Goal: Task Accomplishment & Management: Manage account settings

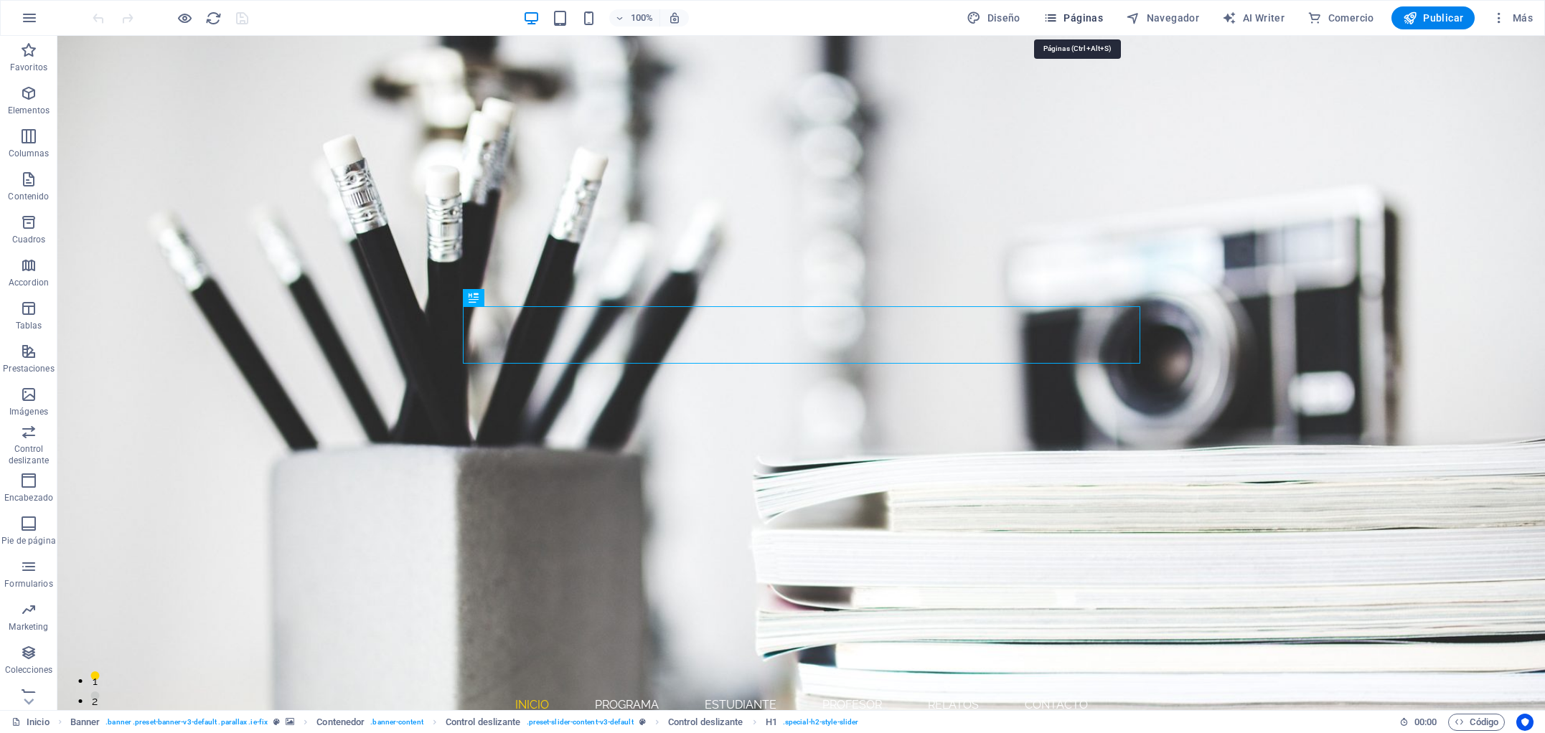
click at [1089, 19] on span "Páginas" at bounding box center [1073, 18] width 60 height 14
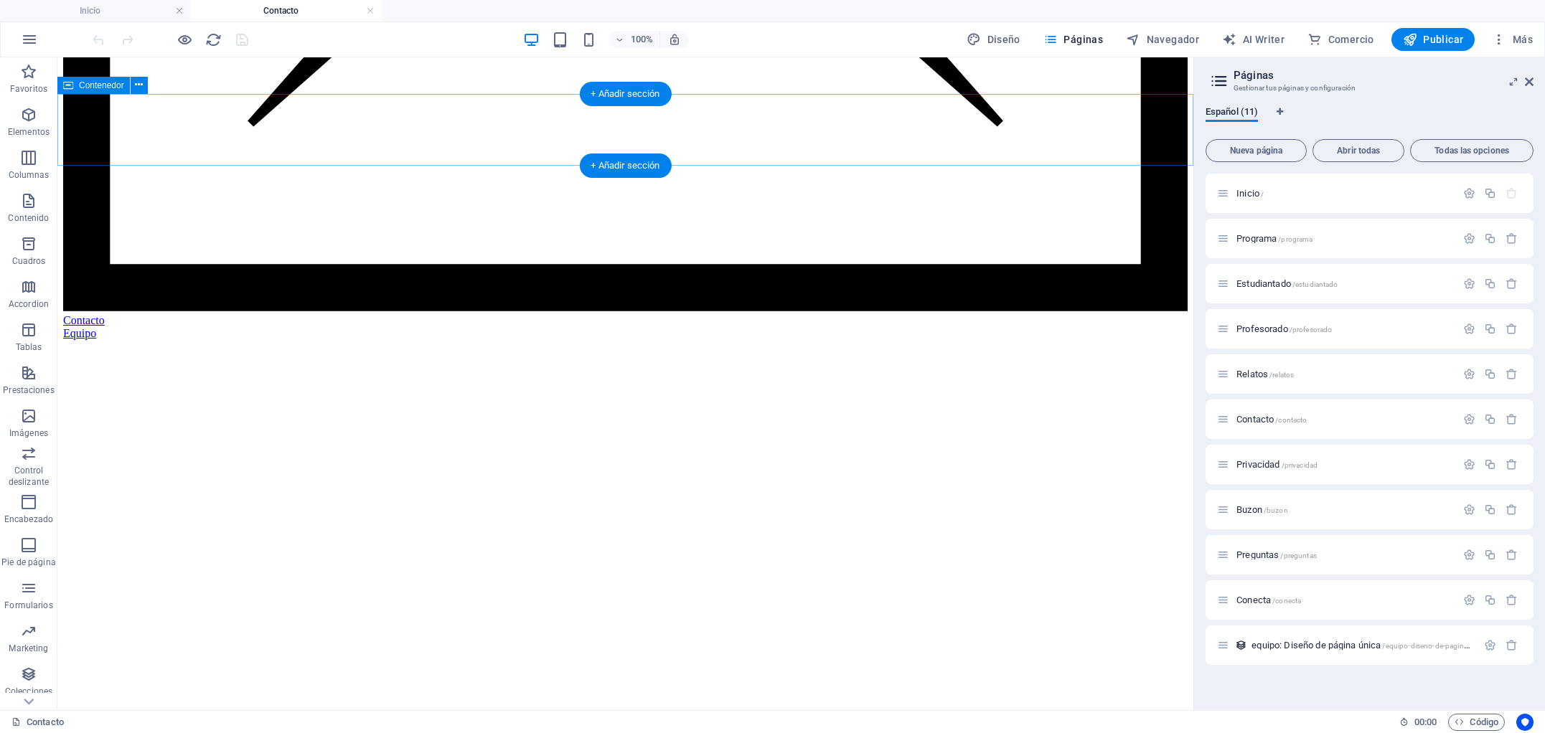
scroll to position [1343, 0]
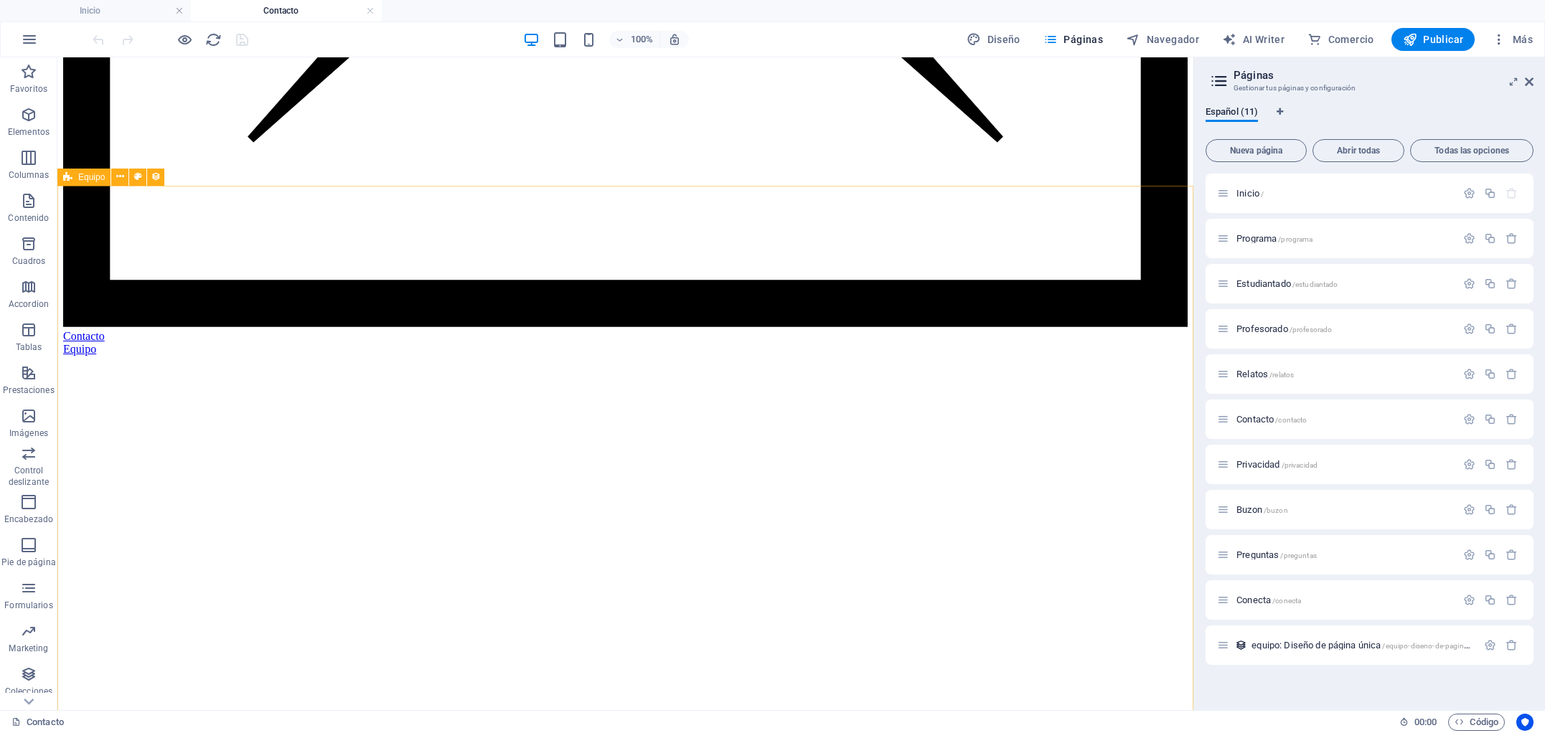
click at [93, 181] on span "Equipo" at bounding box center [91, 177] width 27 height 9
select select "createdAt_DESC"
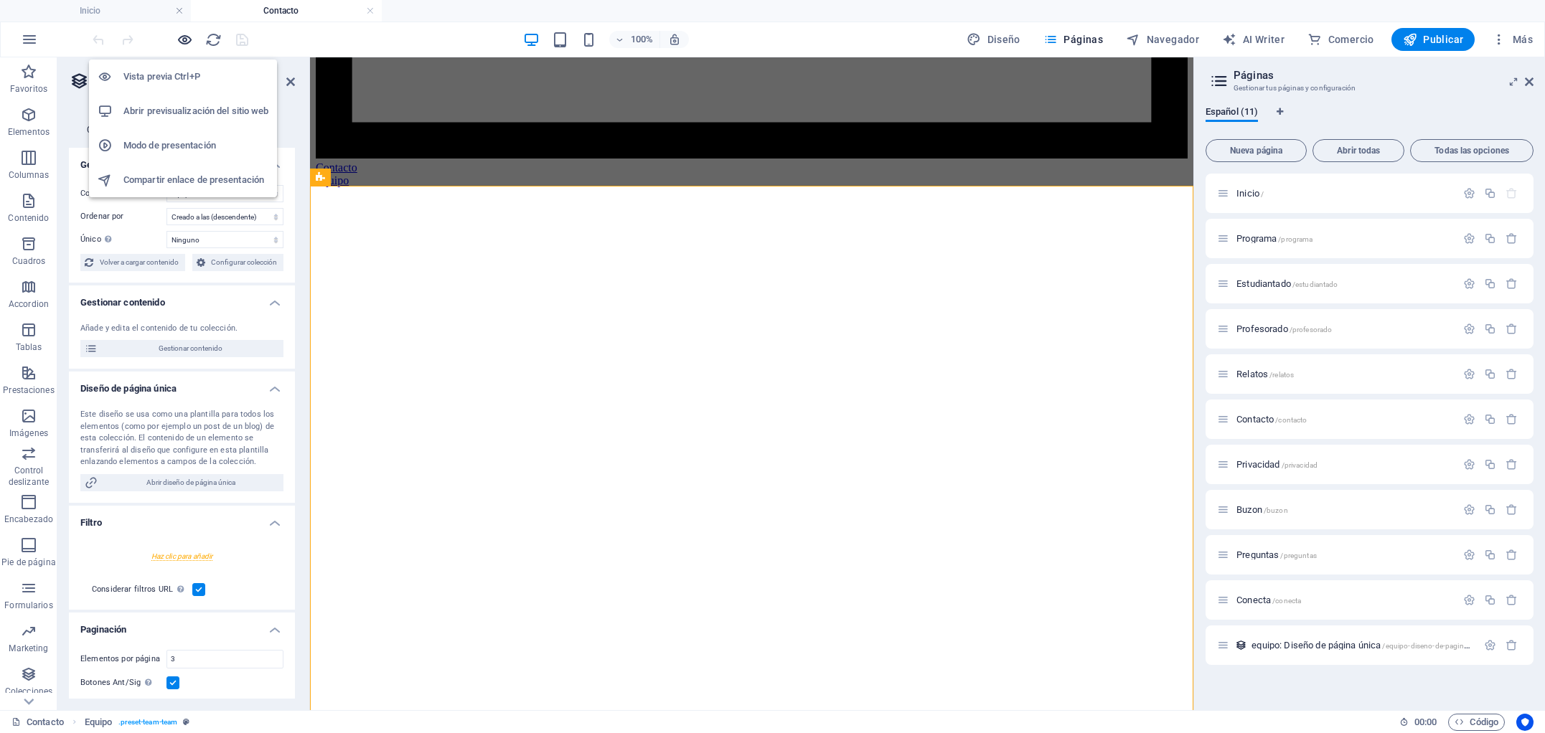
click at [184, 38] on icon "button" at bounding box center [185, 40] width 17 height 17
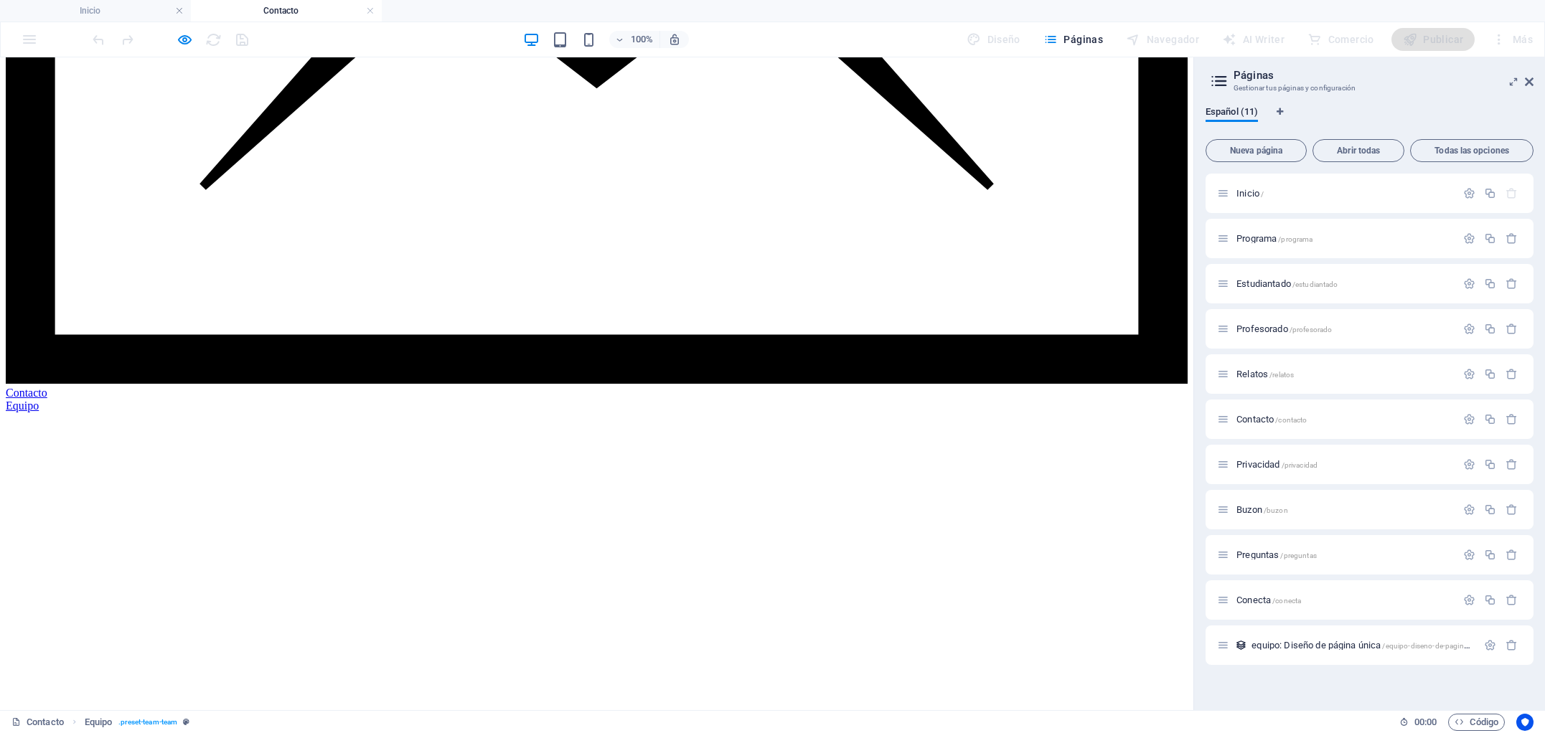
scroll to position [1389, 0]
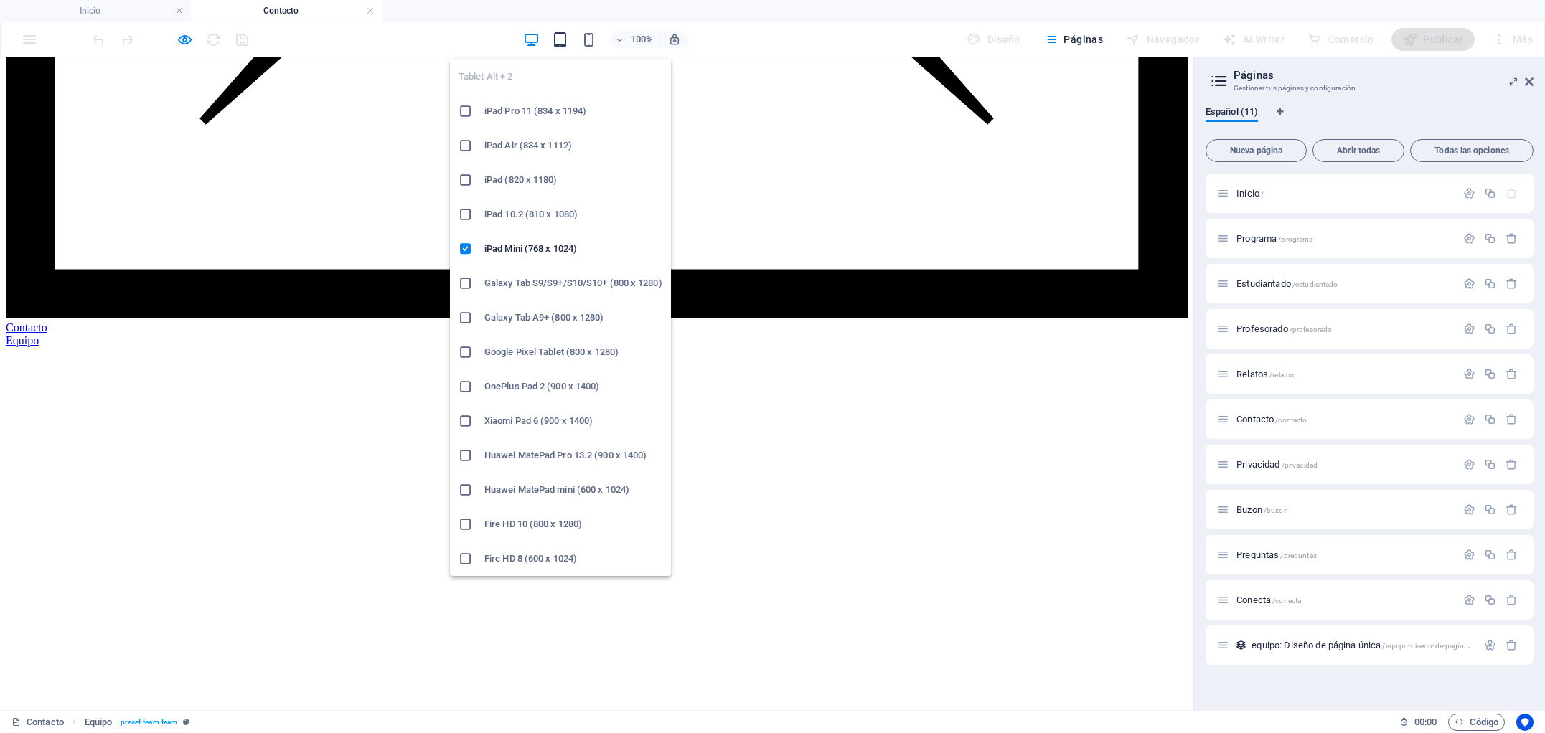
click at [560, 38] on icon "button" at bounding box center [560, 40] width 17 height 17
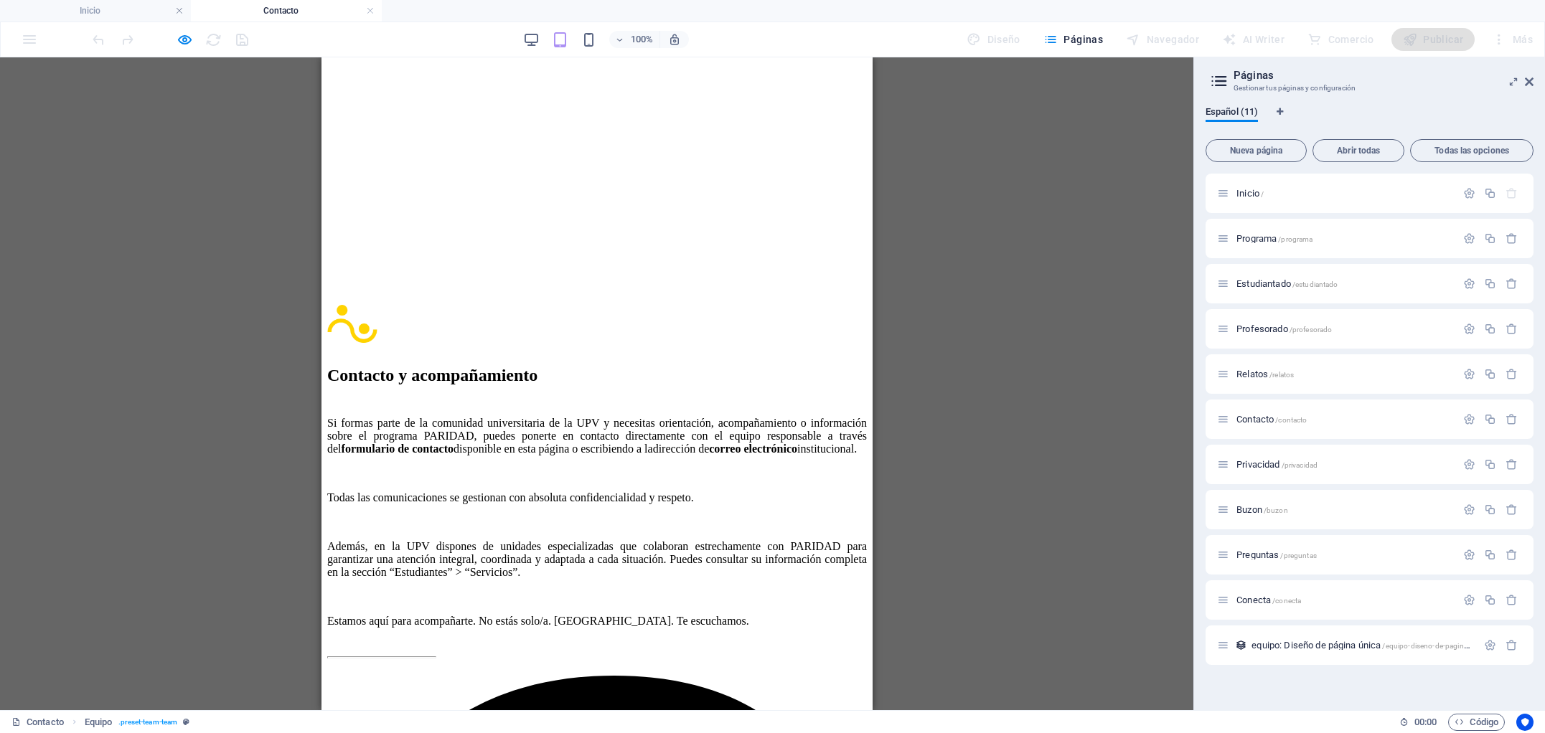
scroll to position [1753, 0]
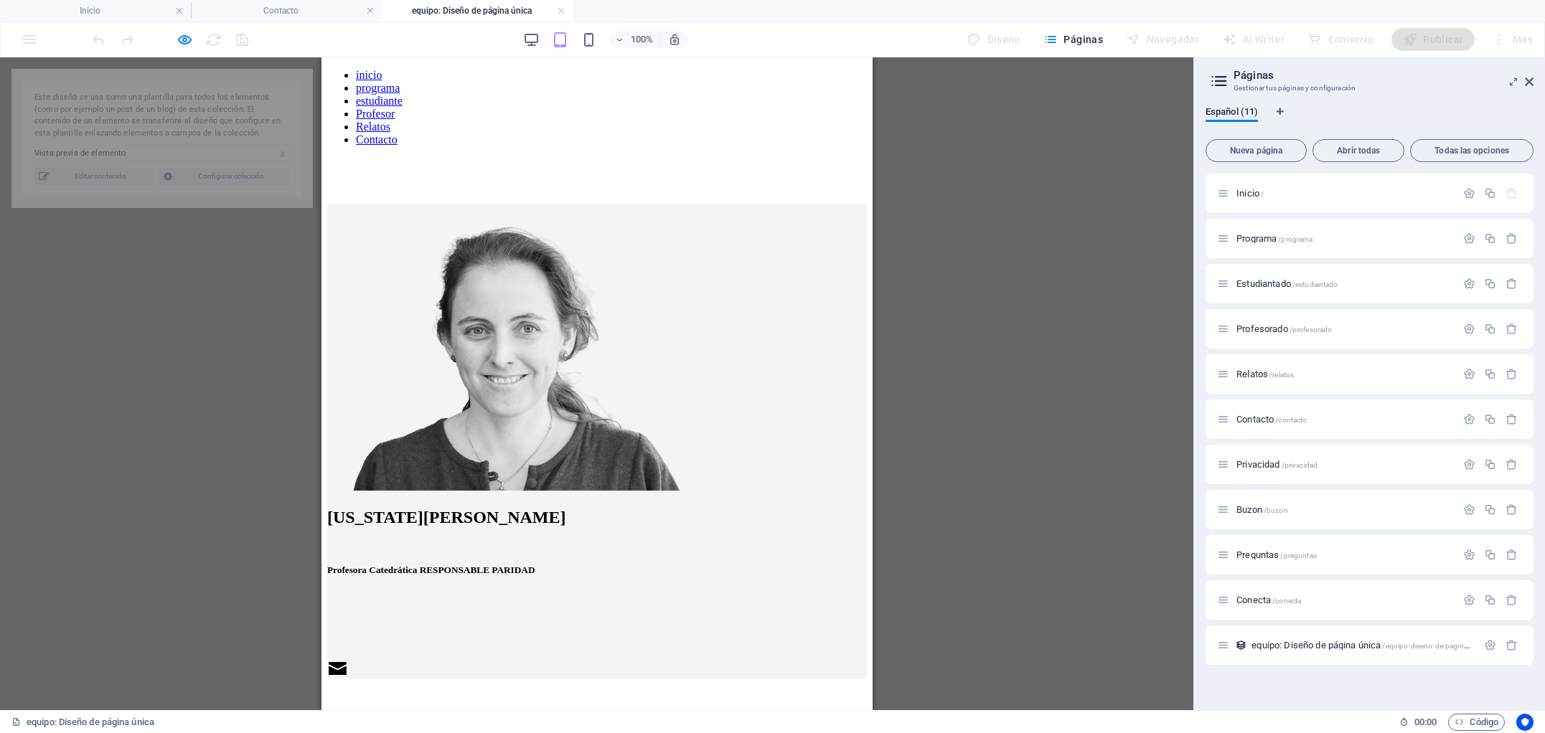
scroll to position [0, 0]
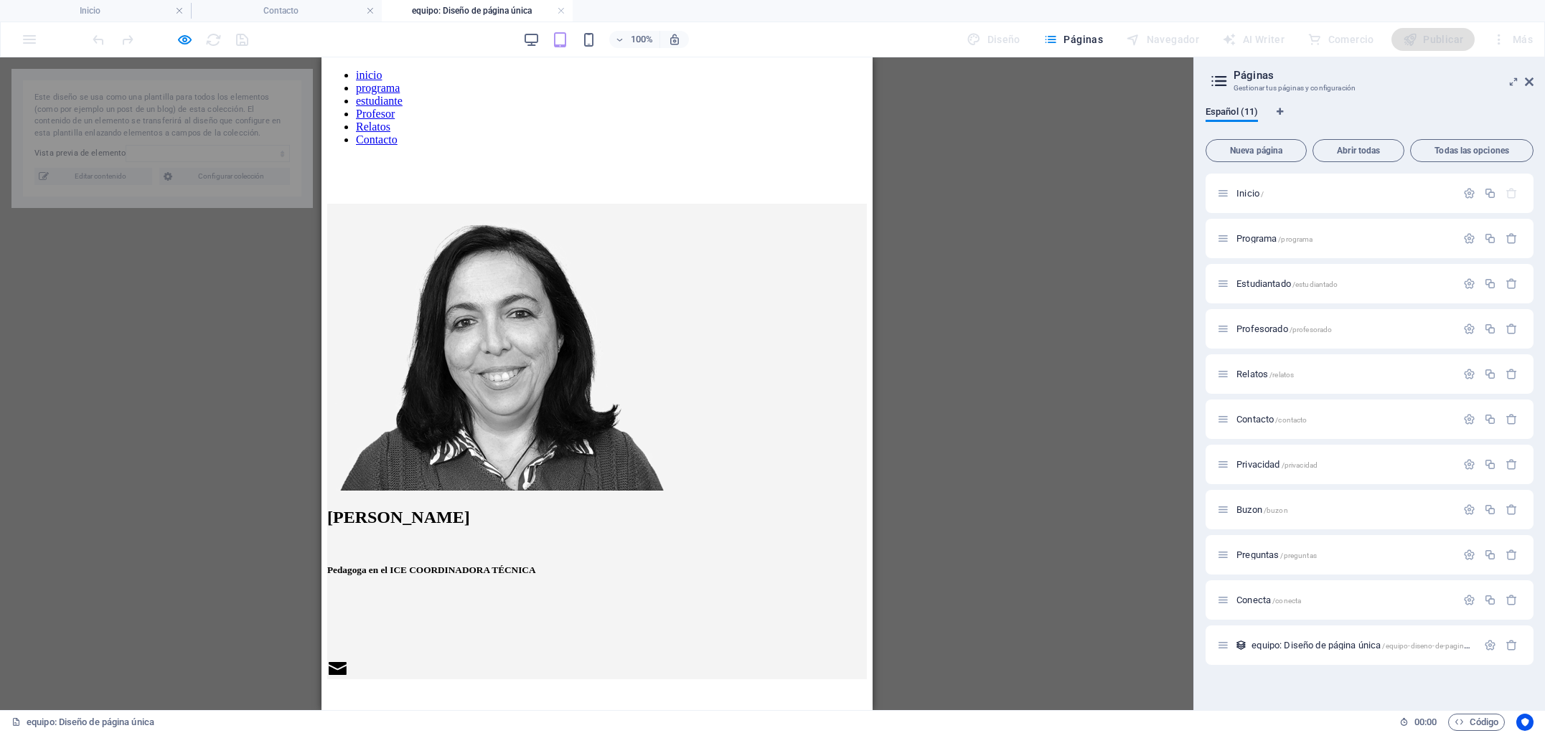
select select "685e8268bf4103f1b109673e"
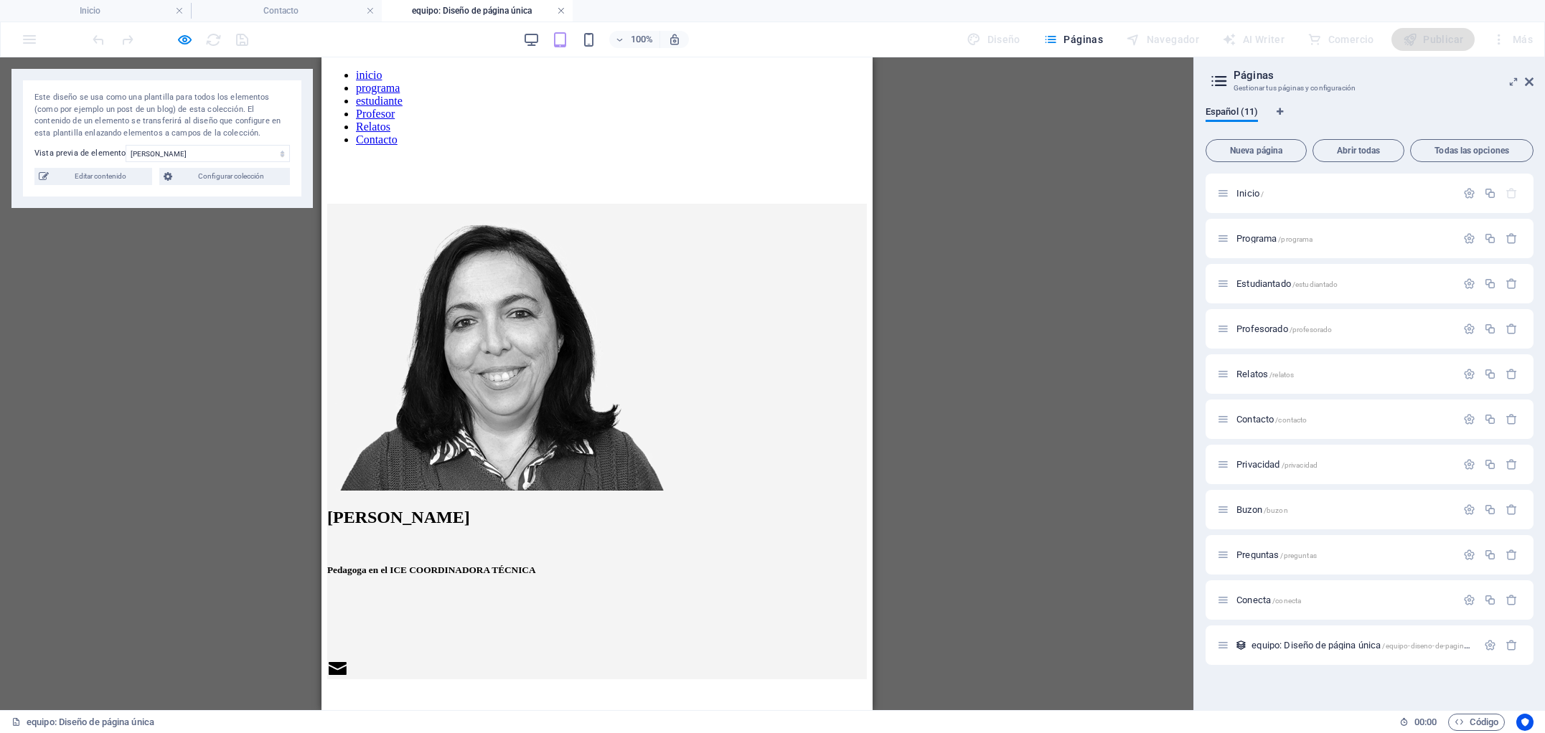
click at [560, 8] on link at bounding box center [561, 11] width 9 height 14
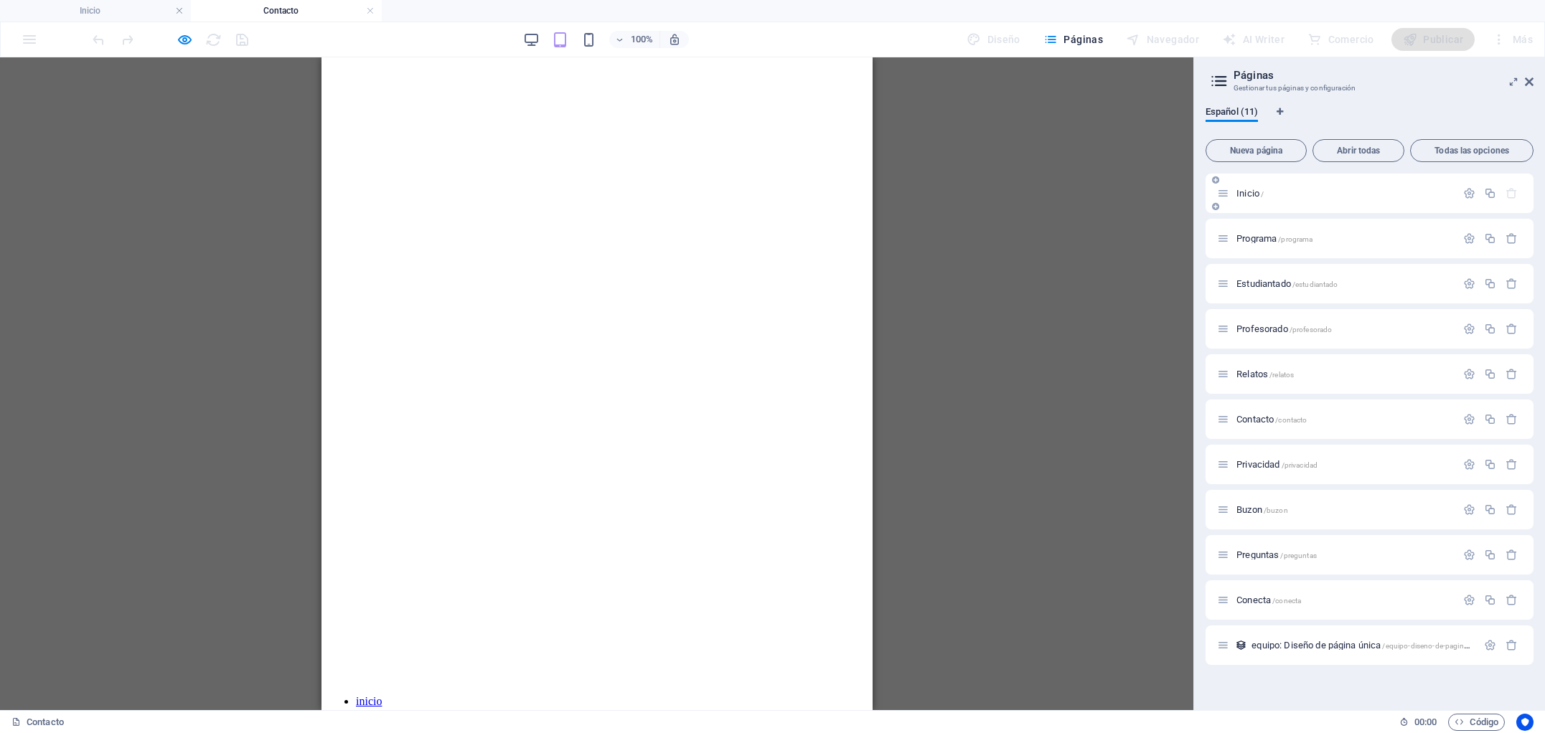
click at [1248, 195] on span "Inicio /" at bounding box center [1249, 193] width 27 height 11
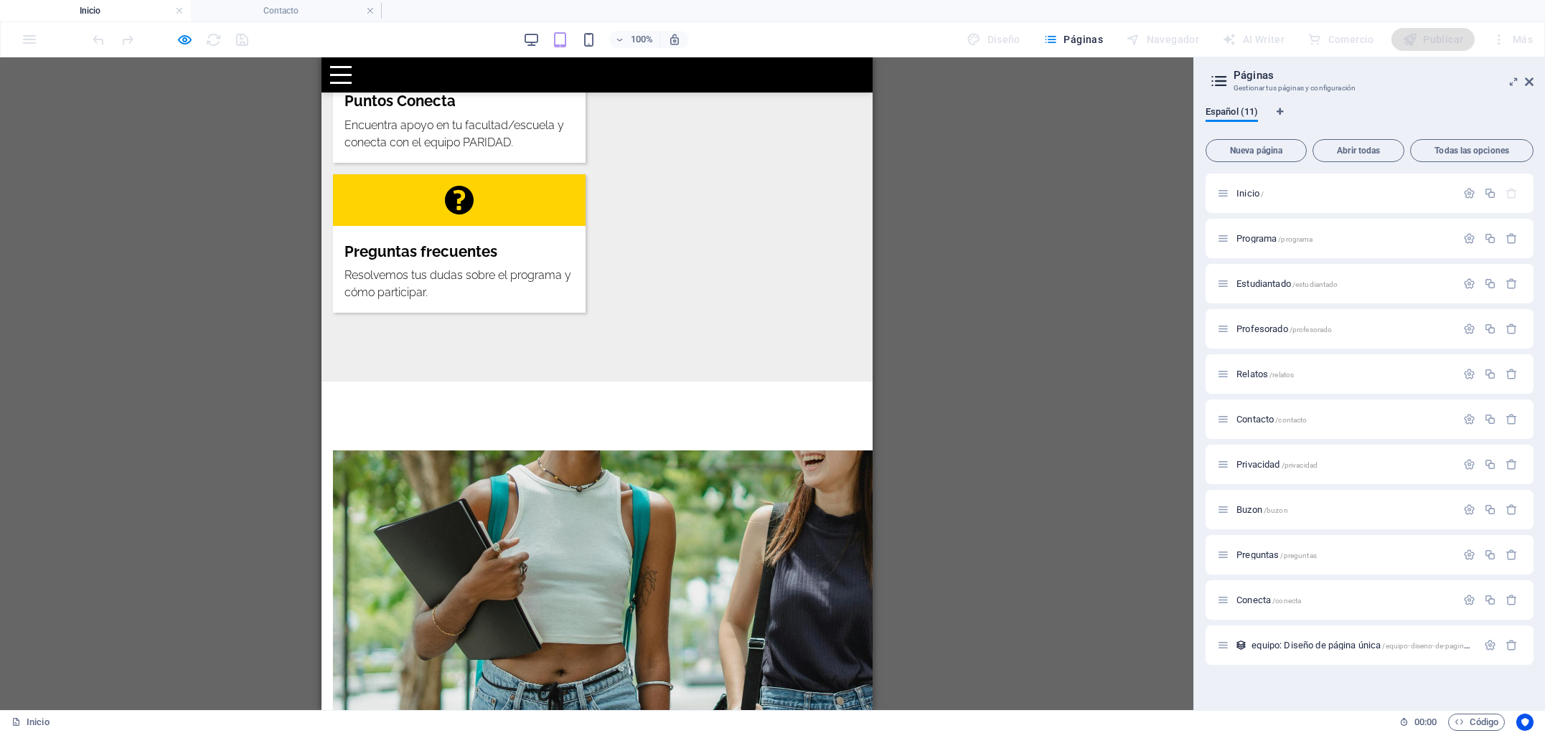
scroll to position [2464, 0]
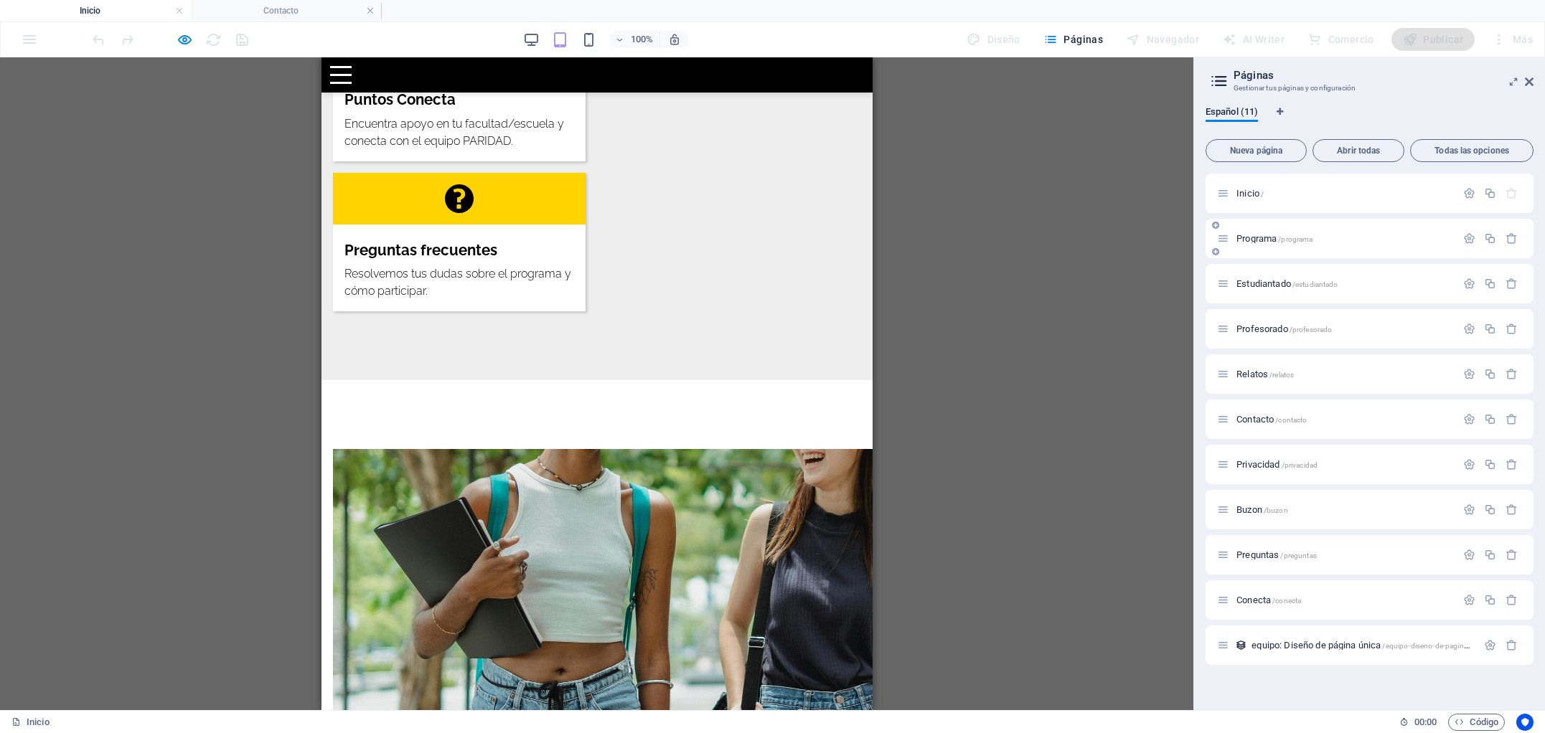
click at [1250, 240] on span "Programa /programa" at bounding box center [1274, 238] width 76 height 11
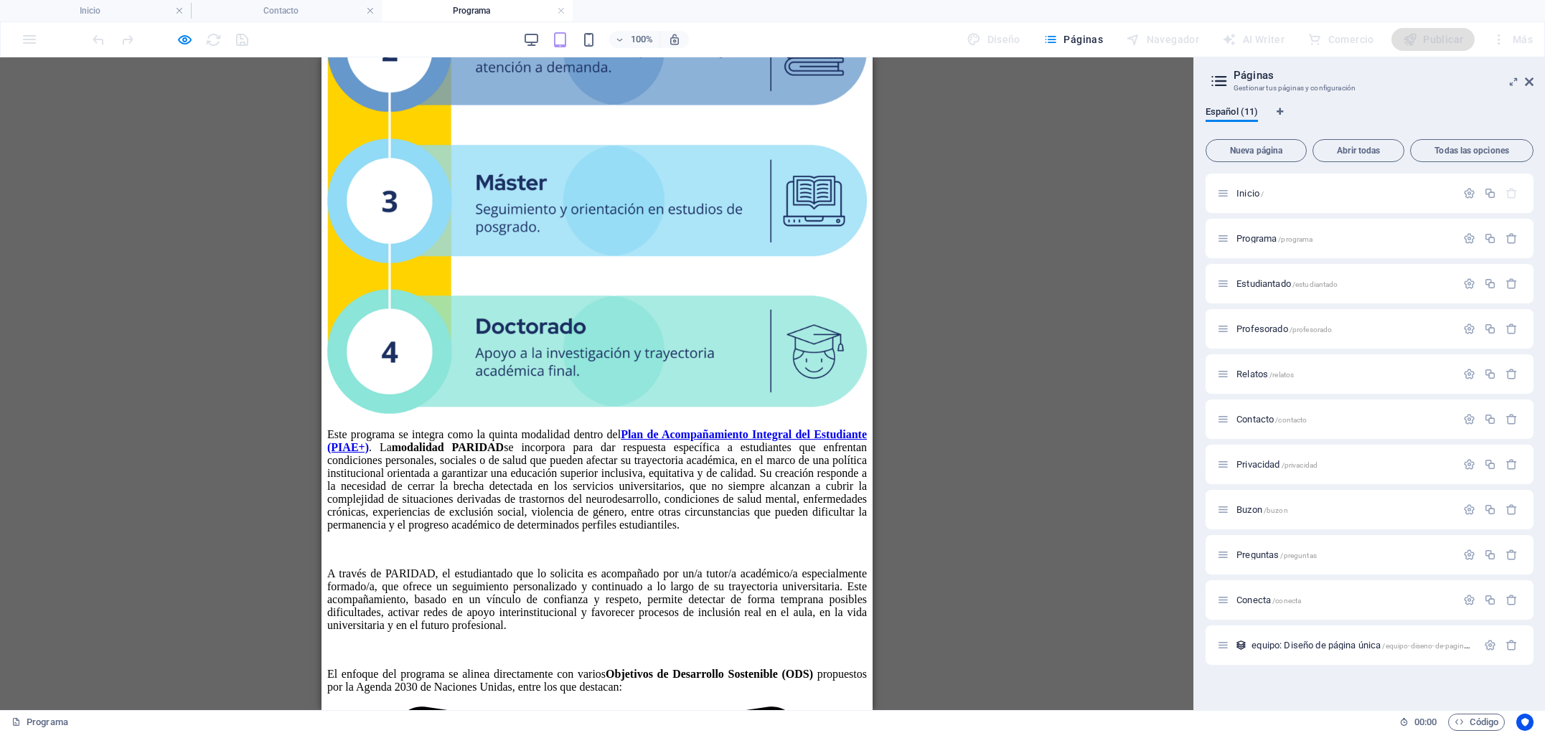
scroll to position [2141, 0]
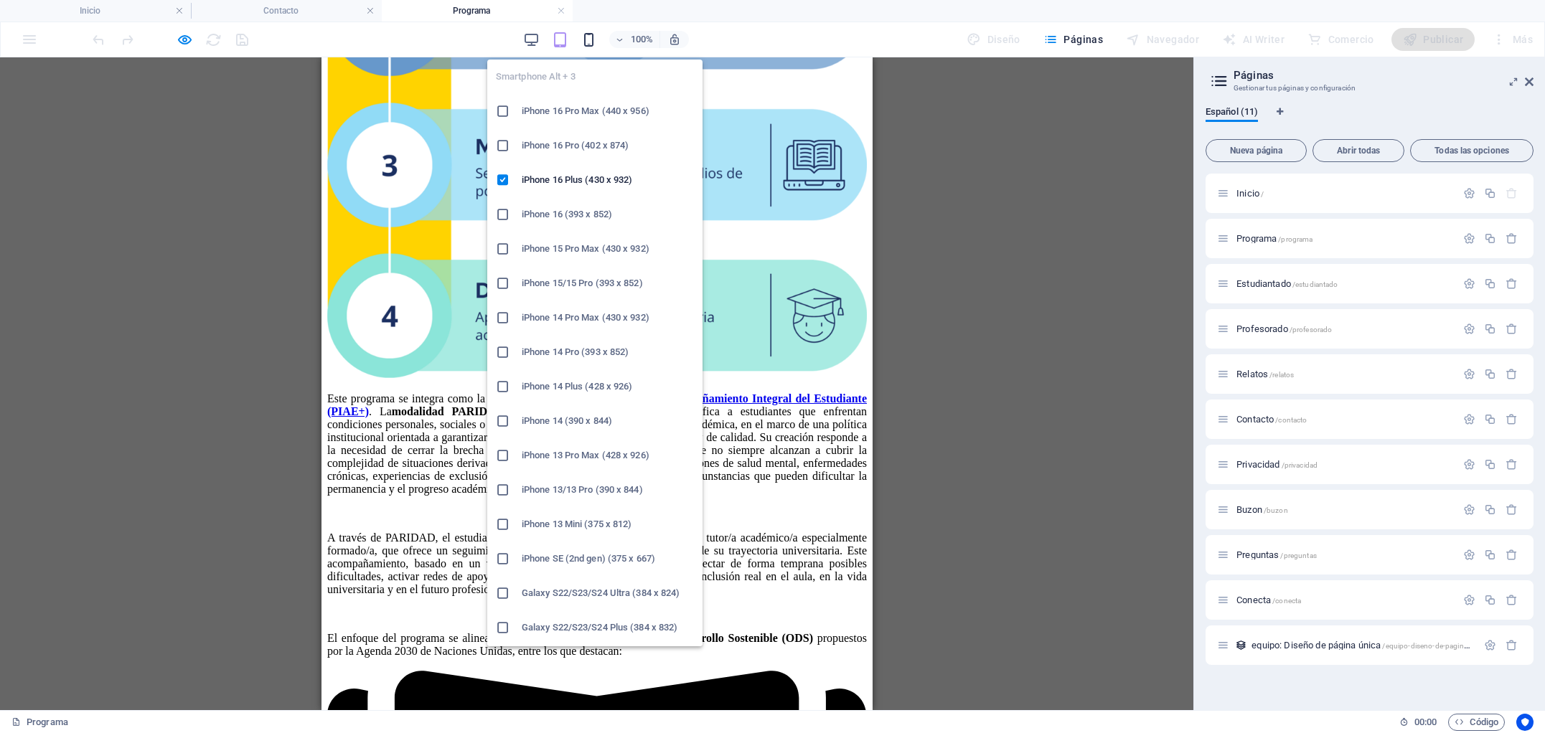
click at [592, 40] on icon "button" at bounding box center [589, 40] width 17 height 17
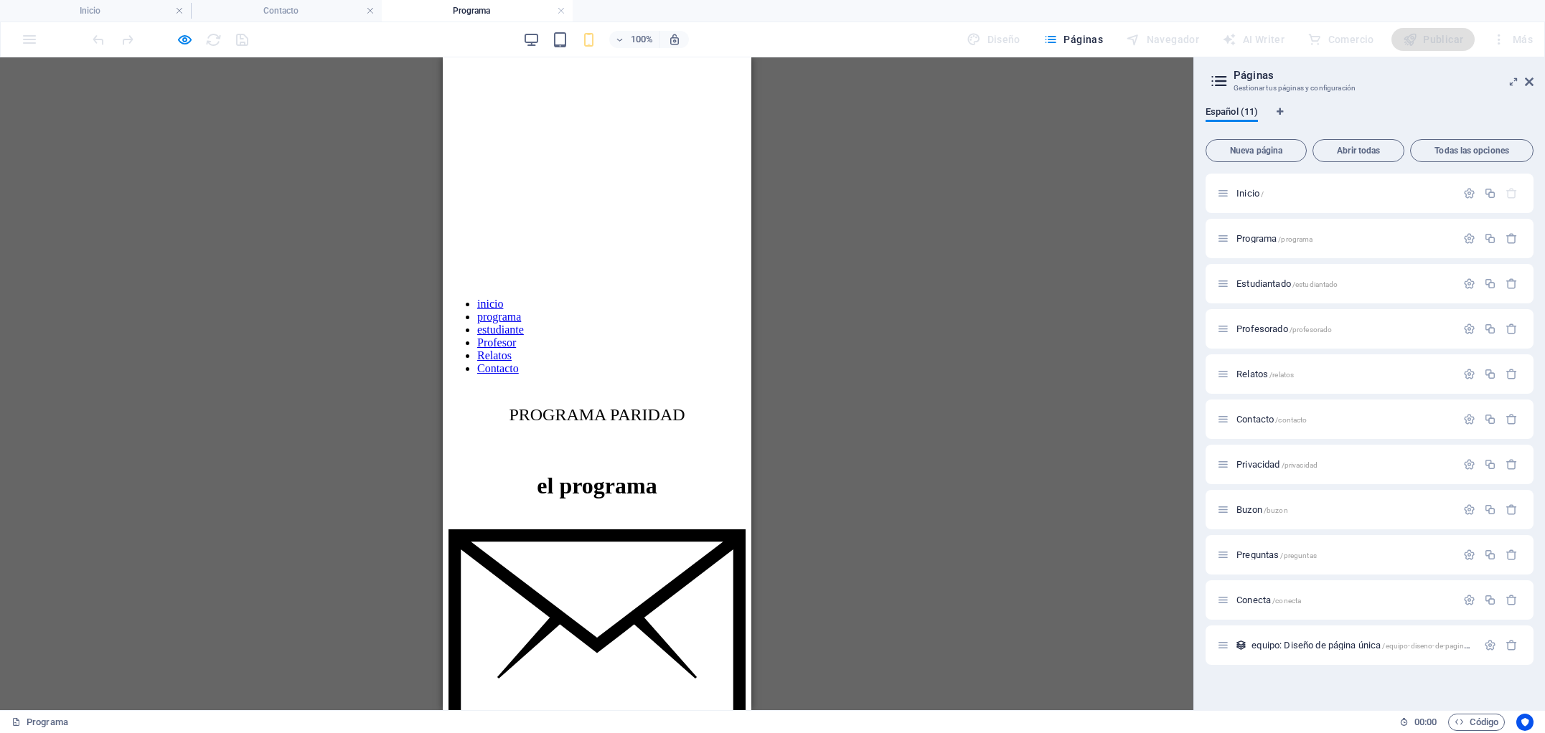
scroll to position [0, 0]
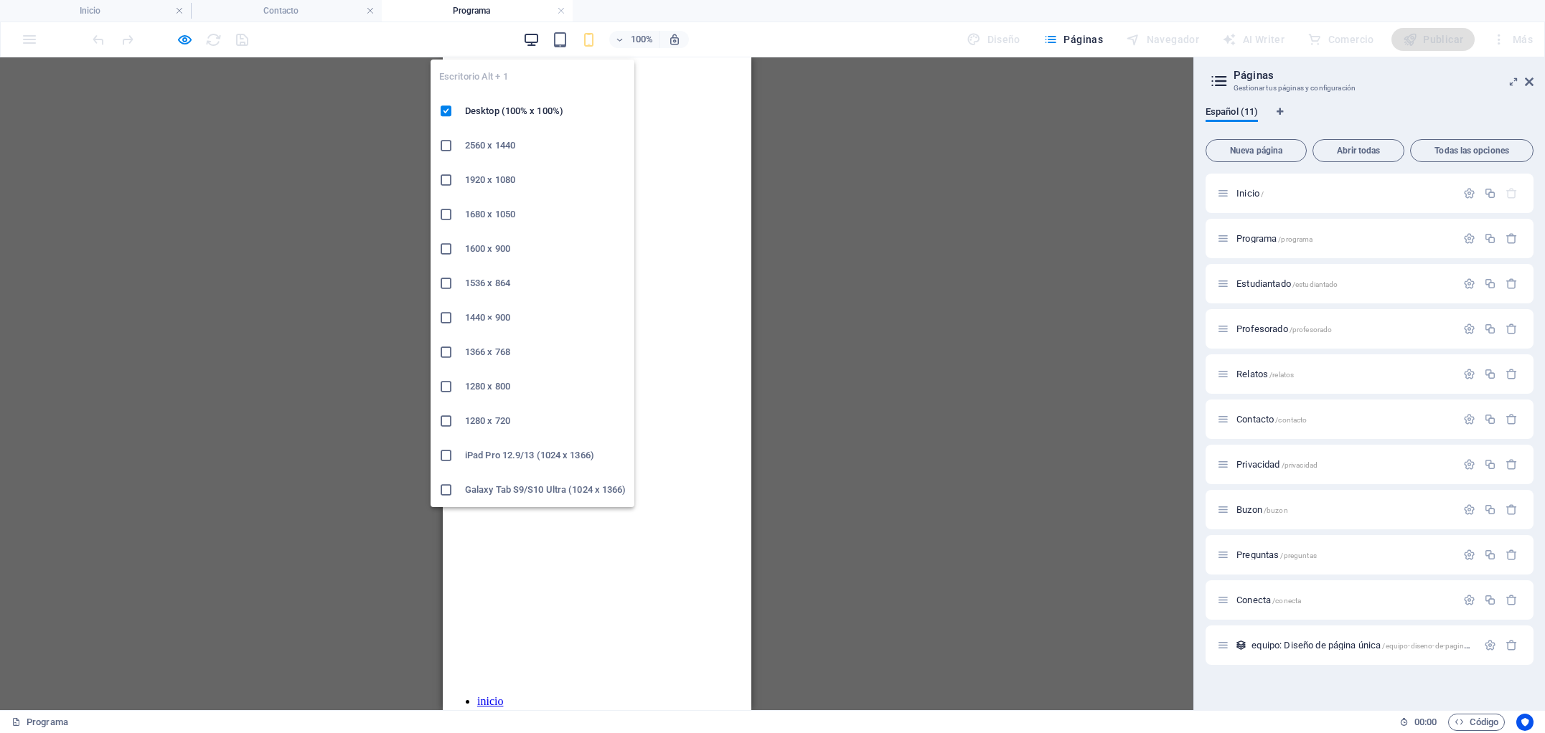
click at [532, 38] on icon "button" at bounding box center [531, 40] width 17 height 17
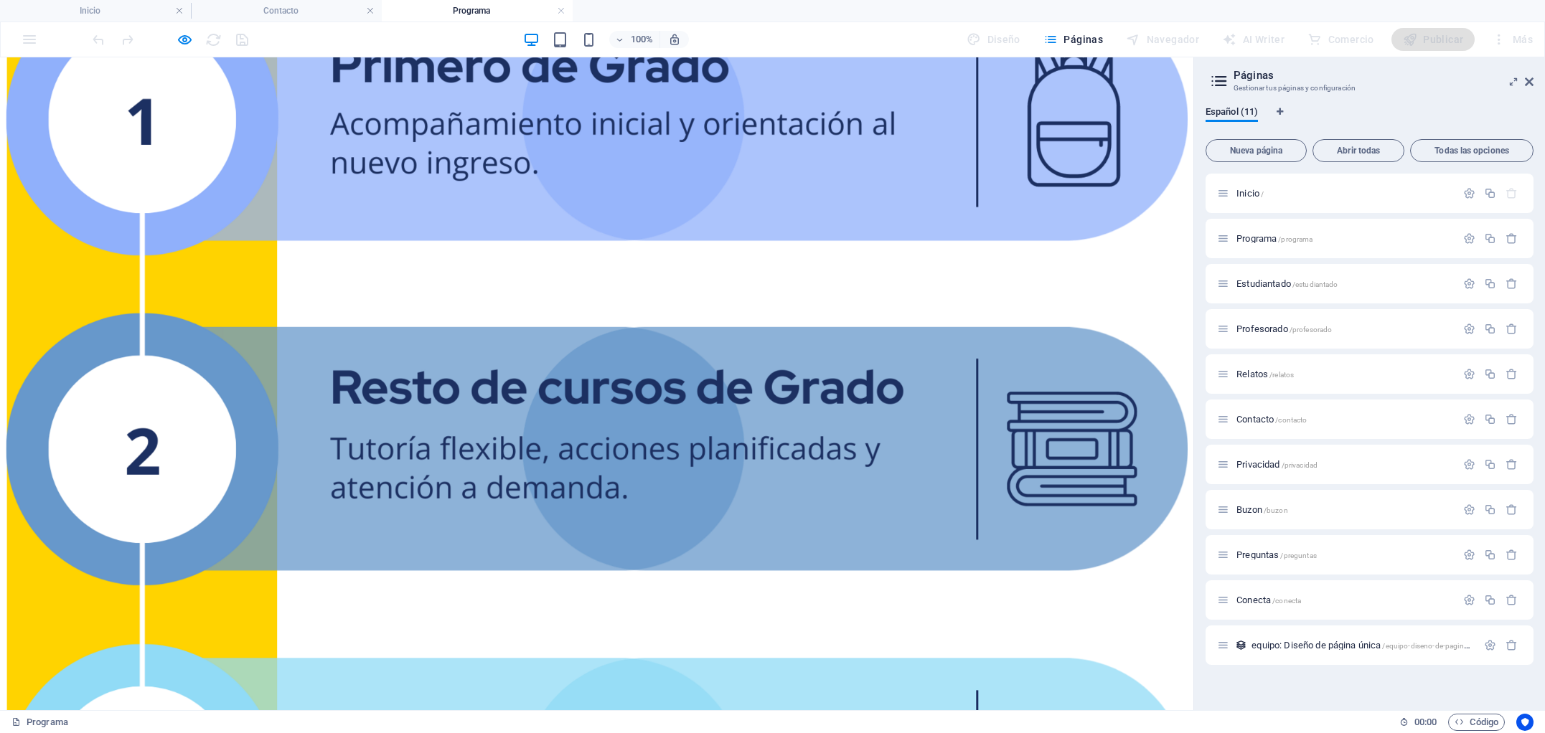
scroll to position [3102, 0]
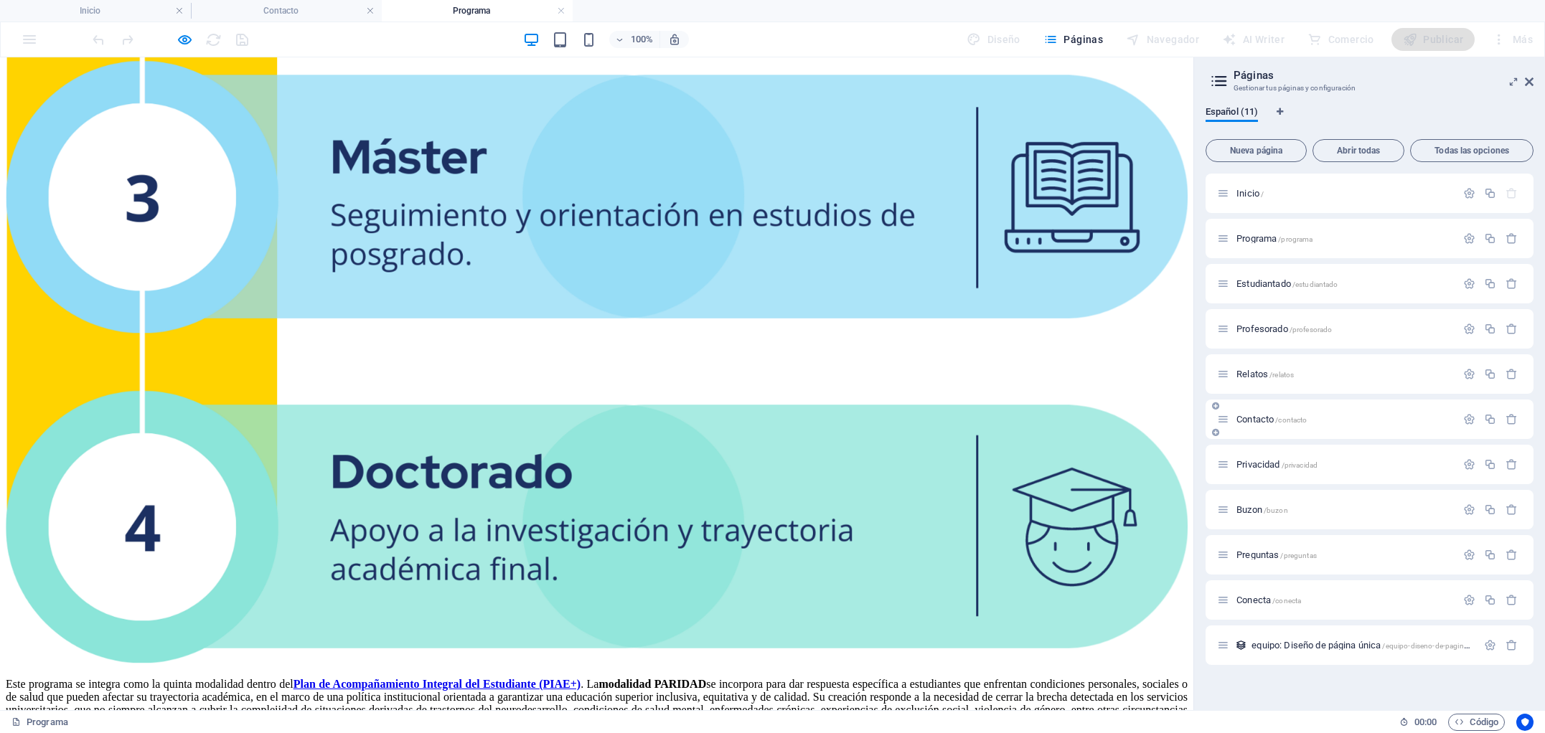
click at [0, 0] on div "Contacto /contacto" at bounding box center [0, 0] width 0 height 0
click at [315, 17] on h4 "Contacto" at bounding box center [286, 11] width 191 height 16
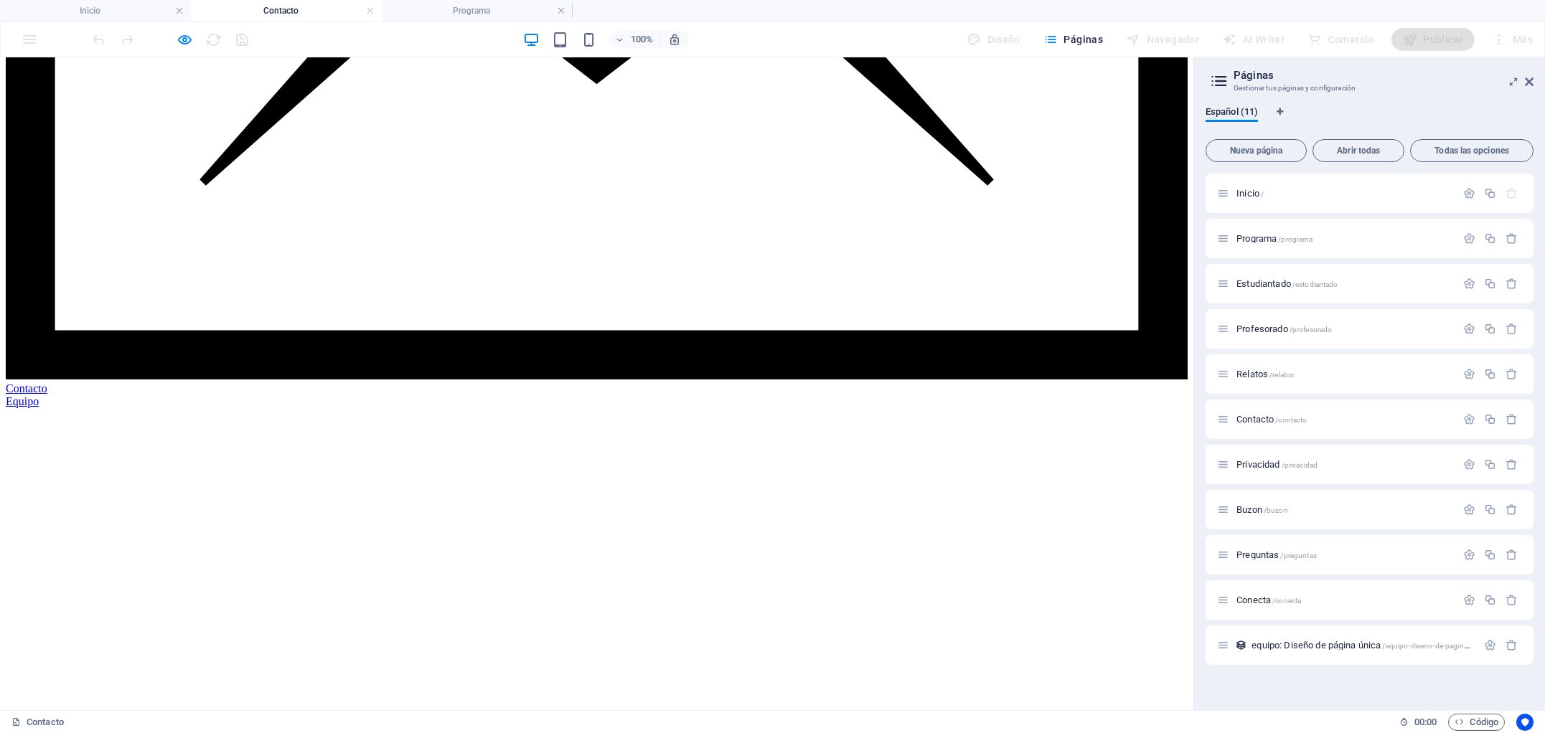
scroll to position [1328, 0]
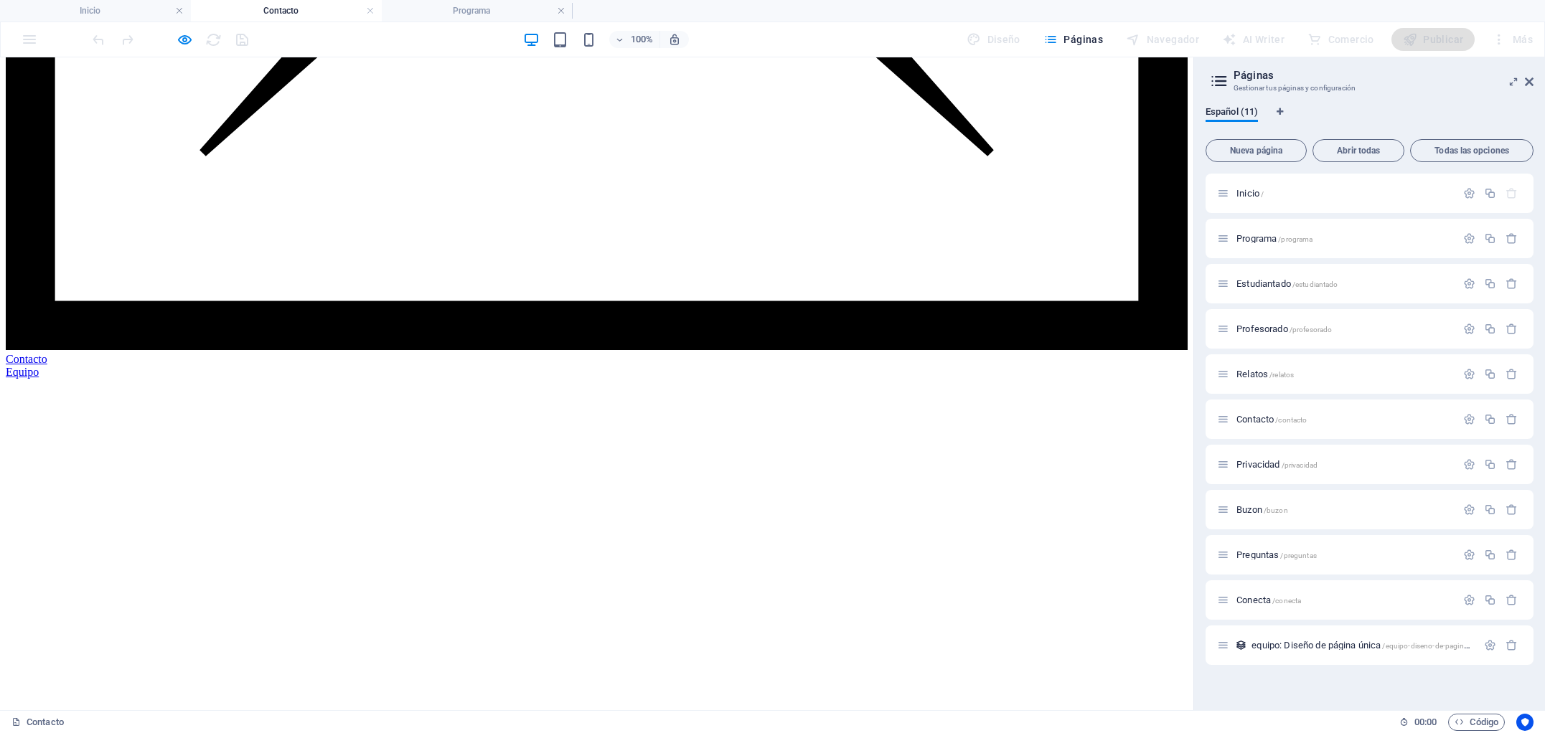
scroll to position [1347, 0]
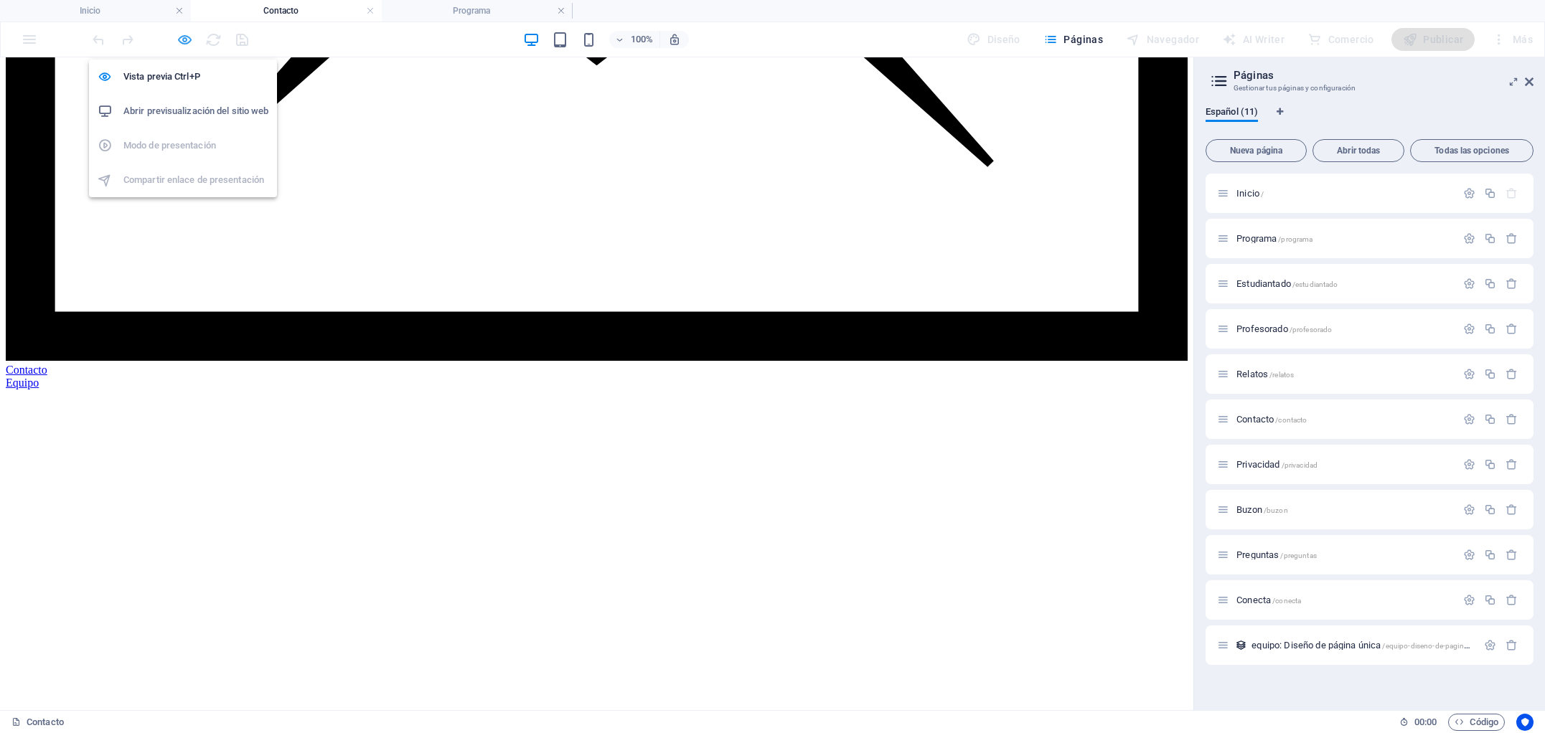
click at [184, 37] on icon "button" at bounding box center [185, 40] width 17 height 17
select select "createdAt_DESC"
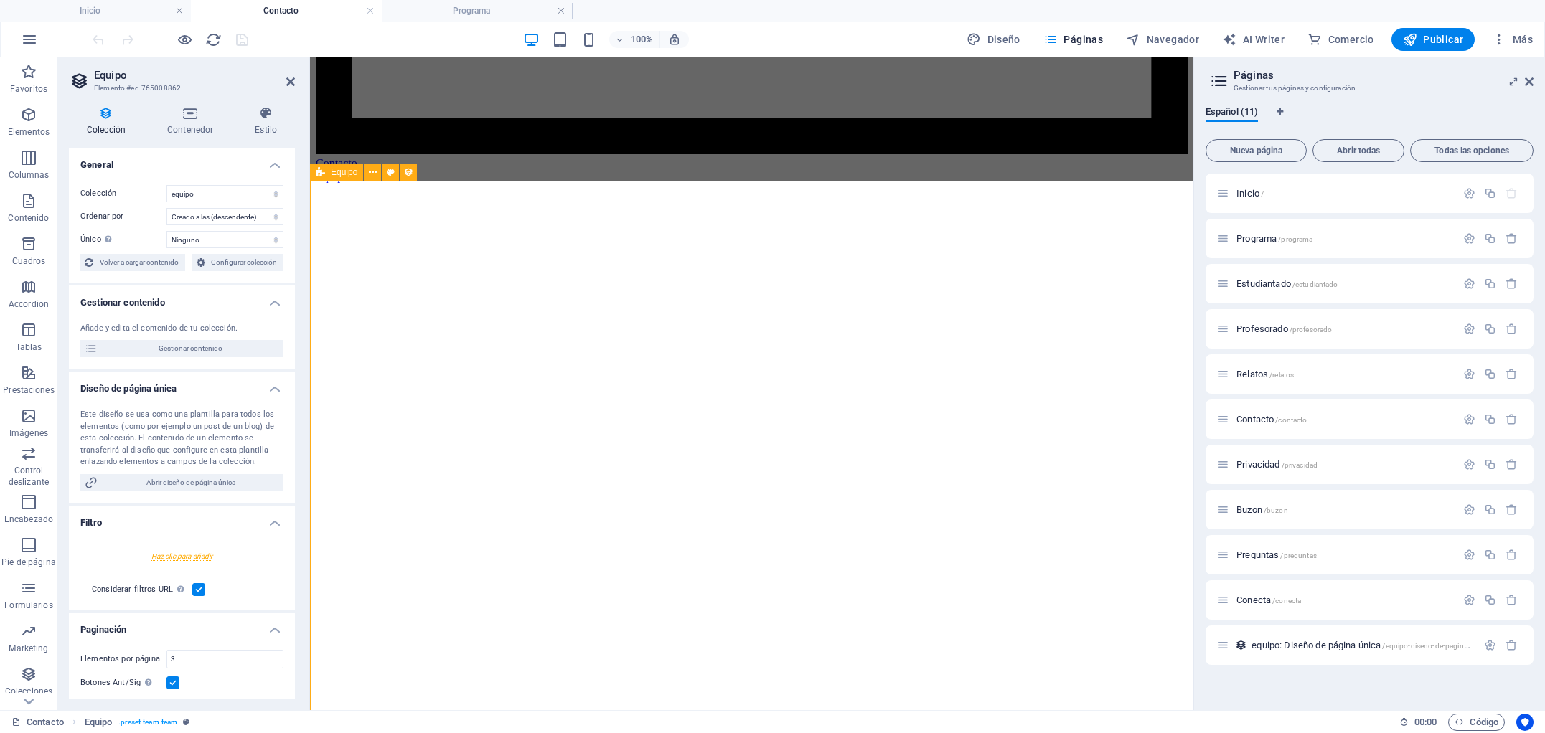
click at [337, 174] on span "Equipo" at bounding box center [344, 172] width 27 height 9
click at [0, 0] on icon "button" at bounding box center [0, 0] width 0 height 0
drag, startPoint x: 1367, startPoint y: 675, endPoint x: 1446, endPoint y: 671, distance: 79.1
click at [1446, 671] on input "equipo: Diseño de página única" at bounding box center [1404, 676] width 235 height 23
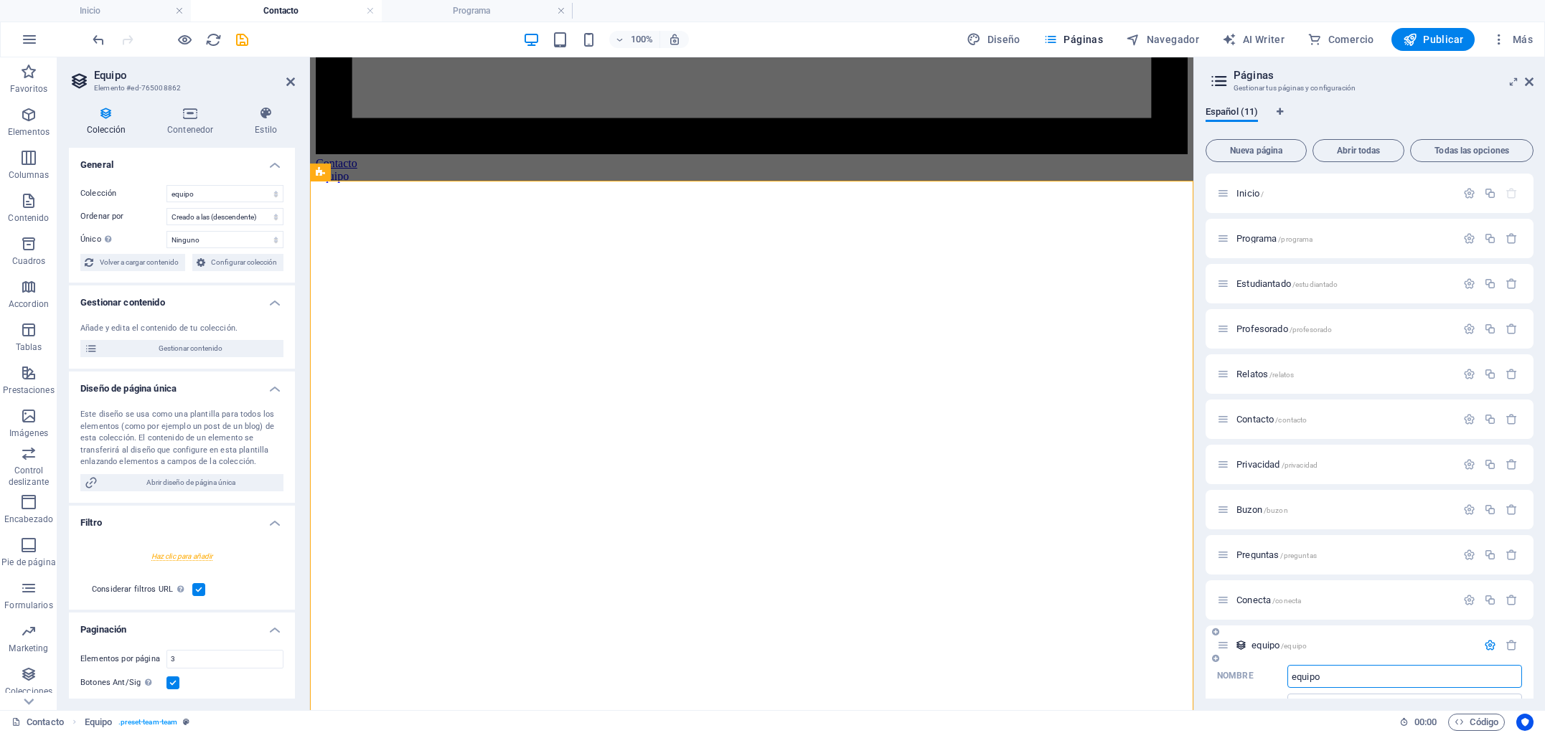
type input "equipo"
type input "/equipo"
type input "equipo"
click at [1251, 680] on p "Nombre" at bounding box center [1235, 675] width 37 height 11
click at [1287, 680] on input "equipo" at bounding box center [1404, 676] width 235 height 23
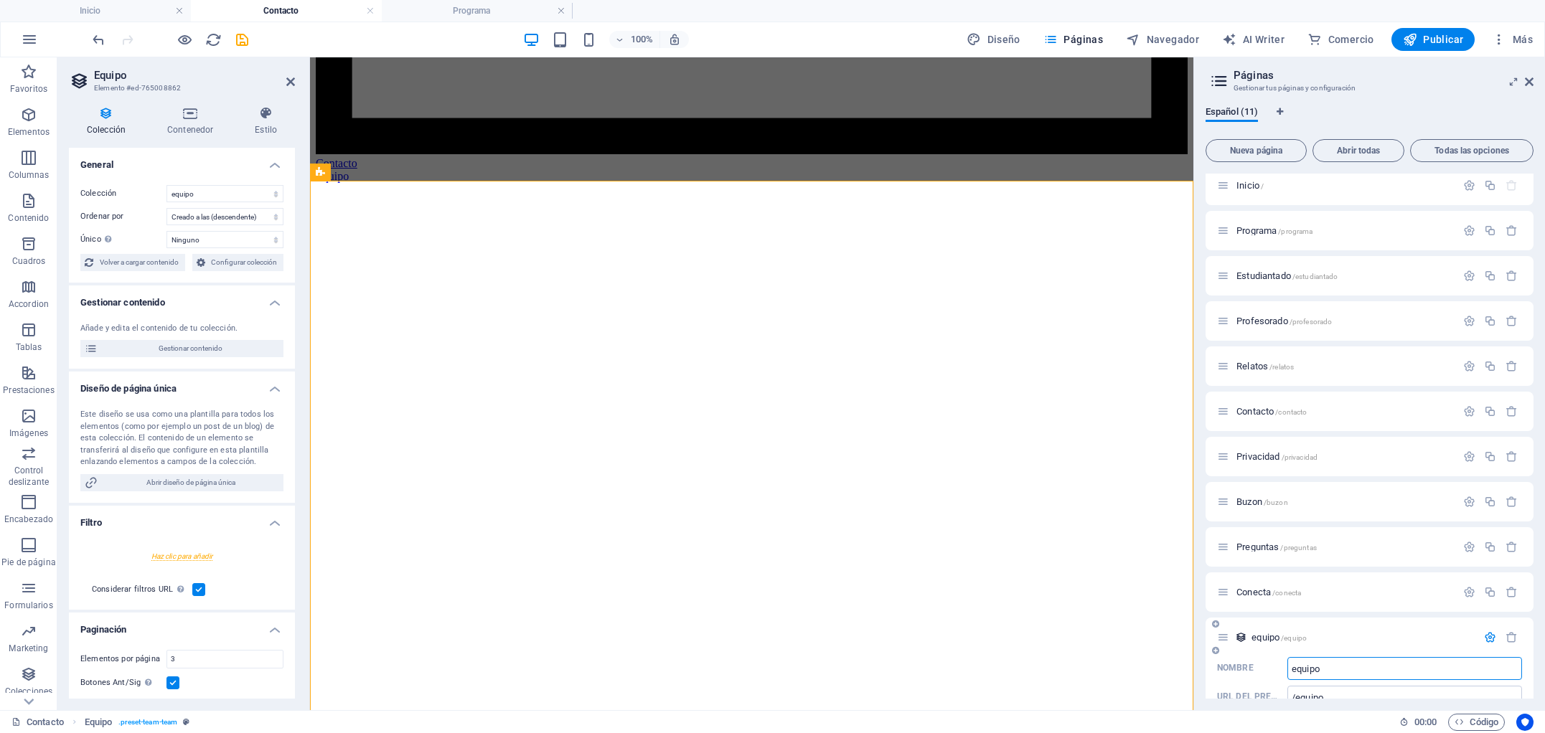
scroll to position [70, 0]
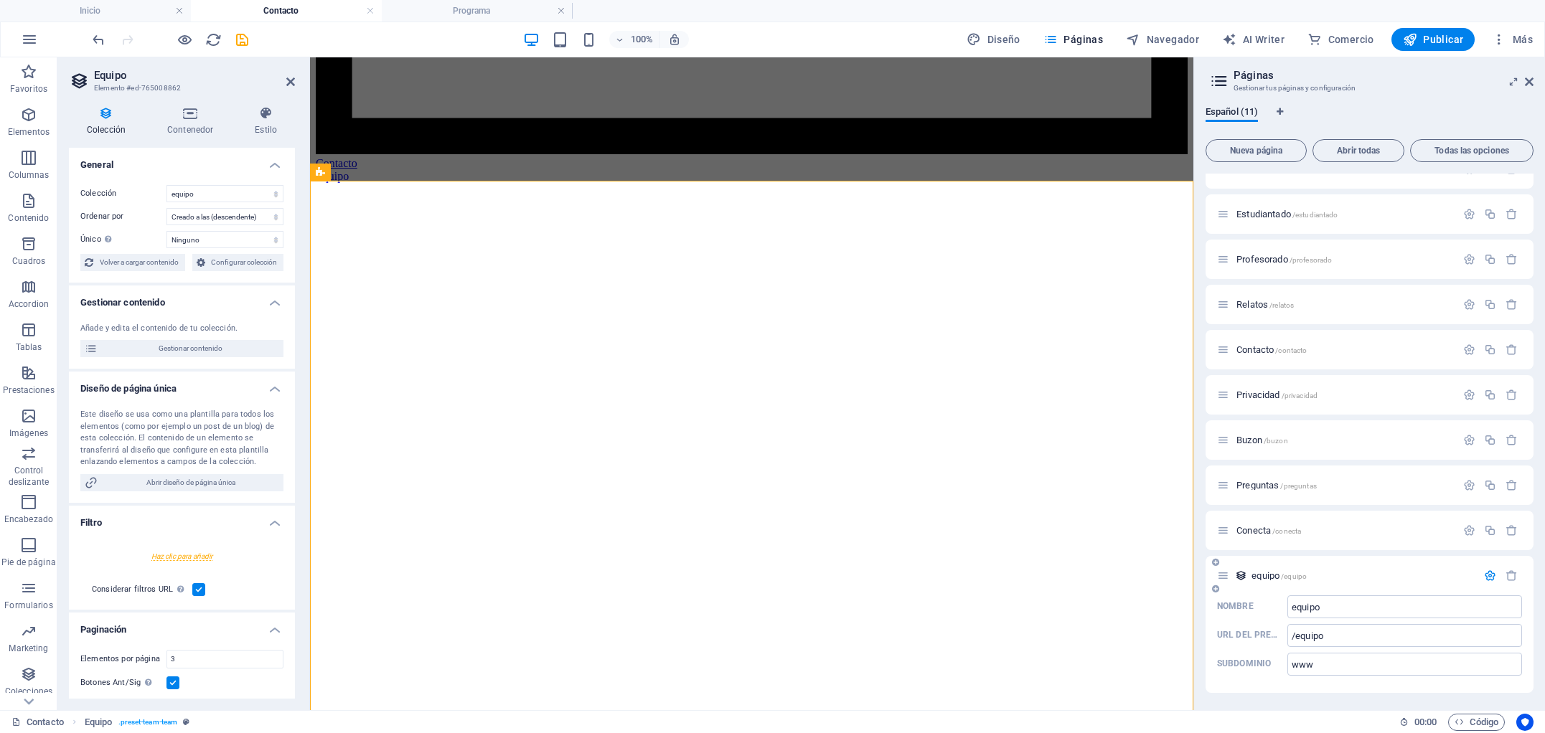
click at [1244, 680] on div "Nombre equipo ​ URL del prefijo /equipo ​ Subdominio www ​" at bounding box center [1370, 645] width 328 height 98
click at [0, 0] on icon "button" at bounding box center [0, 0] width 0 height 0
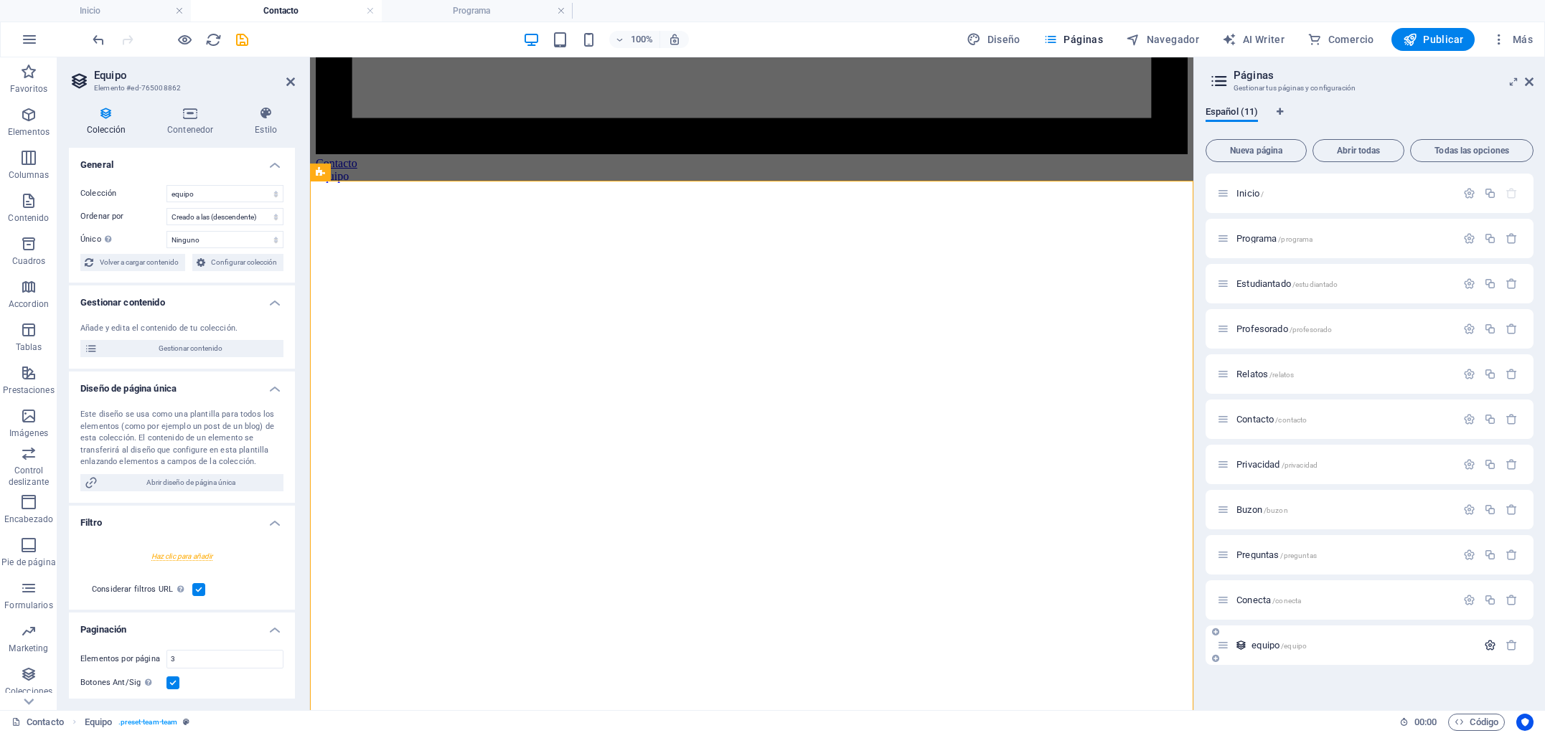
scroll to position [0, 0]
click at [208, 194] on select "equipo" at bounding box center [224, 193] width 117 height 17
click at [166, 185] on select "equipo" at bounding box center [224, 193] width 117 height 17
click at [274, 194] on select "equipo" at bounding box center [224, 193] width 117 height 17
click at [166, 185] on select "equipo" at bounding box center [224, 193] width 117 height 17
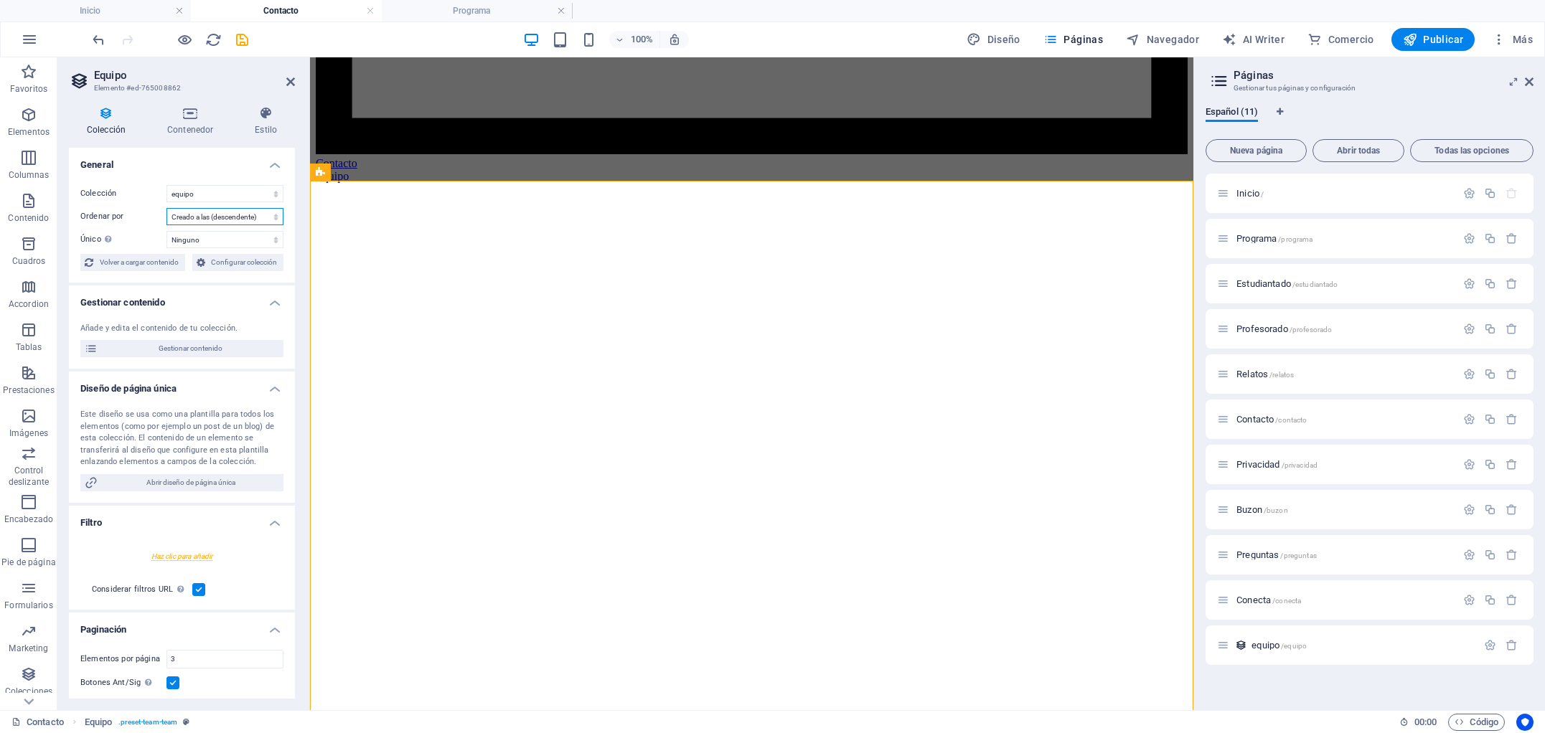
click at [183, 218] on select "Creado a las (ascendente) Creado a las (descendente) Actualizado a las (ascende…" at bounding box center [224, 216] width 117 height 17
click at [166, 208] on select "Creado a las (ascendente) Creado a las (descendente) Actualizado a las (ascende…" at bounding box center [224, 216] width 117 height 17
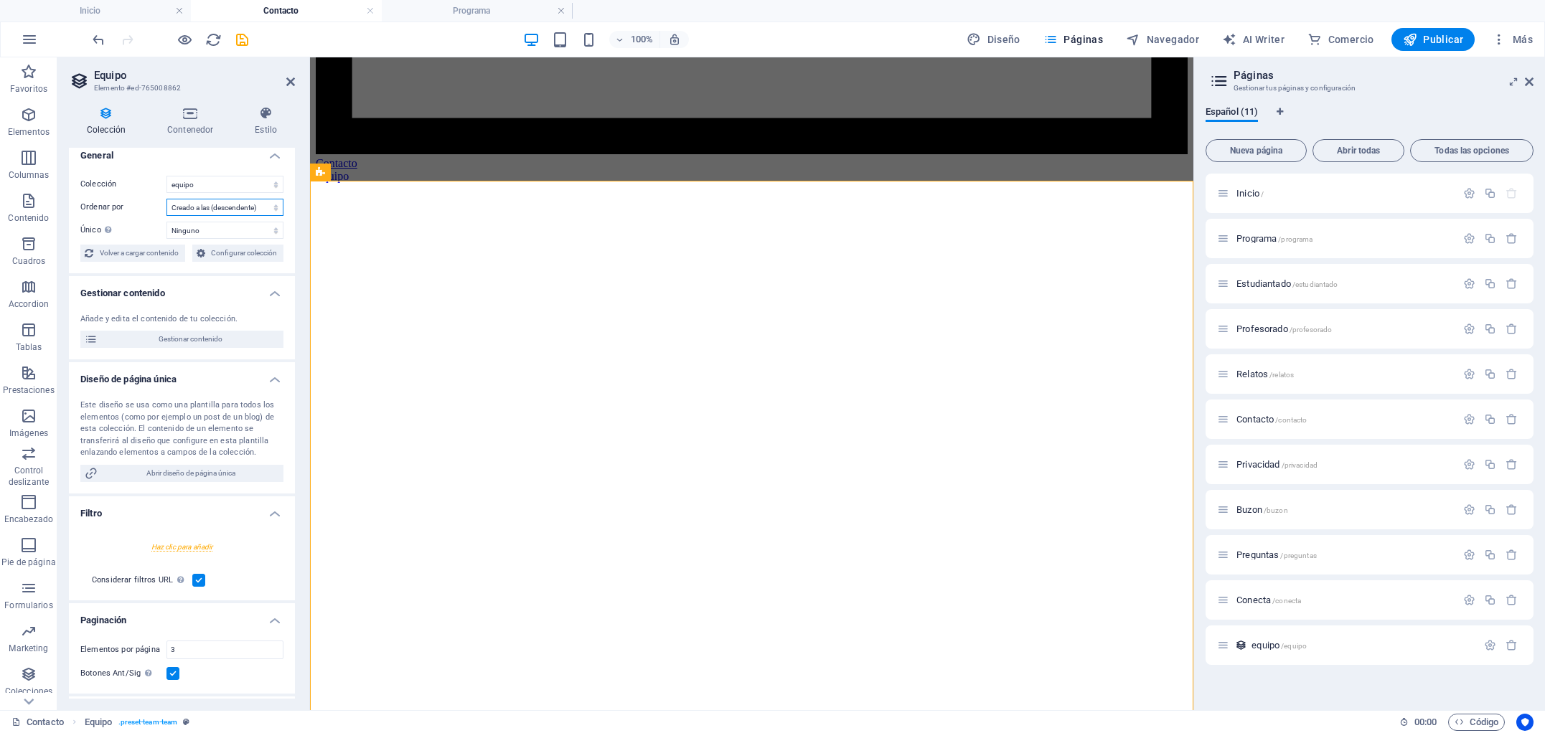
scroll to position [11, 0]
click at [113, 250] on span "Volver a cargar contenido" at bounding box center [139, 251] width 83 height 17
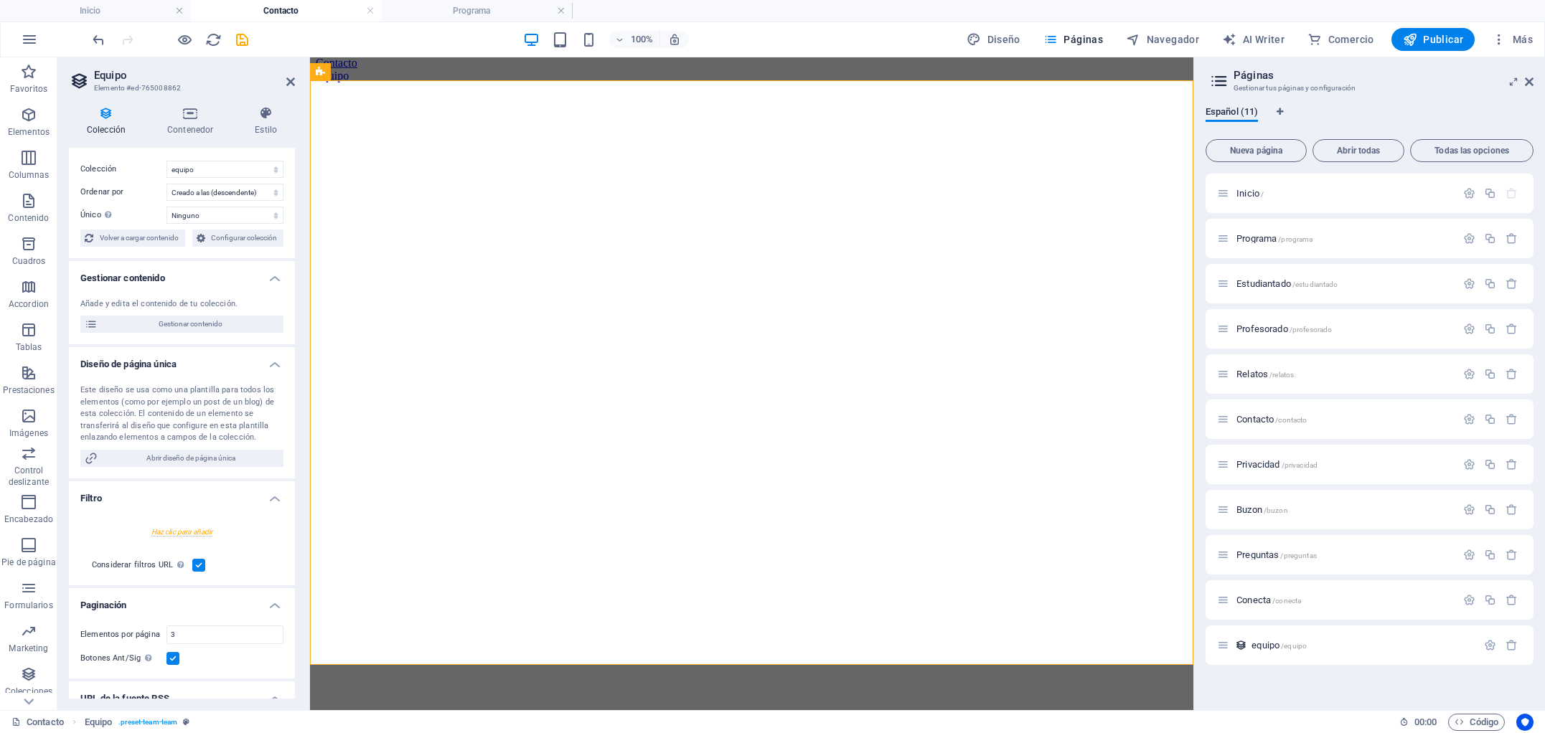
scroll to position [15, 0]
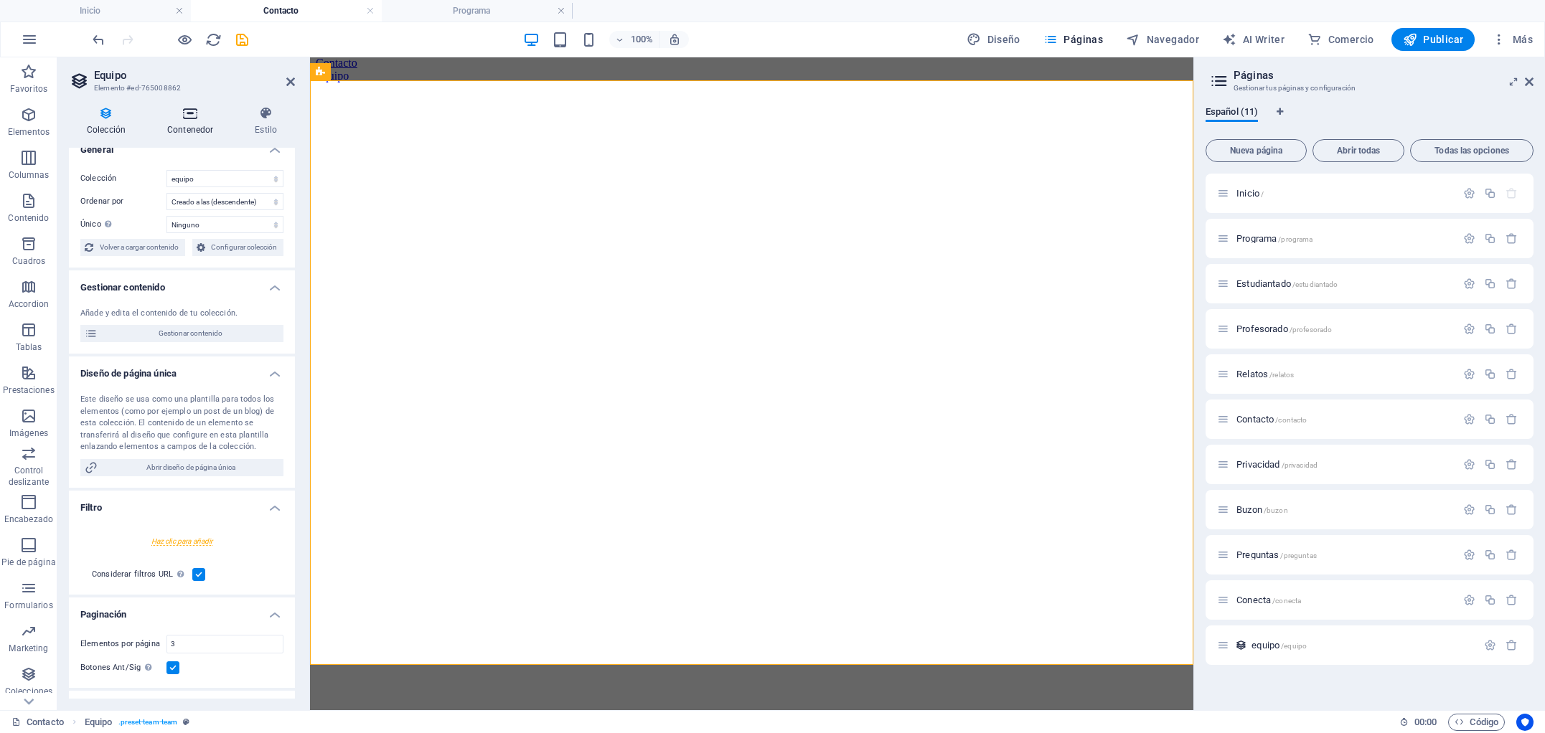
click at [187, 116] on icon at bounding box center [190, 113] width 82 height 14
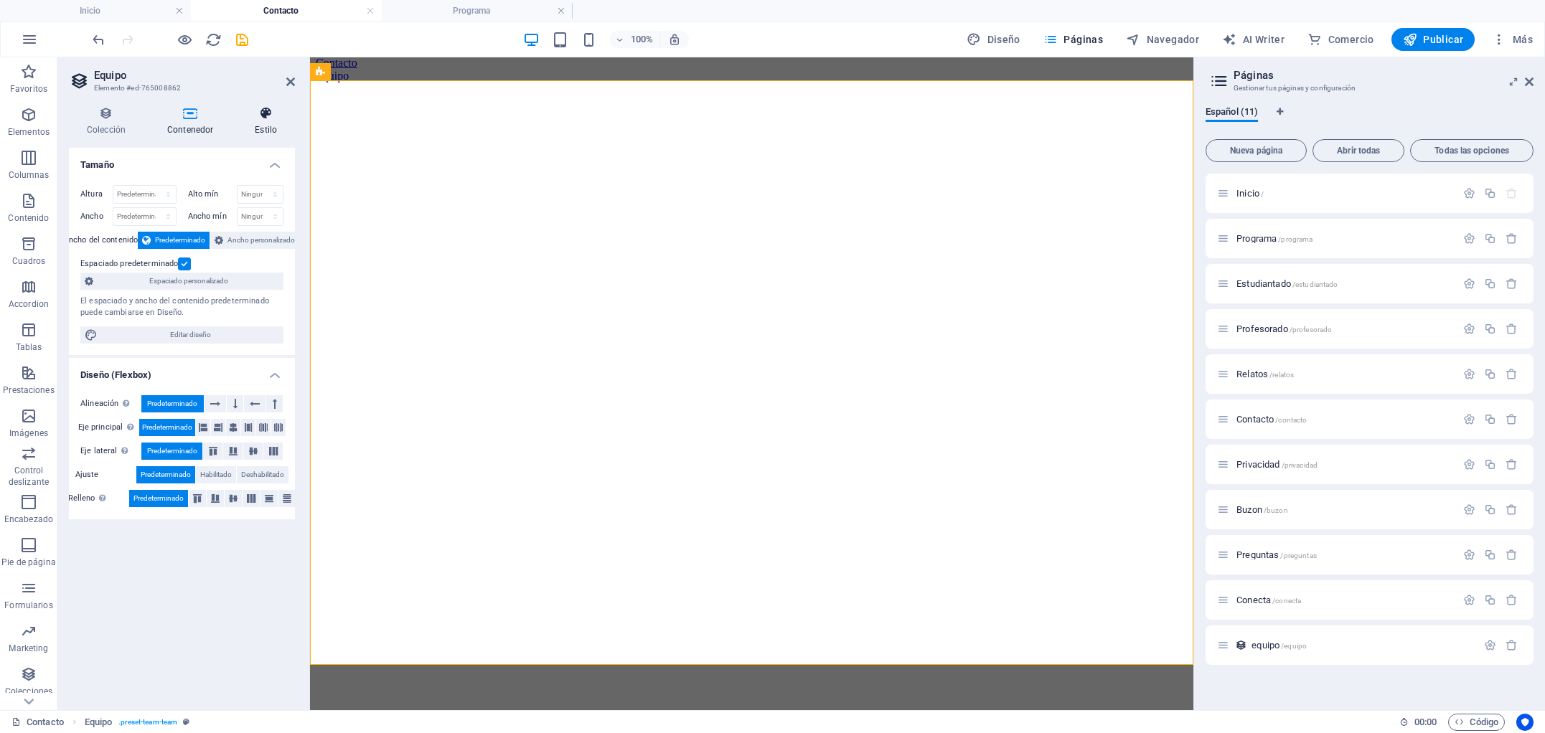
click at [265, 113] on icon at bounding box center [266, 113] width 58 height 14
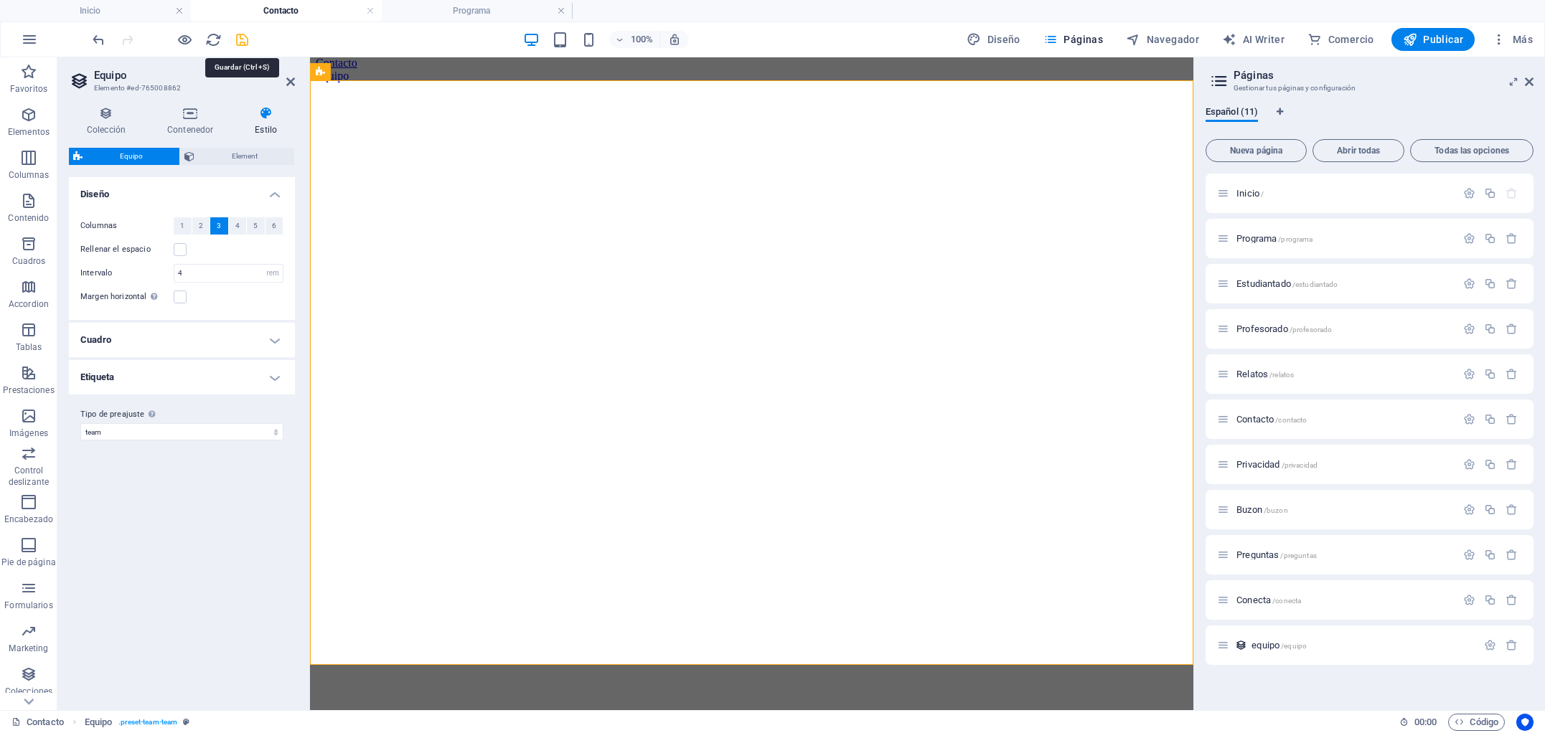
click at [238, 42] on icon "save" at bounding box center [242, 40] width 17 height 17
select select "rem"
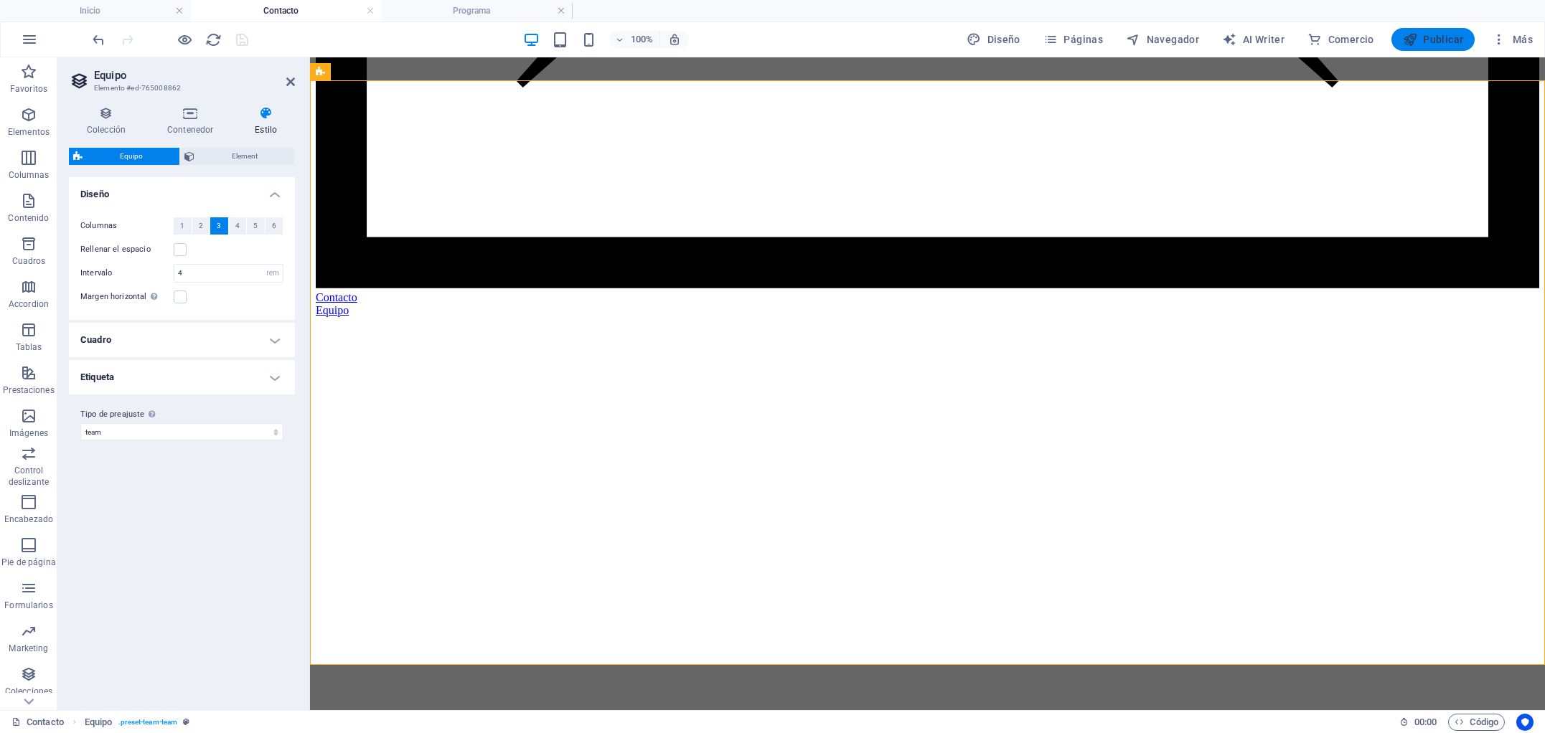
click at [1425, 40] on span "Publicar" at bounding box center [1433, 39] width 61 height 14
select select "rem"
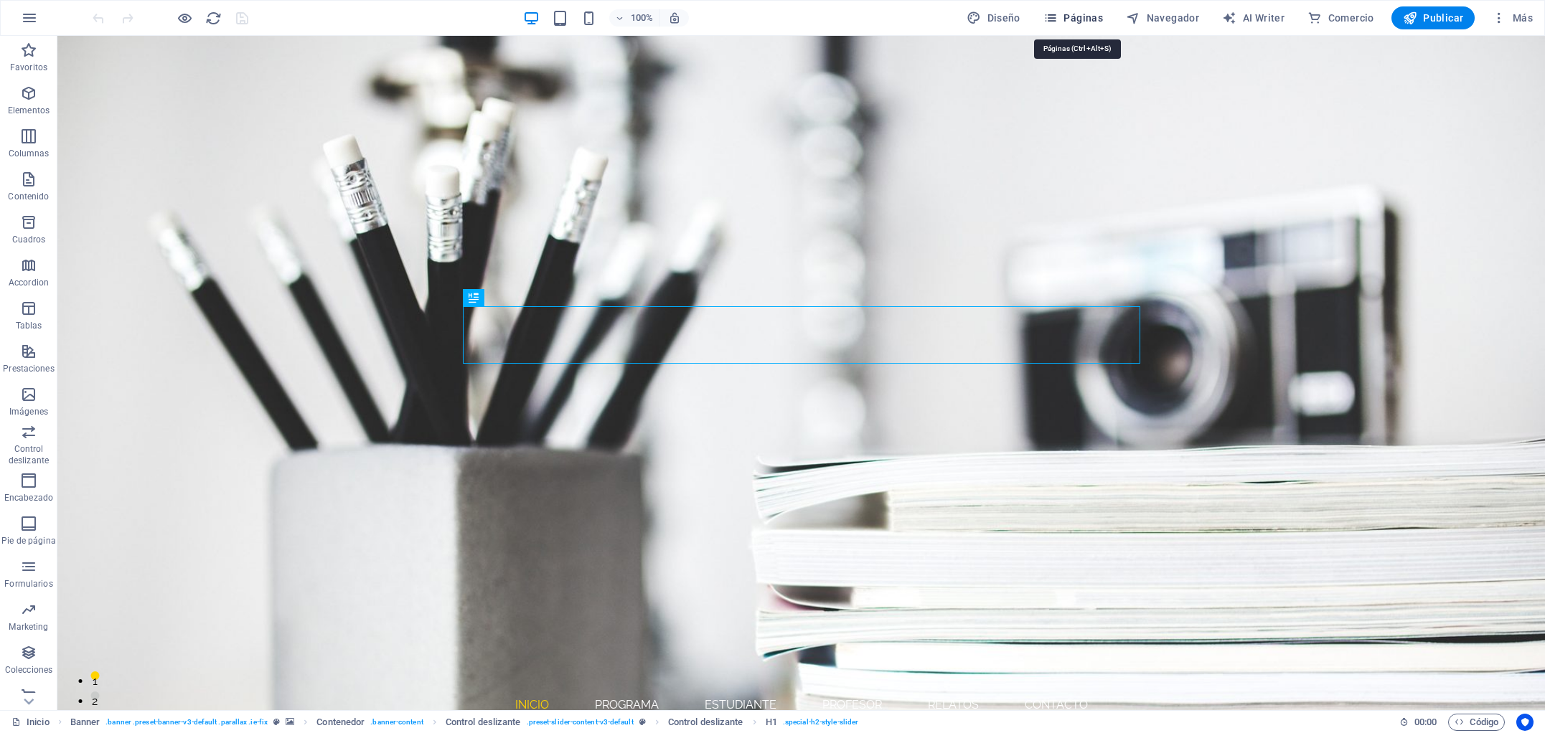
click at [1069, 16] on span "Páginas" at bounding box center [1073, 18] width 60 height 14
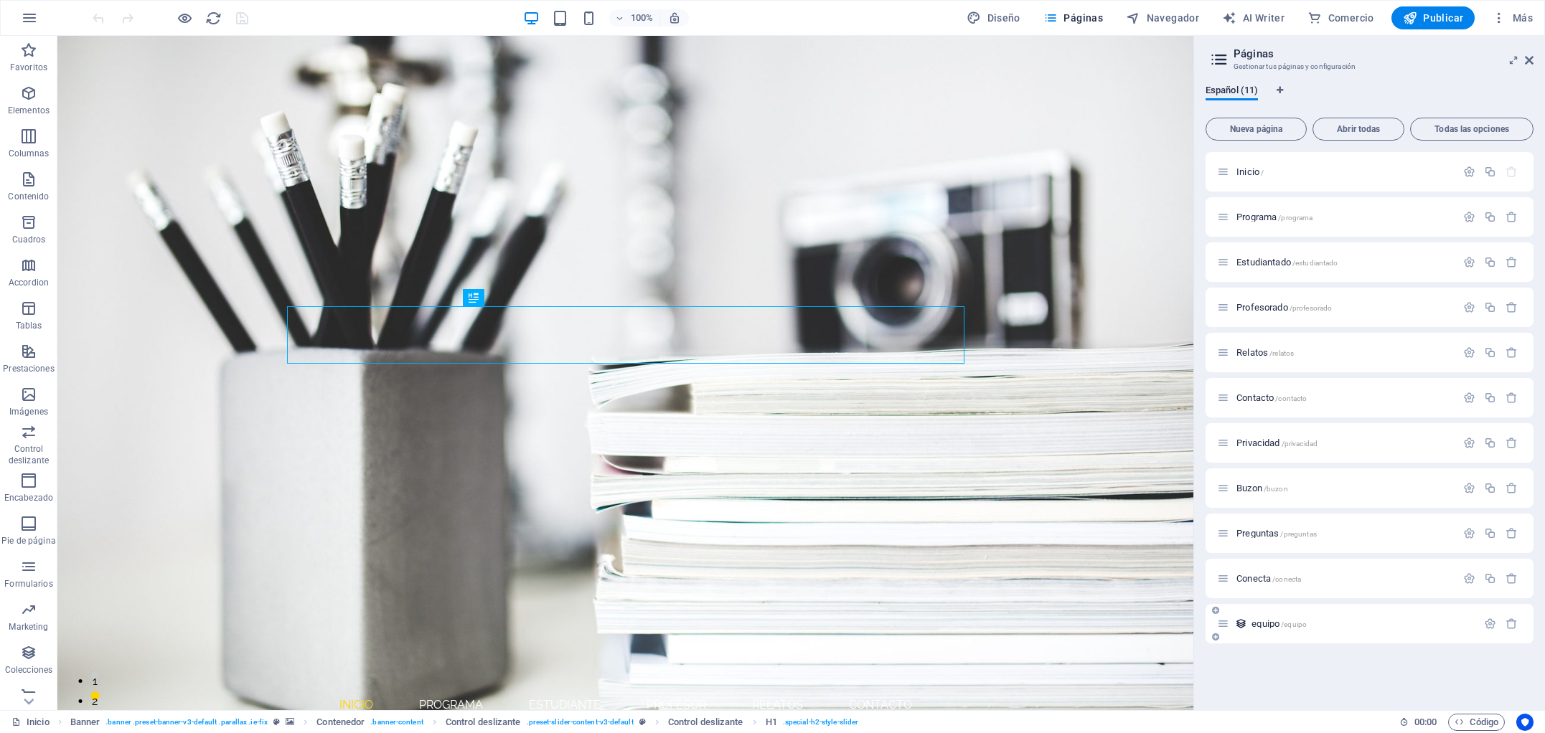
click at [1258, 616] on div "equipo /equipo" at bounding box center [1347, 624] width 260 height 17
click at [1259, 621] on span "equipo /equipo" at bounding box center [1279, 624] width 55 height 11
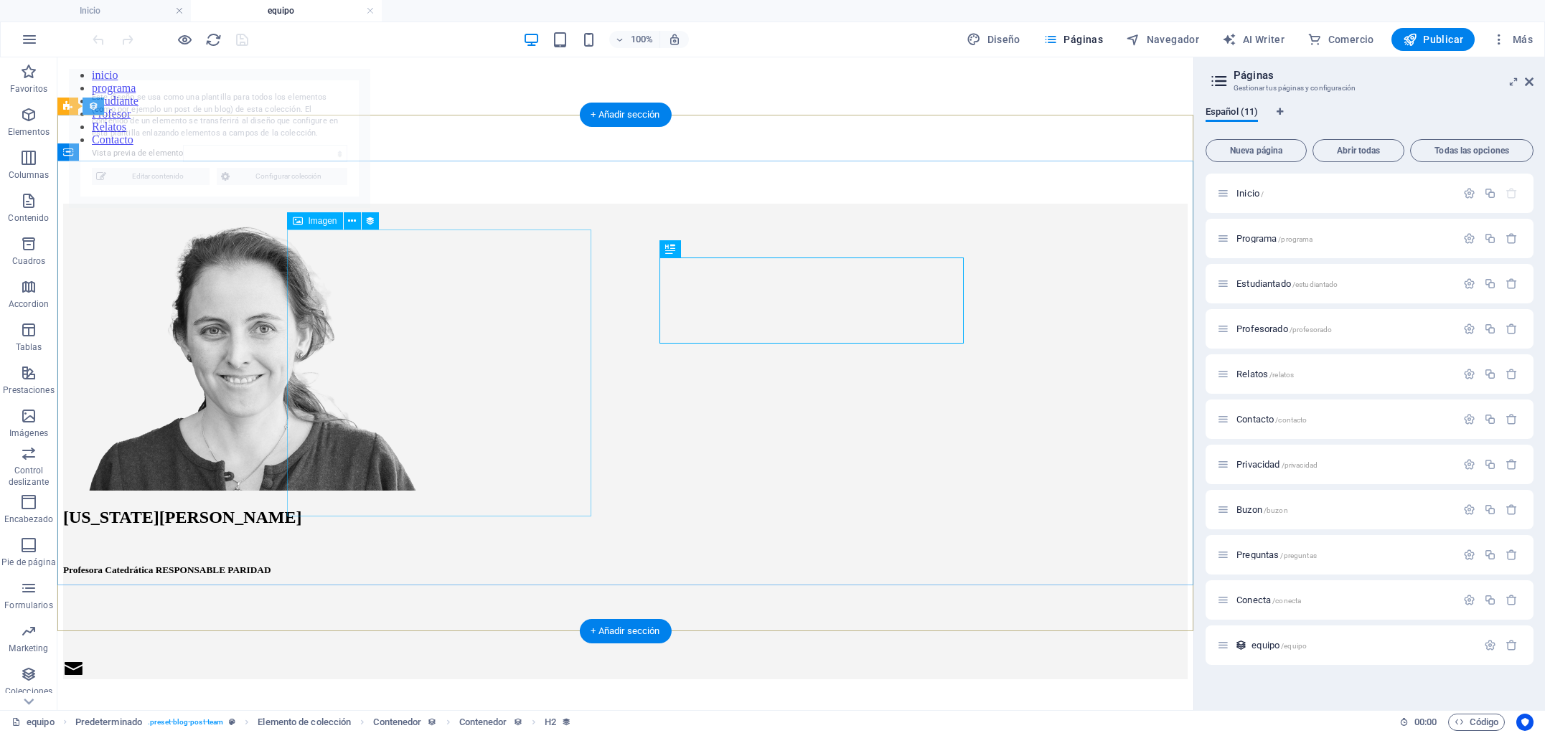
select select "685e8268bf4103f1b1096740"
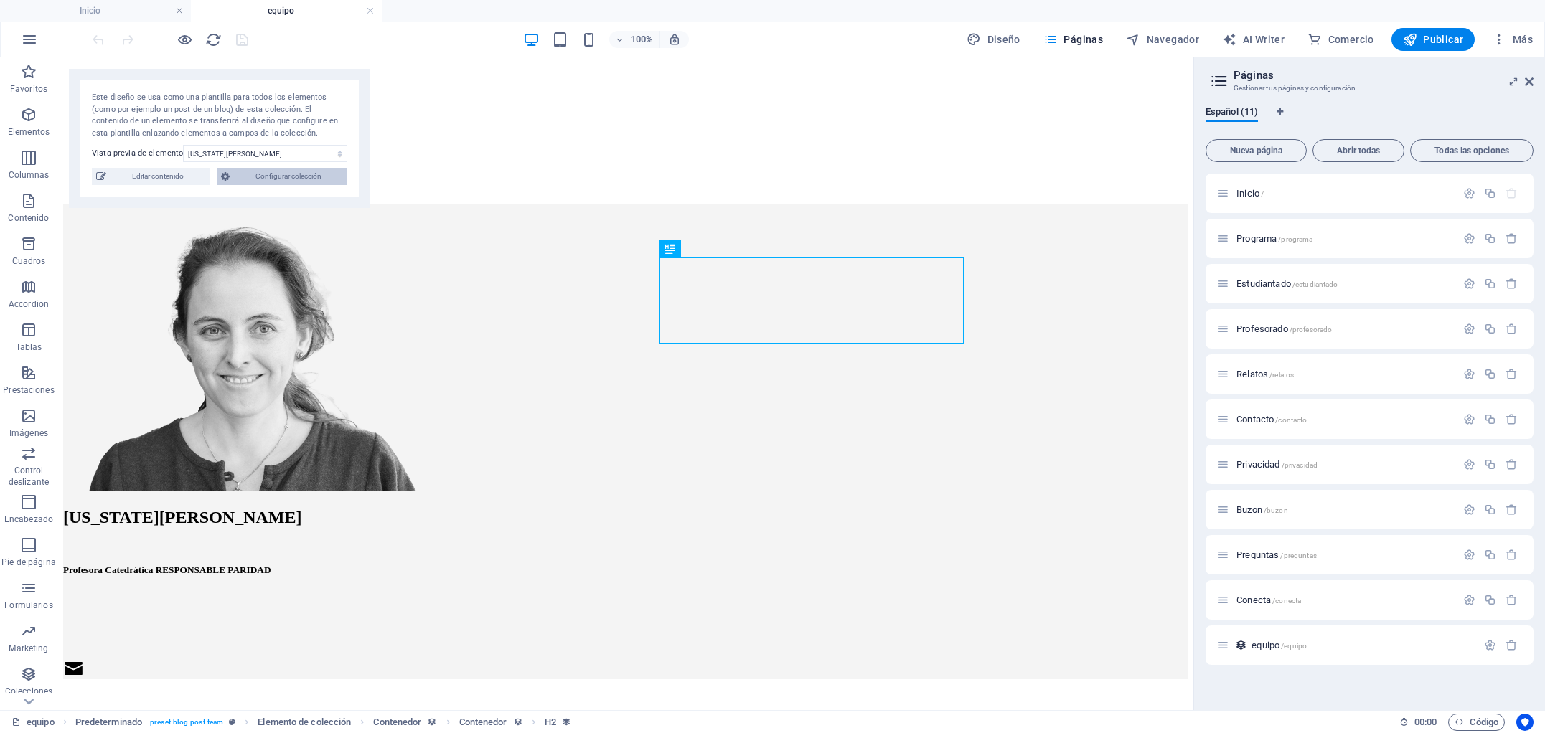
click at [256, 174] on span "Configurar colección" at bounding box center [288, 176] width 109 height 17
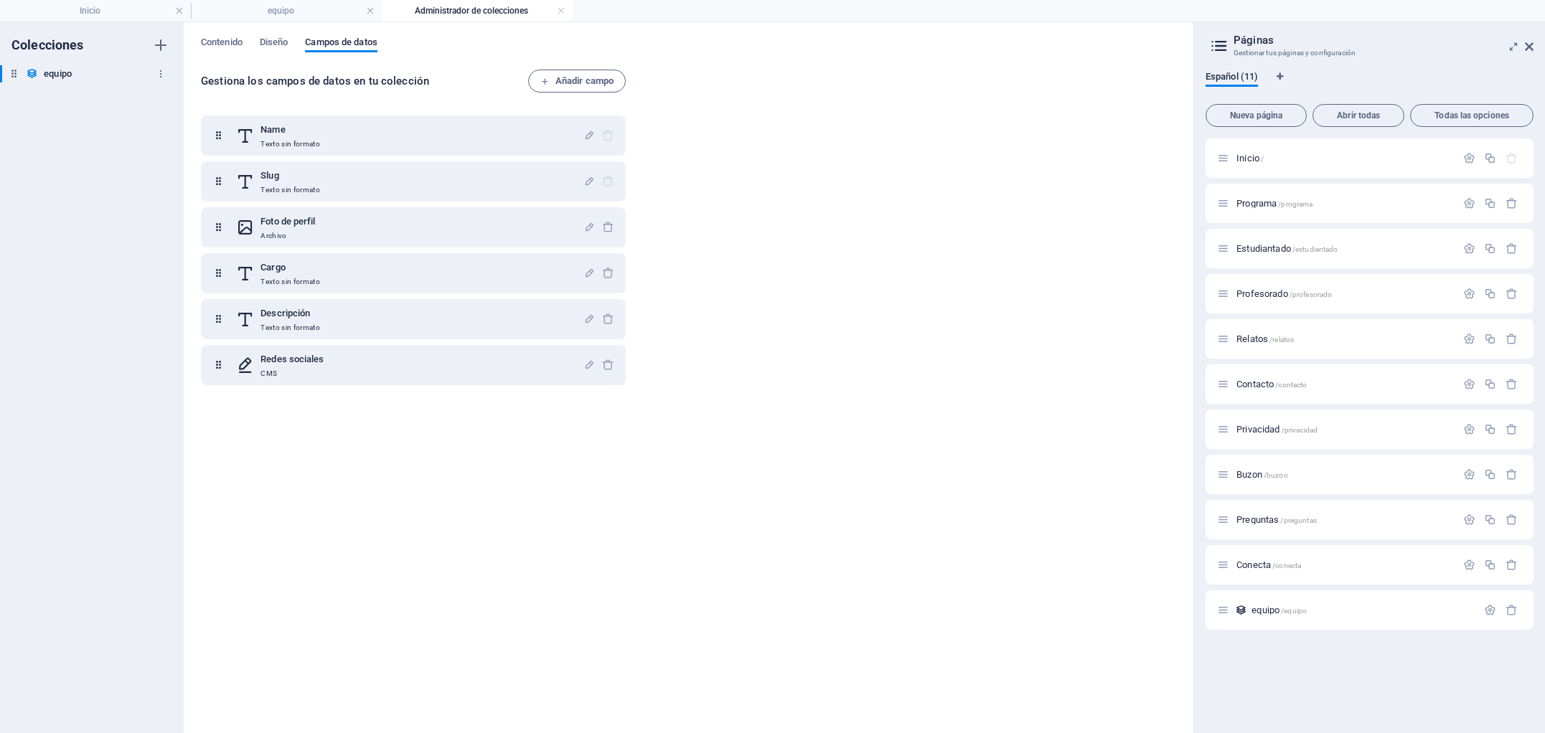
click at [70, 73] on h6 "equipo" at bounding box center [58, 73] width 28 height 17
click at [217, 42] on span "Contenido" at bounding box center [222, 44] width 42 height 20
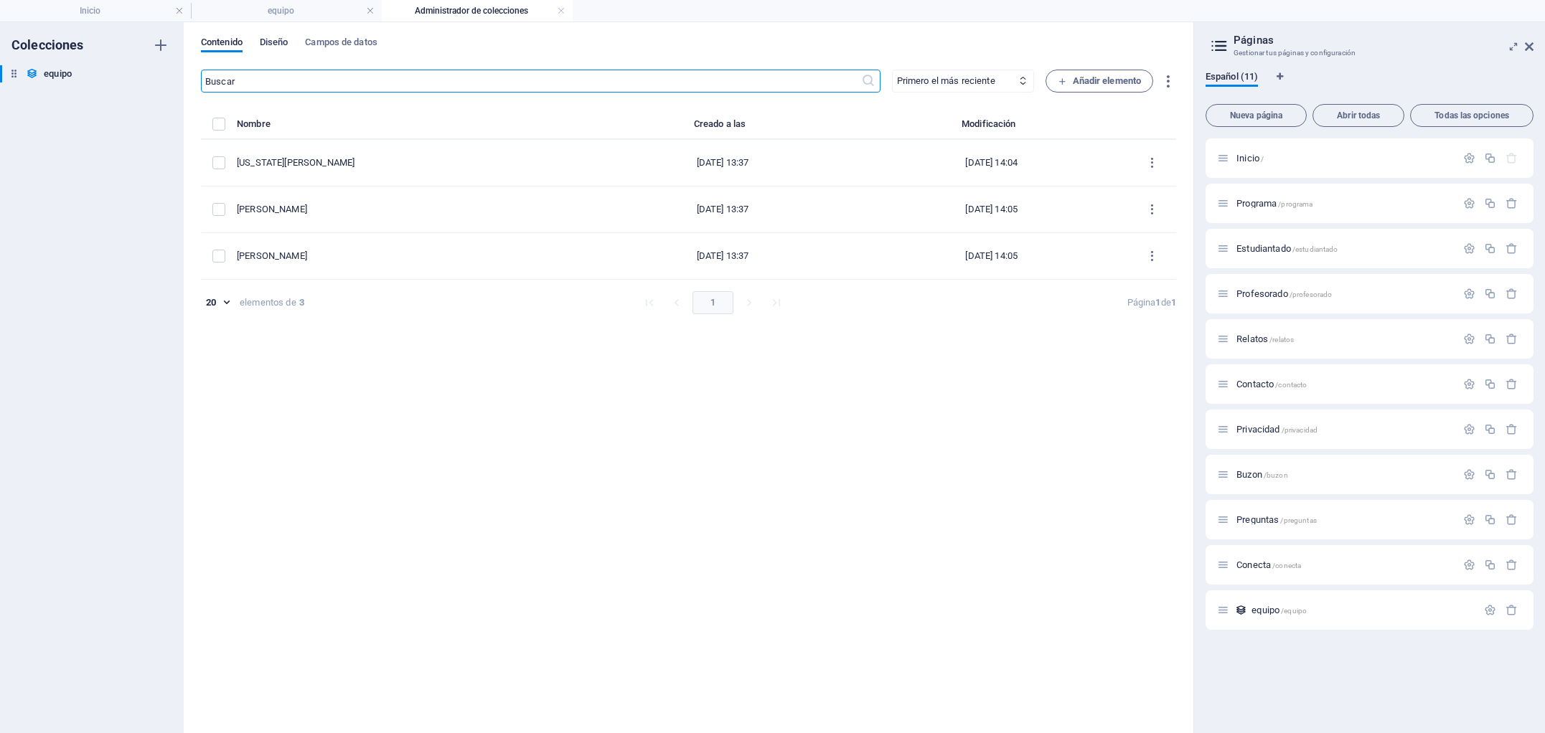
click at [277, 42] on span "Diseño" at bounding box center [274, 44] width 29 height 20
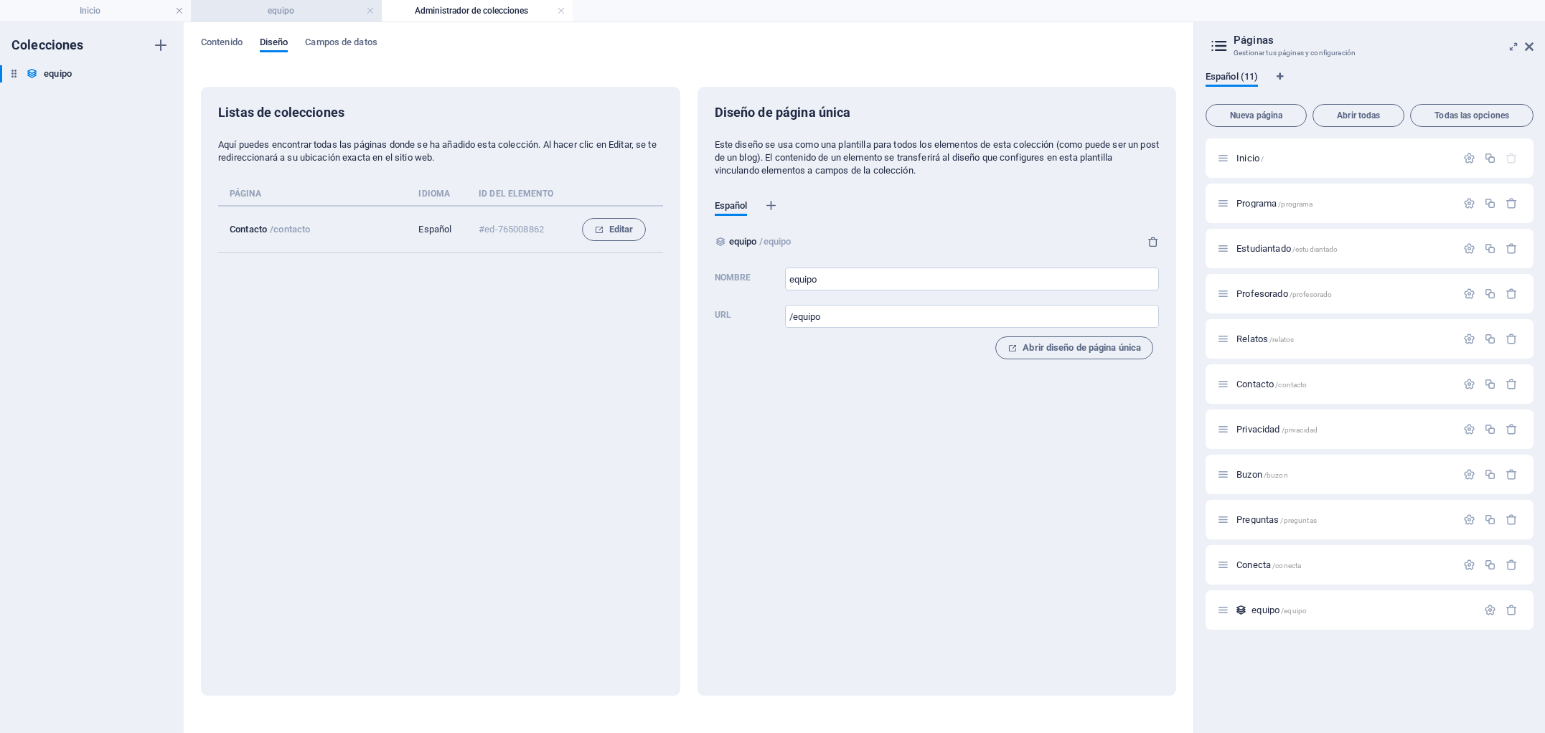
click at [333, 16] on h4 "equipo" at bounding box center [286, 11] width 191 height 16
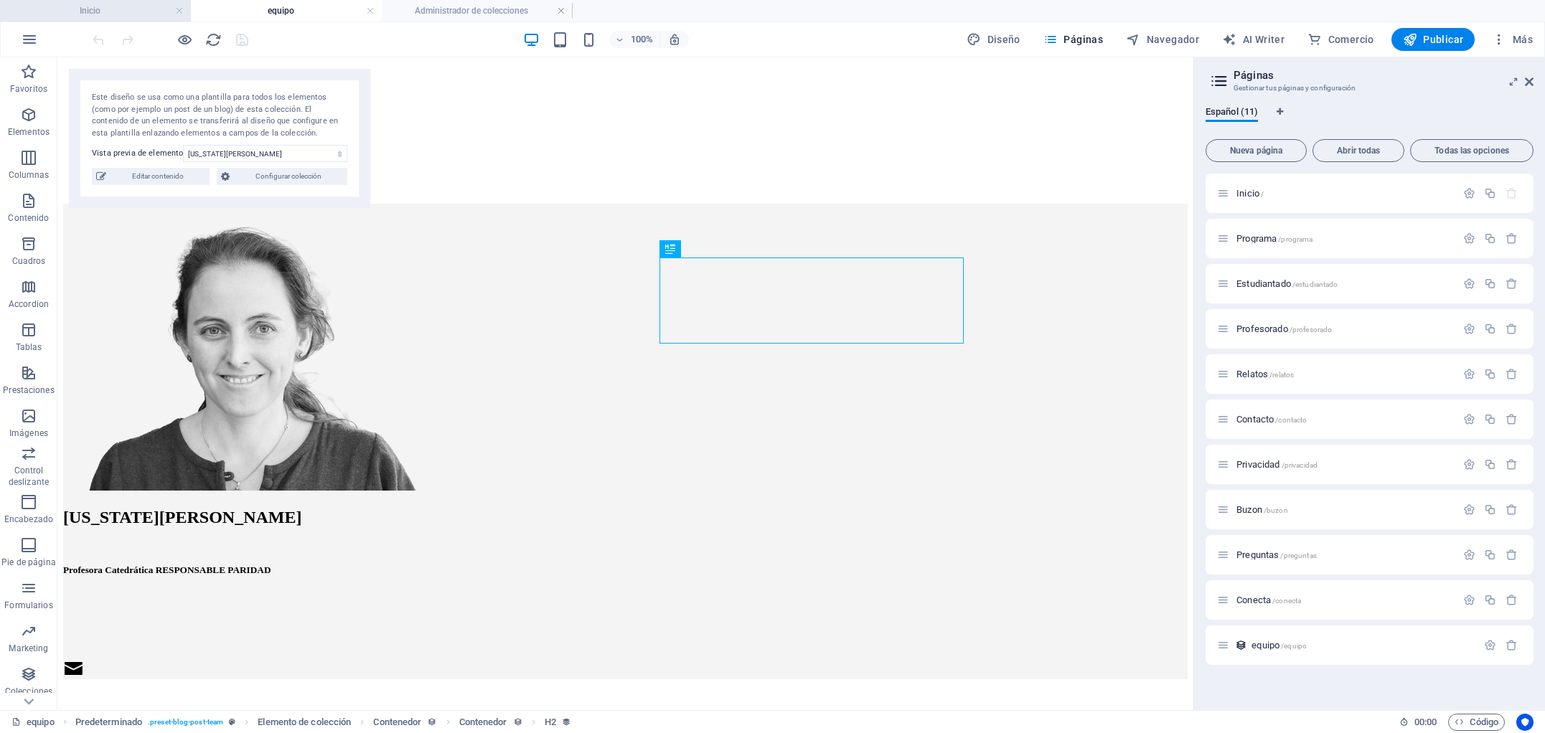
click at [104, 7] on h4 "Inicio" at bounding box center [95, 11] width 191 height 16
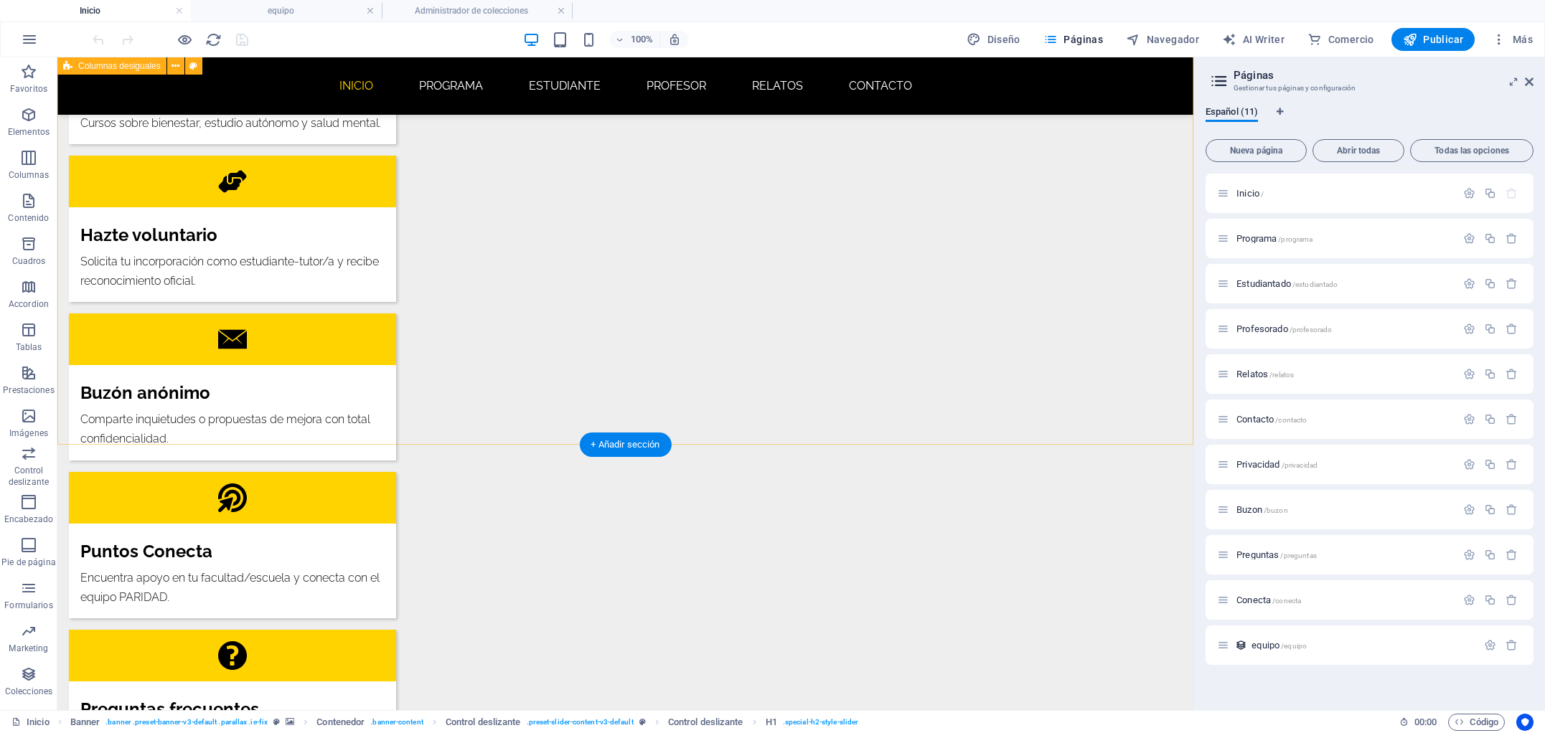
scroll to position [2036, 0]
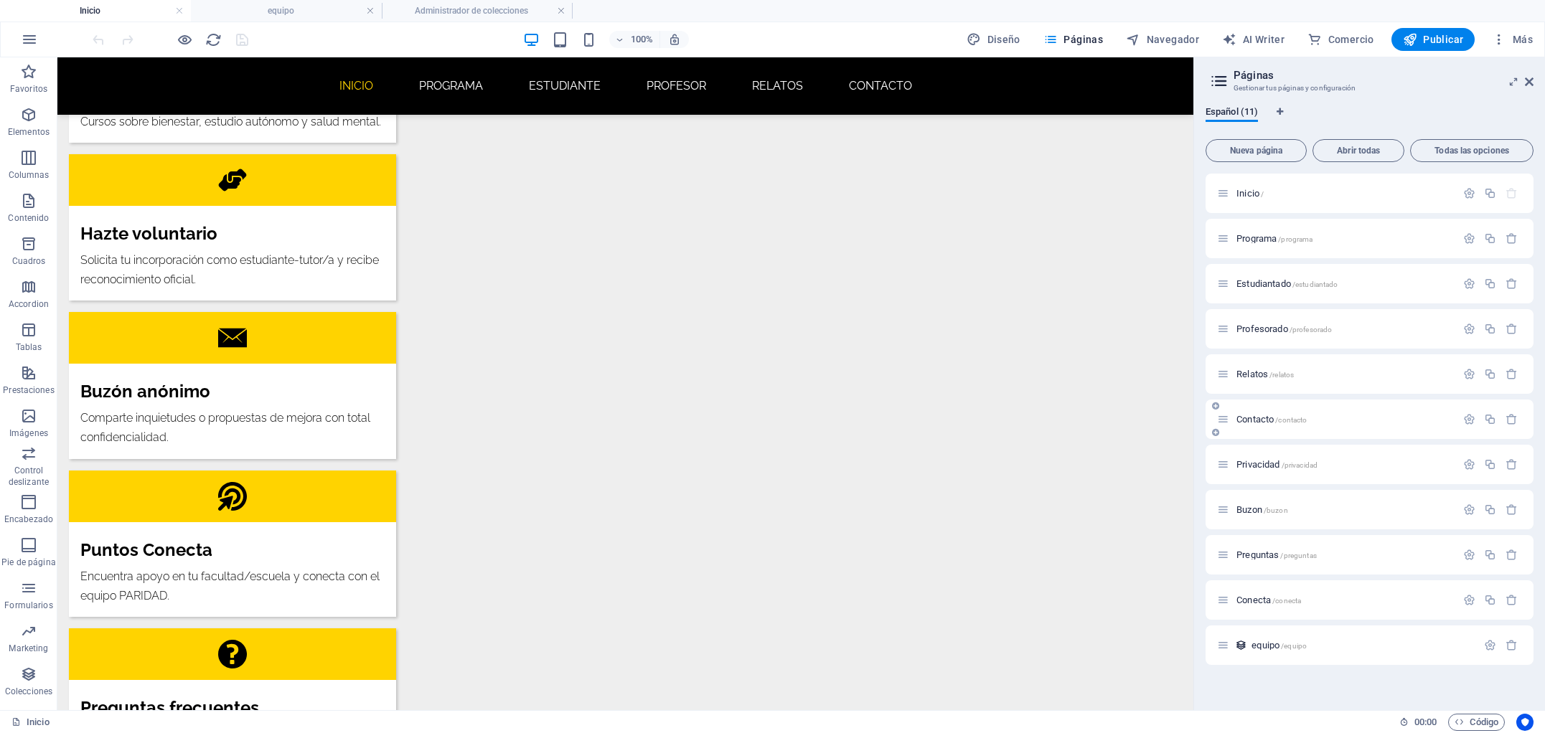
click at [1254, 418] on span "Contacto /contacto" at bounding box center [1271, 419] width 70 height 11
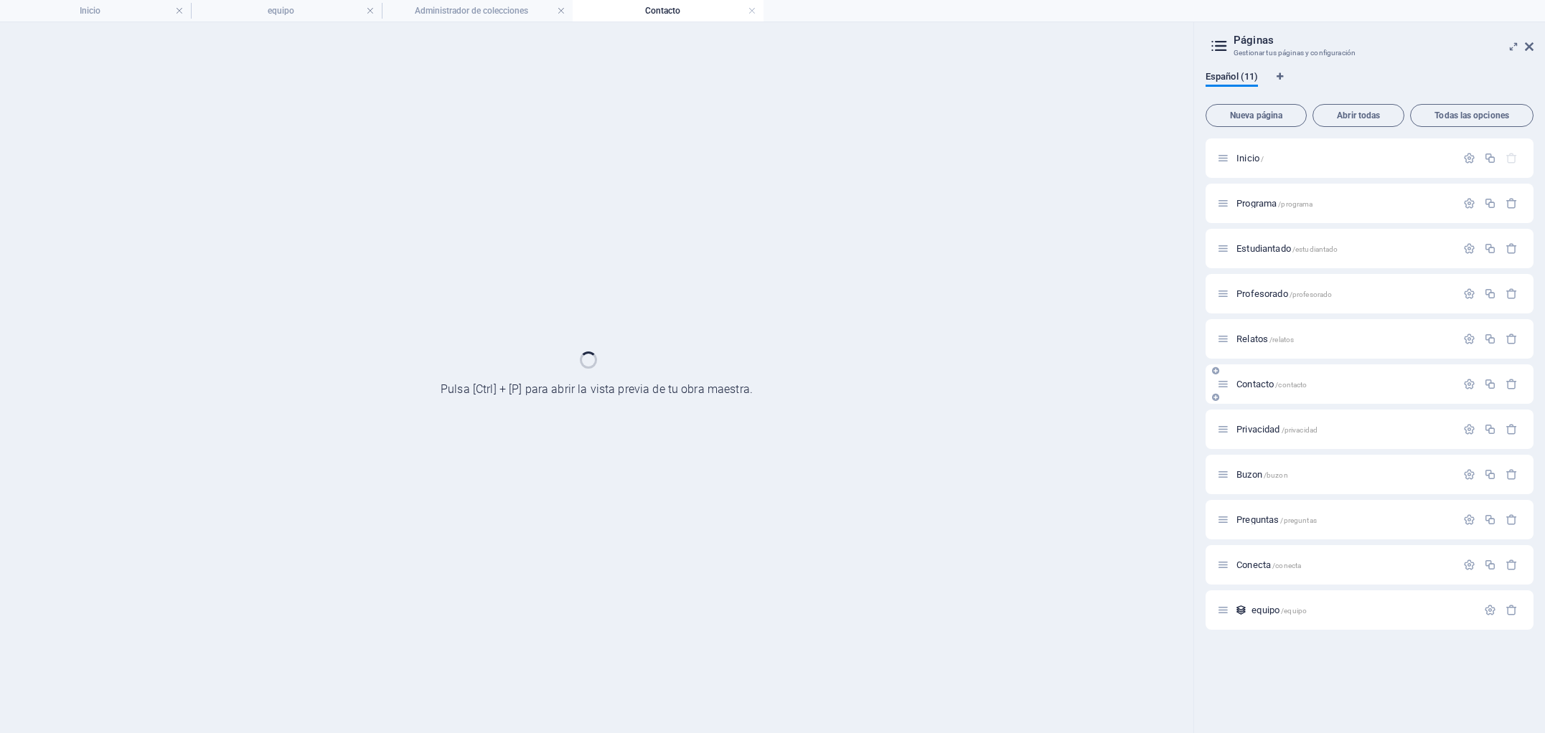
scroll to position [0, 0]
click at [1254, 418] on div "Privacidad /privacidad" at bounding box center [1370, 429] width 328 height 39
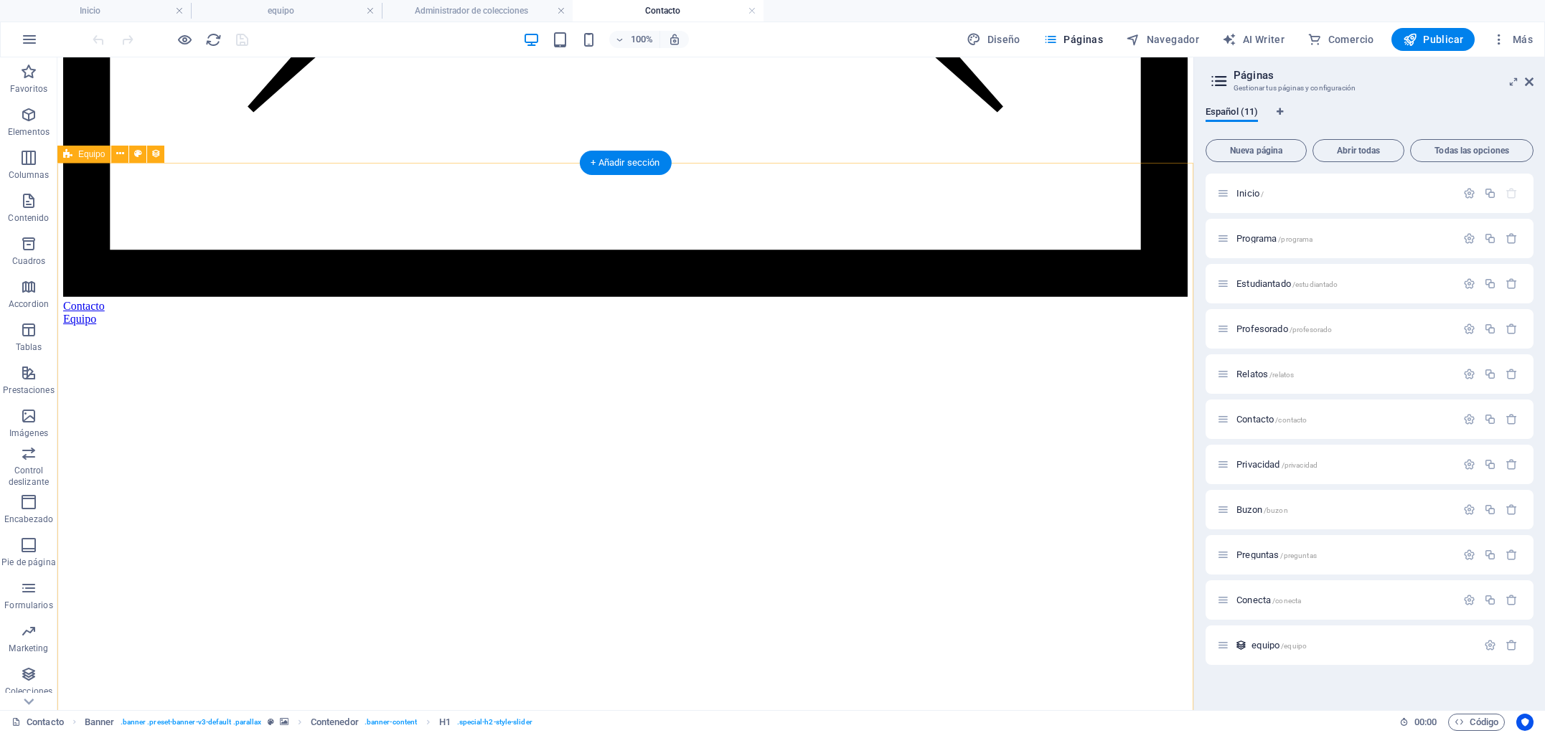
scroll to position [1375, 0]
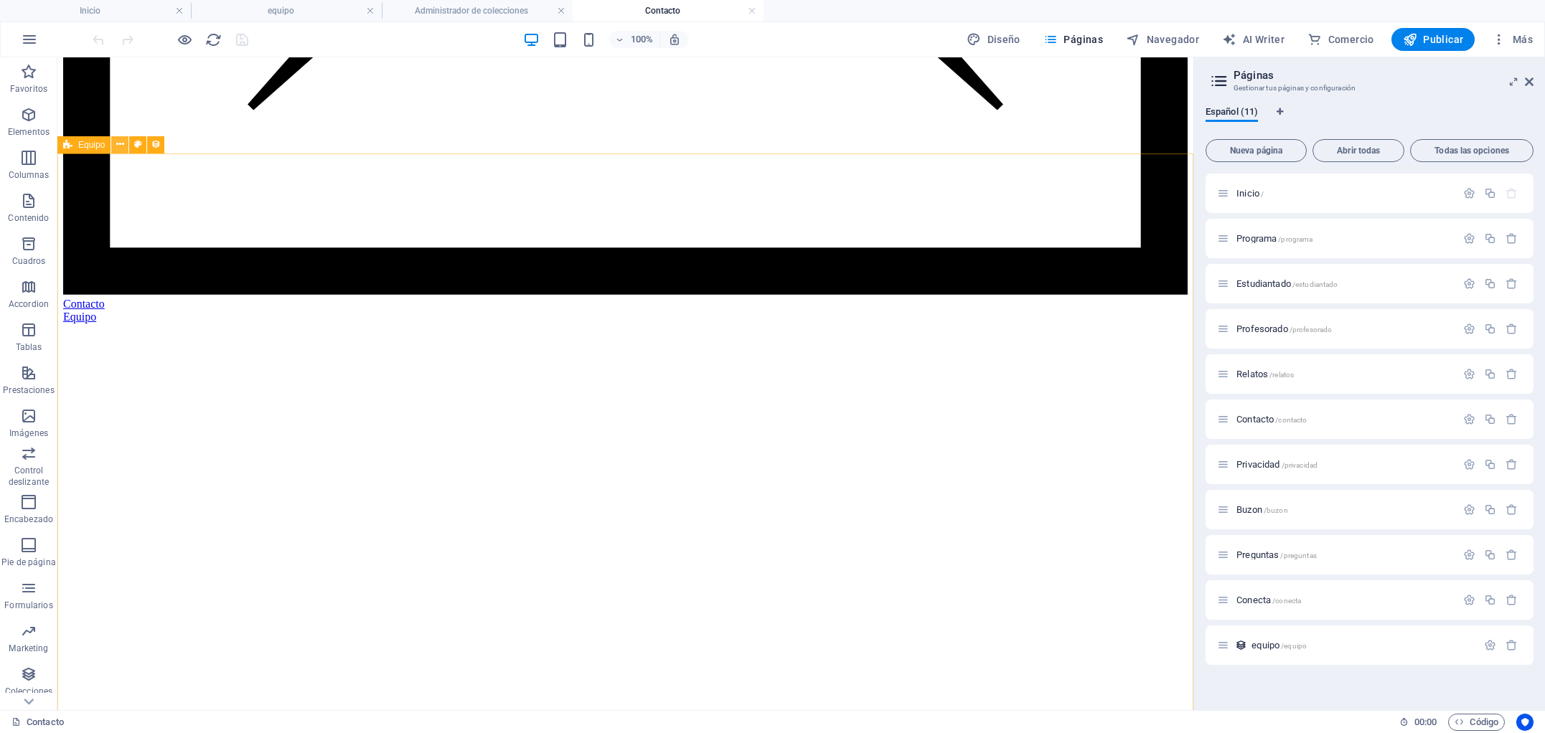
click at [119, 146] on icon at bounding box center [120, 144] width 8 height 15
click at [88, 146] on span "Equipo" at bounding box center [91, 145] width 27 height 9
select select "createdAt_DESC"
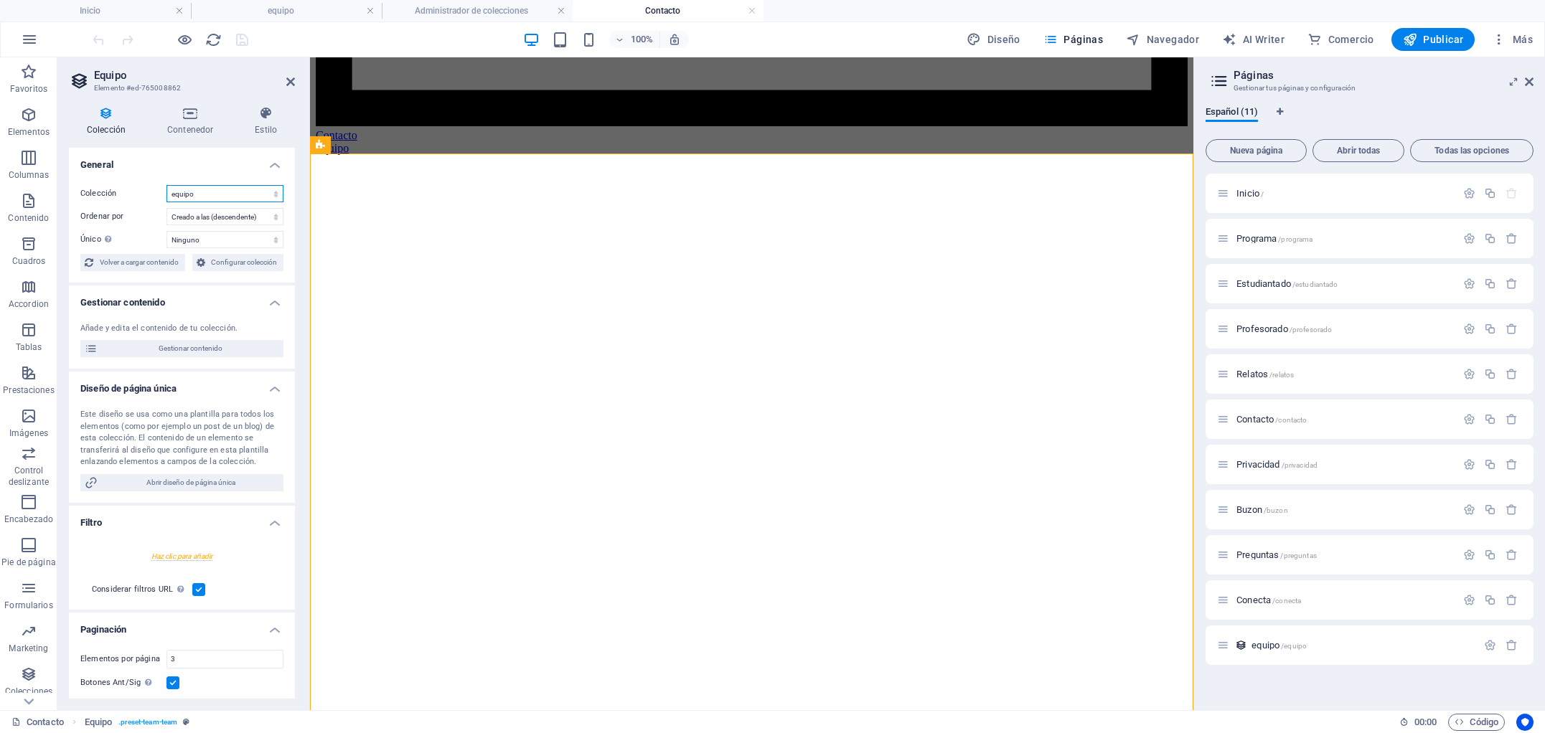
click at [273, 193] on select "equipo" at bounding box center [224, 193] width 117 height 17
click at [267, 220] on select "Creado a las (ascendente) Creado a las (descendente) Actualizado a las (ascende…" at bounding box center [224, 216] width 117 height 17
click at [212, 259] on span "Configurar colección" at bounding box center [245, 262] width 70 height 17
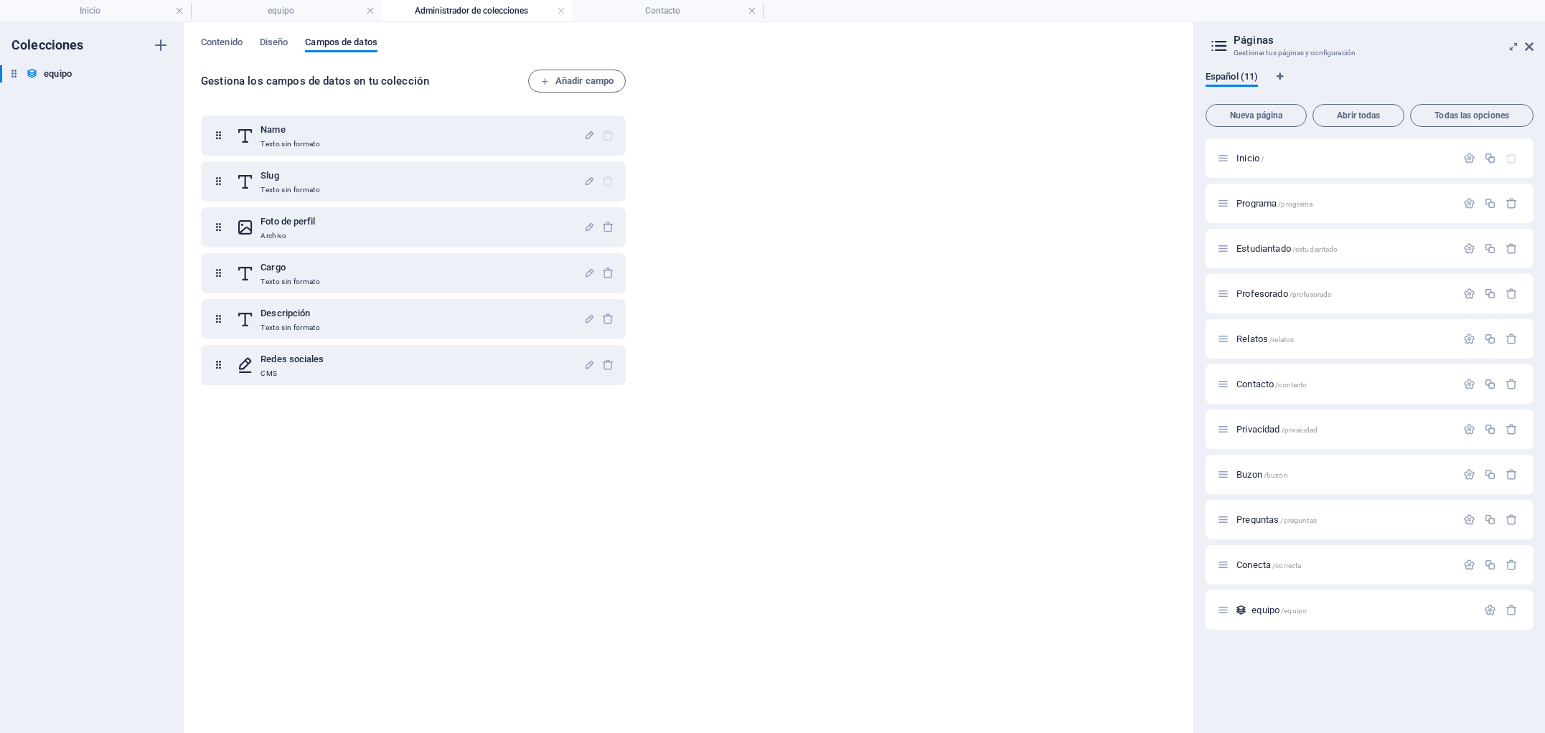
scroll to position [0, 0]
click at [0, 0] on icon at bounding box center [0, 0] width 0 height 0
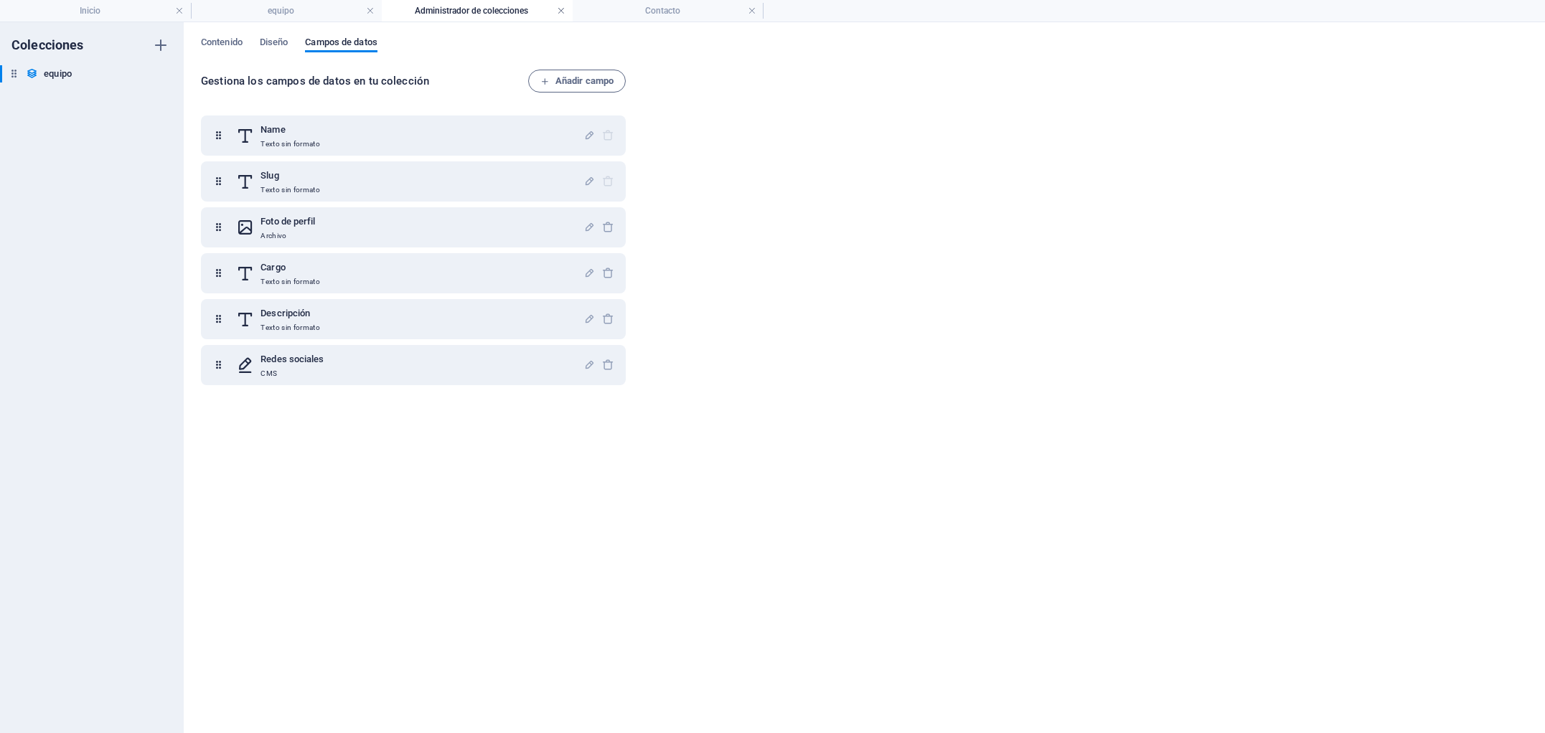
click at [563, 11] on link at bounding box center [561, 11] width 9 height 14
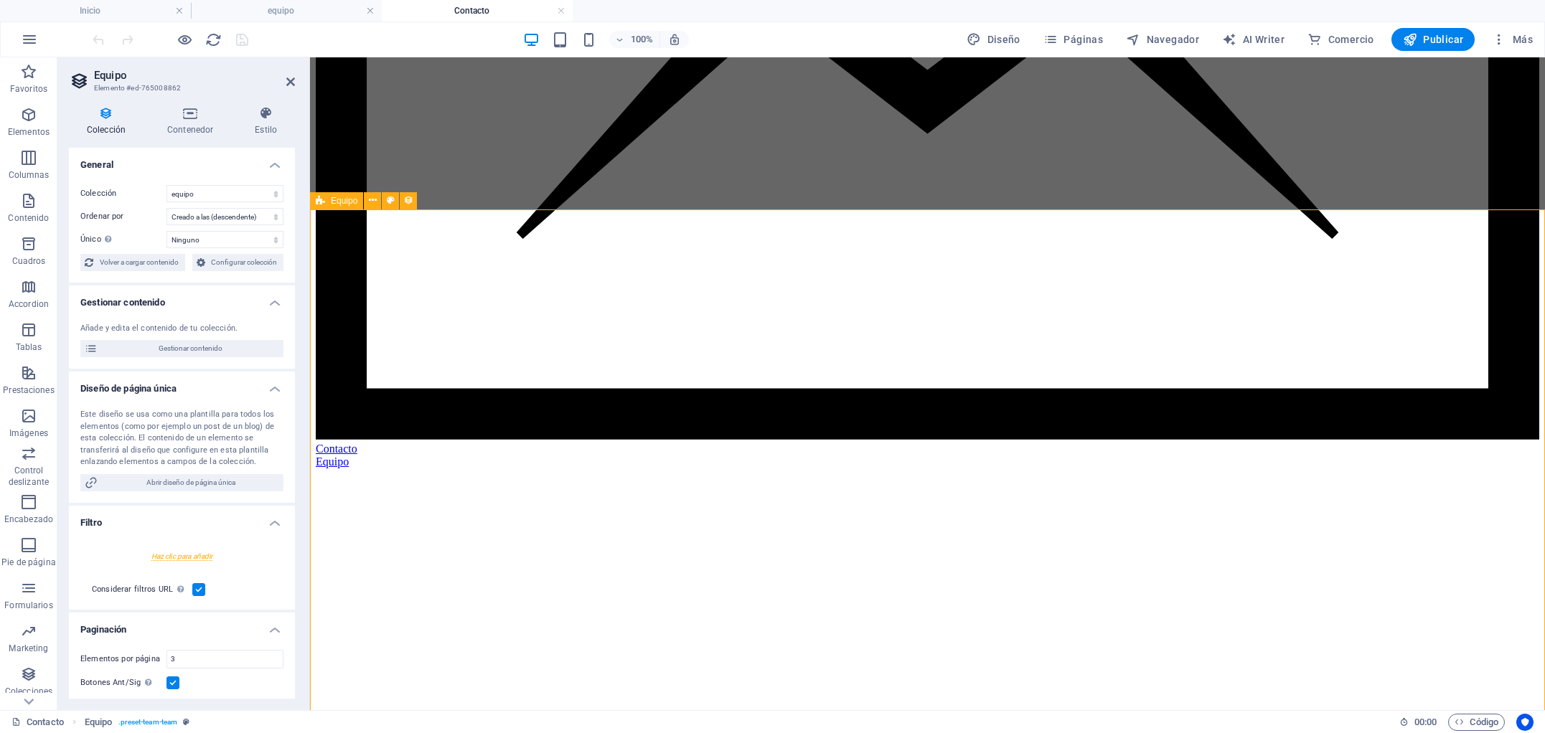
scroll to position [1319, 0]
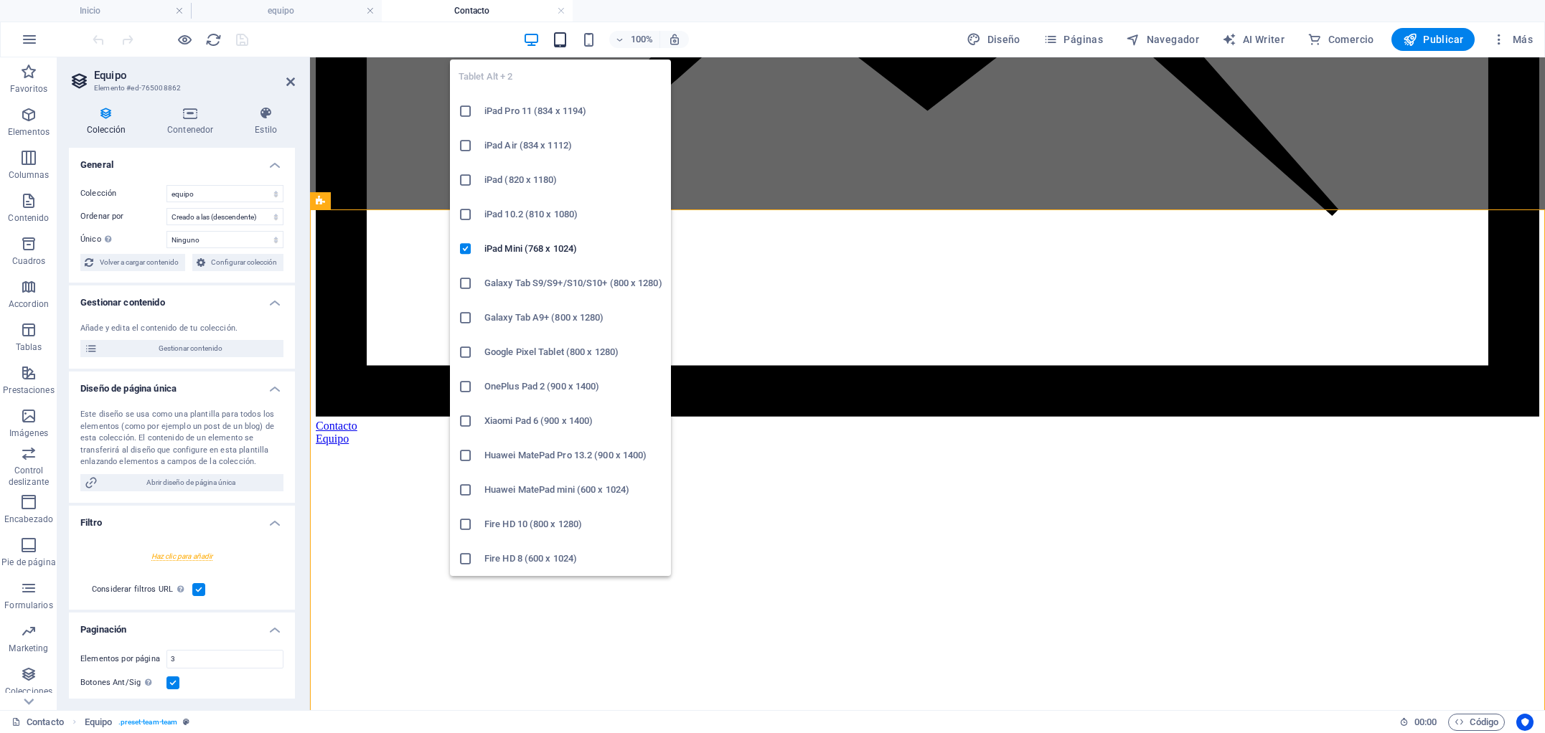
click at [563, 41] on icon "button" at bounding box center [560, 40] width 17 height 17
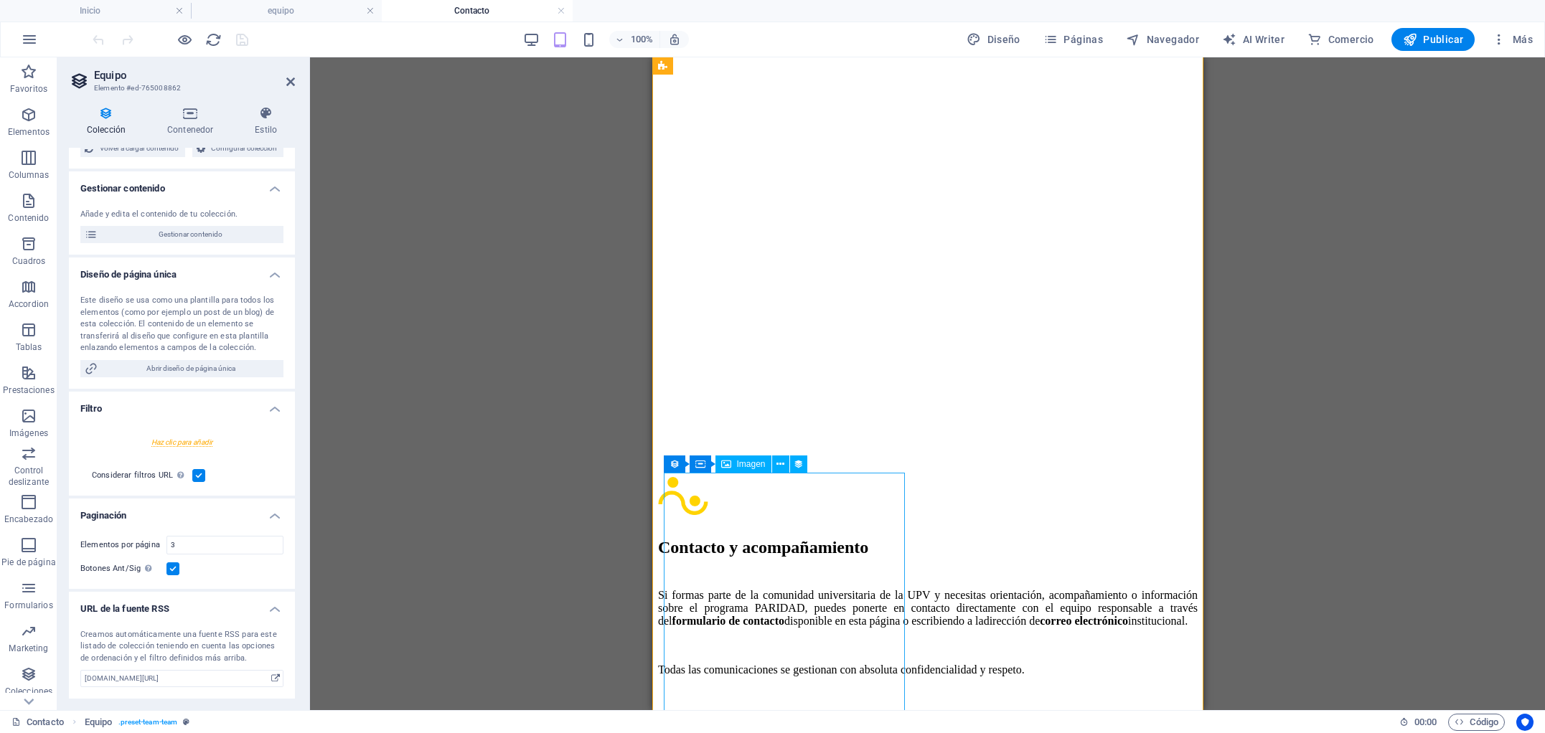
scroll to position [1585, 0]
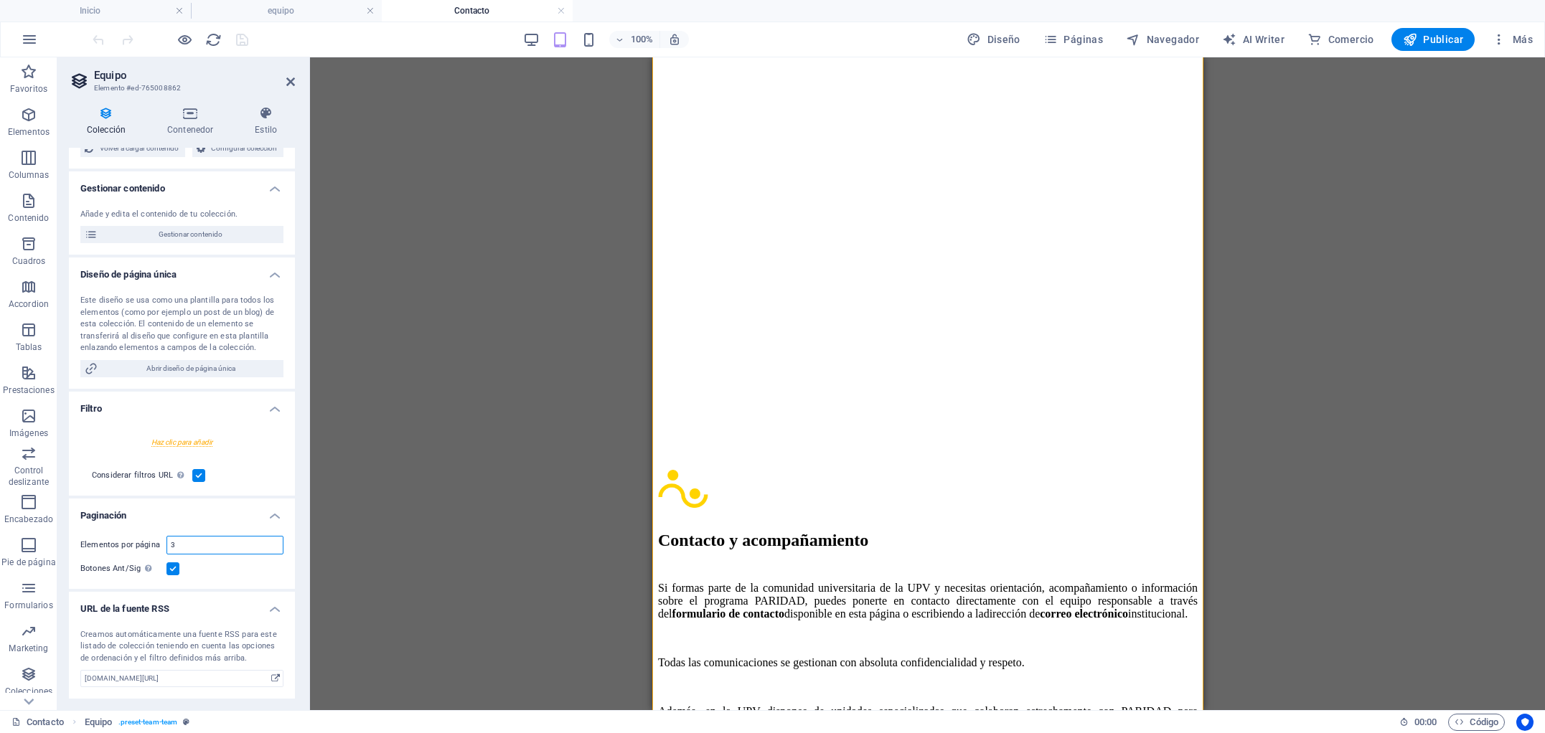
drag, startPoint x: 184, startPoint y: 546, endPoint x: 122, endPoint y: 549, distance: 61.8
click at [122, 549] on div "Elementos por página 3" at bounding box center [181, 545] width 203 height 19
type input "1"
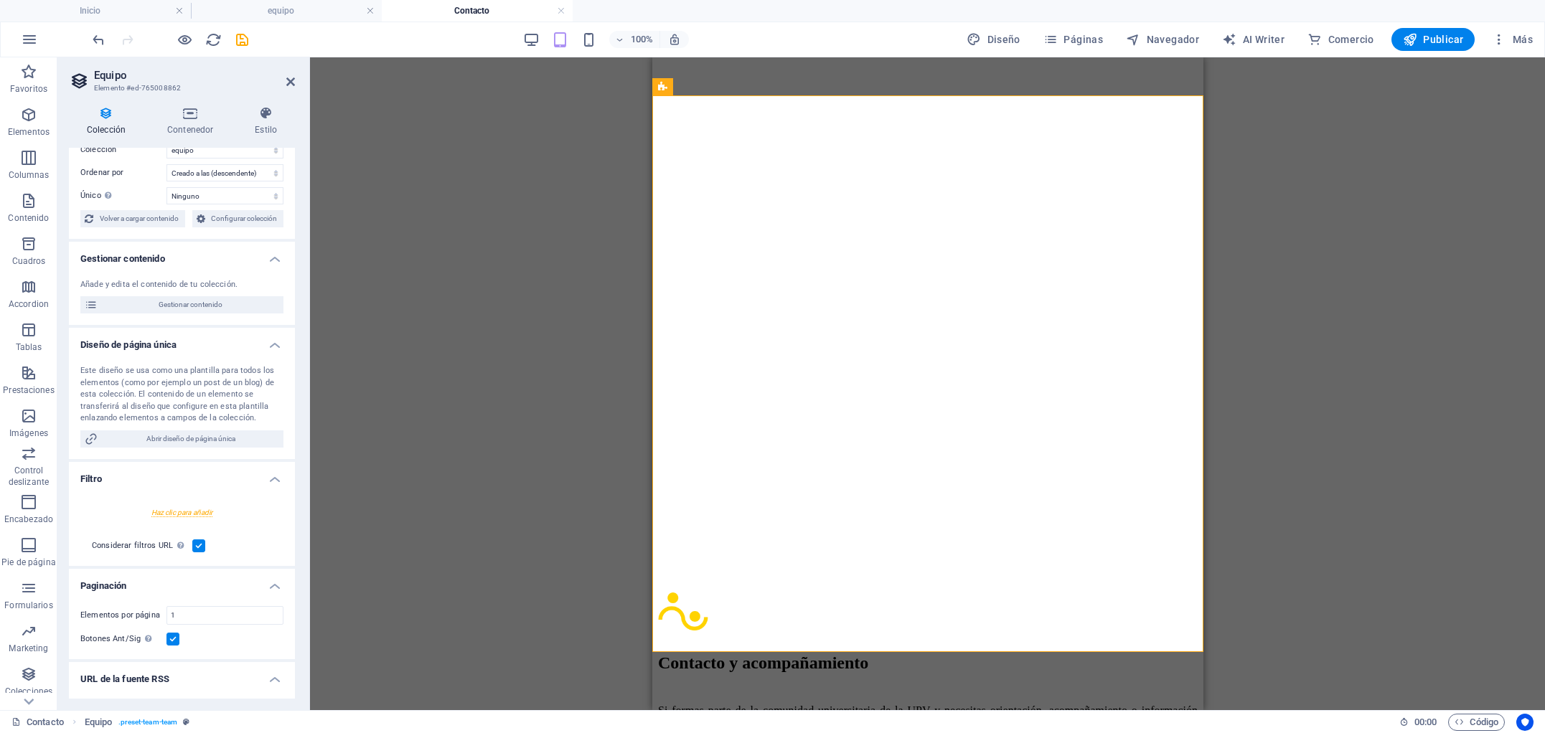
scroll to position [0, 0]
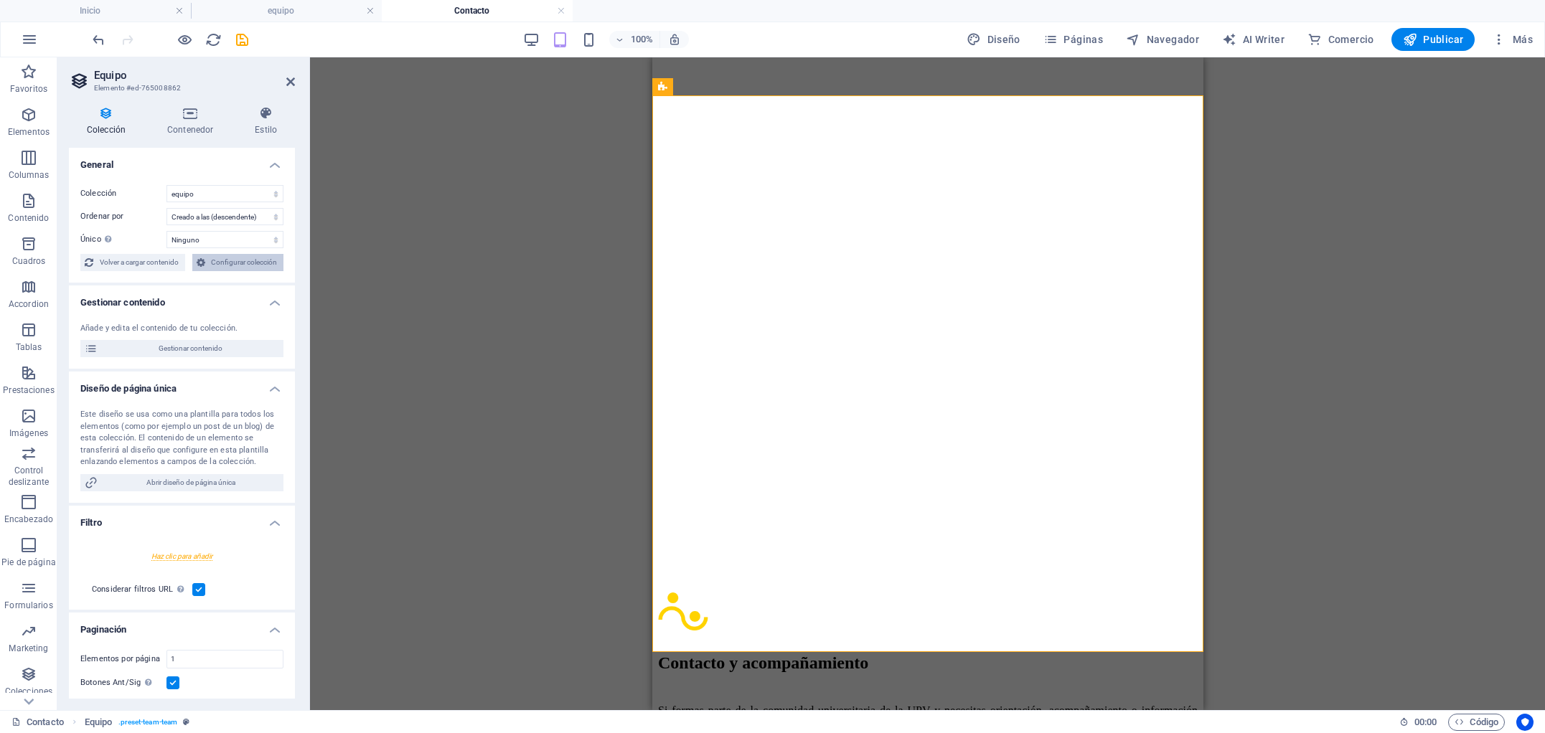
click at [226, 265] on span "Configurar colección" at bounding box center [245, 262] width 70 height 17
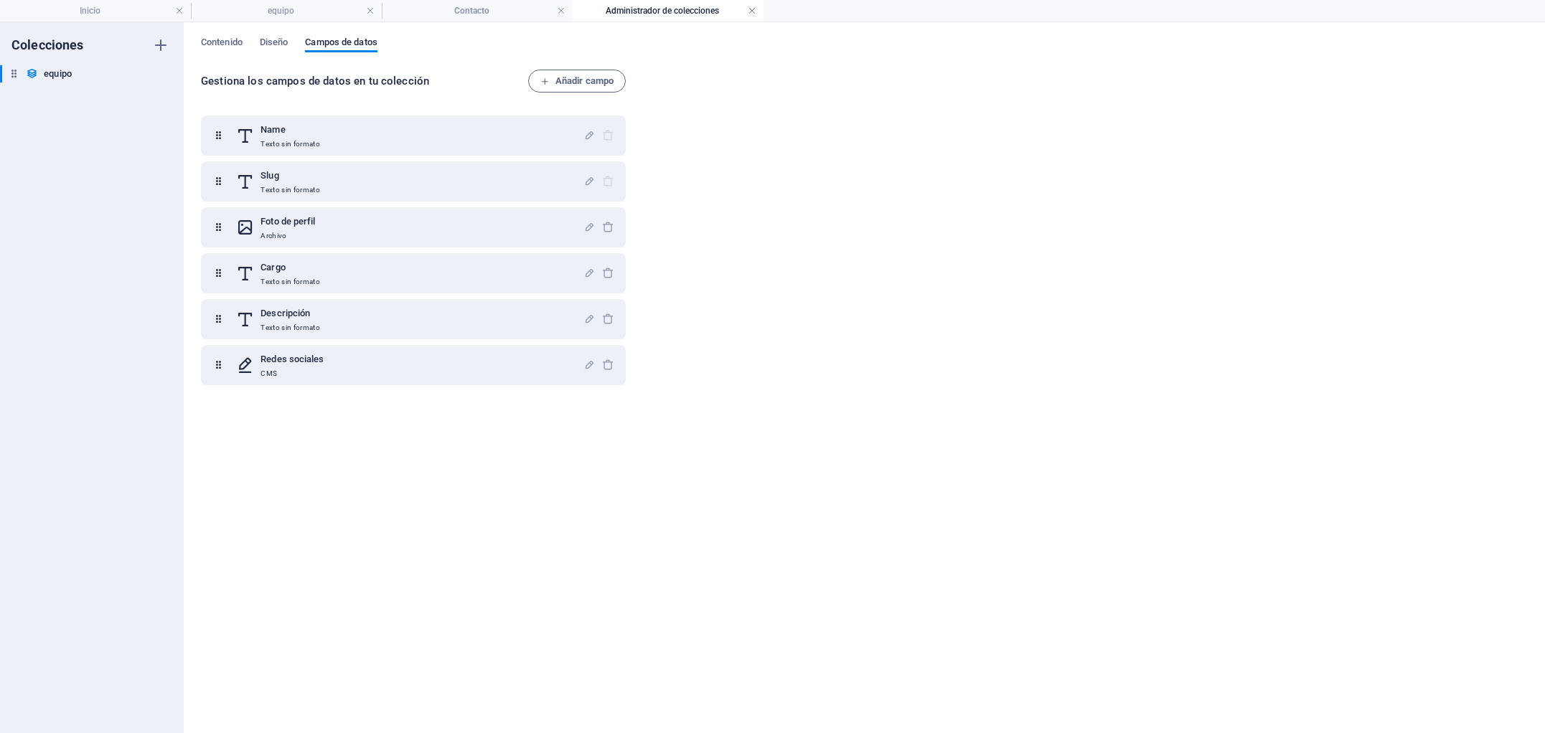
click at [751, 11] on link at bounding box center [752, 11] width 9 height 14
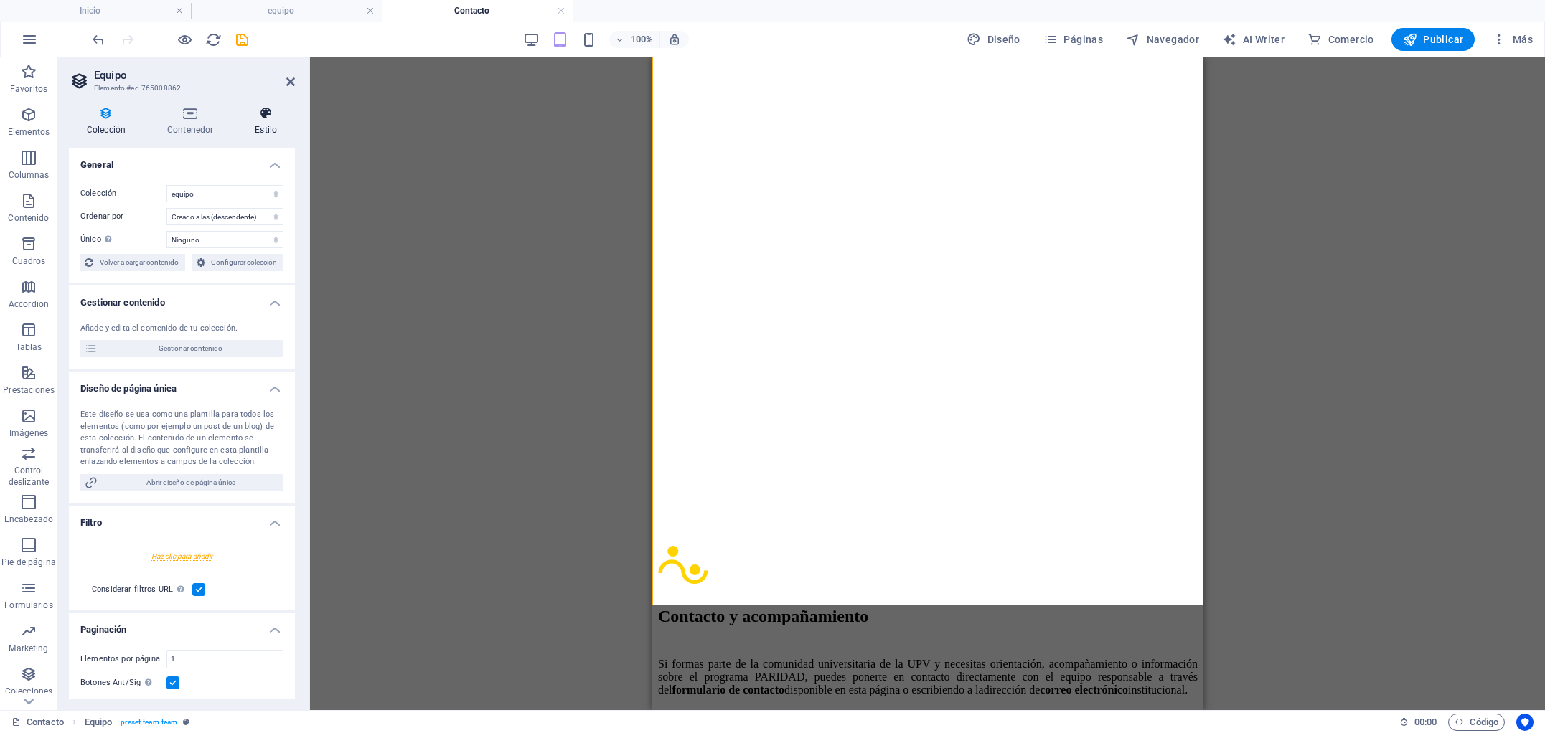
click at [260, 115] on icon at bounding box center [266, 113] width 58 height 14
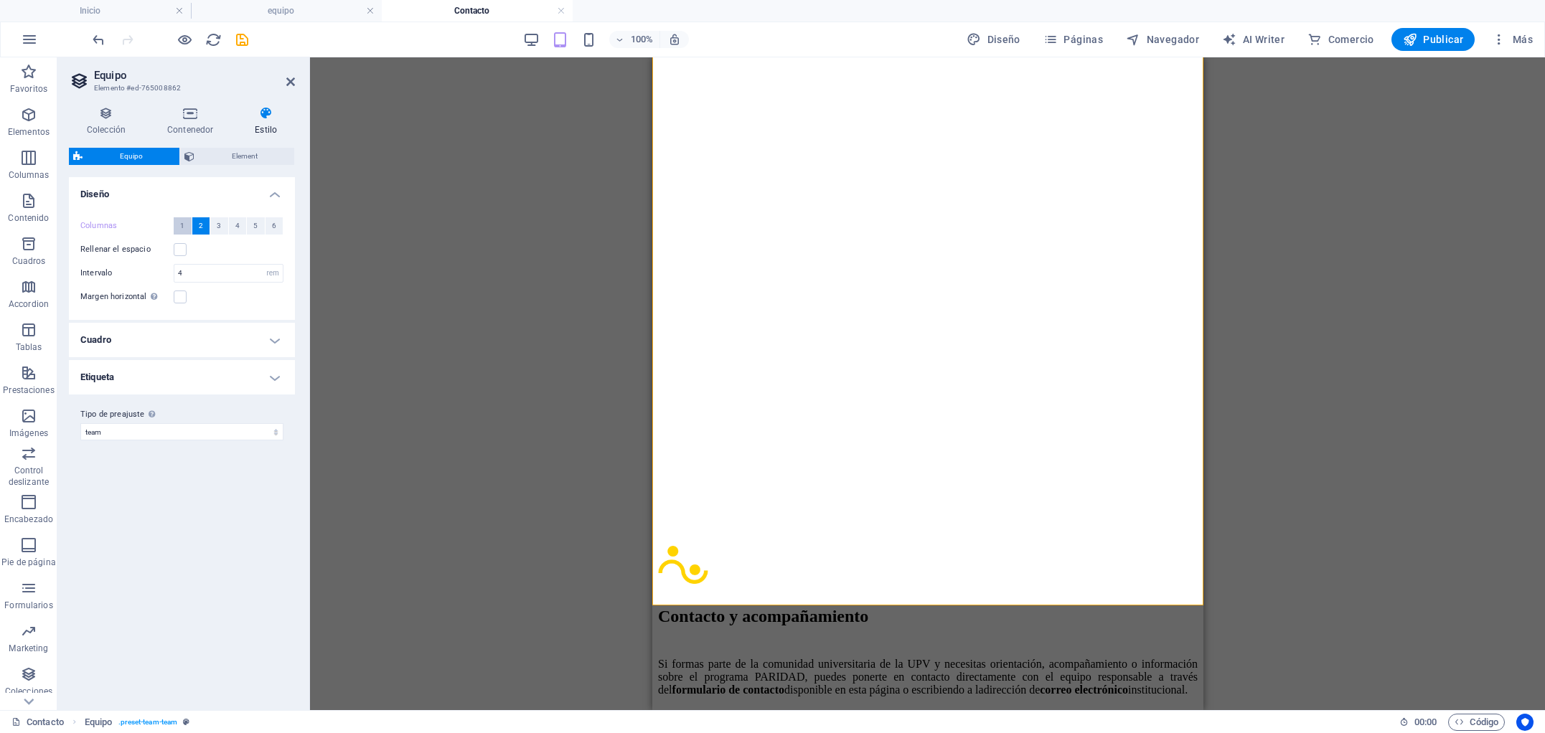
click at [179, 226] on button "1" at bounding box center [183, 225] width 18 height 17
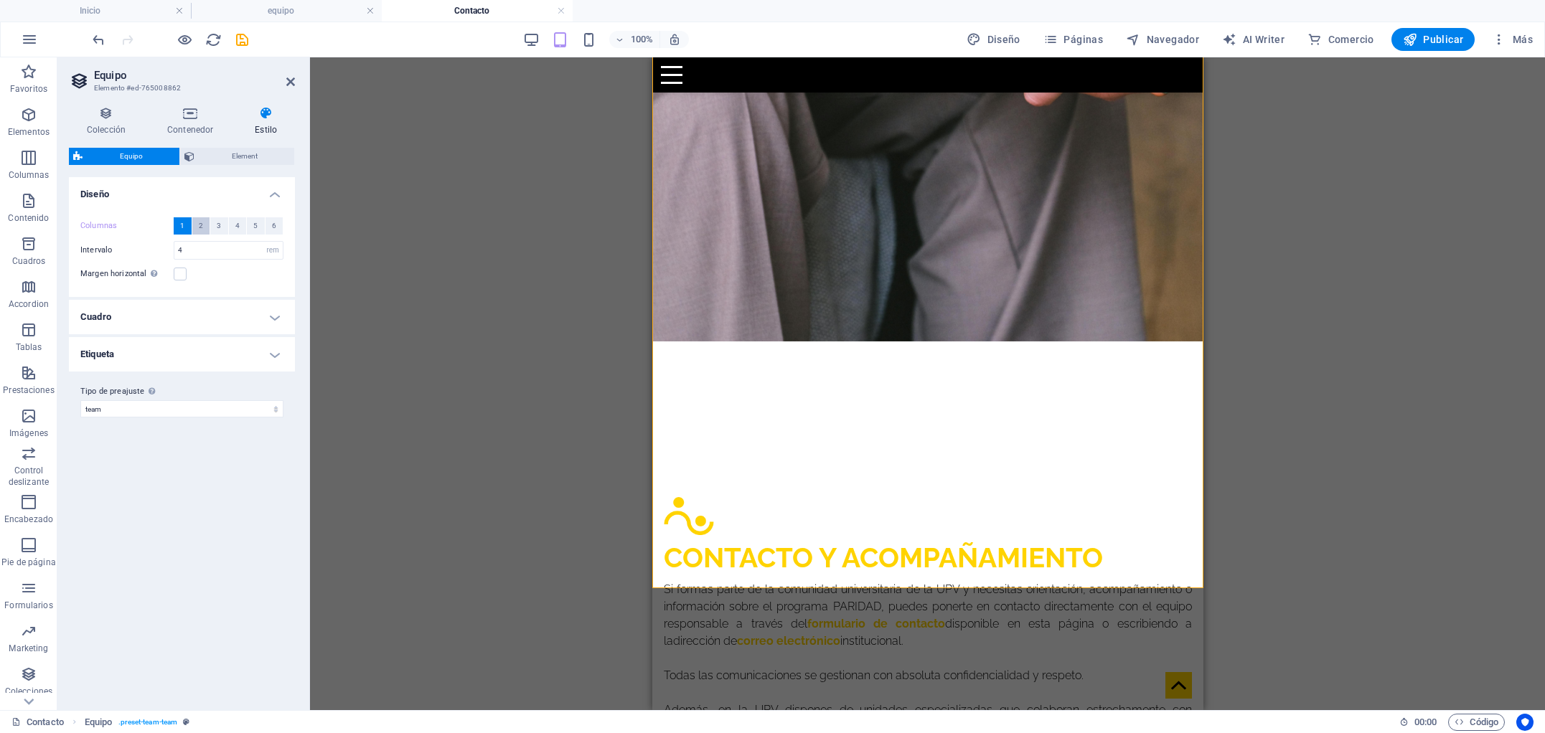
click at [199, 225] on span "2" at bounding box center [201, 225] width 4 height 17
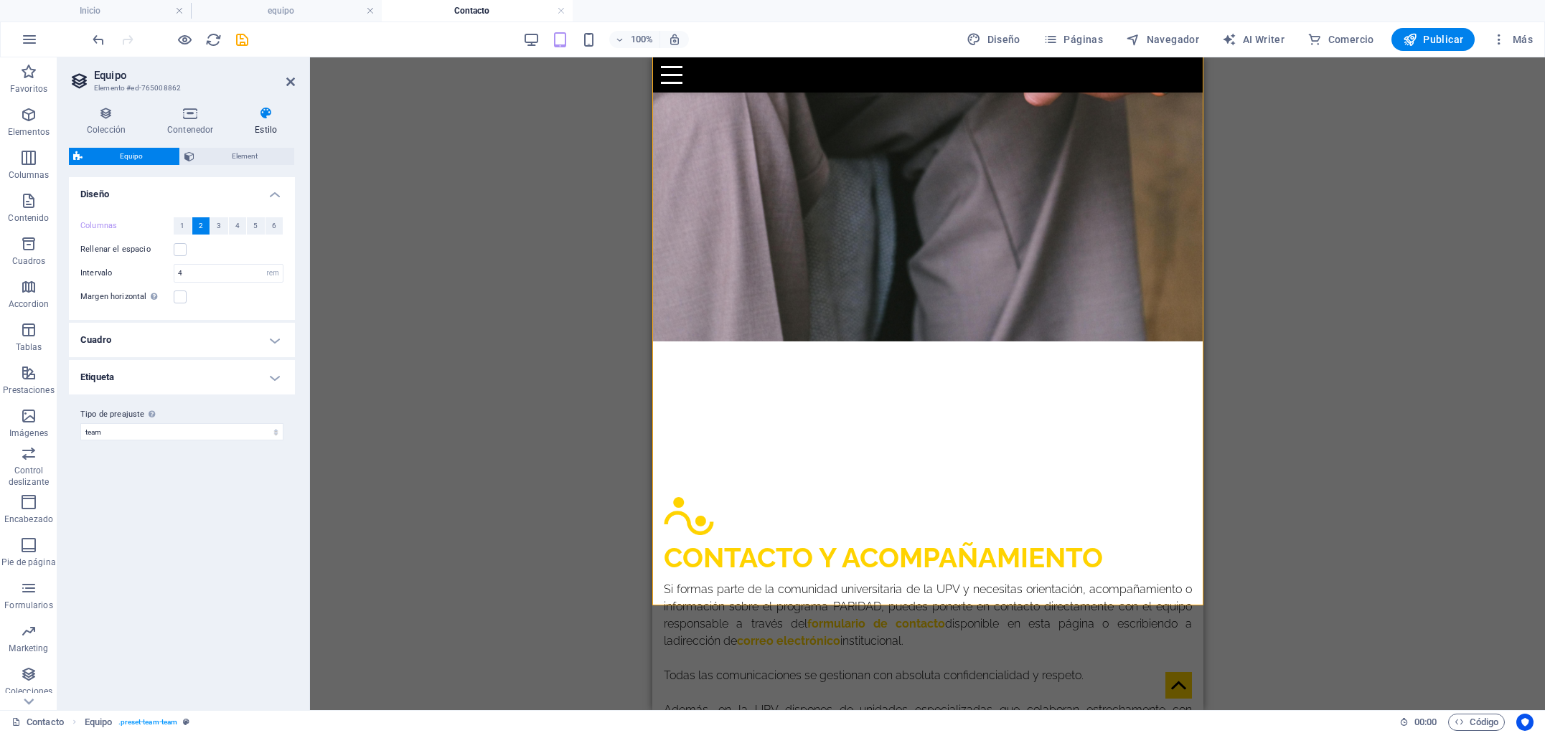
click at [96, 338] on h4 "Cuadro" at bounding box center [182, 340] width 226 height 34
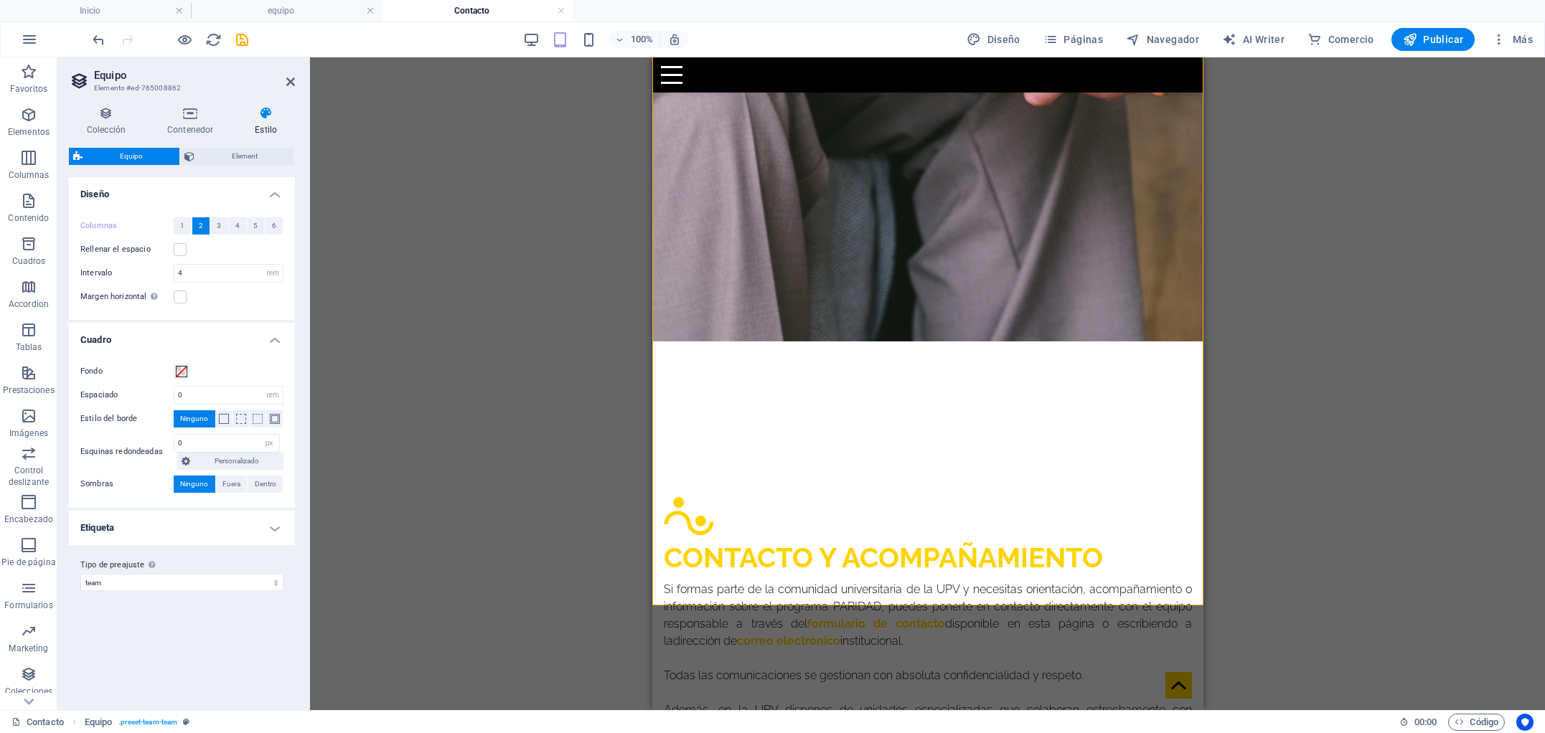
click at [97, 530] on h4 "Etiqueta" at bounding box center [182, 528] width 226 height 34
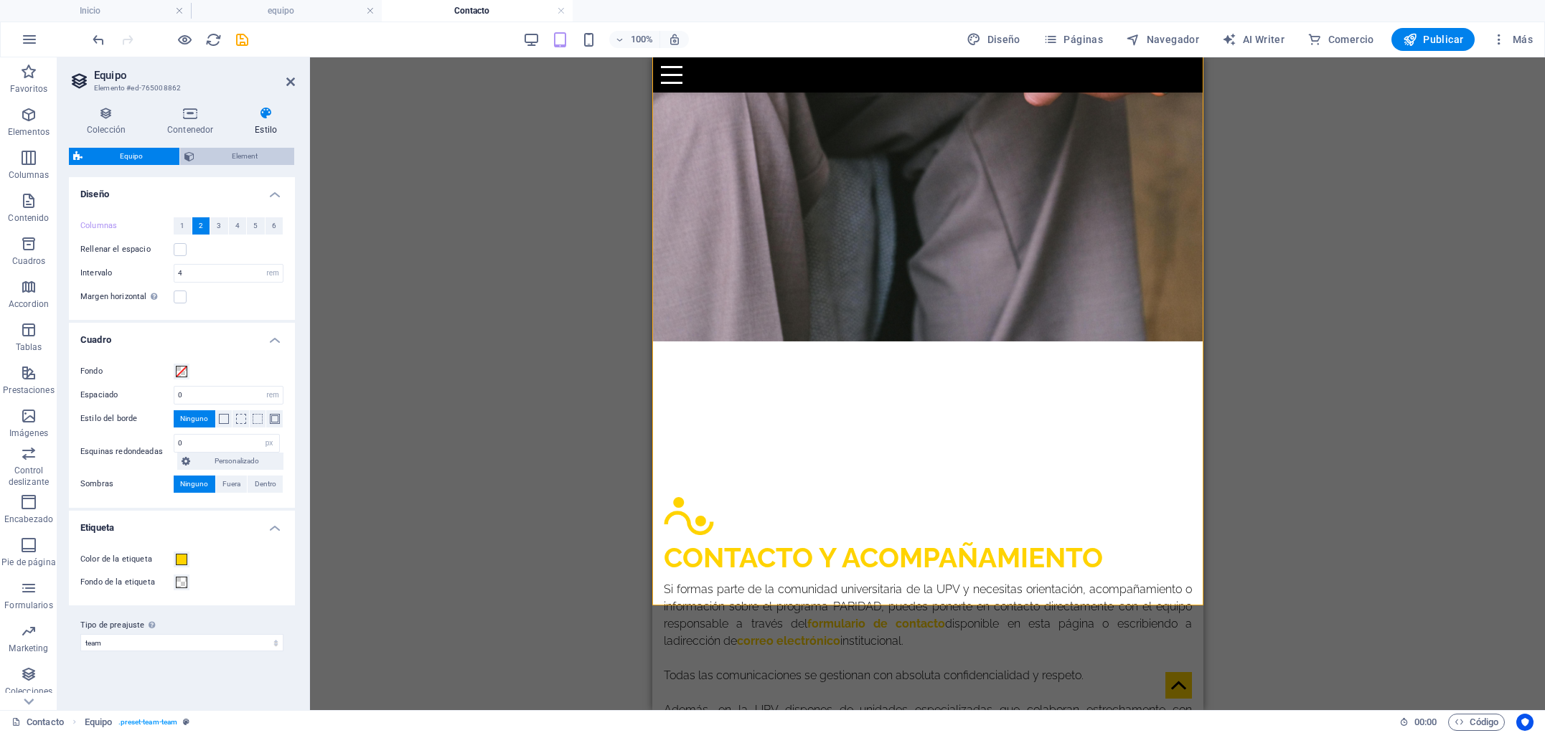
click at [223, 155] on span "Element" at bounding box center [244, 156] width 91 height 17
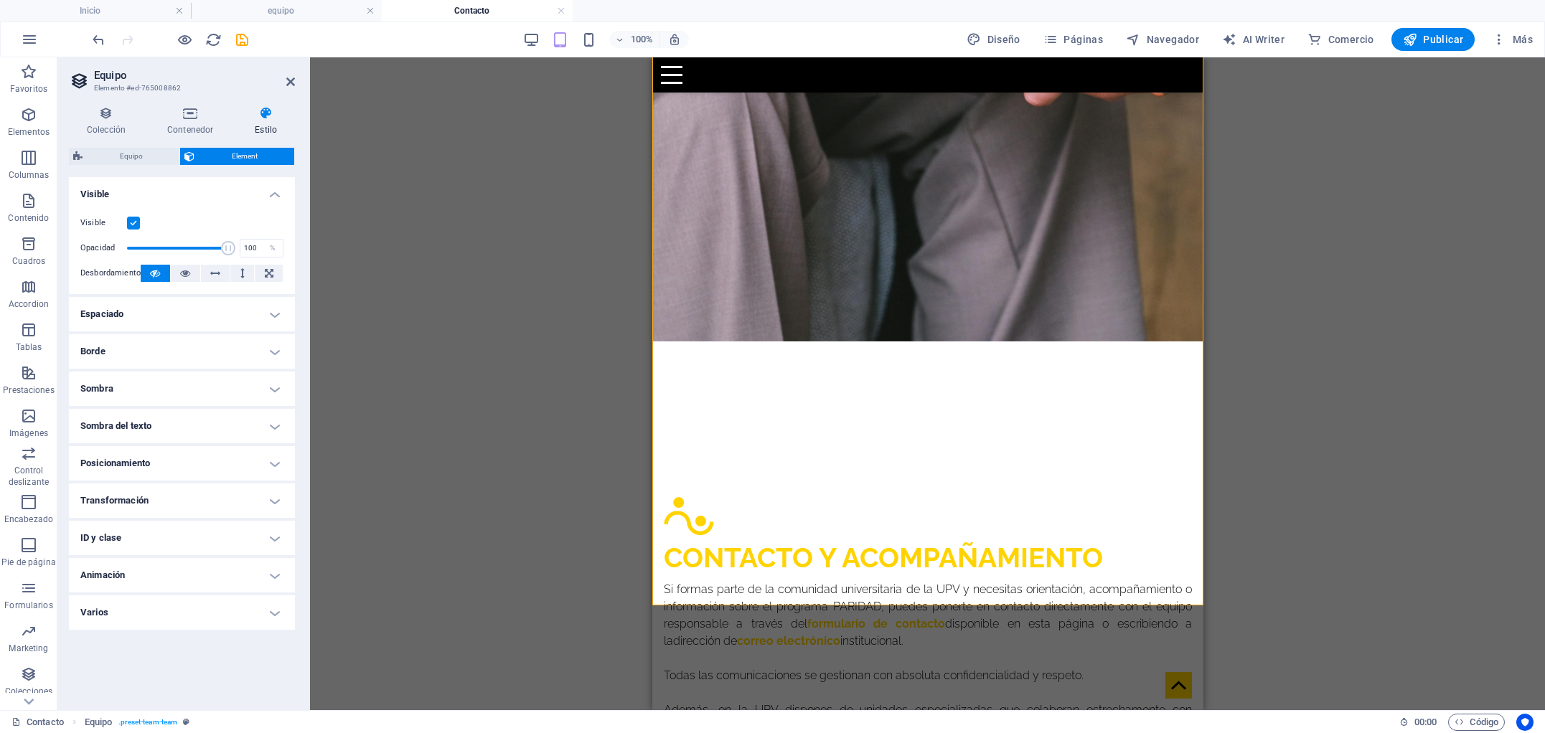
click at [89, 462] on h4 "Posicionamiento" at bounding box center [182, 463] width 226 height 34
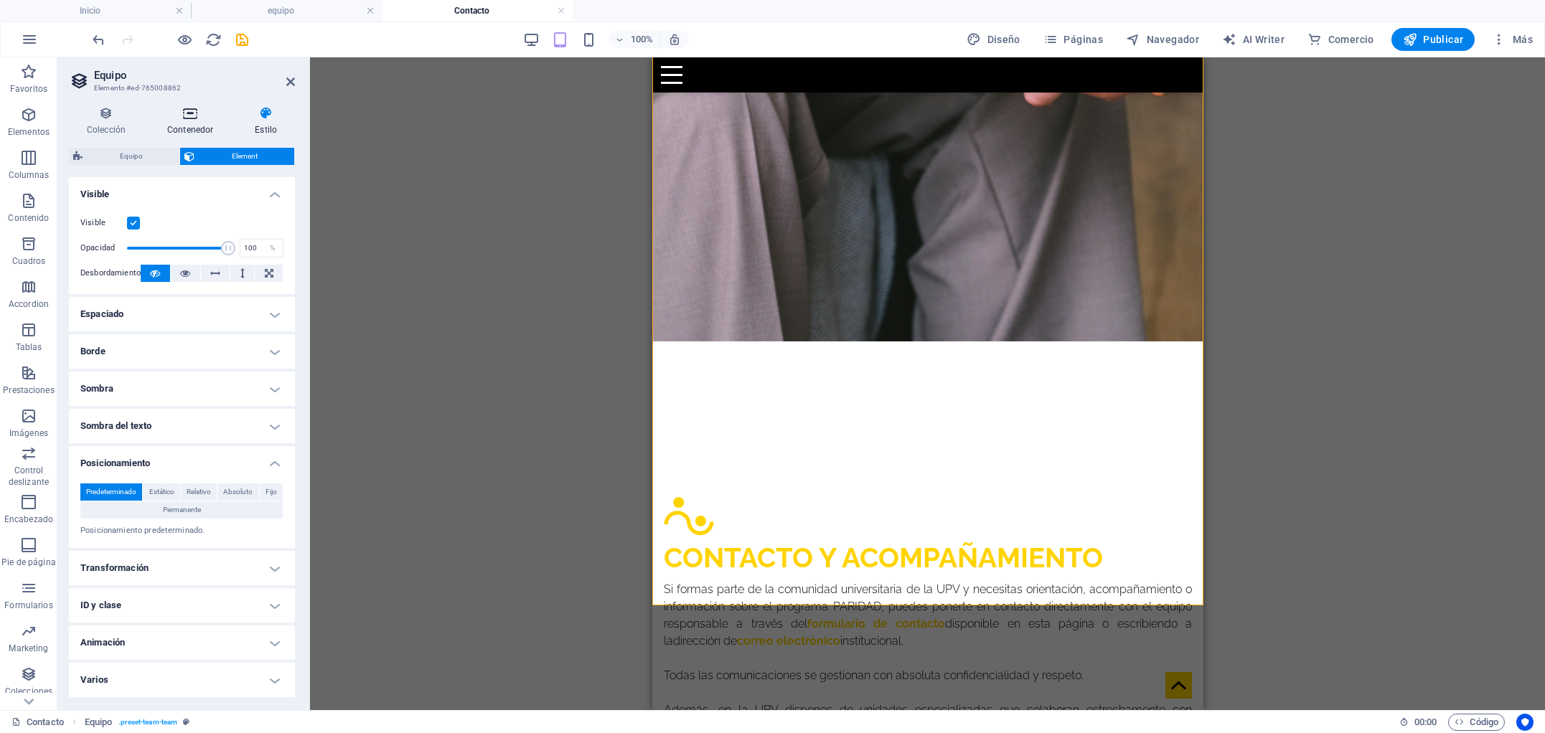
click at [187, 111] on icon at bounding box center [190, 113] width 82 height 14
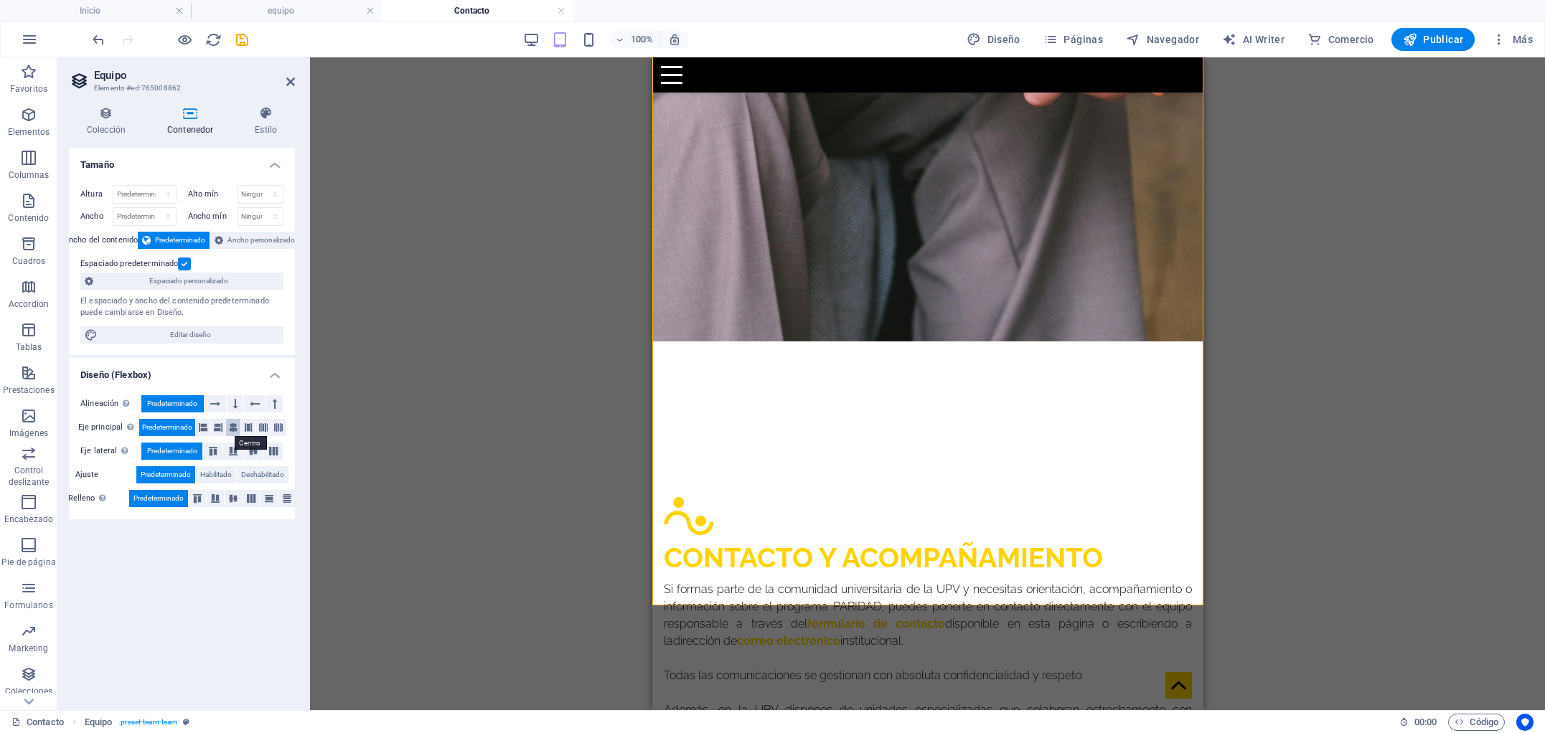
click at [233, 428] on icon at bounding box center [233, 427] width 9 height 17
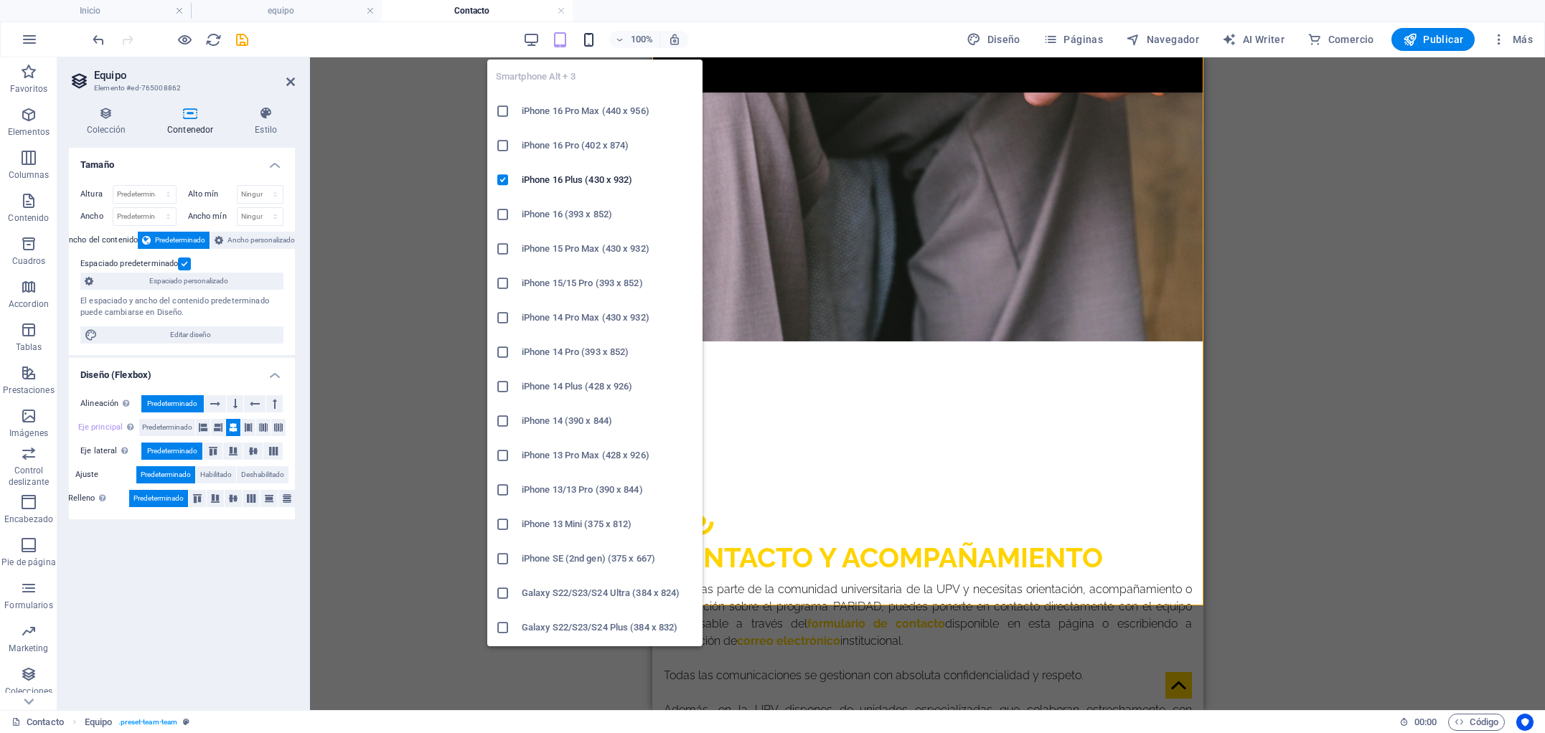
click at [591, 41] on icon "button" at bounding box center [589, 40] width 17 height 17
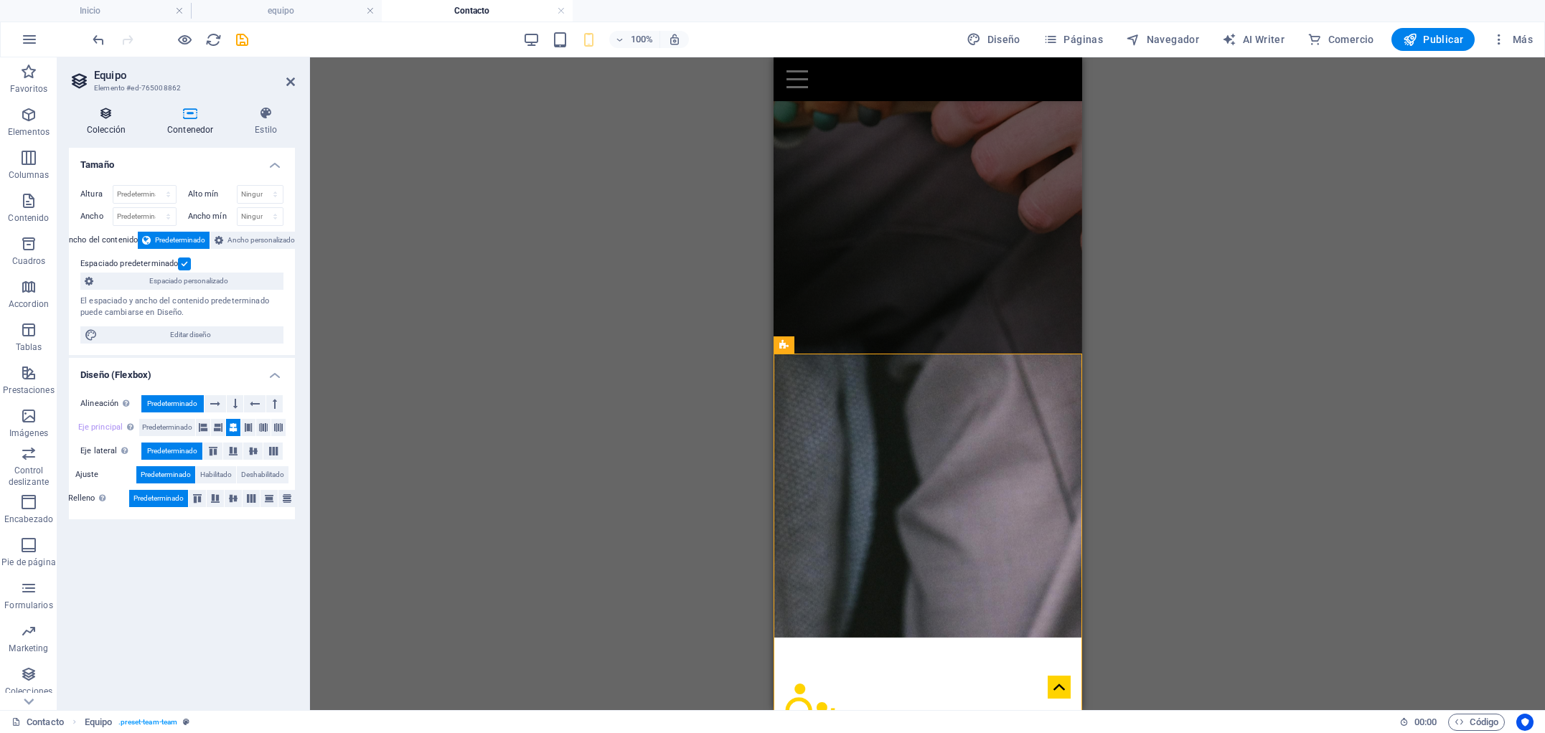
click at [103, 124] on h4 "Colección" at bounding box center [109, 121] width 80 height 30
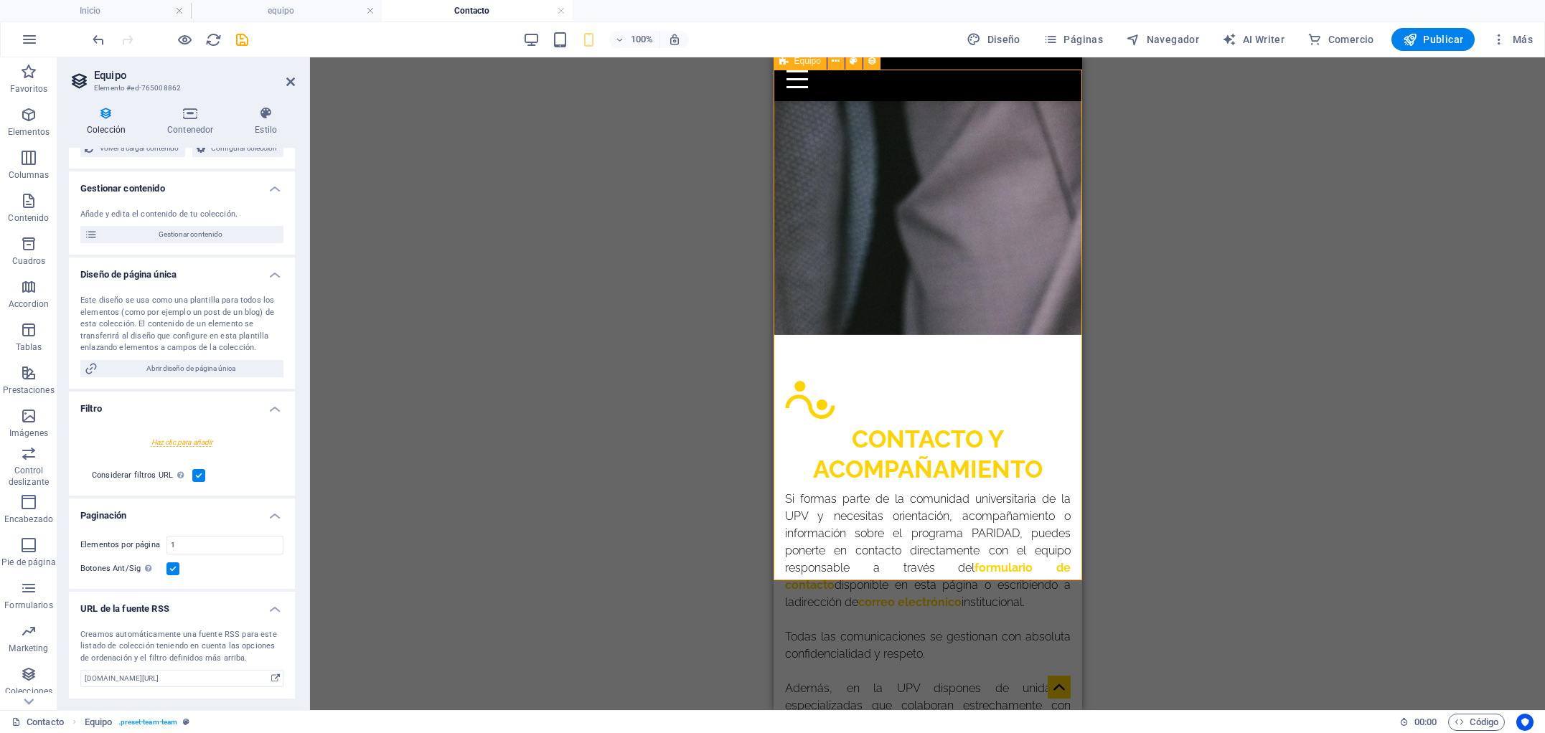
scroll to position [1907, 0]
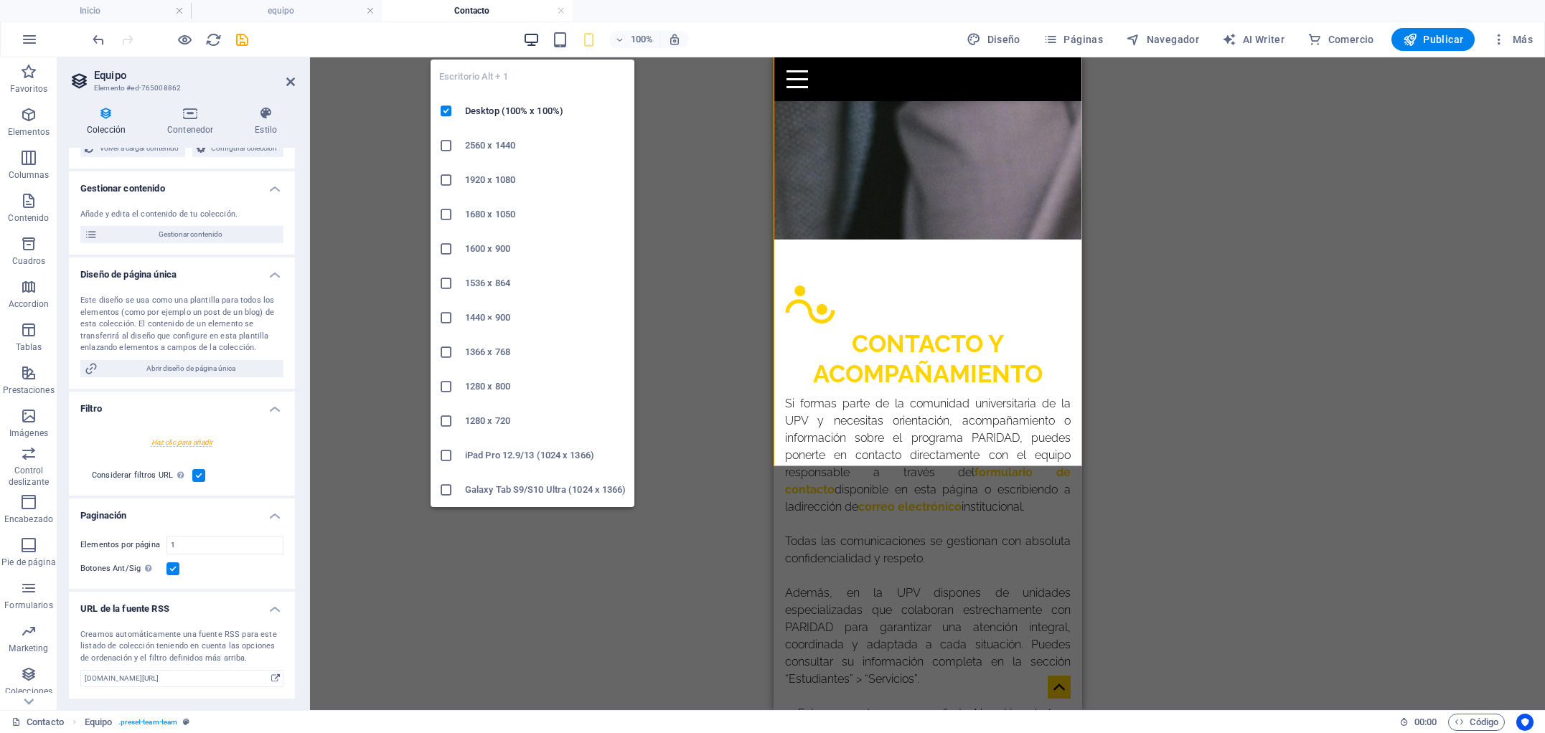
click at [537, 39] on icon "button" at bounding box center [531, 40] width 17 height 17
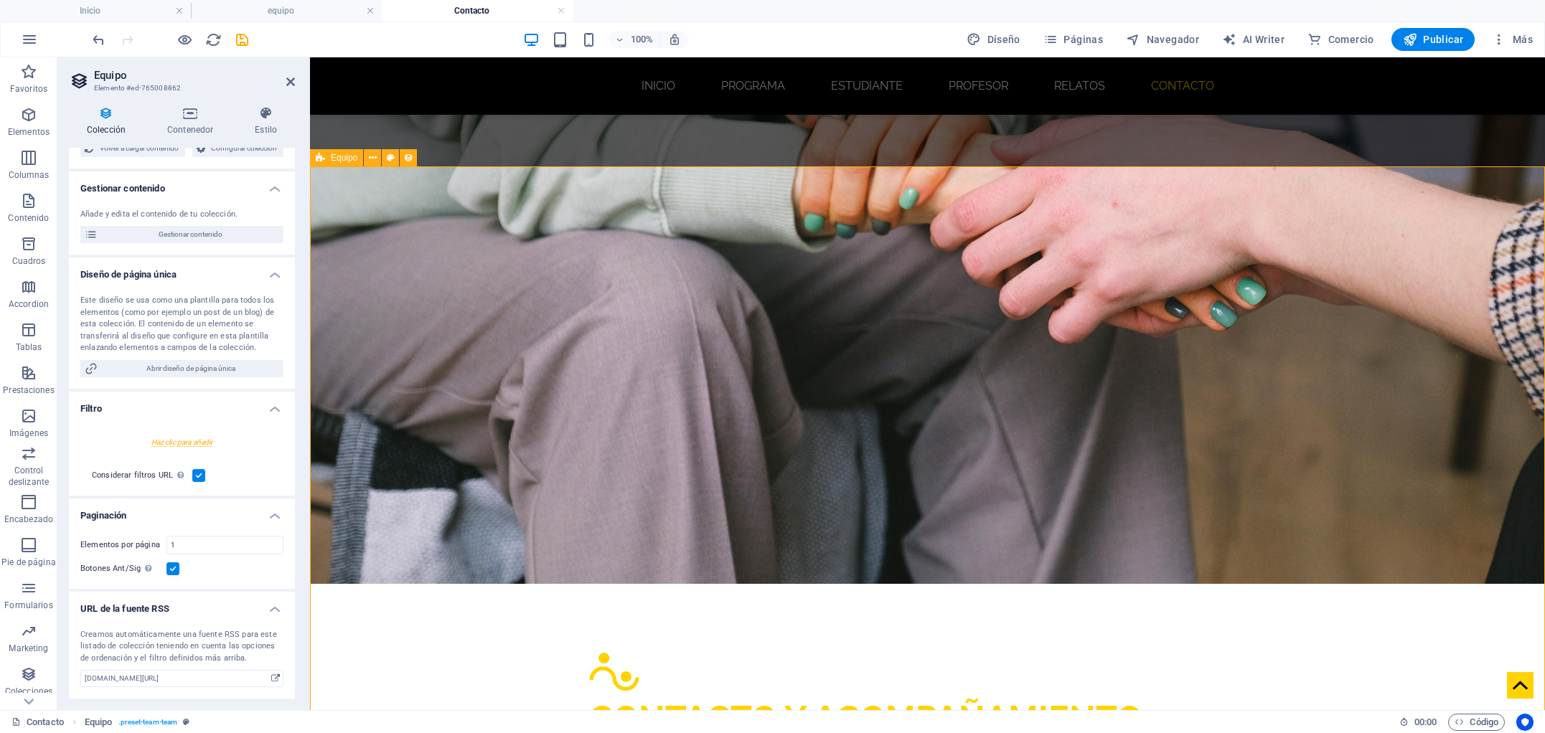
scroll to position [1361, 0]
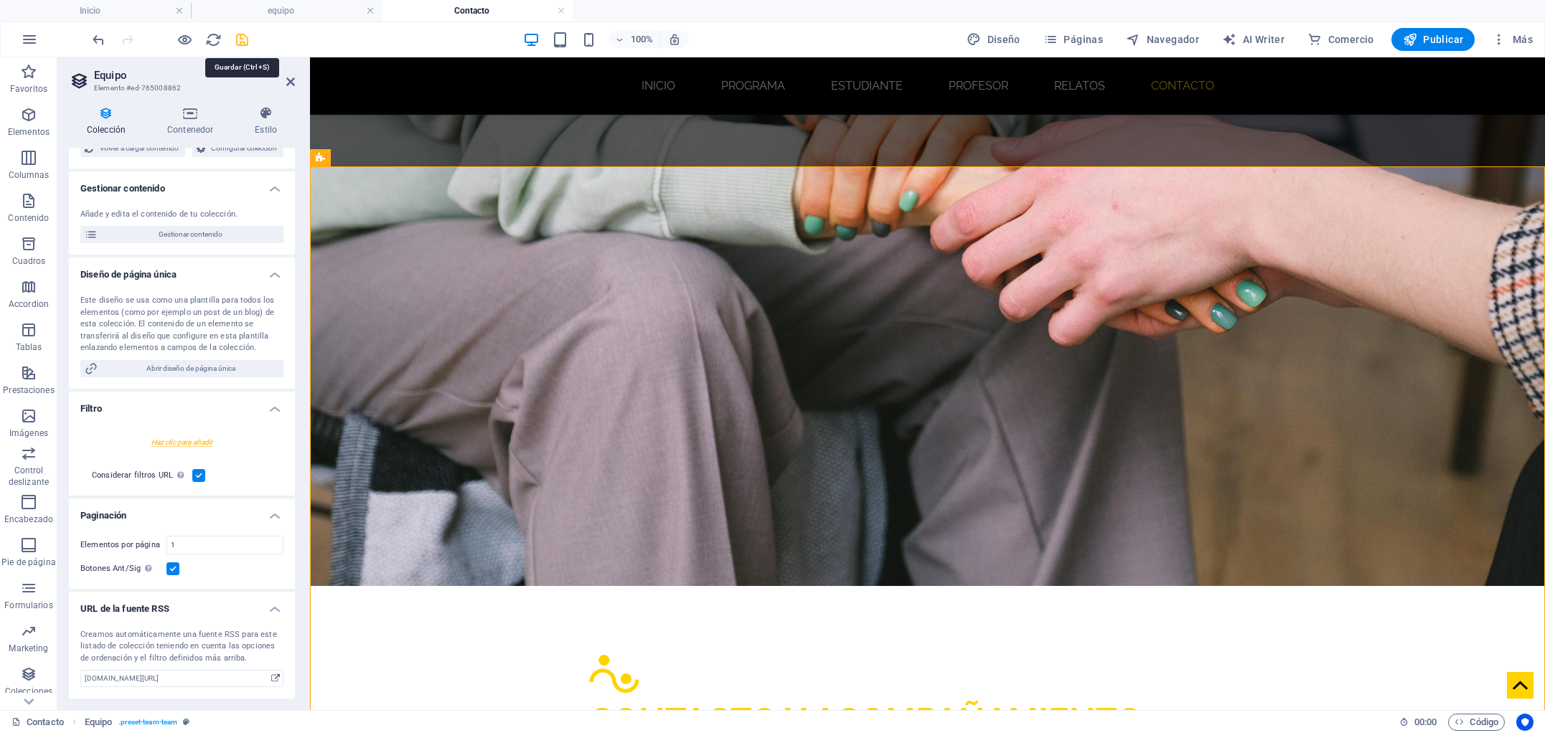
click at [243, 42] on icon "save" at bounding box center [242, 40] width 17 height 17
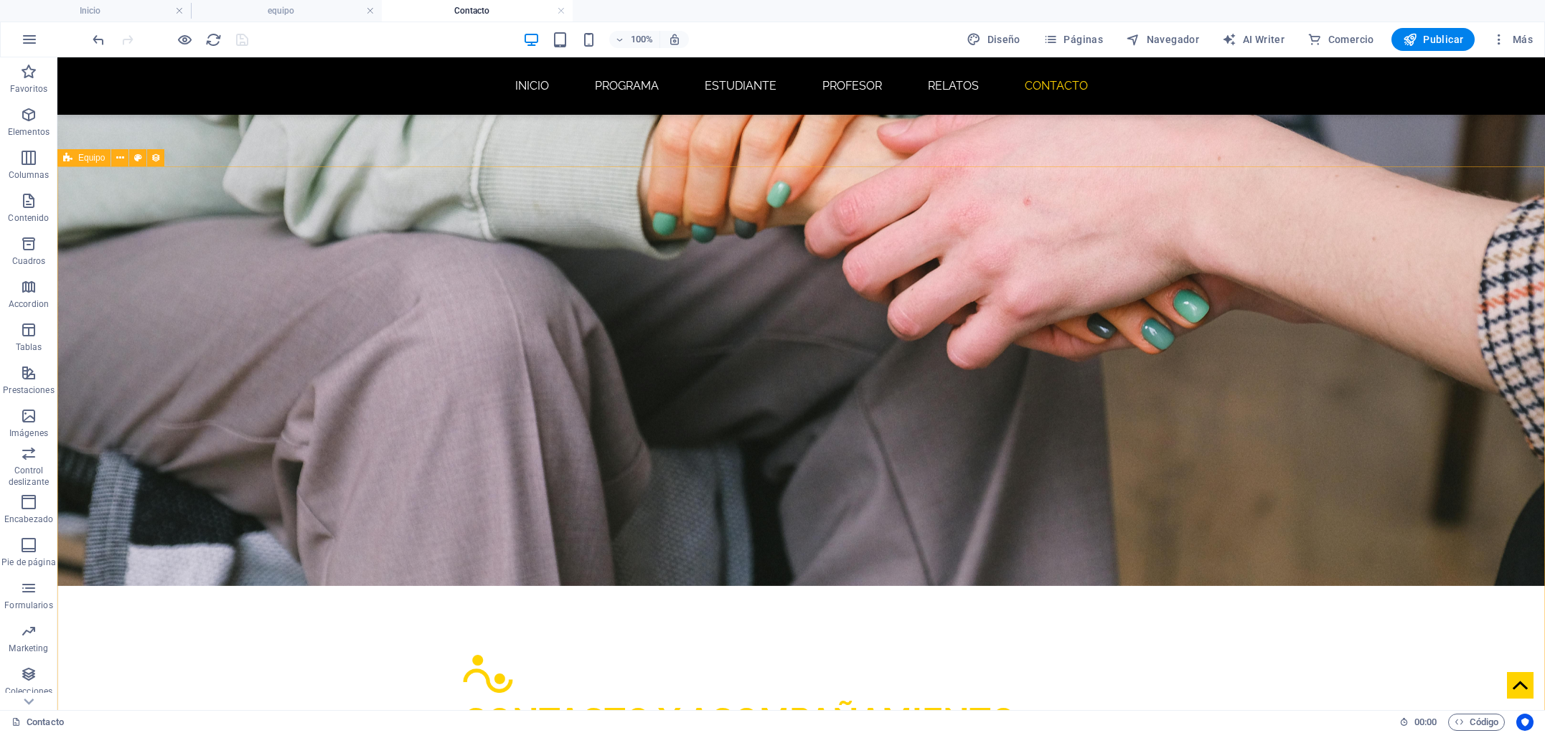
click at [86, 157] on span "Equipo" at bounding box center [91, 158] width 27 height 9
select select "createdAt_DESC"
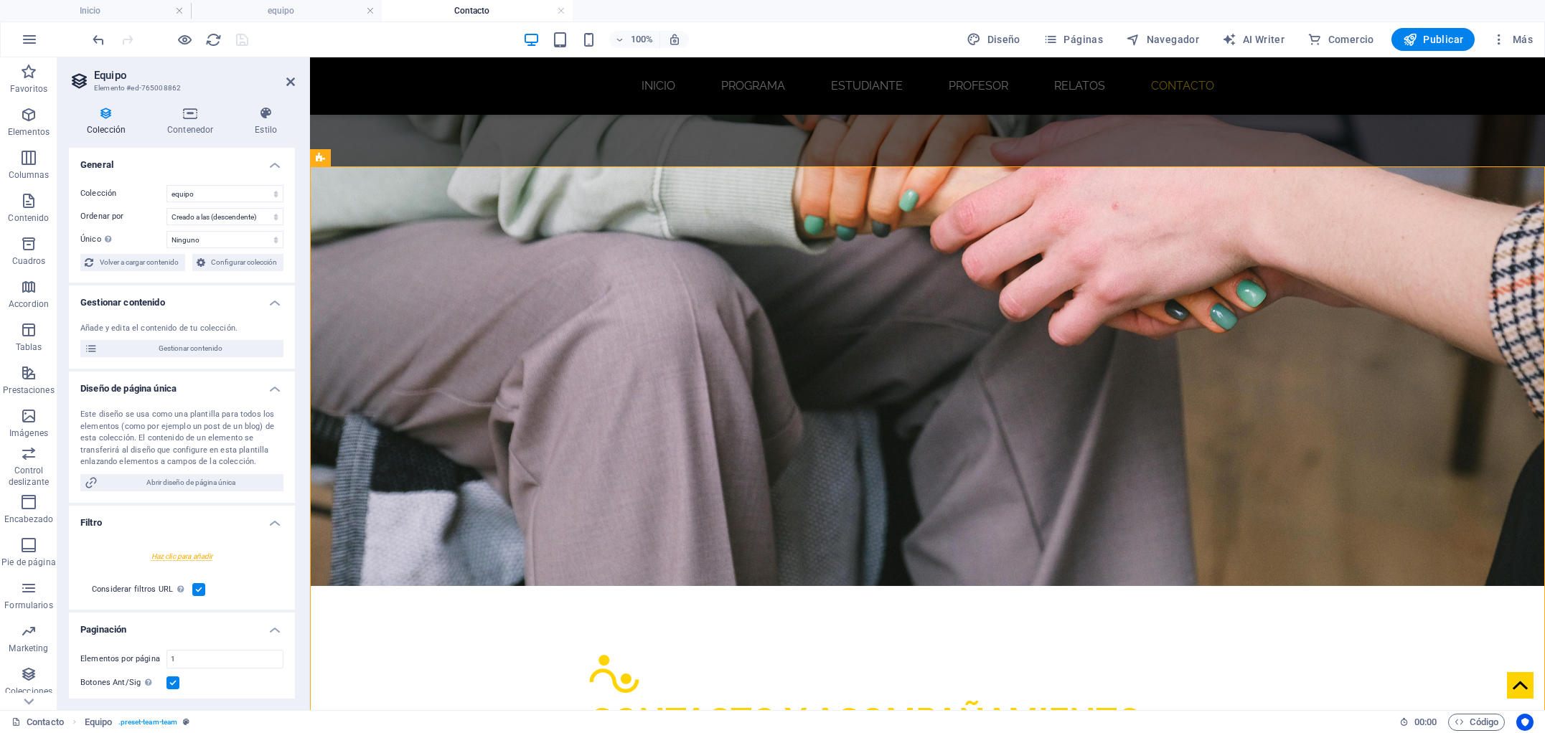
scroll to position [114, 0]
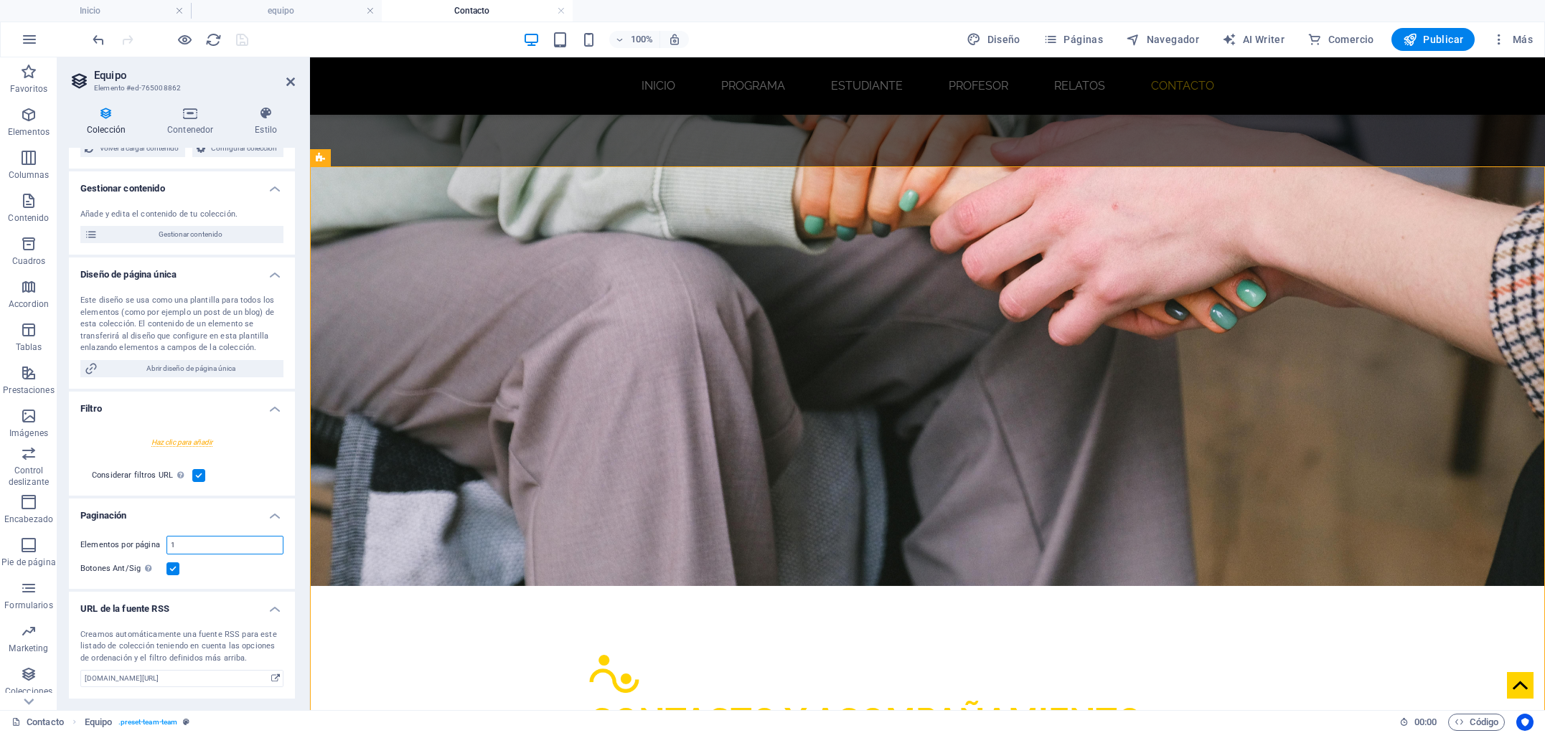
drag, startPoint x: 180, startPoint y: 545, endPoint x: 161, endPoint y: 547, distance: 18.7
click at [161, 547] on div "Elementos por página 1" at bounding box center [181, 545] width 203 height 19
type input "3"
click at [218, 573] on div "Botones Ant/Sig Aunque se haya seleccionado, la paginación no se mostrará cuand…" at bounding box center [181, 568] width 203 height 17
click at [200, 116] on icon at bounding box center [190, 113] width 82 height 14
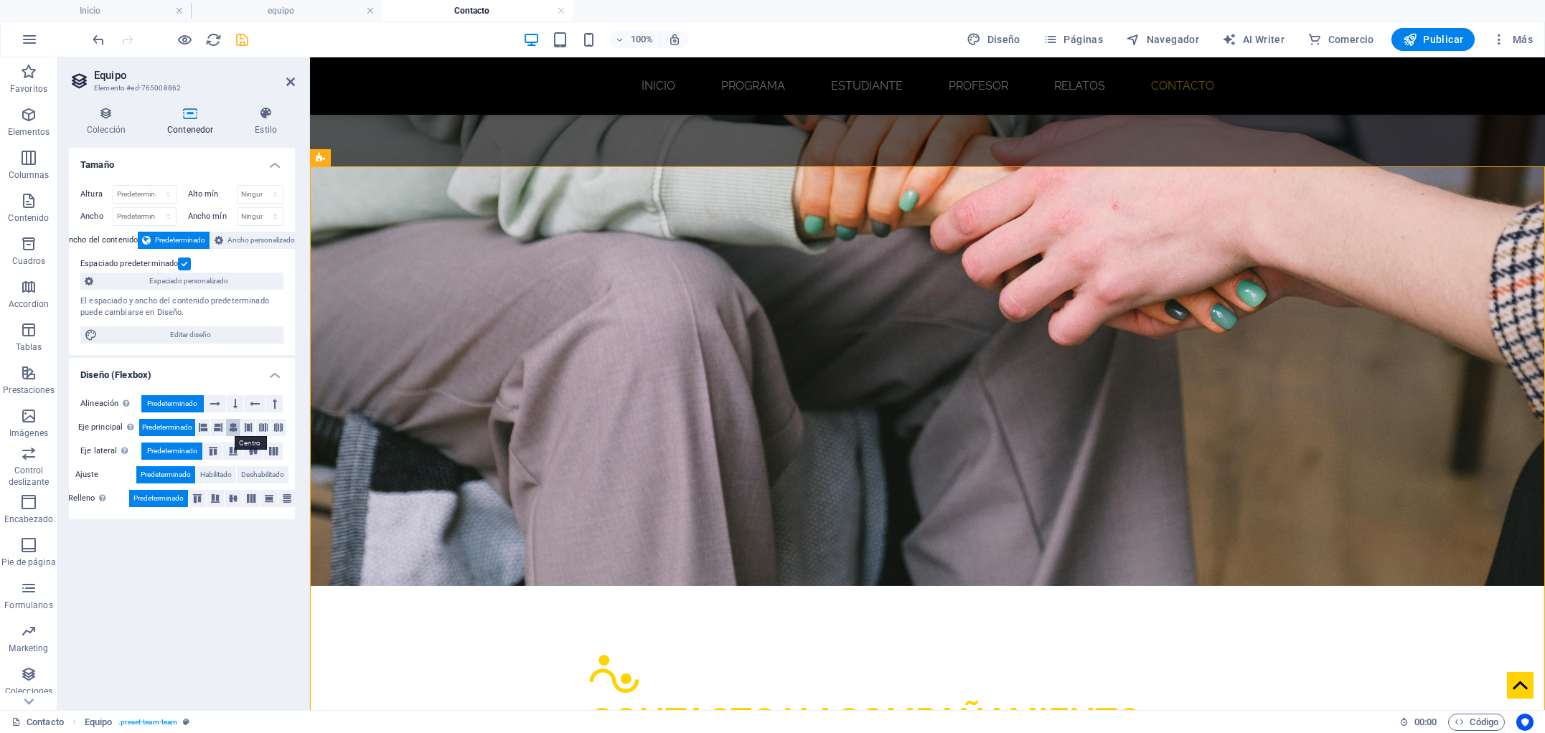
click at [233, 428] on icon at bounding box center [233, 427] width 9 height 17
click at [242, 41] on icon "save" at bounding box center [242, 40] width 17 height 17
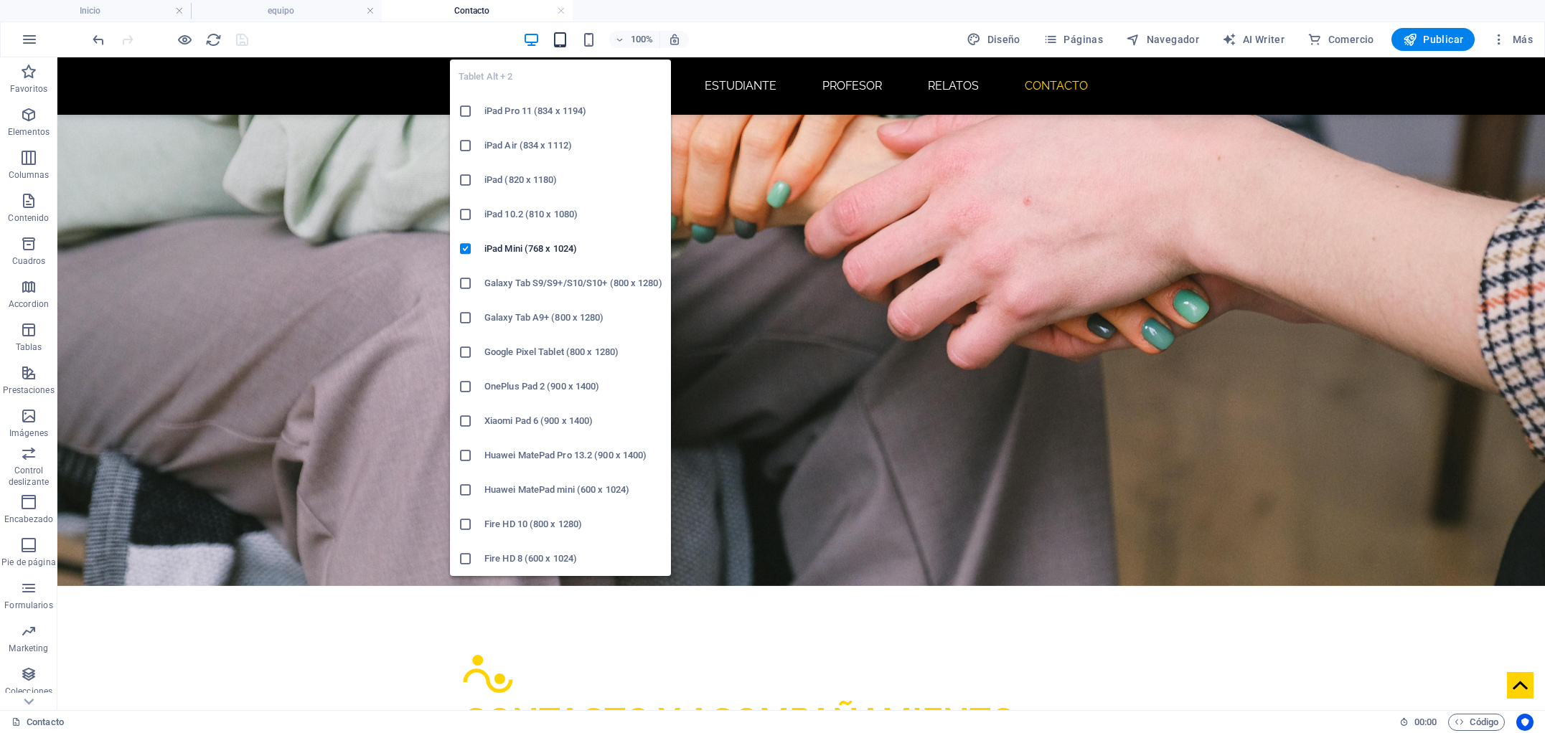
click at [564, 40] on icon "button" at bounding box center [560, 40] width 17 height 17
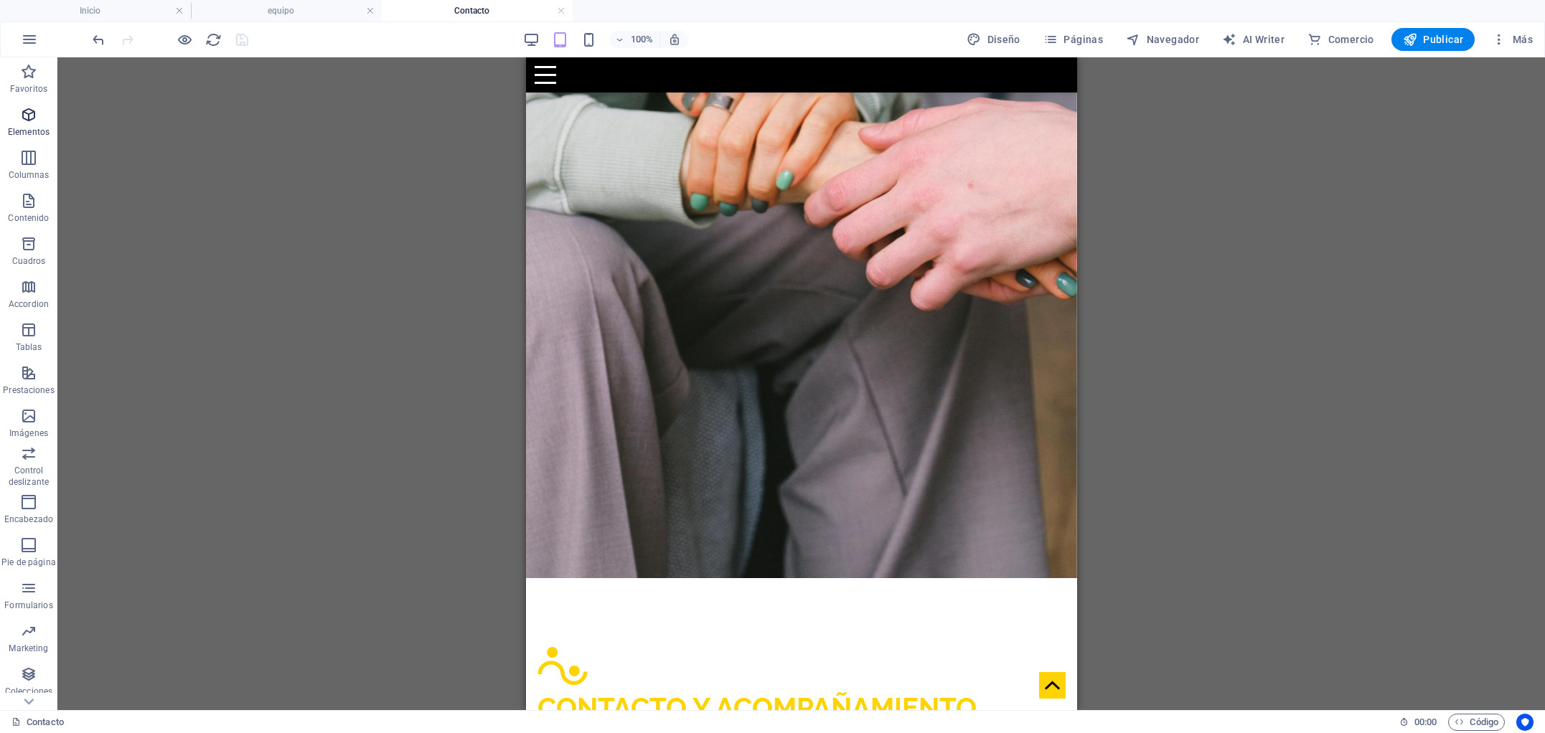
click at [34, 111] on icon "button" at bounding box center [28, 114] width 17 height 17
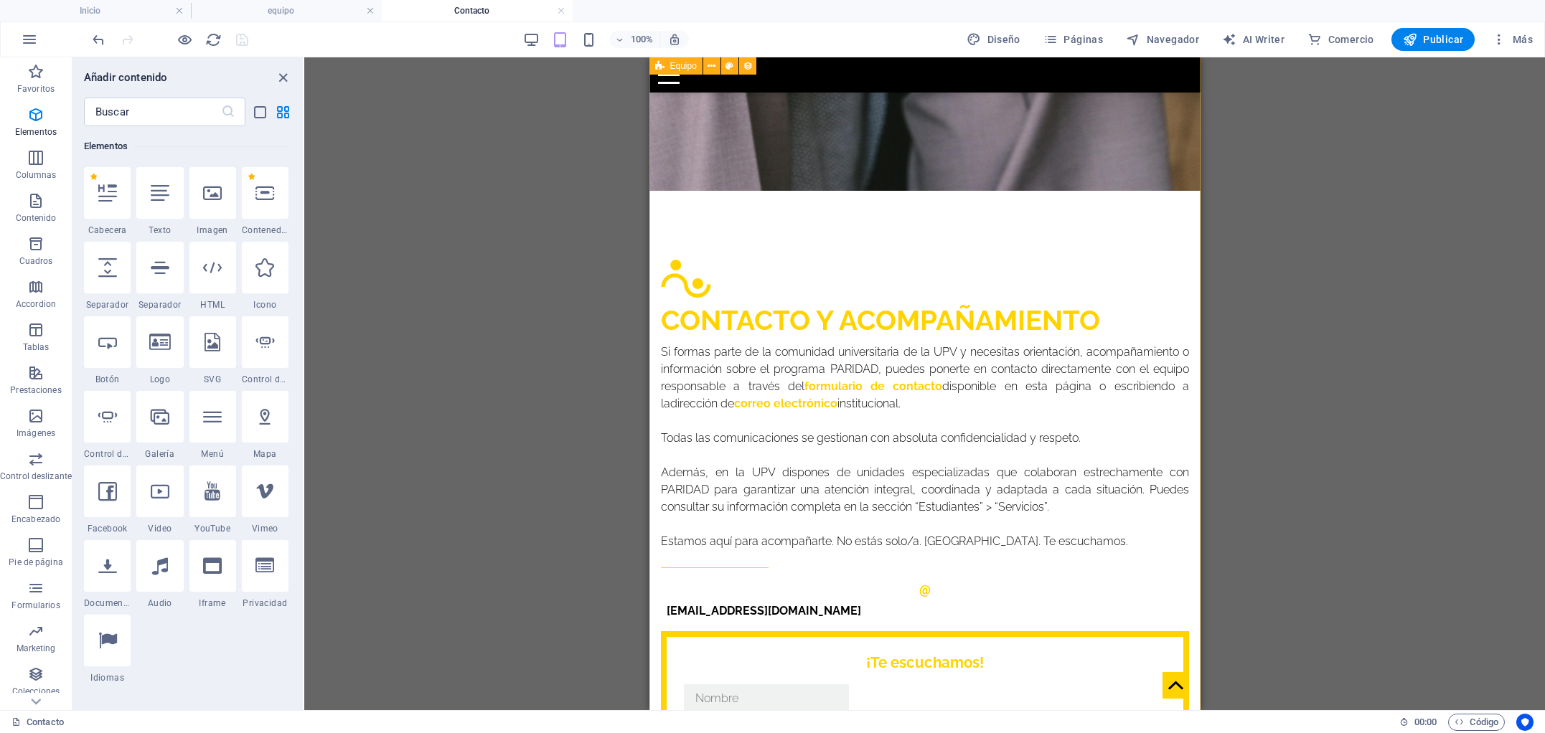
scroll to position [1569, 0]
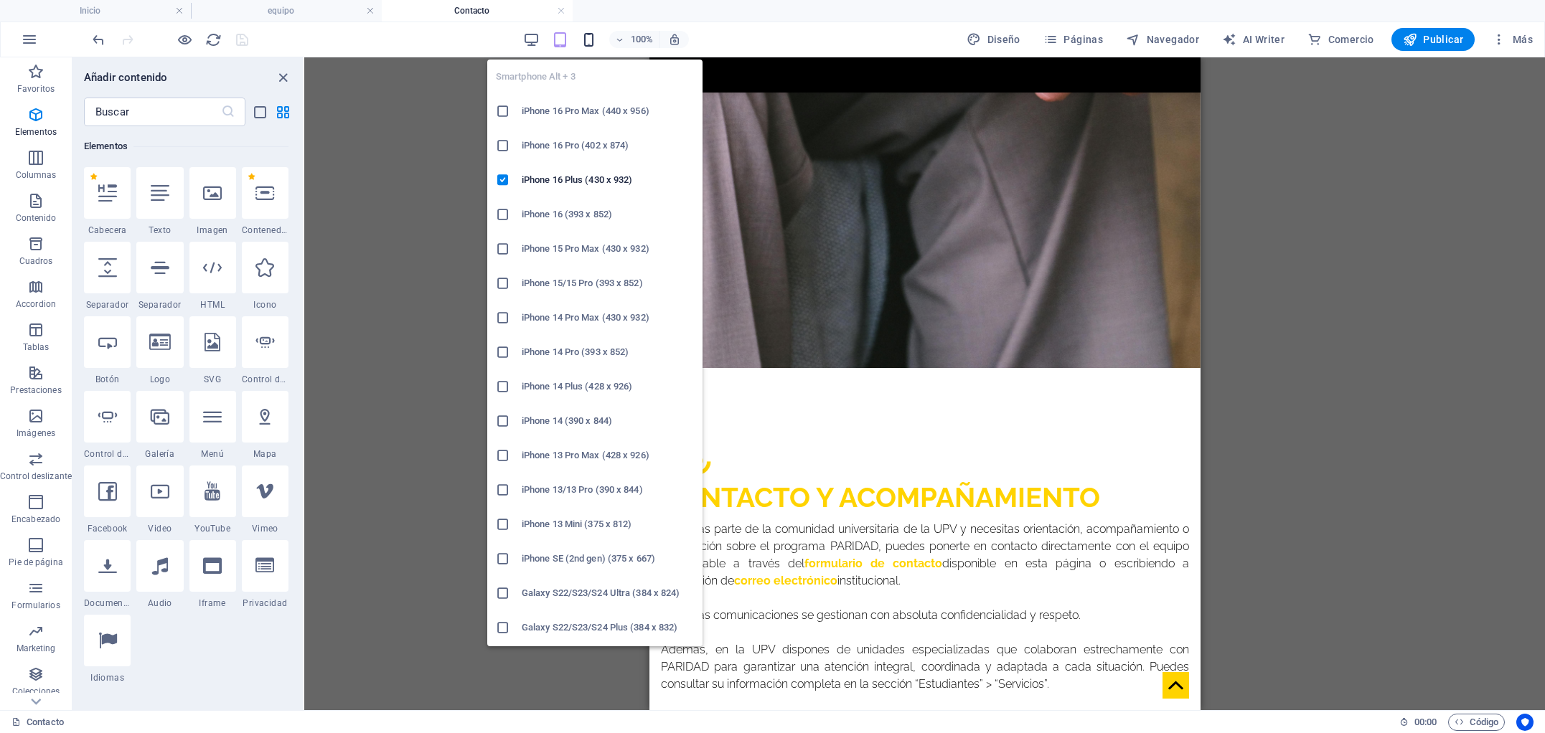
click at [589, 42] on icon "button" at bounding box center [589, 40] width 17 height 17
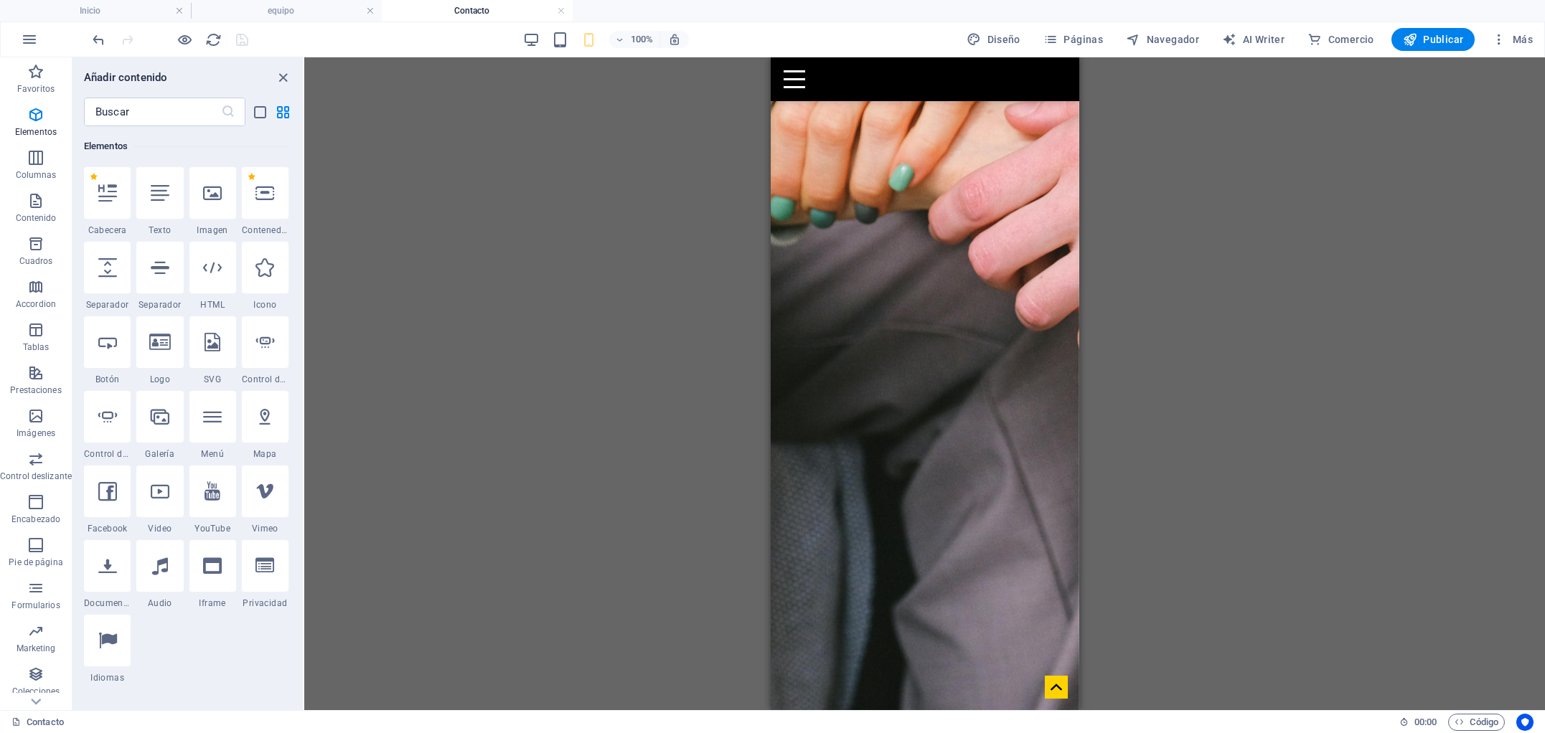
scroll to position [1404, 0]
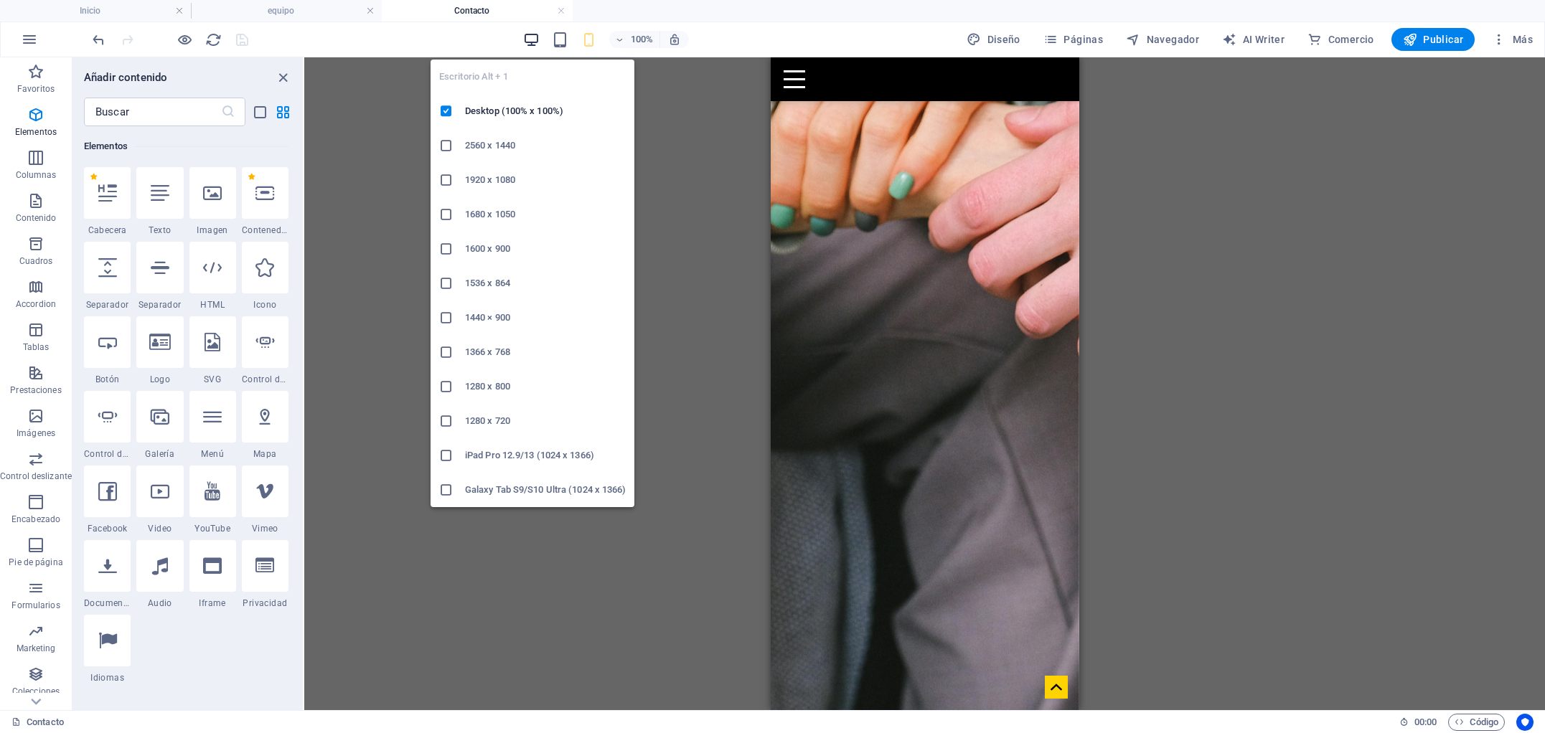
click at [530, 36] on icon "button" at bounding box center [531, 40] width 17 height 17
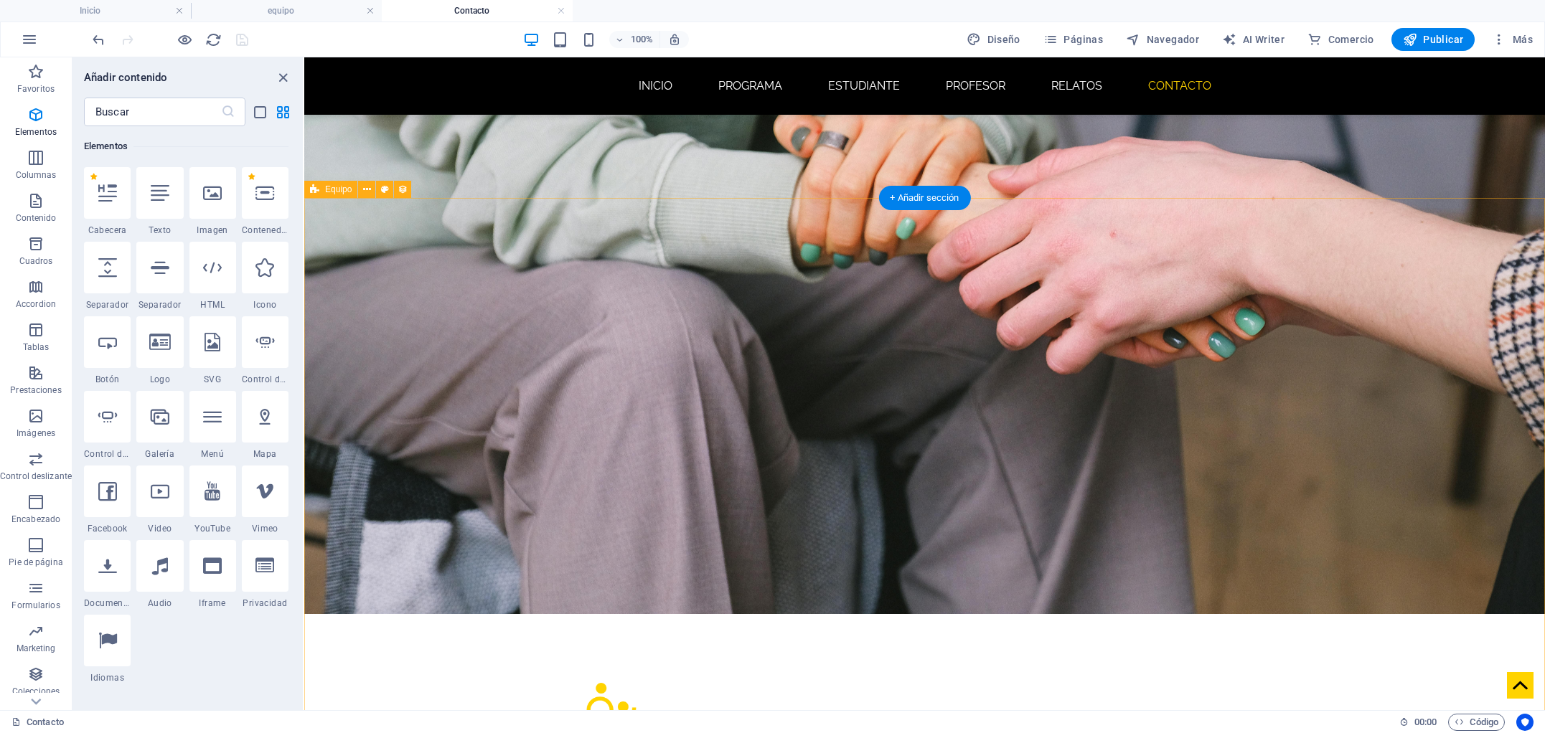
scroll to position [1328, 0]
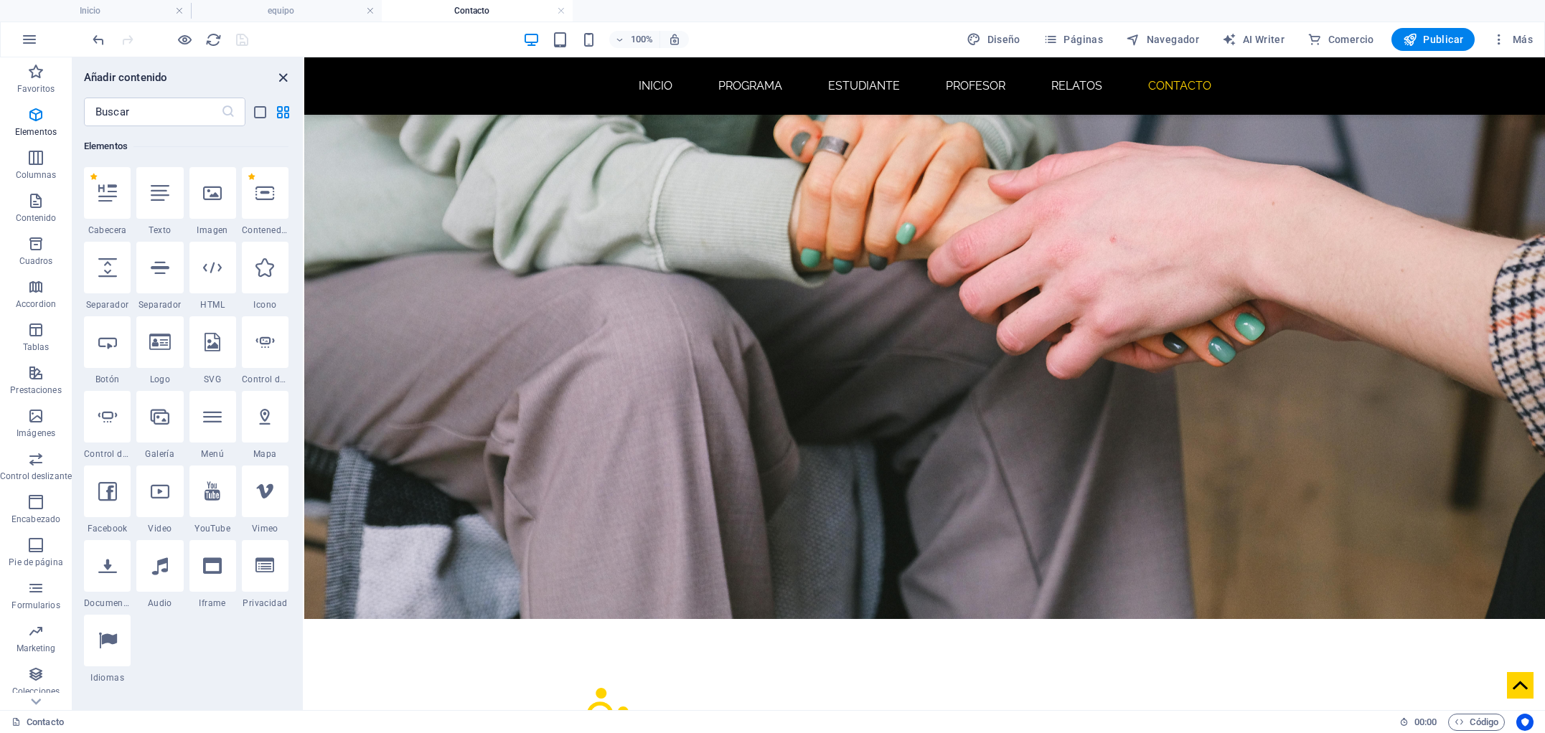
click at [281, 77] on icon "close panel" at bounding box center [283, 78] width 17 height 17
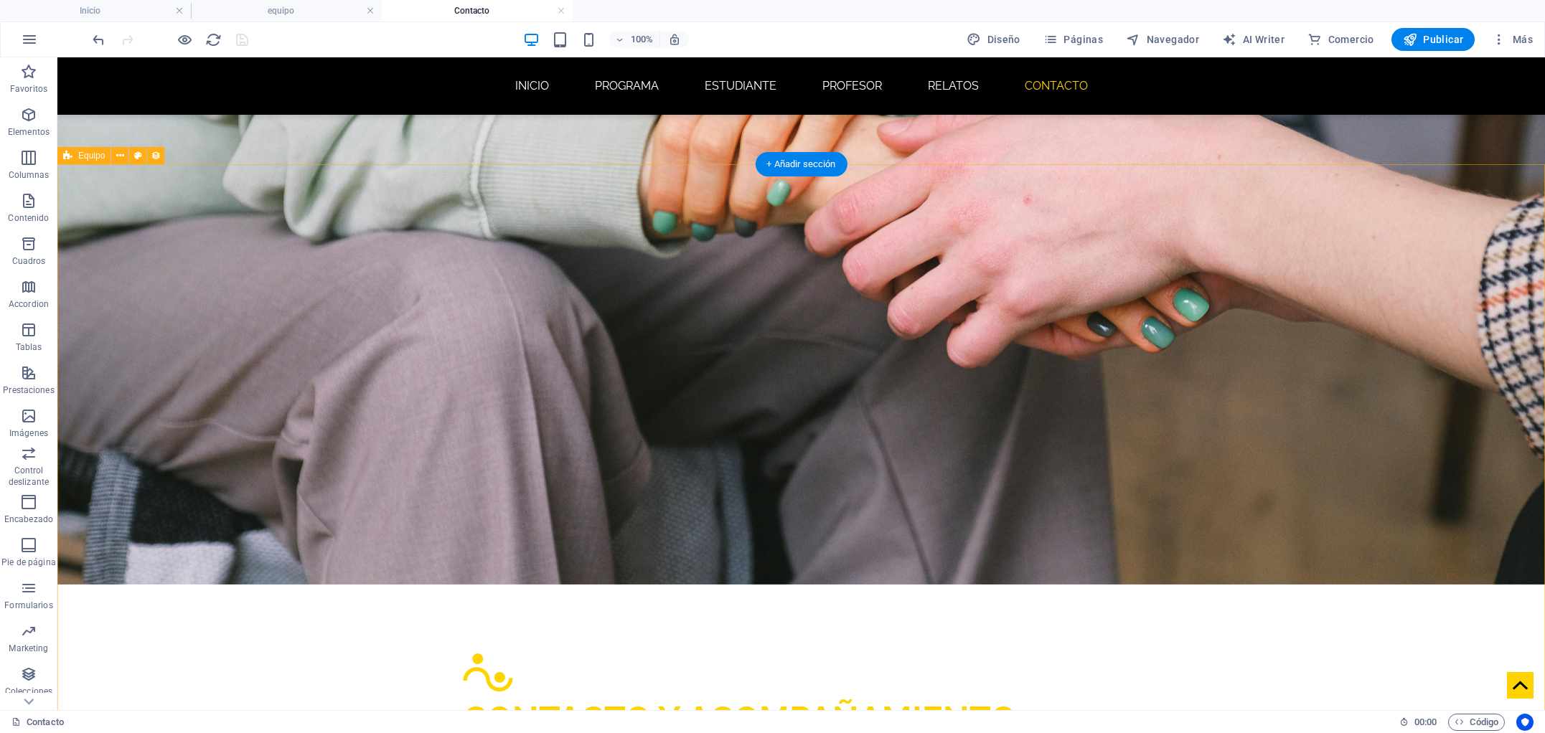
scroll to position [1363, 0]
click at [256, 10] on h4 "equipo" at bounding box center [286, 11] width 191 height 16
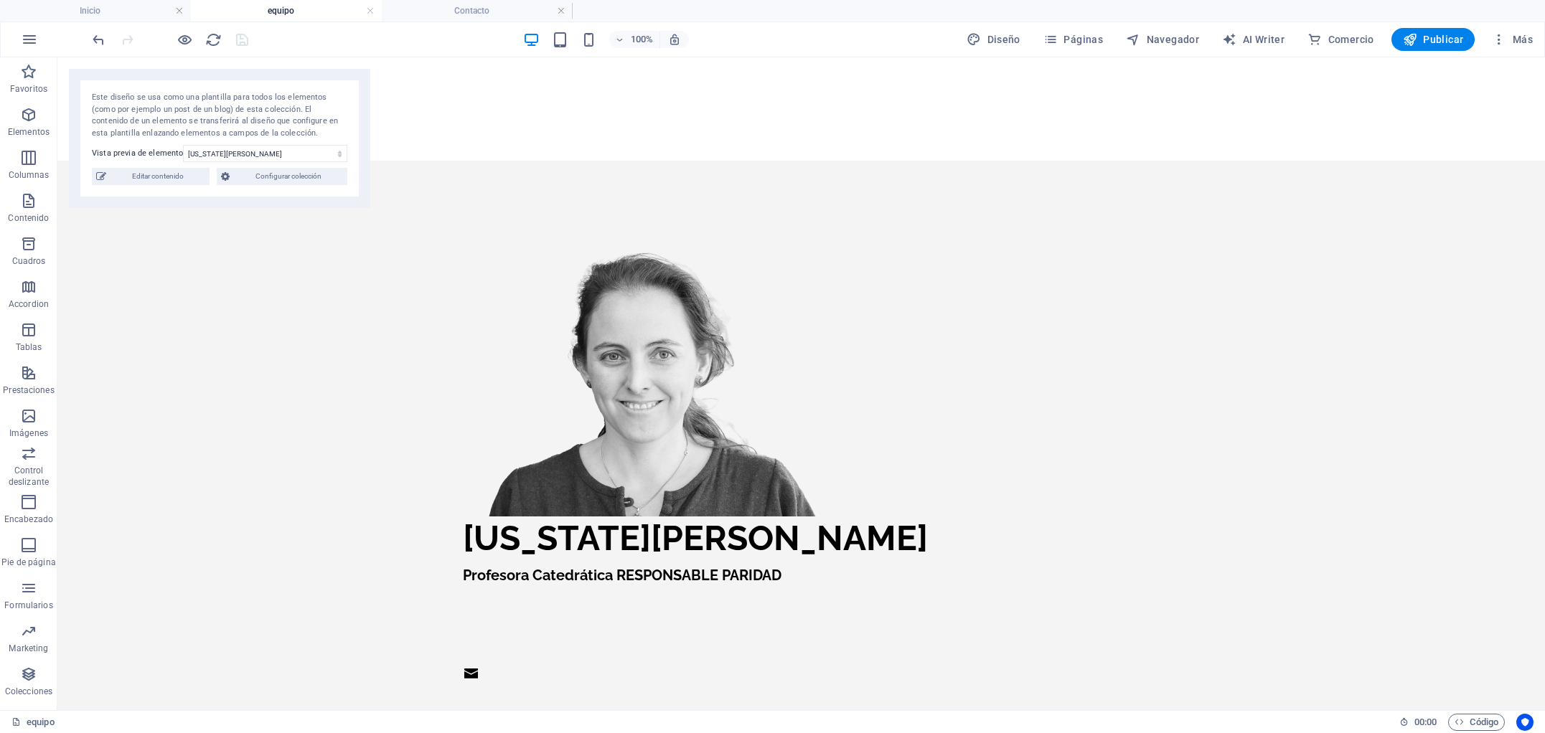
scroll to position [0, 0]
click at [121, 18] on h4 "Inicio" at bounding box center [95, 11] width 191 height 16
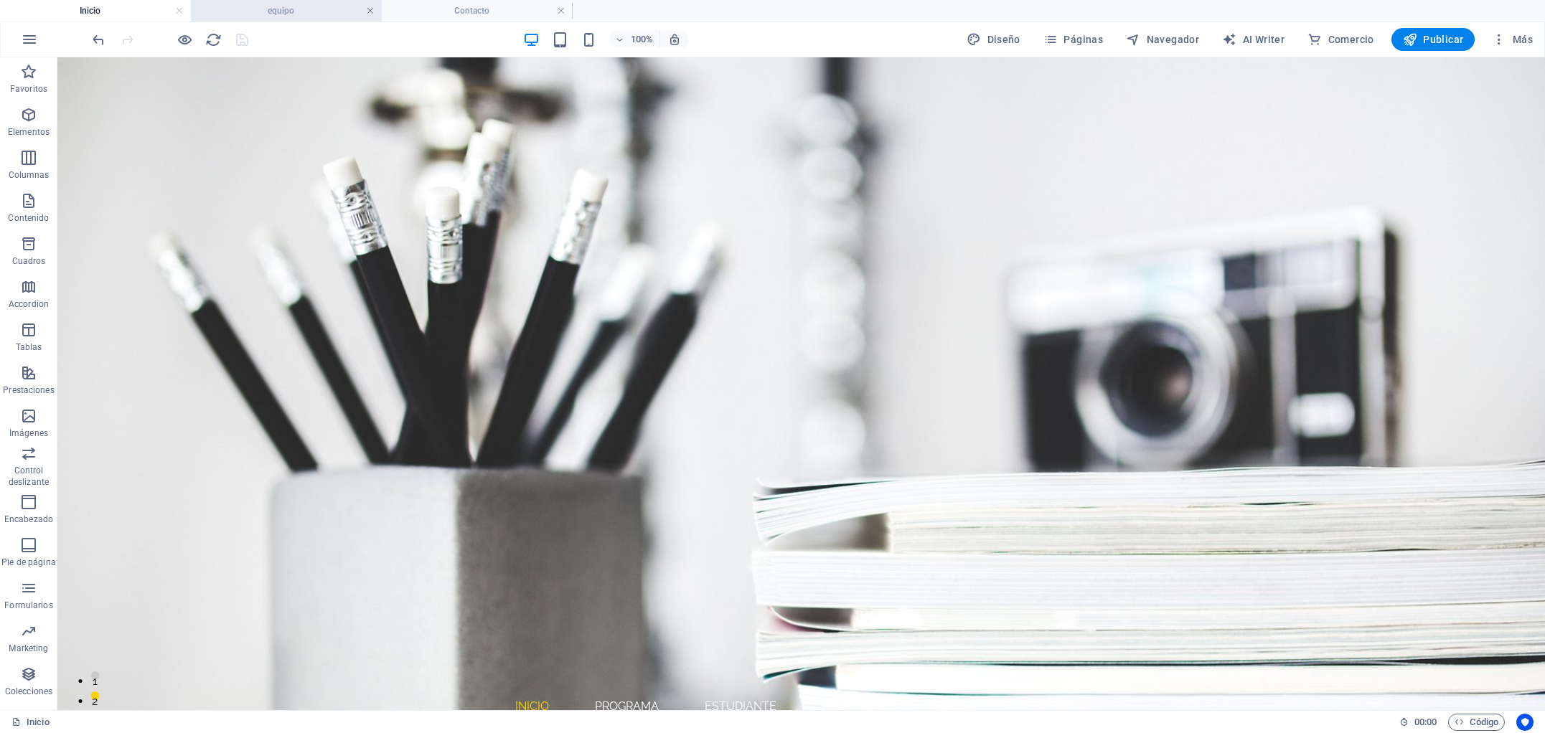
click at [372, 11] on link at bounding box center [370, 11] width 9 height 14
click at [368, 11] on link at bounding box center [370, 11] width 9 height 14
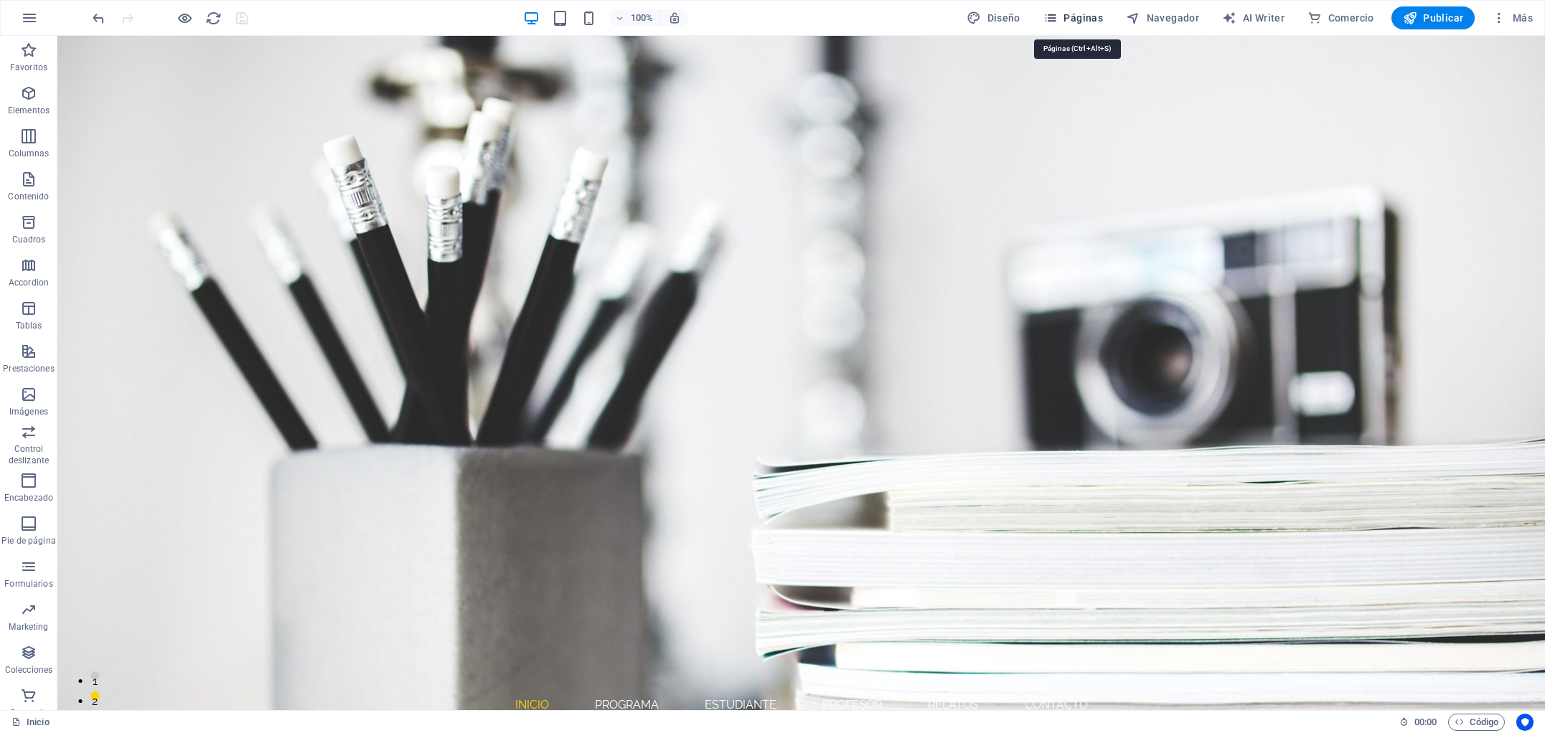
click at [1076, 19] on span "Páginas" at bounding box center [1073, 18] width 60 height 14
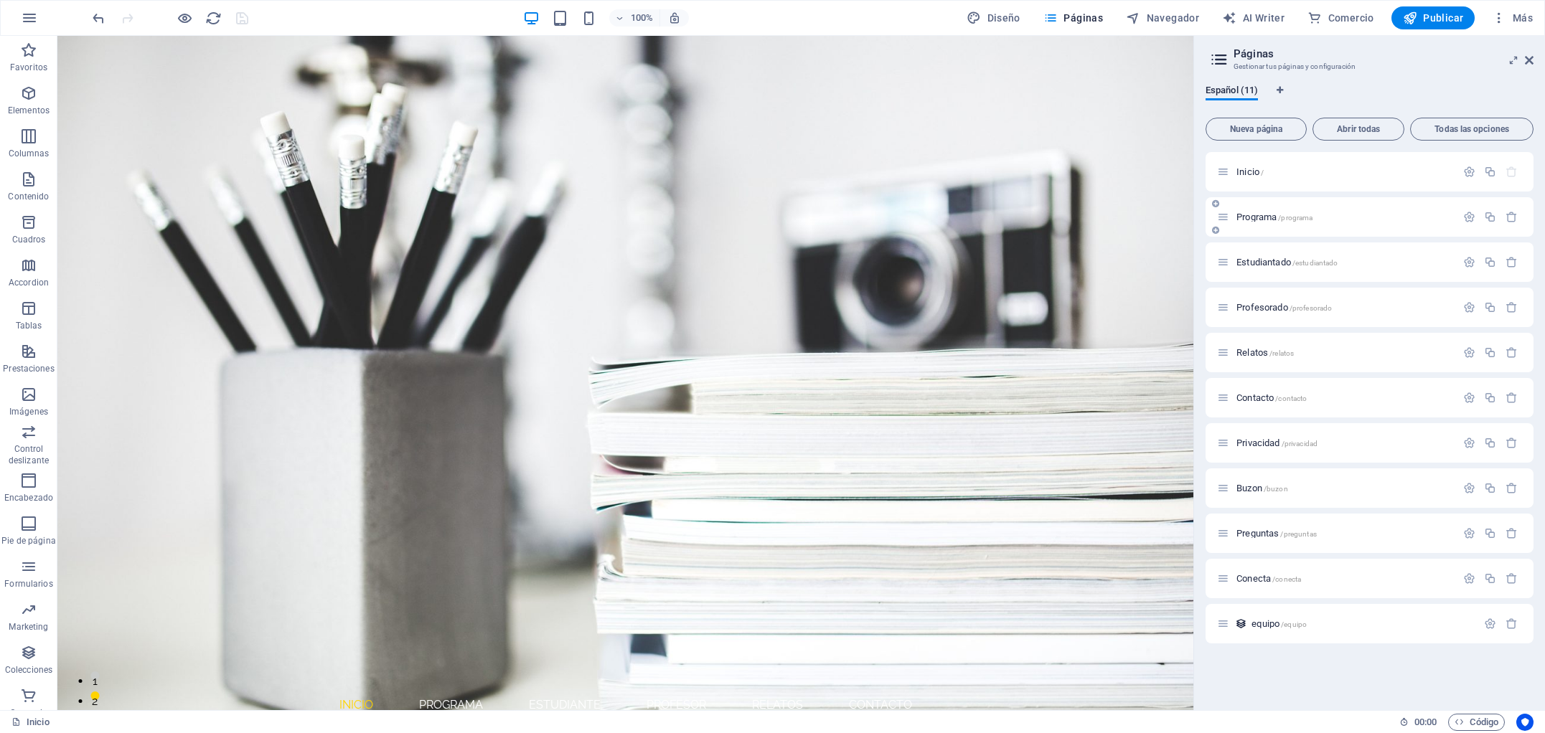
click at [1255, 216] on span "Programa /programa" at bounding box center [1274, 217] width 76 height 11
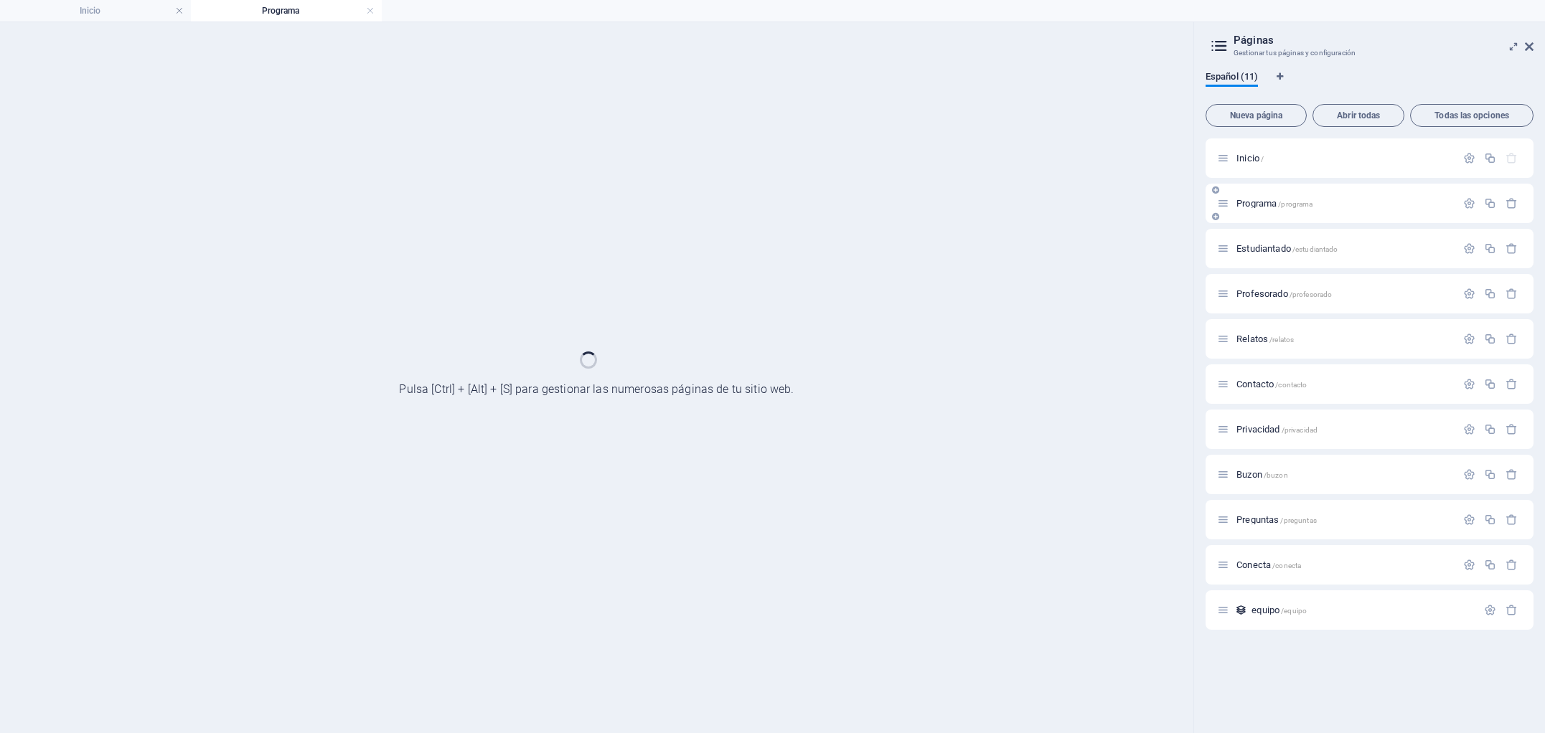
click at [1255, 216] on div "Programa /programa" at bounding box center [1370, 203] width 328 height 39
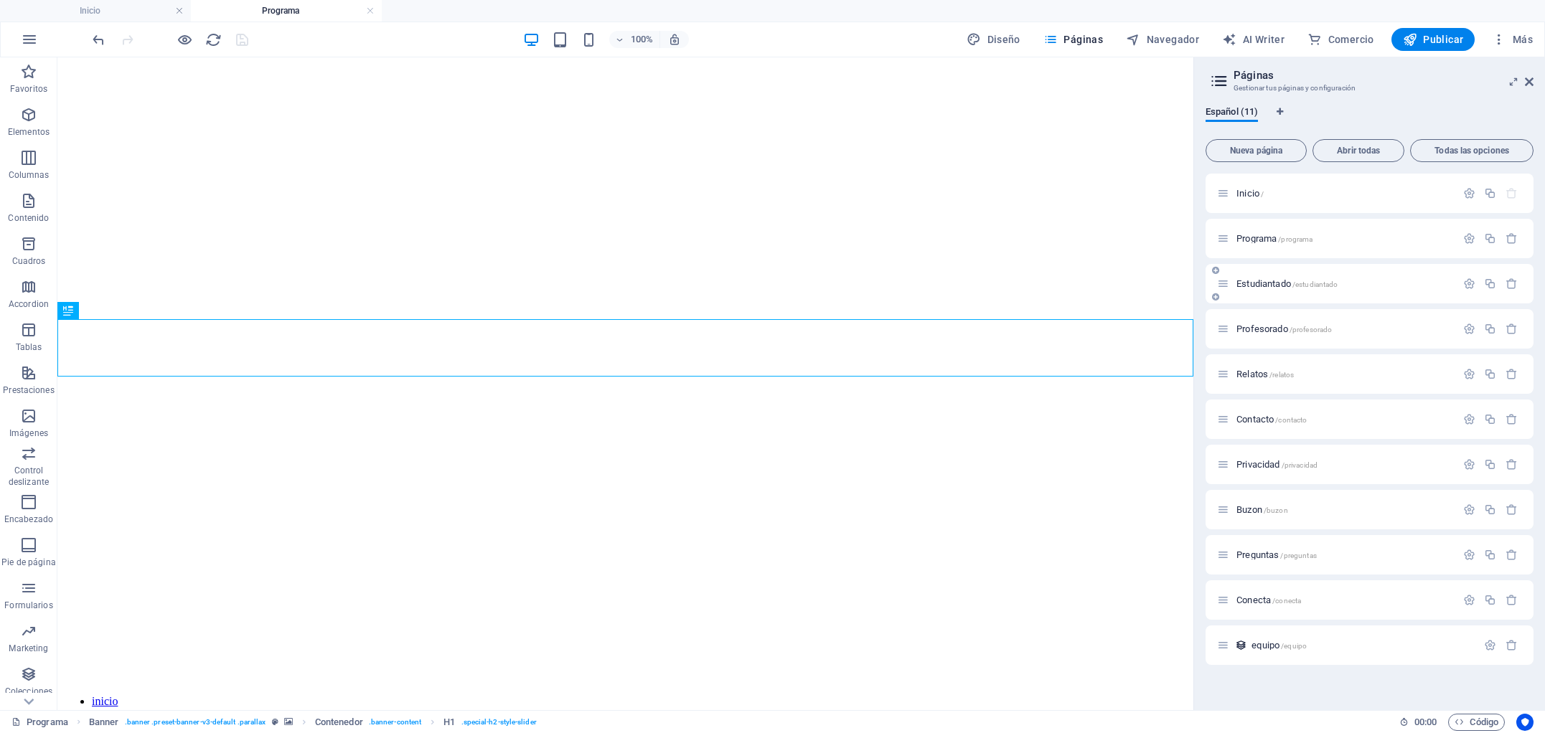
click at [1257, 283] on span "Estudiantado /estudiantado" at bounding box center [1286, 283] width 101 height 11
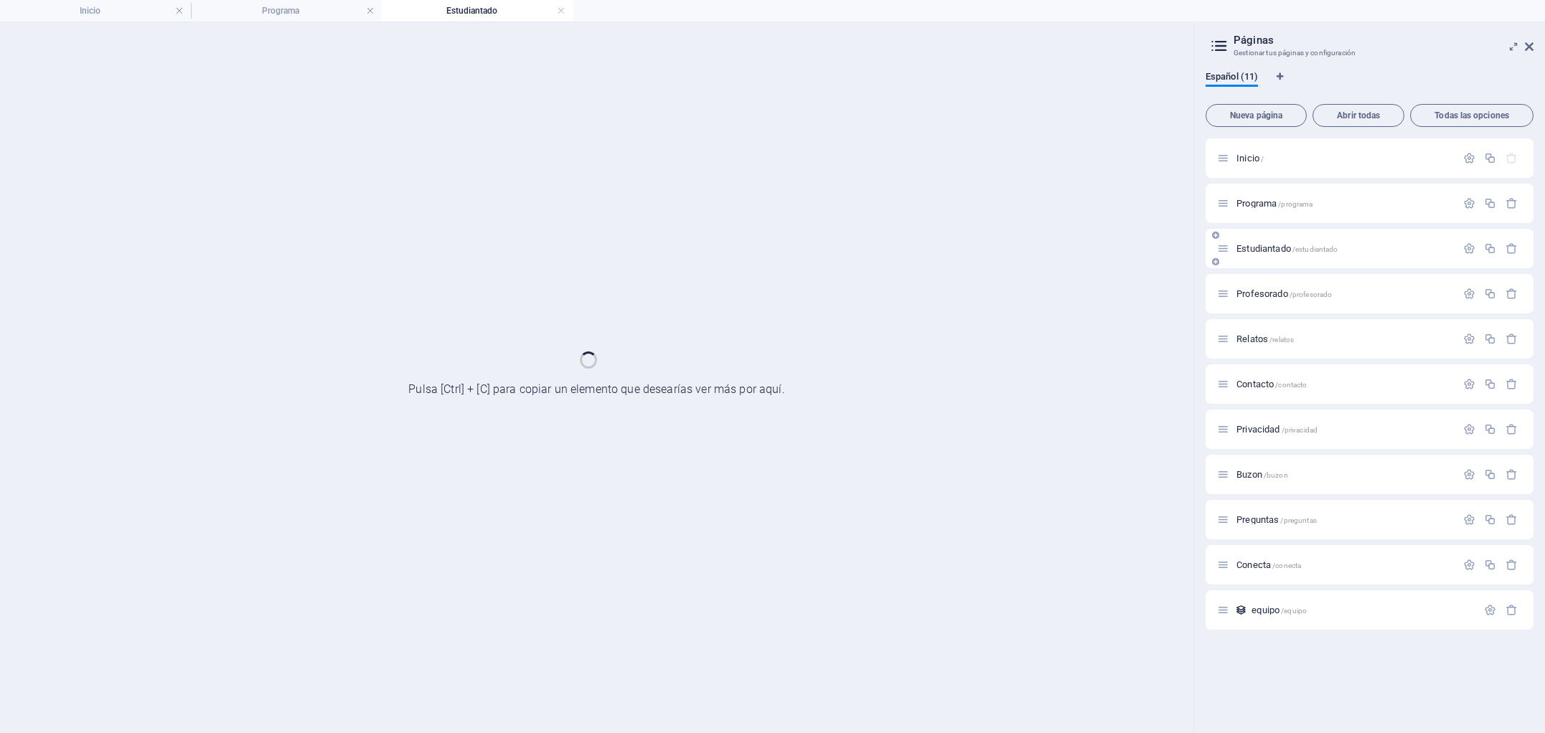
click at [1257, 283] on div "Profesorado /profesorado" at bounding box center [1370, 293] width 328 height 39
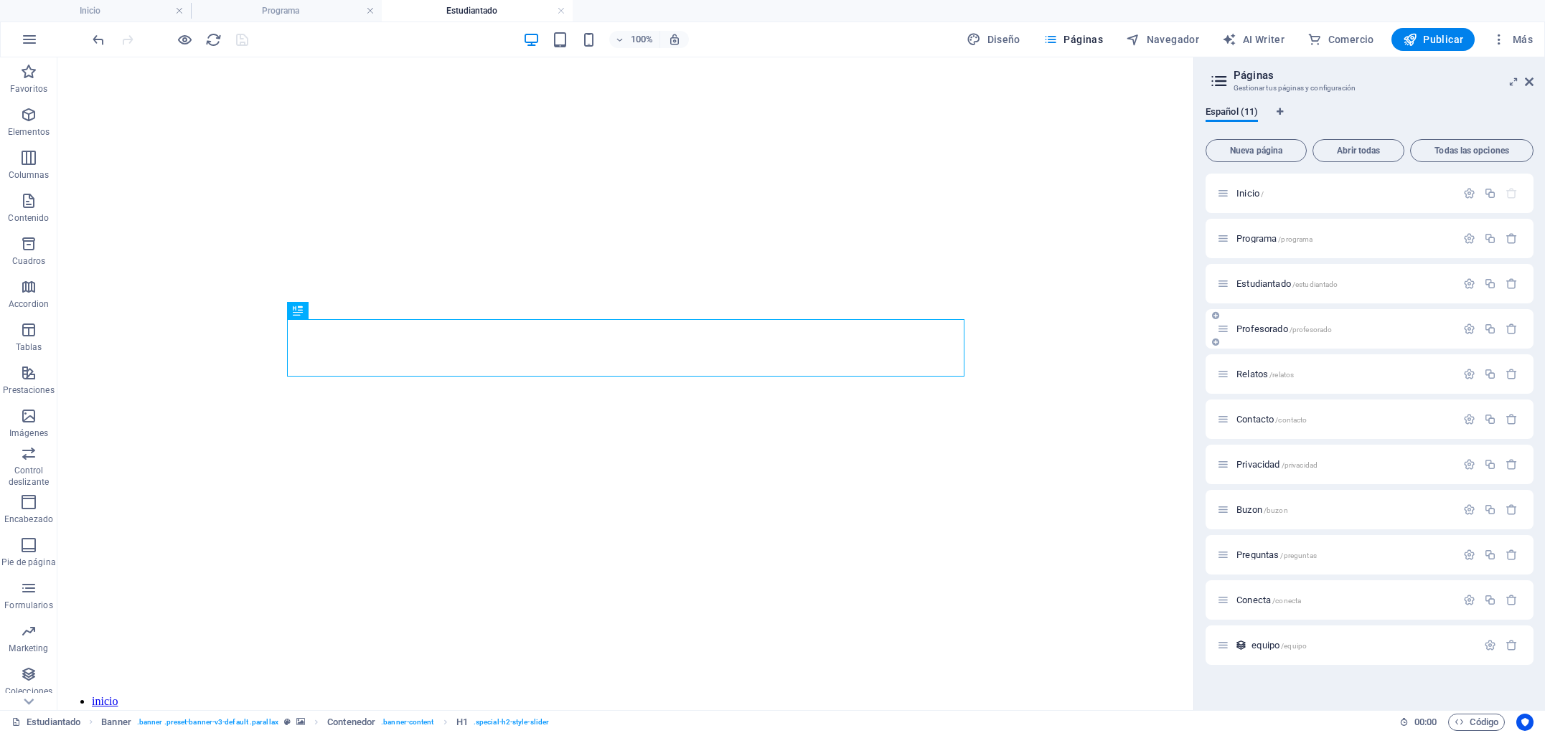
click at [1251, 323] on div "Profesorado /profesorado" at bounding box center [1336, 329] width 239 height 17
click at [1254, 328] on span "Profesorado /profesorado" at bounding box center [1283, 329] width 95 height 11
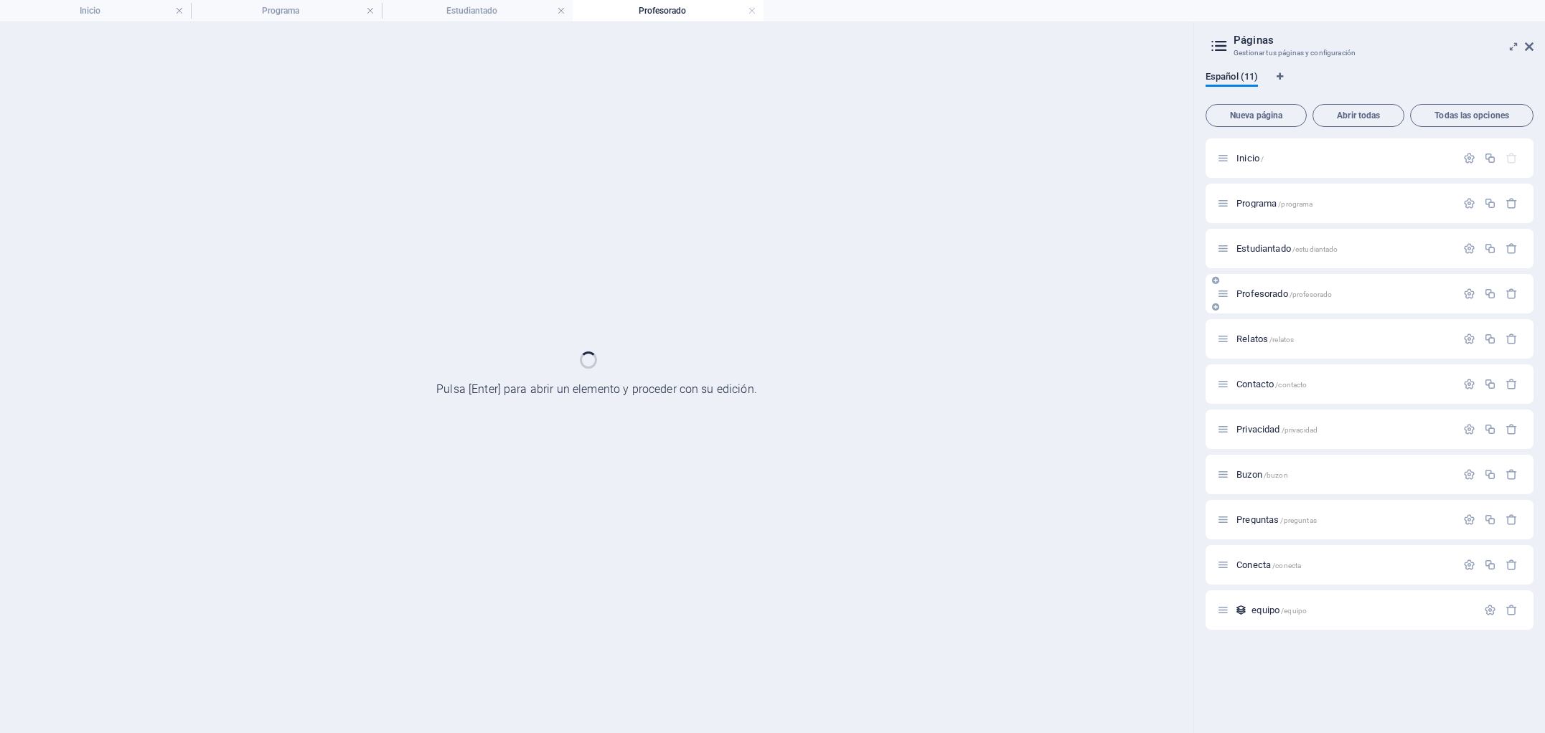
click at [1254, 328] on div "Relatos /relatos" at bounding box center [1370, 338] width 328 height 39
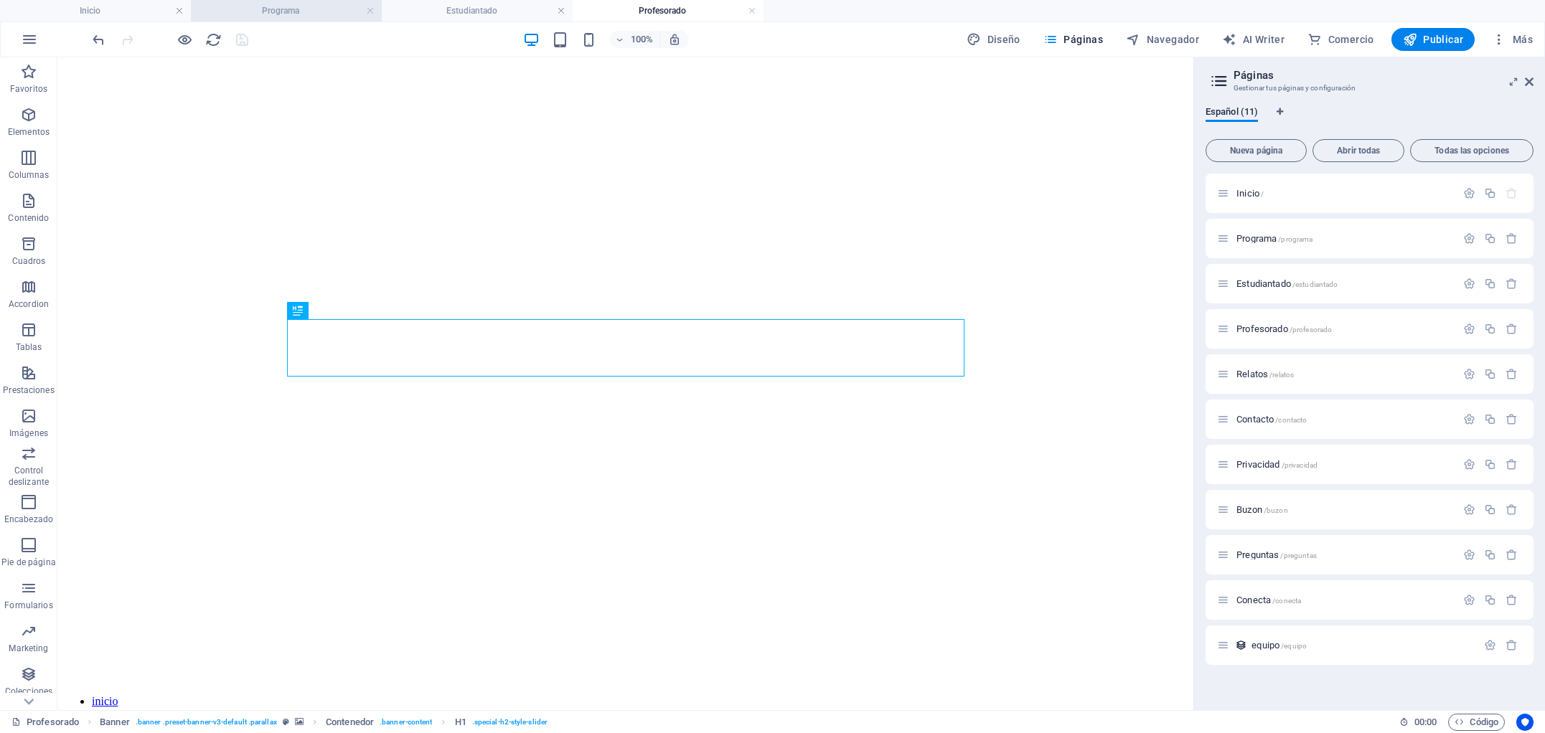
click at [232, 14] on h4 "Programa" at bounding box center [286, 11] width 191 height 16
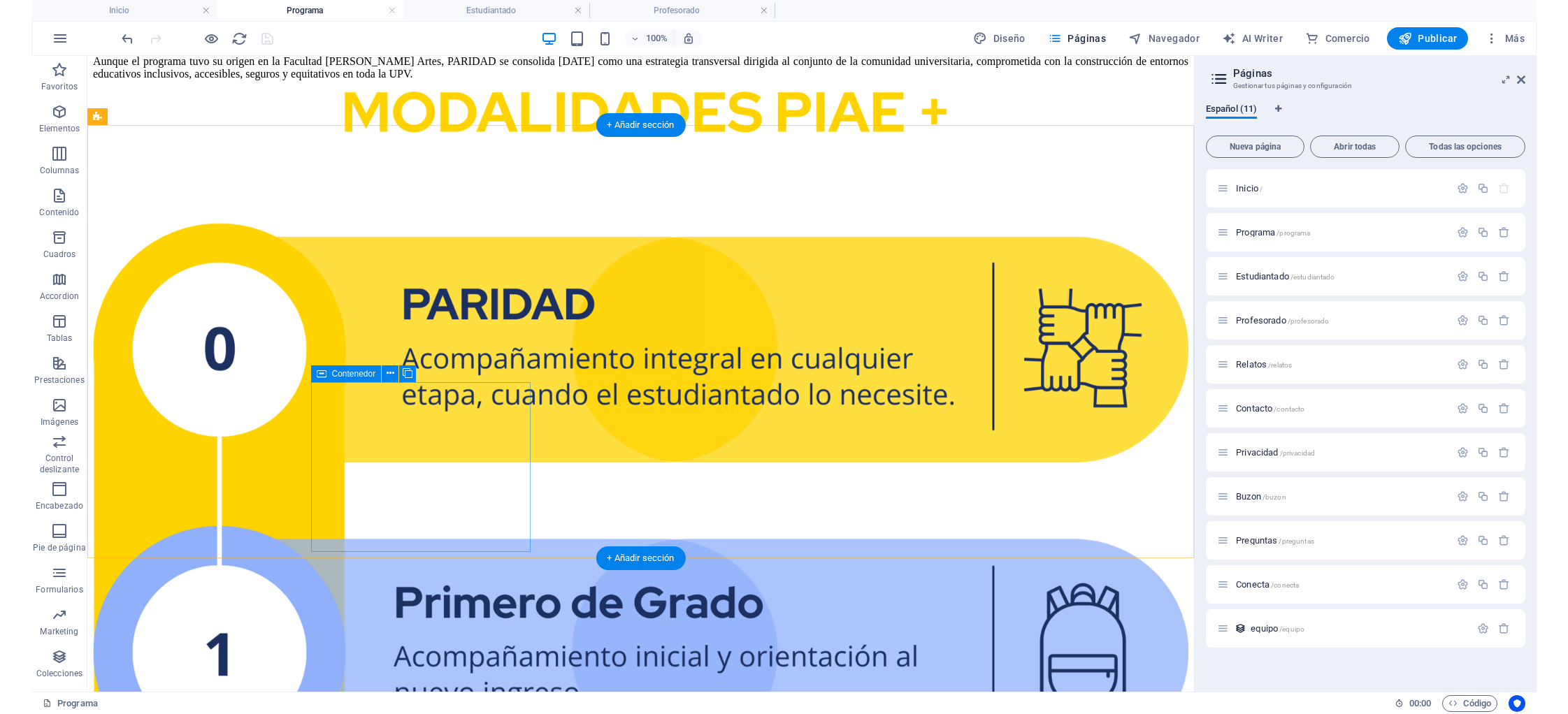
scroll to position [1871, 0]
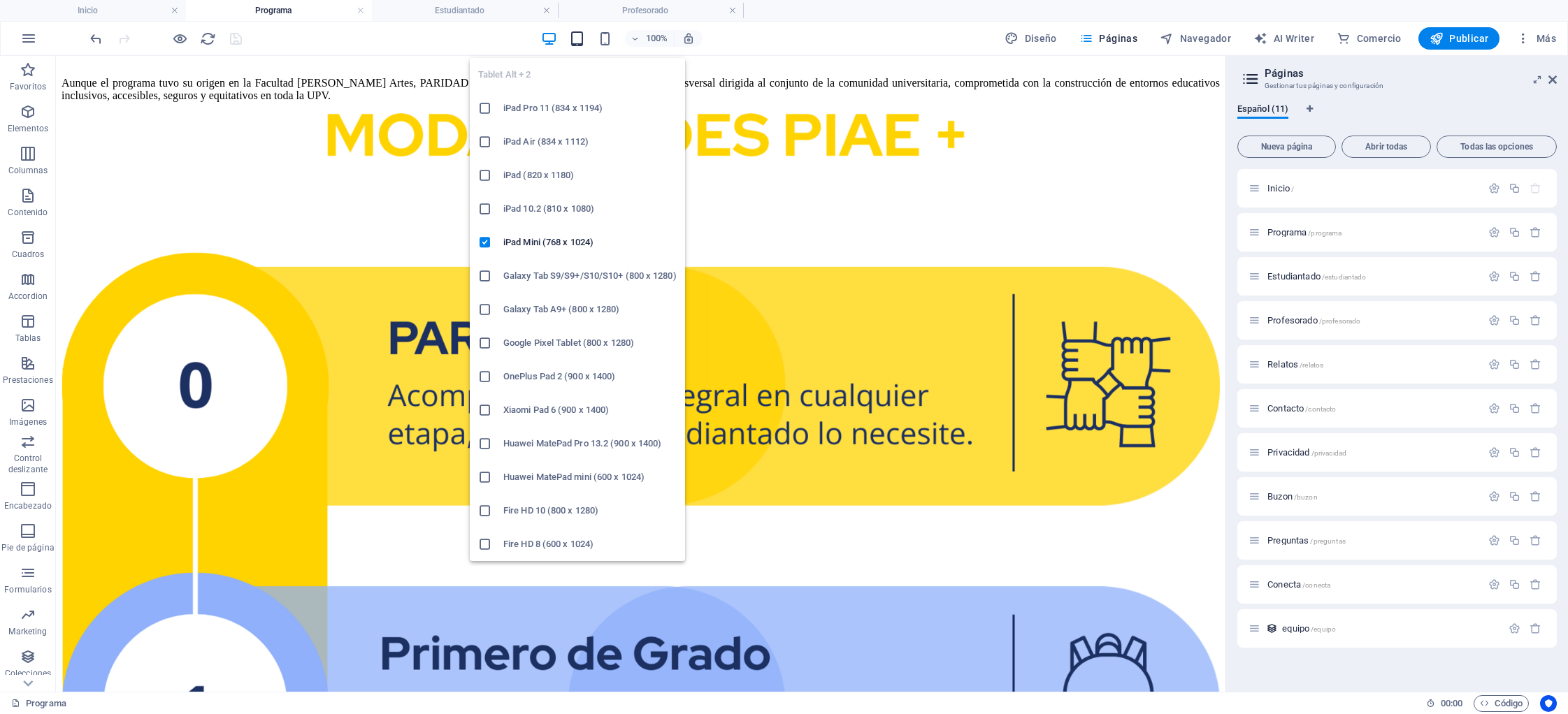
click at [578, 36] on icon "button" at bounding box center [577, 39] width 17 height 17
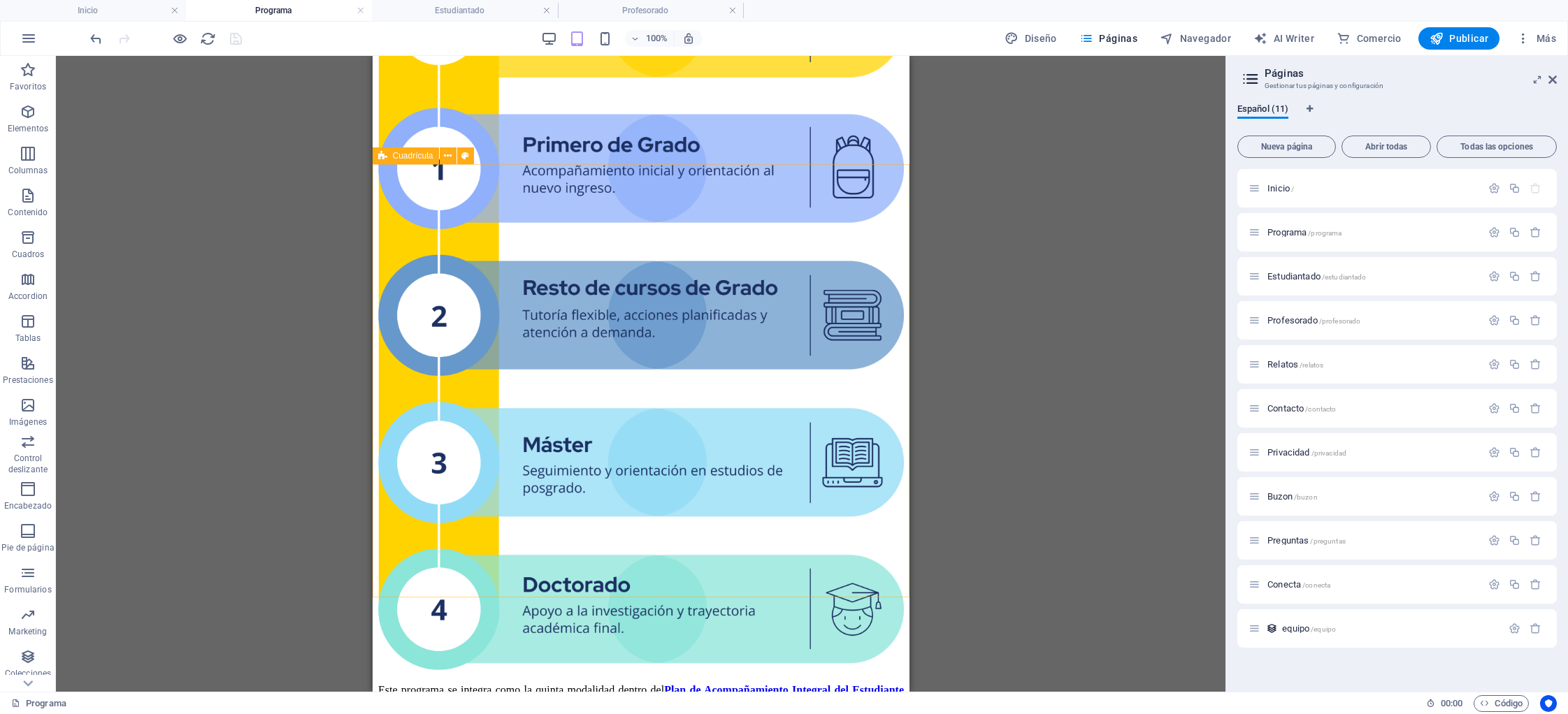
scroll to position [1785, 0]
click at [394, 159] on span "Cuadrícula" at bounding box center [413, 156] width 41 height 9
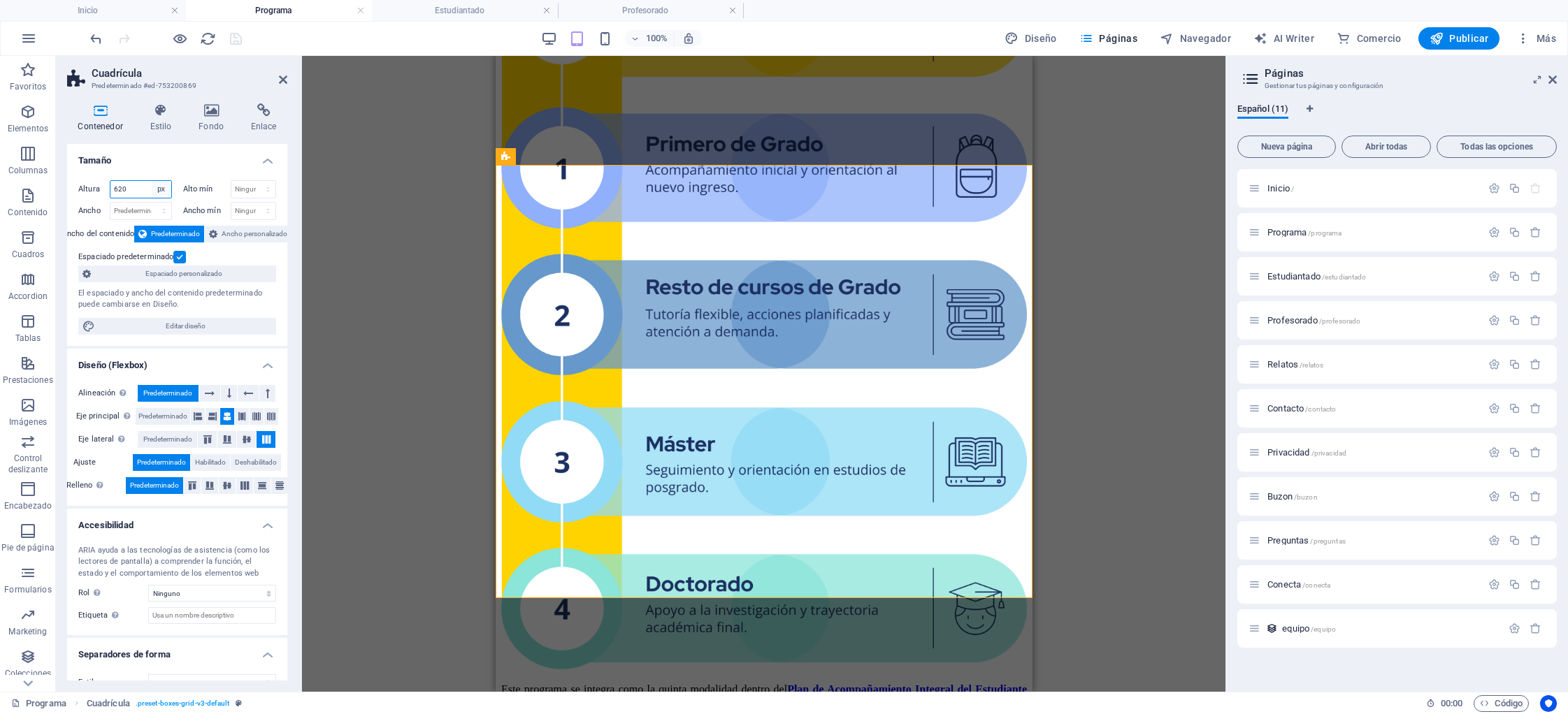
click at [159, 188] on select "Predeterminado px rem % vh vw" at bounding box center [162, 189] width 19 height 17
select select "default"
click at [152, 181] on select "Predeterminado px rem % vh vw" at bounding box center [162, 189] width 19 height 17
type input "620"
click at [163, 189] on select "Predeterminado px rem % vh vw" at bounding box center [162, 189] width 19 height 17
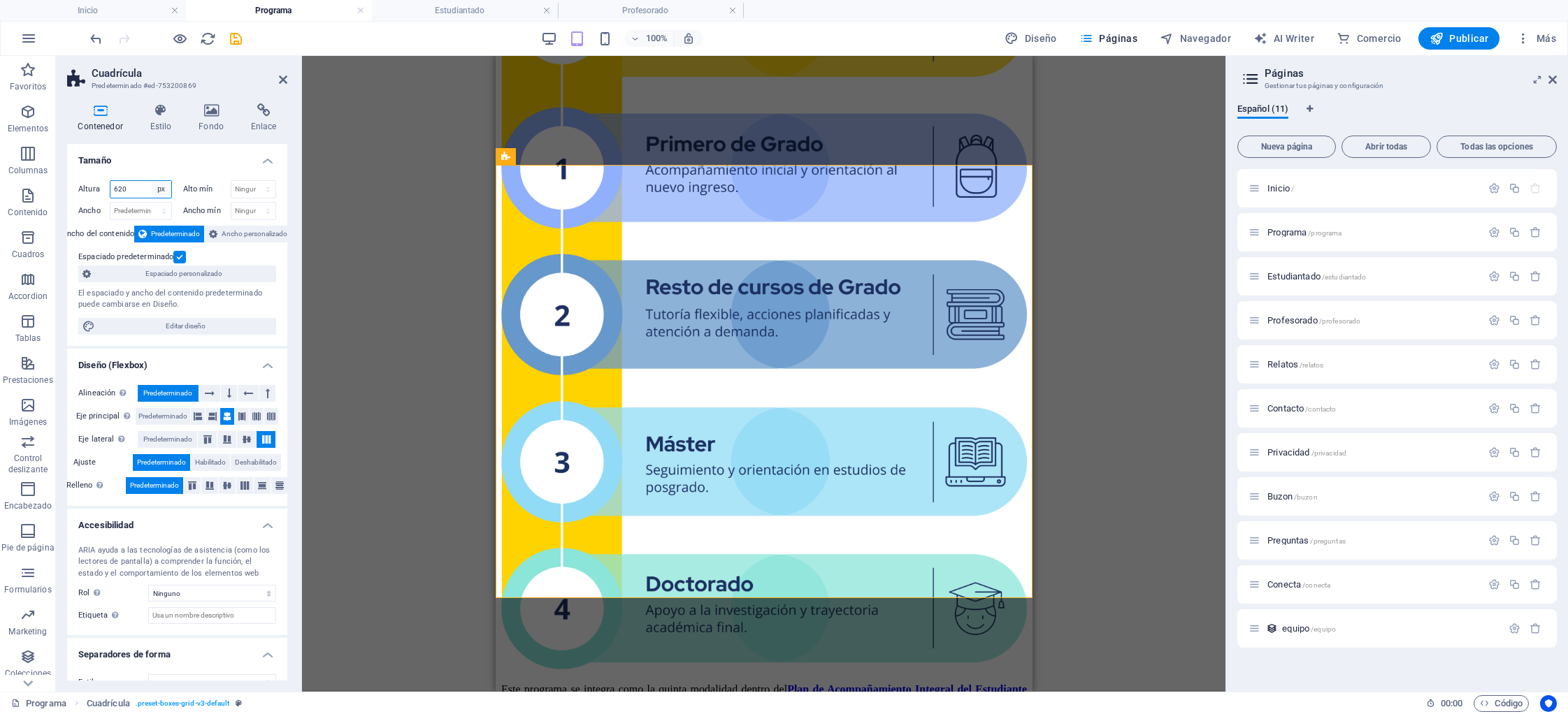
select select "default"
click at [152, 181] on select "Predeterminado px rem % vh vw" at bounding box center [162, 189] width 19 height 17
type input "620"
select select "px"
click at [160, 191] on select "Predeterminado px rem % vh vw" at bounding box center [162, 189] width 19 height 17
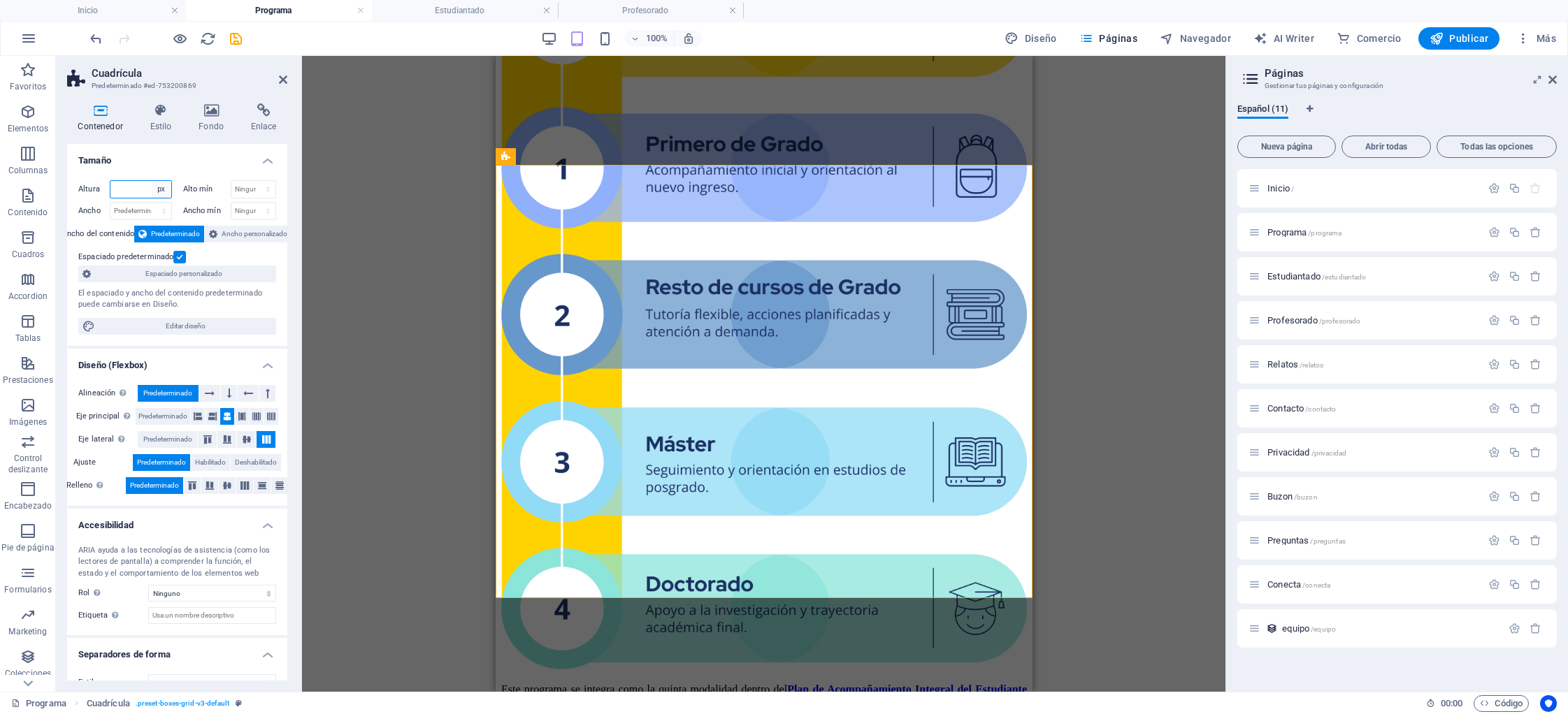
select select "default"
click at [152, 181] on select "Predeterminado px rem % vh vw" at bounding box center [162, 189] width 19 height 17
type input "620"
click at [183, 169] on div "Altura 620 Predeterminado px rem % vh vw Alto mín Ninguno px rem % vh vw Ancho …" at bounding box center [177, 258] width 220 height 177
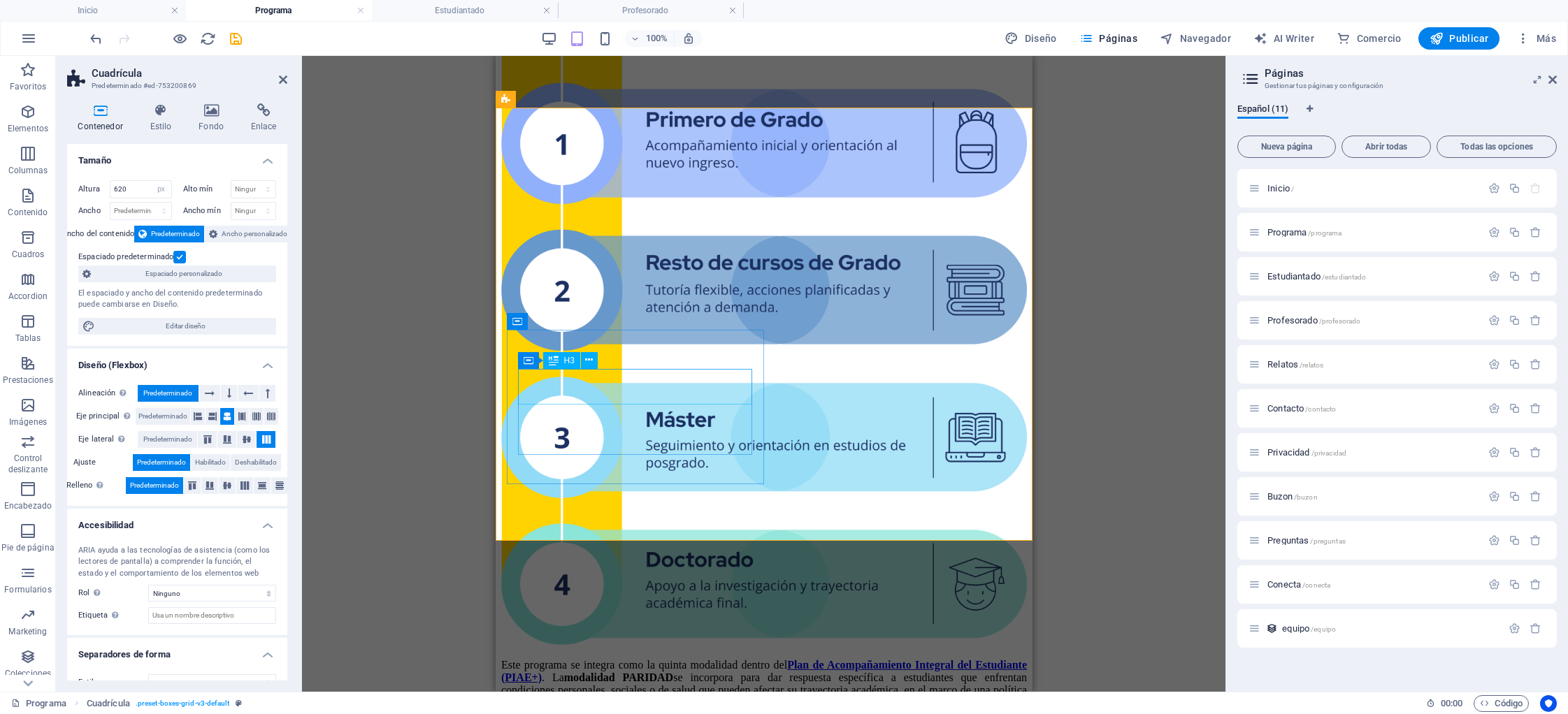
scroll to position [1798, 0]
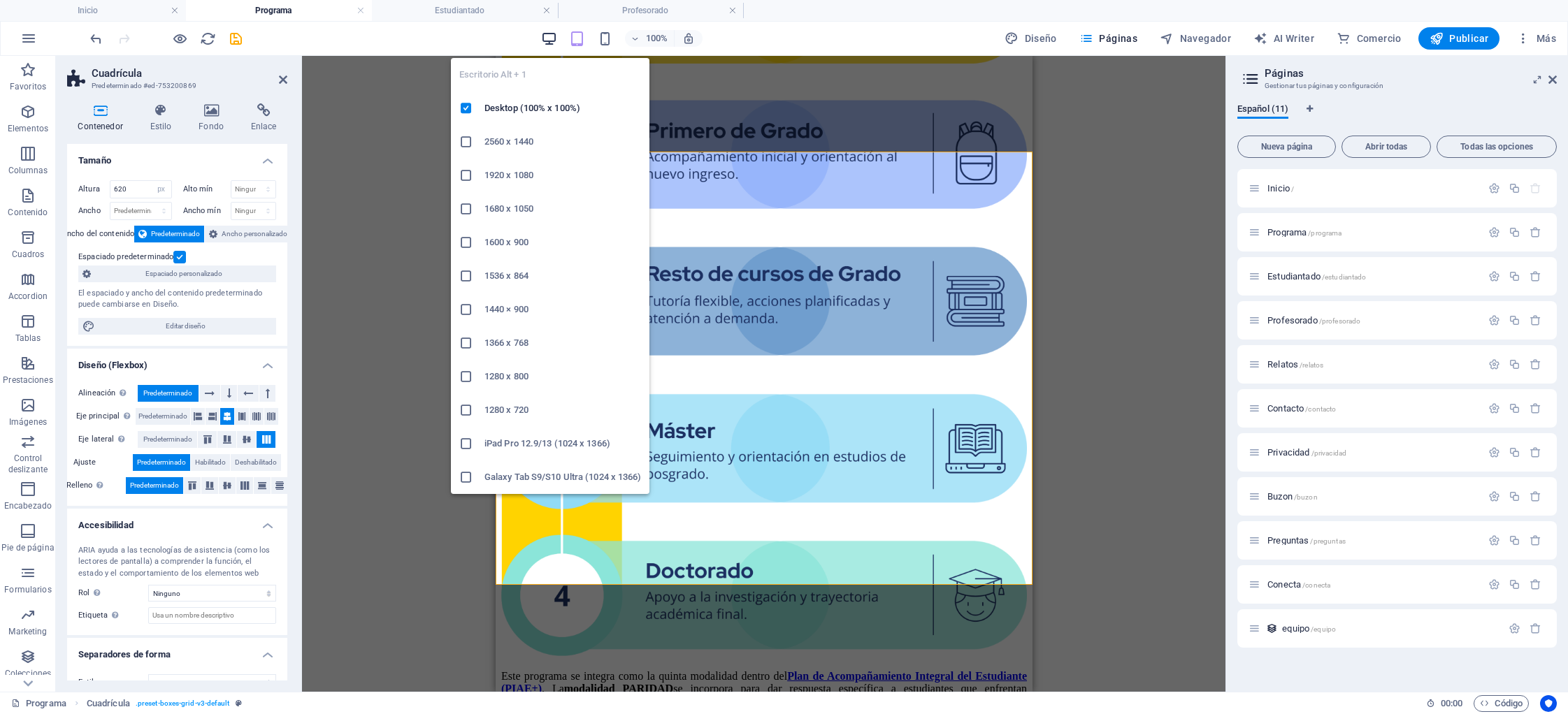
click at [546, 40] on icon "button" at bounding box center [548, 39] width 17 height 17
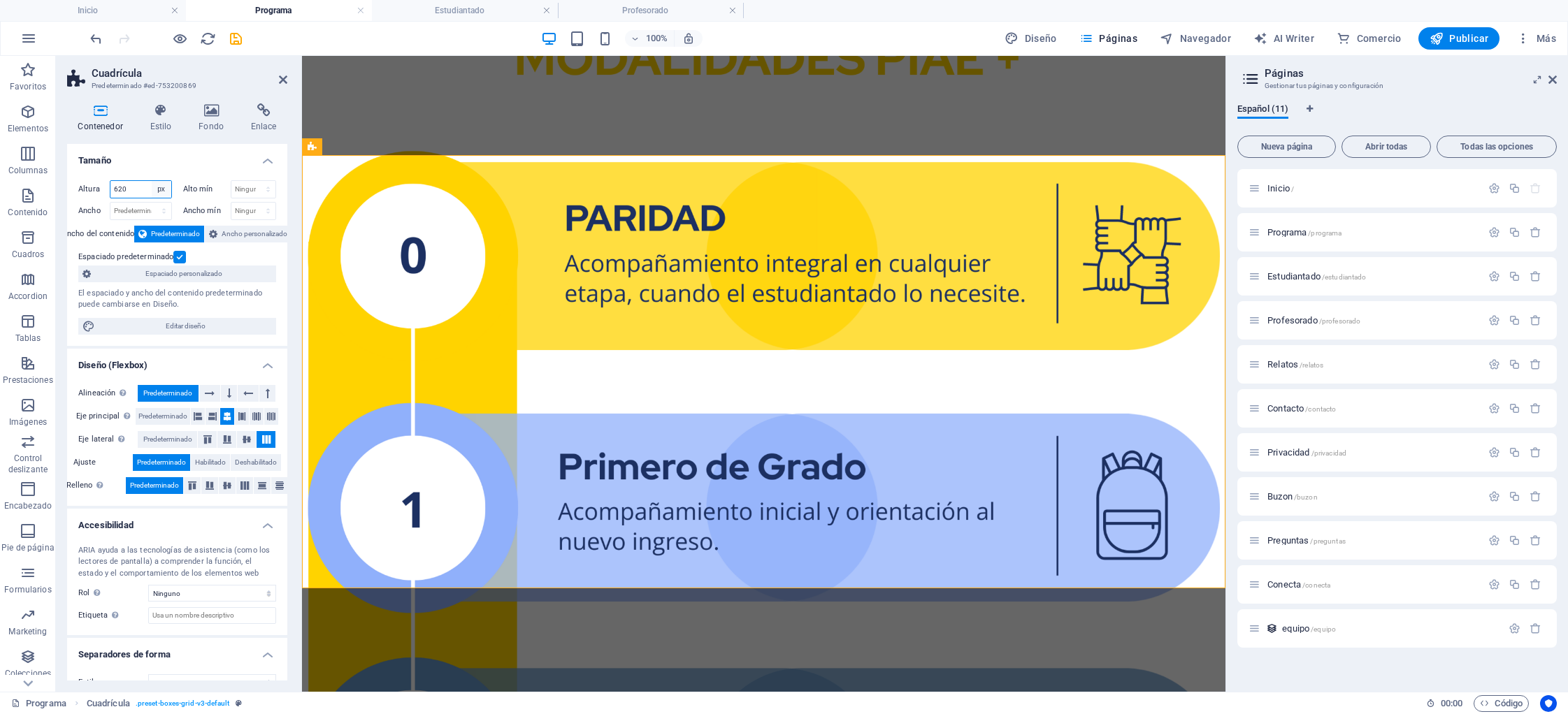
click at [161, 191] on select "Predeterminado px rem % vh vw" at bounding box center [162, 189] width 19 height 17
select select "default"
click at [152, 181] on select "Predeterminado px rem % vh vw" at bounding box center [162, 189] width 19 height 17
select select "DISABLED_OPTION_VALUE"
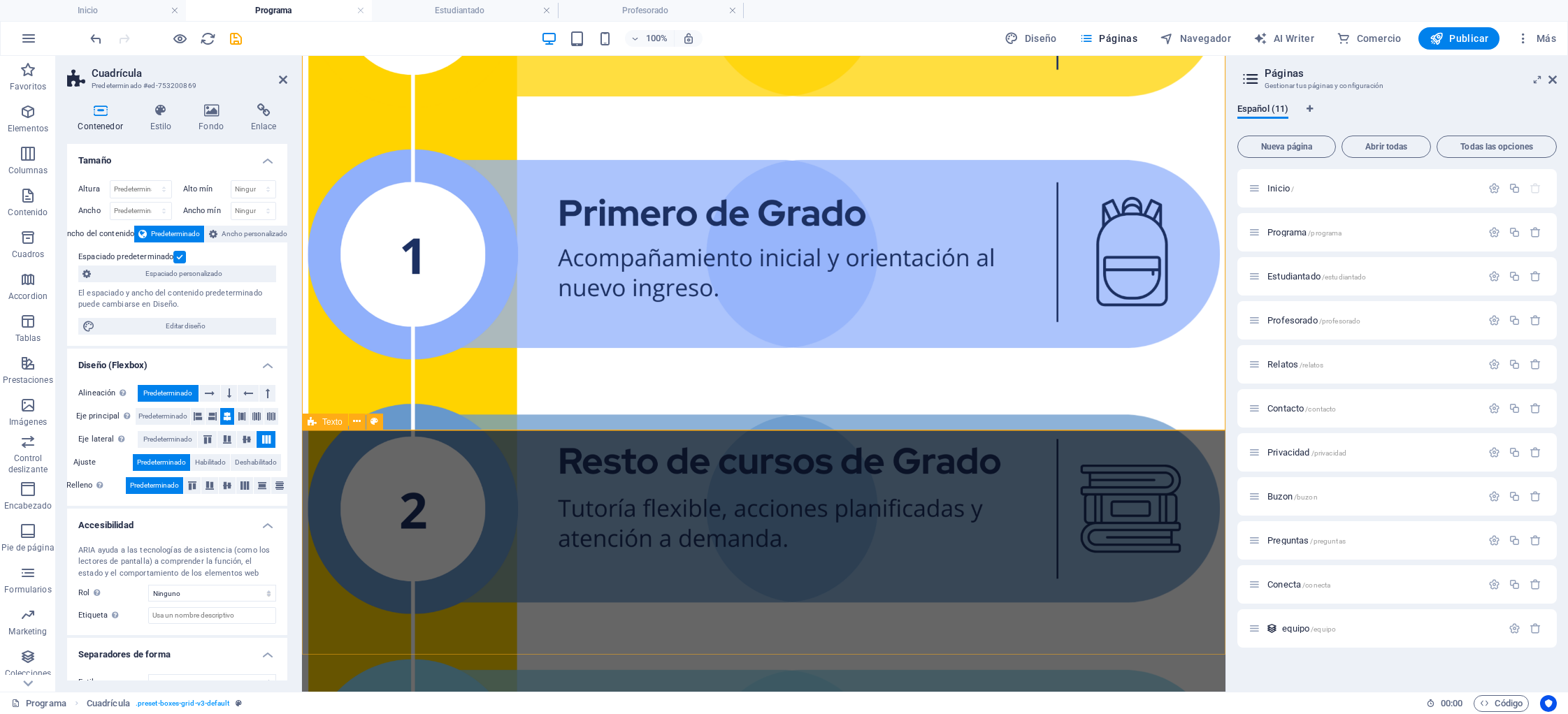
scroll to position [2066, 0]
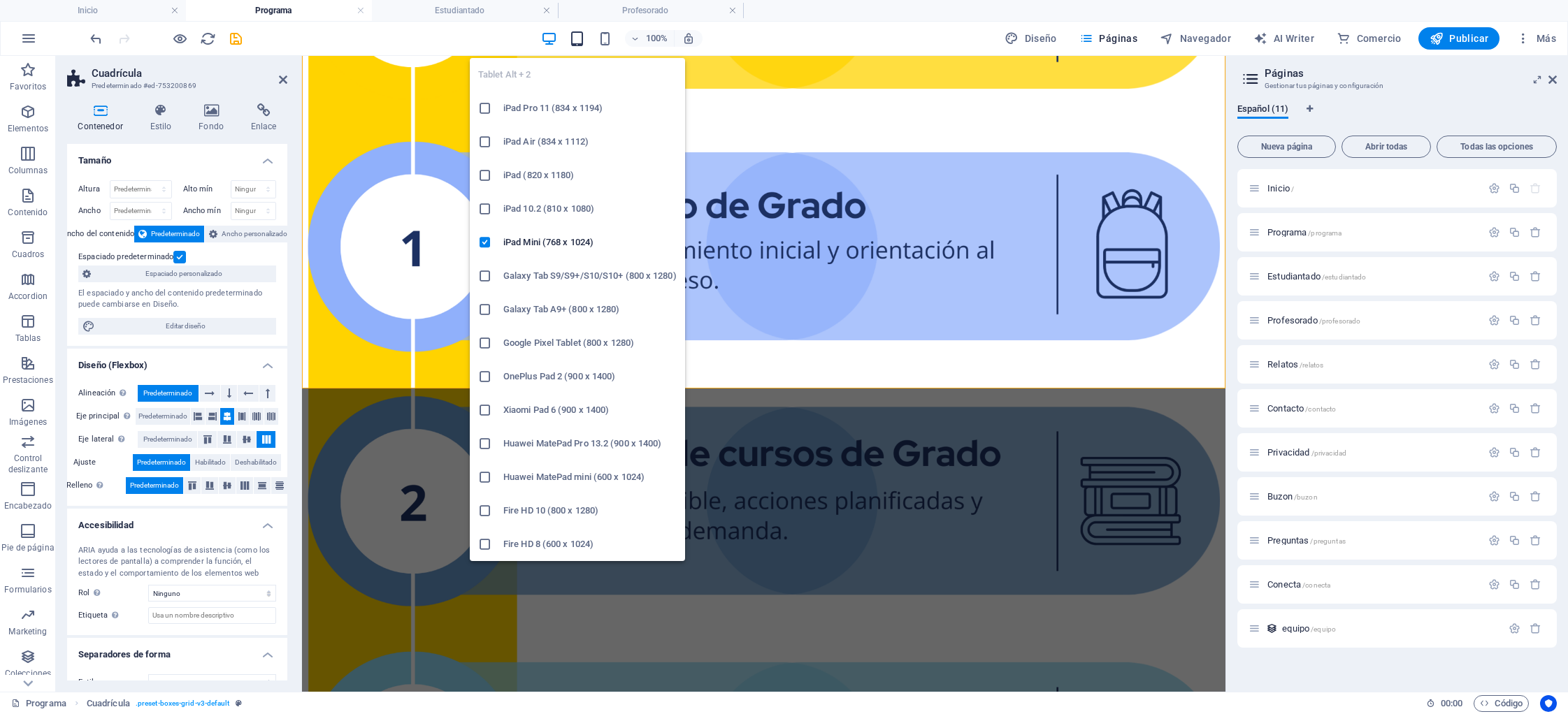
click at [579, 36] on icon "button" at bounding box center [577, 39] width 17 height 17
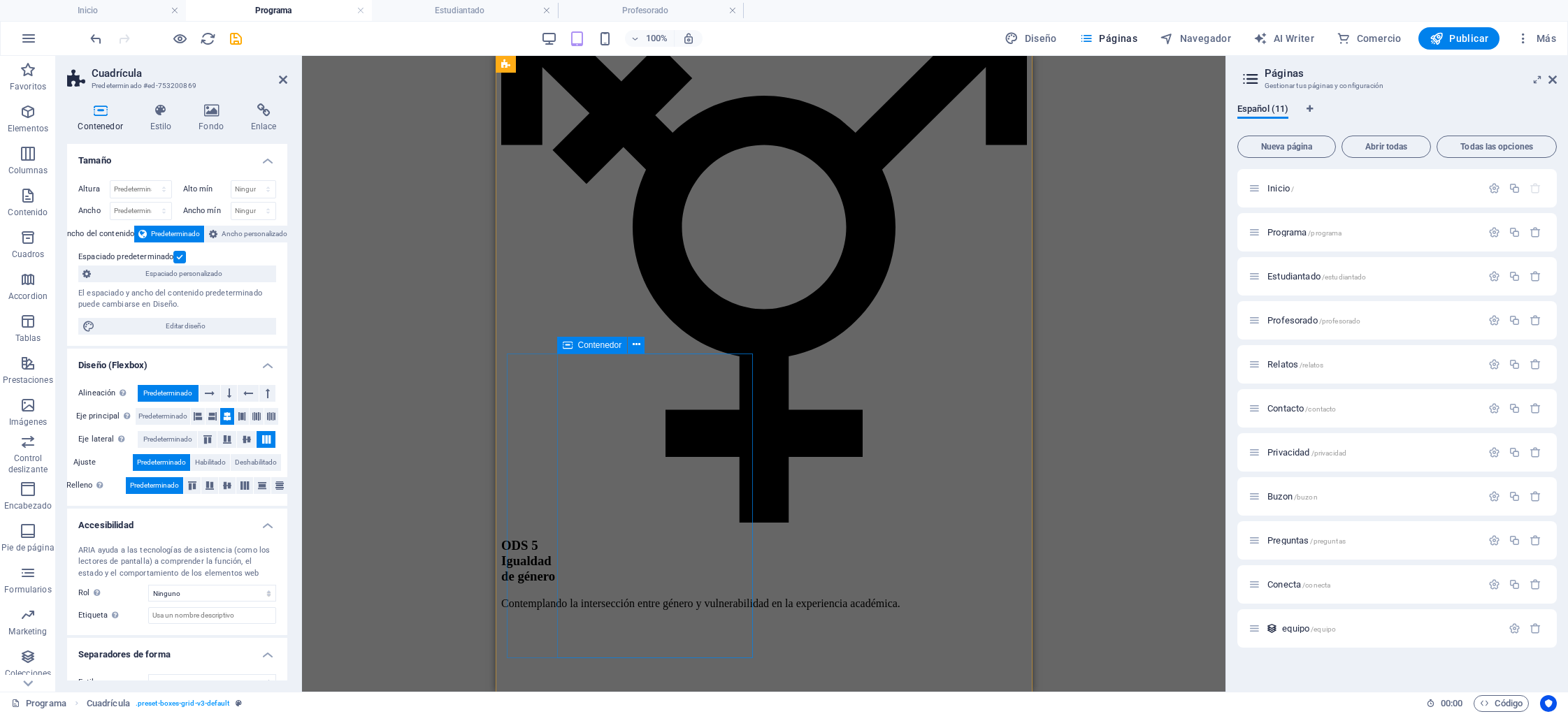
scroll to position [3321, 0]
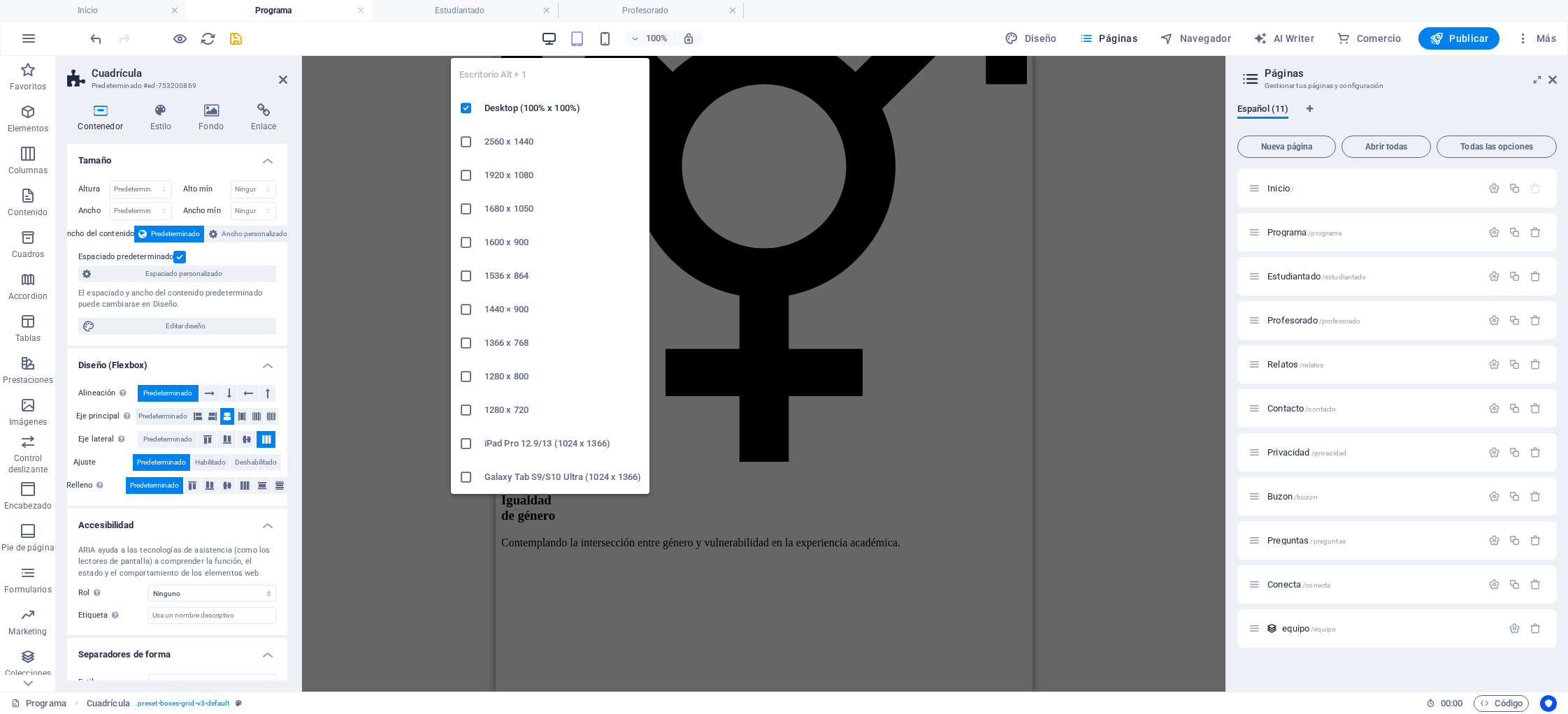
click at [556, 37] on icon "button" at bounding box center [548, 39] width 17 height 17
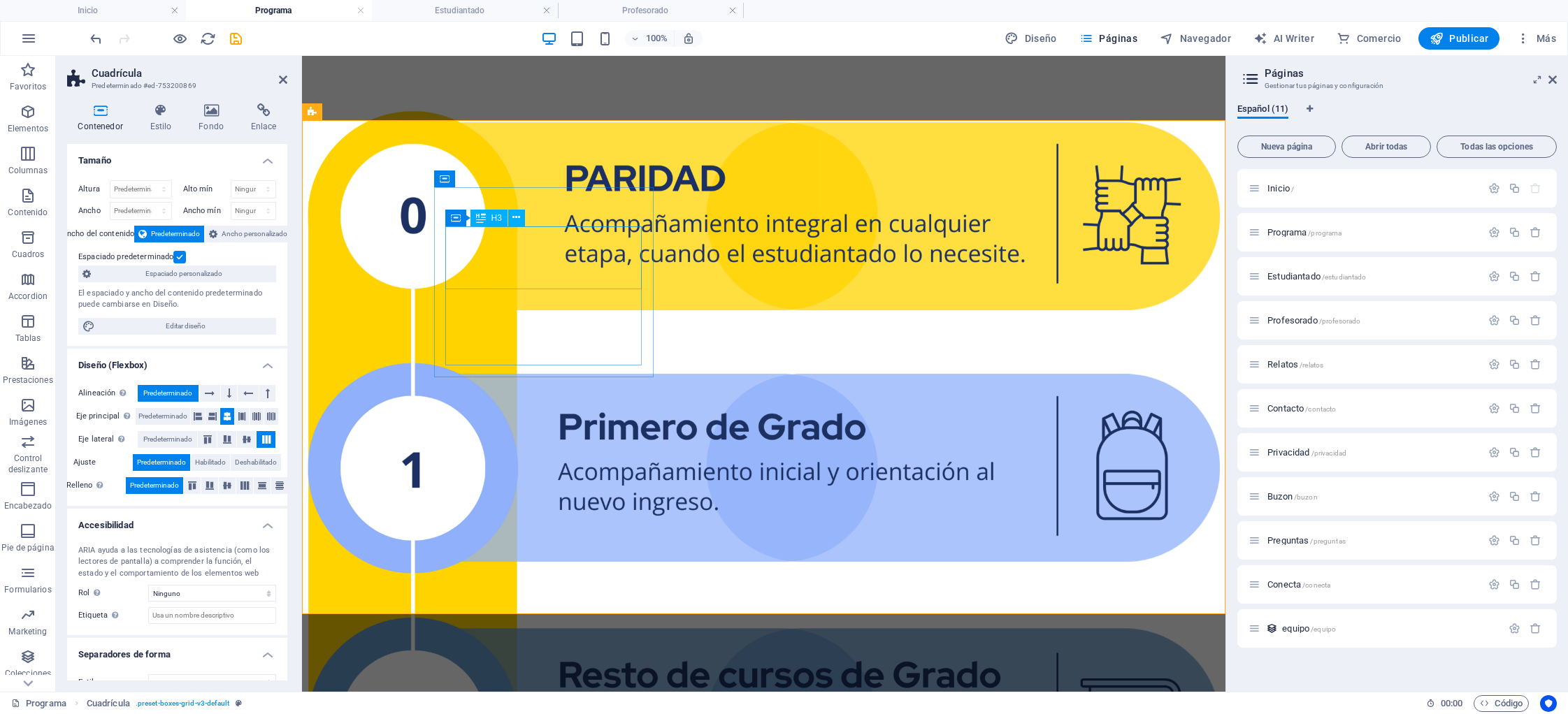
scroll to position [1848, 0]
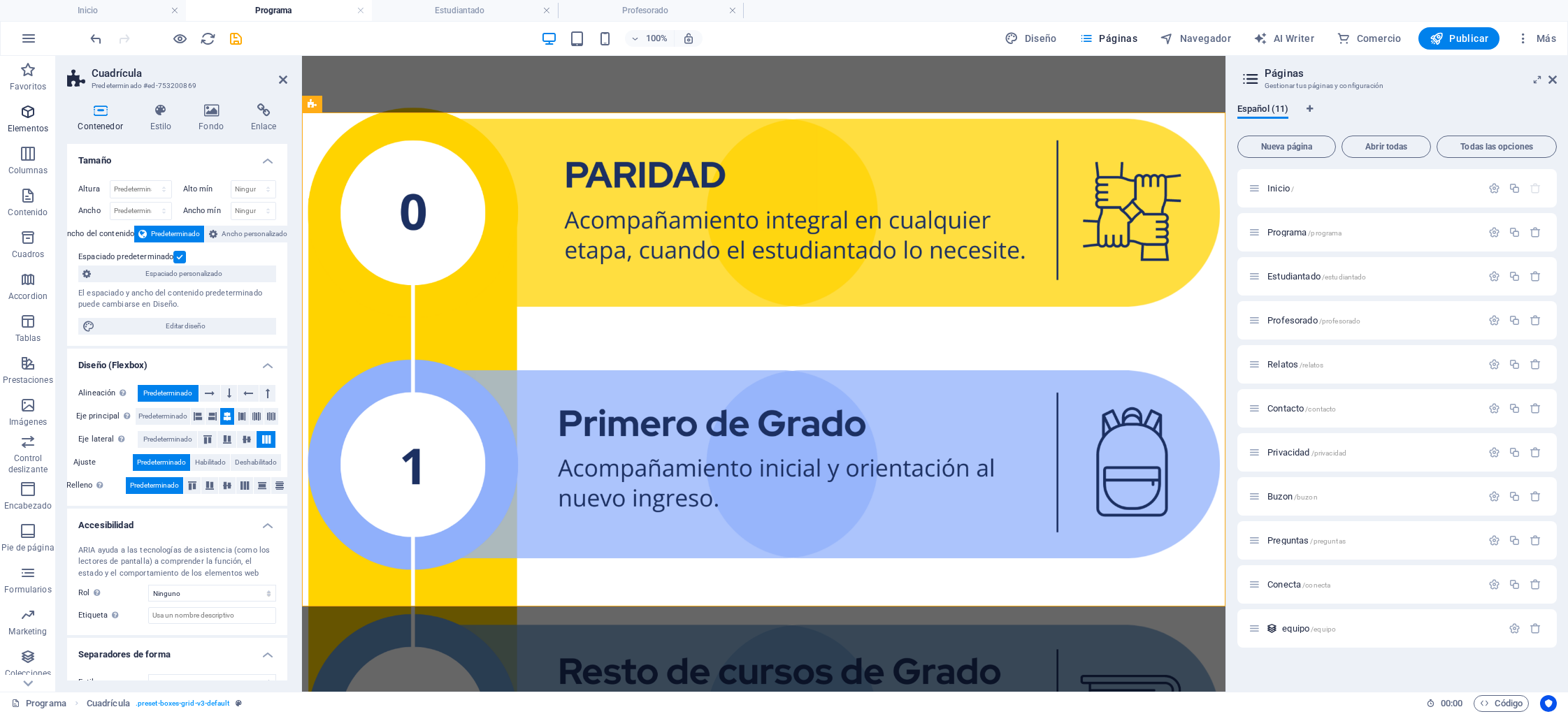
click at [25, 122] on span "Elementos" at bounding box center [27, 120] width 56 height 33
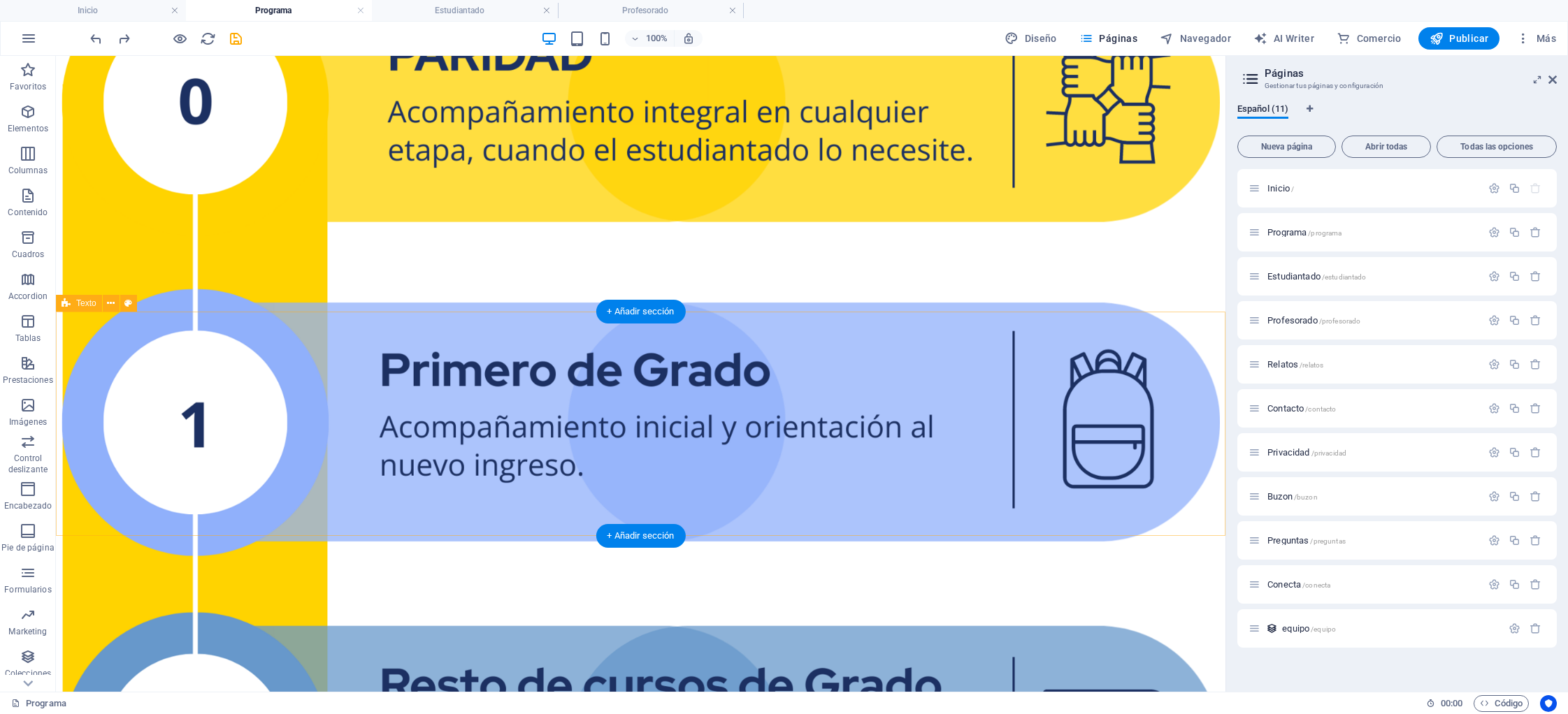
scroll to position [2143, 0]
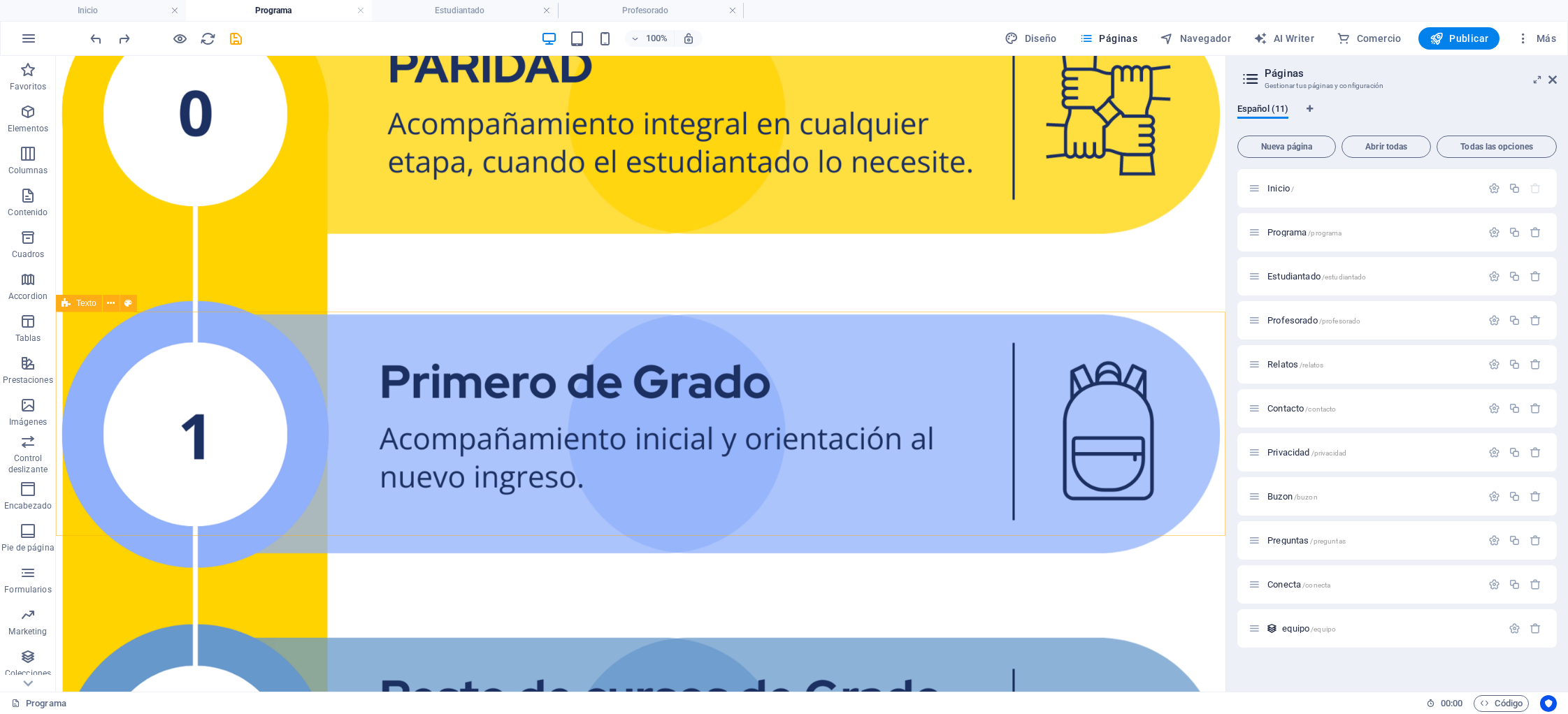
click at [82, 306] on span "Texto" at bounding box center [86, 303] width 20 height 9
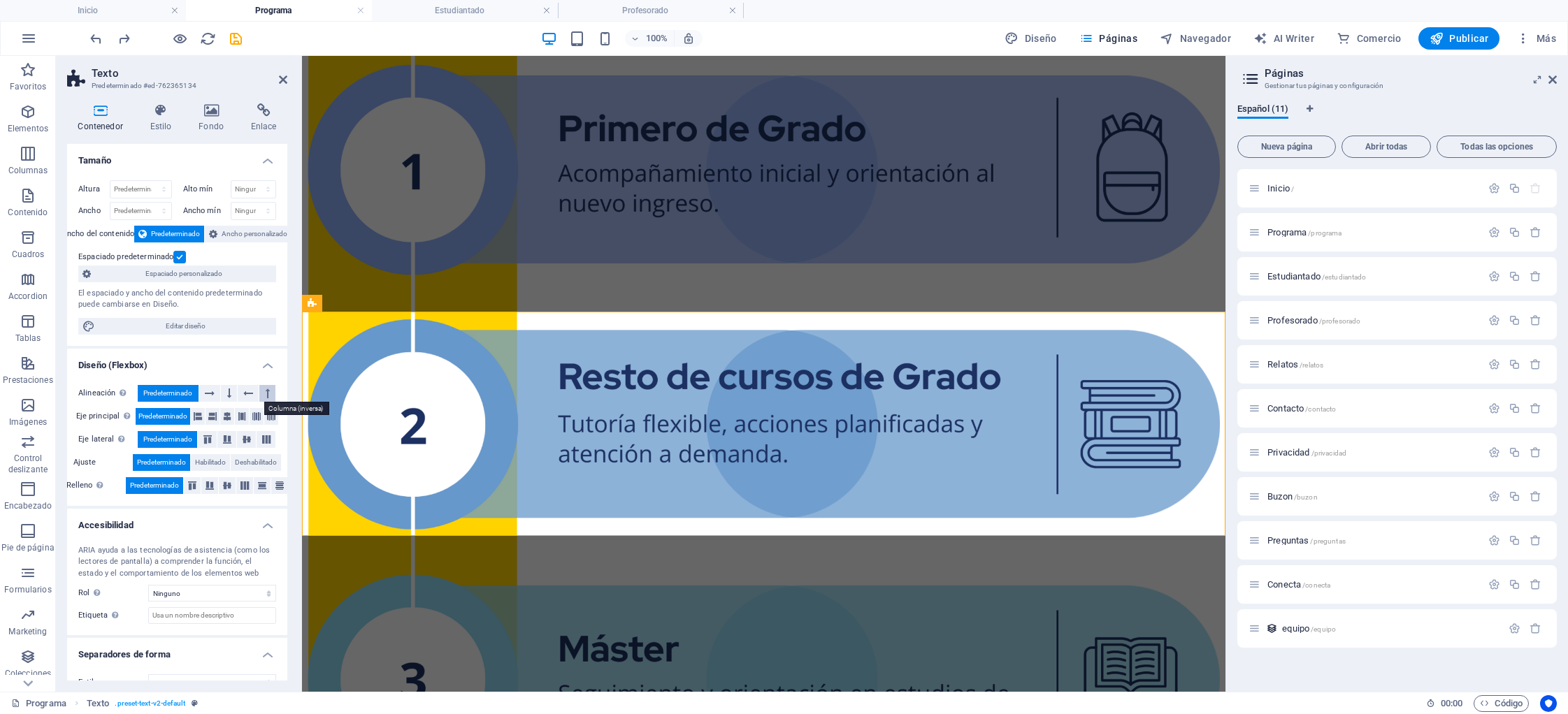
click at [268, 393] on button at bounding box center [267, 393] width 17 height 17
click at [182, 396] on span "Predeterminado" at bounding box center [168, 393] width 49 height 17
click at [266, 393] on icon at bounding box center [268, 393] width 4 height 17
click at [189, 484] on icon at bounding box center [192, 485] width 17 height 9
click at [207, 484] on icon at bounding box center [209, 485] width 17 height 9
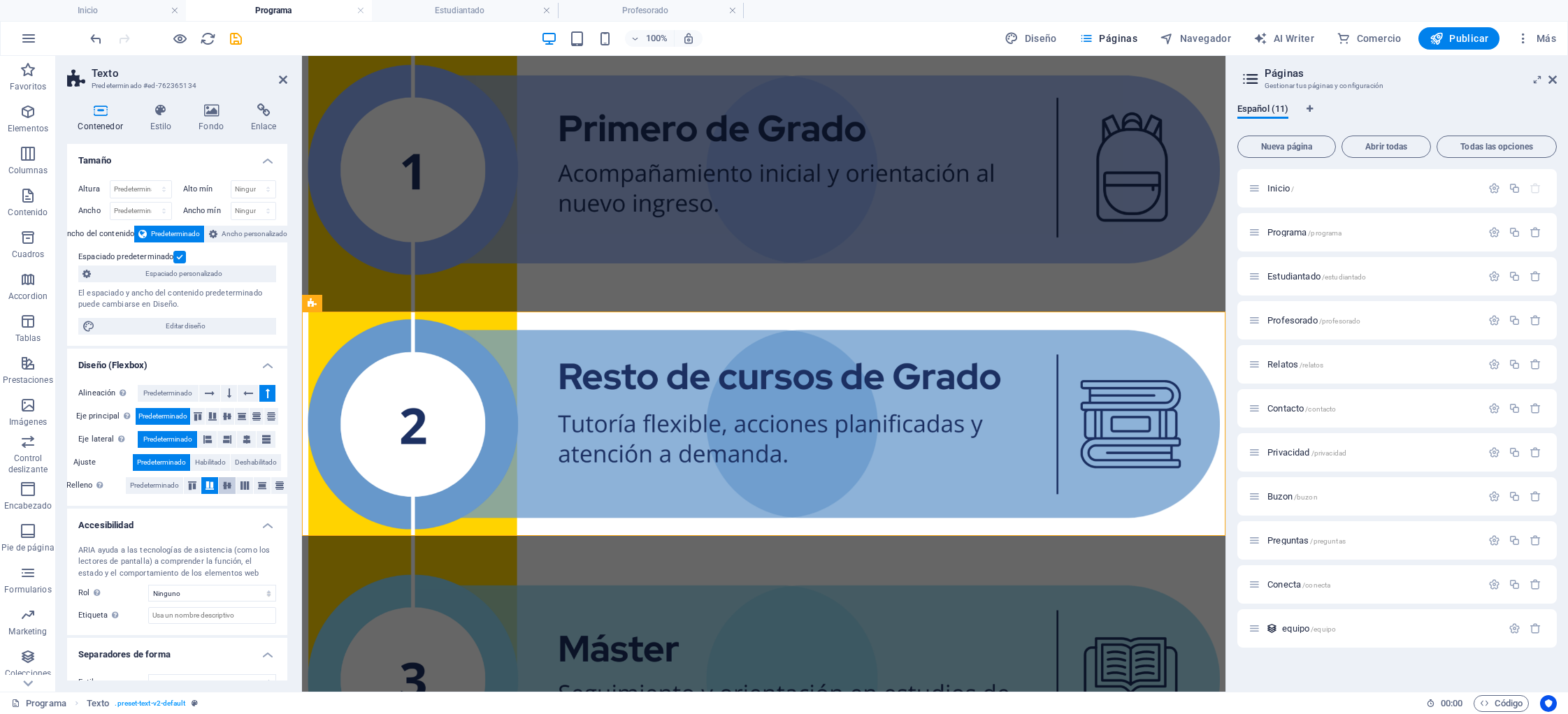
click at [224, 485] on icon at bounding box center [227, 485] width 17 height 9
click at [243, 486] on icon at bounding box center [244, 485] width 17 height 9
click at [259, 485] on icon at bounding box center [261, 485] width 17 height 9
click at [279, 485] on icon at bounding box center [279, 485] width 17 height 9
click at [148, 486] on span "Predeterminado" at bounding box center [154, 485] width 49 height 17
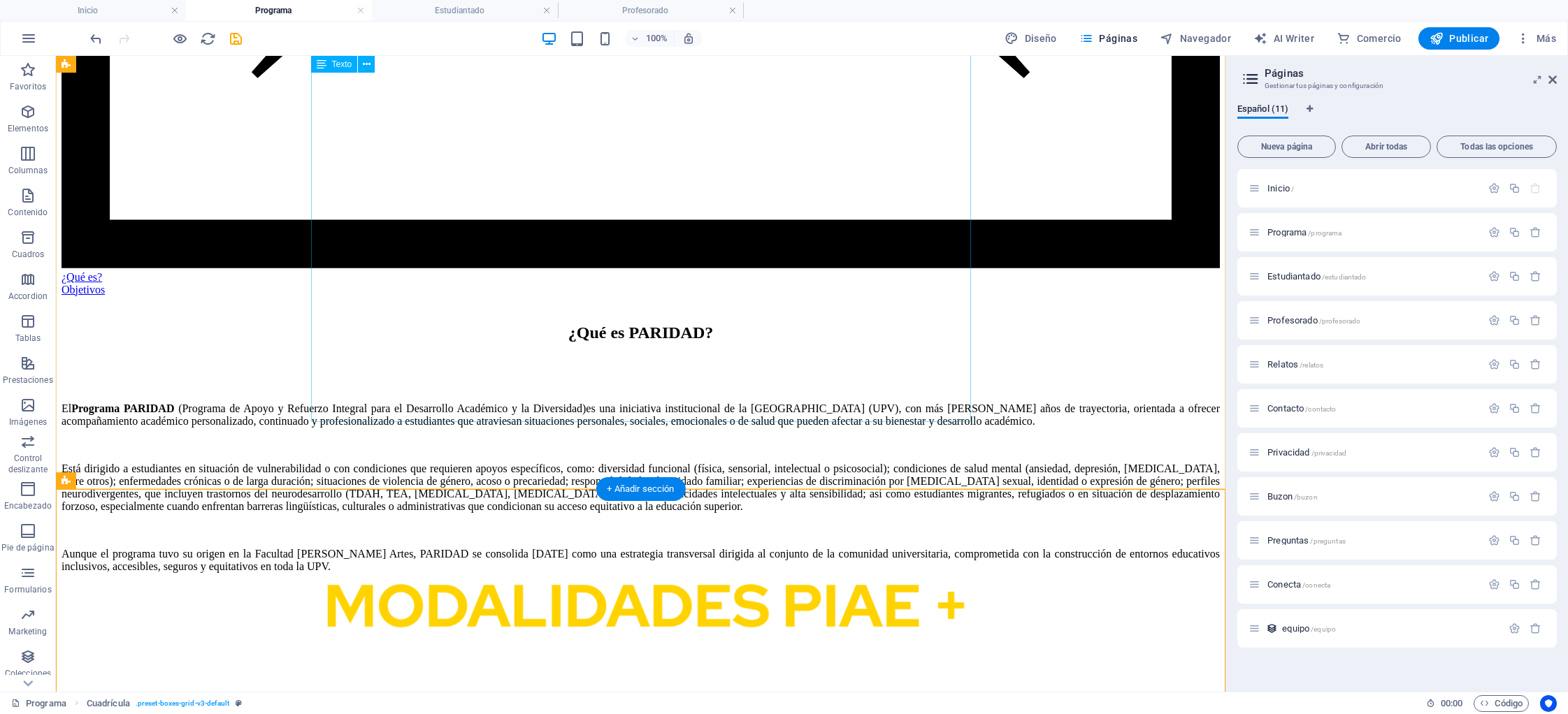
scroll to position [1375, 0]
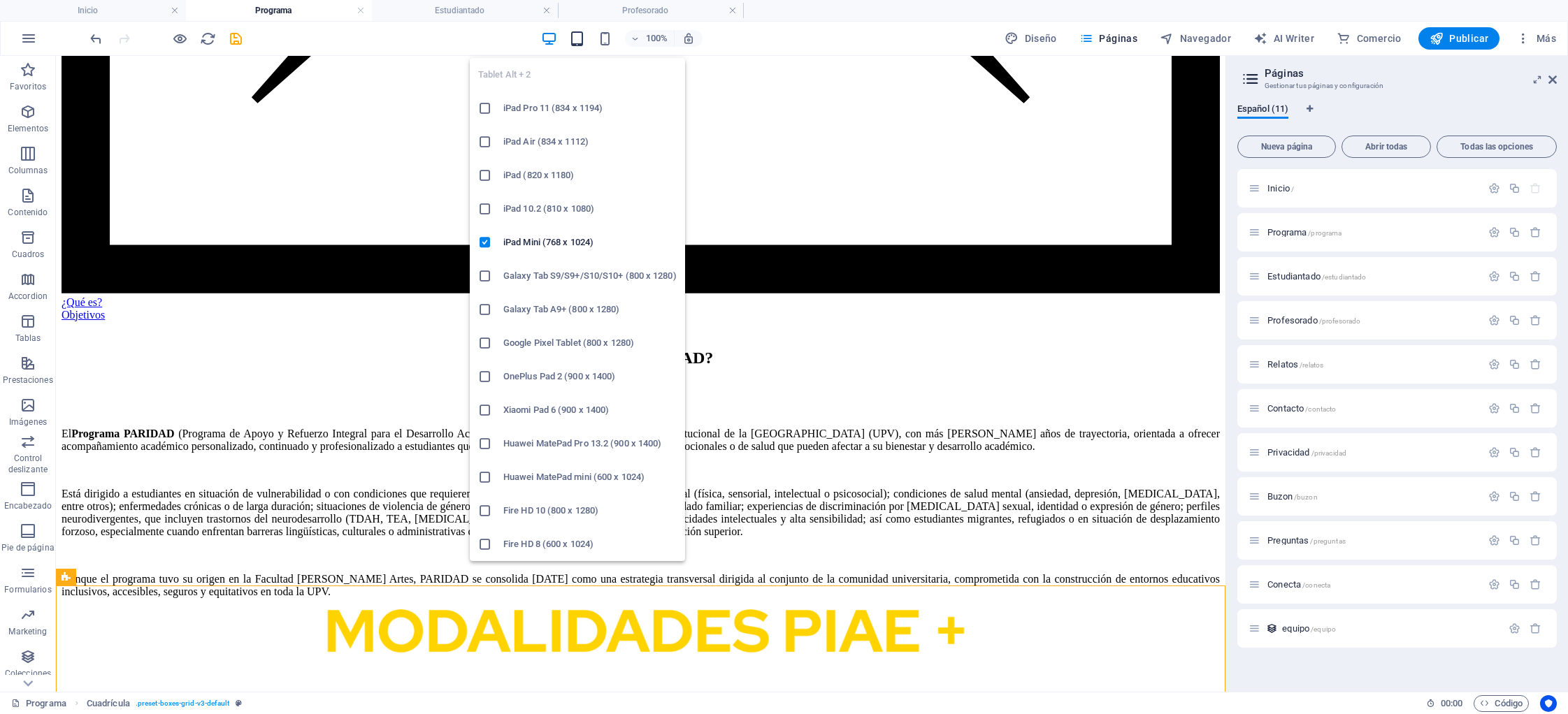
click at [582, 38] on icon "button" at bounding box center [577, 39] width 17 height 17
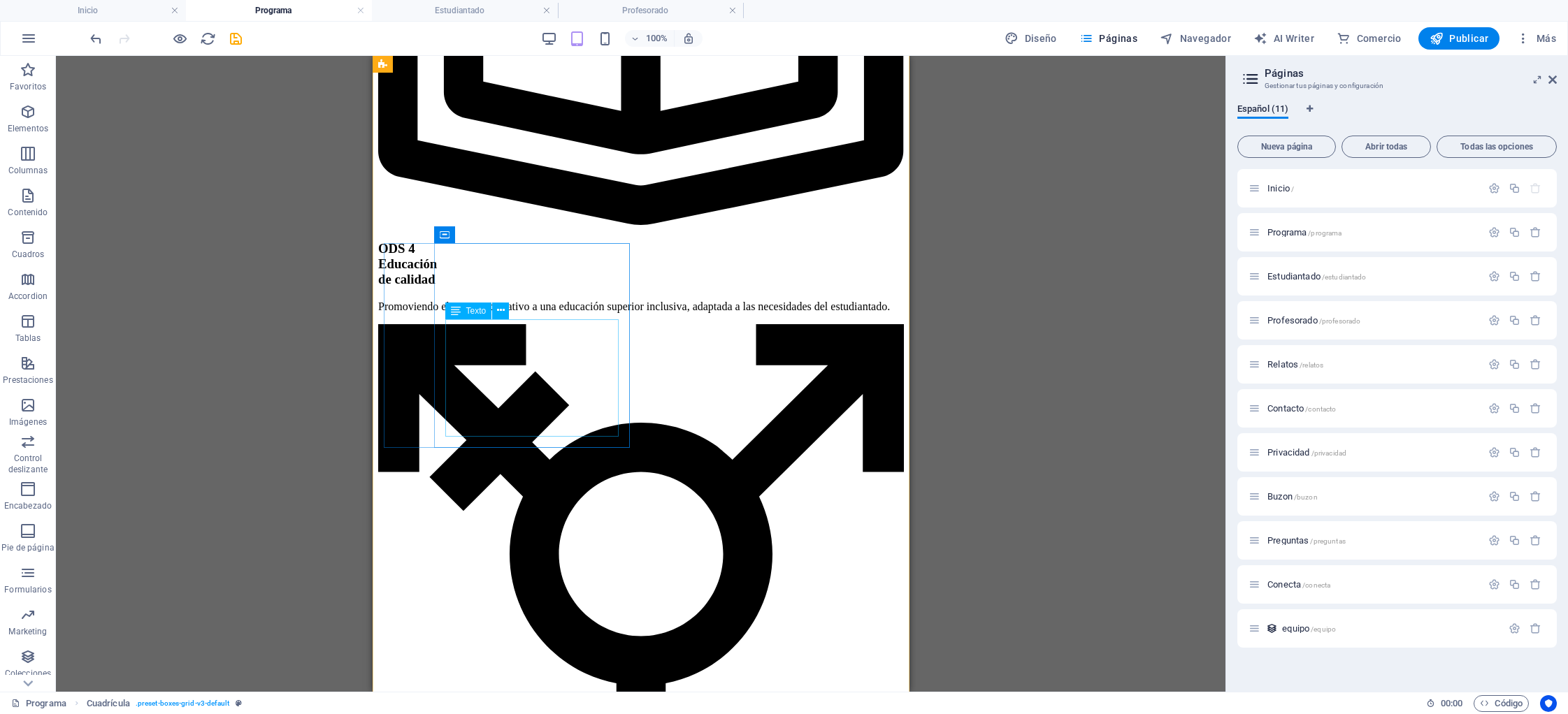
scroll to position [3321, 0]
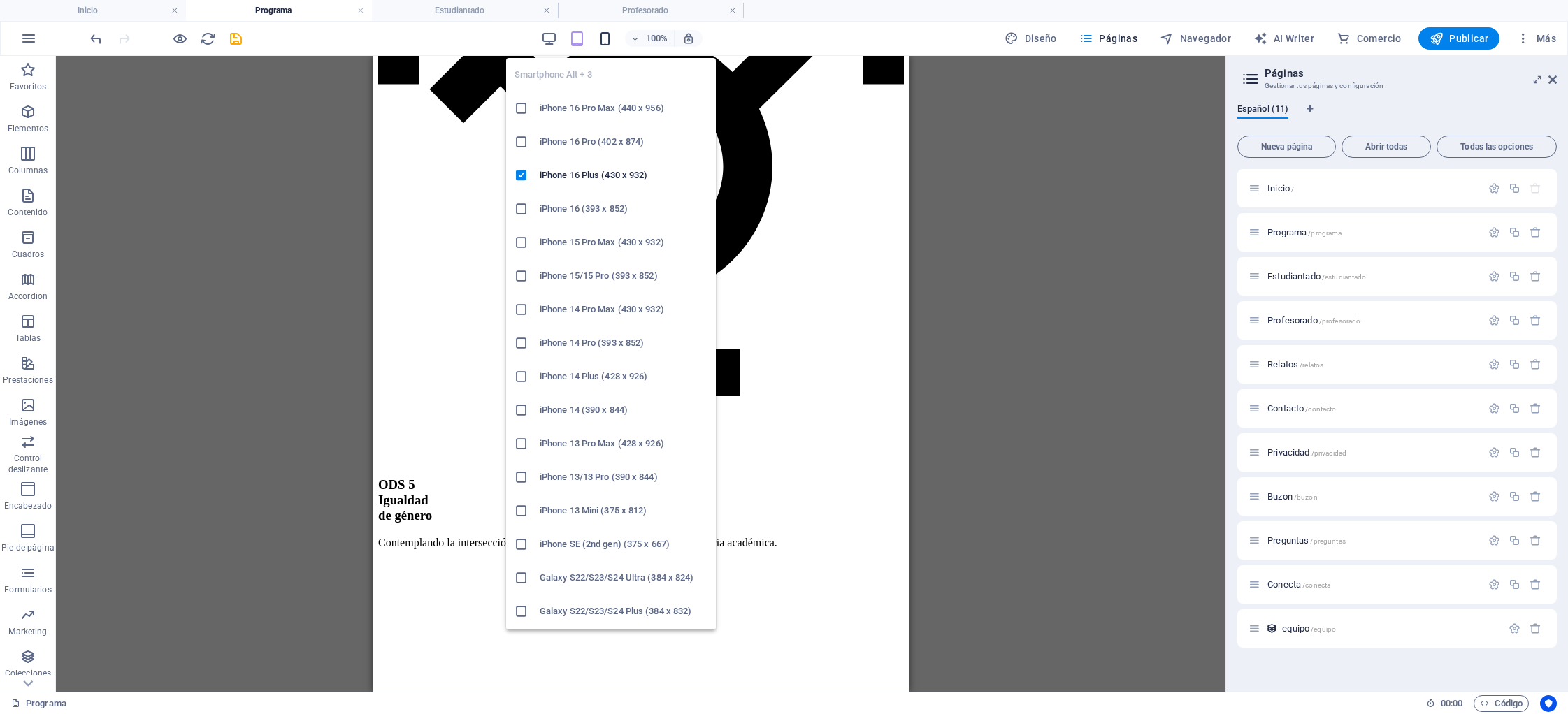
click at [608, 35] on icon "button" at bounding box center [605, 39] width 17 height 17
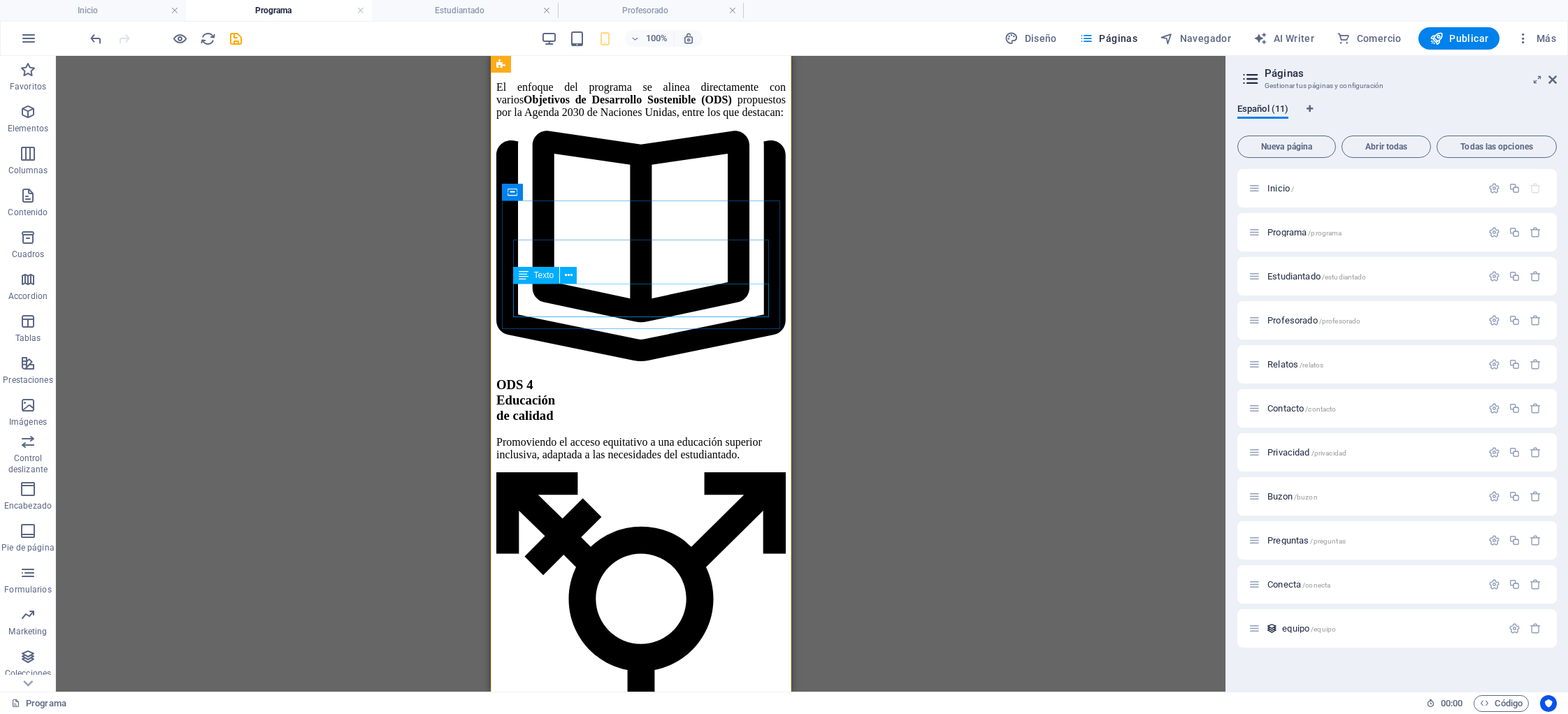
scroll to position [2155, 0]
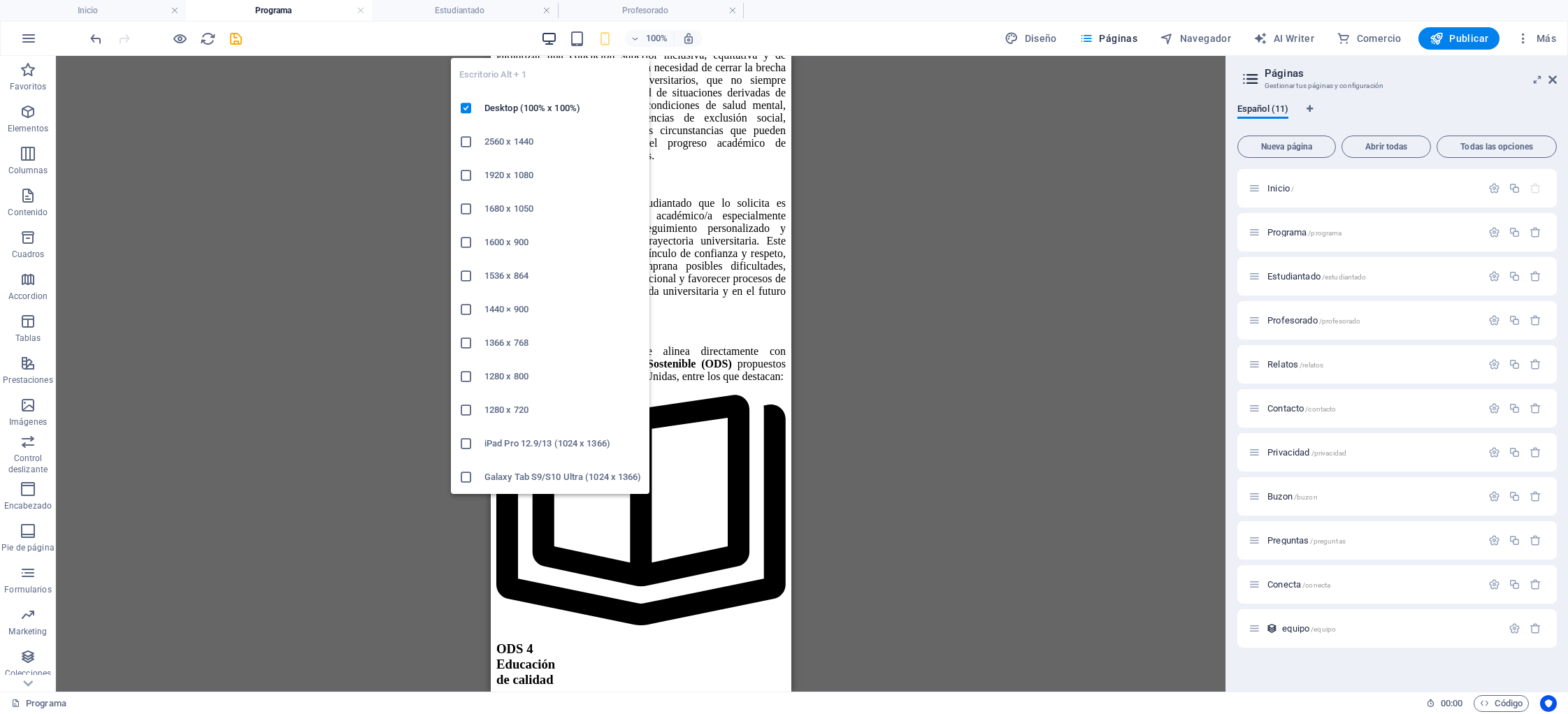
click at [551, 39] on icon "button" at bounding box center [548, 39] width 17 height 17
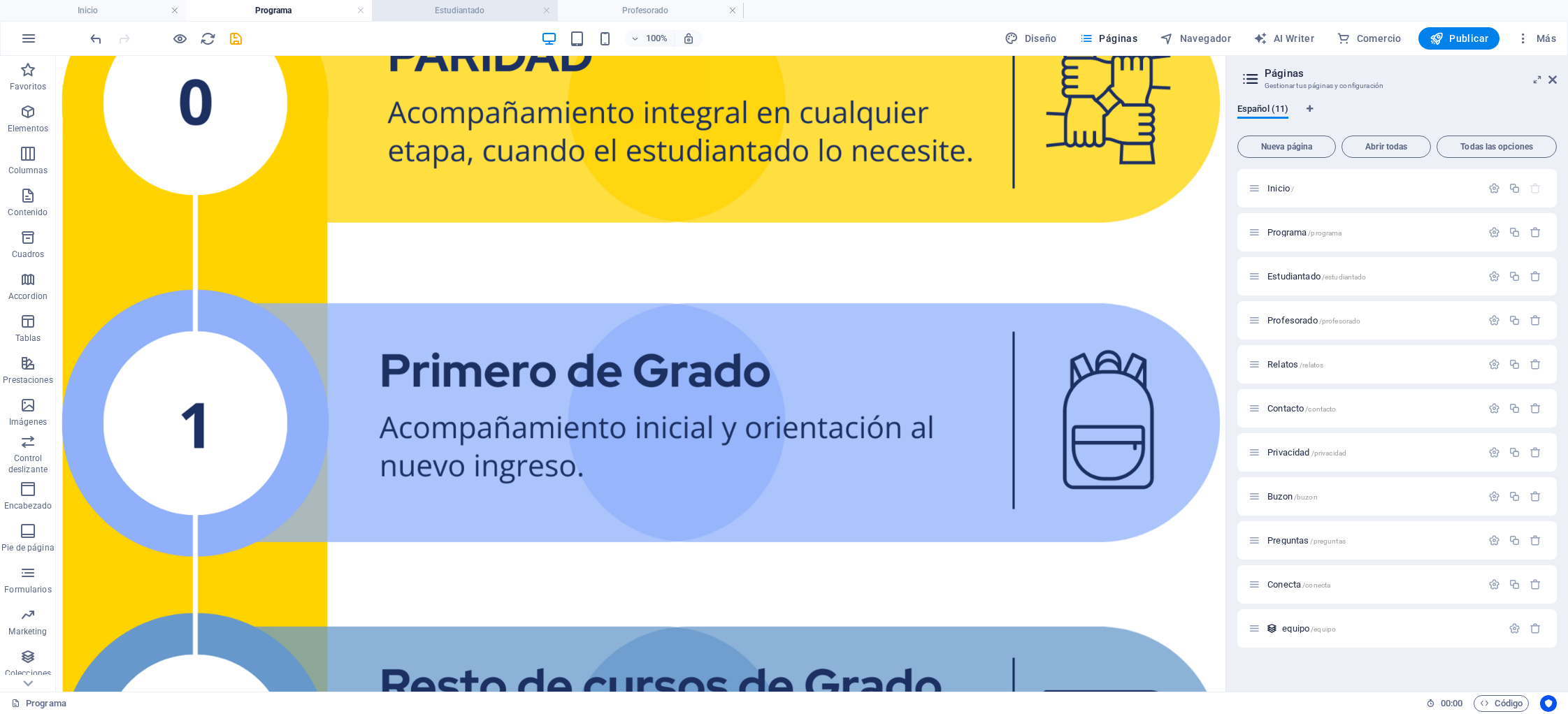
click at [463, 9] on h4 "Estudiantado" at bounding box center [465, 11] width 186 height 16
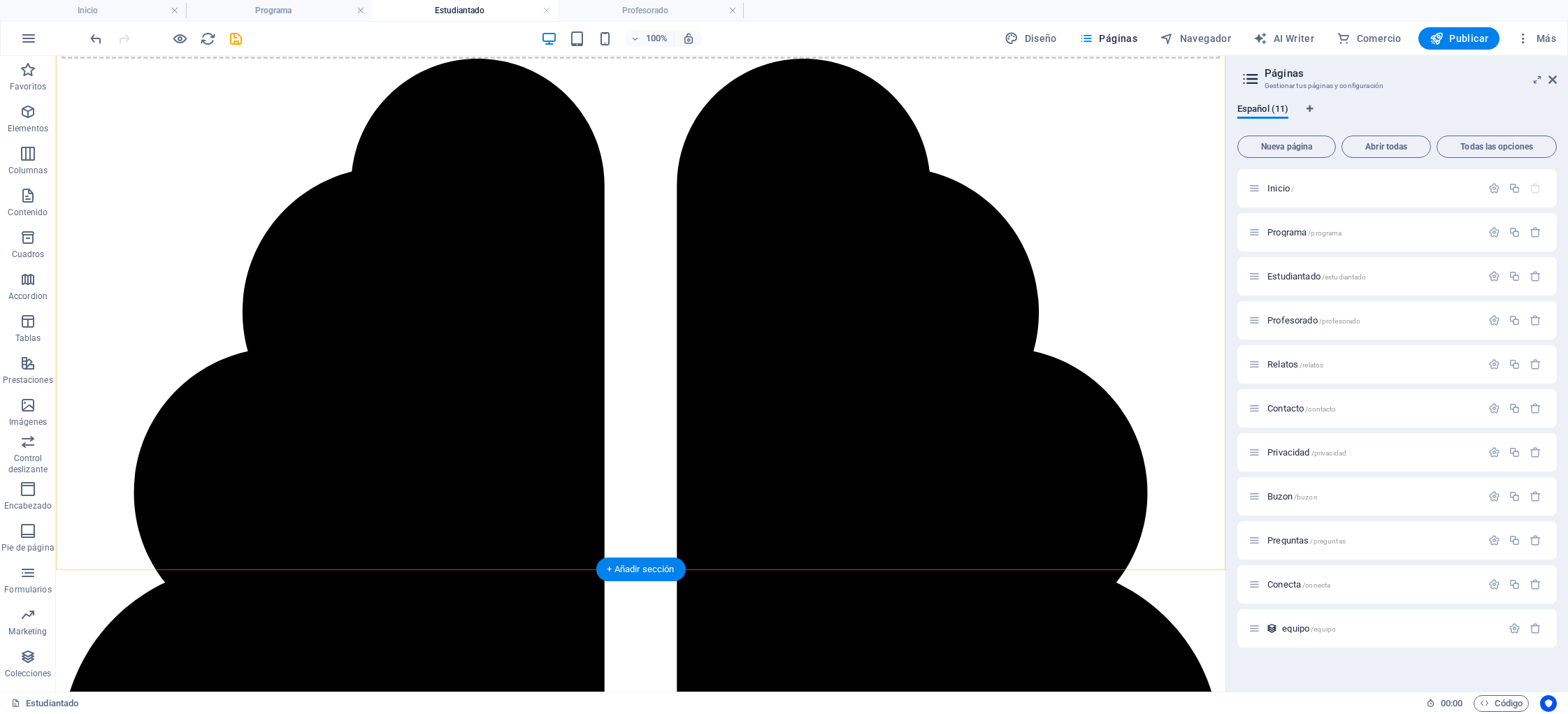
scroll to position [2244, 0]
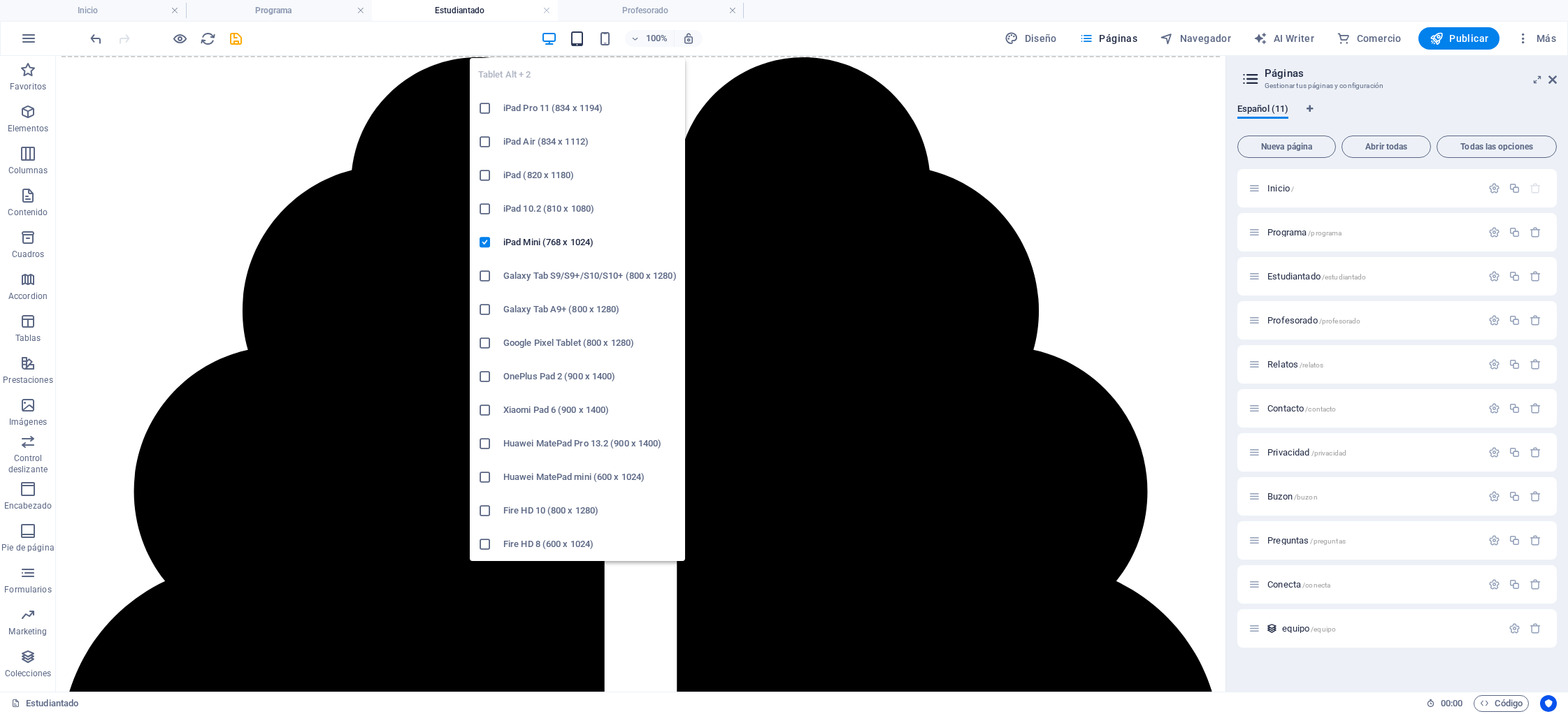
click at [577, 43] on icon "button" at bounding box center [577, 39] width 17 height 17
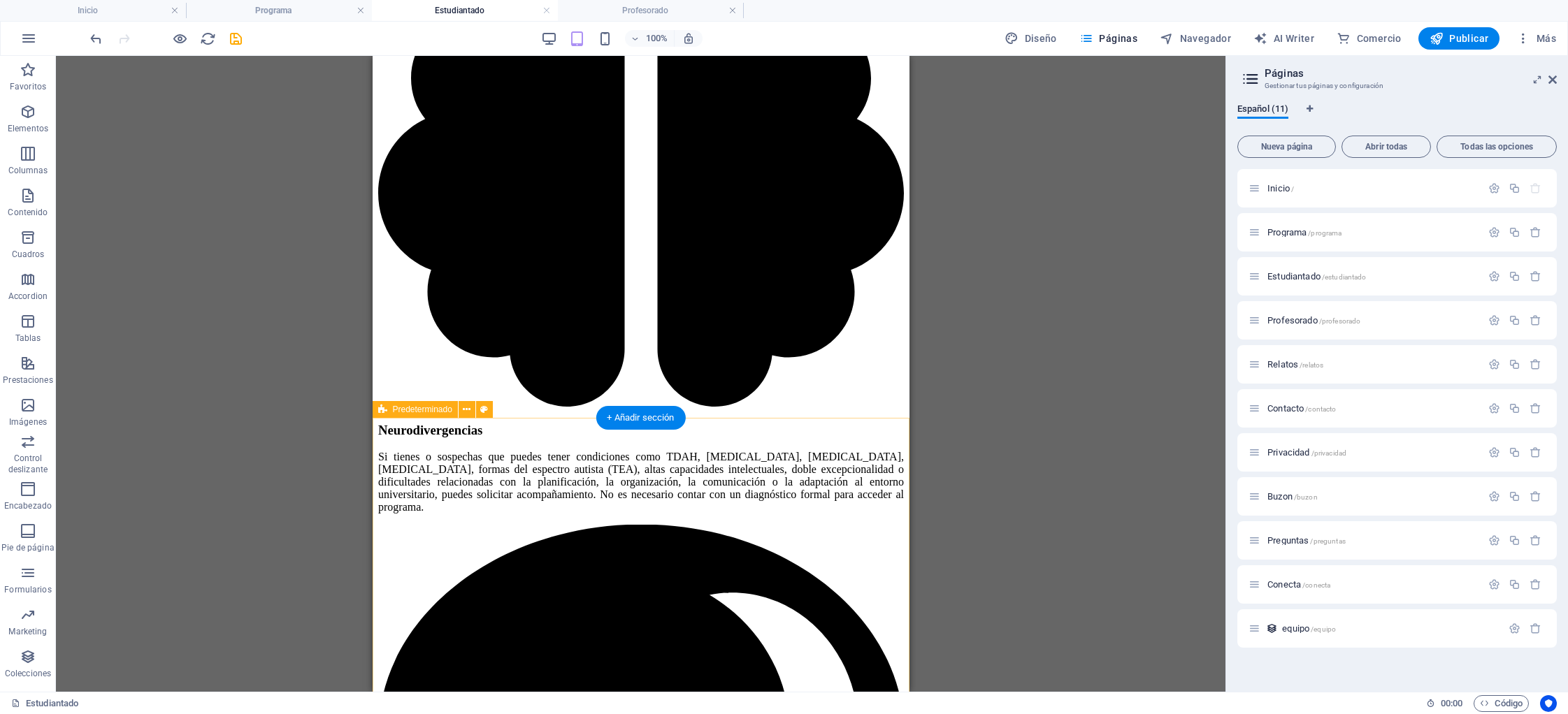
scroll to position [1878, 0]
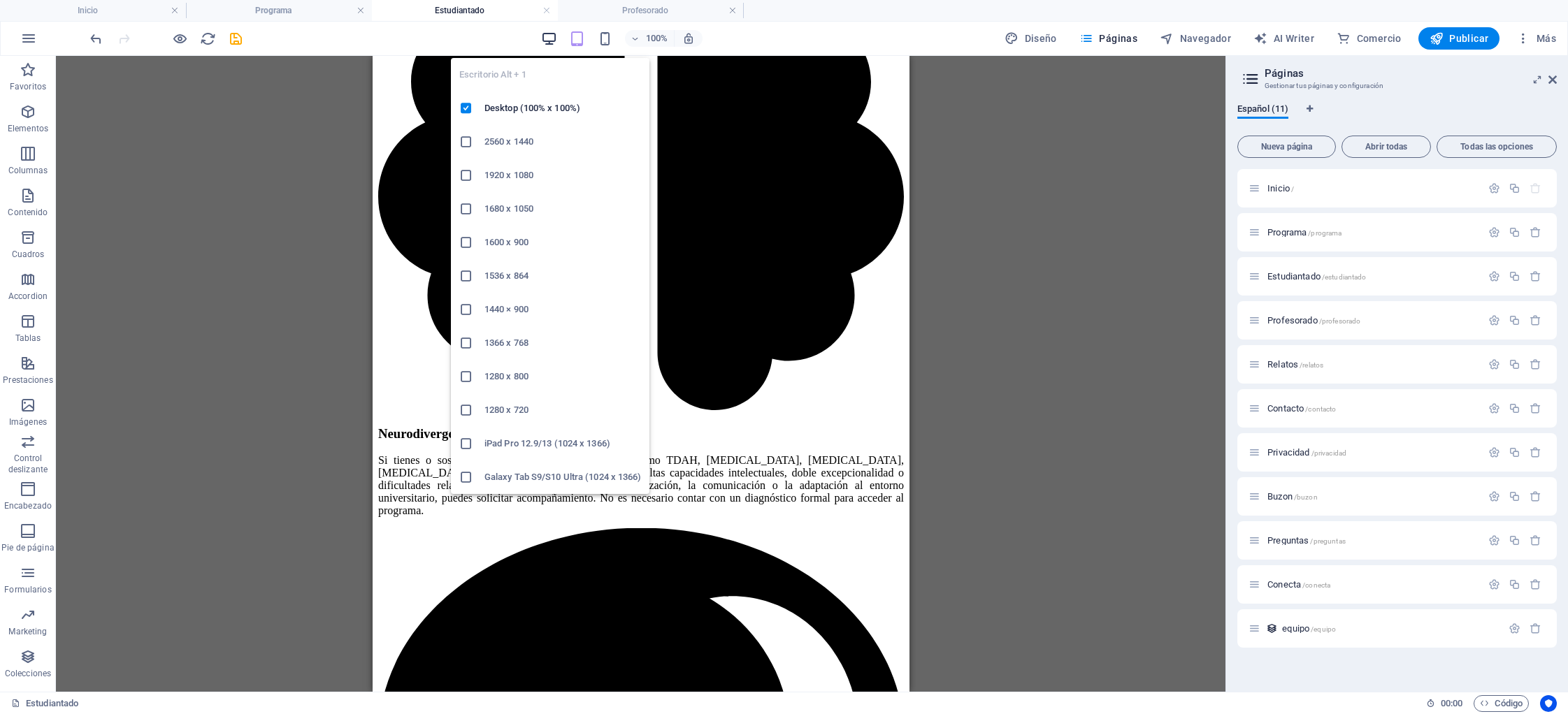
click at [550, 36] on icon "button" at bounding box center [548, 39] width 17 height 17
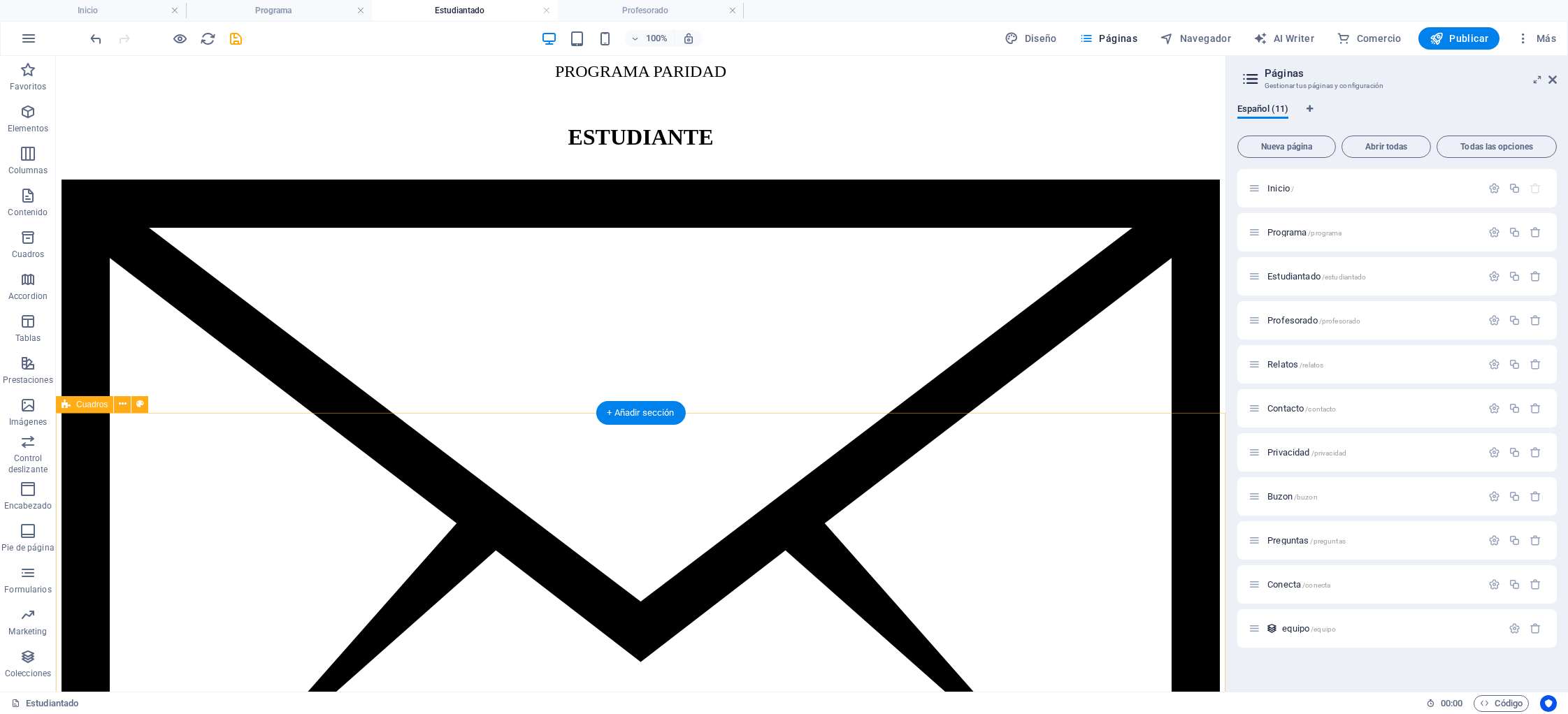
scroll to position [723, 0]
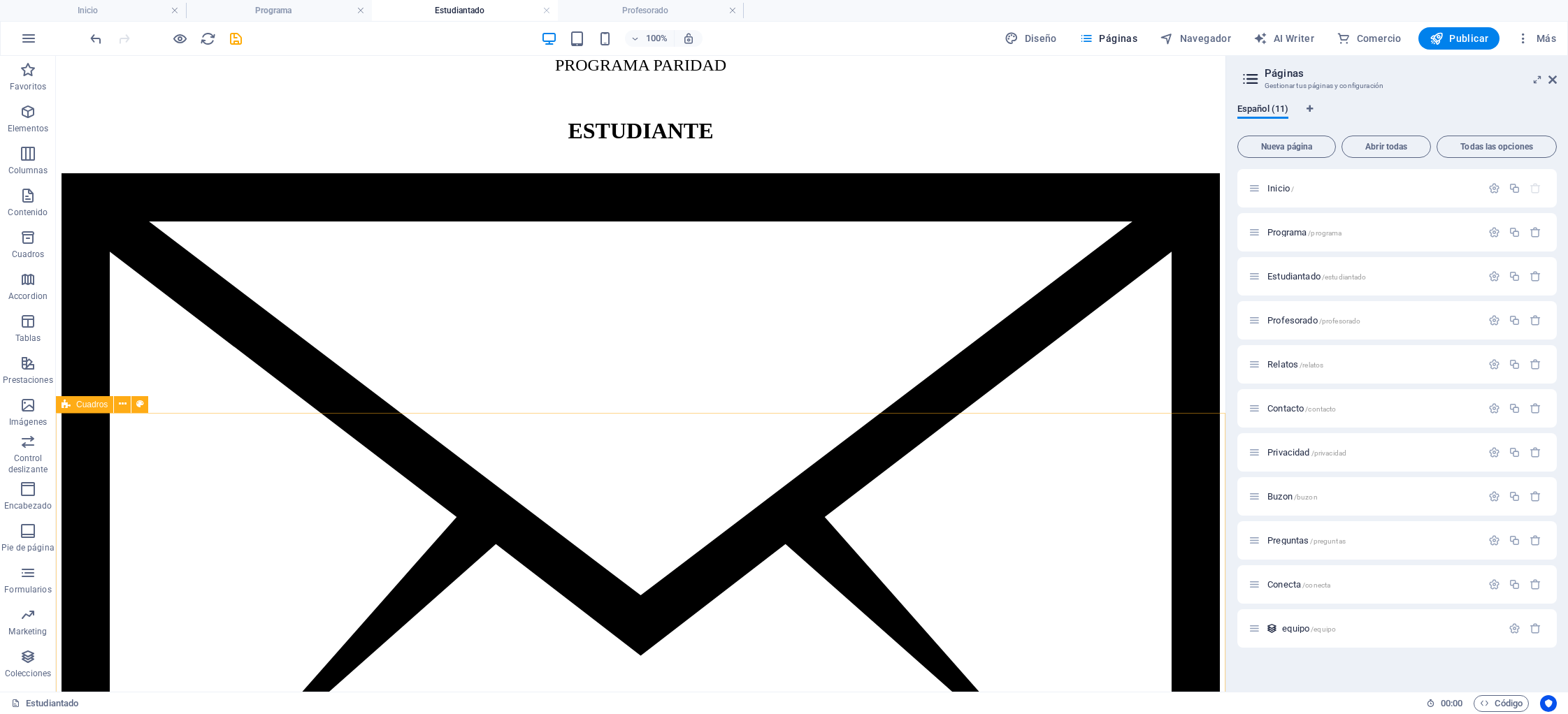
click at [91, 407] on span "Cuadros" at bounding box center [92, 404] width 31 height 9
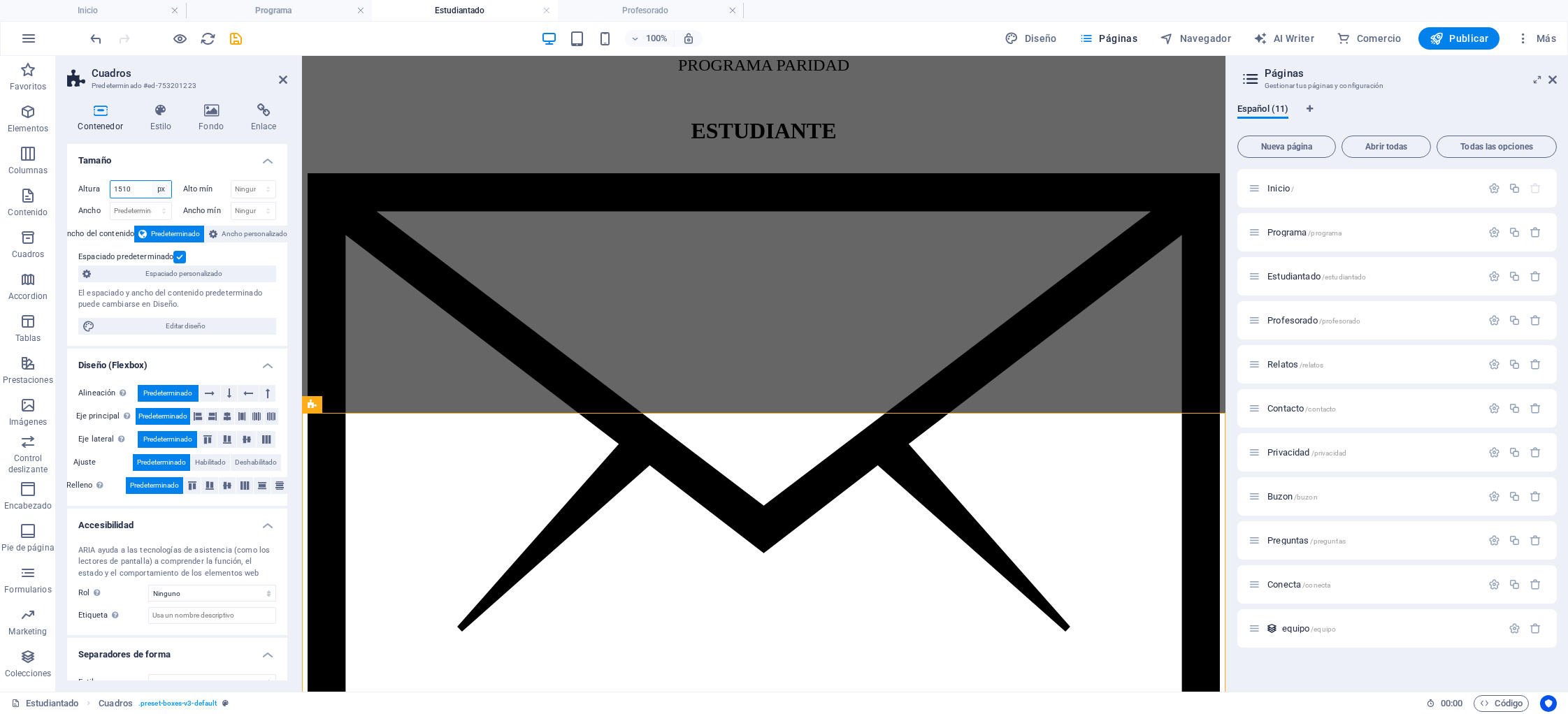
click at [161, 187] on select "Predeterminado px rem % vh vw" at bounding box center [162, 189] width 19 height 17
select select "default"
click at [152, 181] on select "Predeterminado px rem % vh vw" at bounding box center [162, 189] width 19 height 17
select select "DISABLED_OPTION_VALUE"
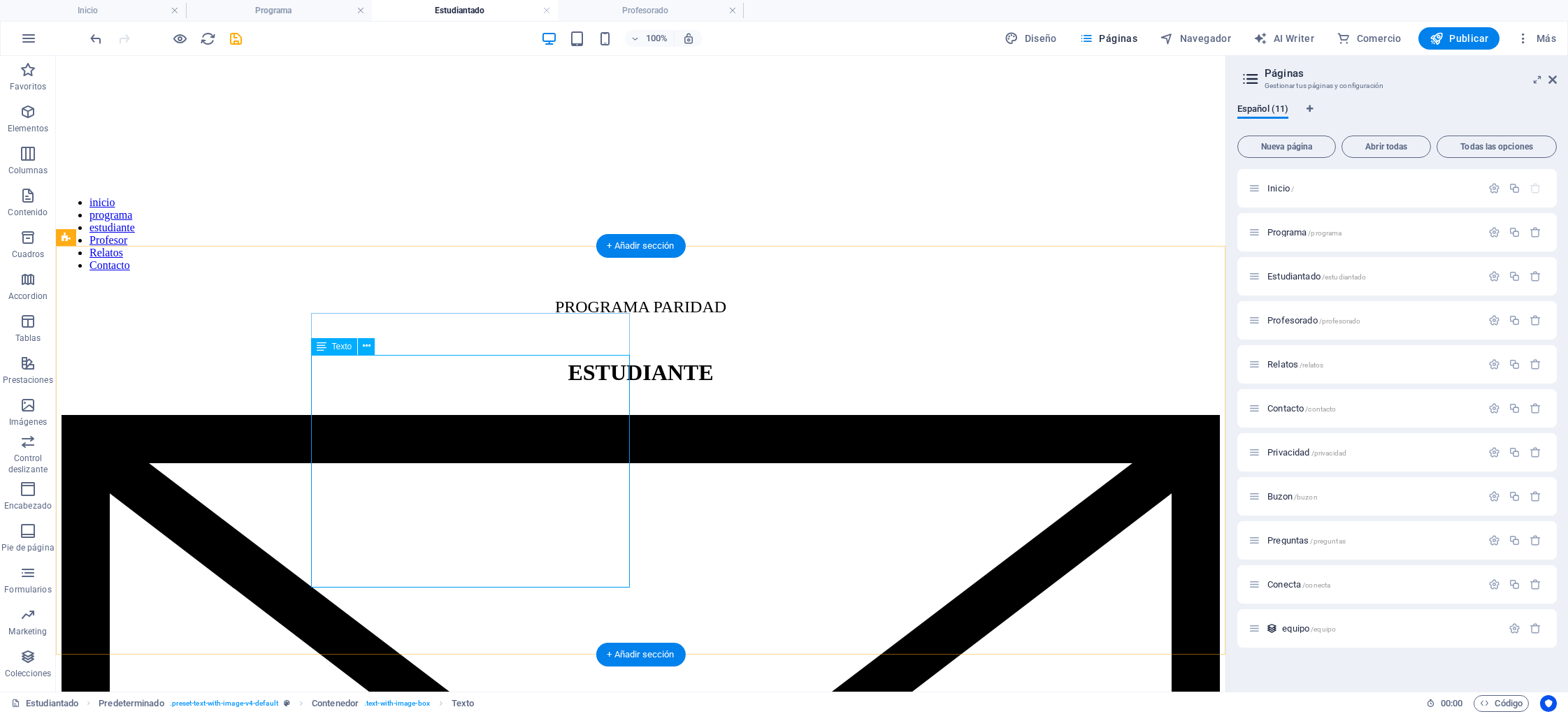
scroll to position [481, 0]
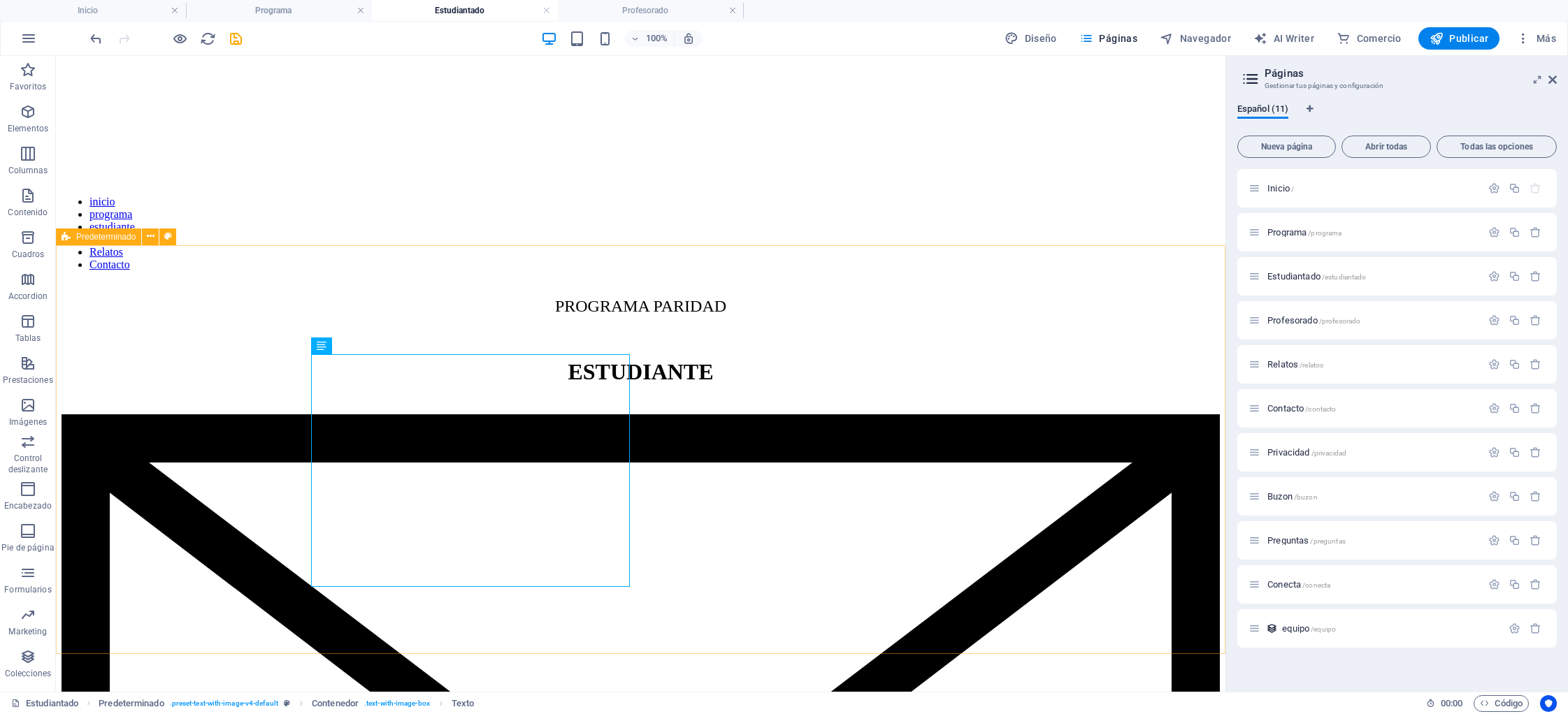
click at [95, 236] on span "Predeterminado" at bounding box center [105, 237] width 59 height 9
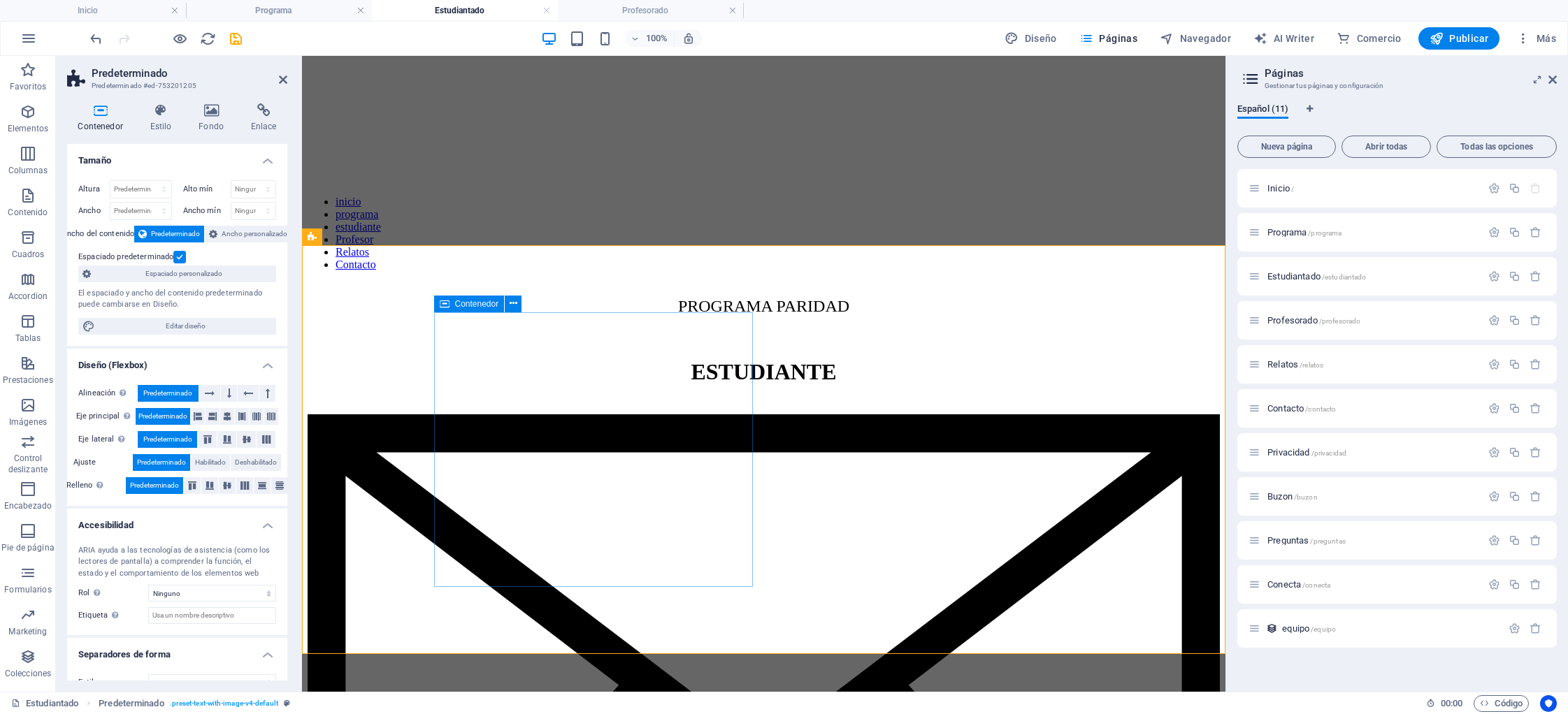
click at [446, 303] on icon at bounding box center [444, 304] width 10 height 17
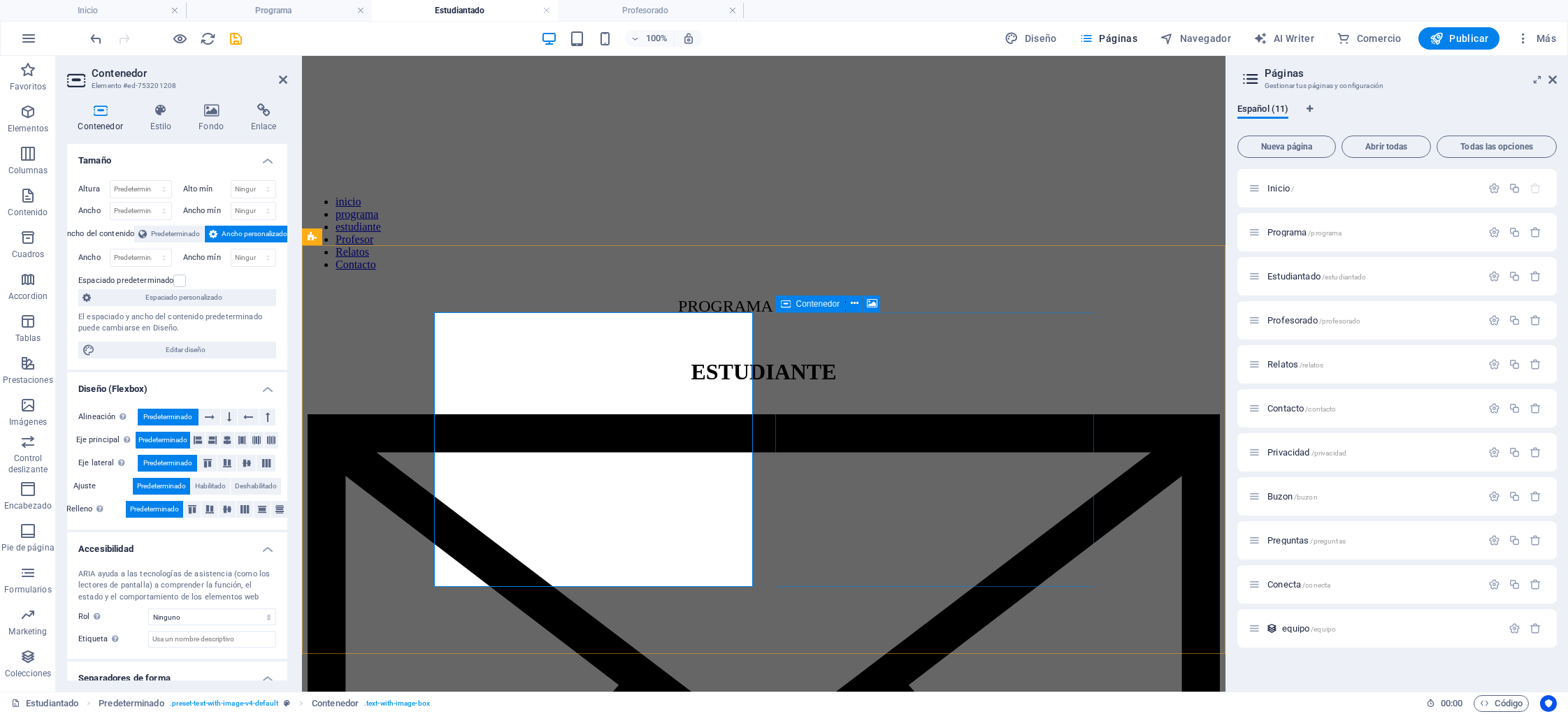
click at [808, 304] on span "Contenedor" at bounding box center [817, 304] width 44 height 9
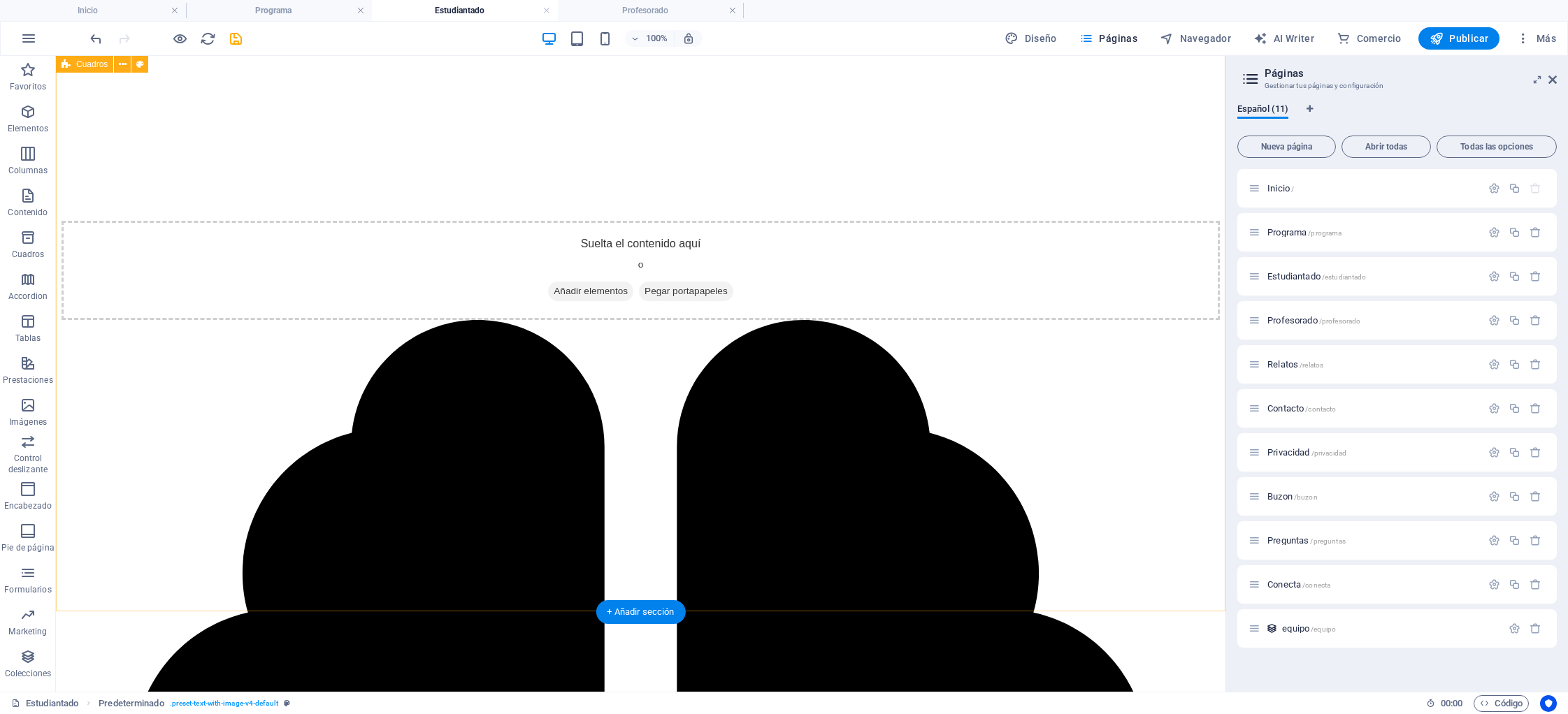
scroll to position [2076, 0]
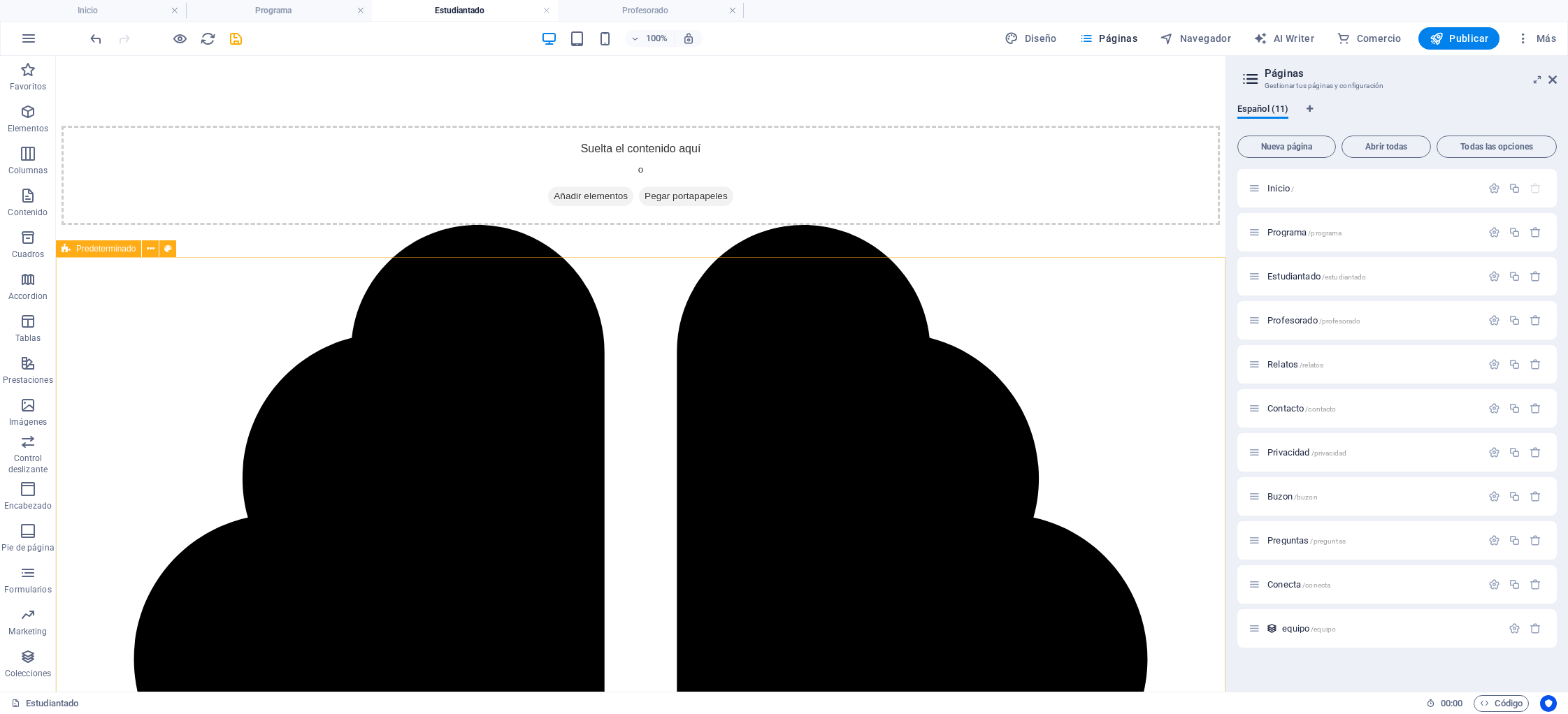
click at [95, 250] on span "Predeterminado" at bounding box center [105, 248] width 59 height 9
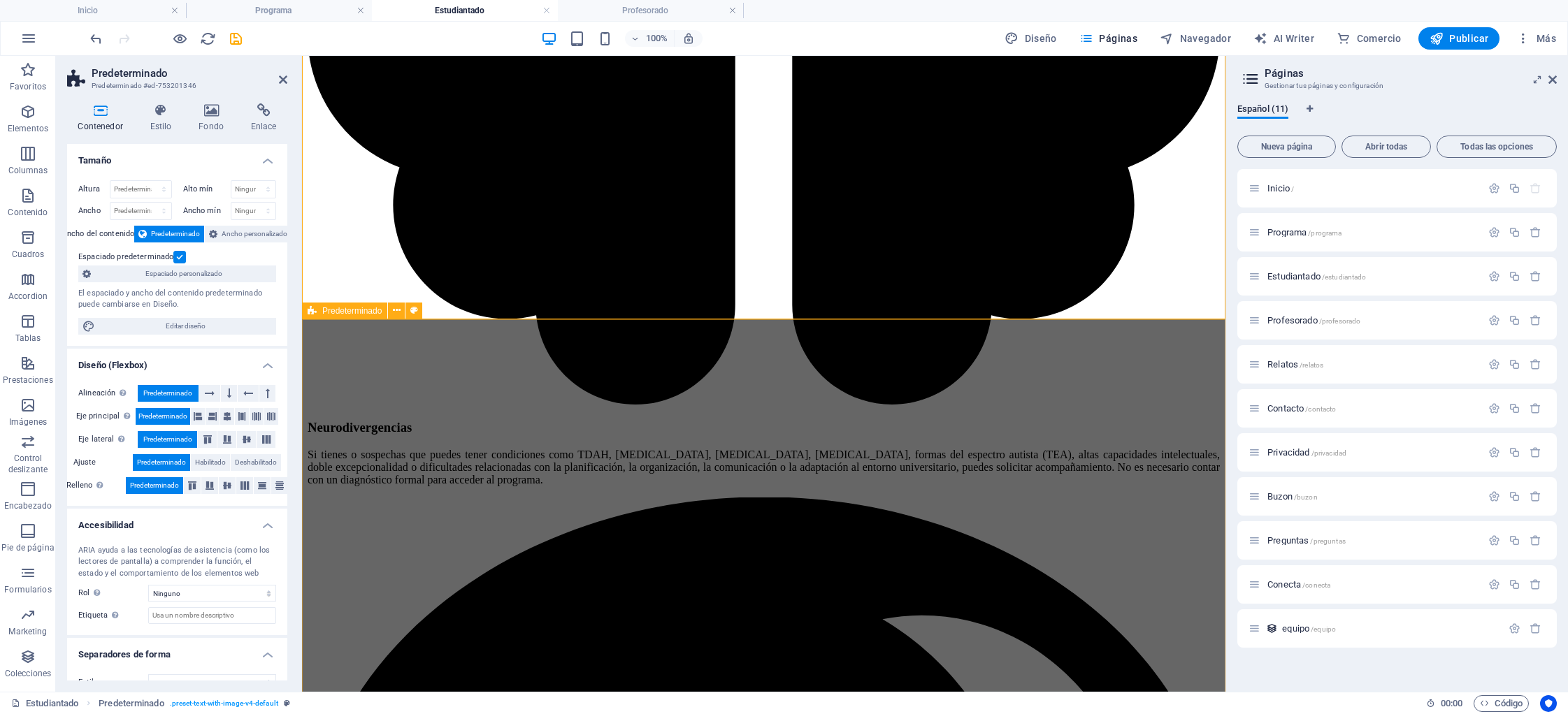
scroll to position [2651, 0]
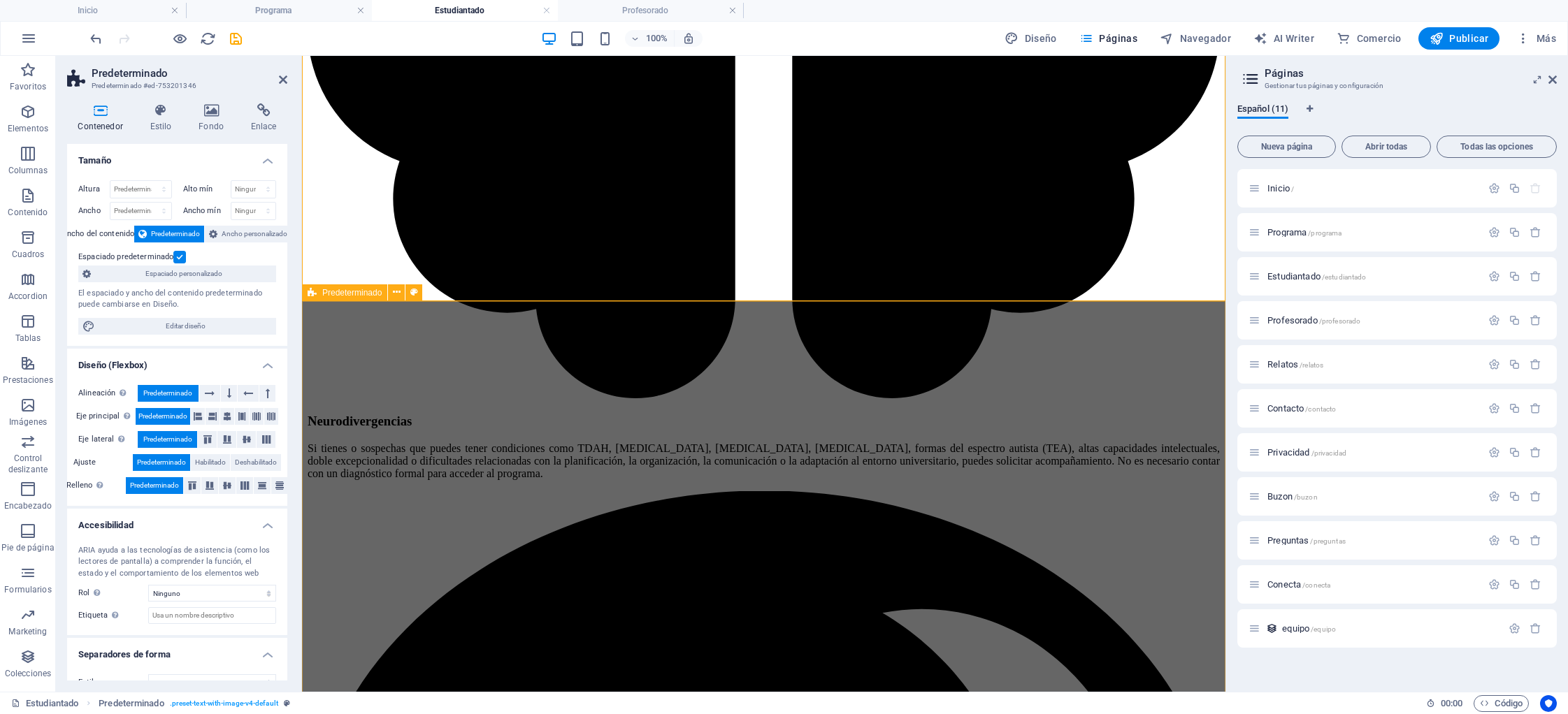
click at [344, 291] on span "Predeterminado" at bounding box center [352, 292] width 59 height 9
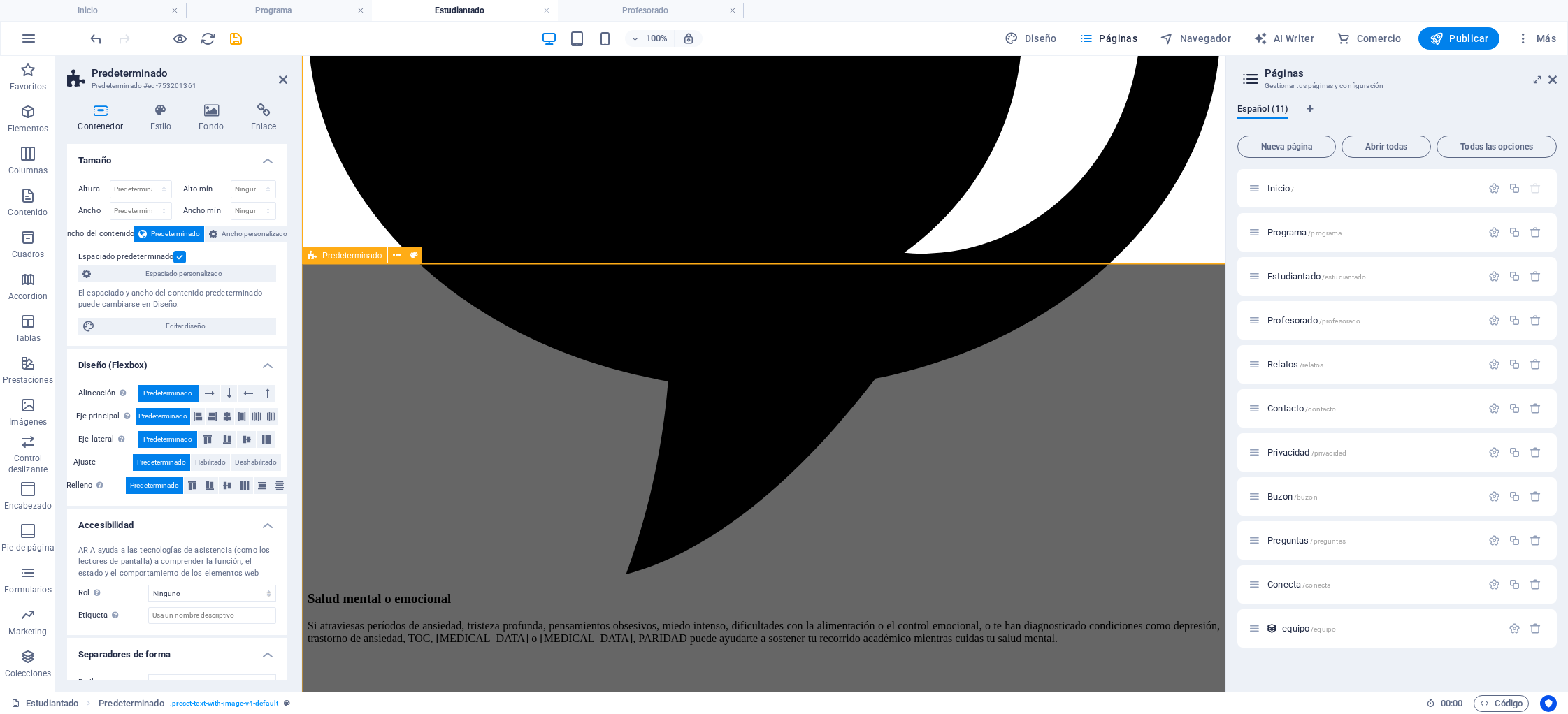
scroll to position [3480, 0]
click at [358, 250] on span "Predeterminado" at bounding box center [352, 250] width 59 height 9
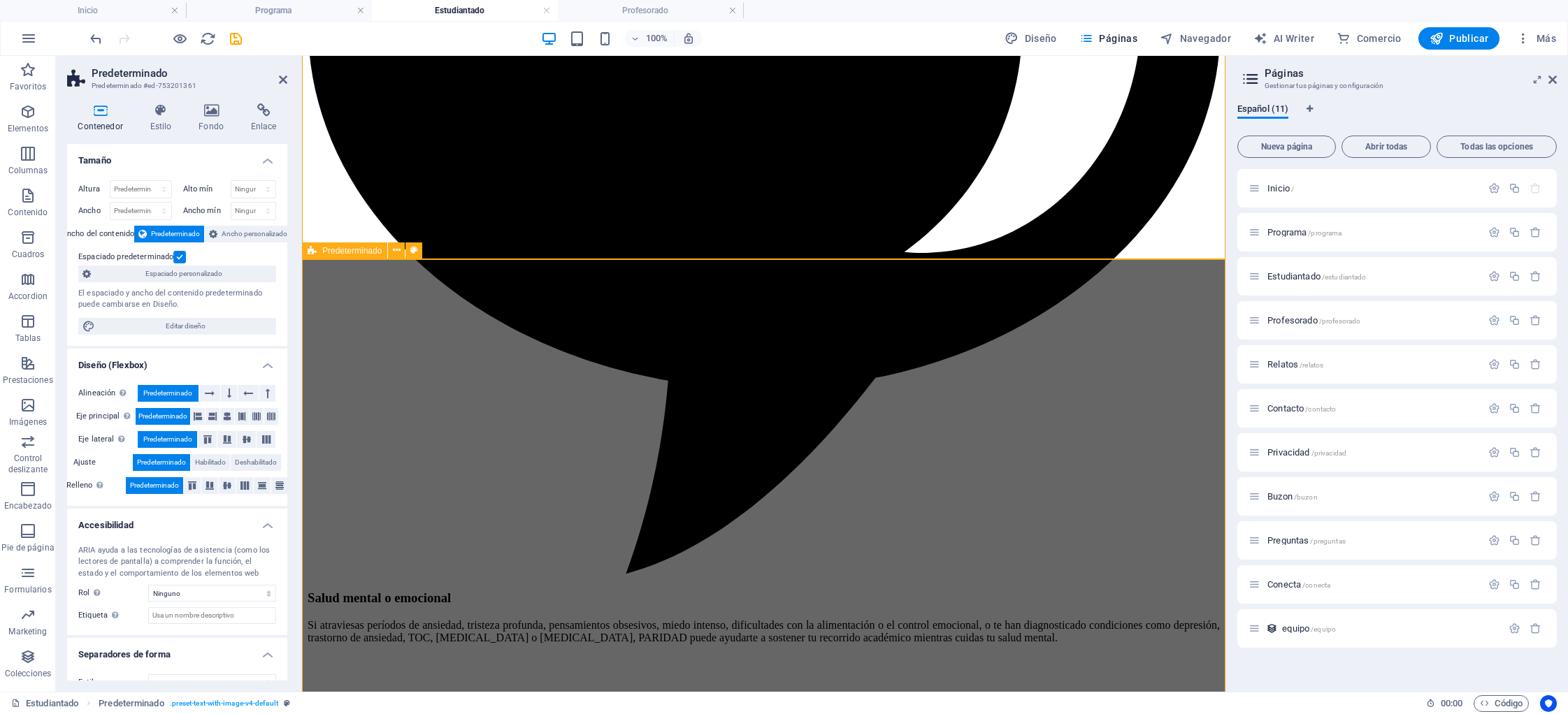
click at [358, 250] on span "Predeterminado" at bounding box center [352, 250] width 59 height 9
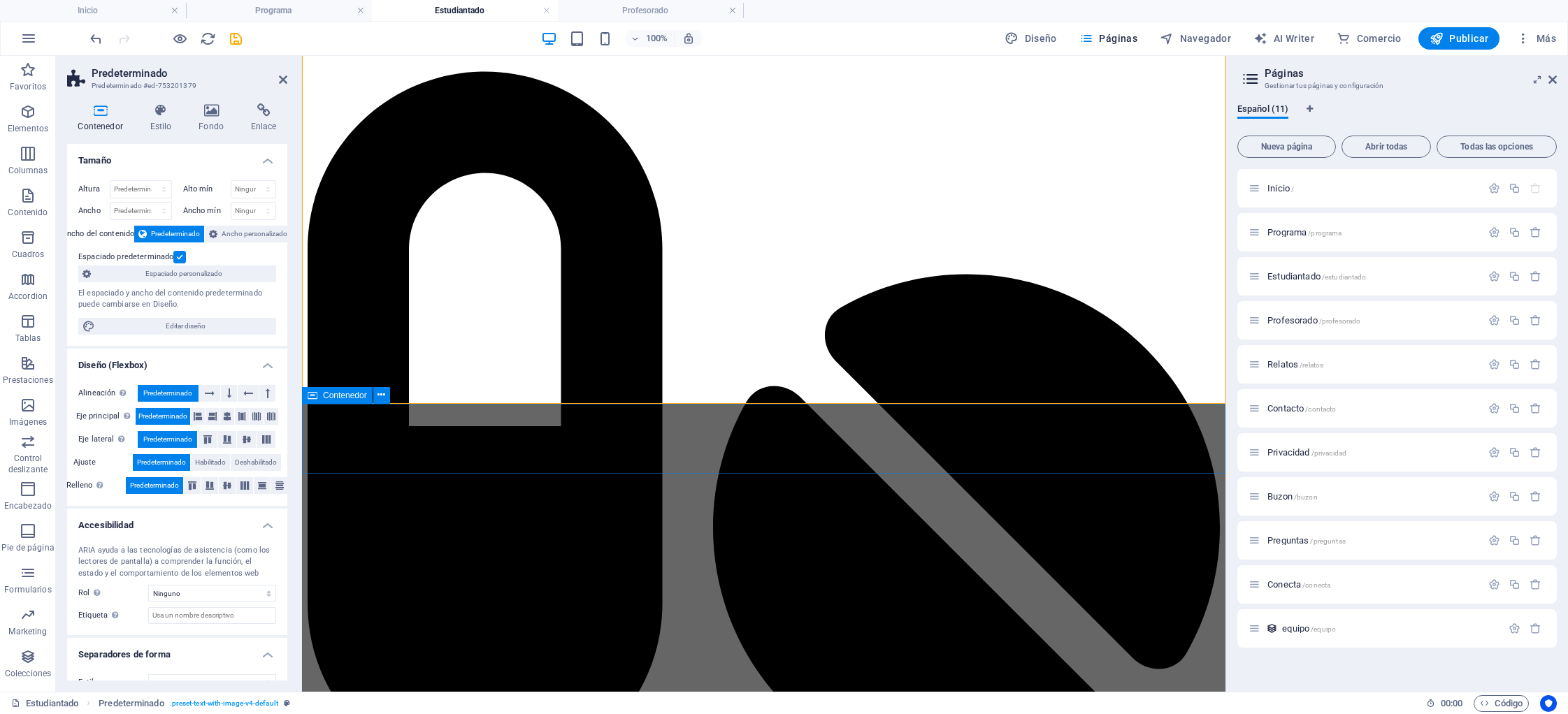
scroll to position [4120, 0]
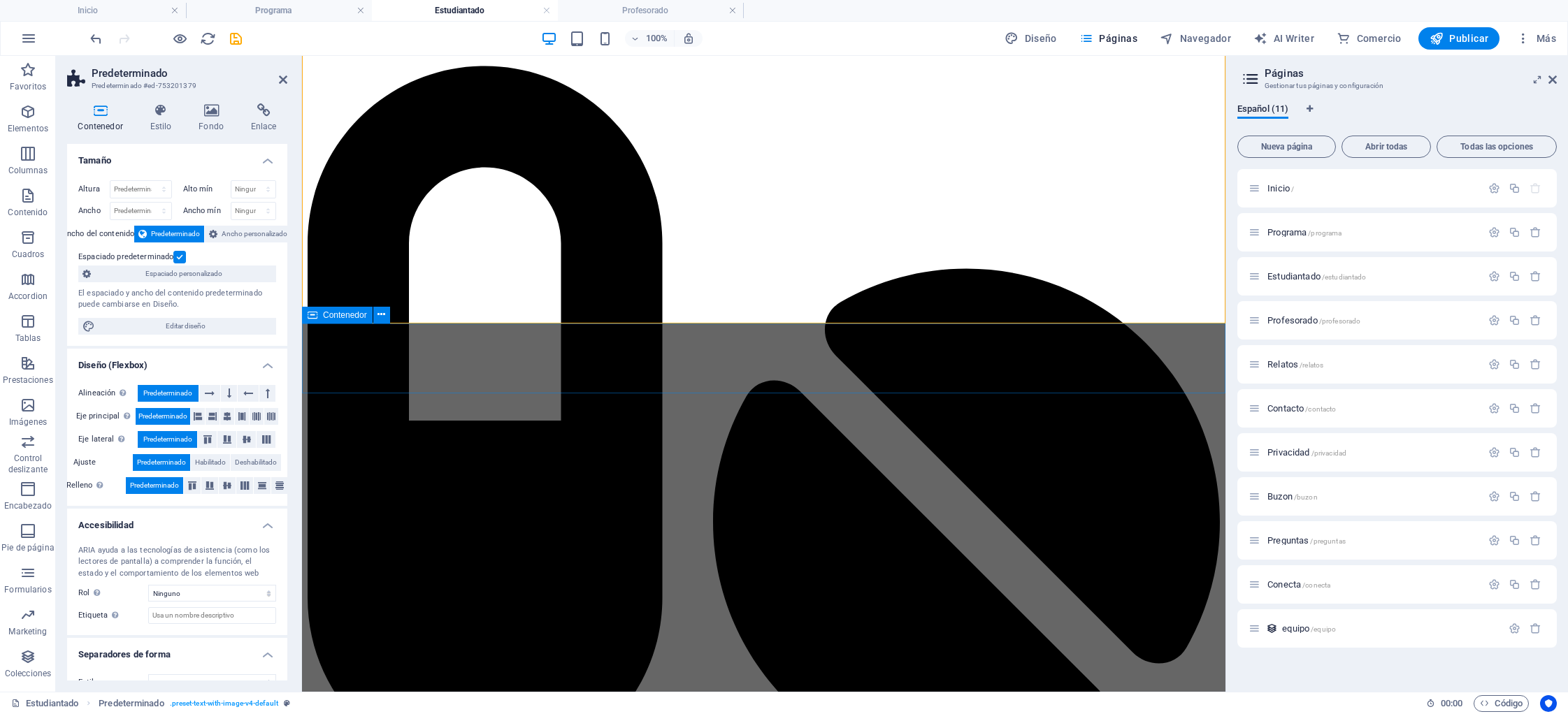
click at [346, 315] on span "Contenedor" at bounding box center [345, 315] width 44 height 9
select select "px"
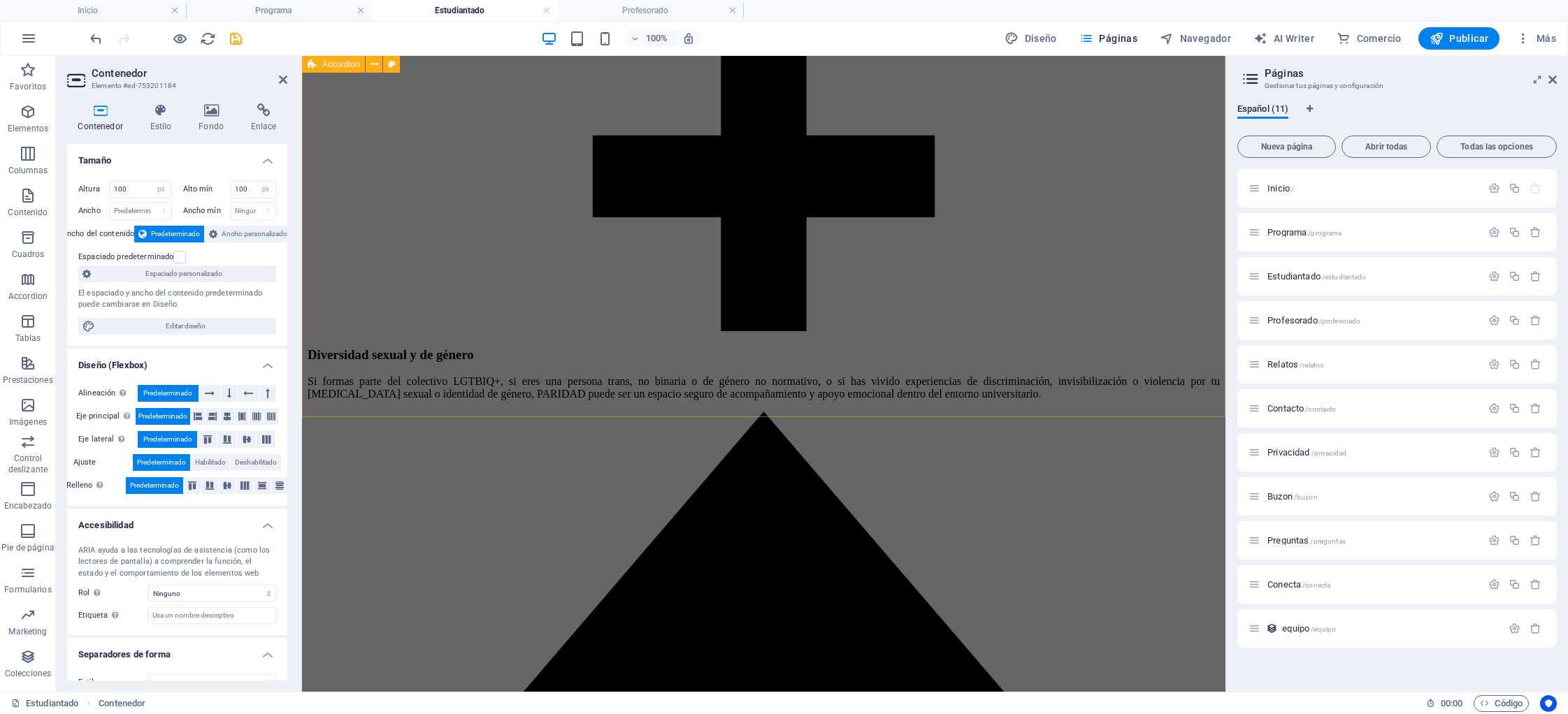
scroll to position [6838, 0]
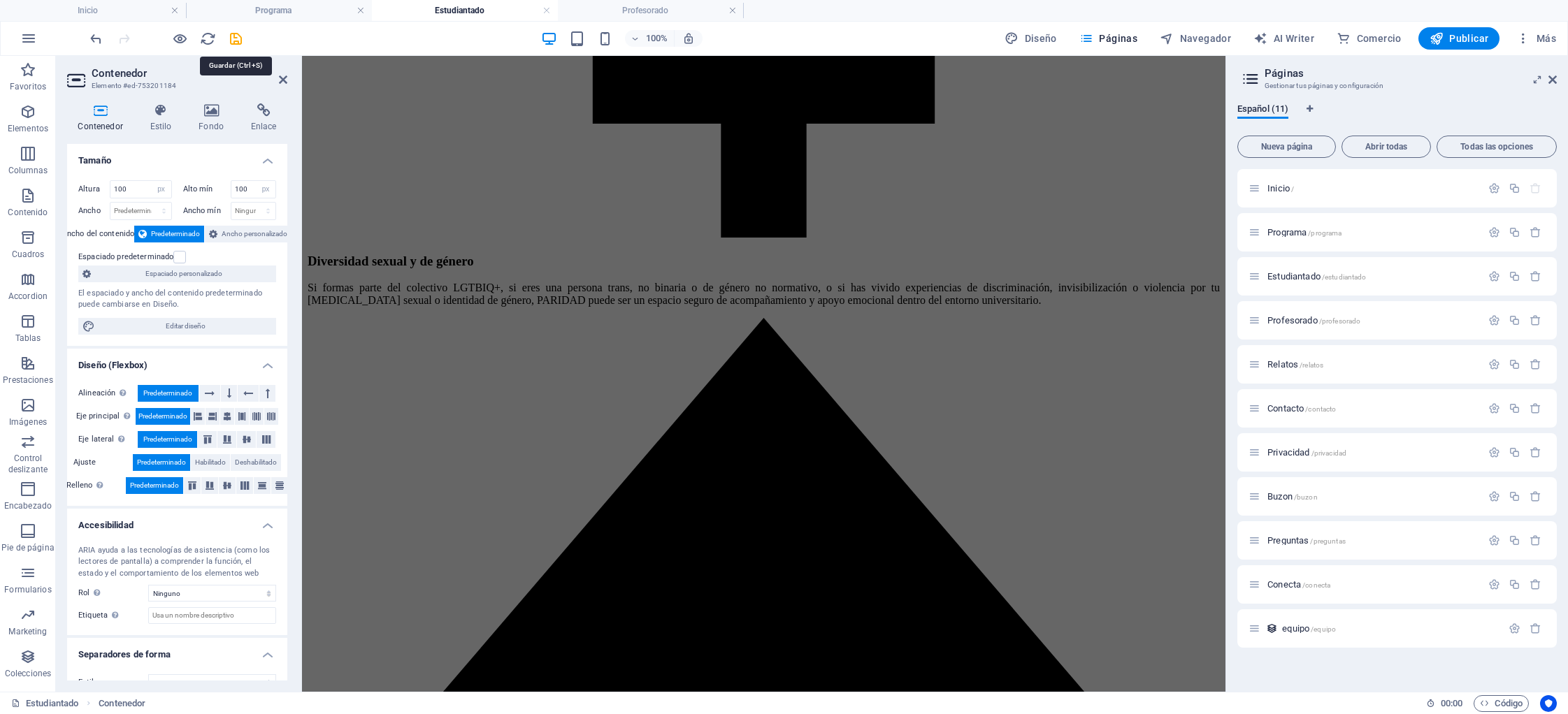
click at [235, 31] on icon "save" at bounding box center [236, 39] width 17 height 17
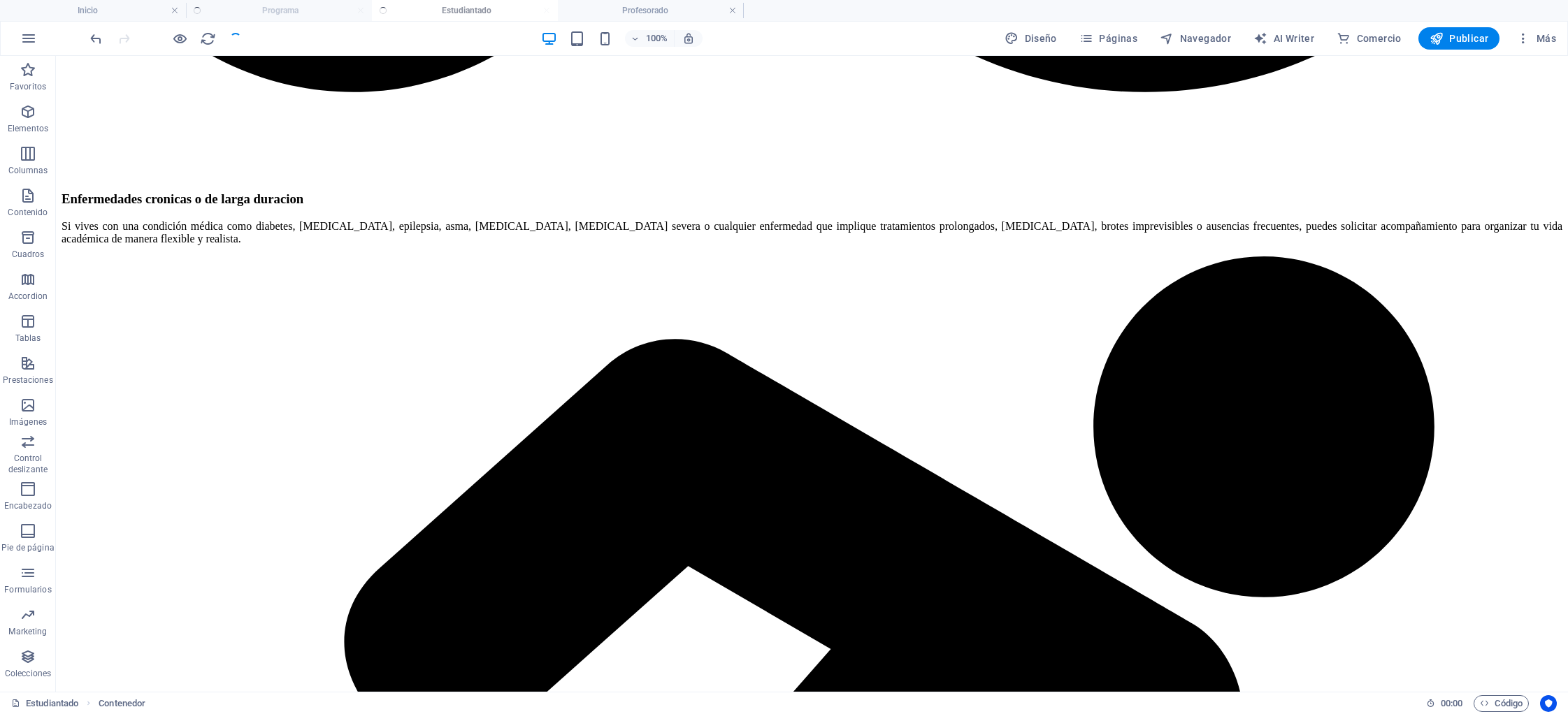
scroll to position [4109, 0]
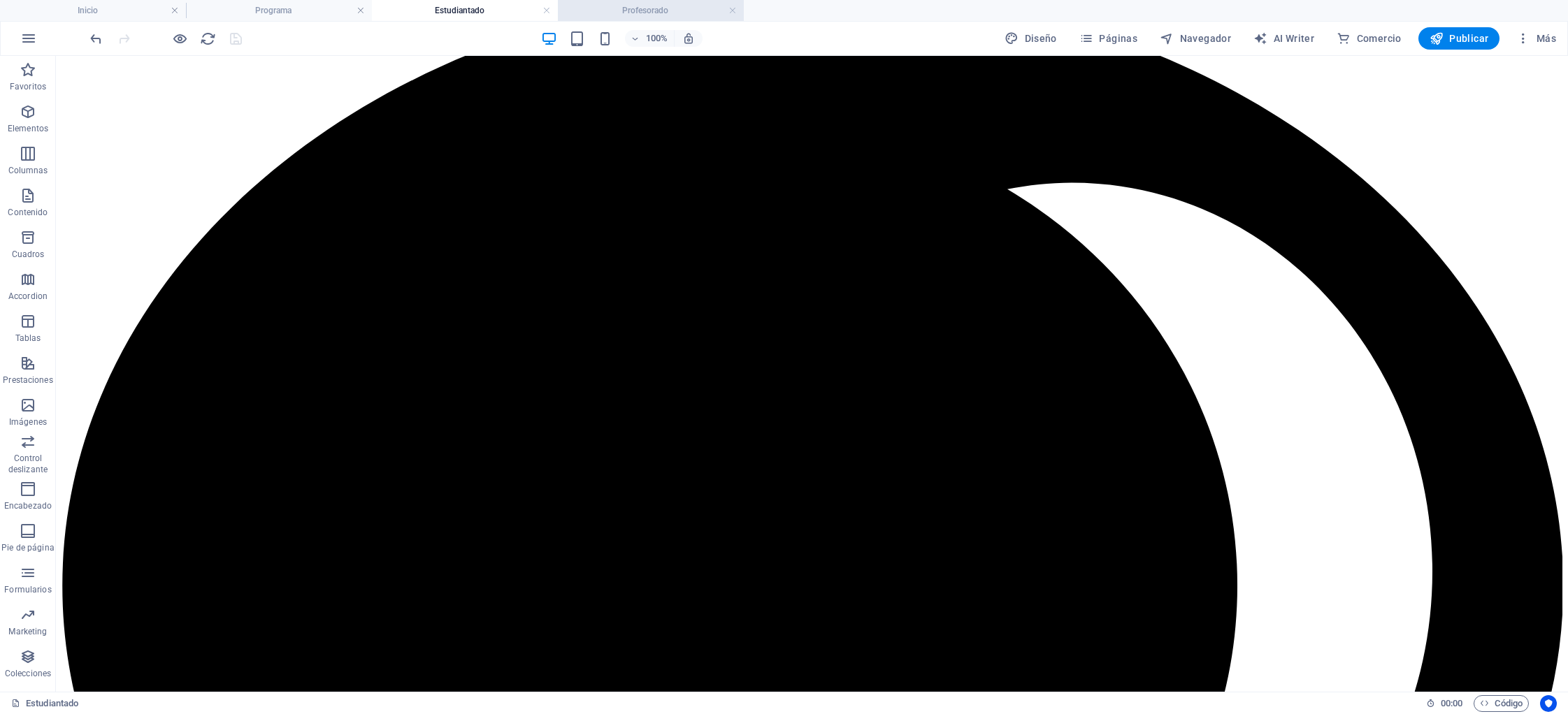
click at [642, 11] on h4 "Profesorado" at bounding box center [651, 11] width 186 height 16
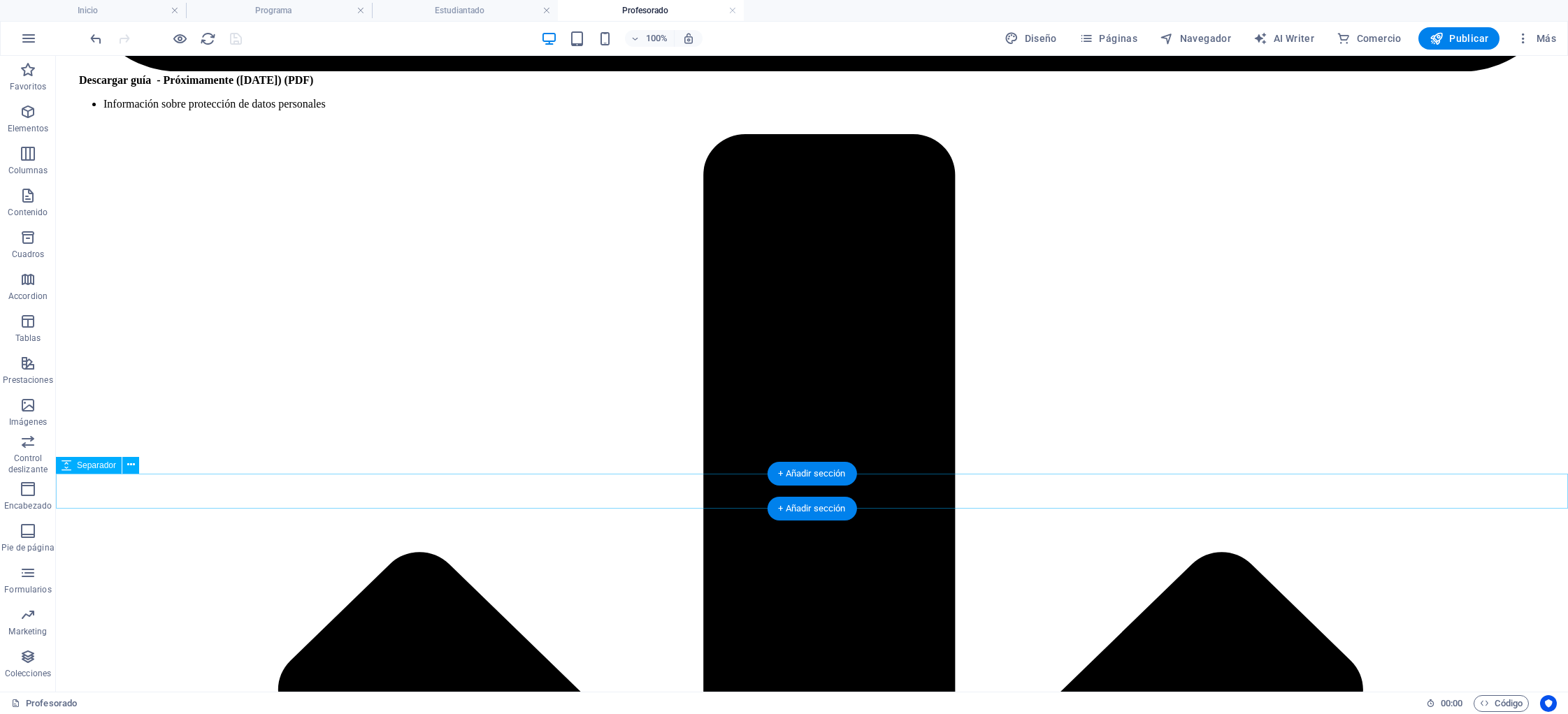
scroll to position [4599, 0]
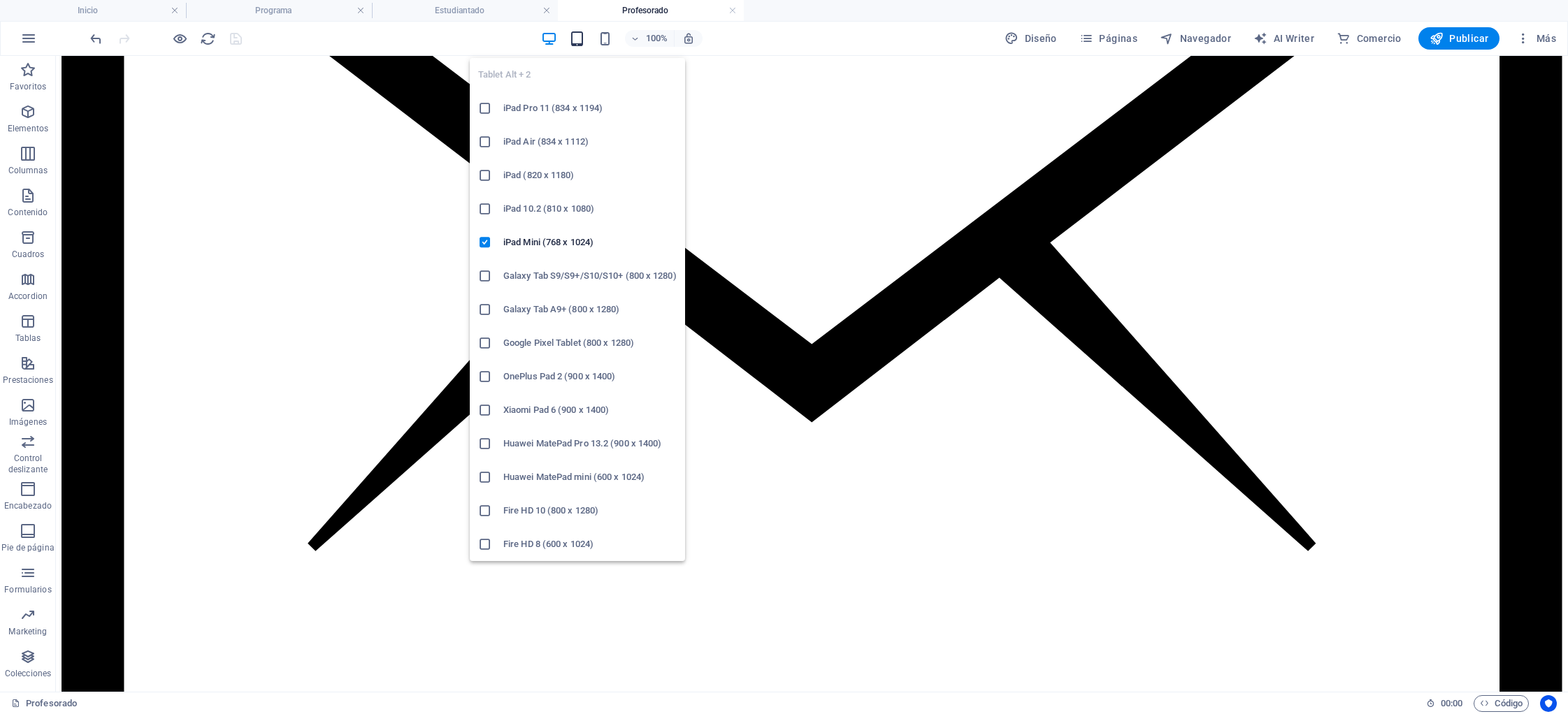
click at [578, 38] on icon "button" at bounding box center [577, 39] width 17 height 17
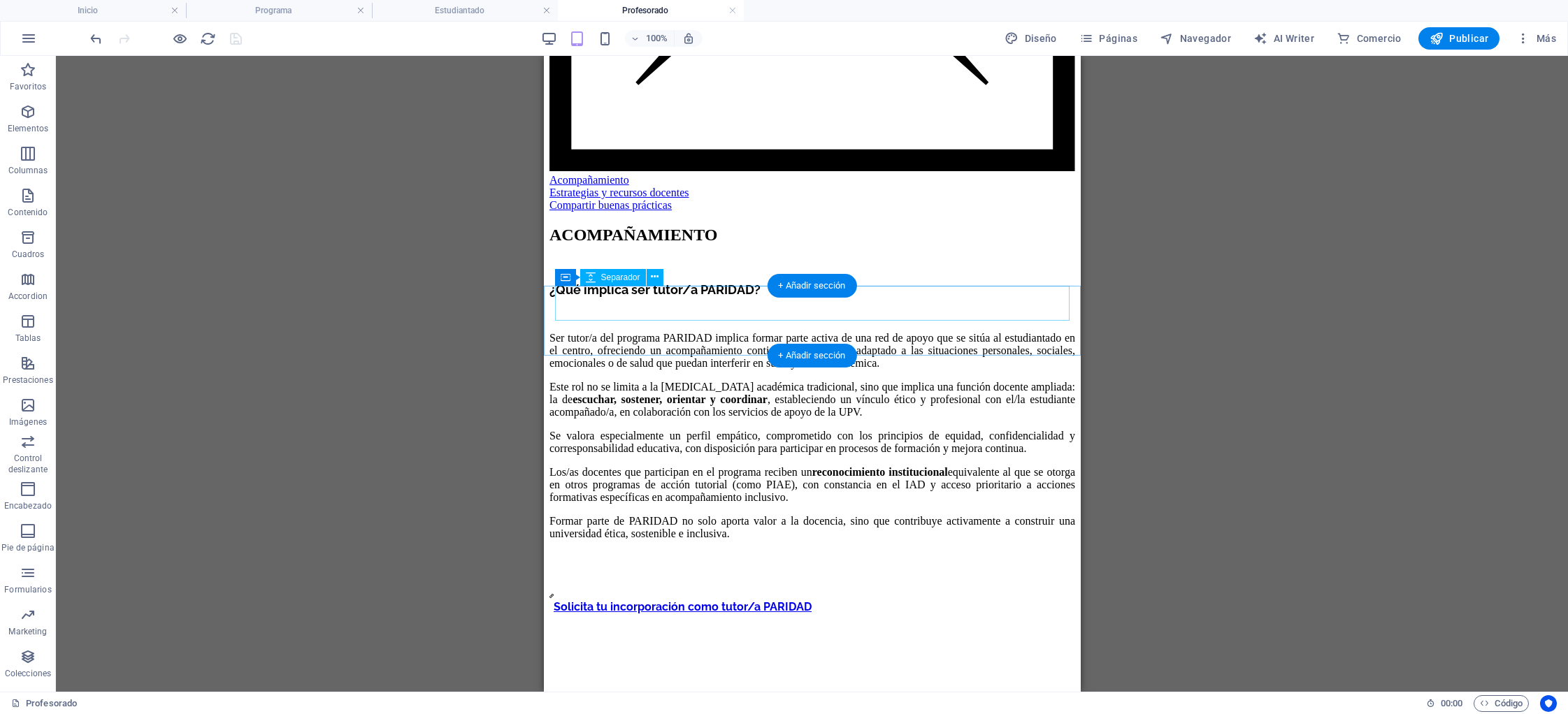
scroll to position [994, 0]
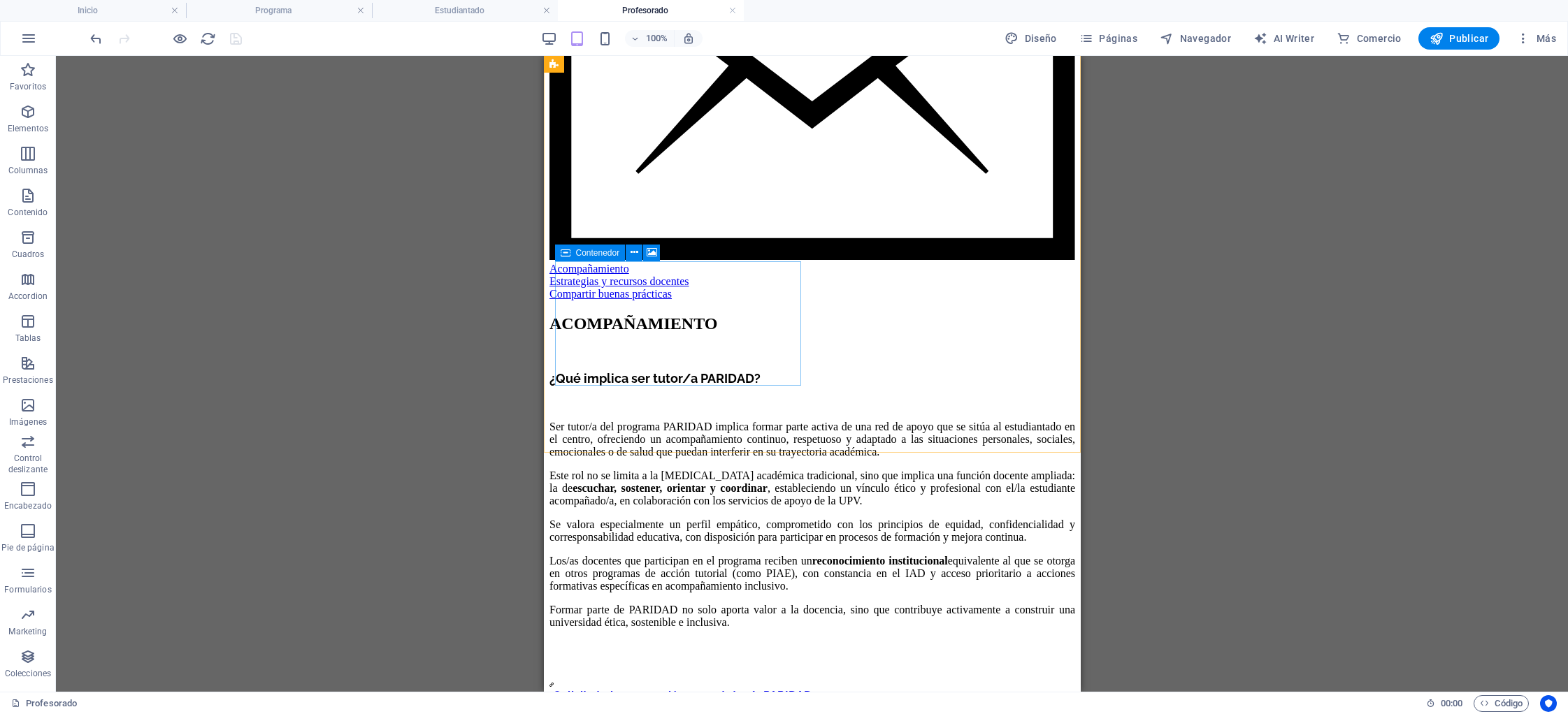
click at [583, 255] on span "Contenedor" at bounding box center [597, 252] width 44 height 9
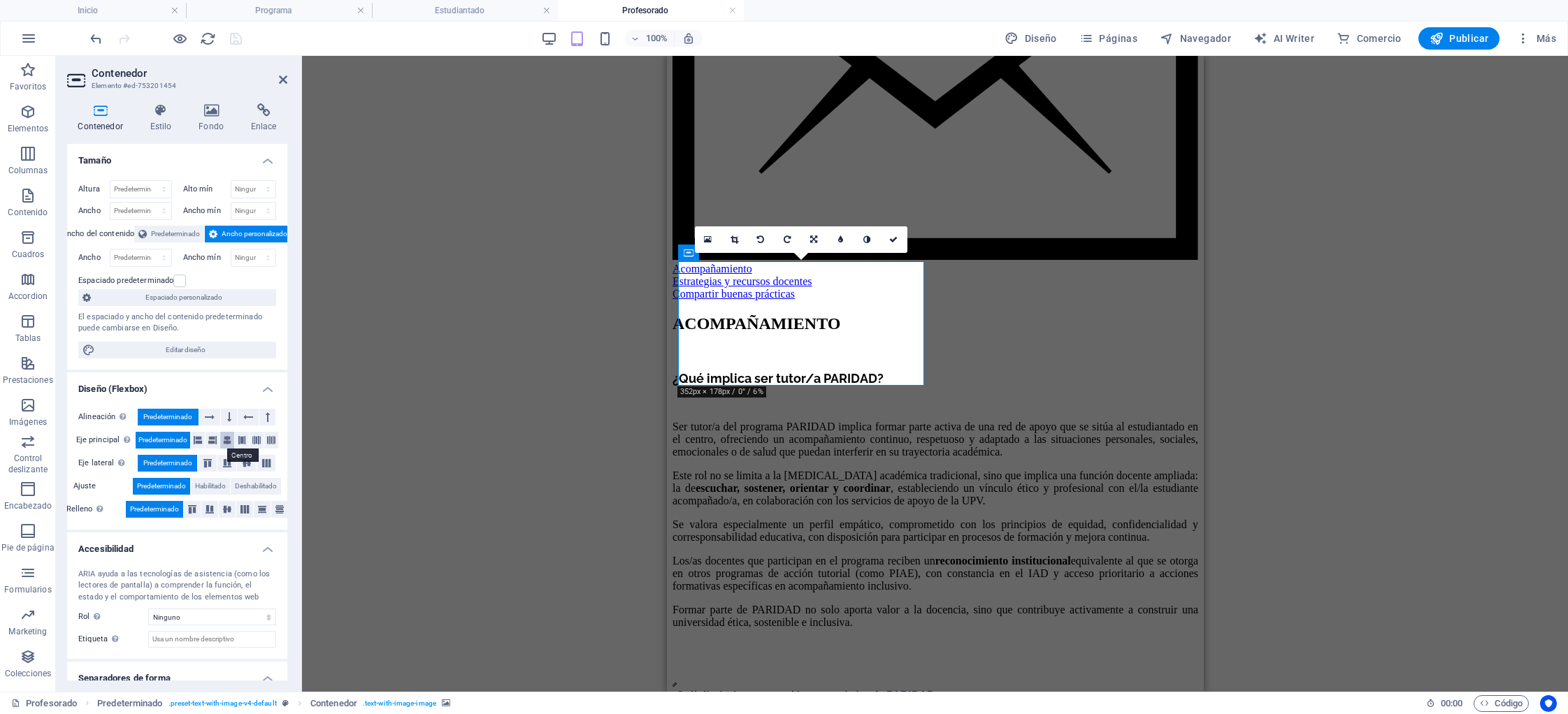
click at [227, 439] on icon at bounding box center [227, 439] width 9 height 17
click at [167, 440] on span "Predeterminado" at bounding box center [163, 439] width 49 height 17
click at [897, 237] on icon at bounding box center [893, 240] width 9 height 9
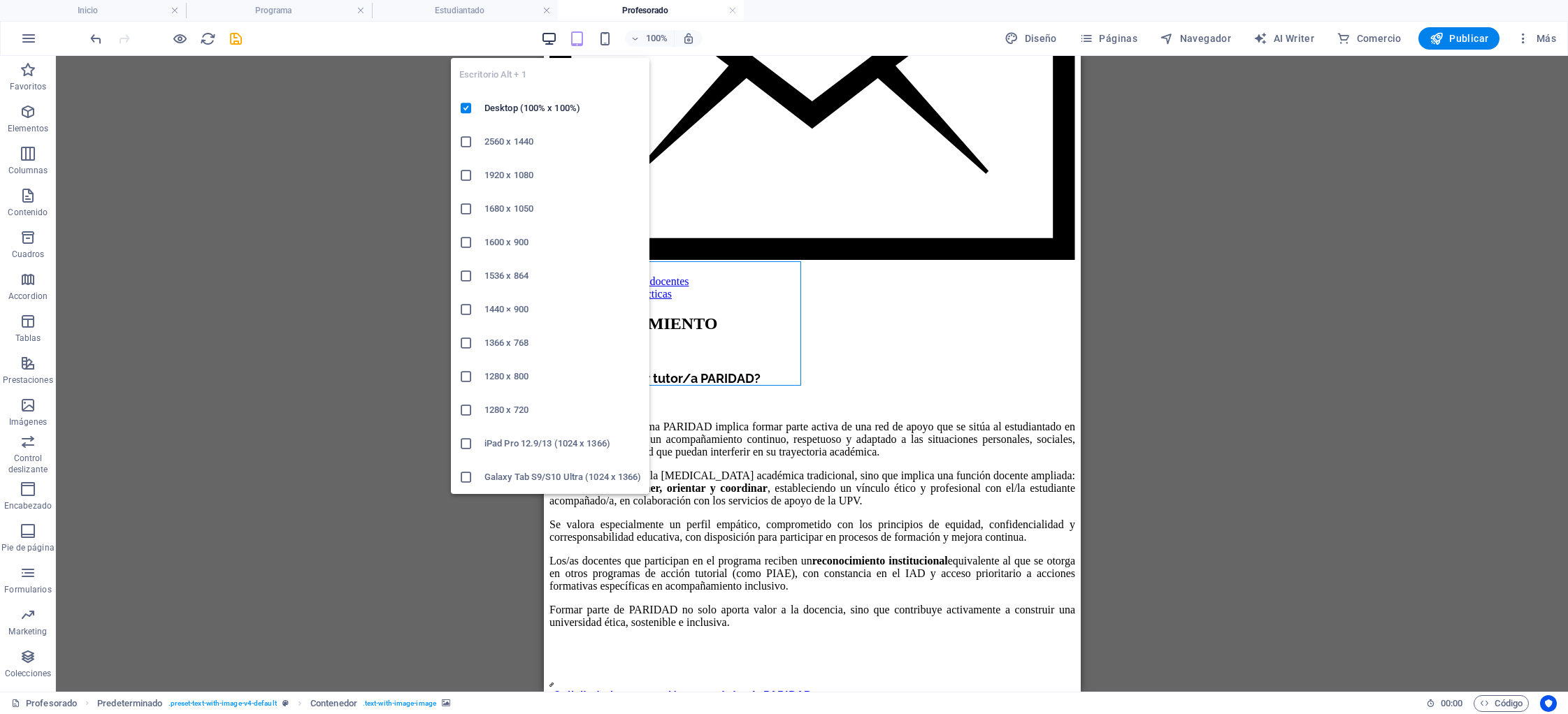
click at [548, 36] on icon "button" at bounding box center [548, 39] width 17 height 17
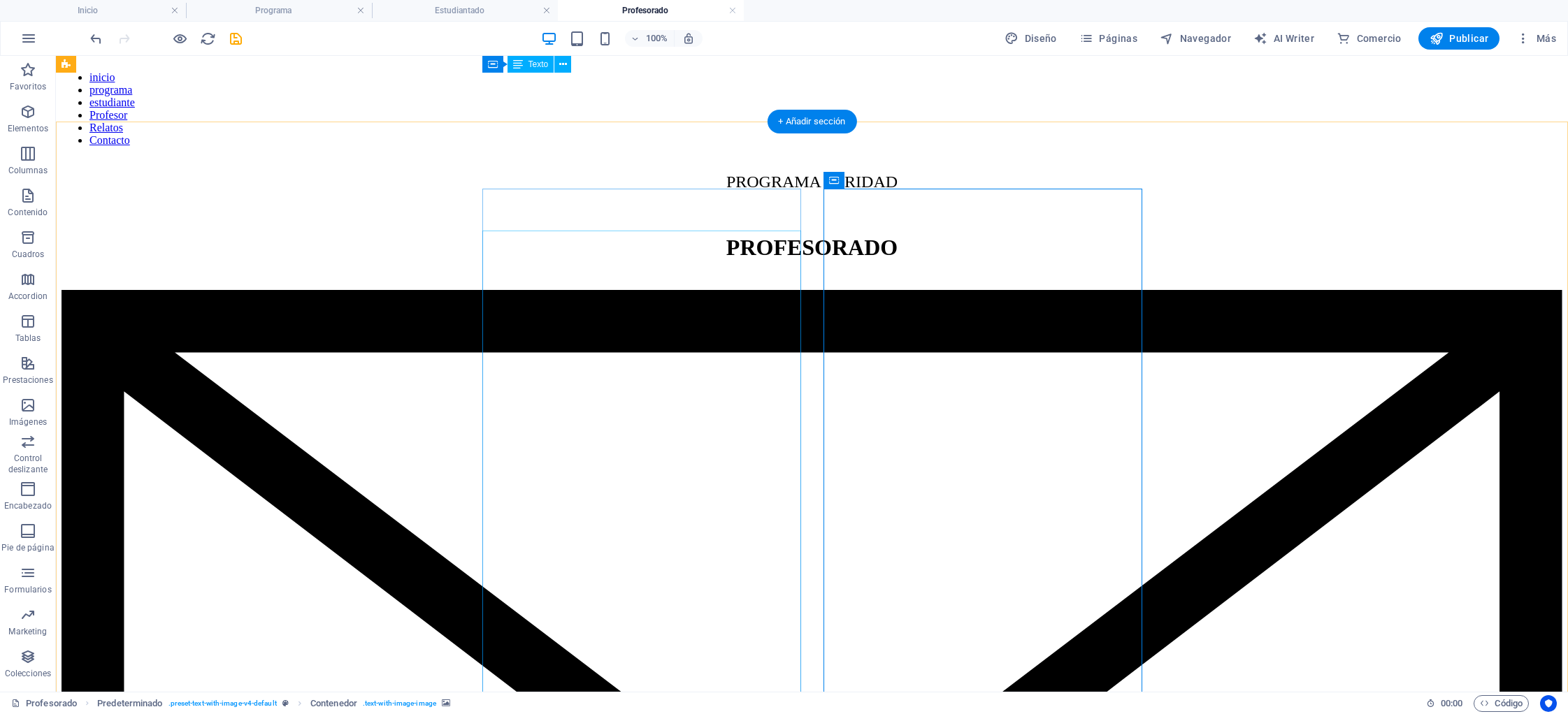
scroll to position [605, 0]
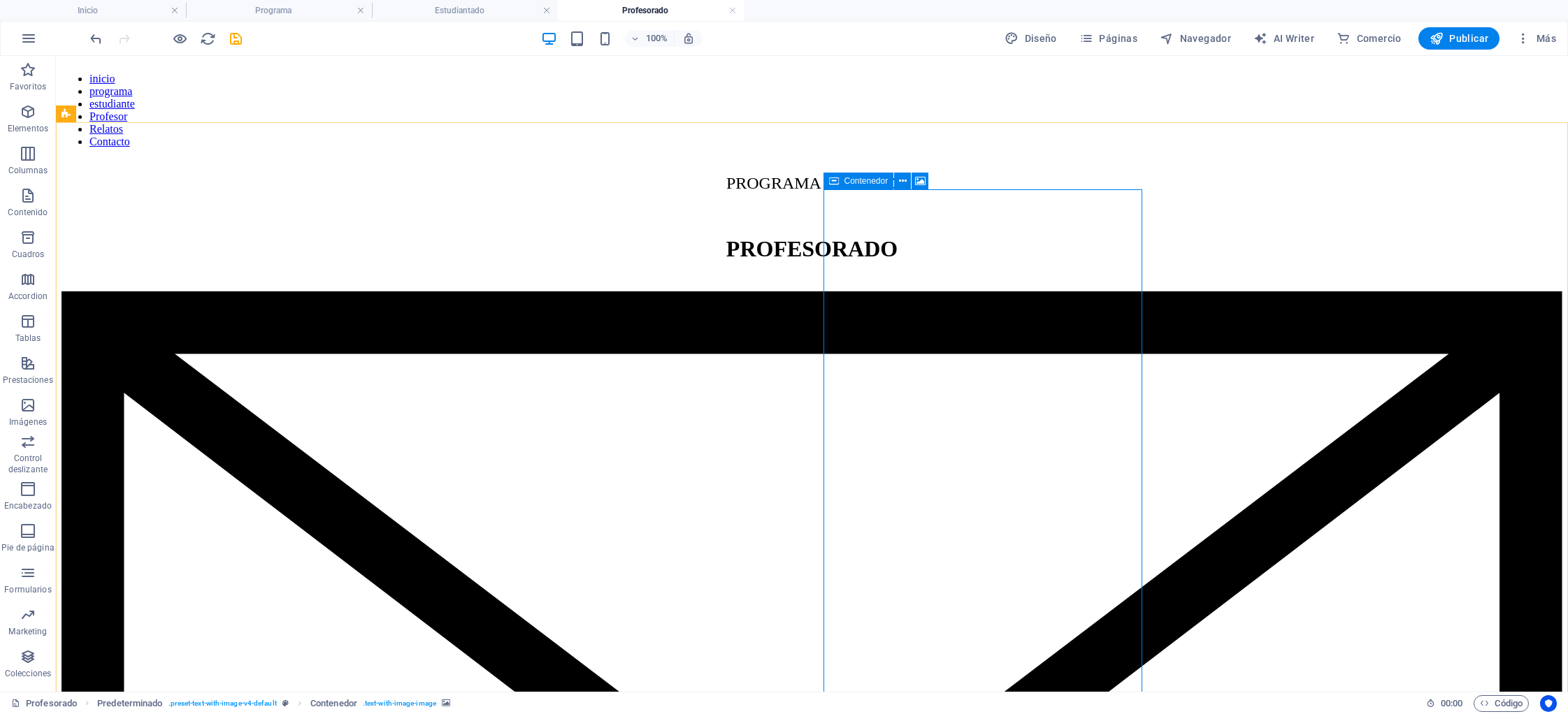
click at [853, 179] on span "Contenedor" at bounding box center [866, 181] width 44 height 9
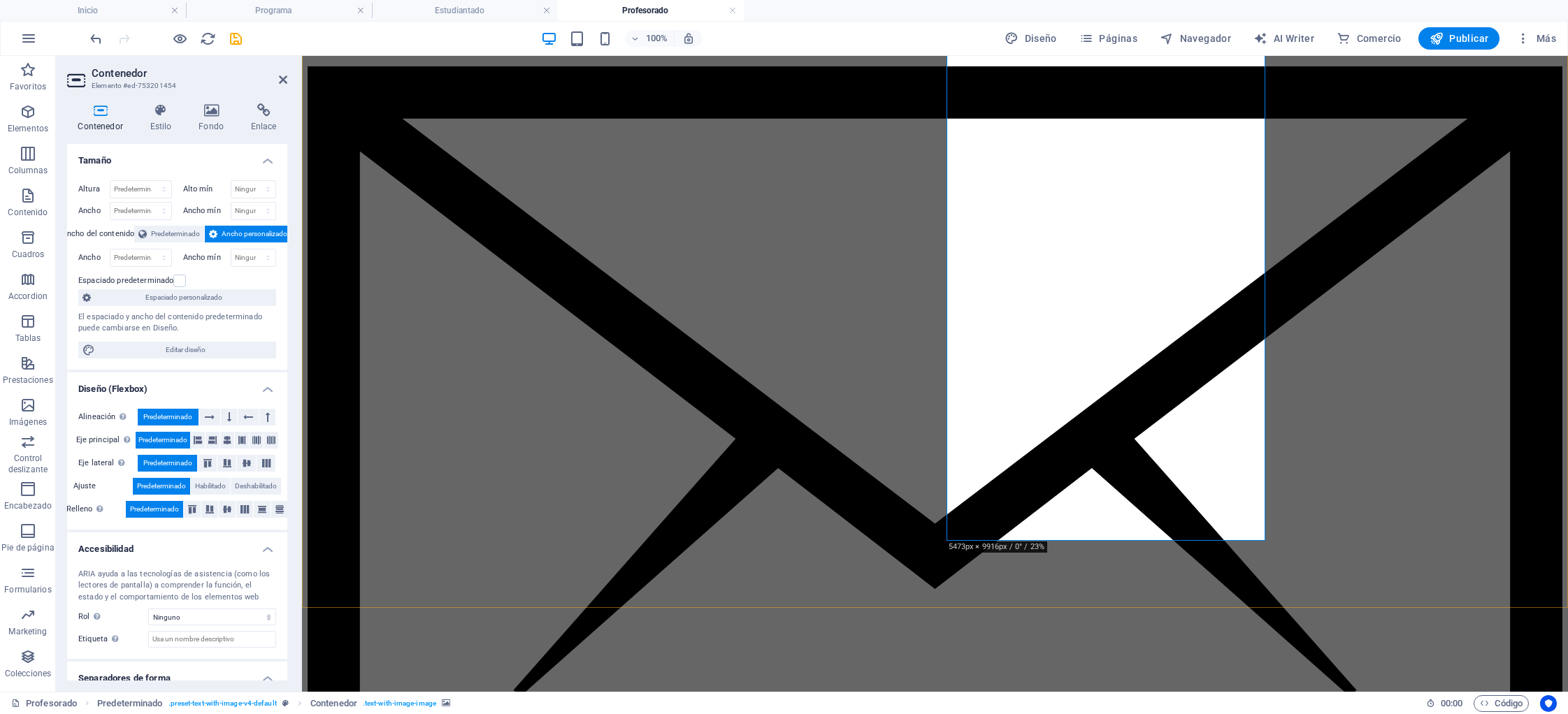
scroll to position [832, 0]
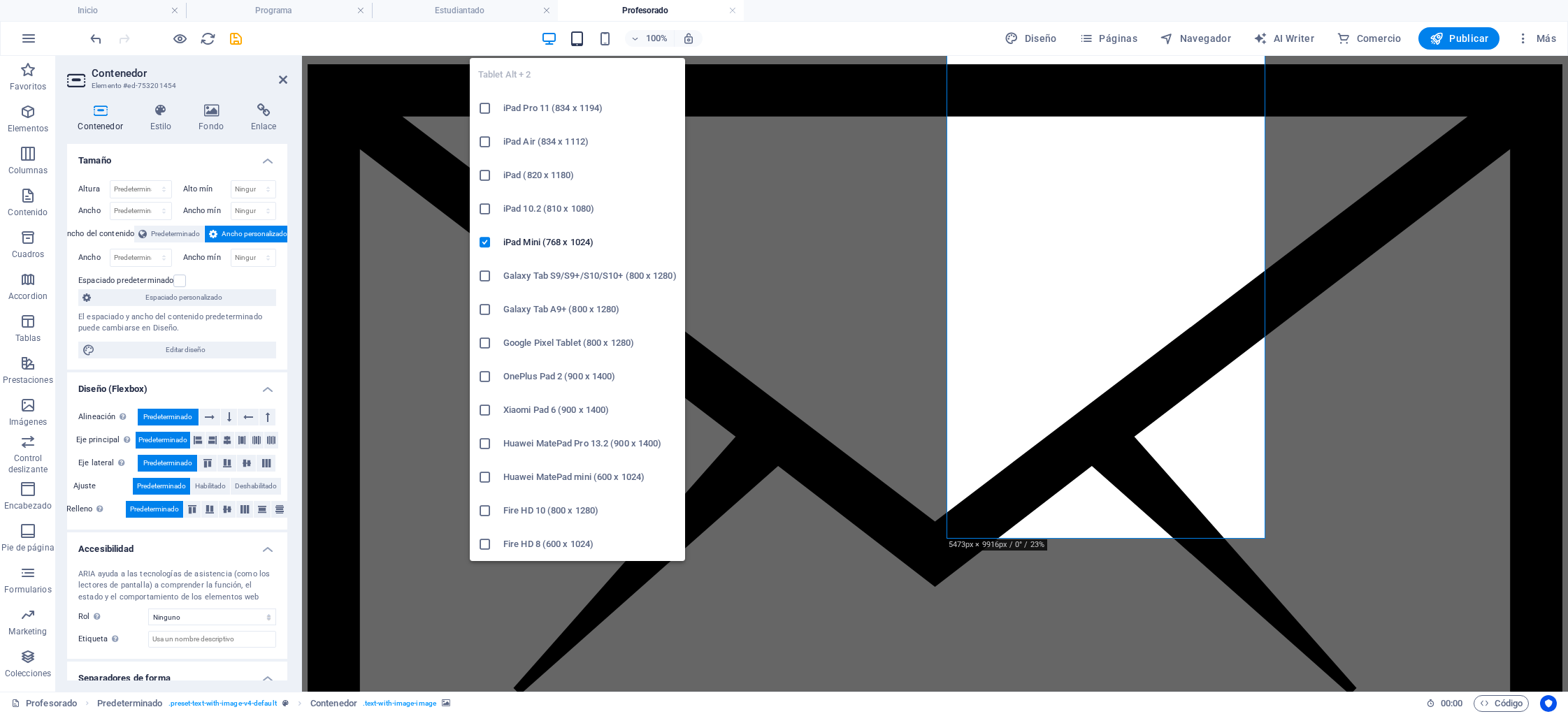
click at [579, 43] on icon "button" at bounding box center [577, 39] width 17 height 17
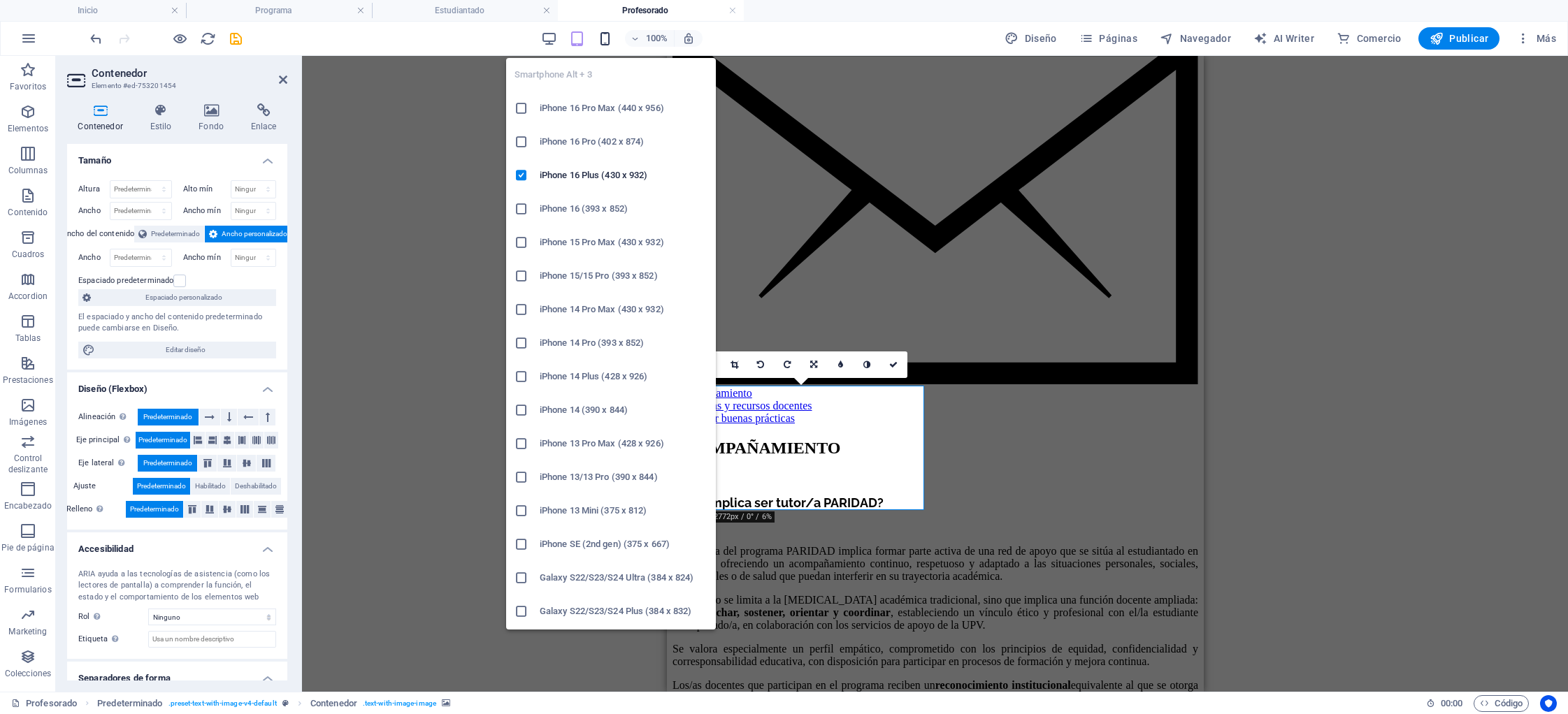
click at [610, 39] on icon "button" at bounding box center [605, 39] width 17 height 17
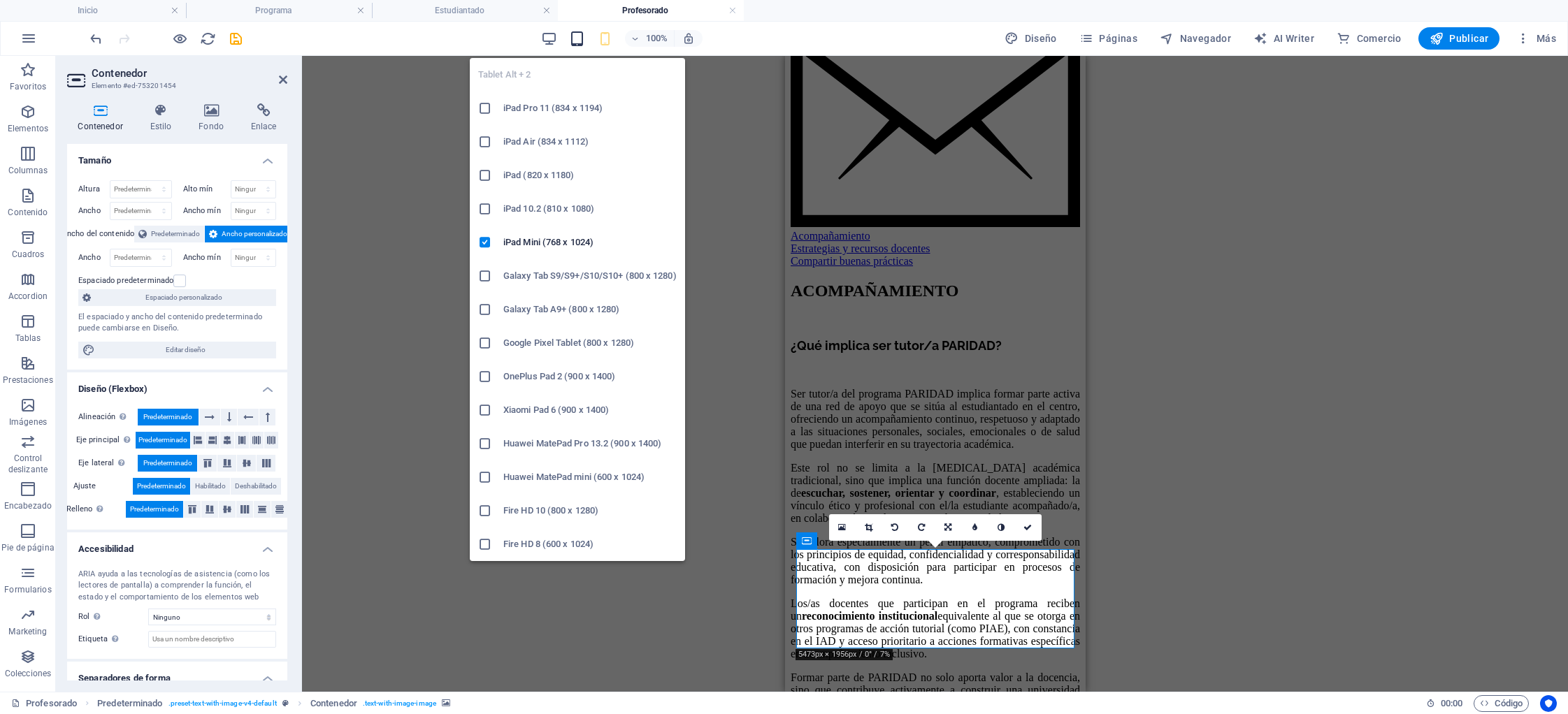
click at [580, 38] on icon "button" at bounding box center [577, 39] width 17 height 17
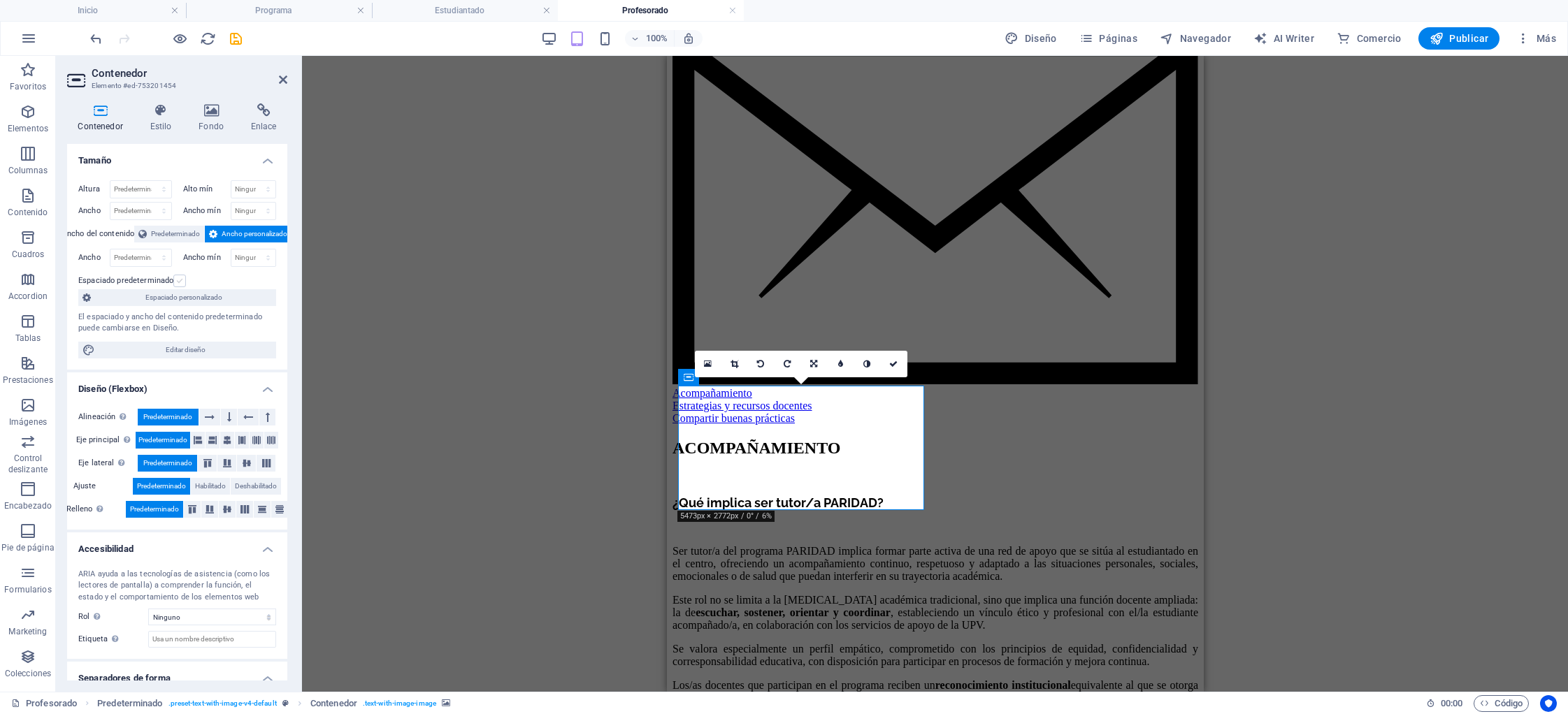
click at [179, 281] on label at bounding box center [179, 281] width 13 height 13
click at [0, 0] on input "Espaciado predeterminado" at bounding box center [0, 0] width 0 height 0
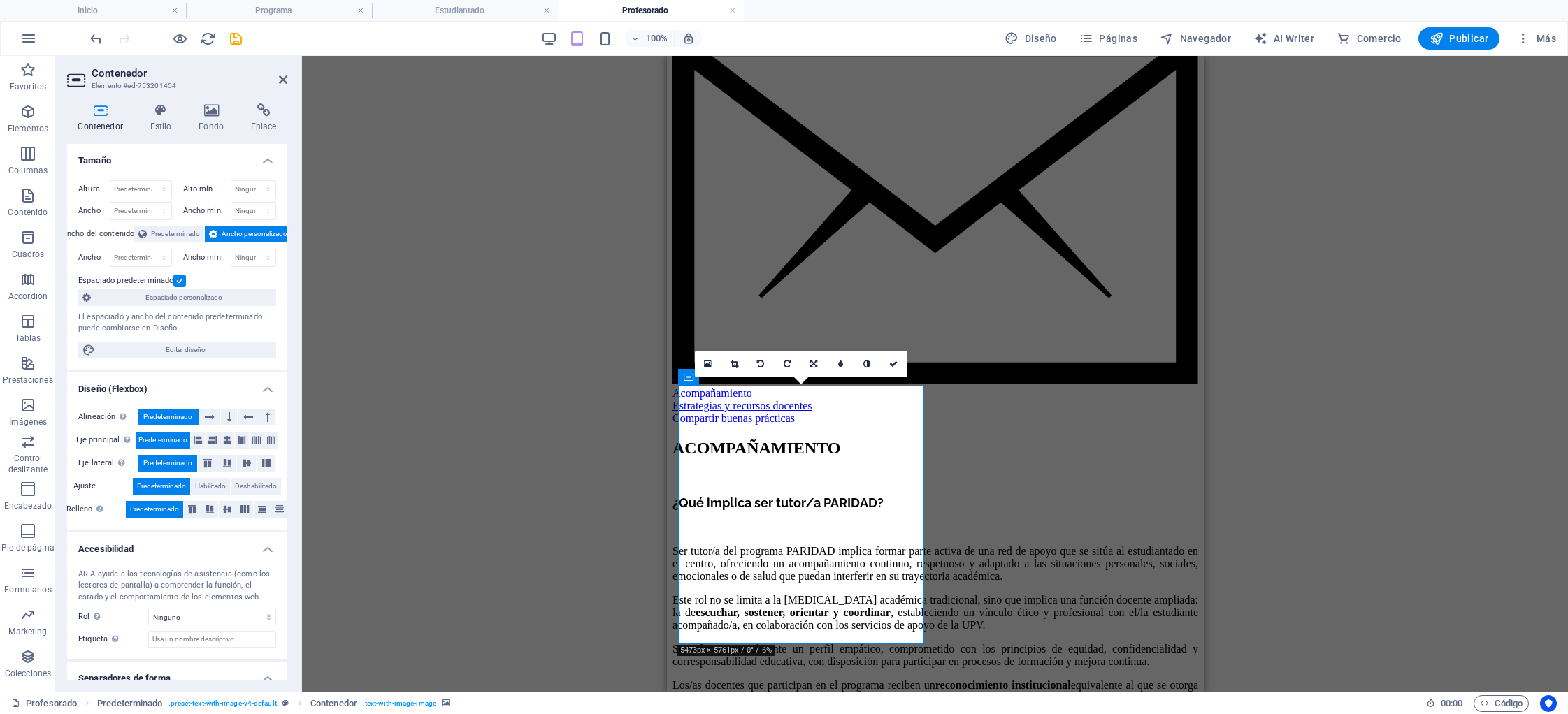
click at [179, 281] on label at bounding box center [179, 281] width 13 height 13
click at [0, 0] on input "Espaciado predeterminado" at bounding box center [0, 0] width 0 height 0
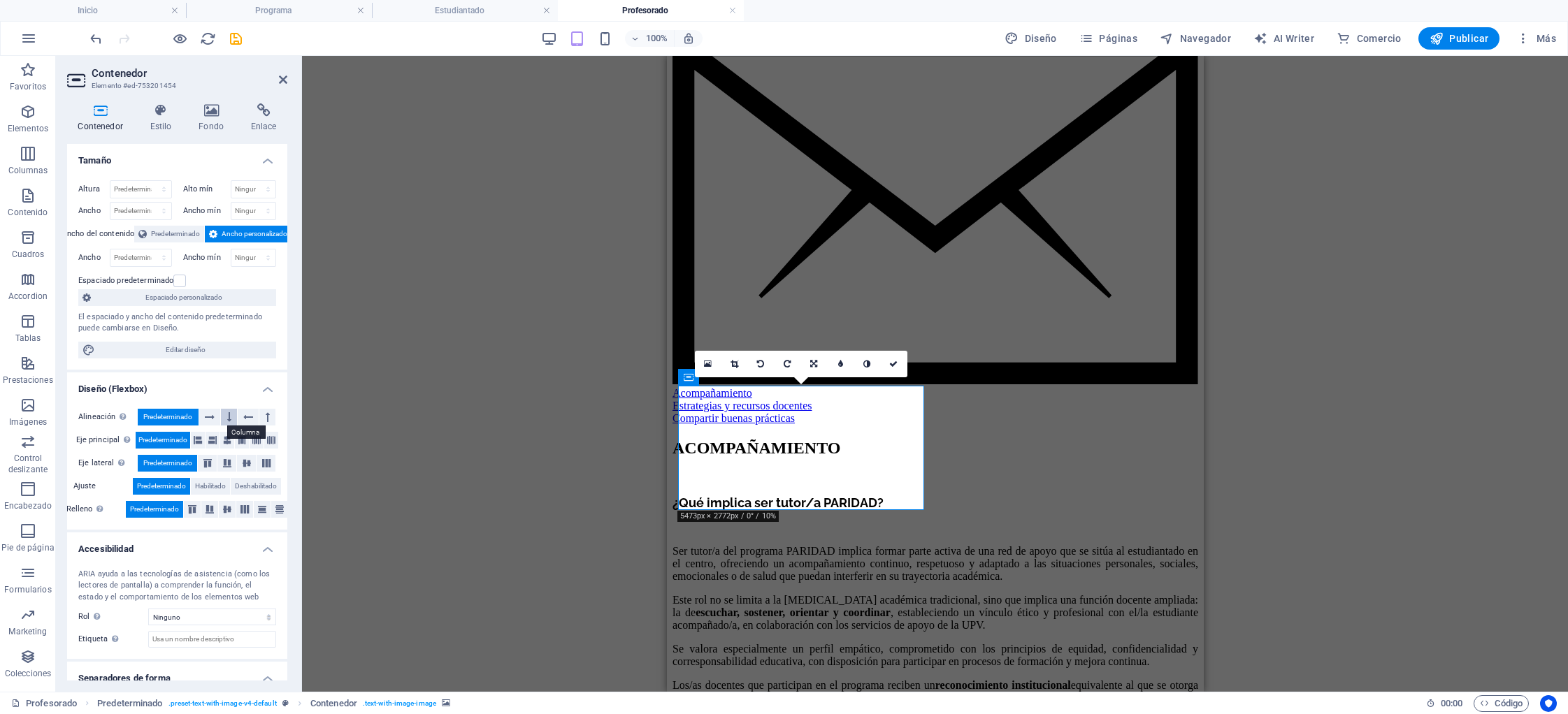
click at [227, 418] on icon at bounding box center [229, 417] width 4 height 17
click at [168, 418] on span "Predeterminado" at bounding box center [168, 417] width 49 height 17
click at [226, 439] on icon at bounding box center [227, 439] width 9 height 17
click at [157, 438] on span "Predeterminado" at bounding box center [163, 439] width 49 height 17
click at [225, 511] on icon at bounding box center [227, 509] width 9 height 17
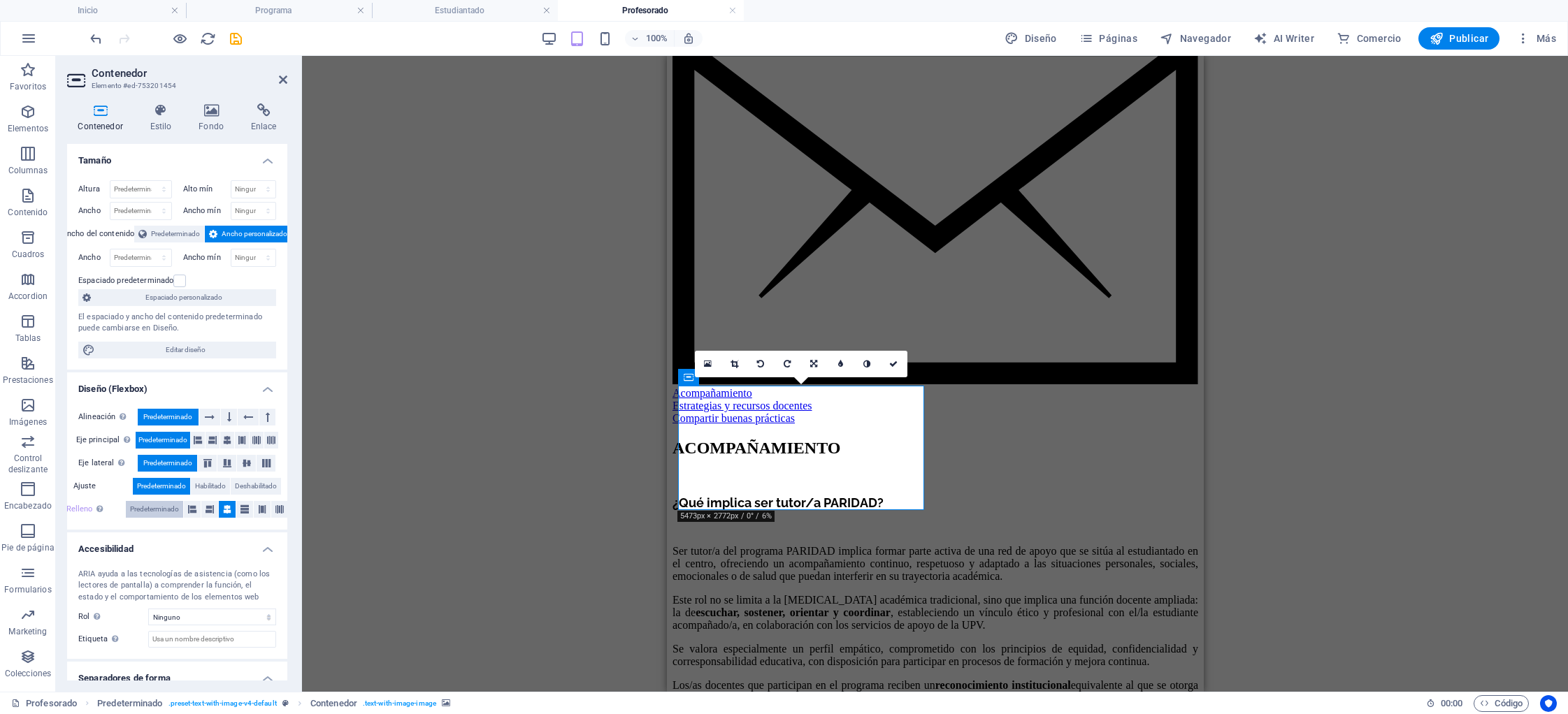
click at [136, 508] on span "Predeterminado" at bounding box center [154, 509] width 49 height 17
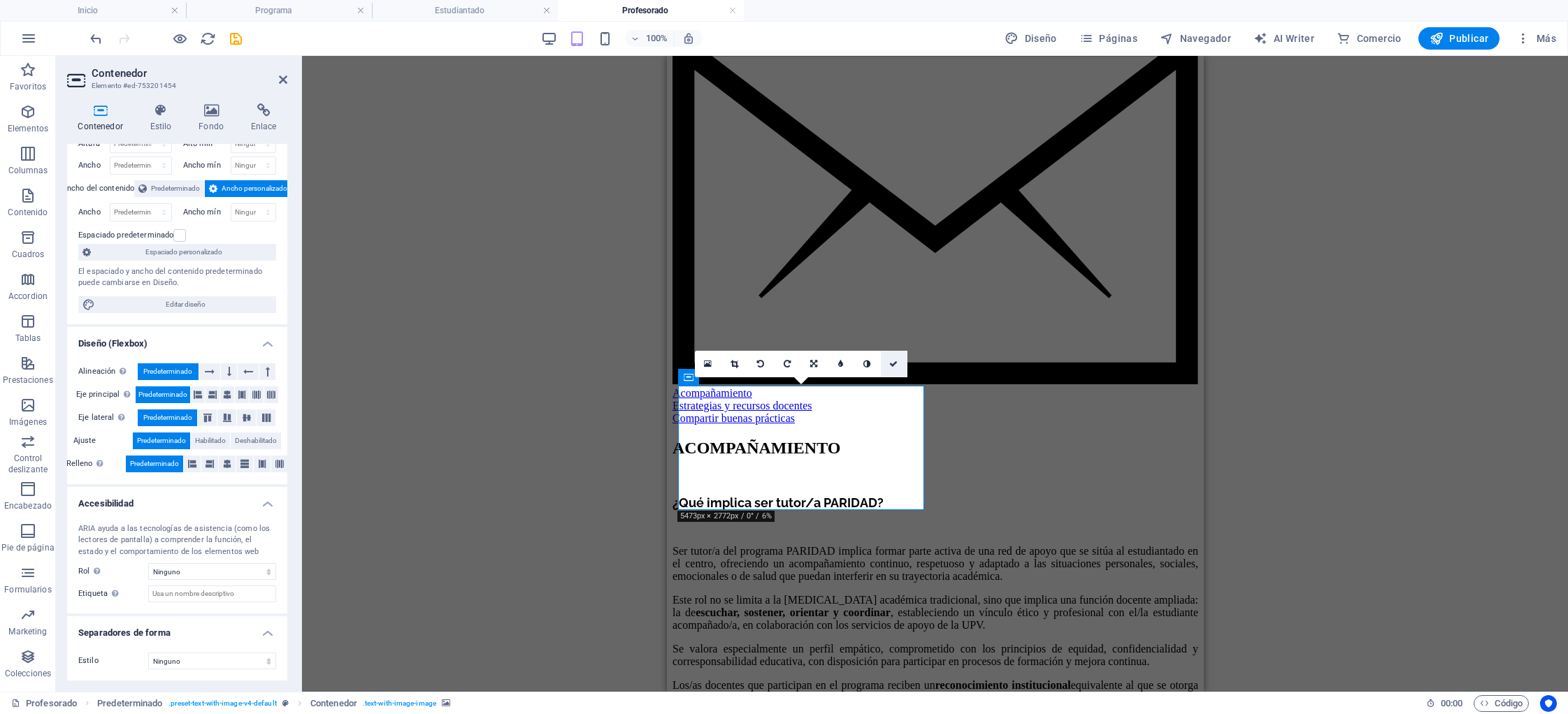
click at [895, 364] on icon at bounding box center [893, 364] width 9 height 9
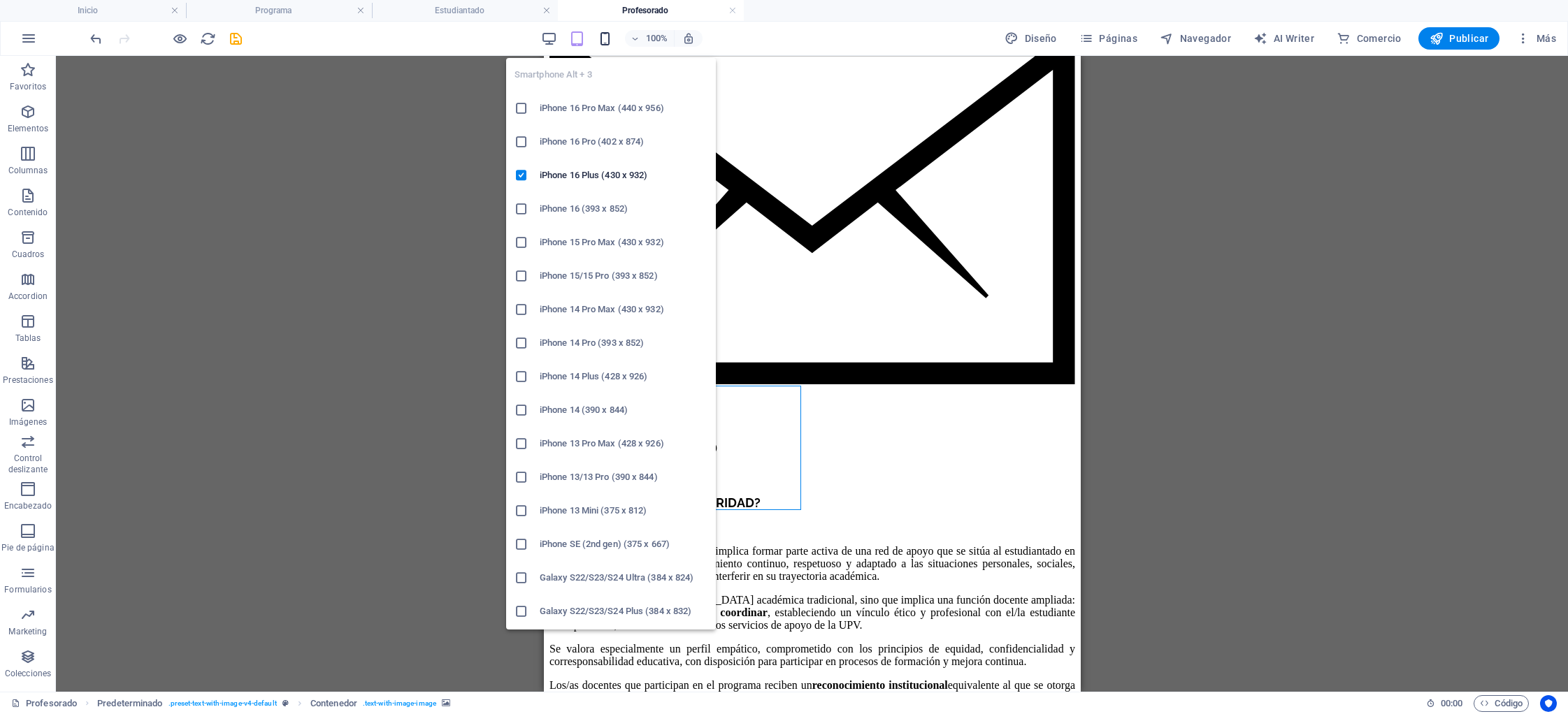
click at [610, 39] on icon "button" at bounding box center [605, 39] width 17 height 17
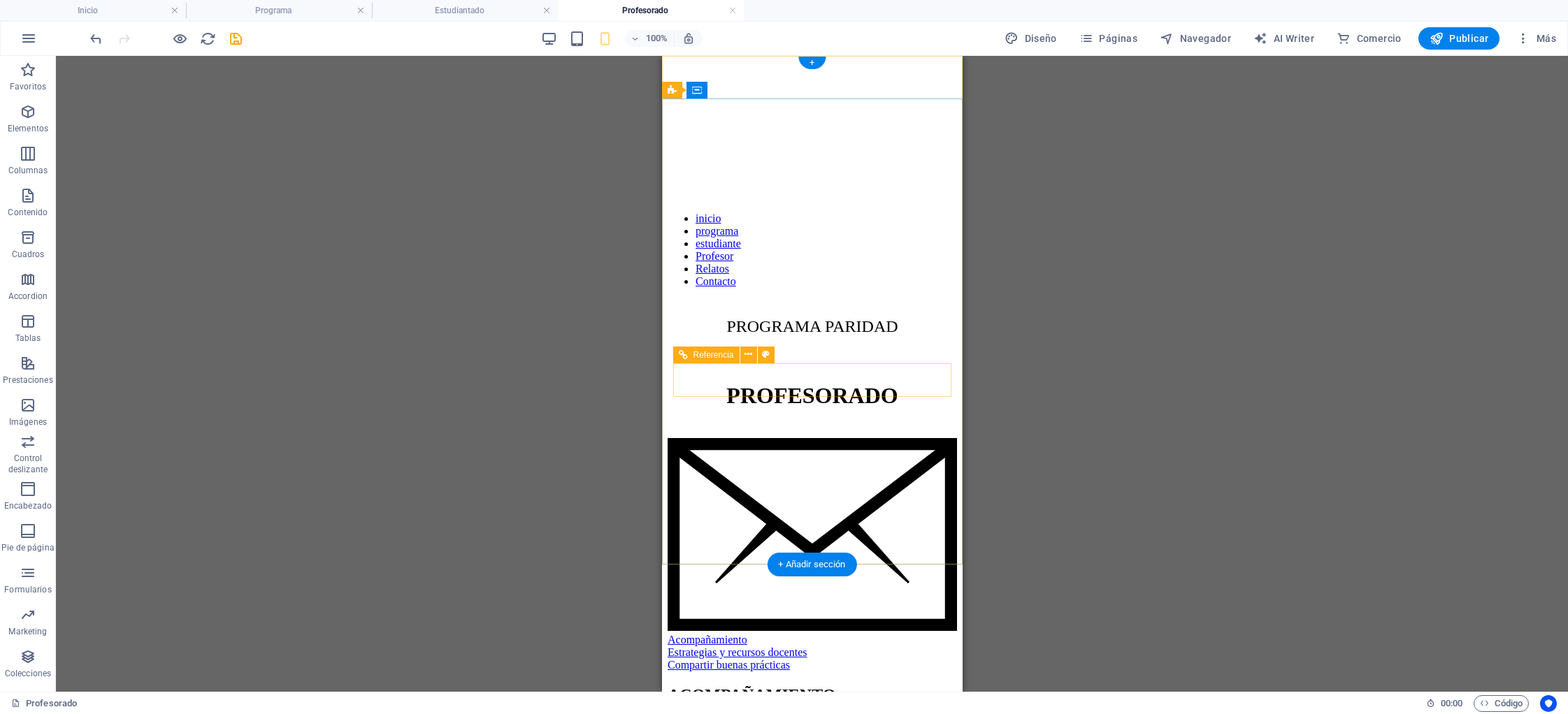
scroll to position [0, 0]
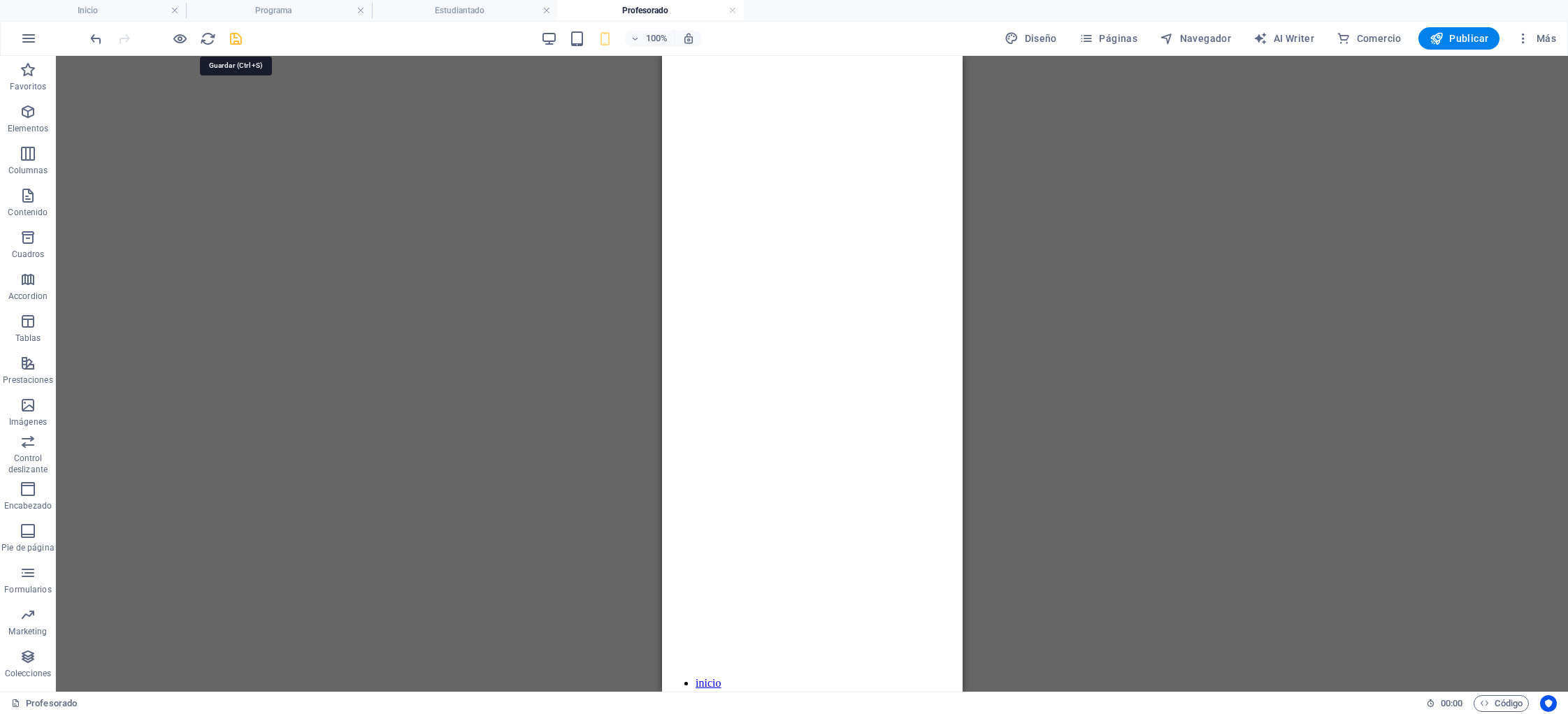
click at [238, 36] on icon "save" at bounding box center [236, 39] width 17 height 17
click at [1107, 38] on span "Páginas" at bounding box center [1108, 38] width 58 height 14
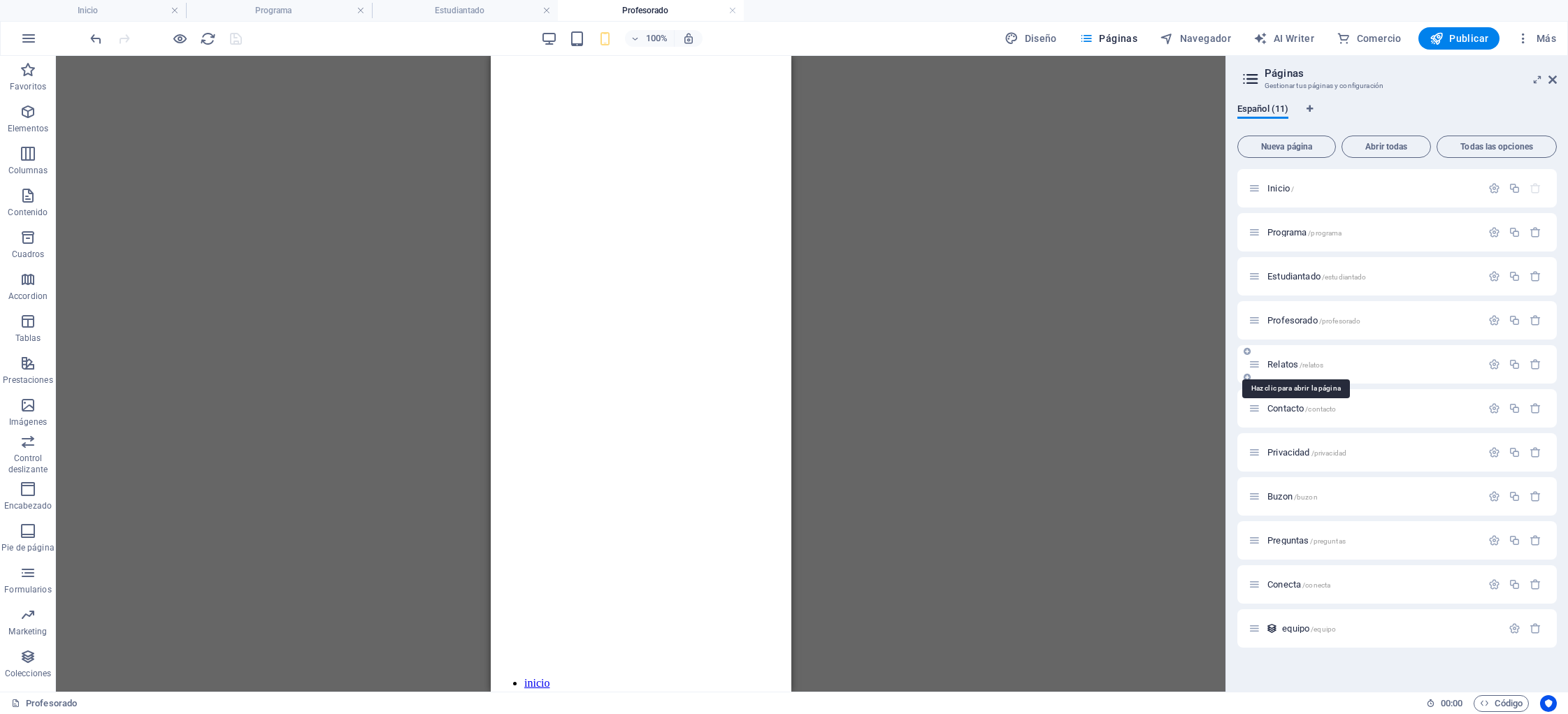
click at [1284, 365] on span "Relatos /relatos" at bounding box center [1294, 364] width 56 height 11
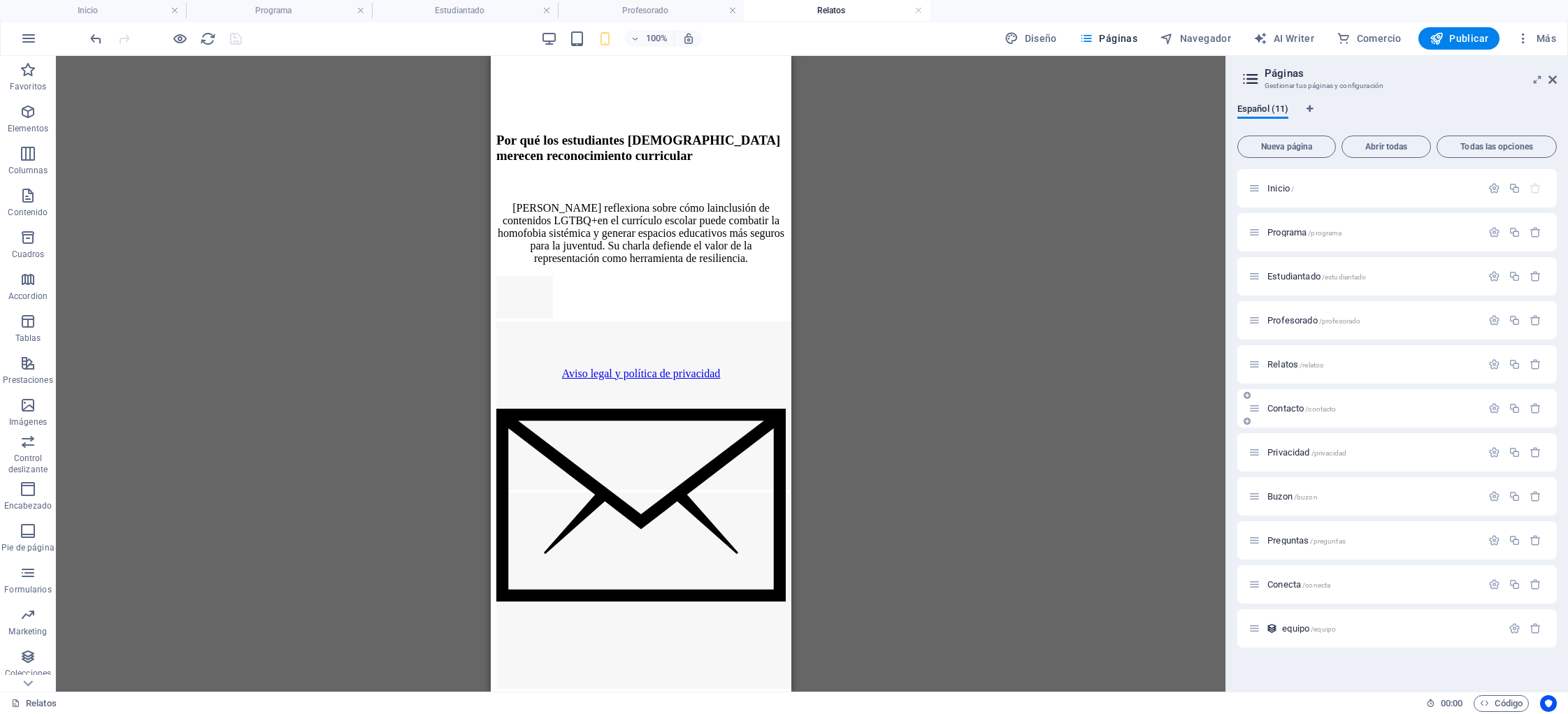
scroll to position [12523, 0]
click at [1282, 410] on span "Contacto /contacto" at bounding box center [1301, 408] width 68 height 11
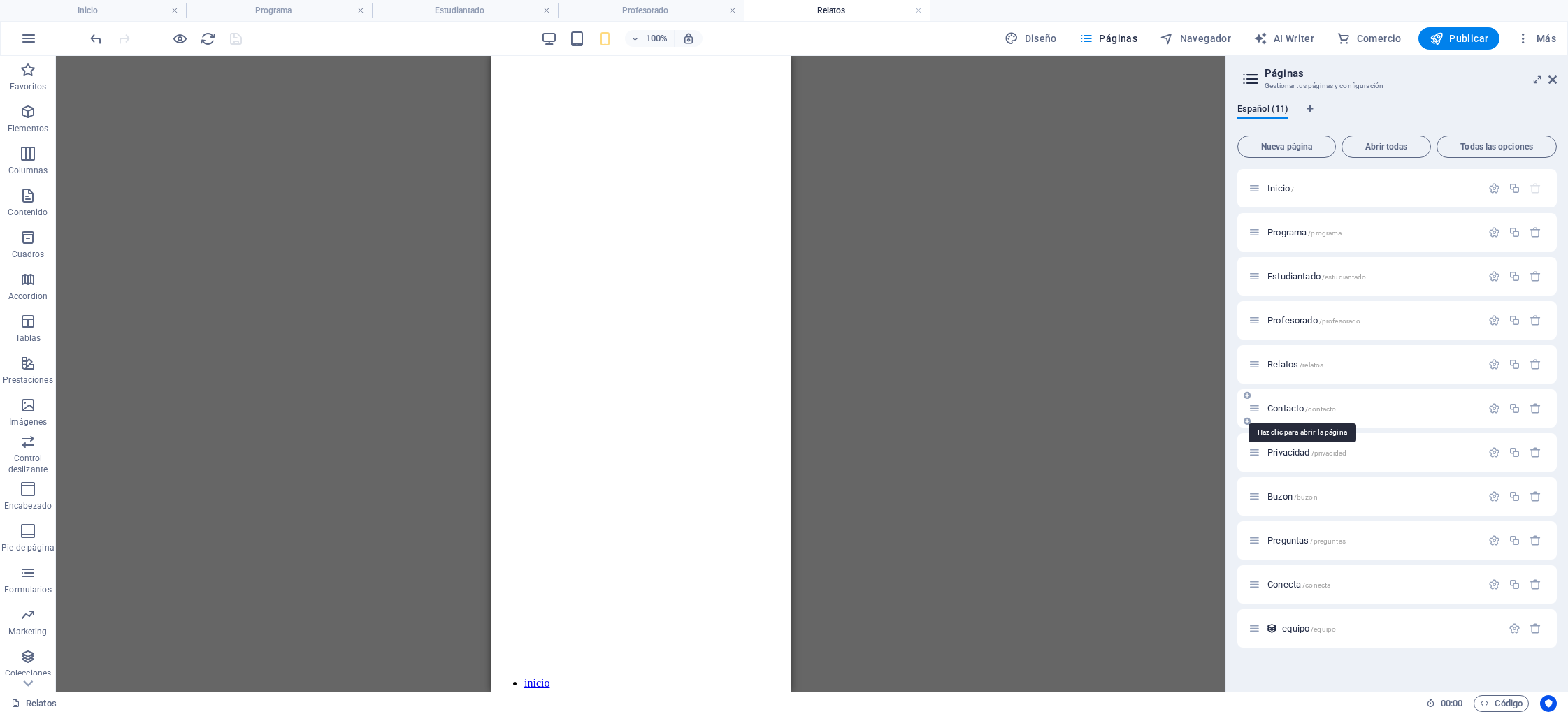
click at [1282, 444] on div "Privacidad /privacidad" at bounding box center [1364, 452] width 233 height 17
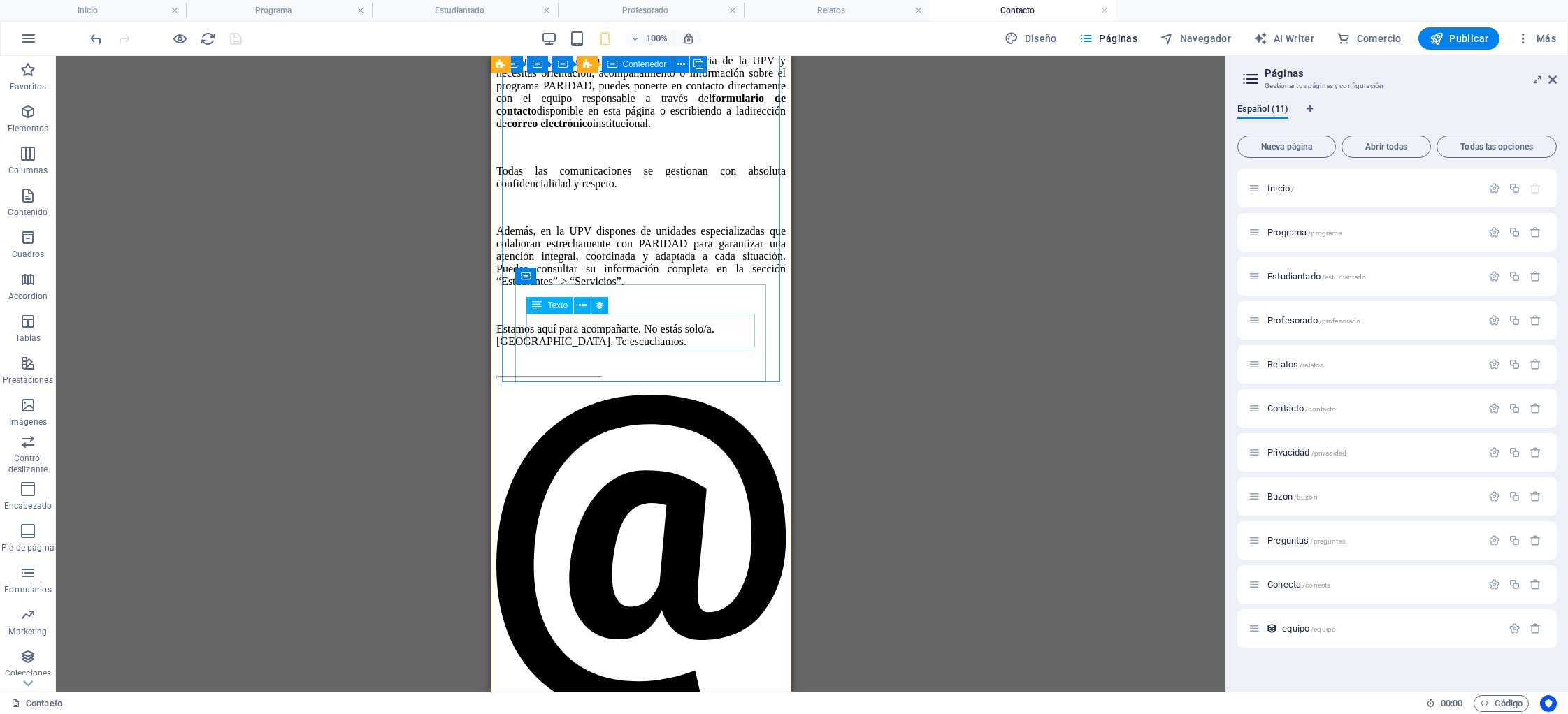
scroll to position [2190, 0]
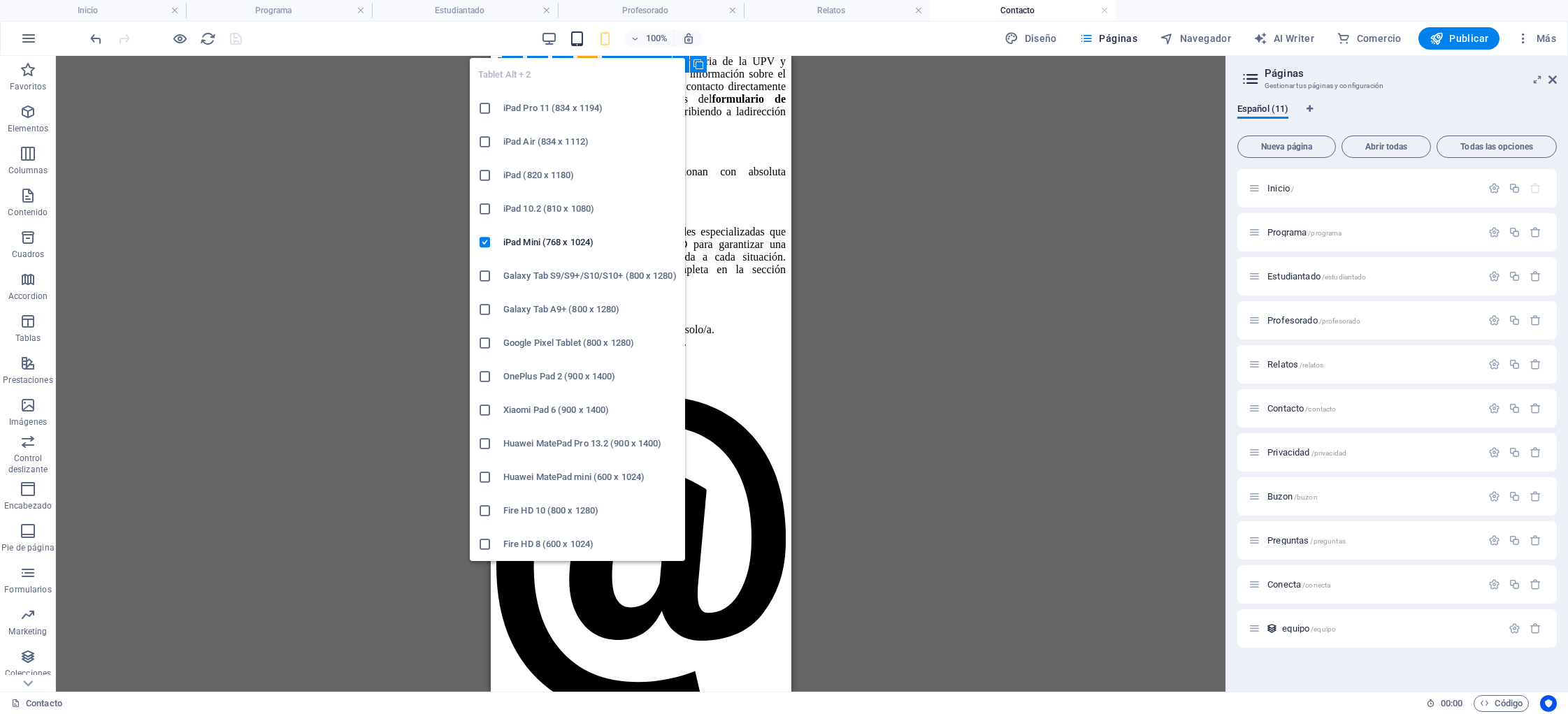
click at [580, 38] on icon "button" at bounding box center [577, 39] width 17 height 17
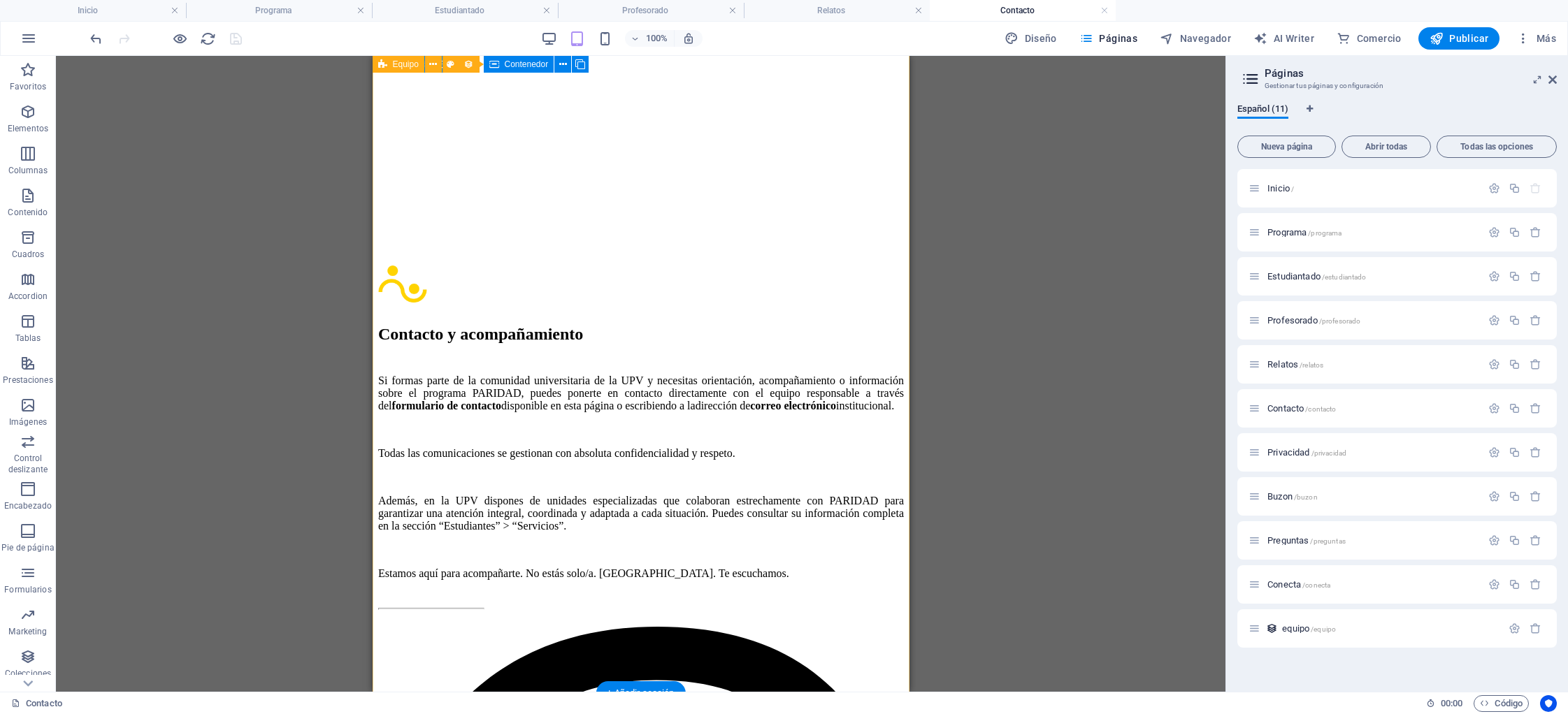
scroll to position [1741, 0]
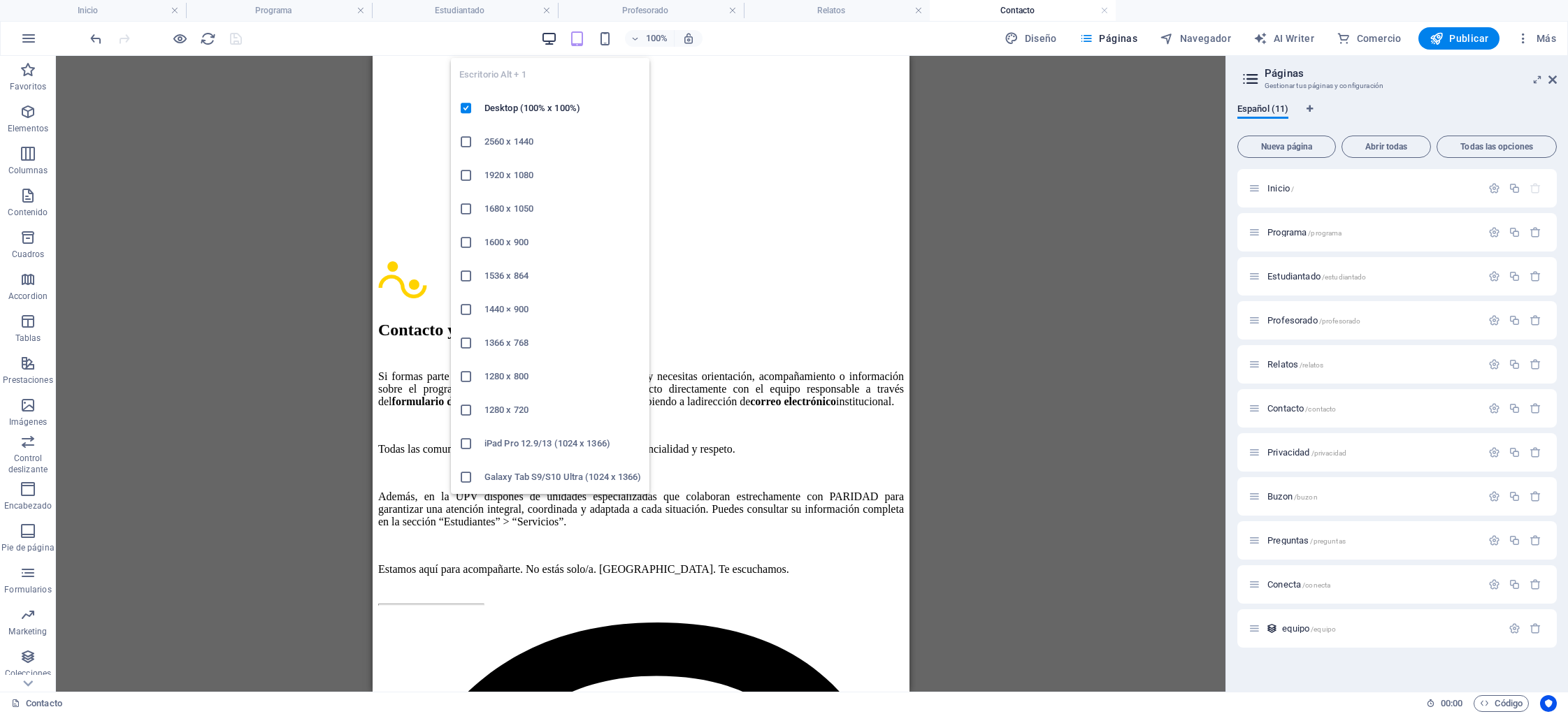
click at [549, 39] on icon "button" at bounding box center [548, 39] width 17 height 17
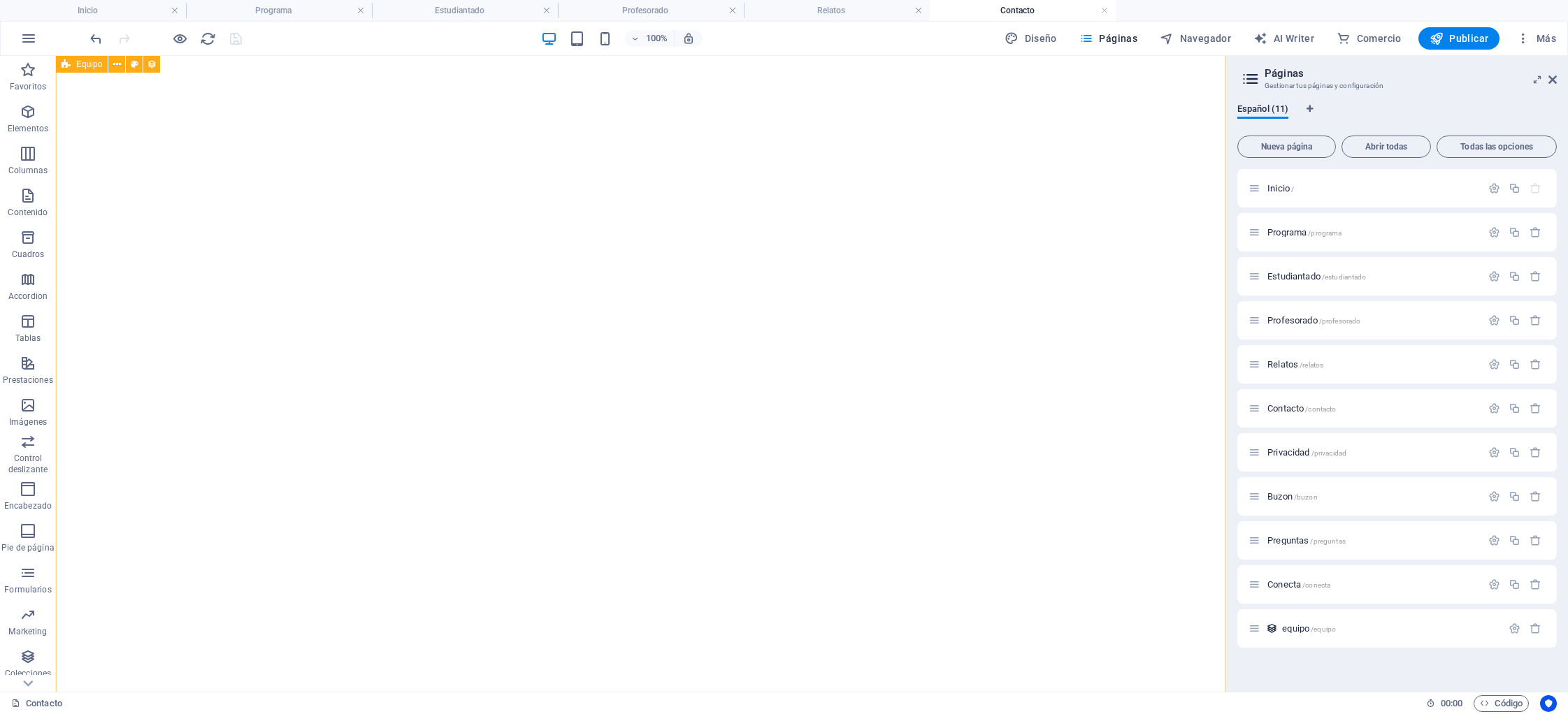
scroll to position [1665, 0]
click at [553, 293] on span "Imagen" at bounding box center [551, 290] width 28 height 9
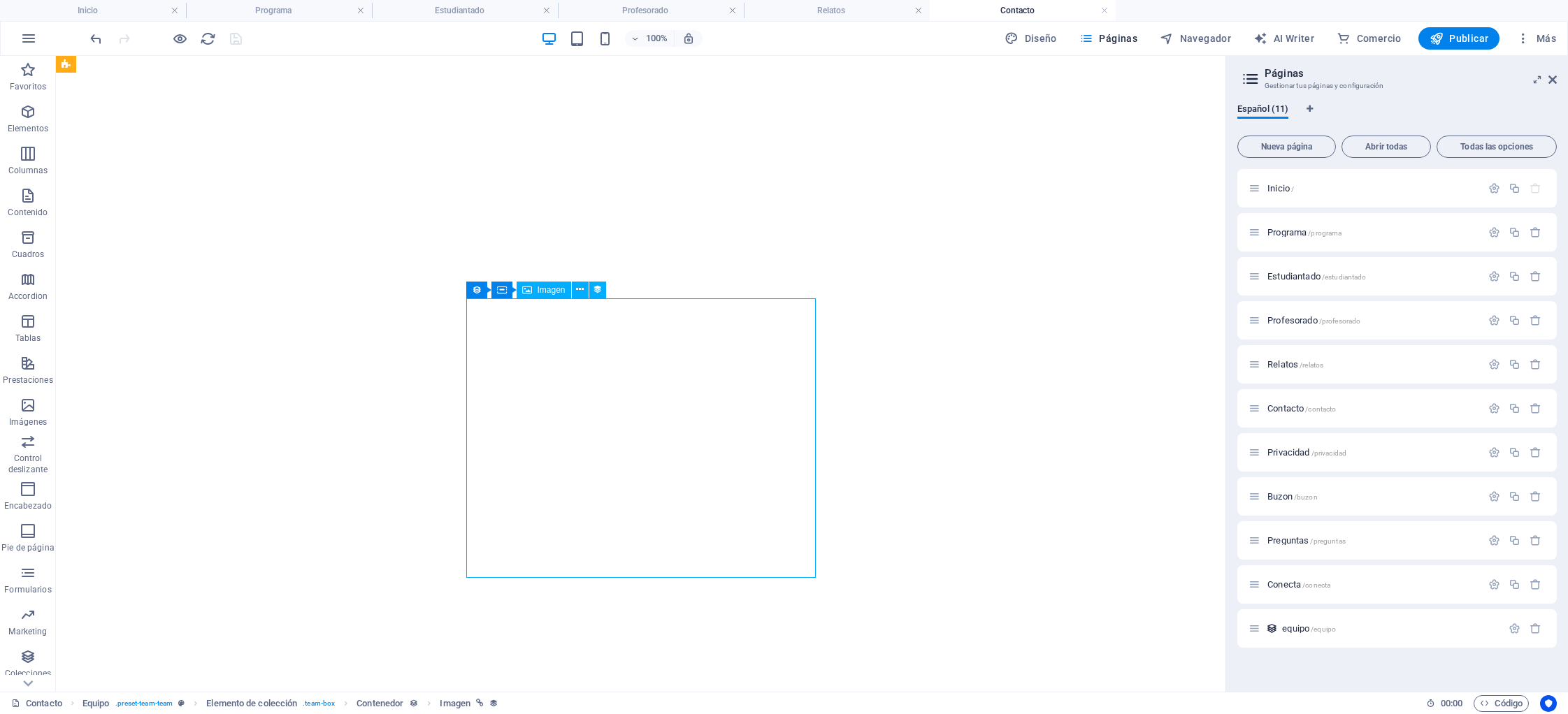
click at [553, 293] on span "Imagen" at bounding box center [551, 290] width 28 height 9
select select "image"
select select "px"
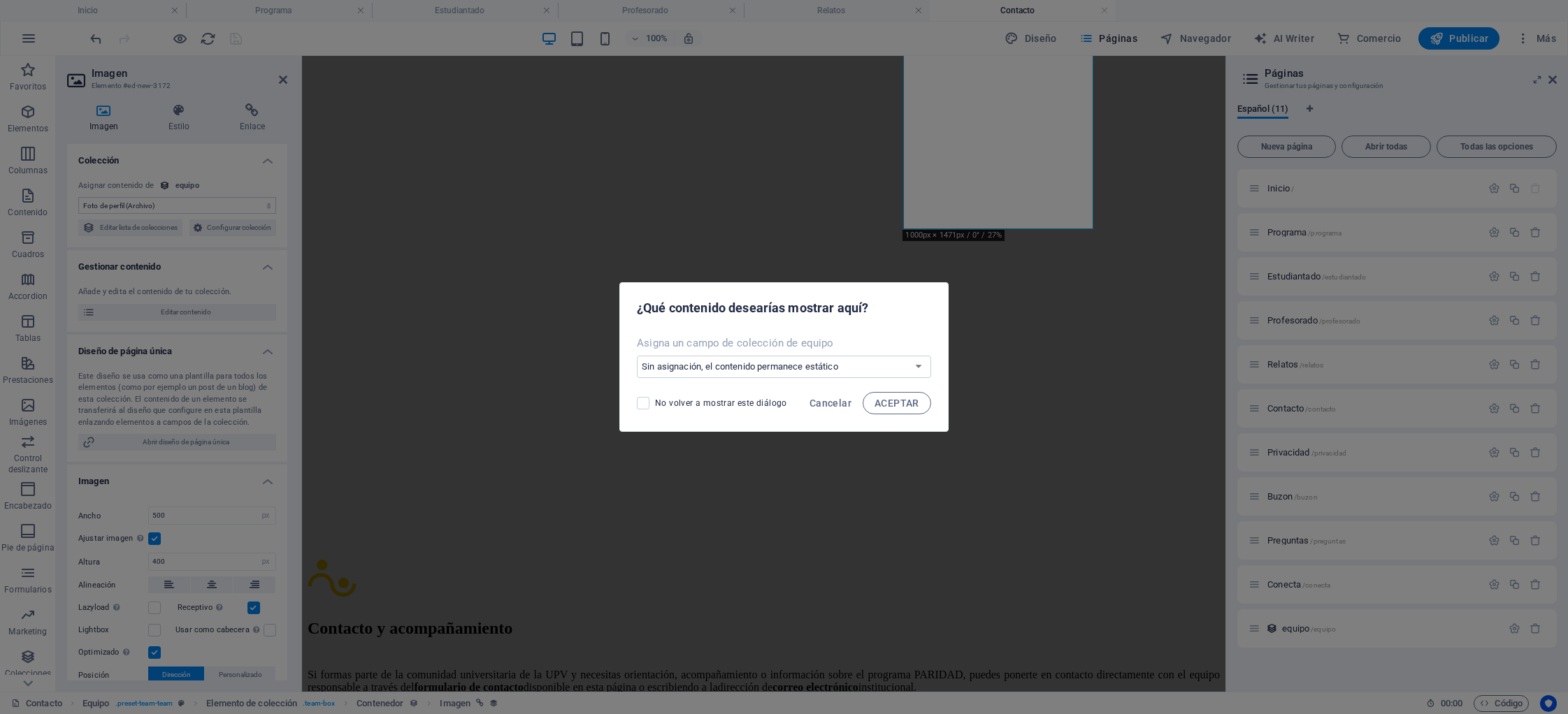
scroll to position [1605, 0]
click at [817, 396] on button "Cancelar" at bounding box center [830, 403] width 54 height 22
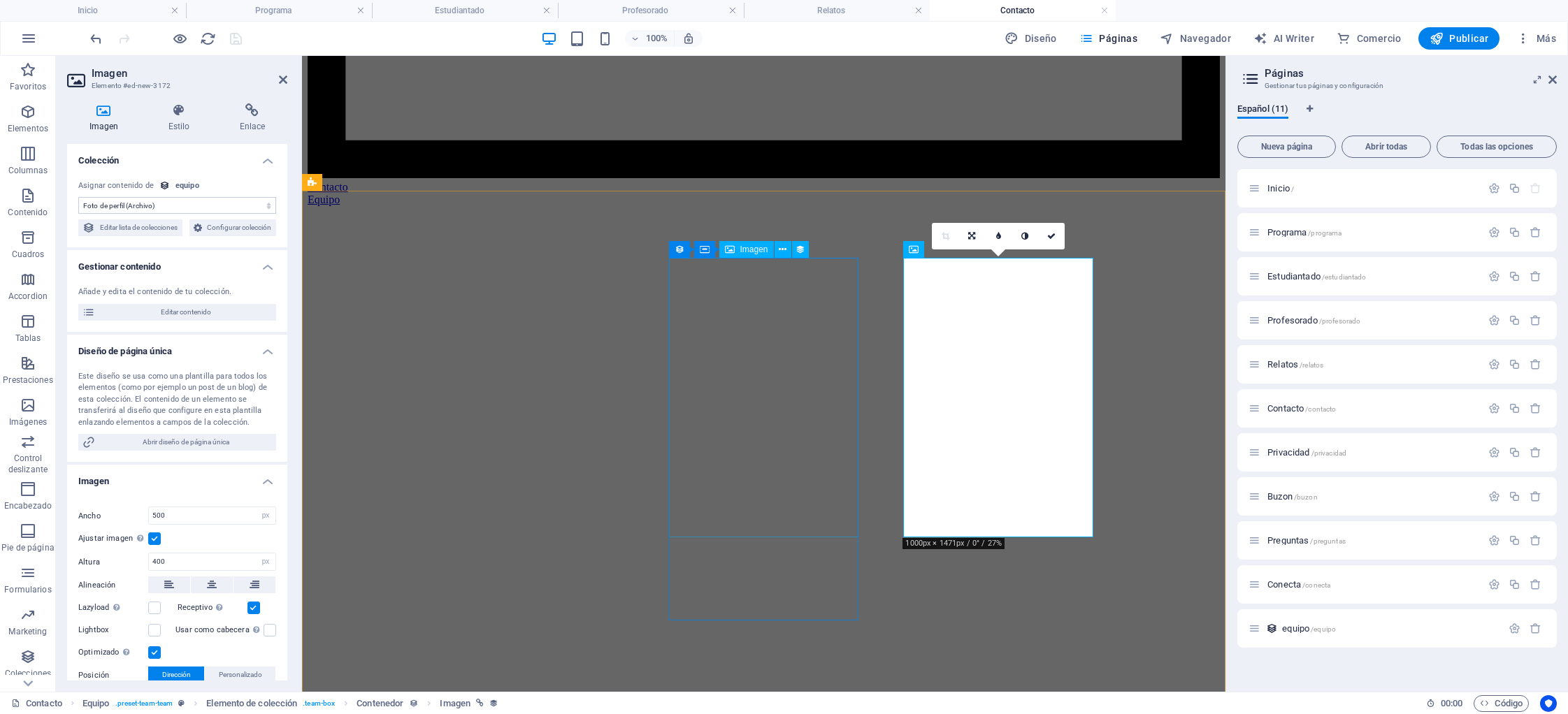
scroll to position [1336, 0]
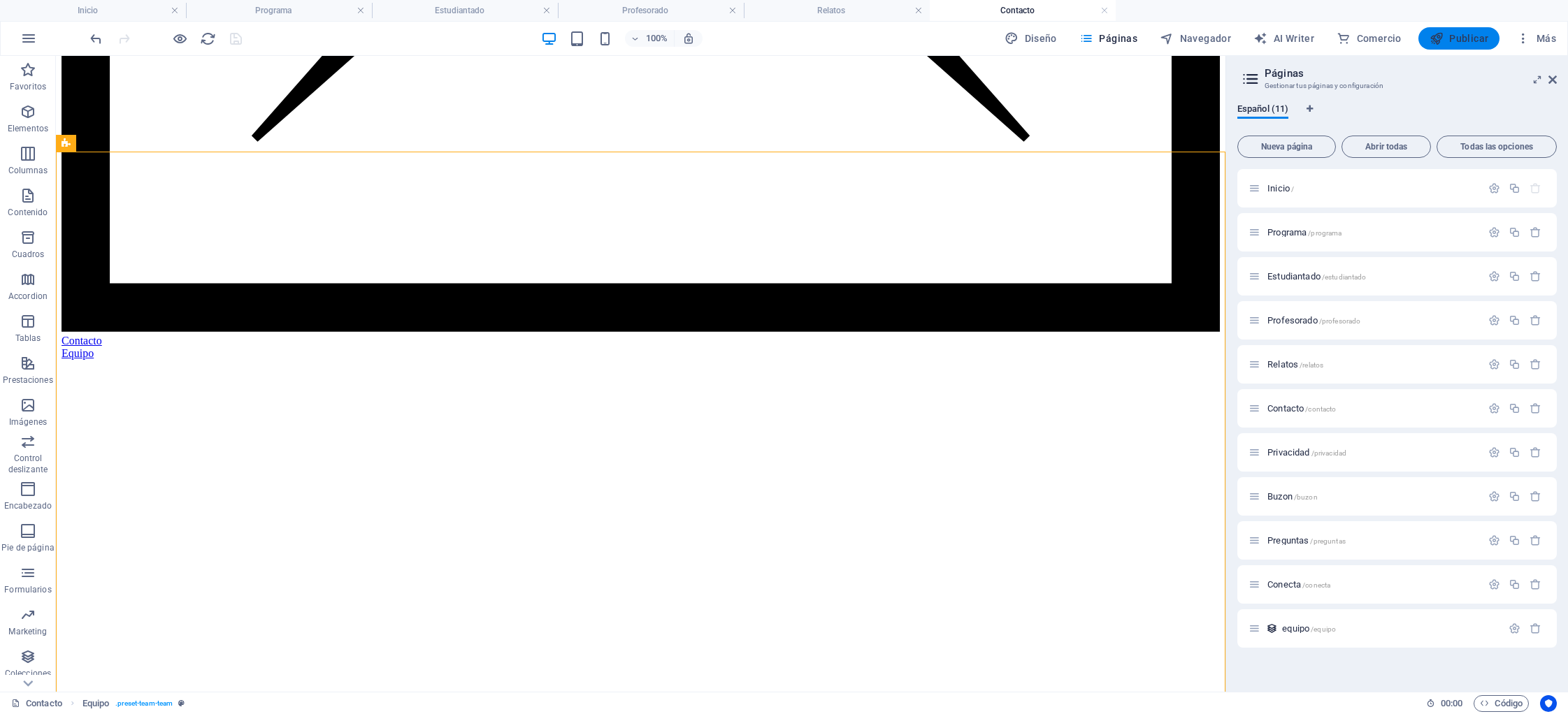
click at [1484, 41] on span "Publicar" at bounding box center [1459, 38] width 59 height 14
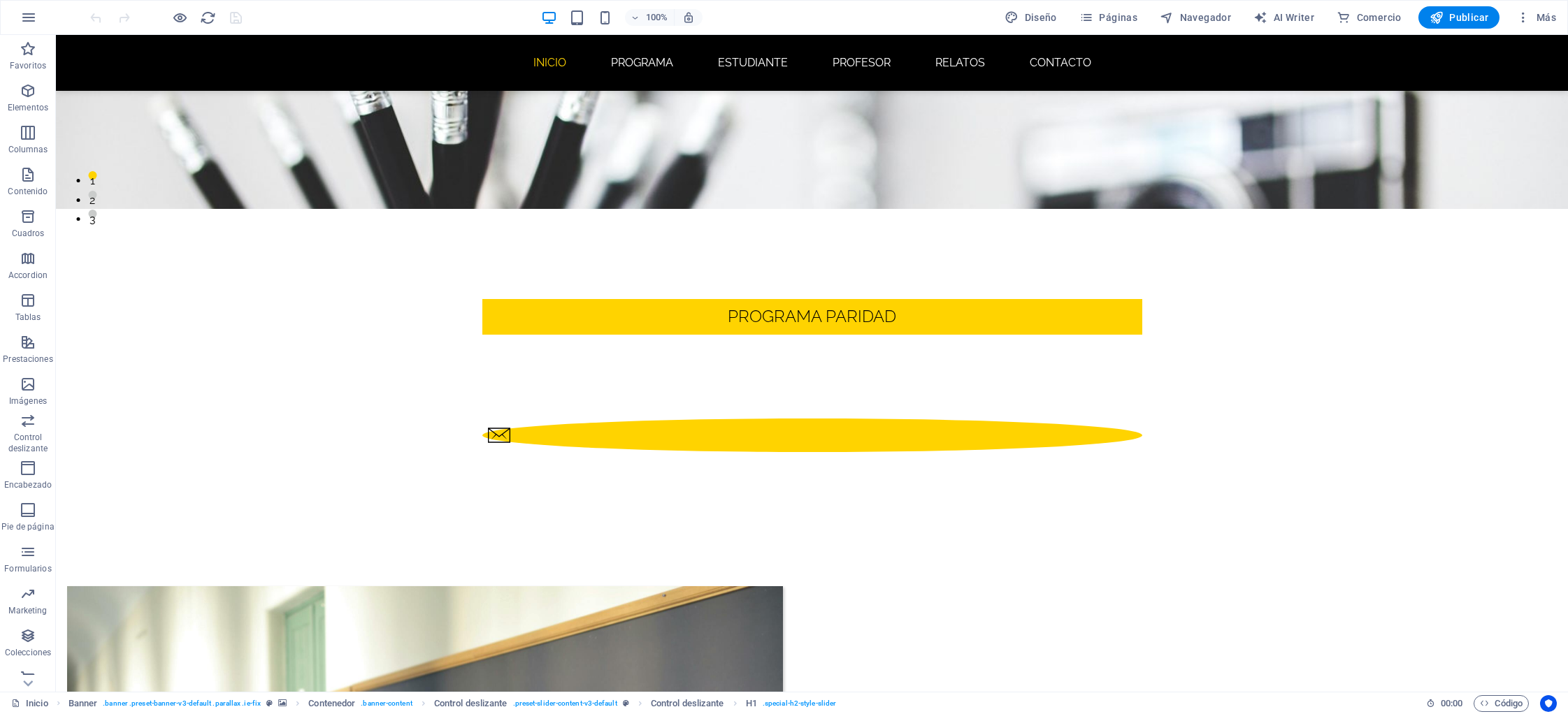
scroll to position [484, 0]
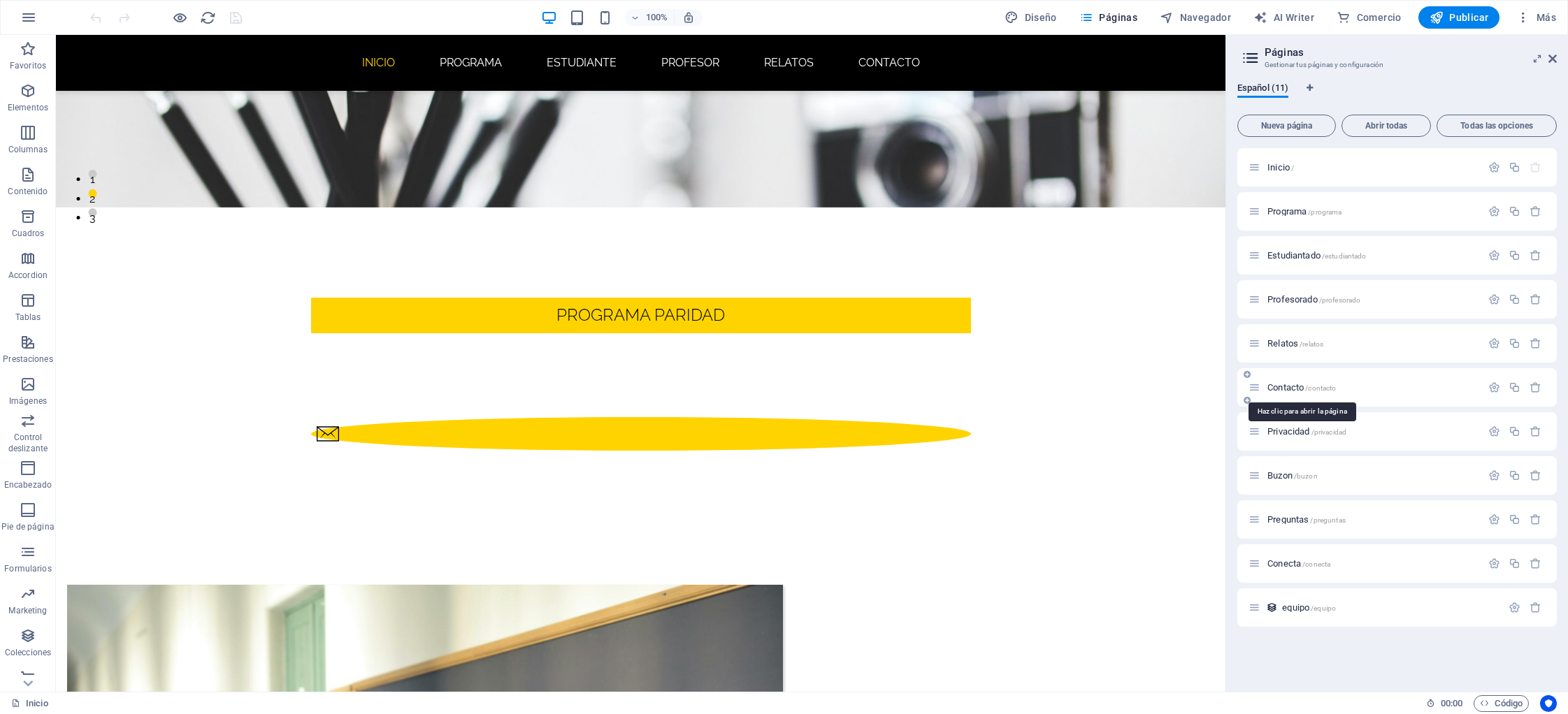
click at [1279, 389] on span "Contacto /contacto" at bounding box center [1301, 388] width 68 height 11
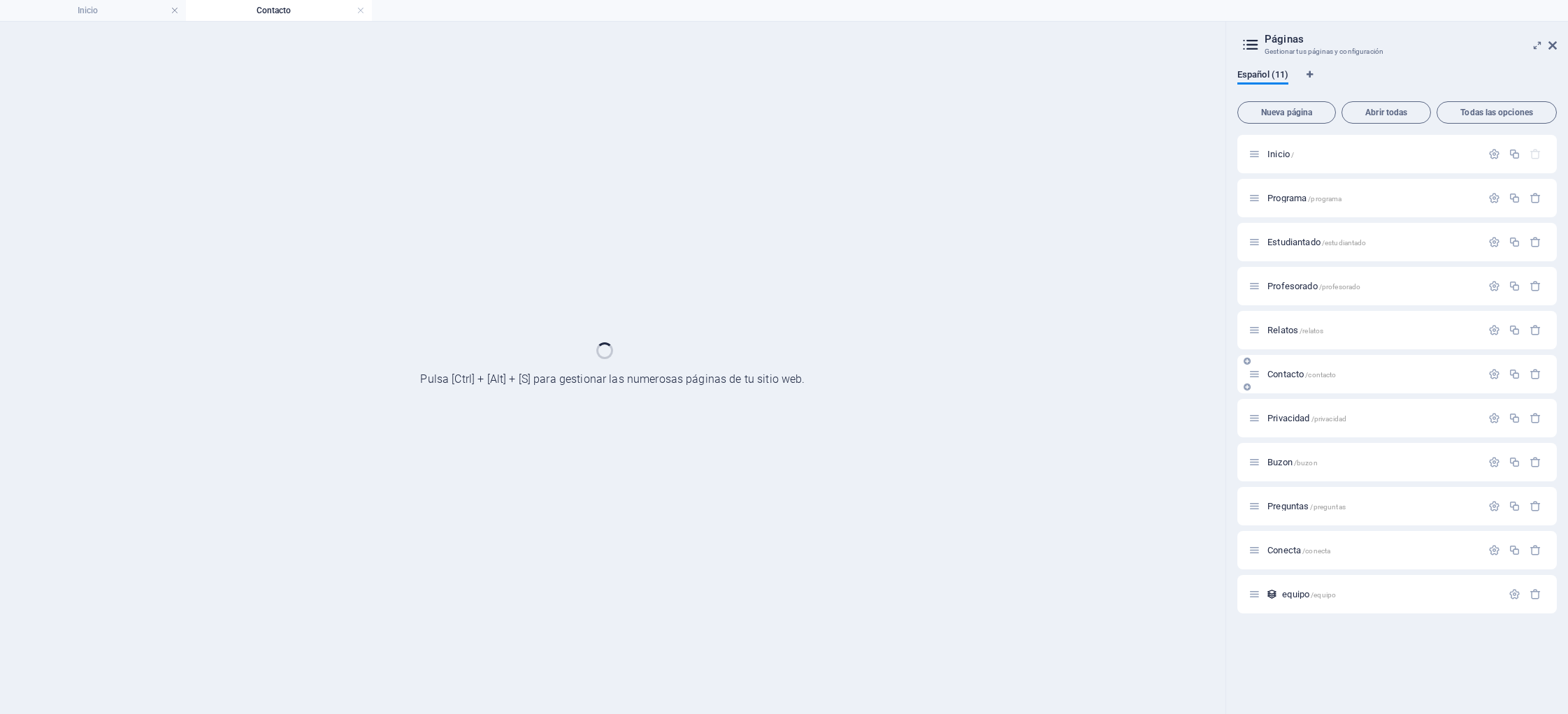
click at [0, 0] on div "Contacto /contacto" at bounding box center [0, 0] width 0 height 0
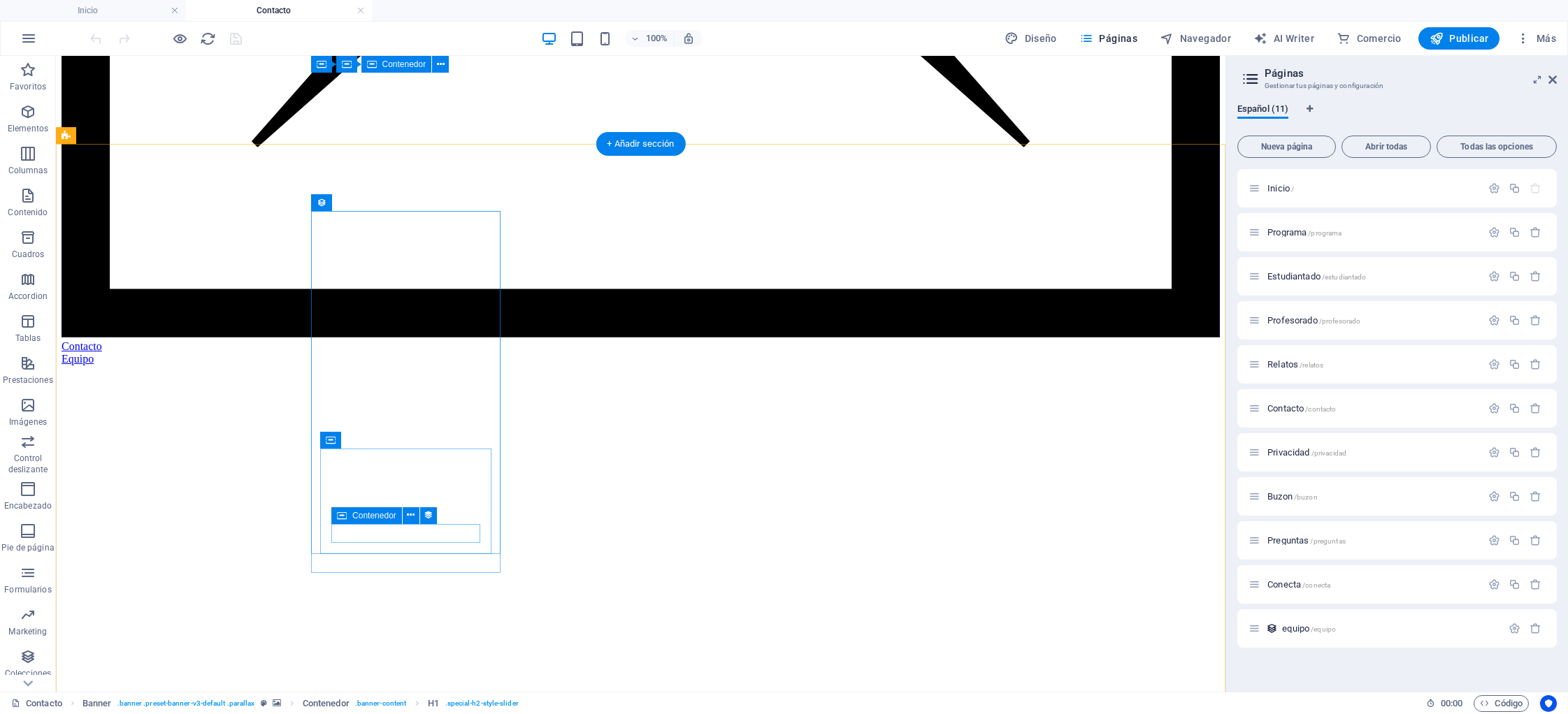
scroll to position [1316, 0]
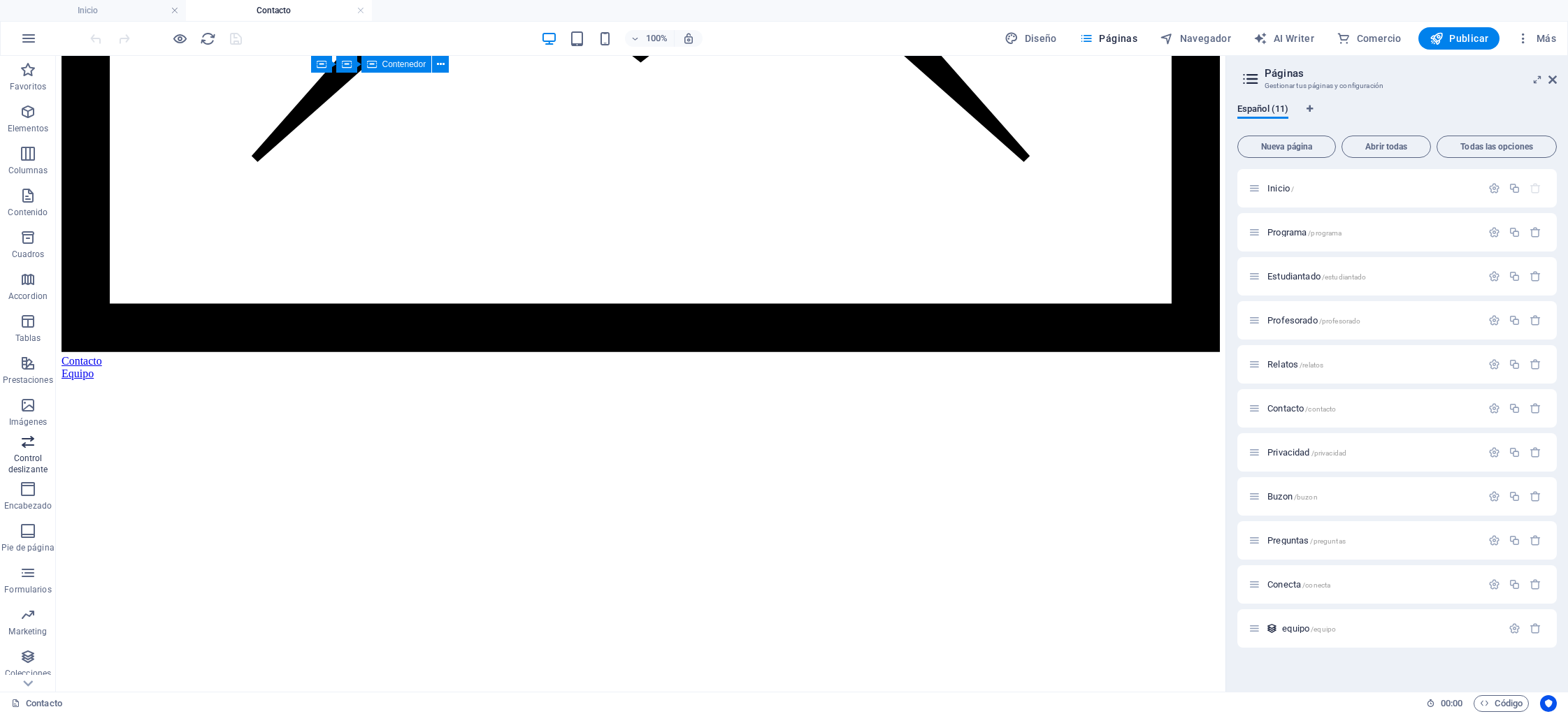
click at [26, 461] on p "Control deslizante" at bounding box center [27, 464] width 56 height 22
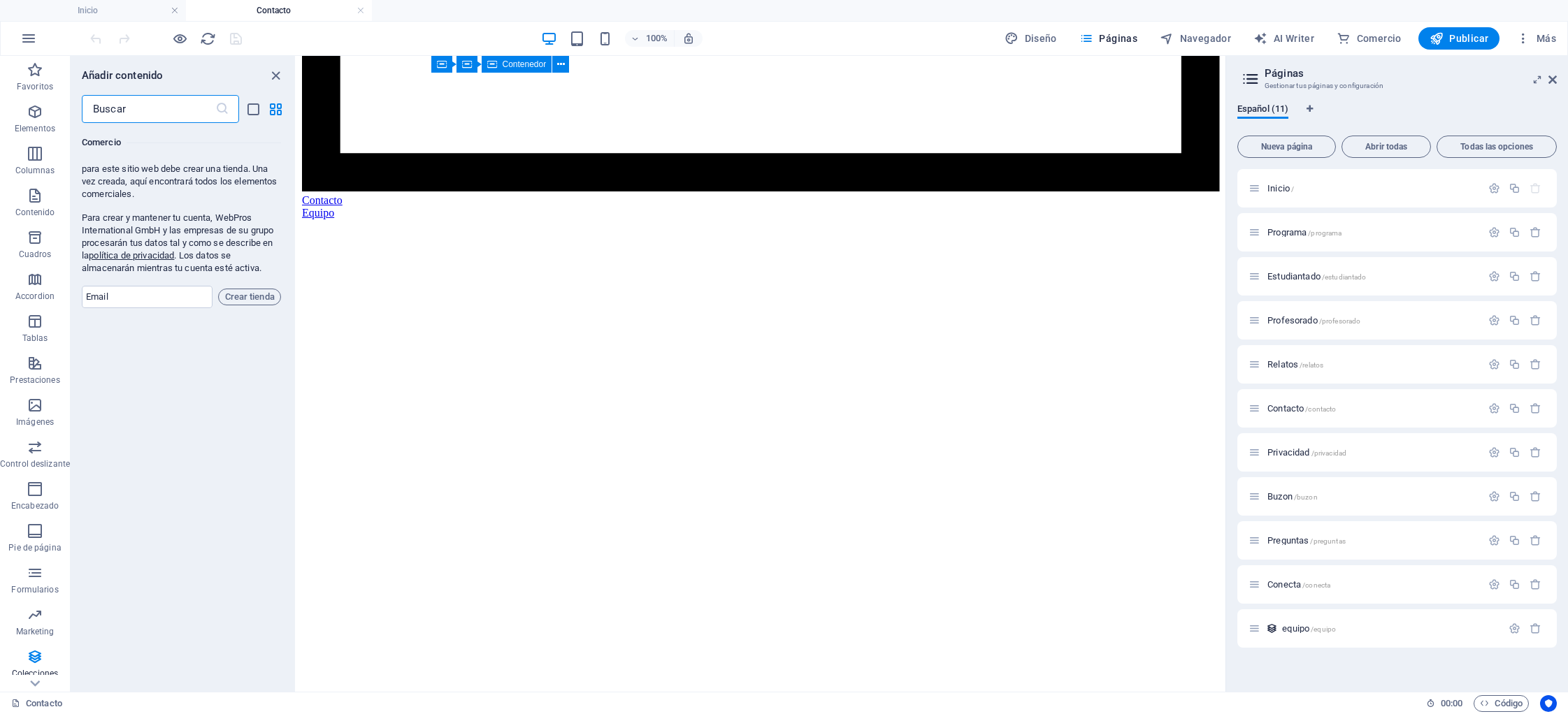
scroll to position [26357, 0]
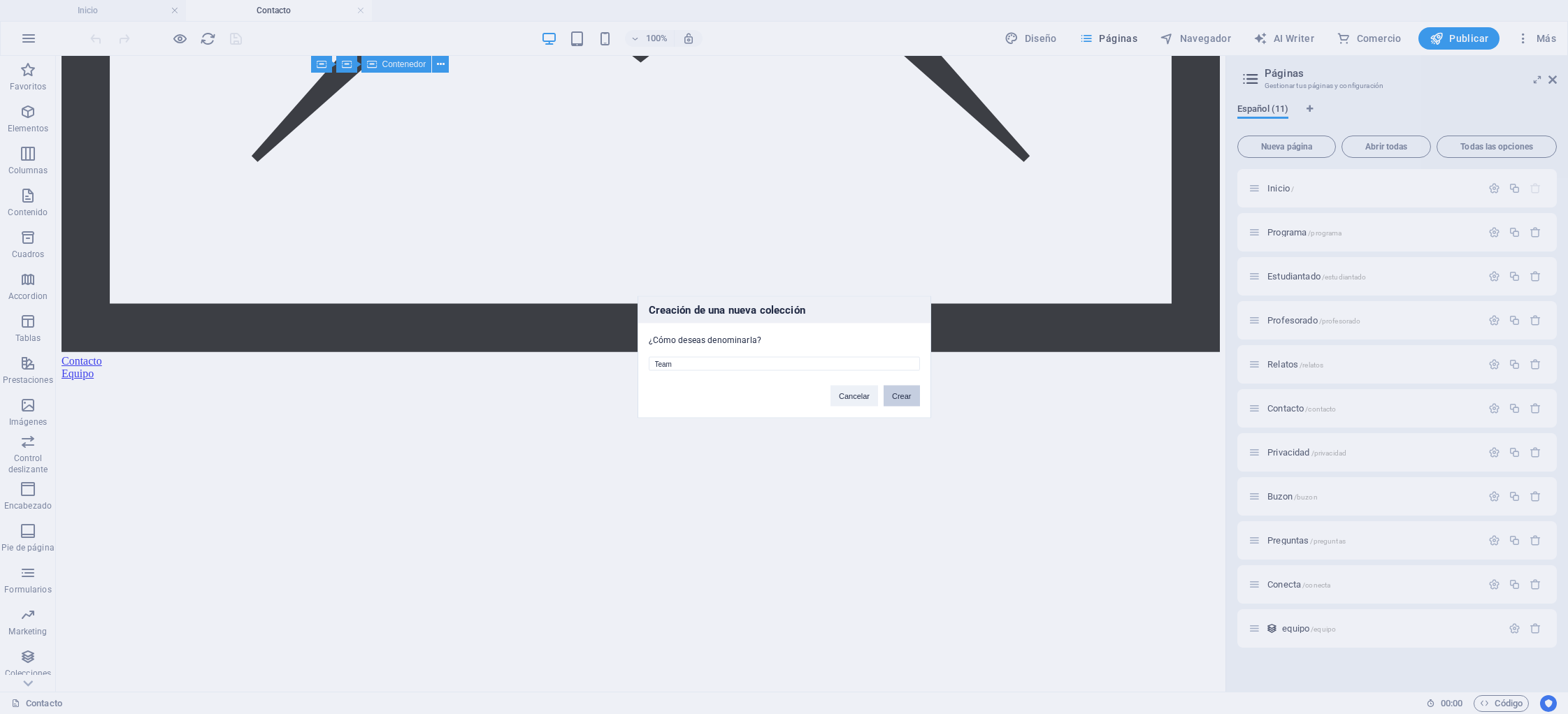
drag, startPoint x: 907, startPoint y: 396, endPoint x: 849, endPoint y: 395, distance: 58.0
click at [907, 396] on button "Crear" at bounding box center [901, 396] width 36 height 21
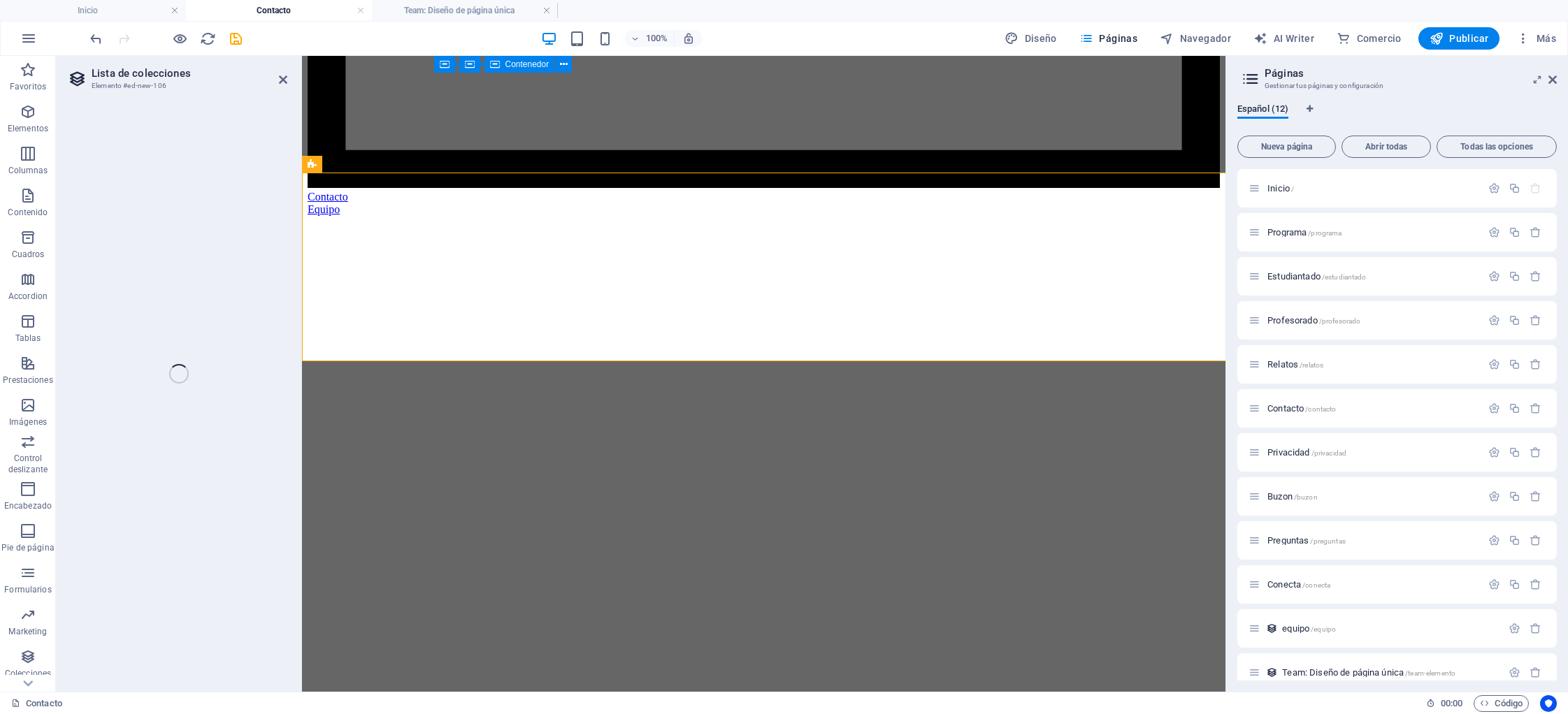
select select "68bc6009b3d2b39bee074e54"
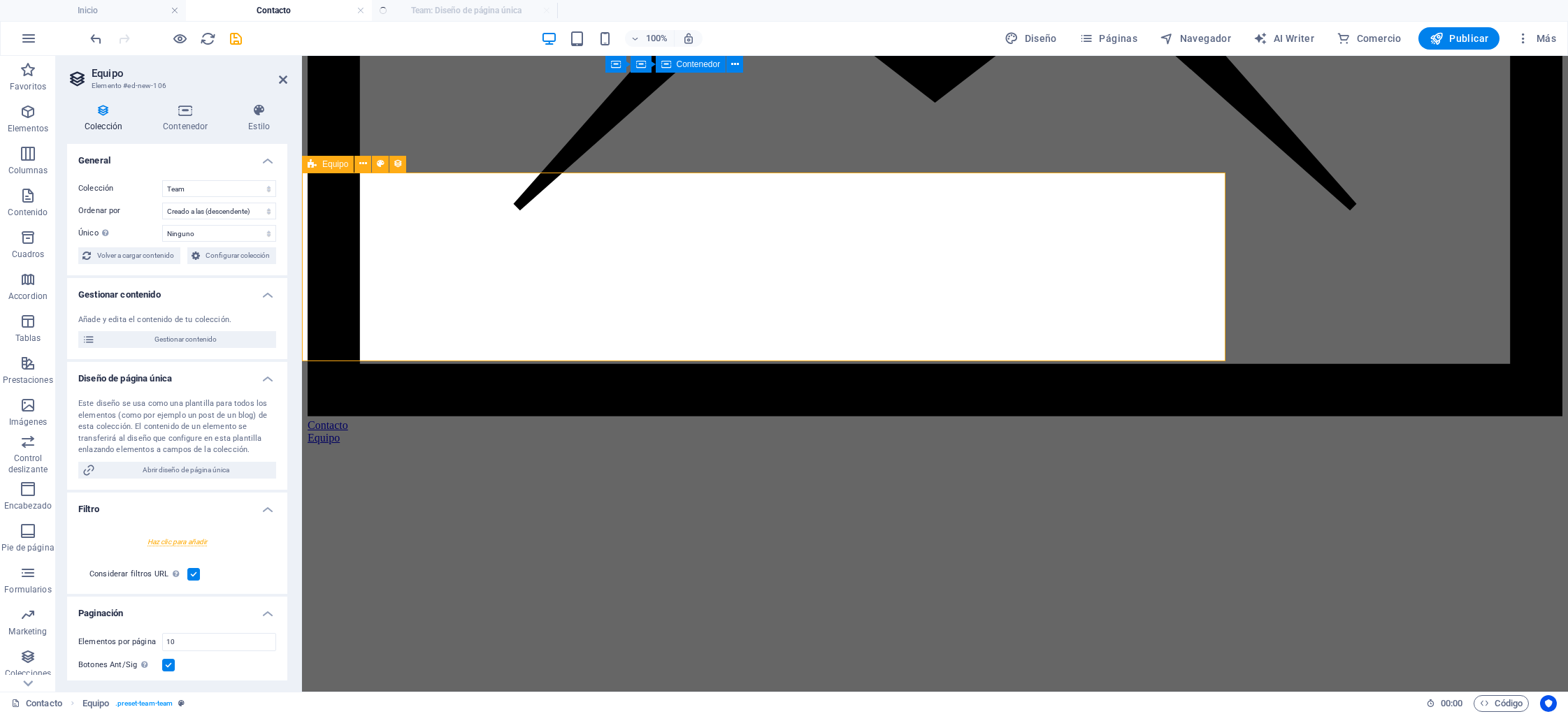
select select "createdAt_DESC"
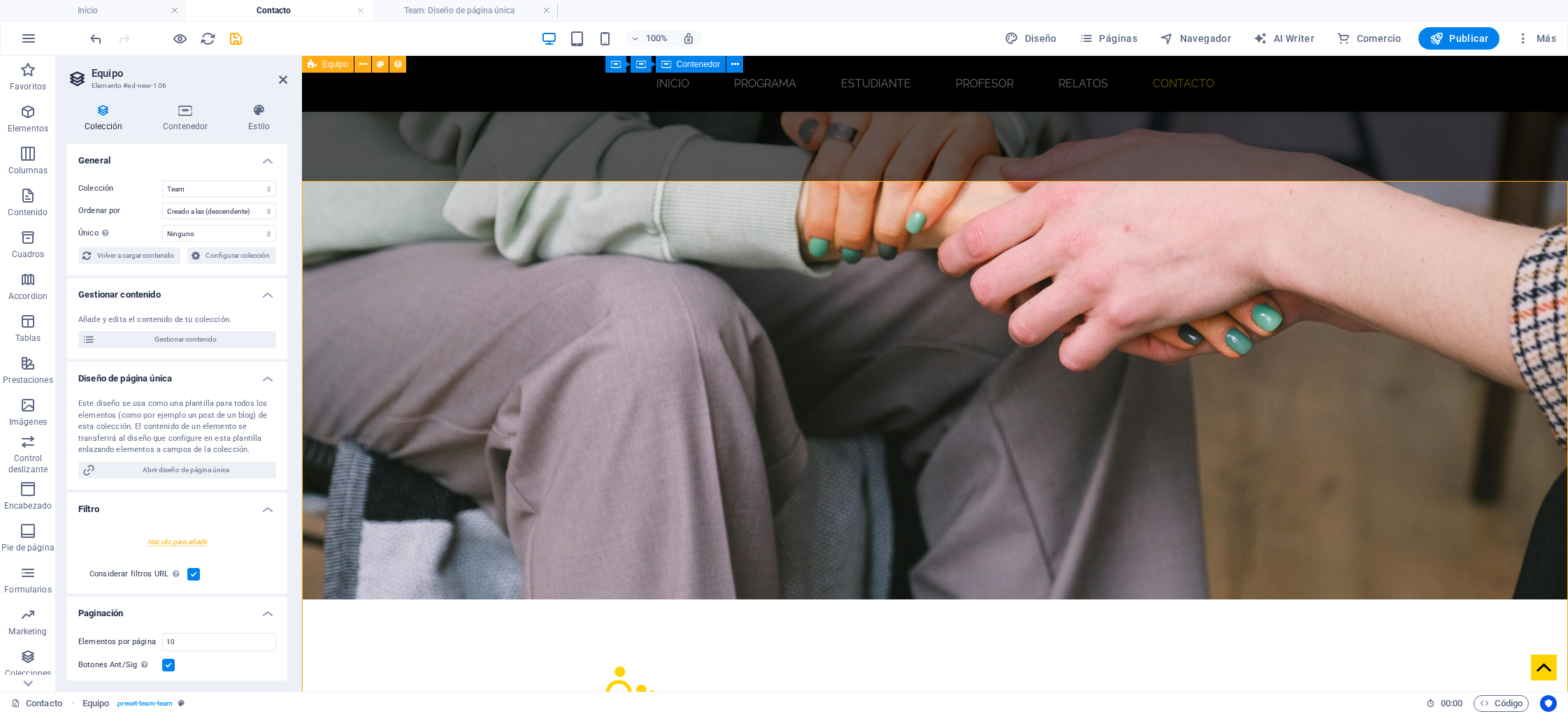
scroll to position [1252, 0]
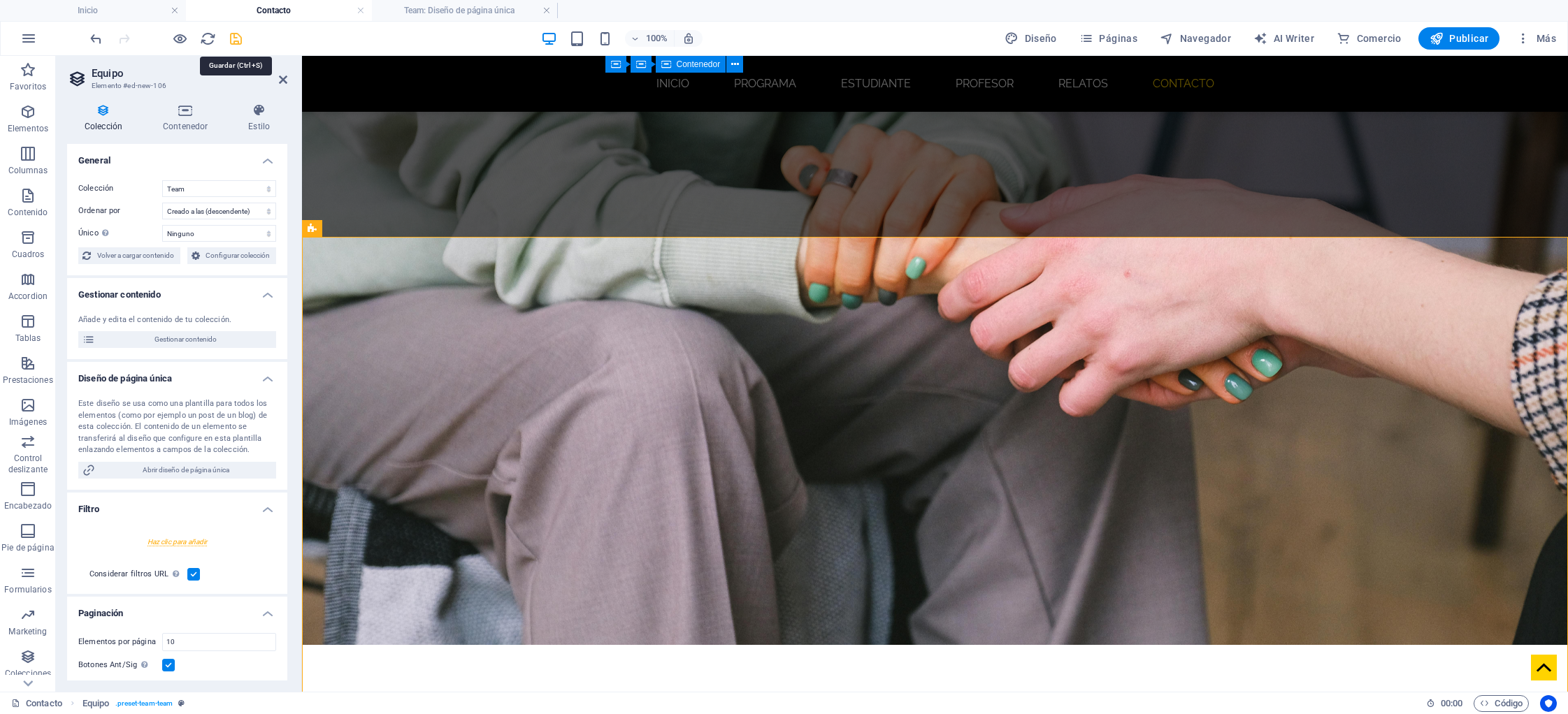
click at [235, 38] on icon "save" at bounding box center [236, 39] width 17 height 17
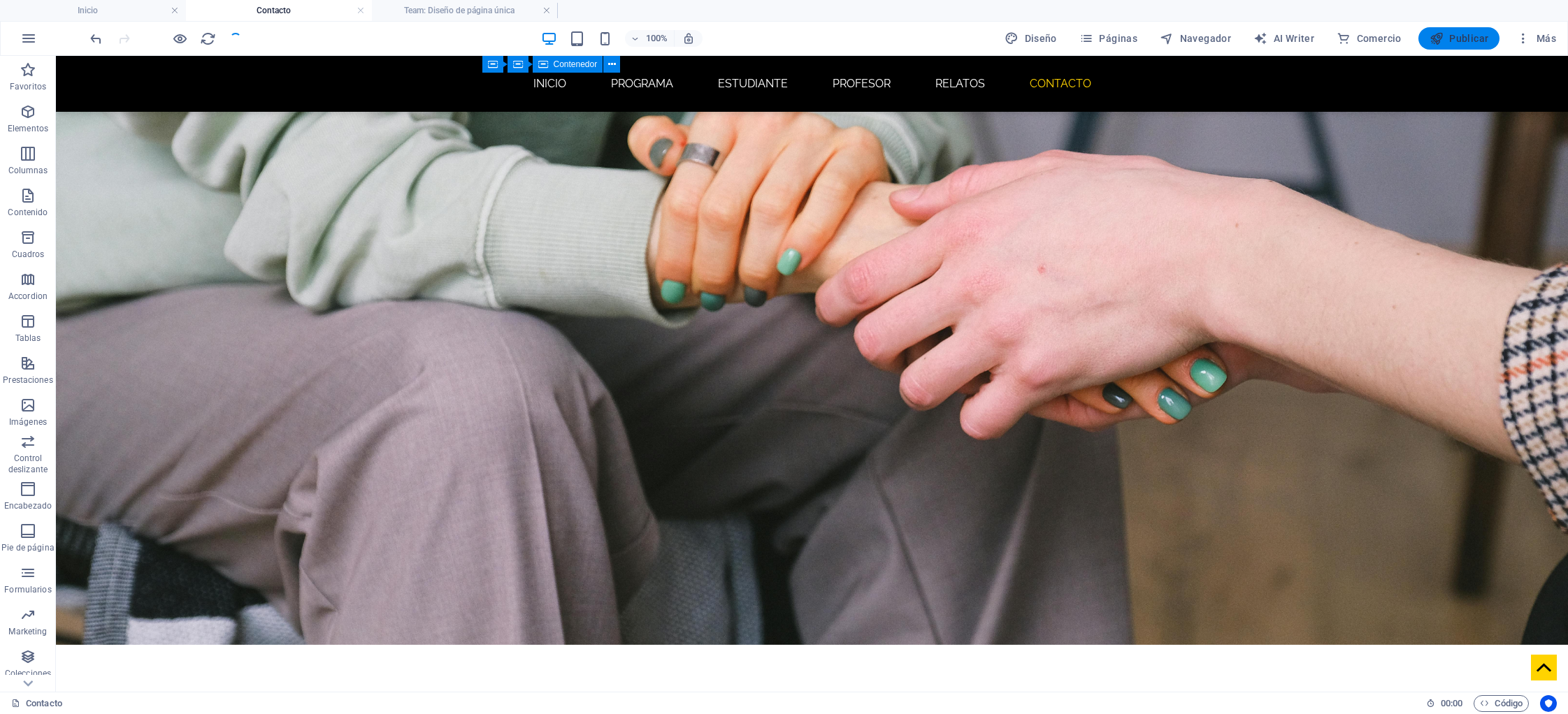
click at [1462, 41] on span "Publicar" at bounding box center [1459, 38] width 59 height 14
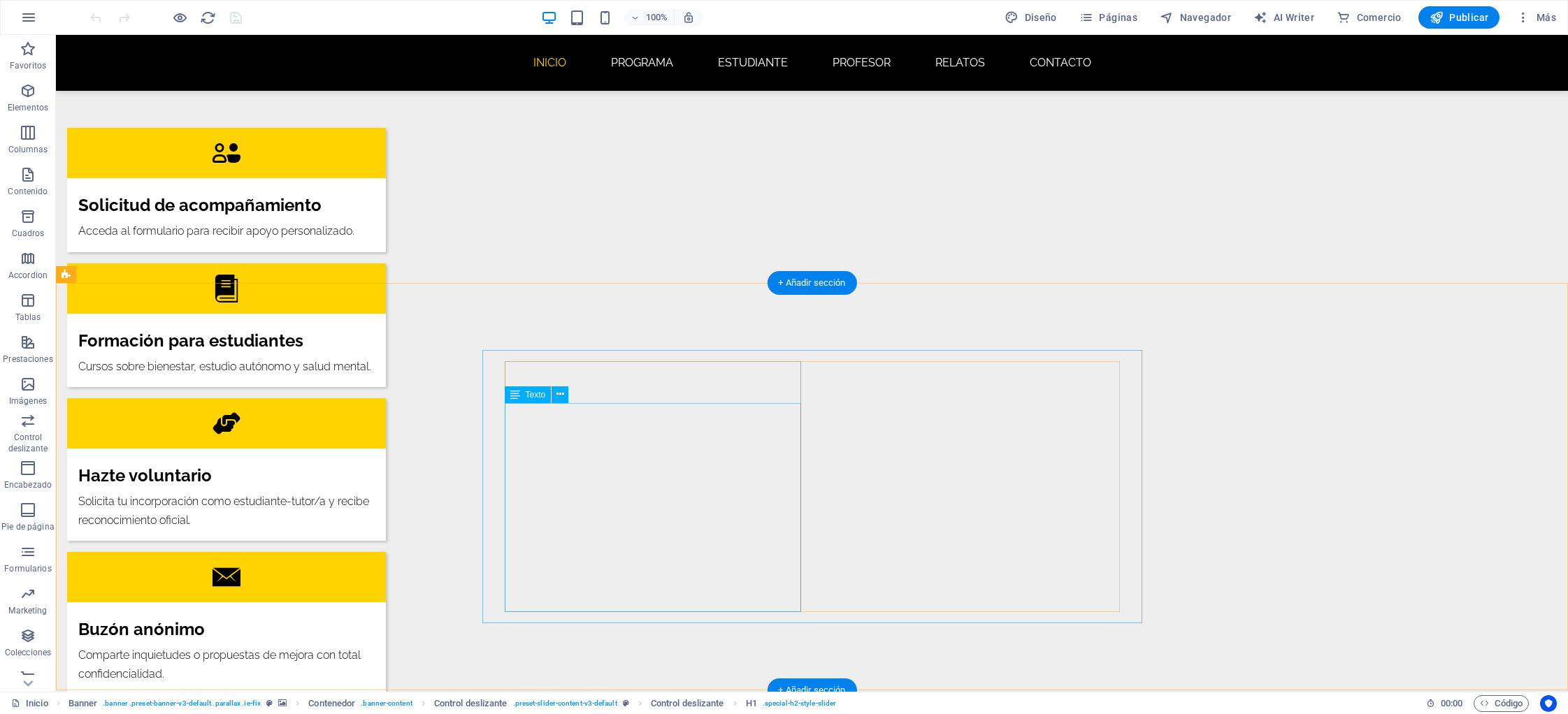
scroll to position [2246, 0]
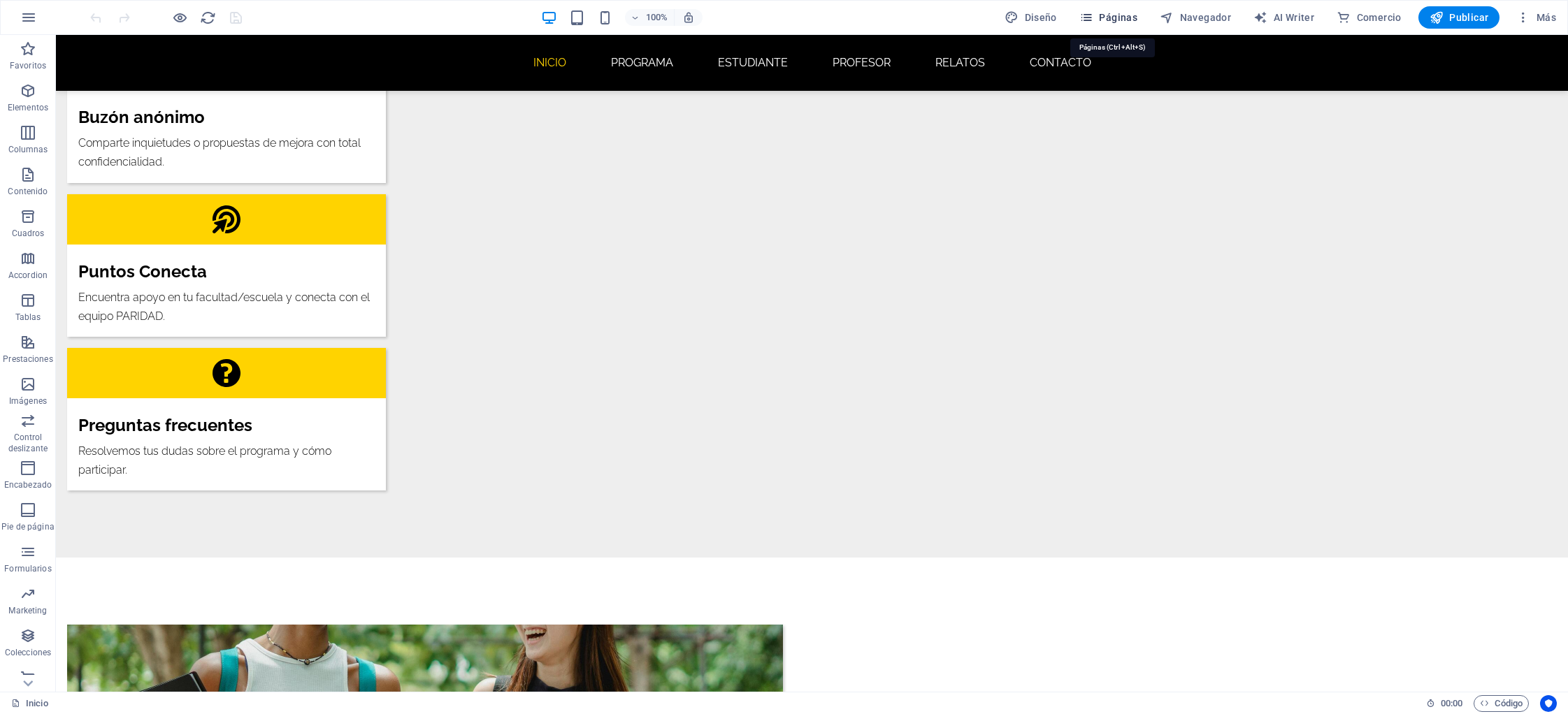
click at [318, 227] on button "Páginas" at bounding box center [170, 238] width 296 height 21
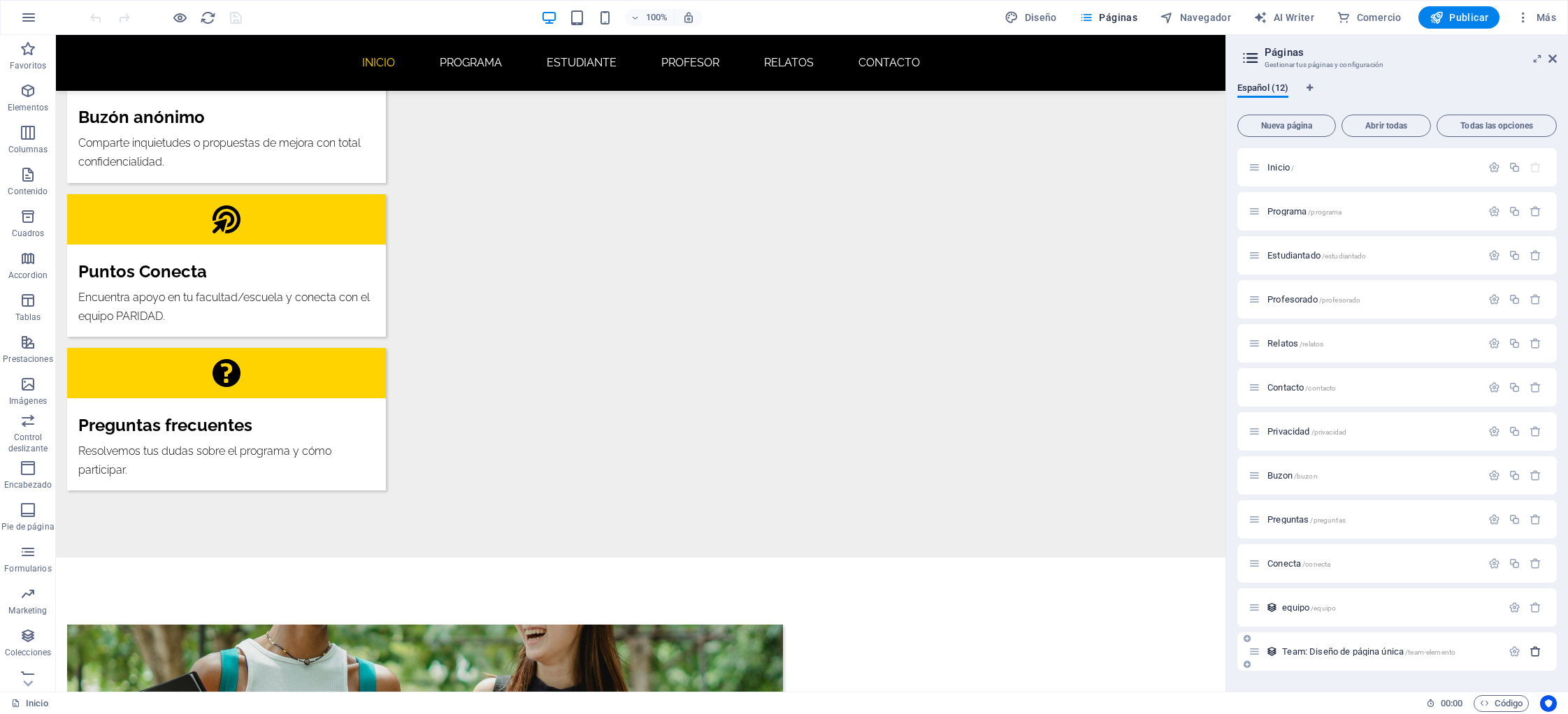
click at [1533, 650] on icon "button" at bounding box center [1535, 652] width 12 height 12
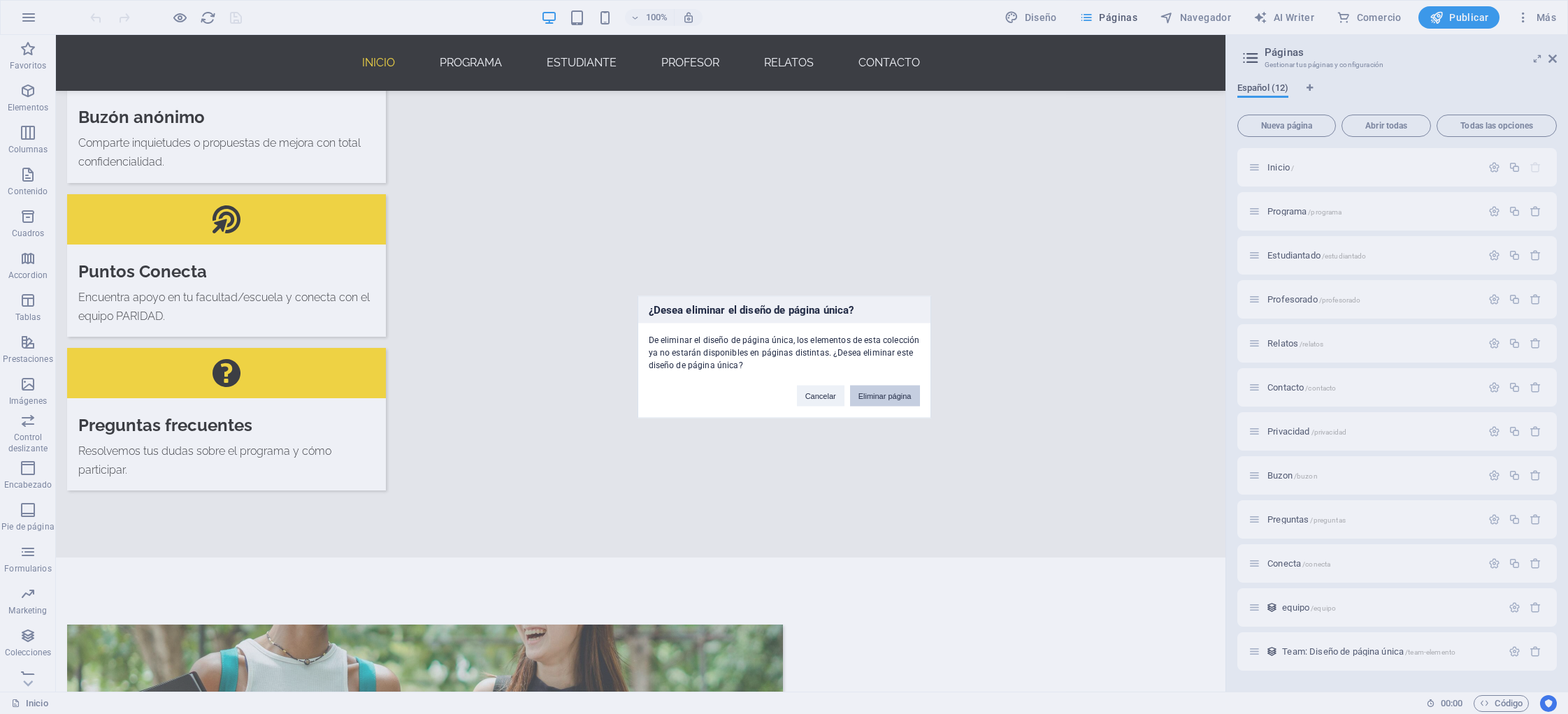
click at [867, 395] on button "Eliminar página" at bounding box center [885, 396] width 70 height 21
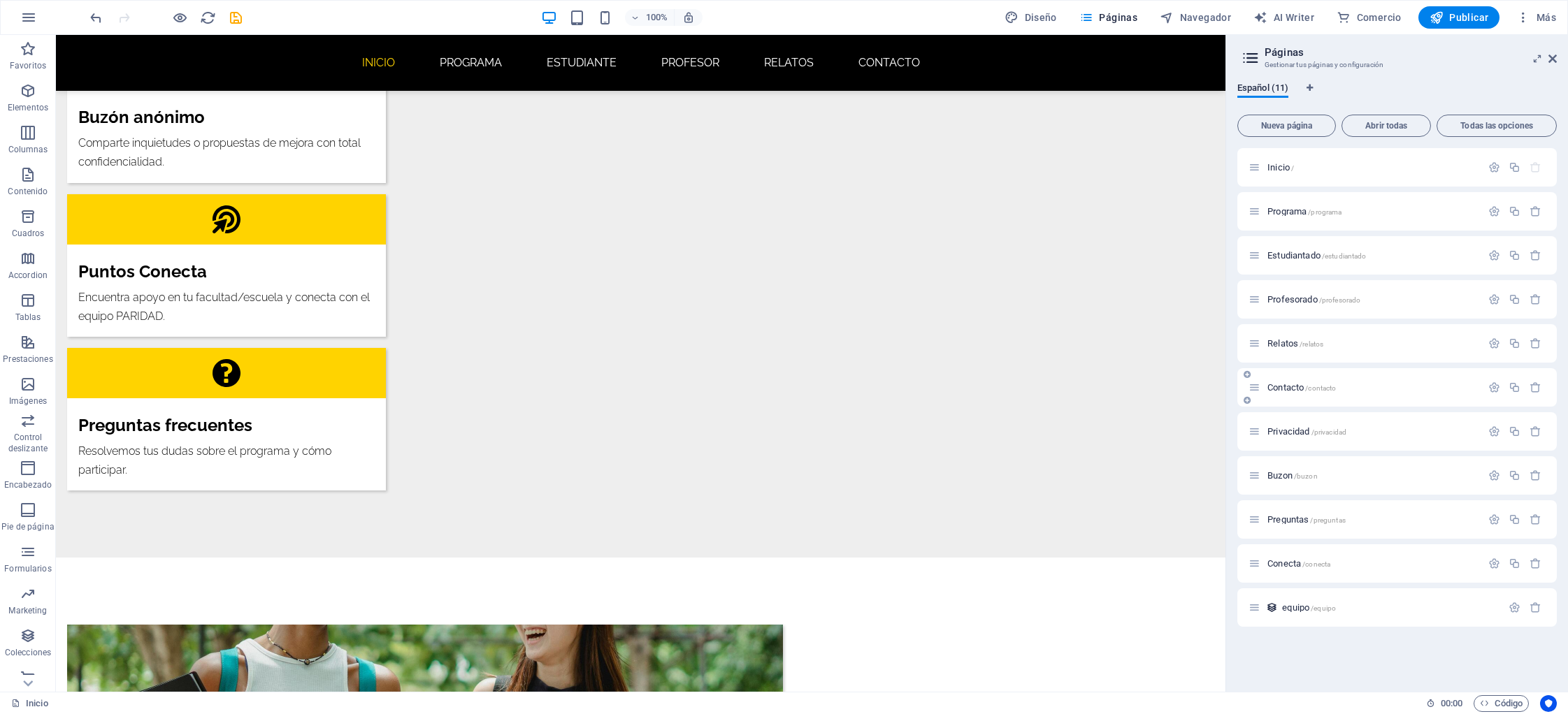
click at [1282, 385] on span "Contacto /contacto" at bounding box center [1301, 388] width 68 height 11
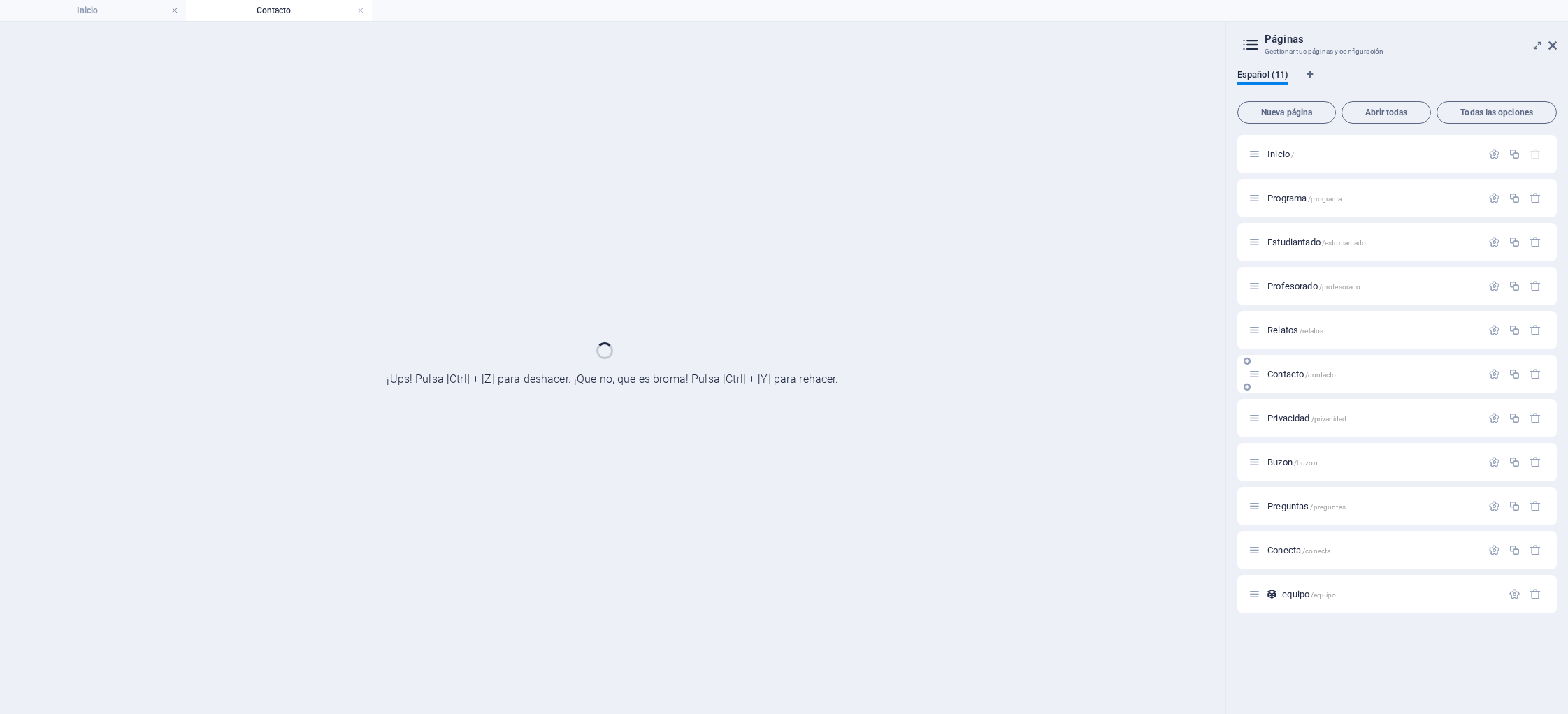
scroll to position [0, 0]
click at [1282, 385] on div "Contacto /contacto" at bounding box center [1397, 374] width 319 height 38
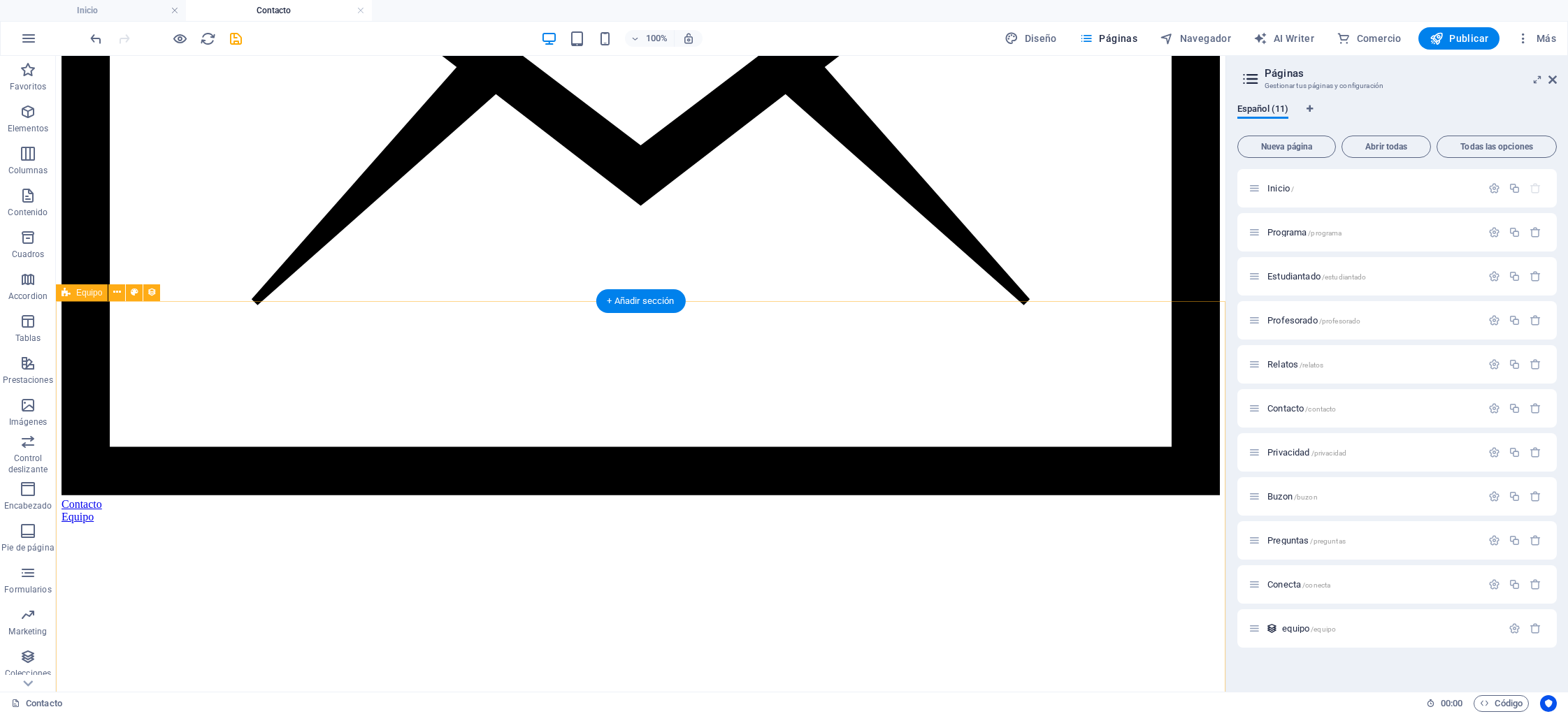
scroll to position [1172, 0]
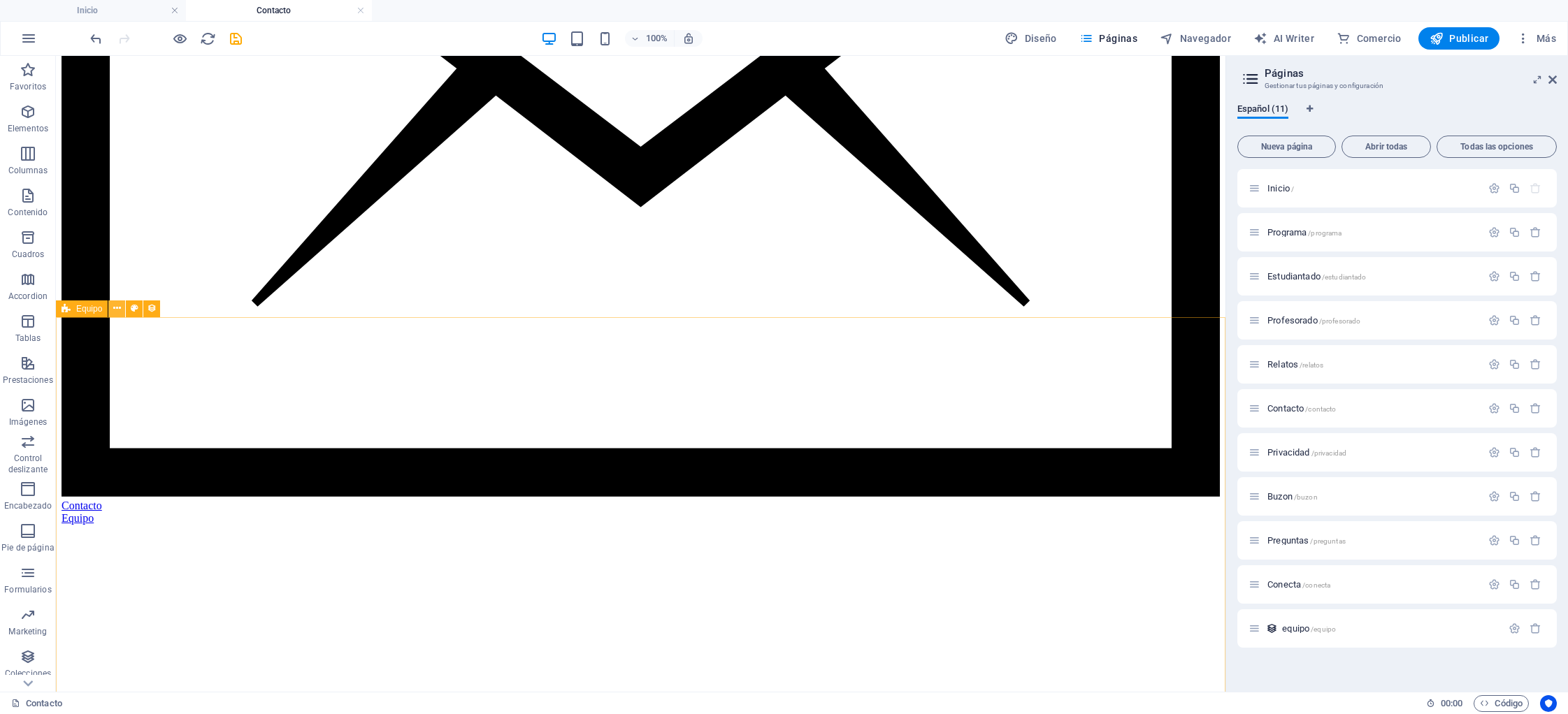
click at [116, 308] on icon at bounding box center [117, 308] width 8 height 15
click at [115, 311] on icon at bounding box center [117, 308] width 8 height 15
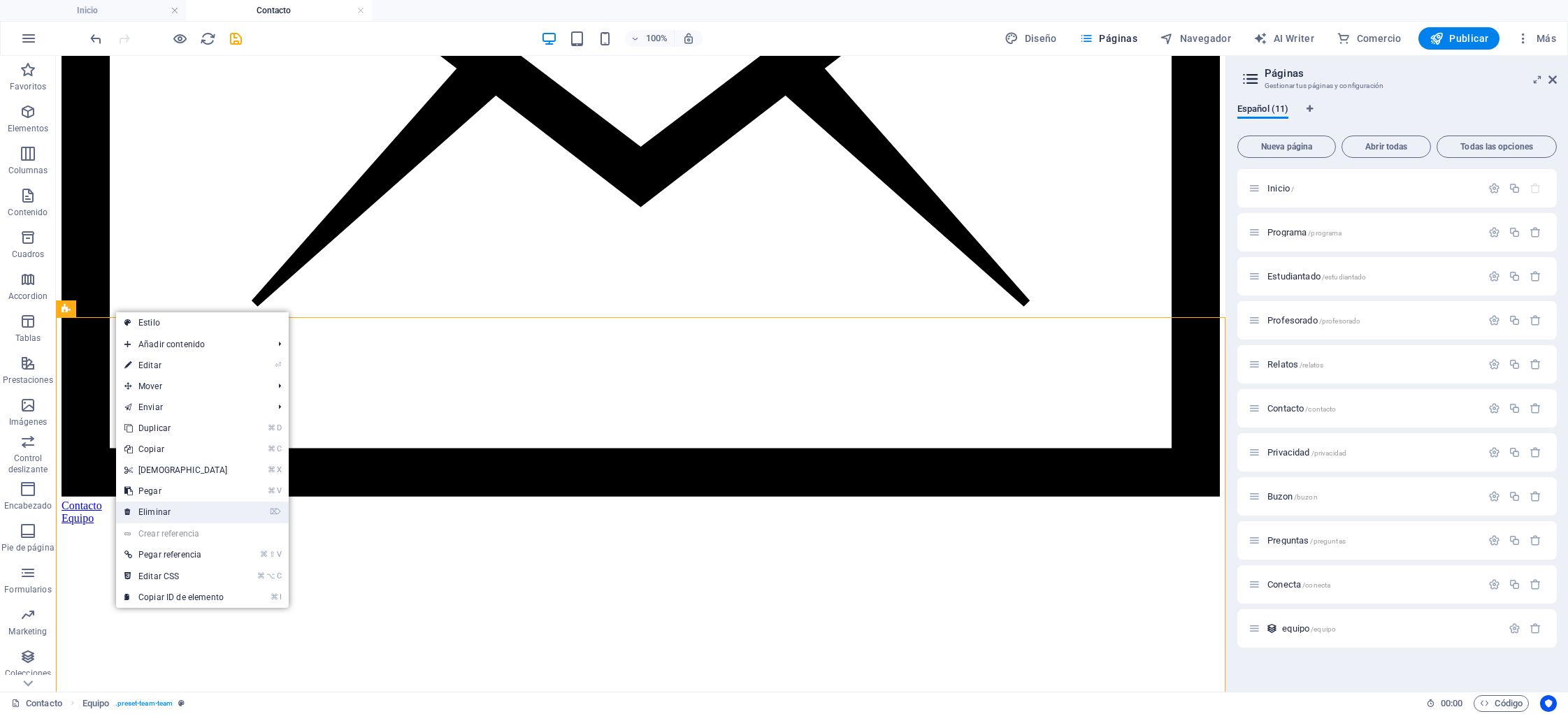
click at [154, 511] on link "⌦ Eliminar" at bounding box center [175, 512] width 120 height 21
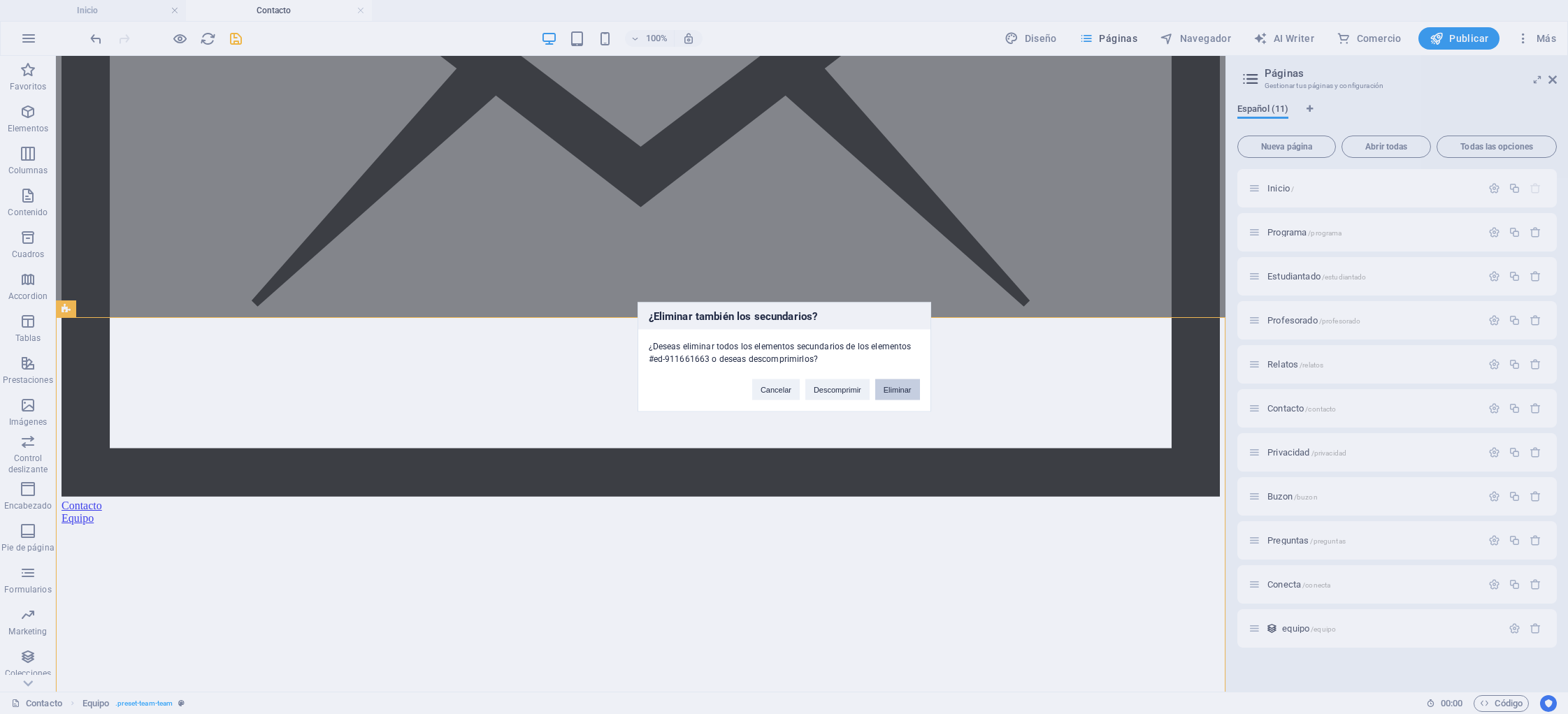
click at [890, 385] on button "Eliminar" at bounding box center [897, 391] width 45 height 21
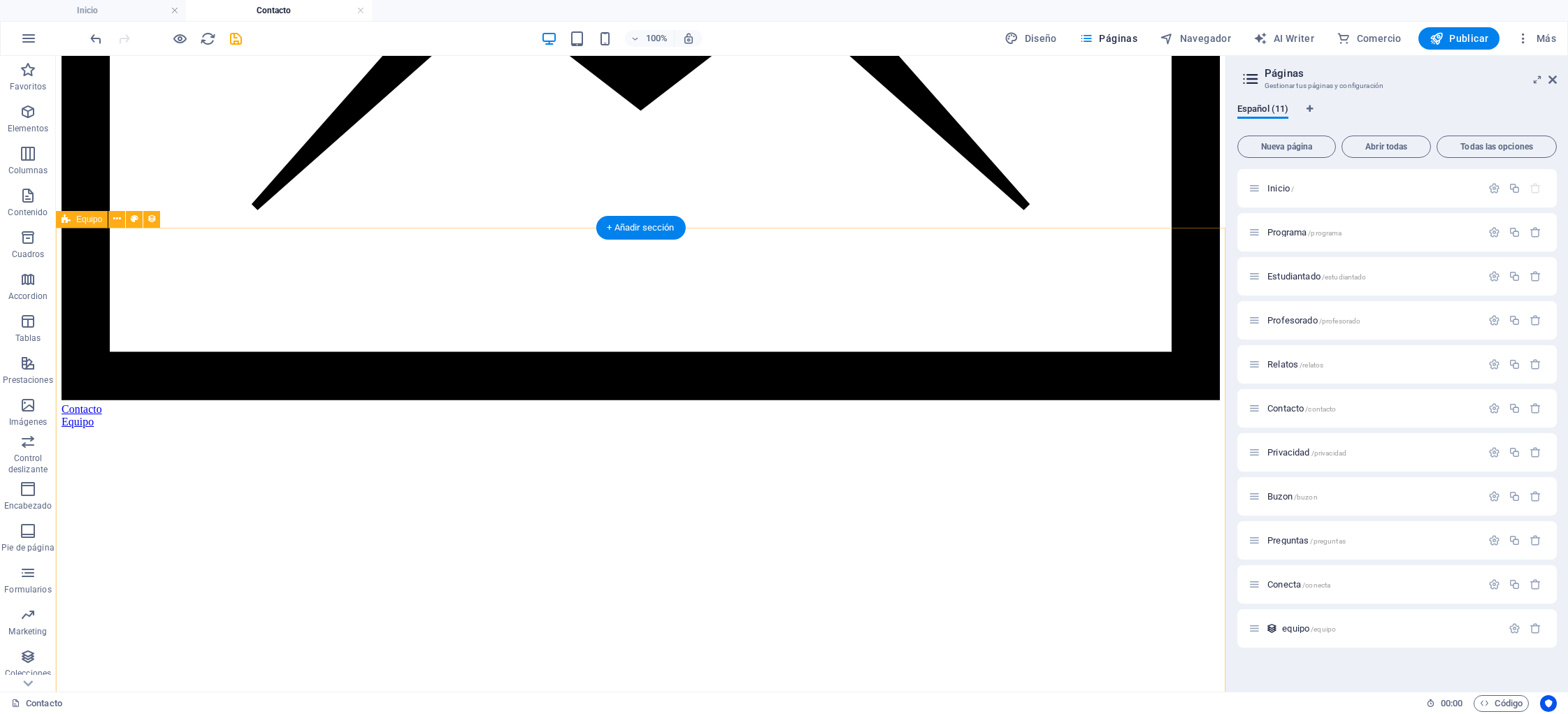
scroll to position [1271, 0]
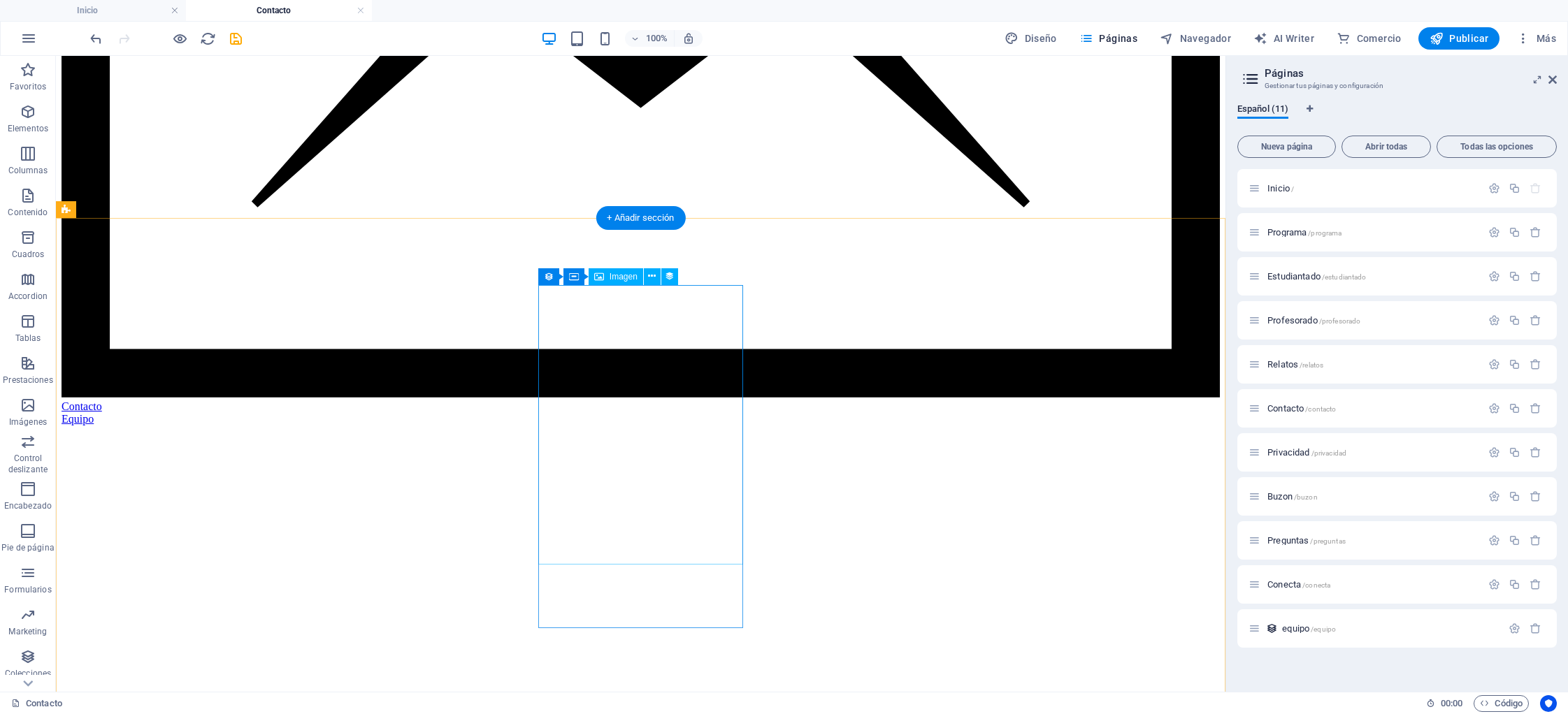
select select "px"
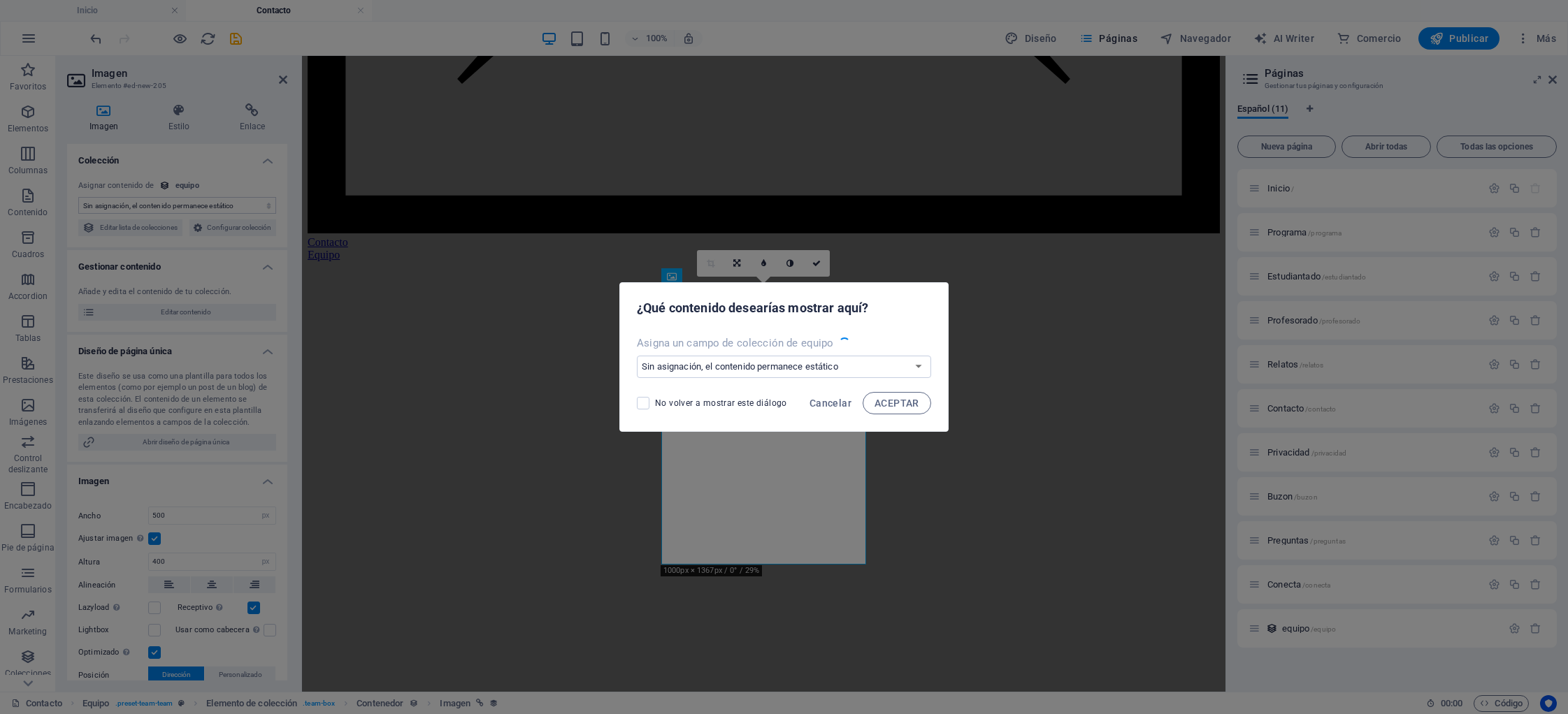
select select "image"
click at [669, 368] on select "Sin asignación, el contenido permanece estático Crear un campo nuevo Creado a l…" at bounding box center [784, 366] width 294 height 22
click at [667, 366] on select "Sin asignación, el contenido permanece estático Crear un campo nuevo Creado a l…" at bounding box center [784, 366] width 294 height 22
select select "image"
click at [638, 356] on select "Sin asignación, el contenido permanece estático Crear un campo nuevo Creado a l…" at bounding box center [784, 366] width 294 height 22
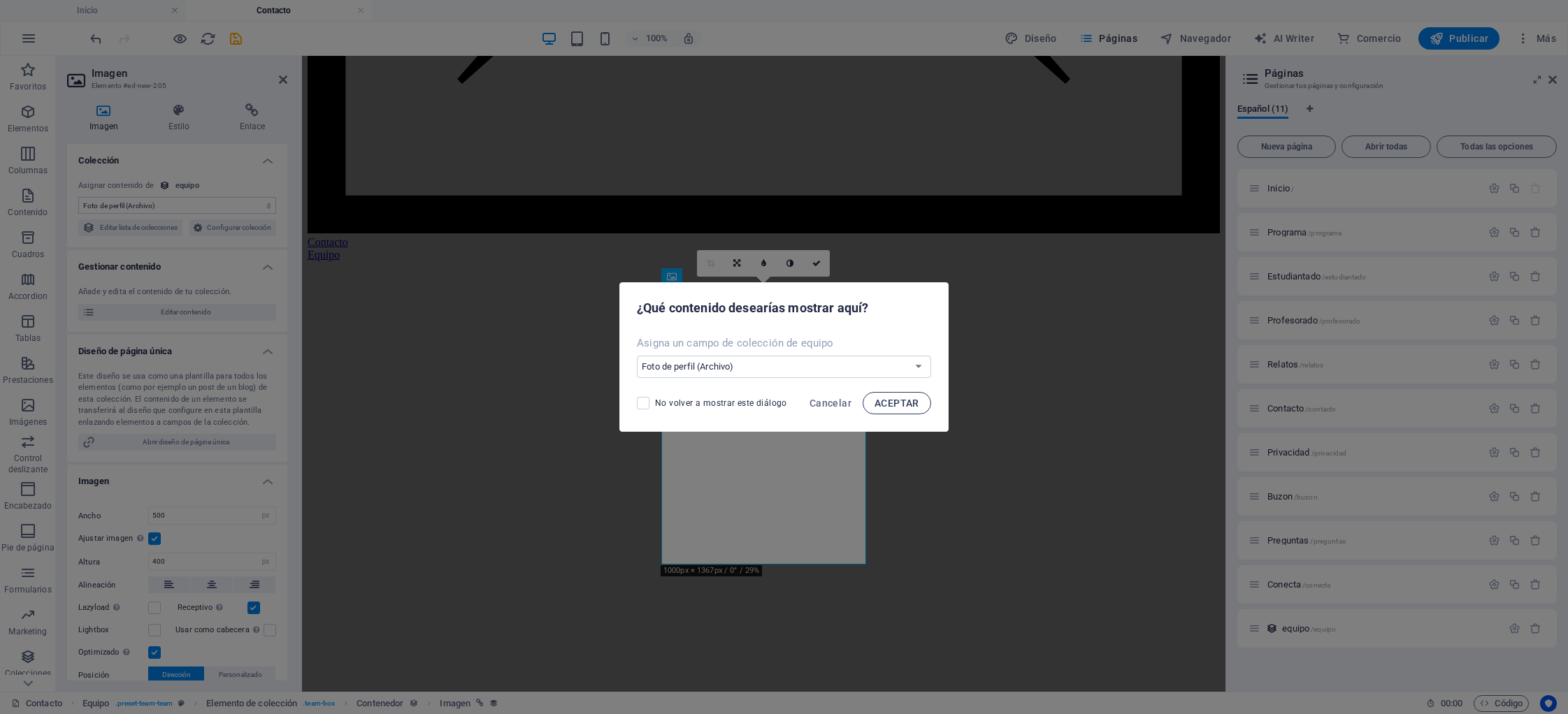
click at [885, 399] on span "ACEPTAR" at bounding box center [897, 402] width 45 height 11
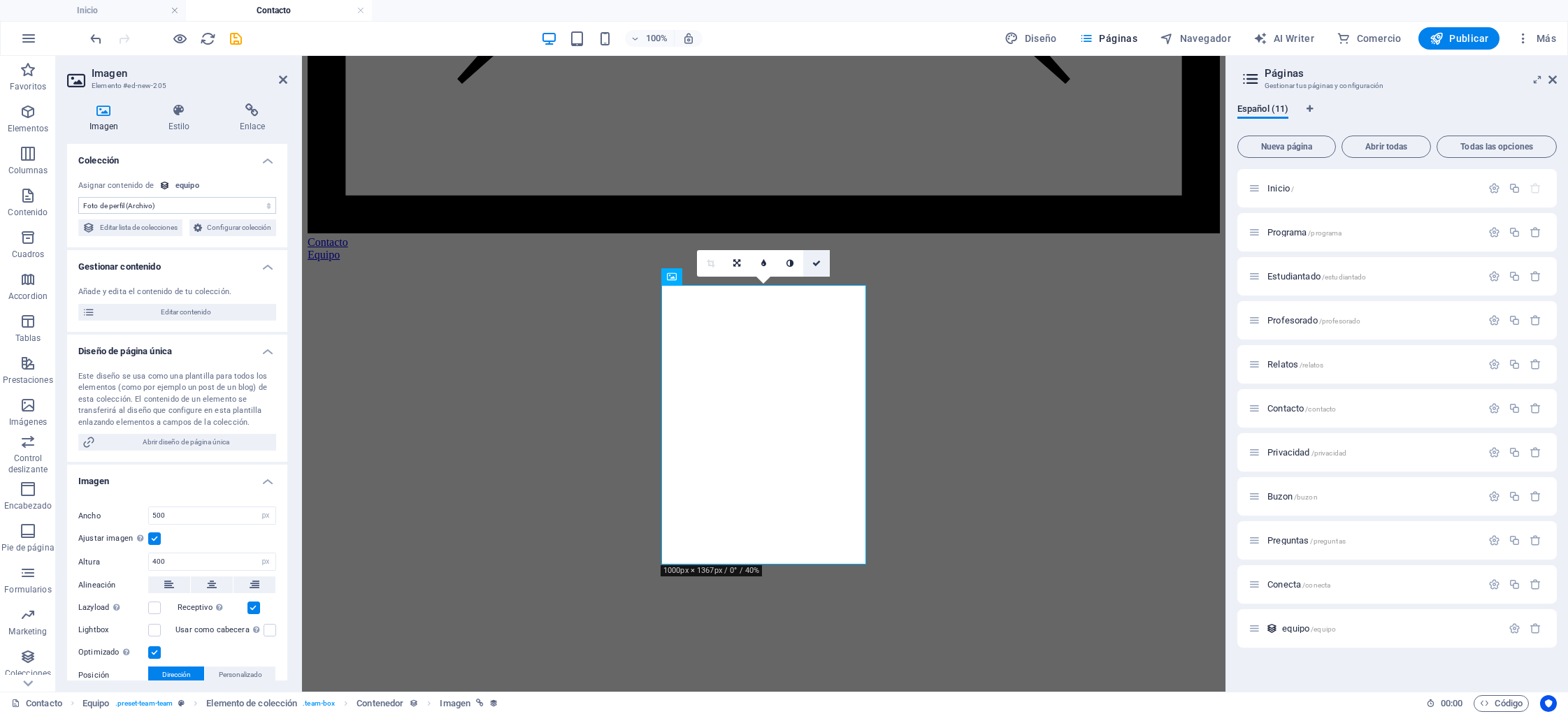
drag, startPoint x: 815, startPoint y: 264, endPoint x: 765, endPoint y: 211, distance: 72.9
click at [815, 264] on icon at bounding box center [816, 263] width 9 height 9
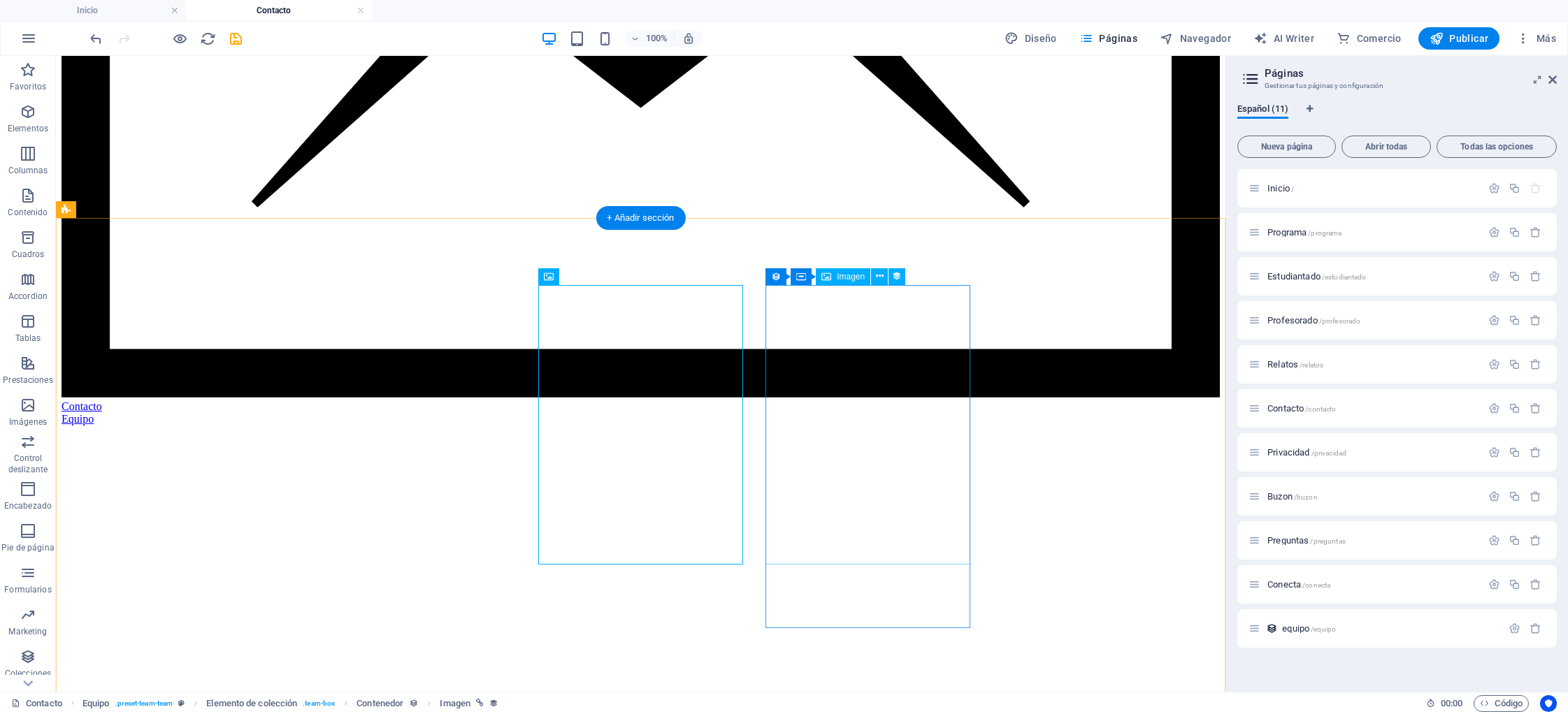
select select "image"
select select "px"
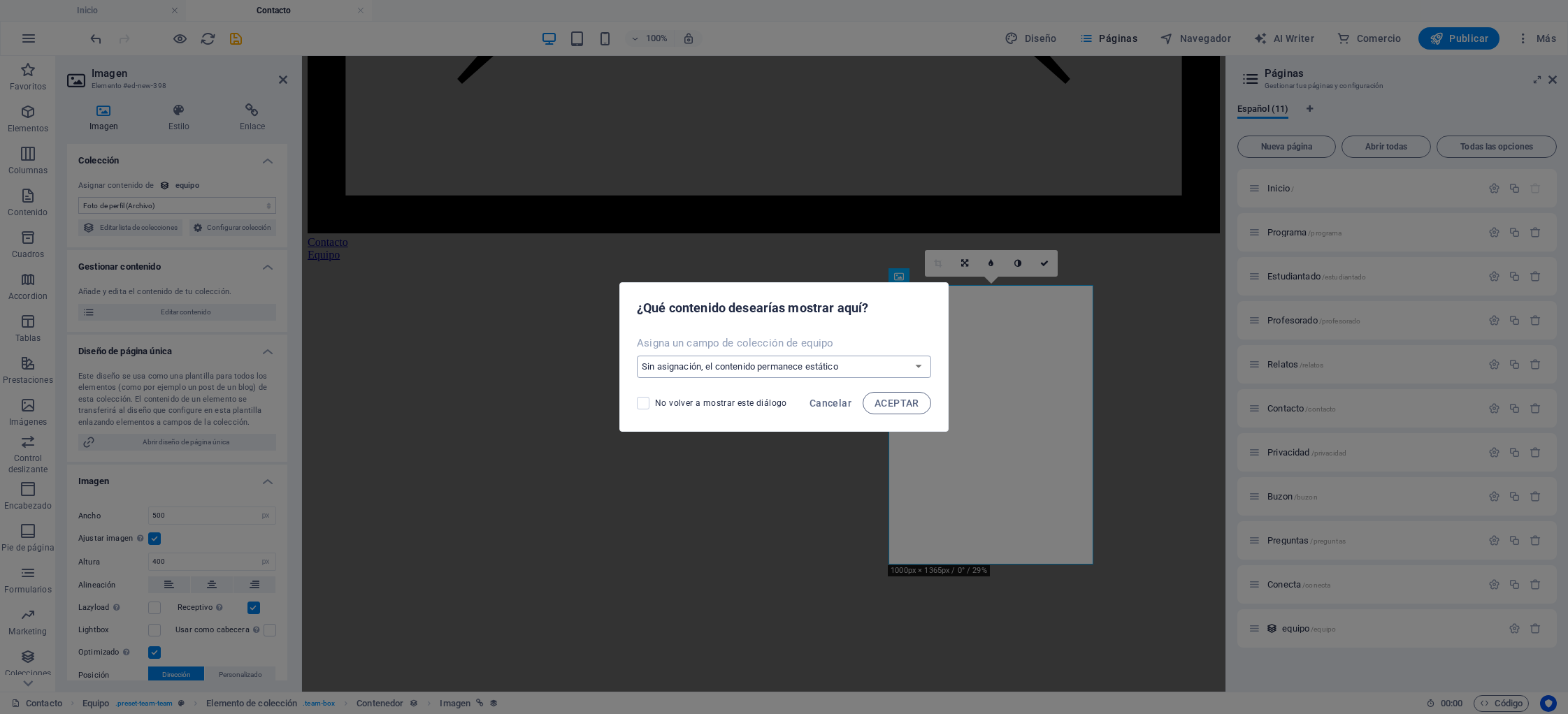
click at [783, 367] on select "Sin asignación, el contenido permanece estático Crear un campo nuevo Creado a l…" at bounding box center [784, 366] width 294 height 22
select select "image"
click at [638, 356] on select "Sin asignación, el contenido permanece estático Crear un campo nuevo Creado a l…" at bounding box center [784, 366] width 294 height 22
click at [895, 401] on span "ACEPTAR" at bounding box center [897, 402] width 45 height 11
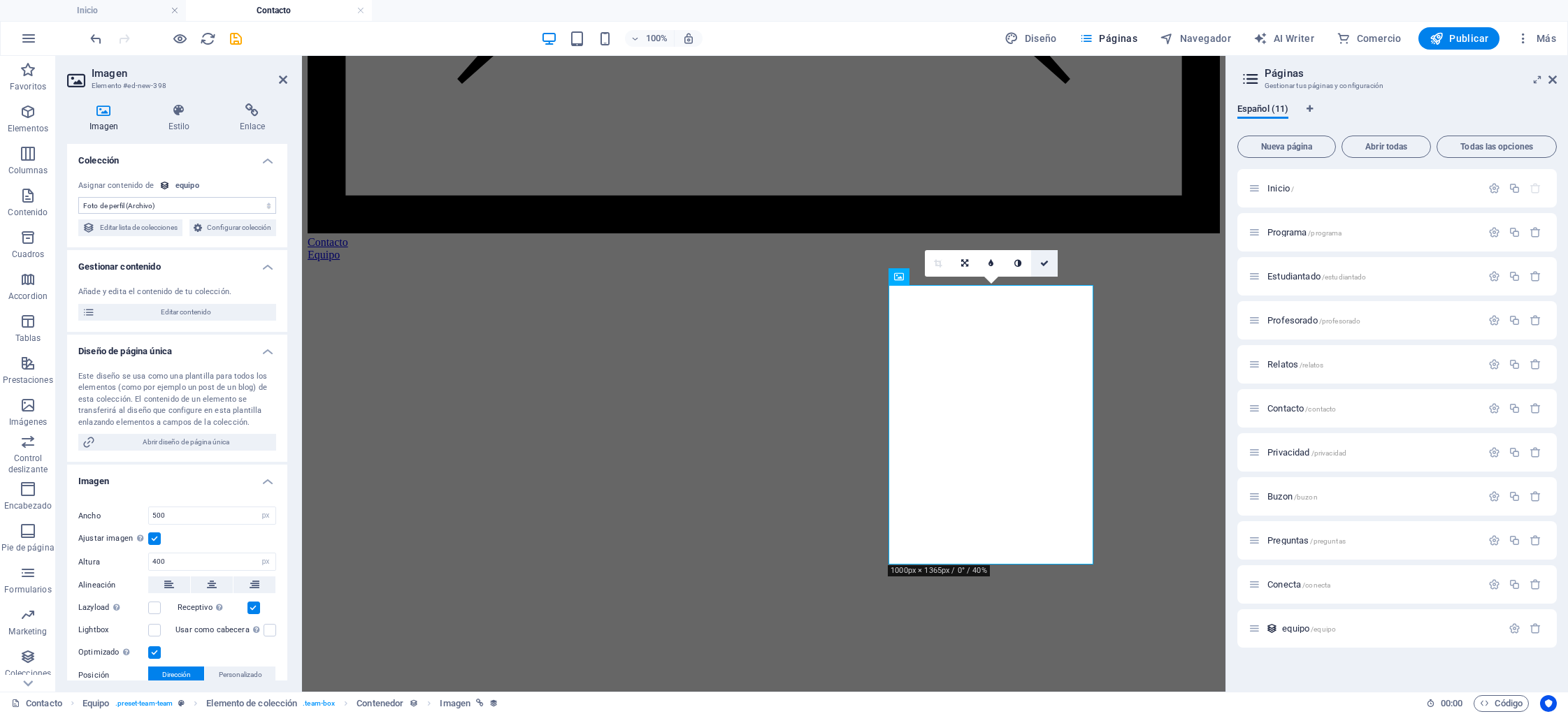
drag, startPoint x: 1045, startPoint y: 263, endPoint x: 527, endPoint y: 294, distance: 518.9
click at [1045, 263] on icon at bounding box center [1044, 263] width 9 height 9
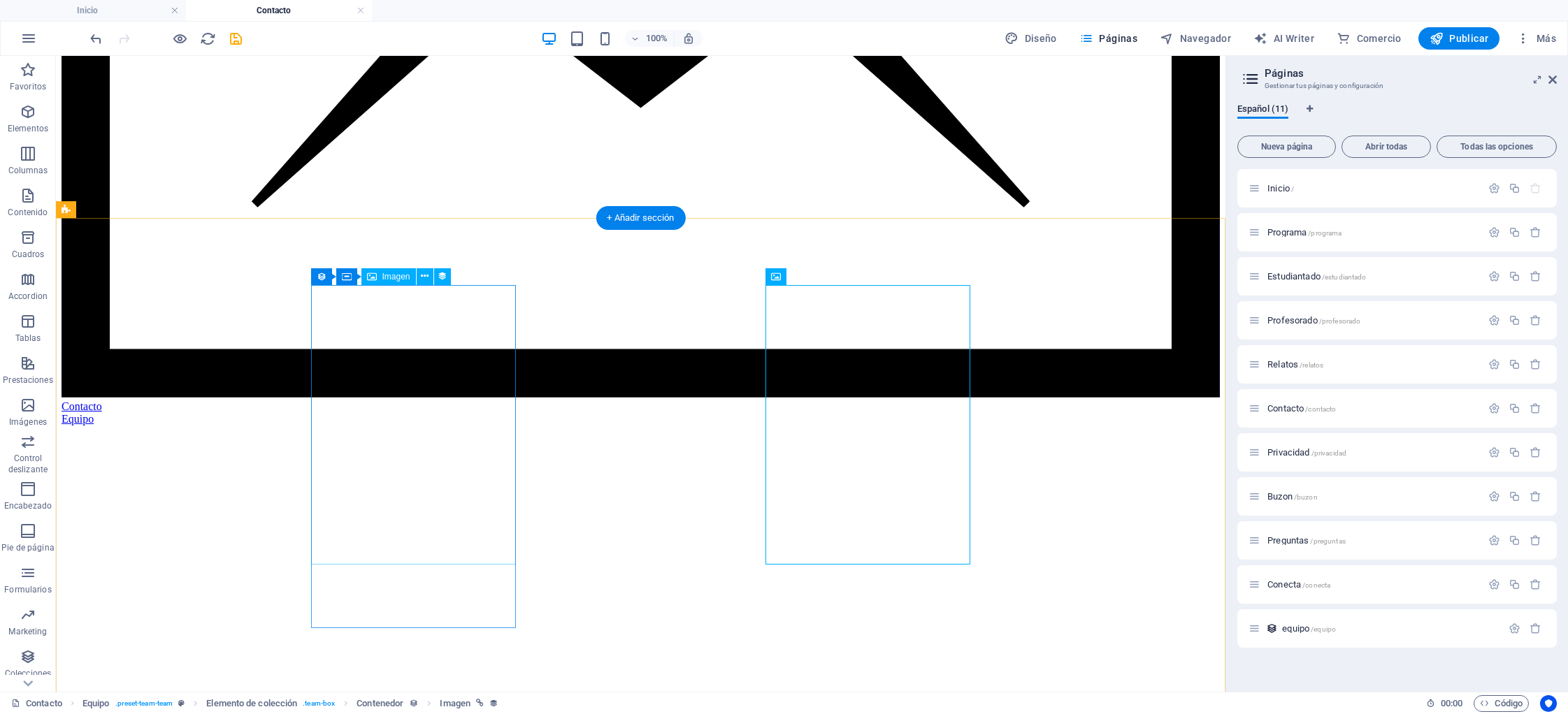
select select "image"
select select "px"
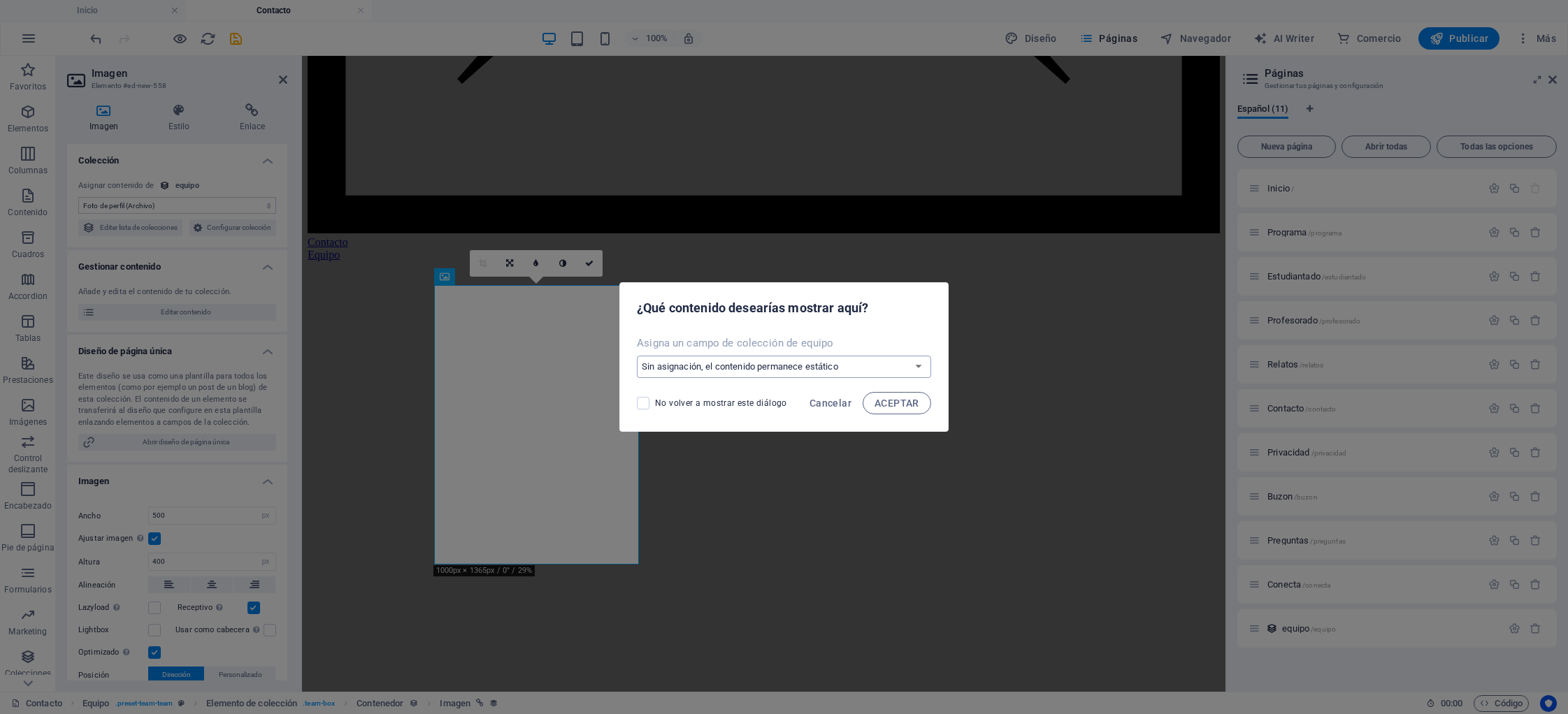
click at [719, 360] on select "Sin asignación, el contenido permanece estático Crear un campo nuevo Creado a l…" at bounding box center [784, 366] width 294 height 22
select select "image"
click at [638, 356] on select "Sin asignación, el contenido permanece estático Crear un campo nuevo Creado a l…" at bounding box center [784, 366] width 294 height 22
click at [887, 401] on span "ACEPTAR" at bounding box center [897, 402] width 45 height 11
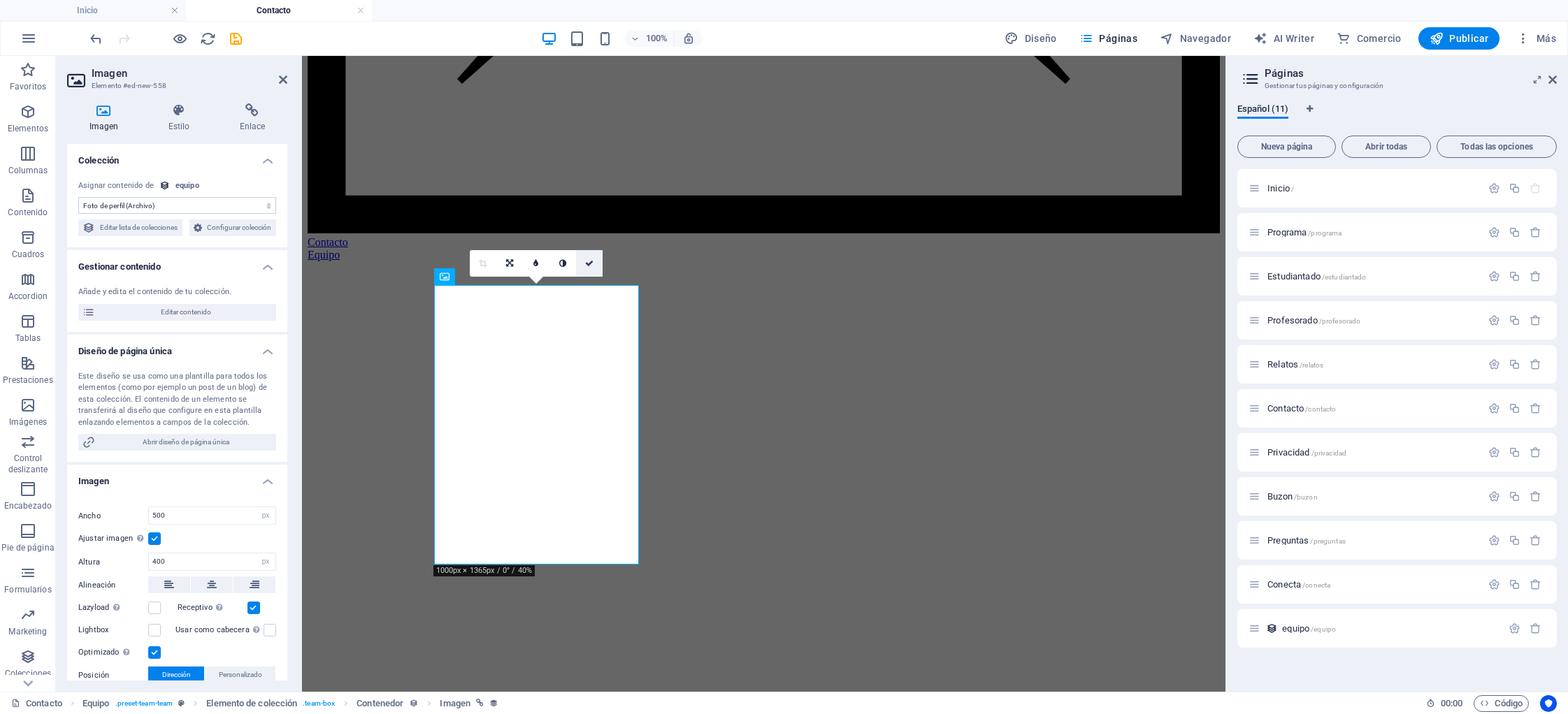
click at [590, 261] on icon at bounding box center [589, 263] width 9 height 9
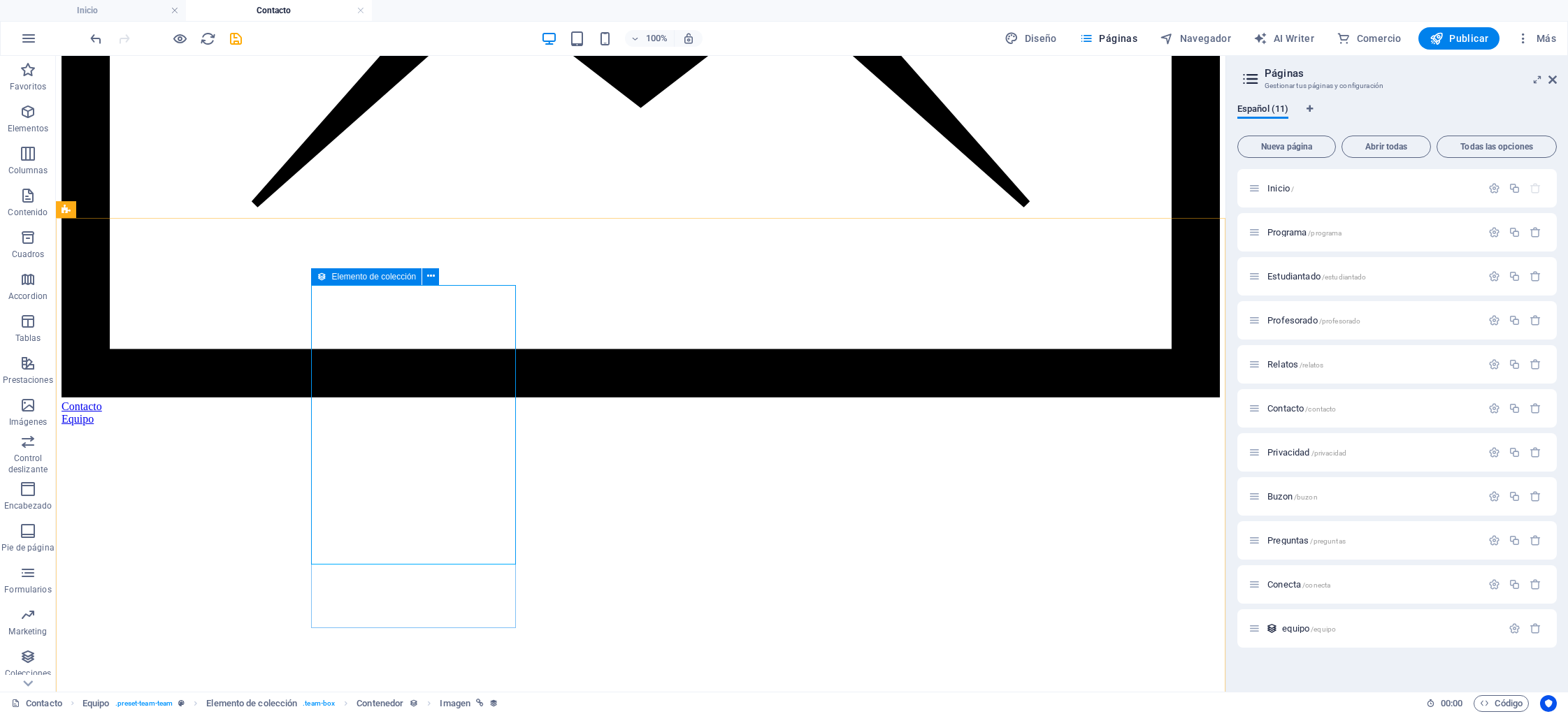
click at [350, 277] on span "Elemento de colección" at bounding box center [374, 277] width 85 height 9
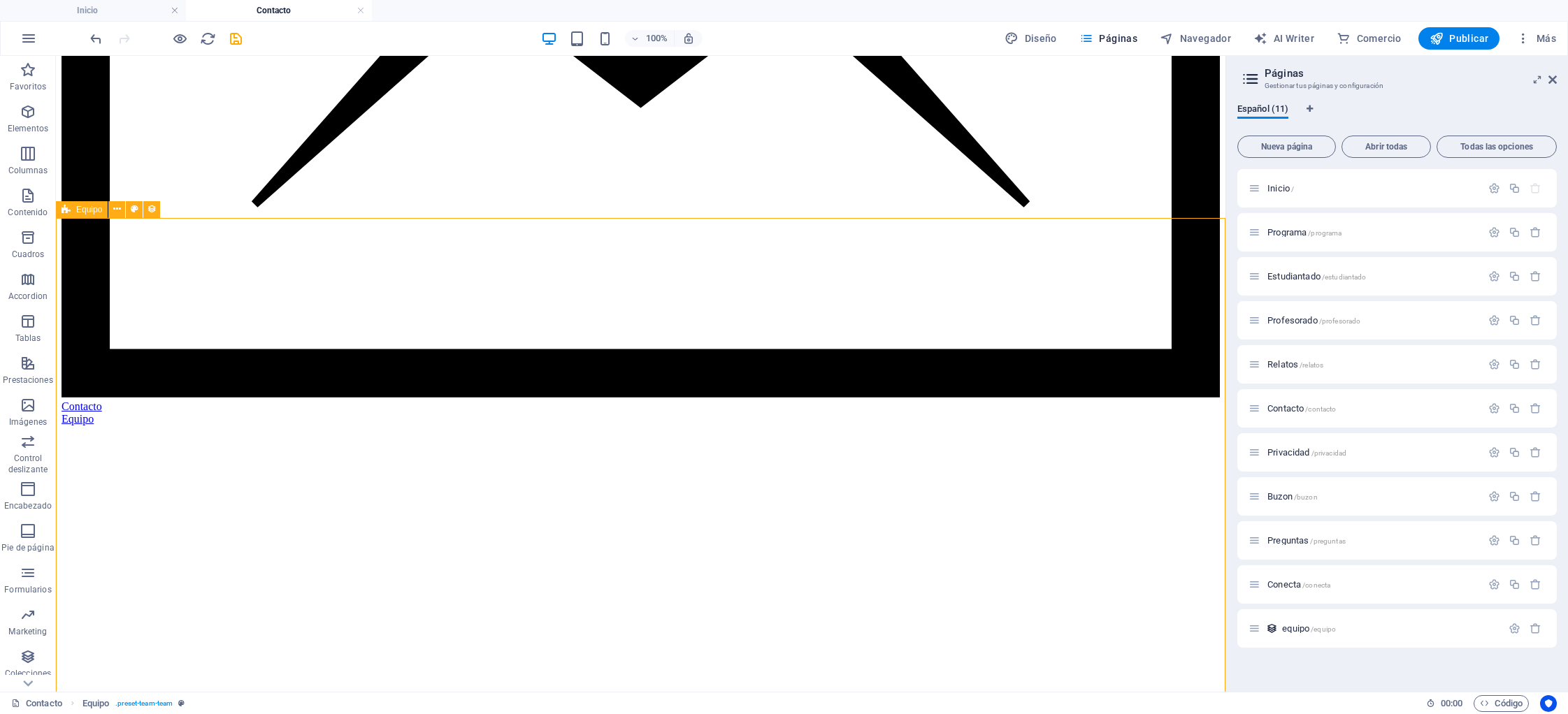
click at [83, 209] on span "Equipo" at bounding box center [89, 209] width 26 height 9
select select "createdAt_DESC"
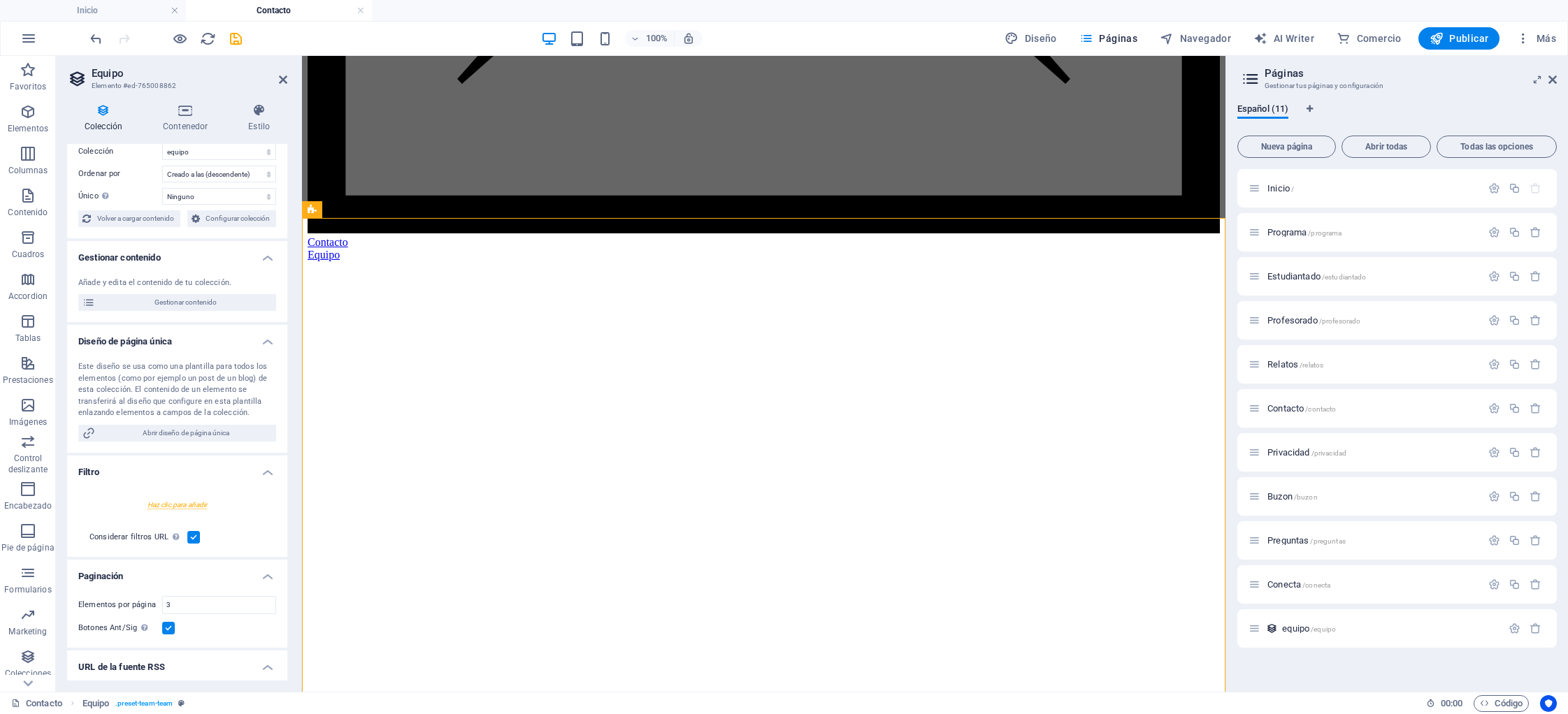
scroll to position [0, 0]
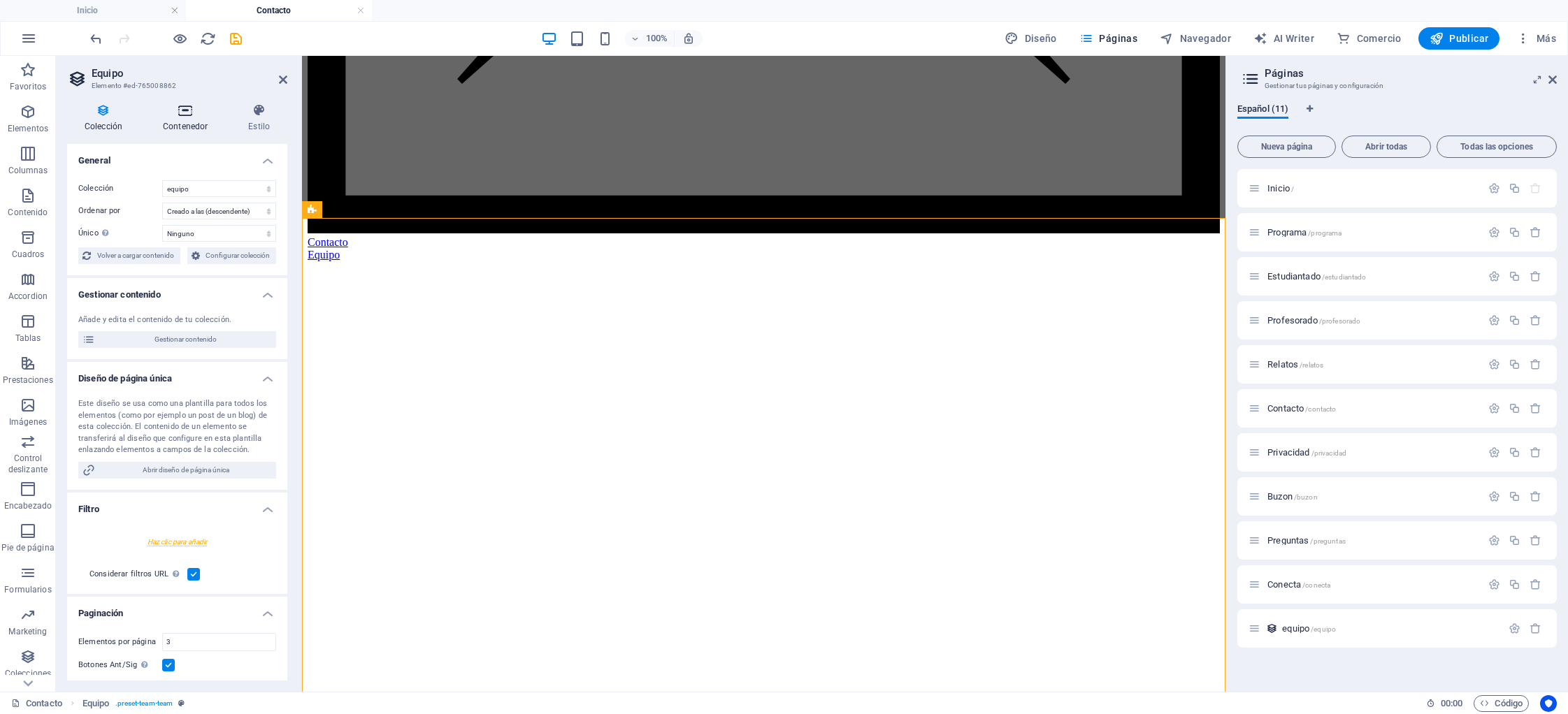
click at [182, 110] on icon at bounding box center [185, 110] width 80 height 14
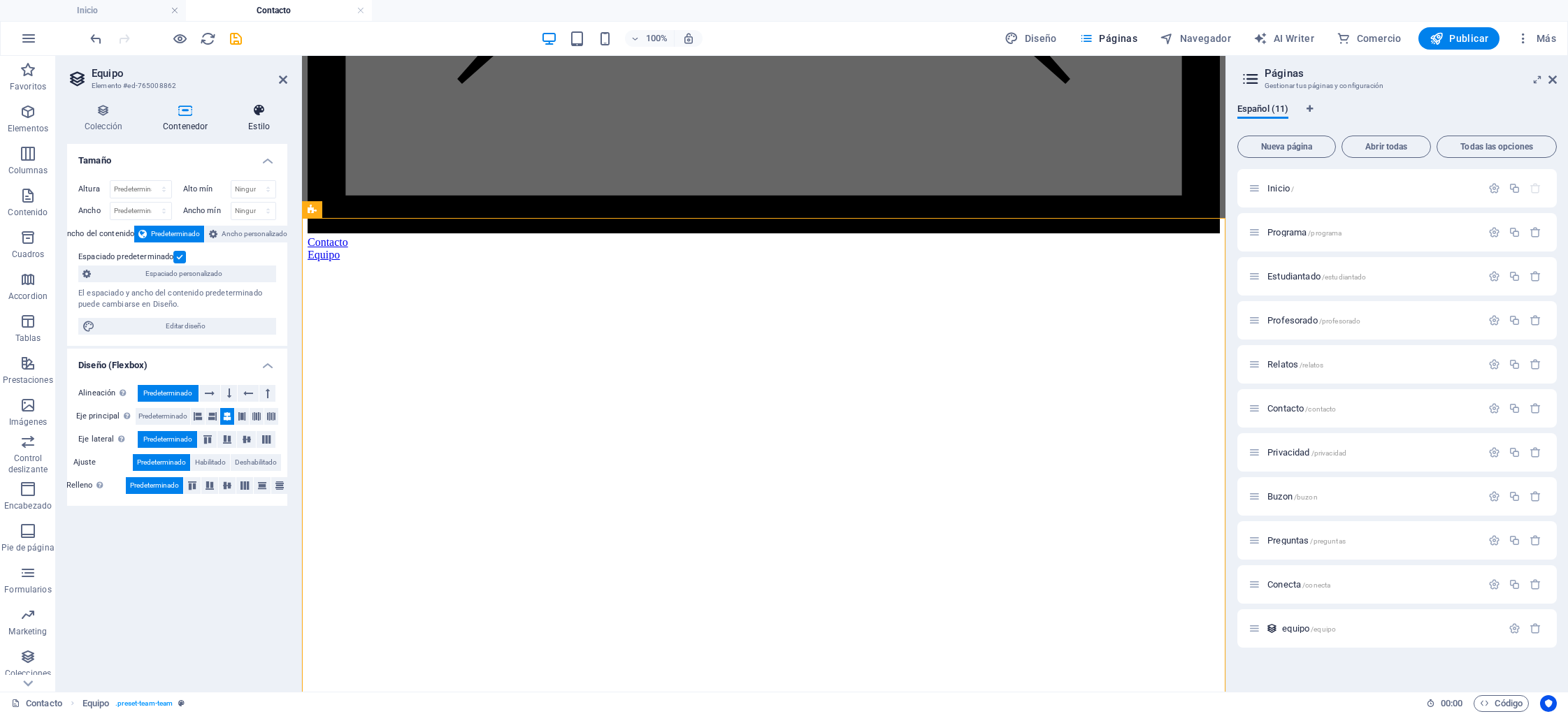
click at [266, 118] on h4 "Estilo" at bounding box center [259, 118] width 56 height 29
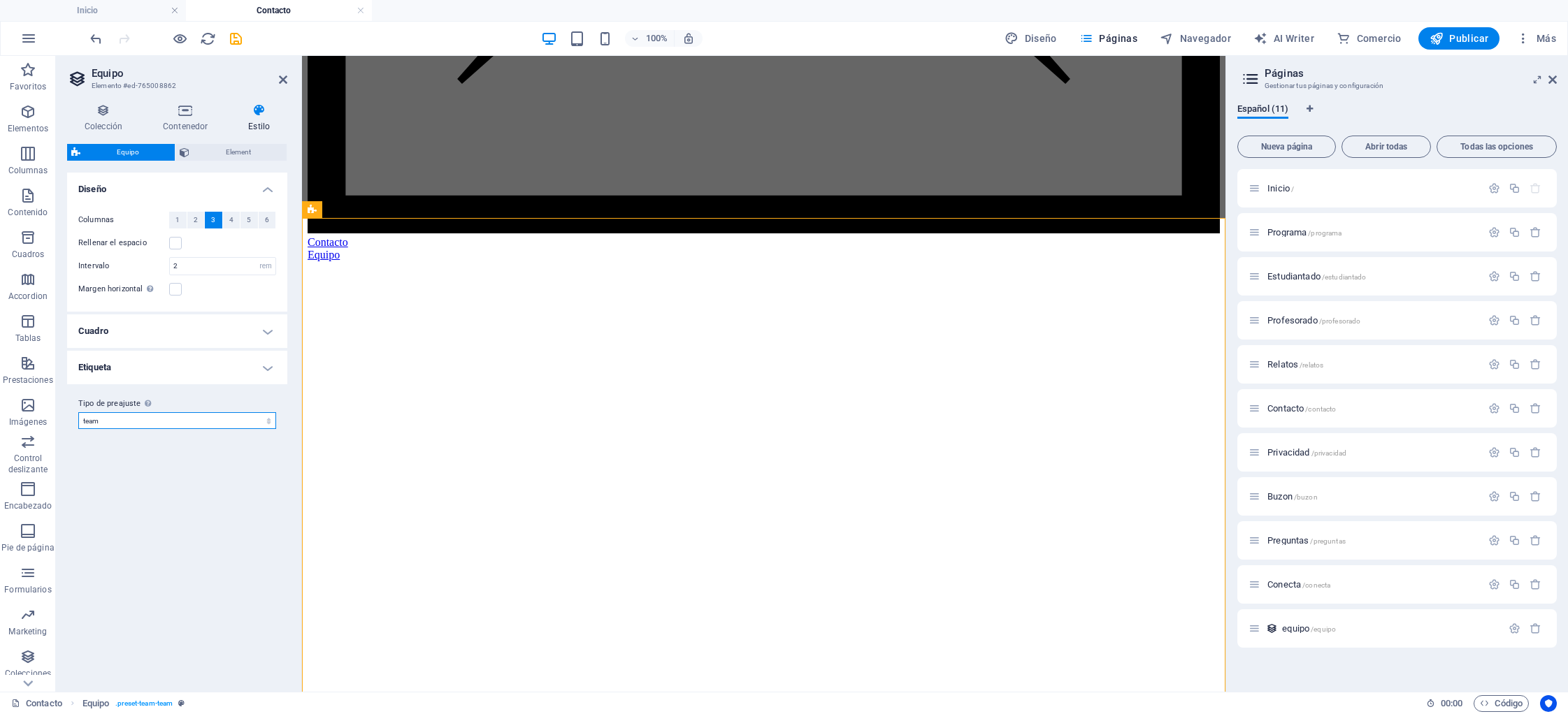
click at [120, 423] on select "team Añadir tipo de preajuste" at bounding box center [176, 420] width 198 height 17
click at [78, 412] on select "team Añadir tipo de preajuste" at bounding box center [176, 420] width 198 height 17
click at [105, 119] on h4 "Colección" at bounding box center [106, 118] width 78 height 29
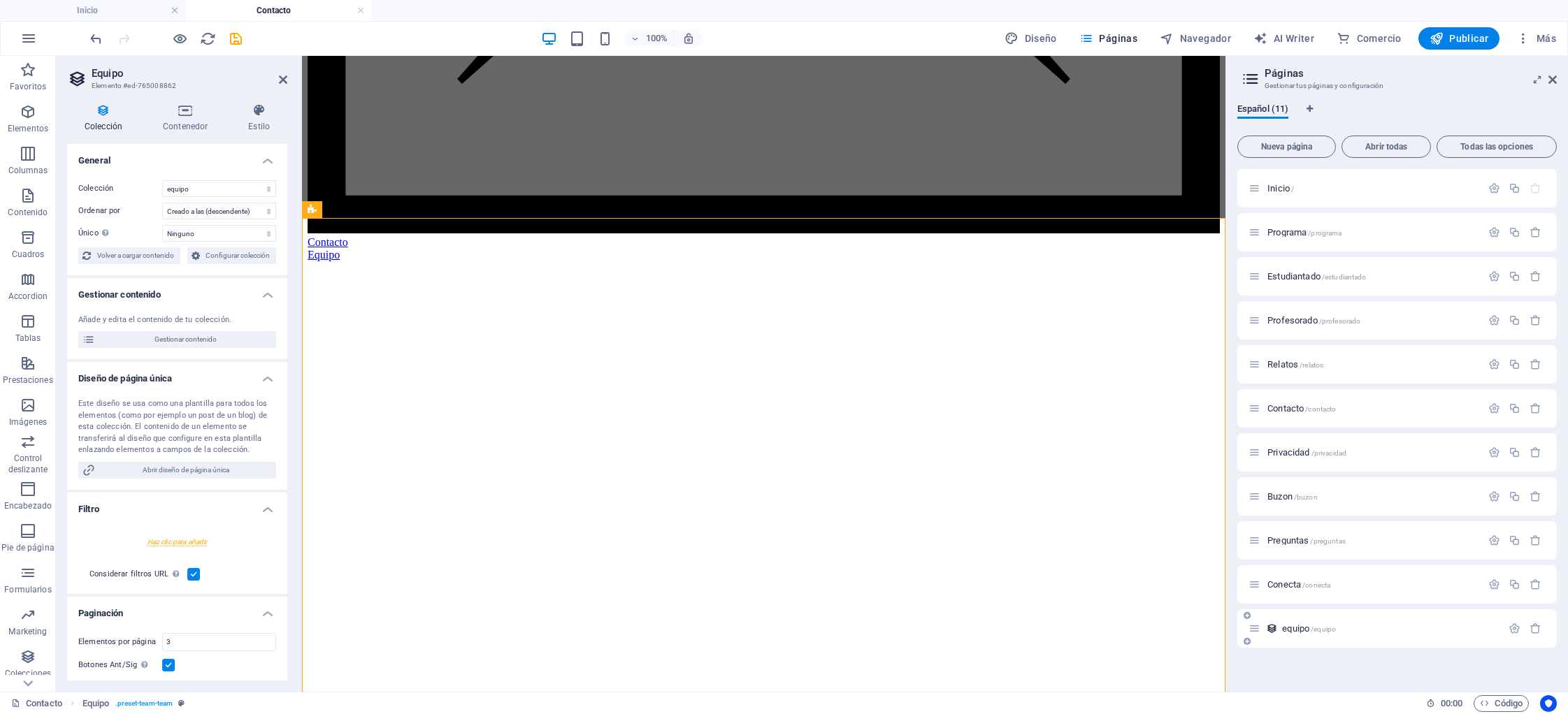
click at [1290, 632] on span "equipo /equipo" at bounding box center [1308, 628] width 54 height 11
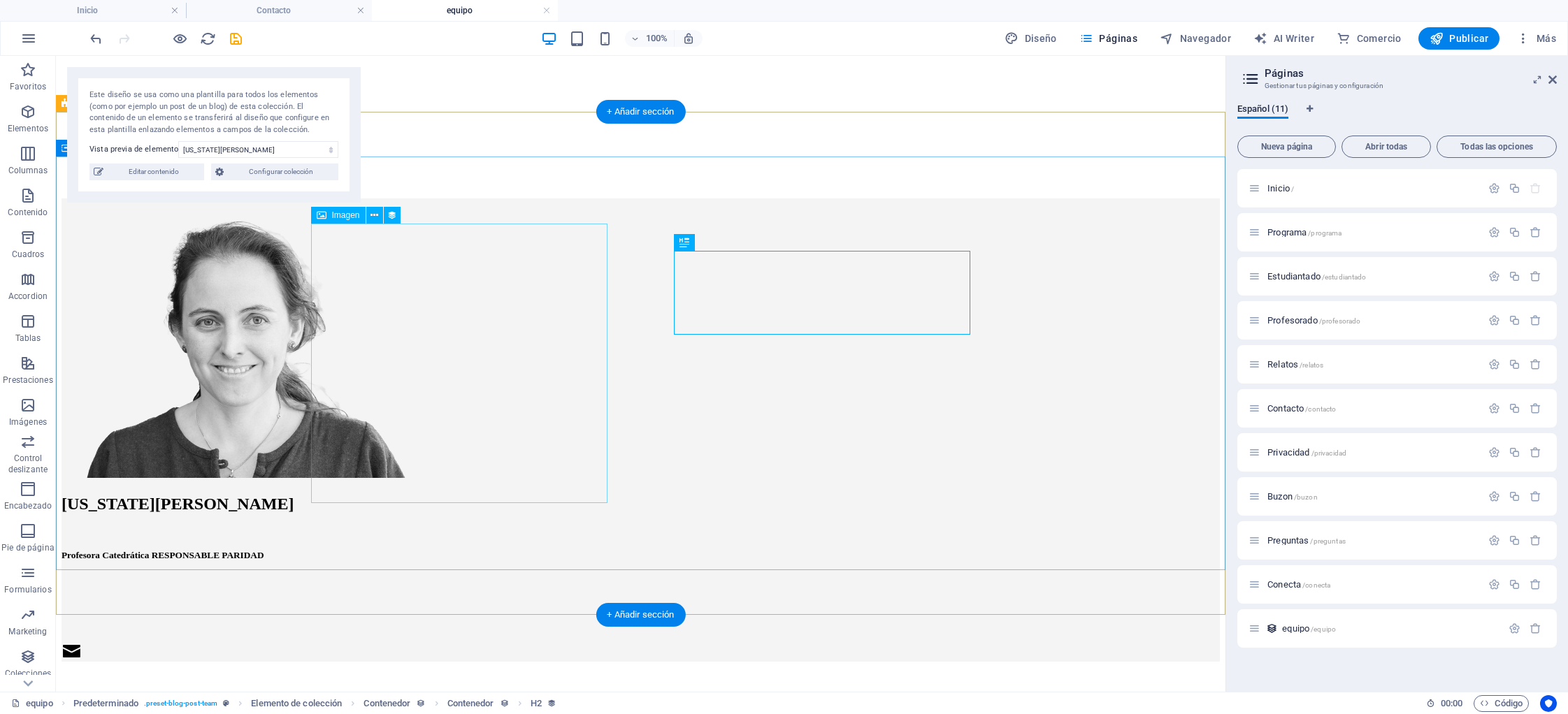
click at [335, 254] on figure at bounding box center [640, 340] width 1158 height 282
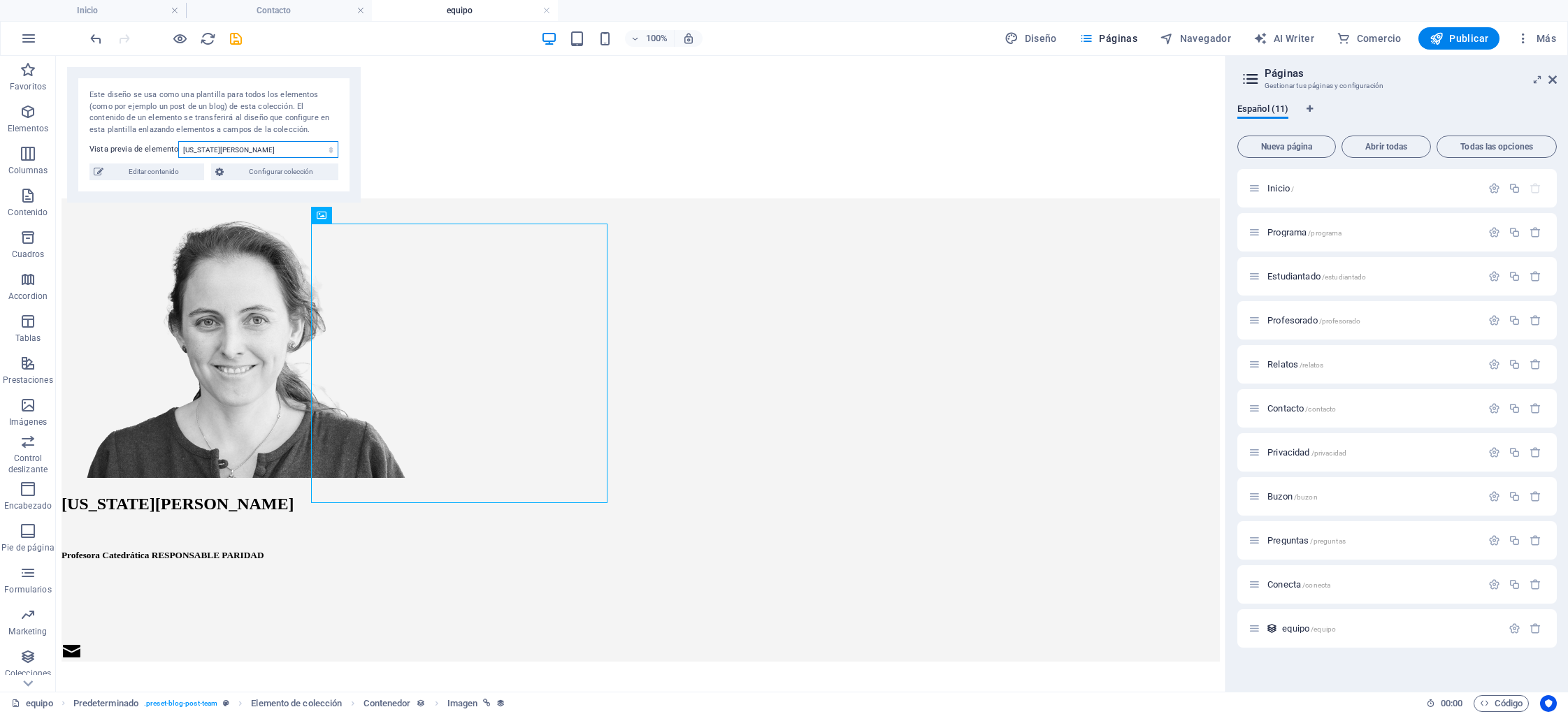
click at [303, 152] on select "Virginia Santamarina Laura Osete Cortina Vicenta Eloína García Félix" at bounding box center [258, 149] width 160 height 17
click at [178, 141] on select "Virginia Santamarina Laura Osete Cortina Vicenta Eloína García Félix" at bounding box center [258, 149] width 160 height 17
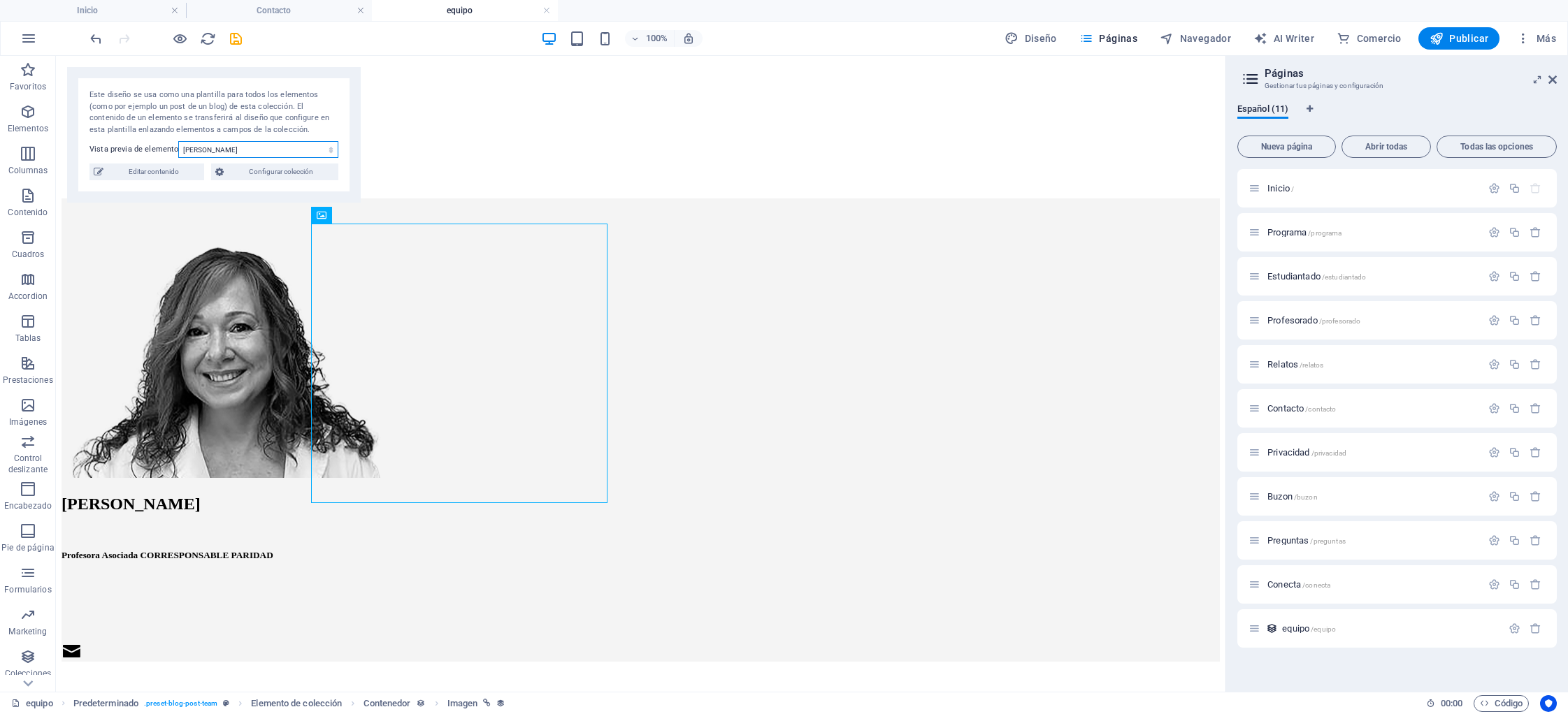
click at [235, 148] on select "Virginia Santamarina Laura Osete Cortina Vicenta Eloína García Félix" at bounding box center [258, 149] width 160 height 17
select select "685e8268bf4103f1b109673e"
click at [178, 141] on select "Virginia Santamarina Laura Osete Cortina Vicenta Eloína García Félix" at bounding box center [258, 149] width 160 height 17
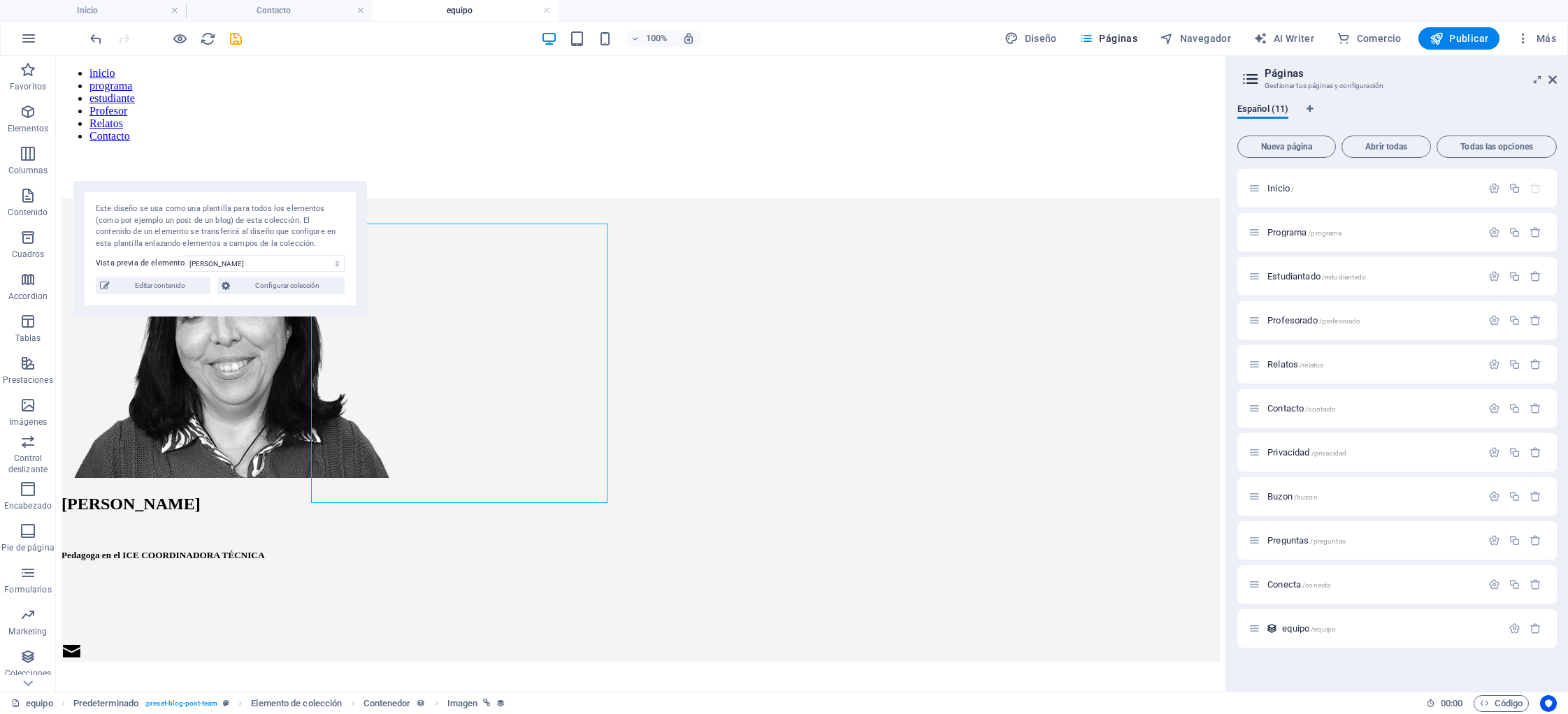
drag, startPoint x: 136, startPoint y: 76, endPoint x: 141, endPoint y: 200, distance: 124.1
click at [141, 200] on div "Este diseño se usa como una plantilla para todos los elementos (como por ejempl…" at bounding box center [219, 248] width 293 height 135
click at [20, 41] on icon "button" at bounding box center [28, 38] width 17 height 17
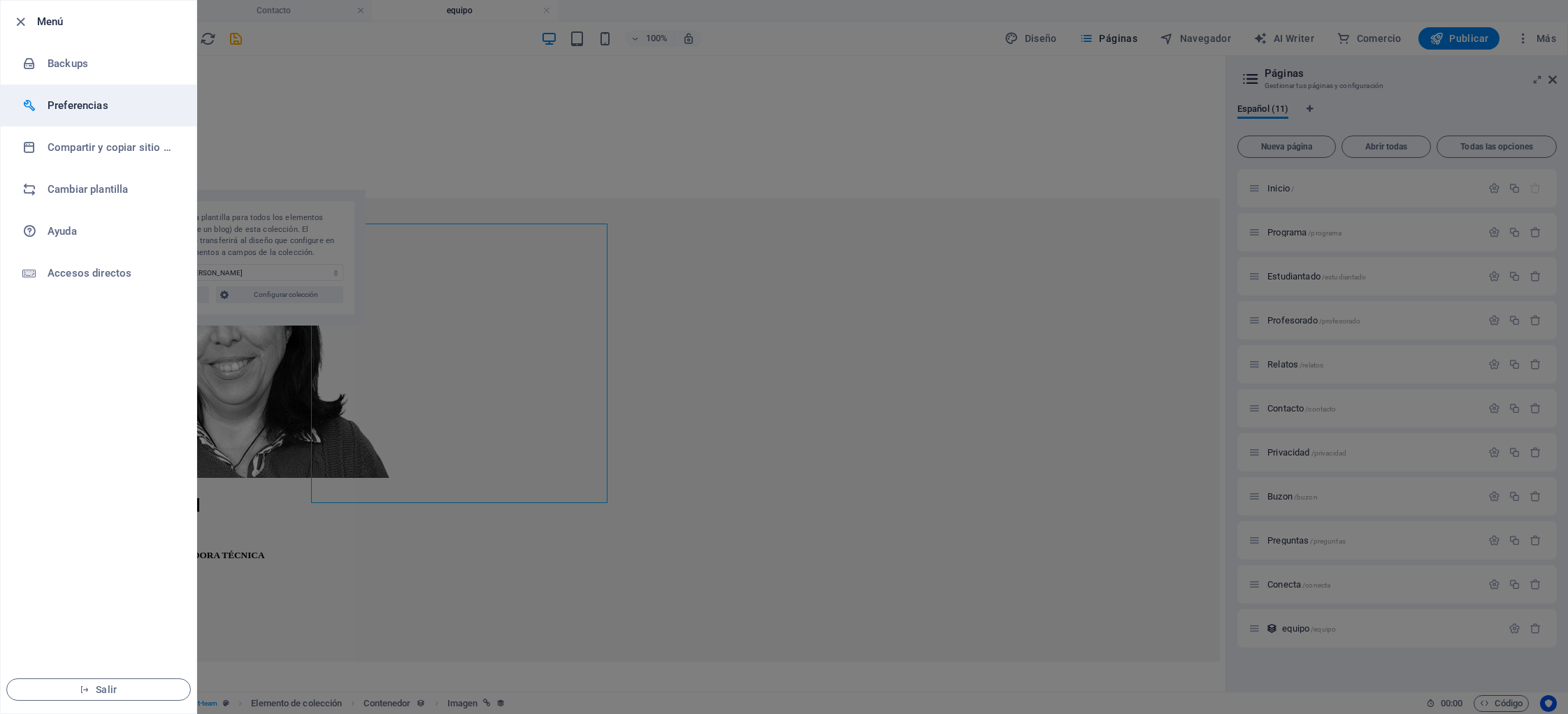
click at [56, 108] on h6 "Preferencias" at bounding box center [112, 105] width 130 height 17
select select "es"
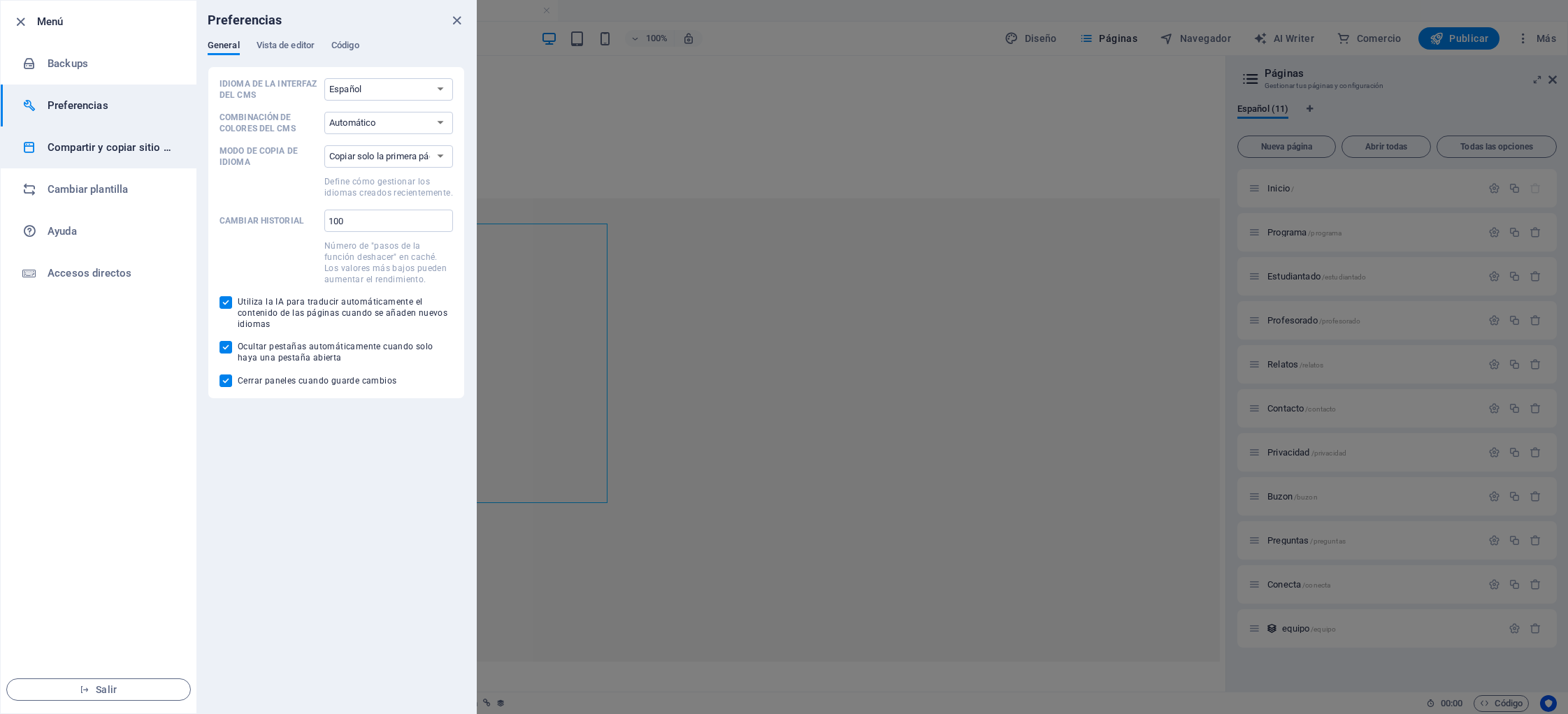
click at [68, 142] on h6 "Compartir y copiar sitio web" at bounding box center [112, 147] width 130 height 17
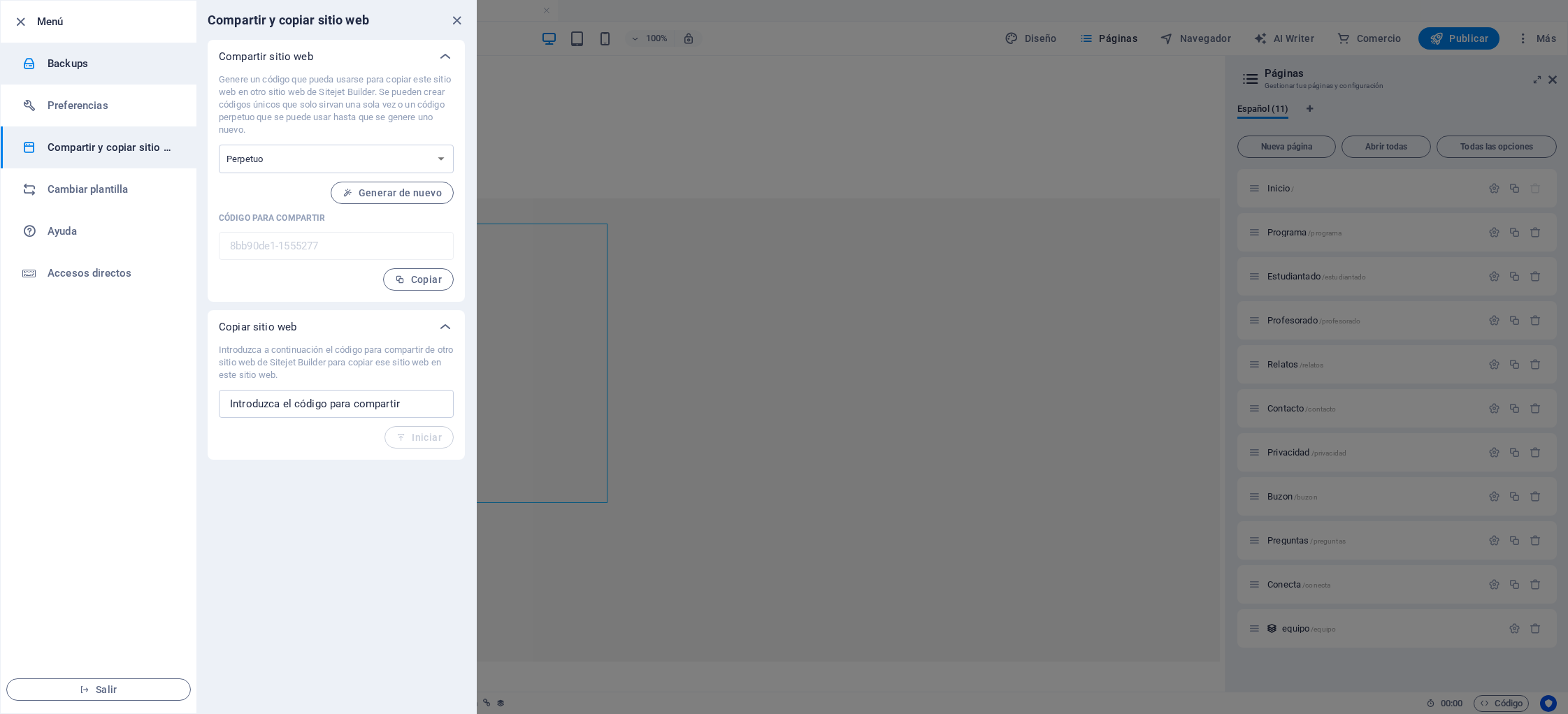
click at [84, 58] on h6 "Backups" at bounding box center [112, 63] width 130 height 17
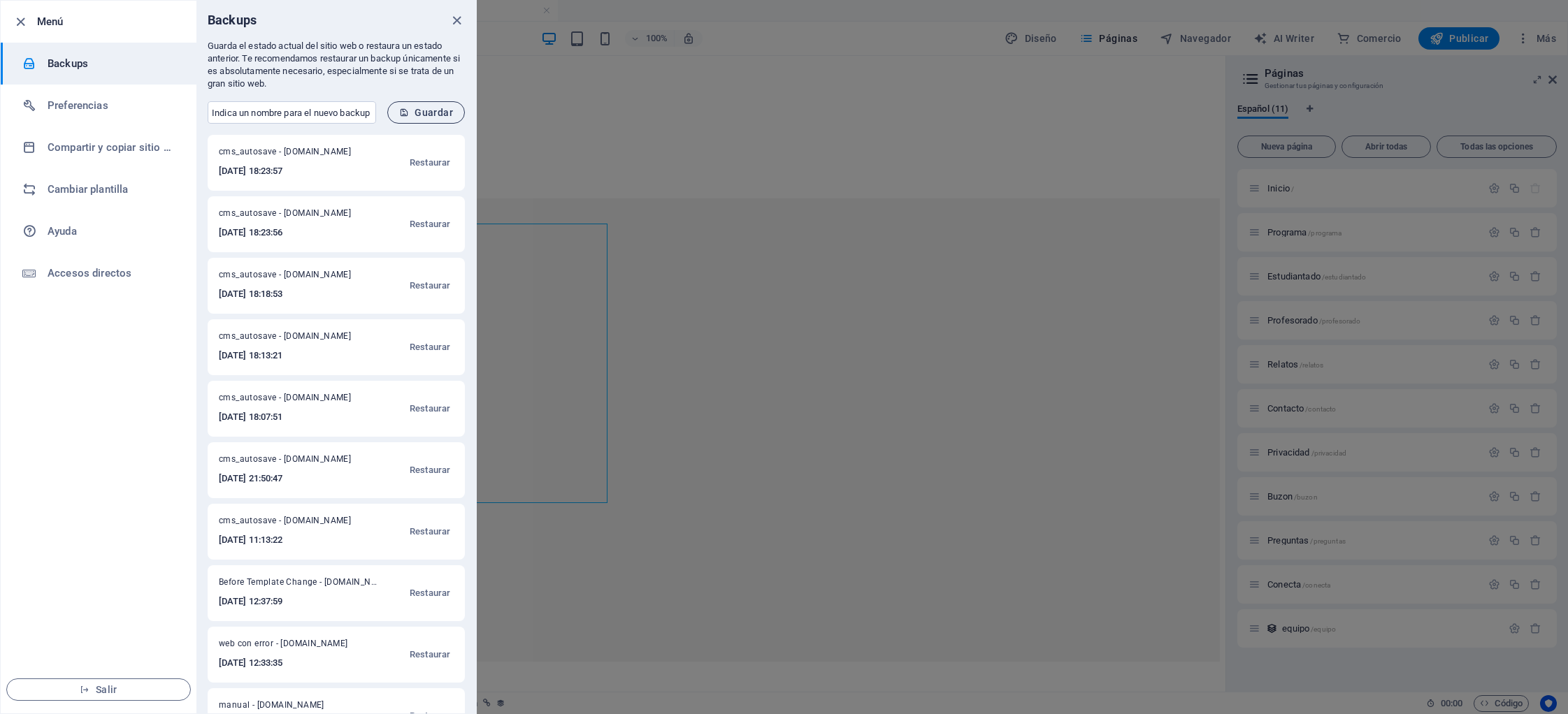
click at [429, 113] on span "Guardar" at bounding box center [426, 112] width 54 height 11
click at [95, 224] on h6 "Ayuda" at bounding box center [112, 231] width 130 height 17
click at [453, 19] on icon "close" at bounding box center [457, 20] width 17 height 17
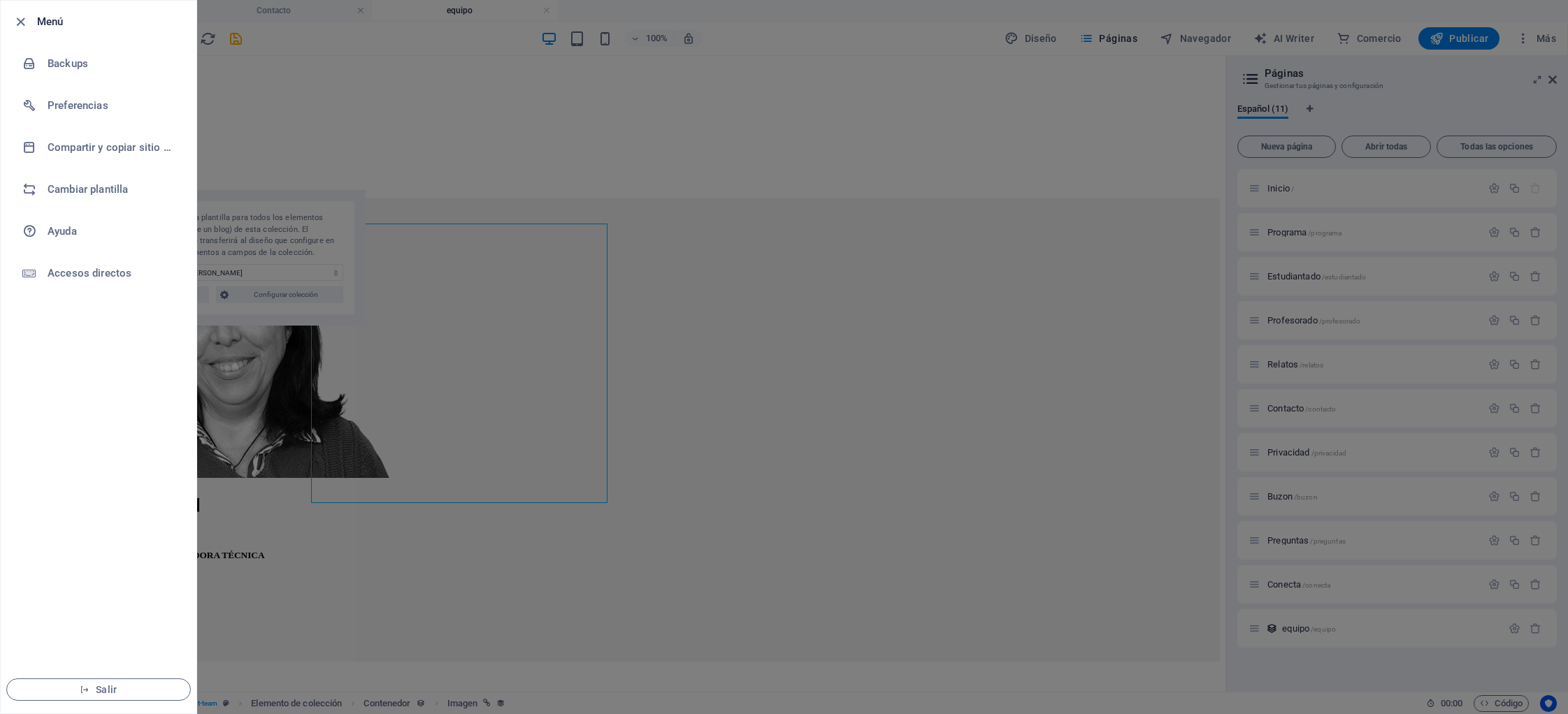
click at [490, 120] on div at bounding box center [784, 357] width 1568 height 714
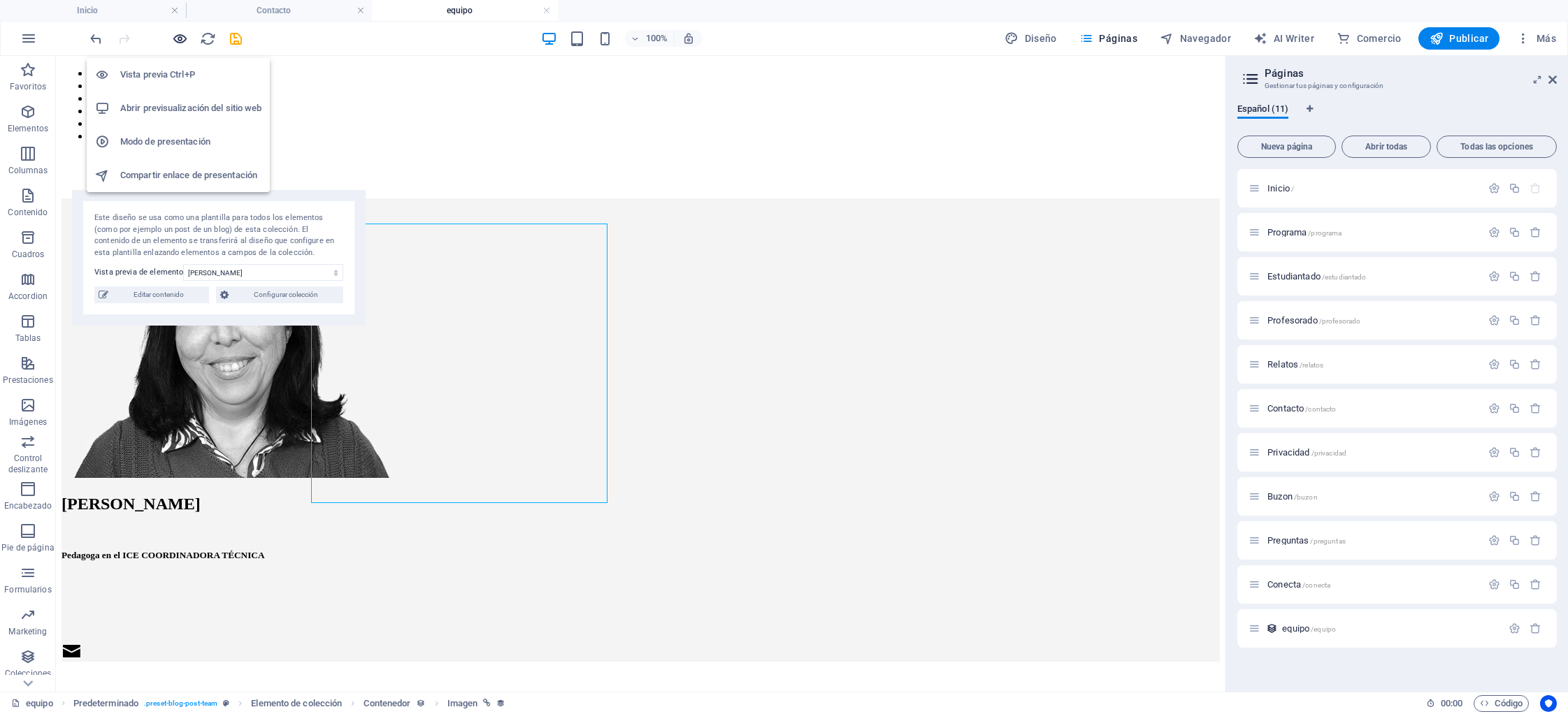
click at [178, 37] on icon "button" at bounding box center [180, 39] width 17 height 17
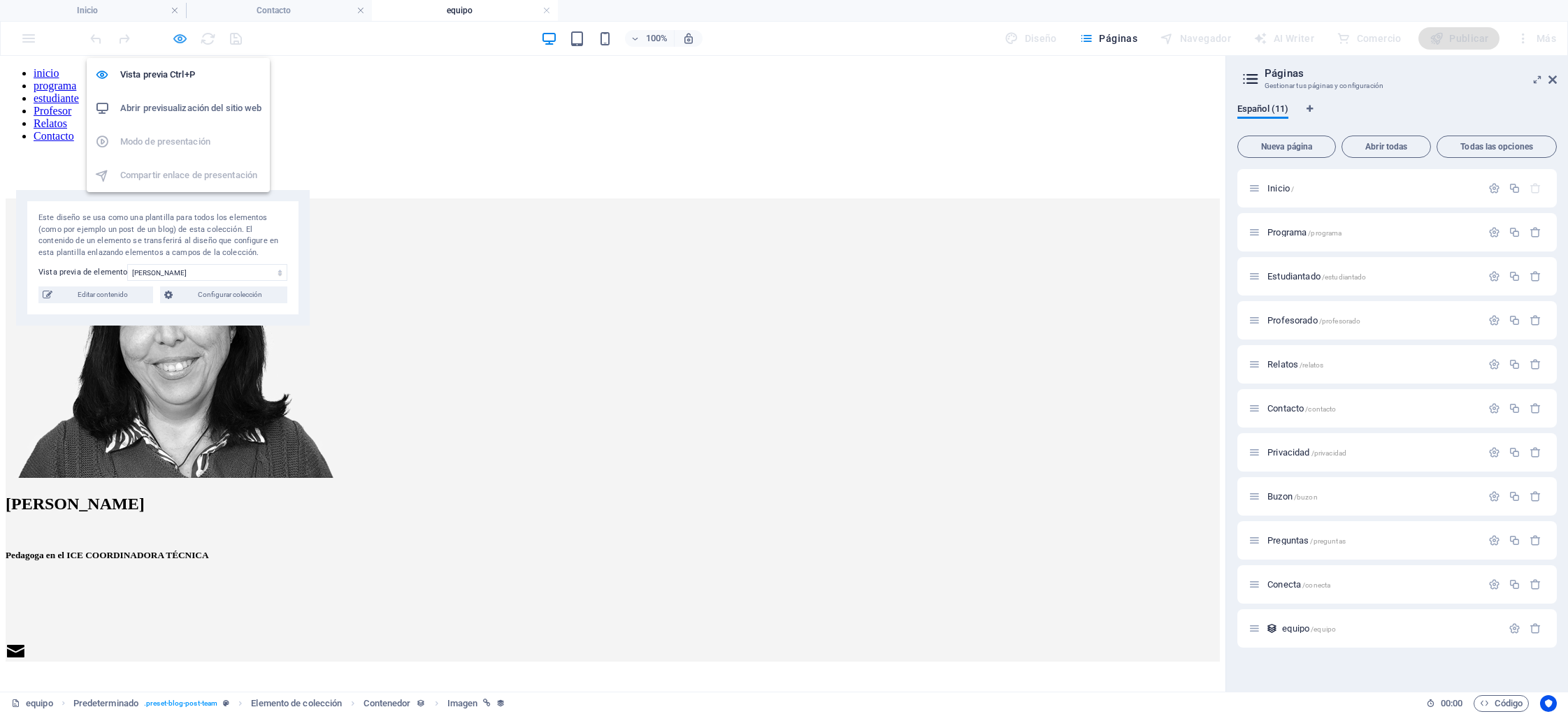
click at [178, 38] on icon "button" at bounding box center [180, 39] width 17 height 17
select select "createdAt_DESC"
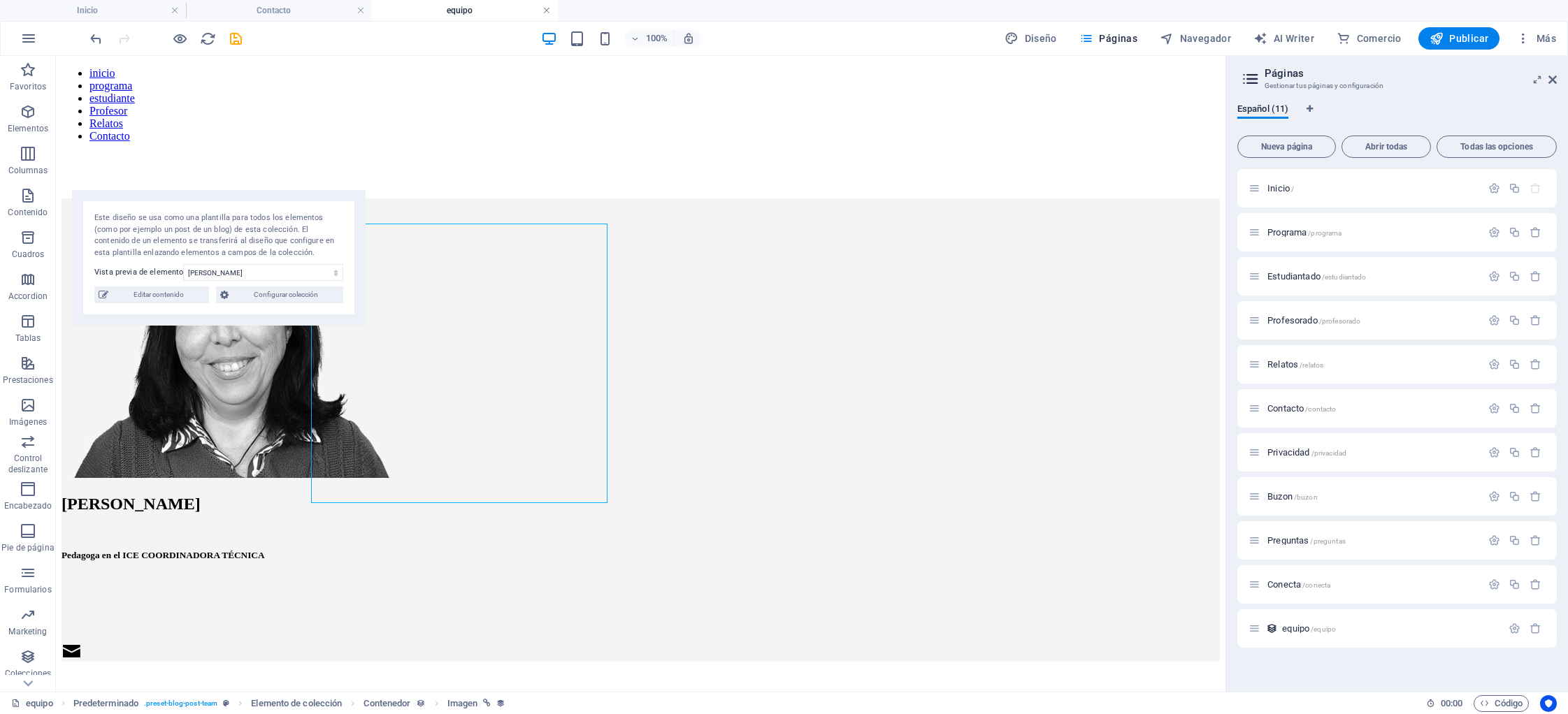
click at [548, 12] on link at bounding box center [546, 11] width 9 height 14
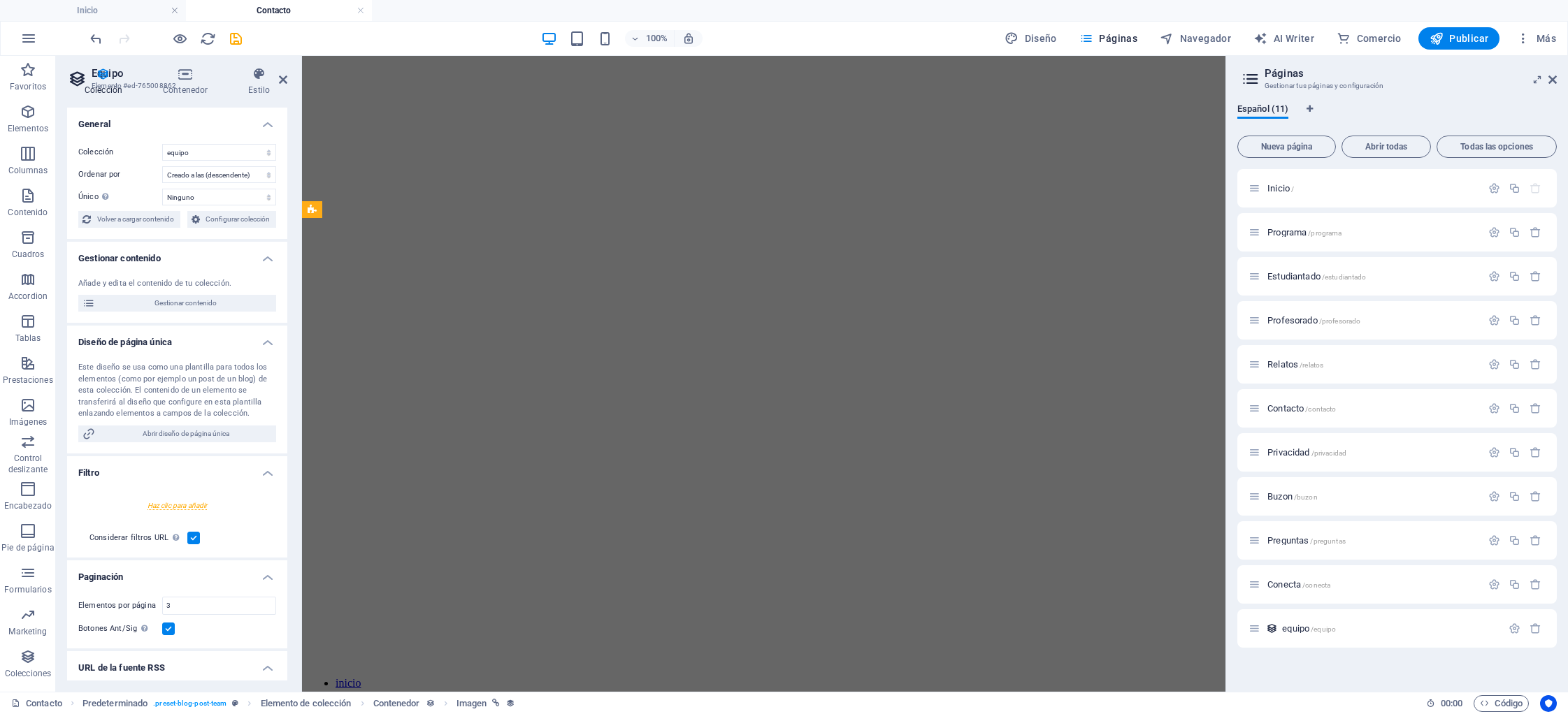
scroll to position [1271, 0]
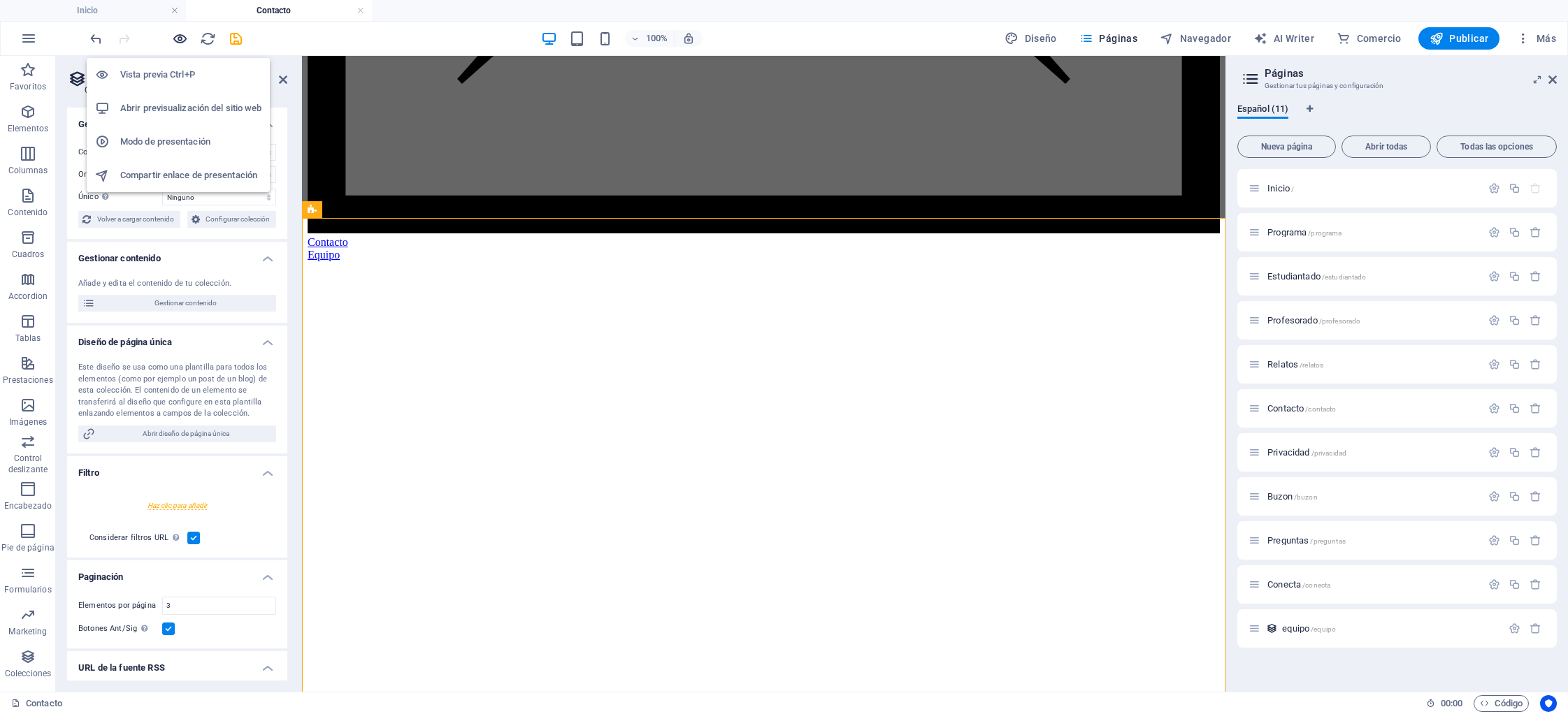
click at [180, 41] on icon "button" at bounding box center [180, 39] width 17 height 17
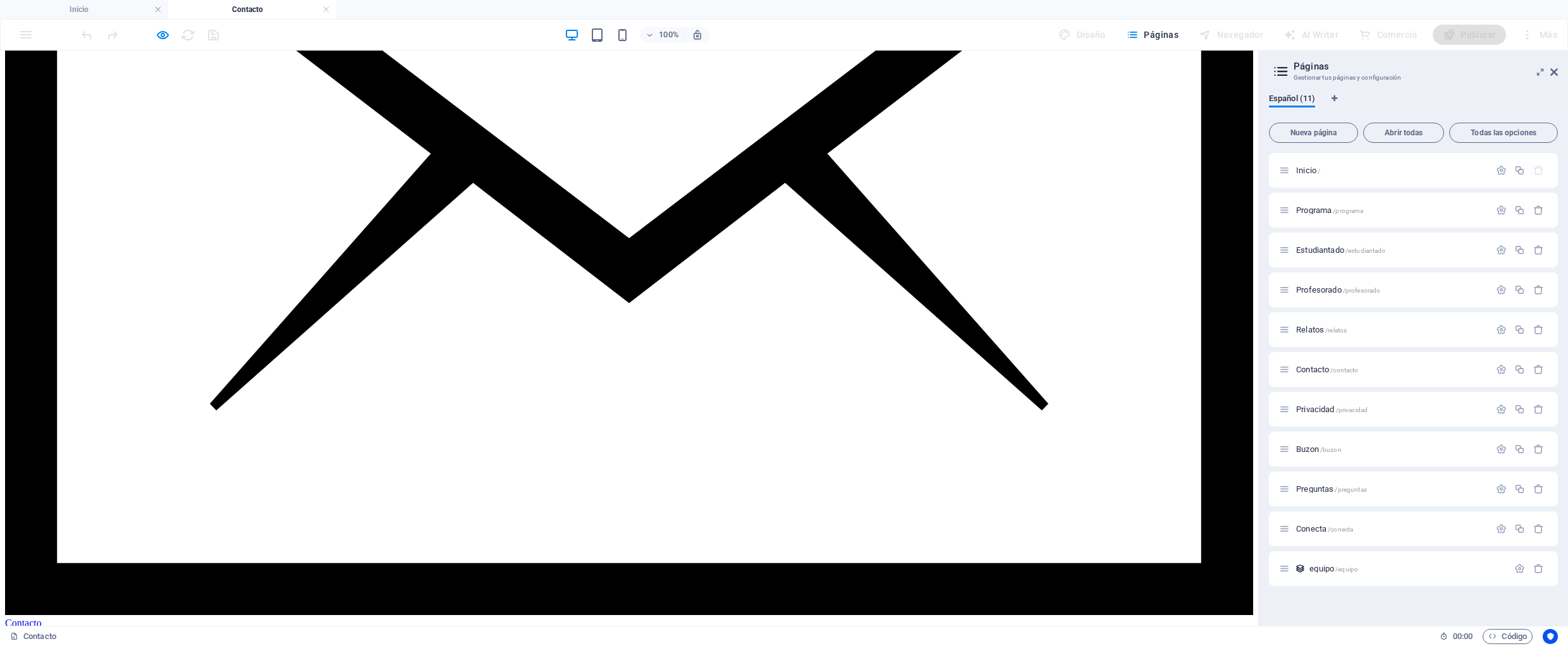
scroll to position [1051, 0]
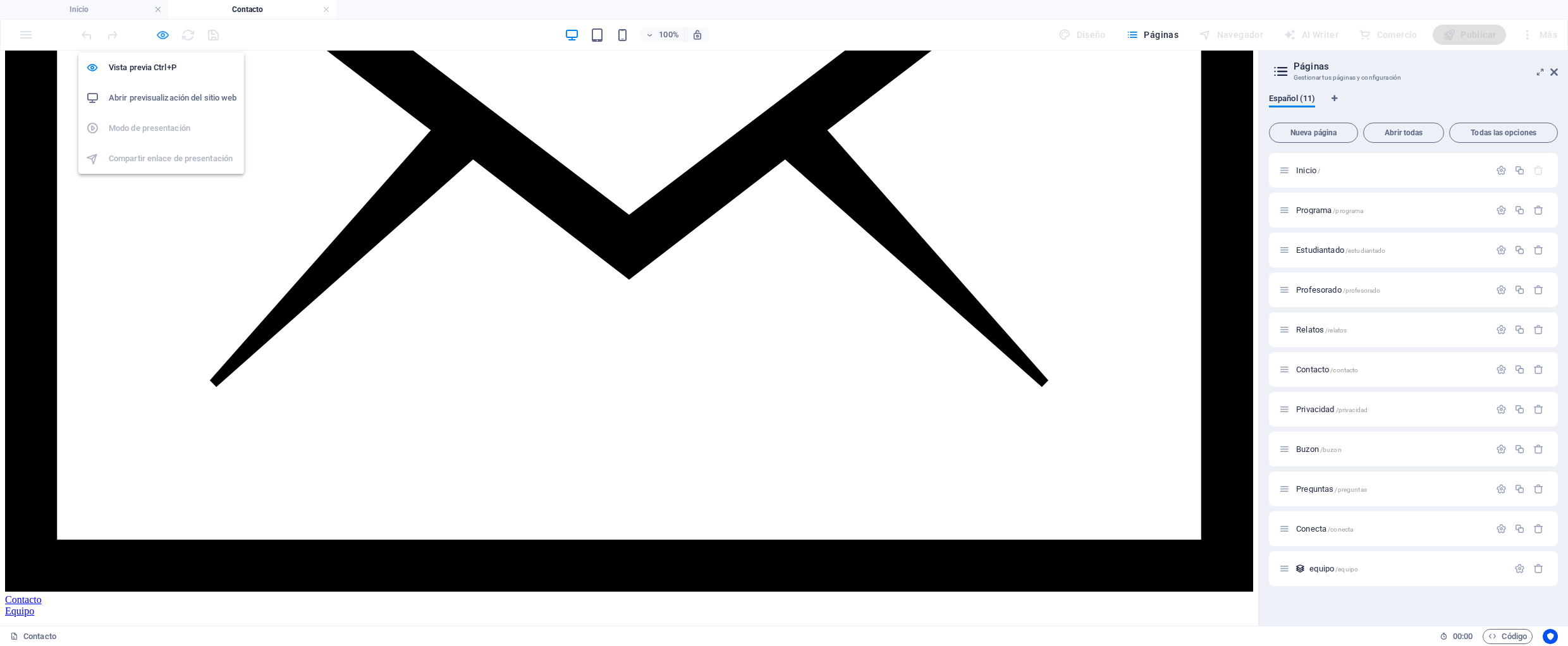
click at [163, 34] on icon "button" at bounding box center [163, 35] width 15 height 15
select select "createdAt_DESC"
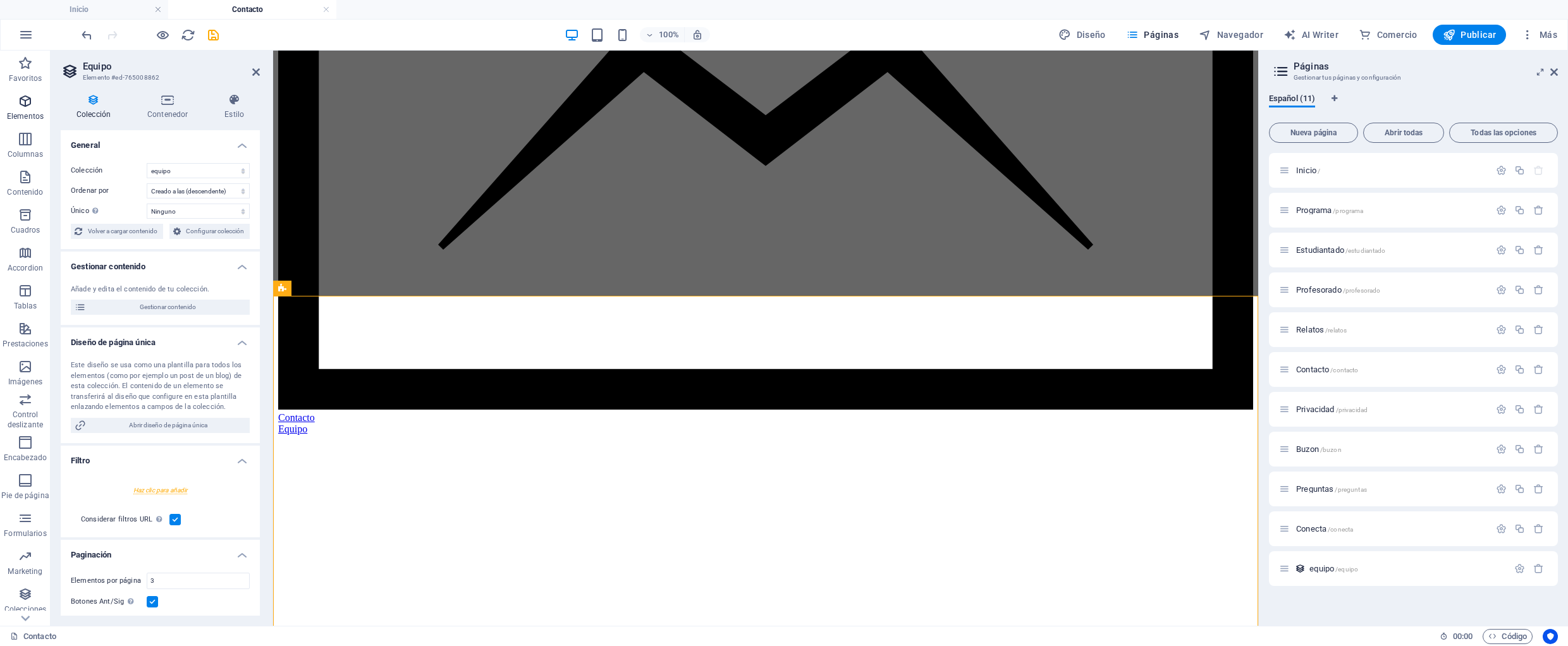
click at [23, 111] on p "Elementos" at bounding box center [26, 115] width 37 height 10
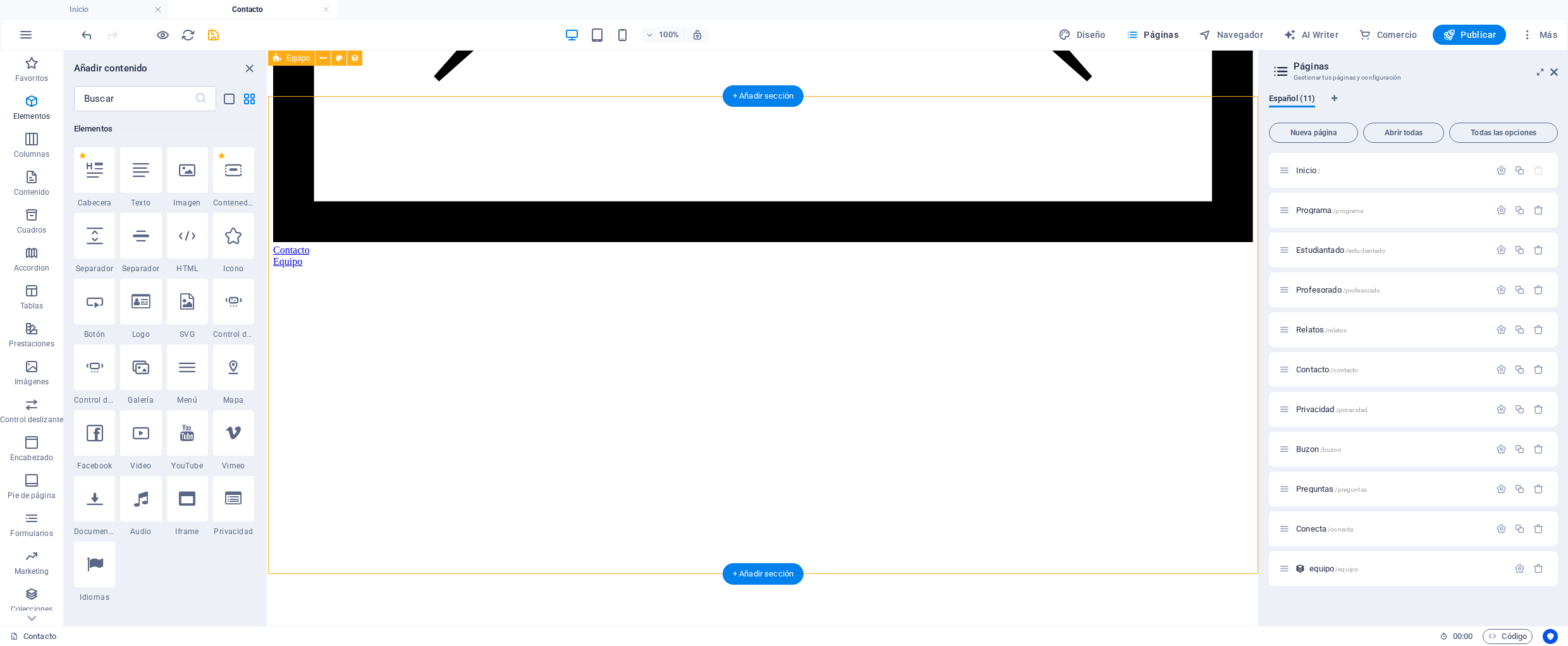
scroll to position [1197, 0]
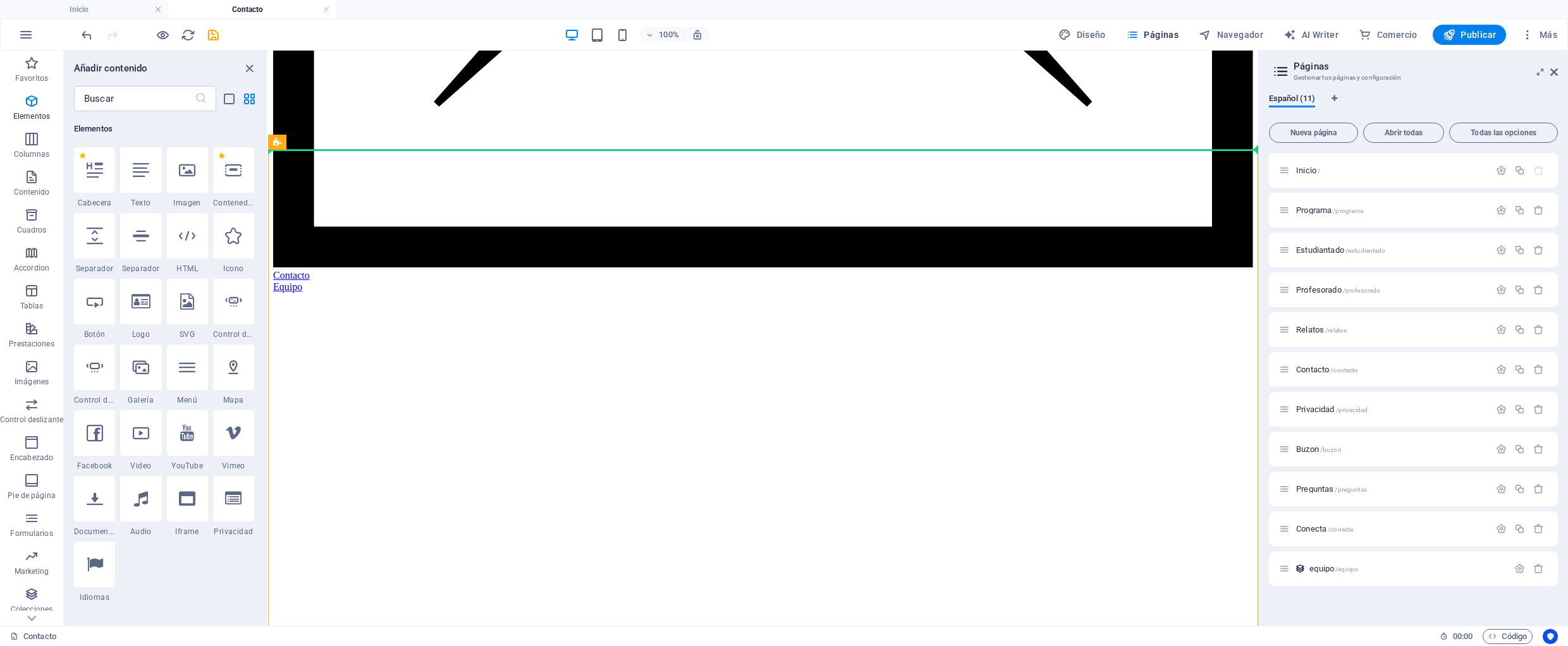
select select "px"
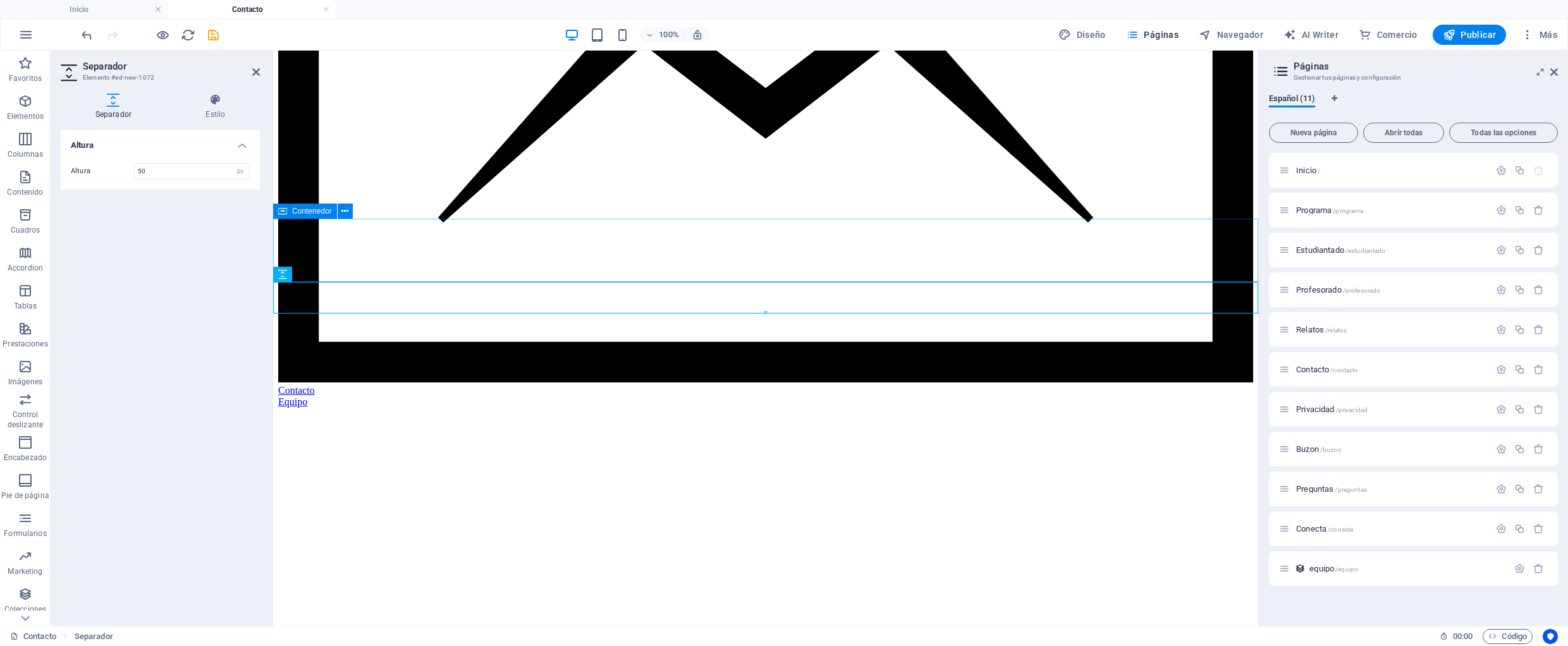
scroll to position [1051, 0]
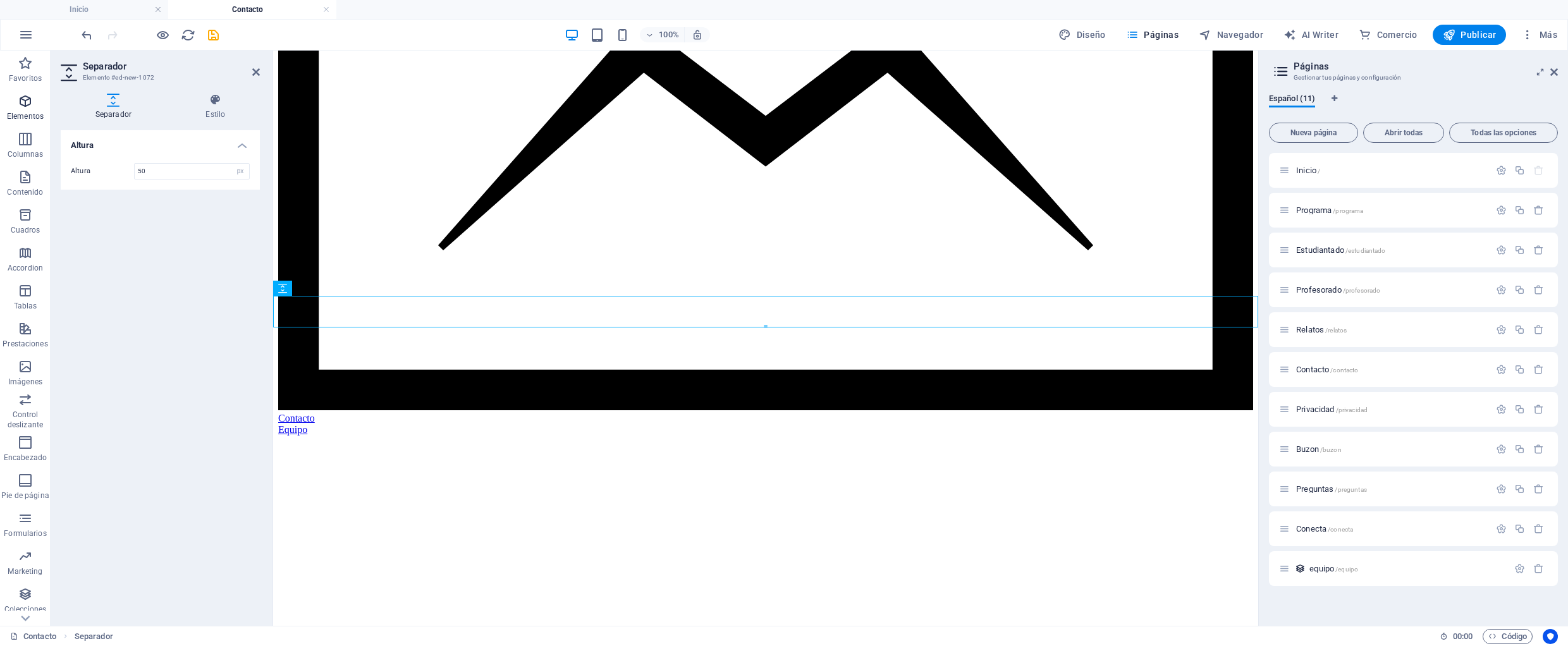
click at [27, 111] on span "Elementos" at bounding box center [25, 108] width 50 height 30
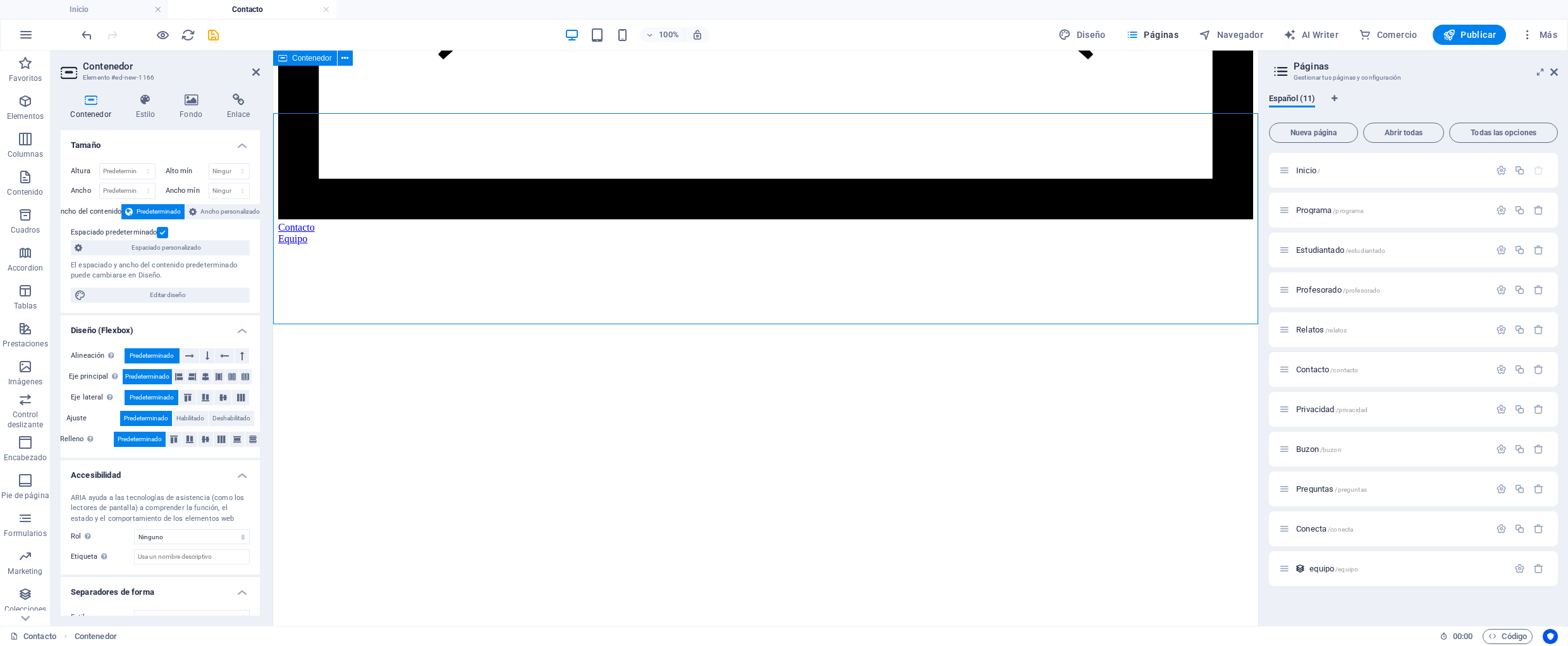
scroll to position [1205, 0]
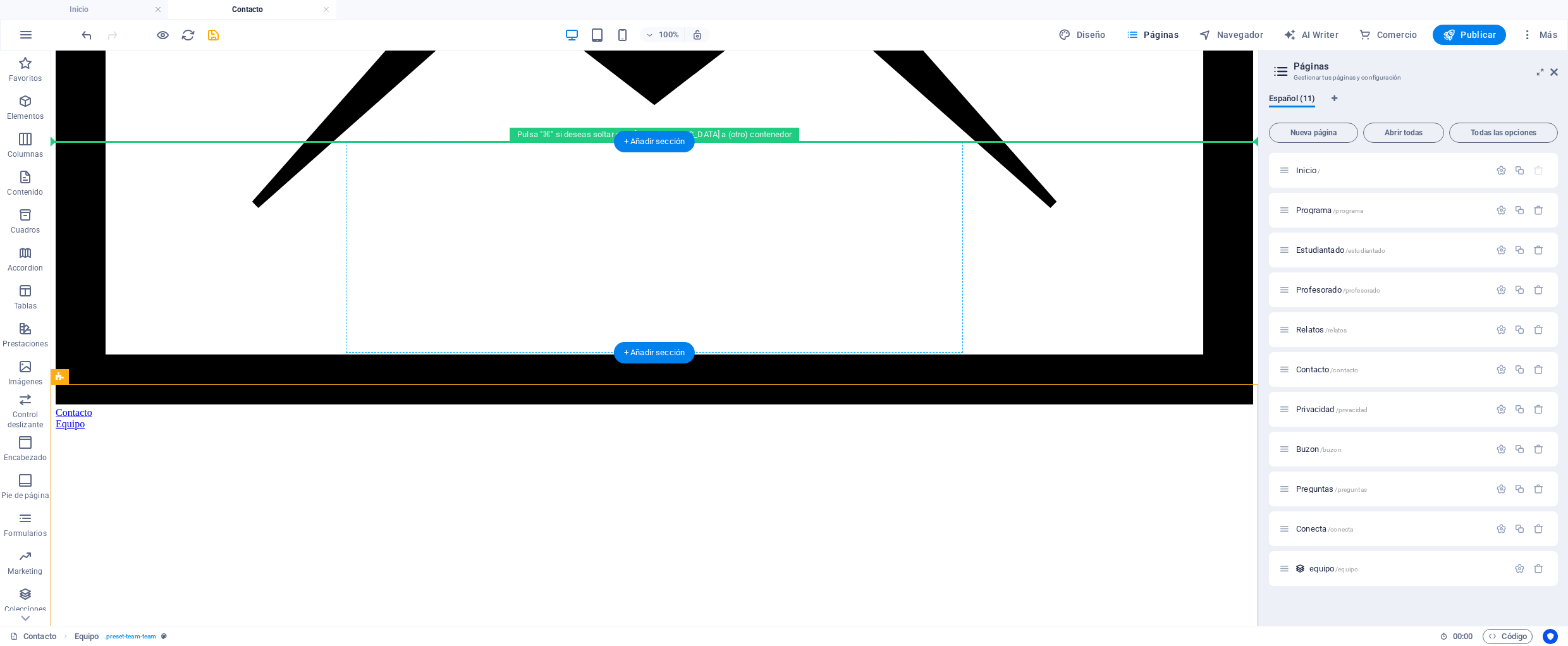
drag, startPoint x: 351, startPoint y: 427, endPoint x: 456, endPoint y: 213, distance: 238.4
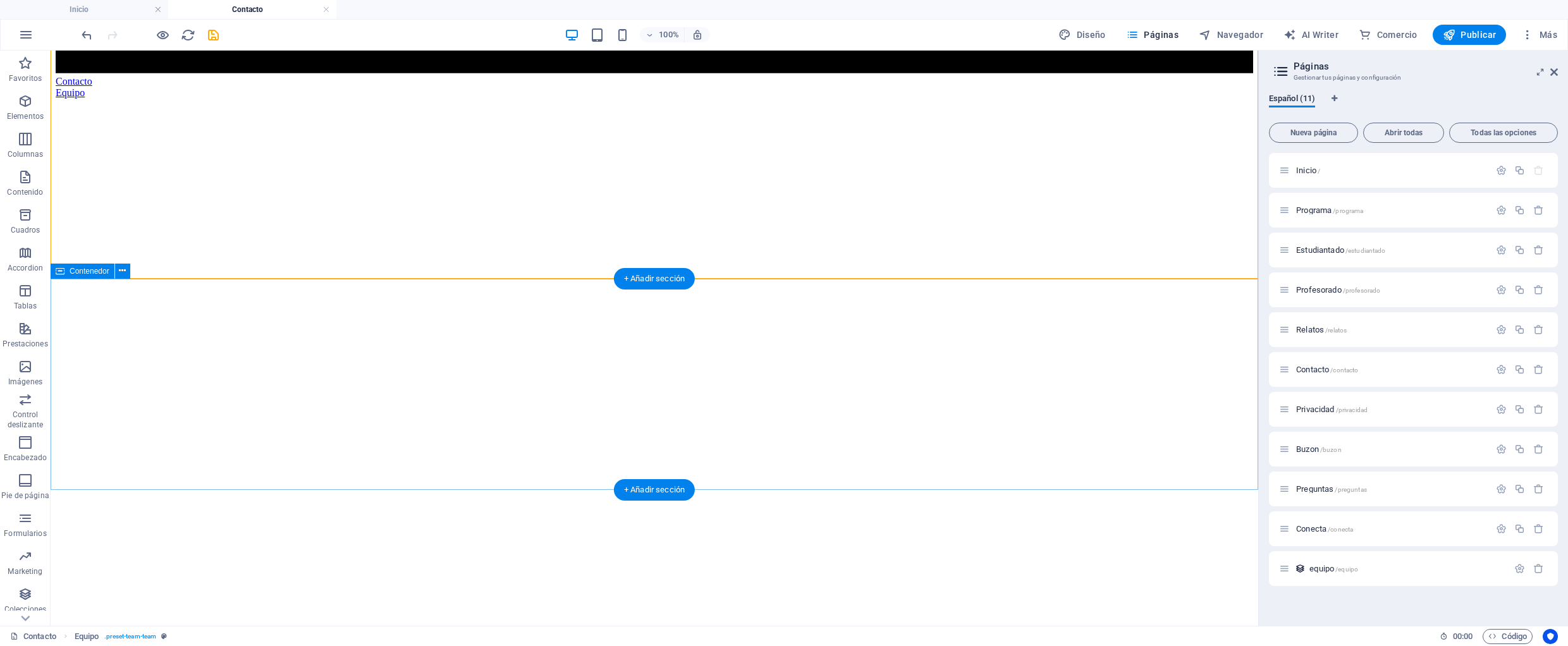
scroll to position [1546, 0]
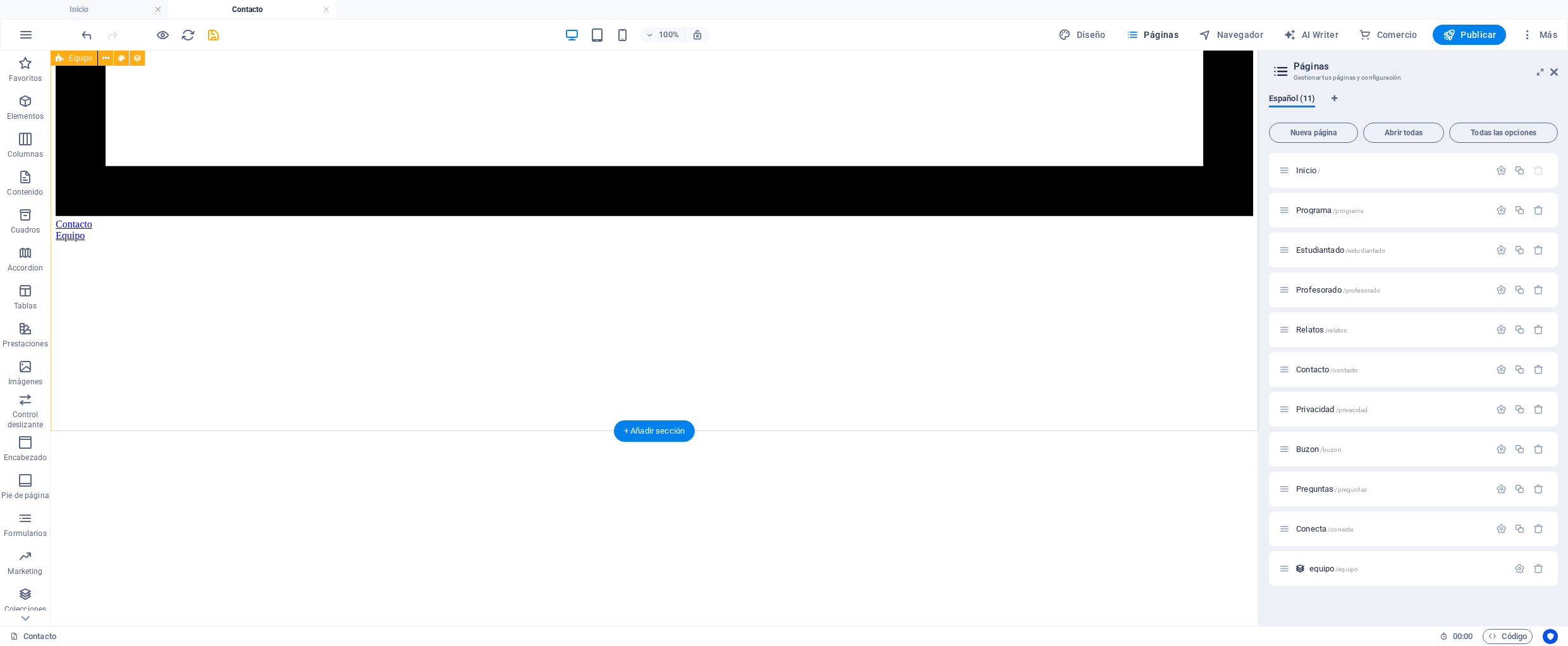
scroll to position [1365, 0]
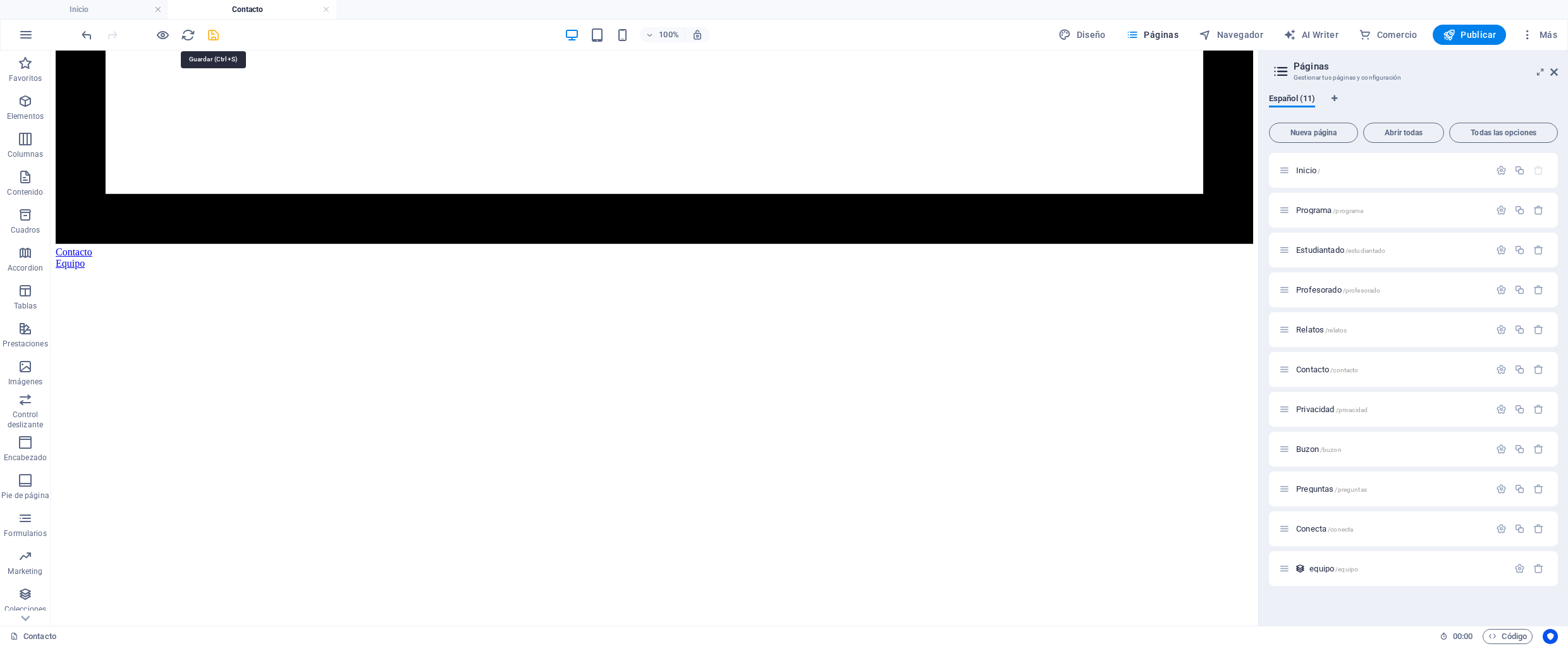
click at [211, 37] on icon "save" at bounding box center [213, 35] width 15 height 15
select select "createdAt_DESC"
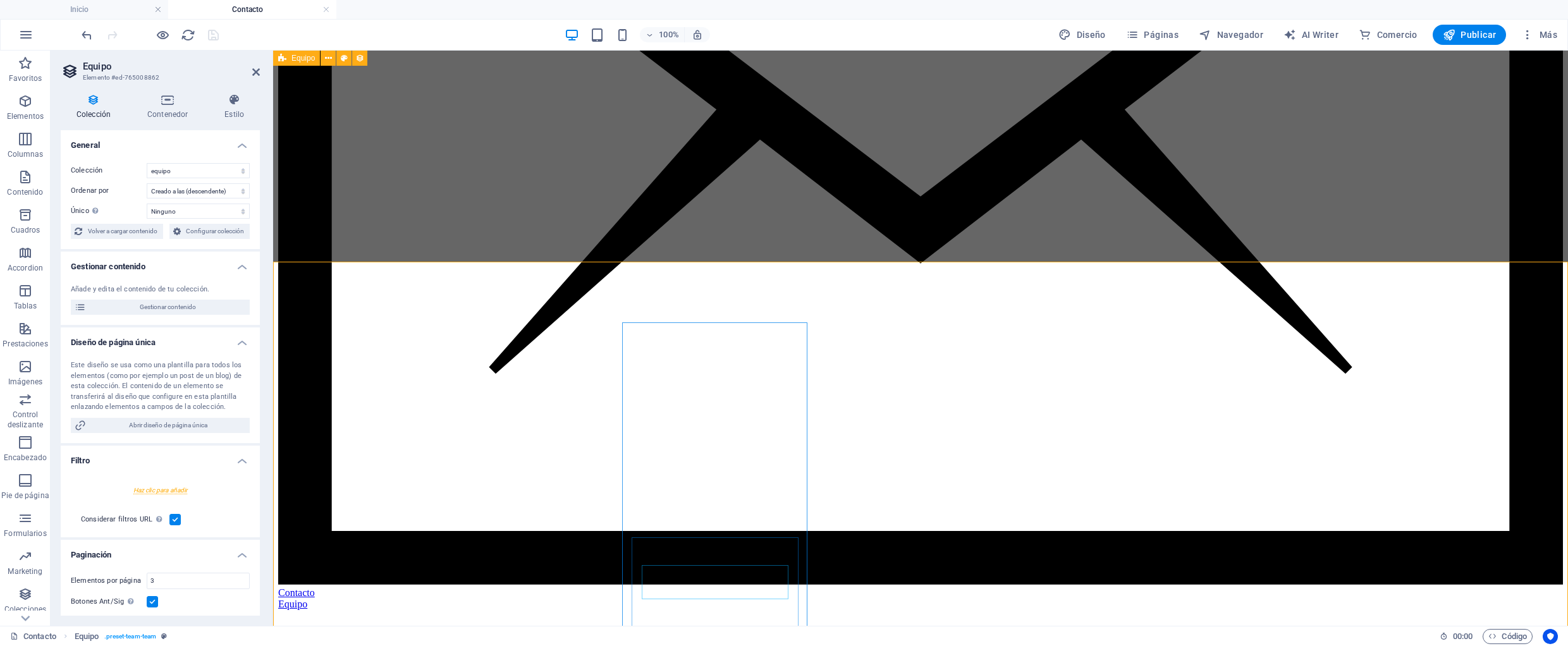
scroll to position [1081, 0]
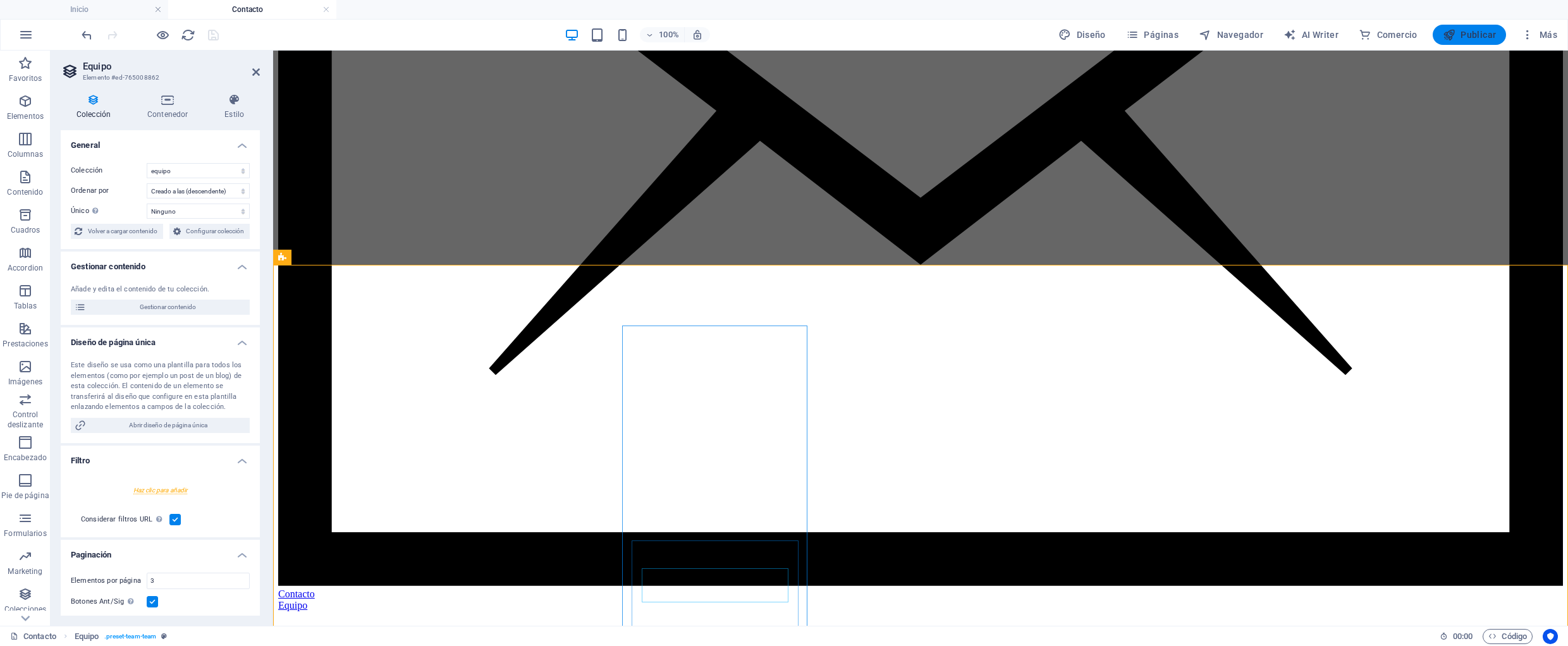
drag, startPoint x: 1461, startPoint y: 34, endPoint x: 527, endPoint y: 139, distance: 939.9
click at [1417, 34] on span "Publicar" at bounding box center [1469, 34] width 54 height 12
select select "createdAt_DESC"
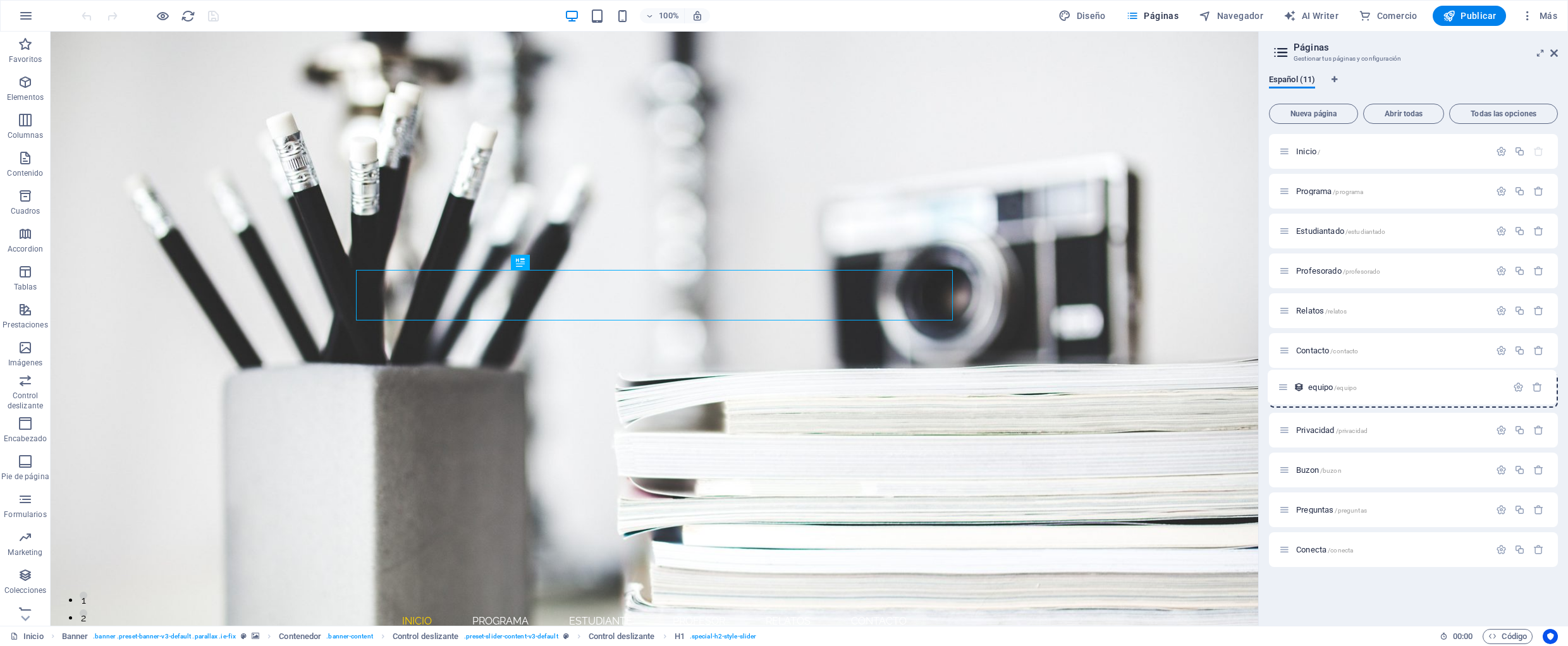
drag, startPoint x: 1283, startPoint y: 552, endPoint x: 1282, endPoint y: 385, distance: 167.0
click at [1313, 348] on span "Contacto /contacto" at bounding box center [1327, 351] width 62 height 10
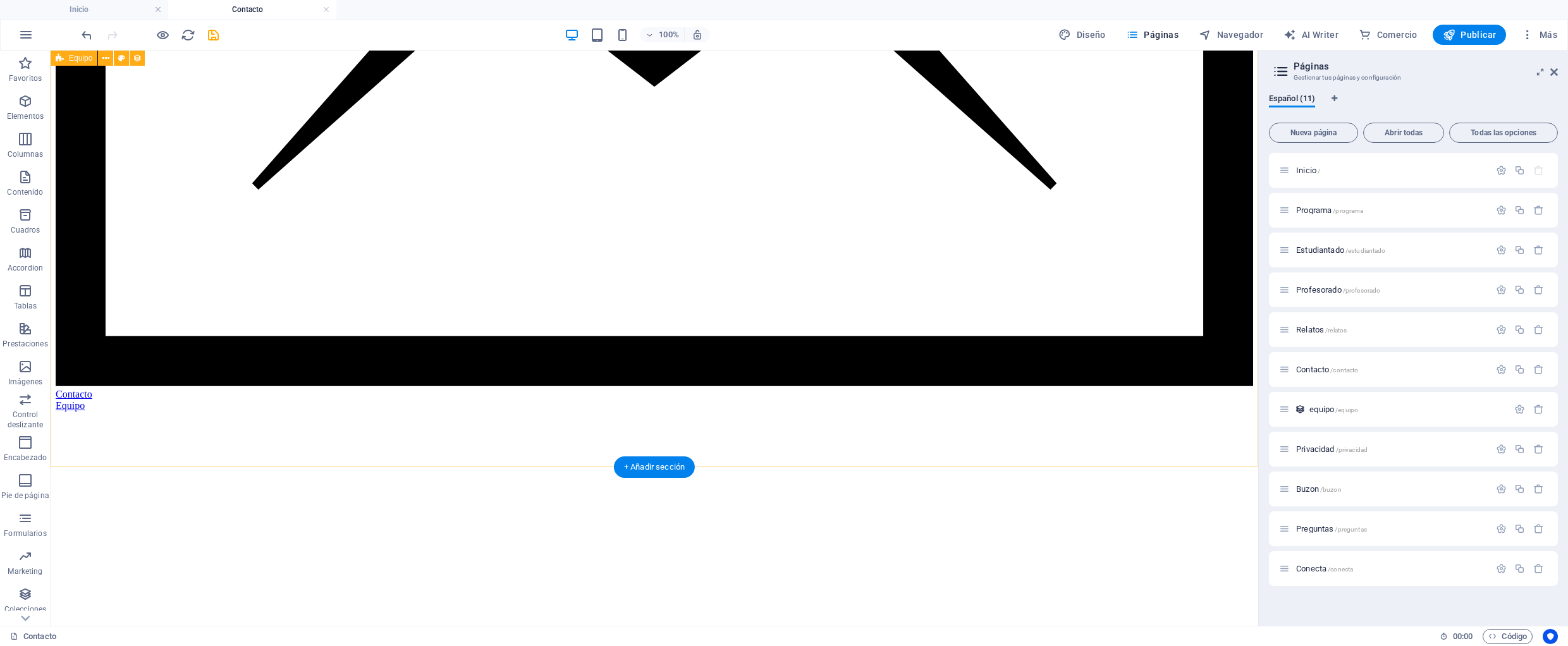
scroll to position [1147, 0]
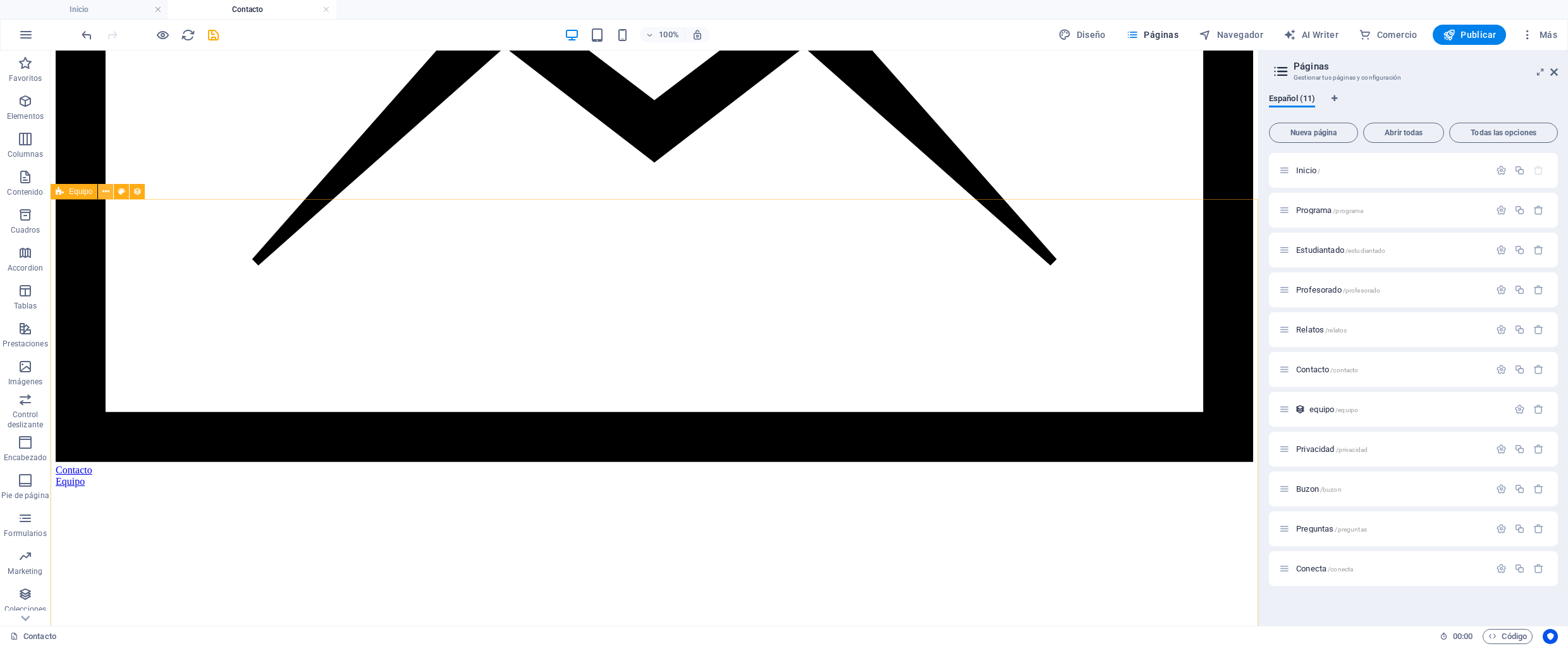
click at [104, 193] on icon at bounding box center [106, 191] width 7 height 13
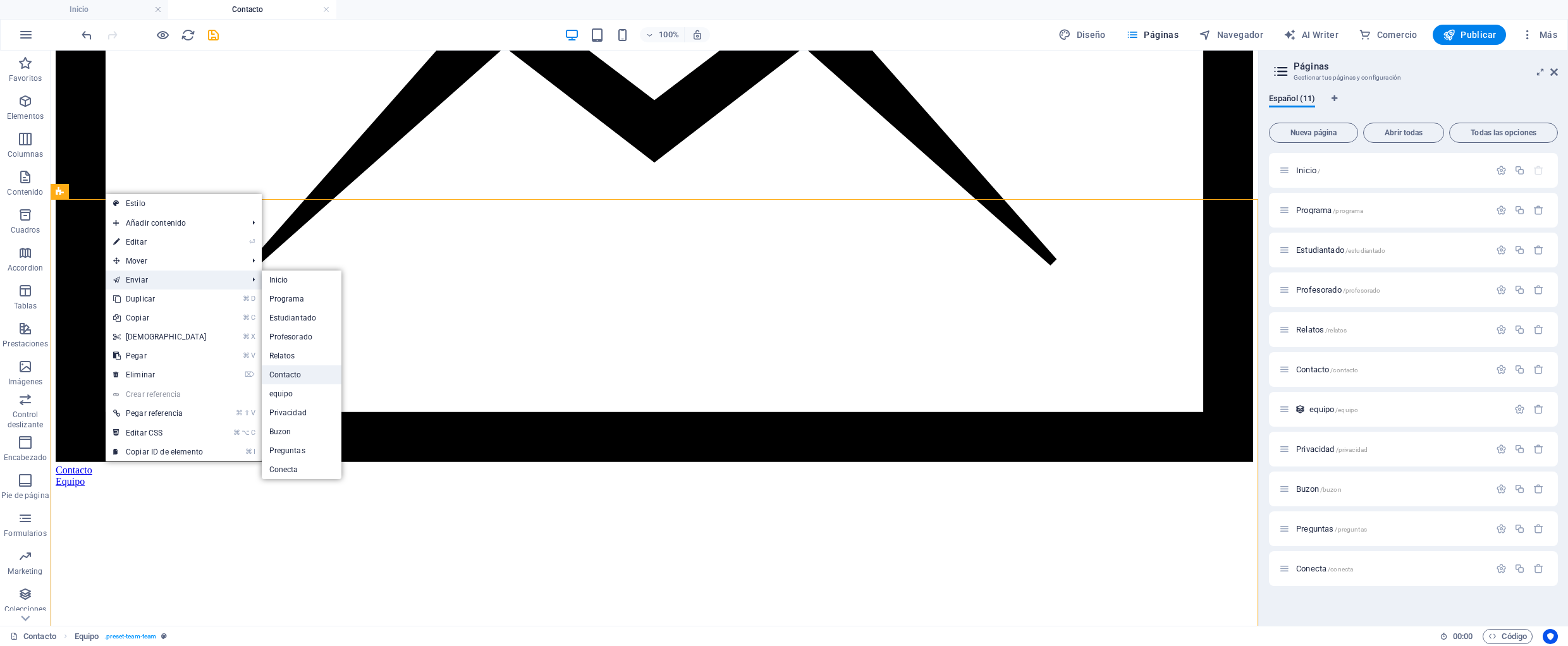
click at [277, 376] on link "Contacto" at bounding box center [301, 375] width 80 height 19
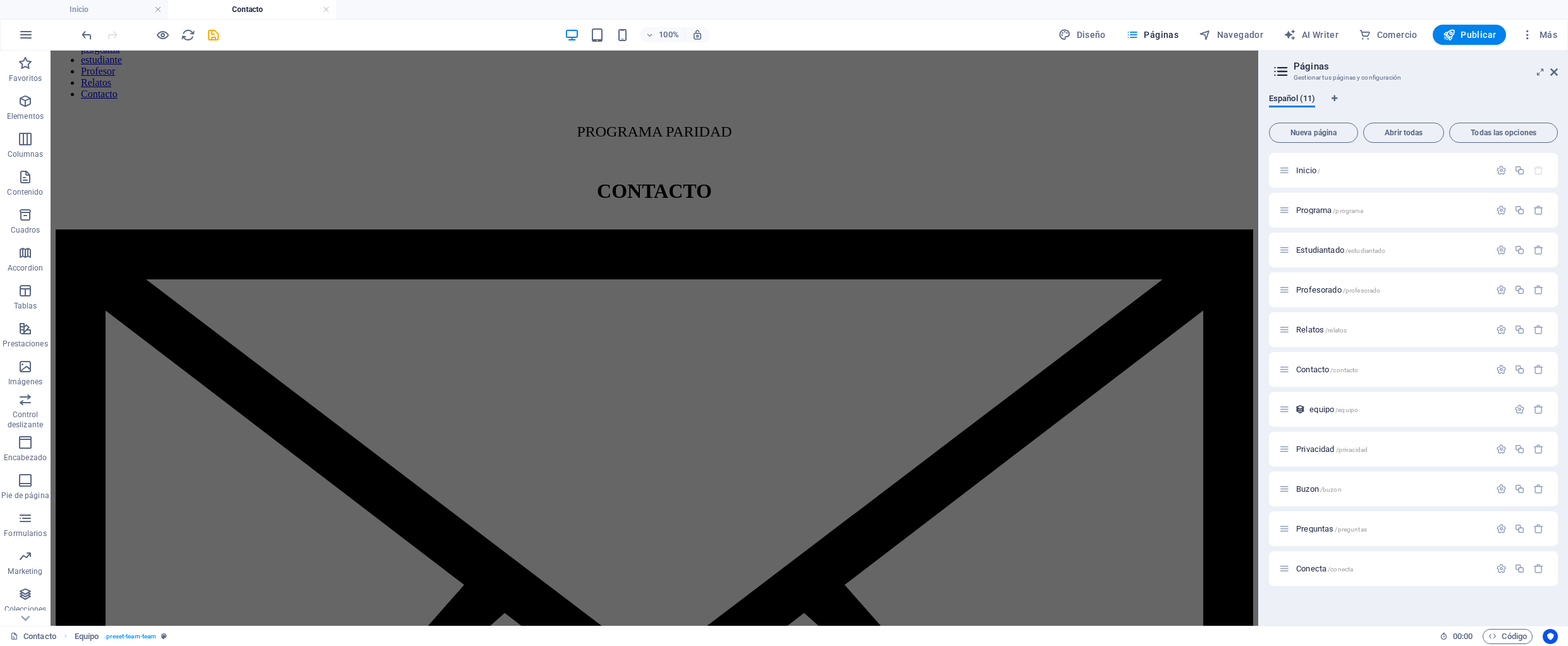
scroll to position [969, 0]
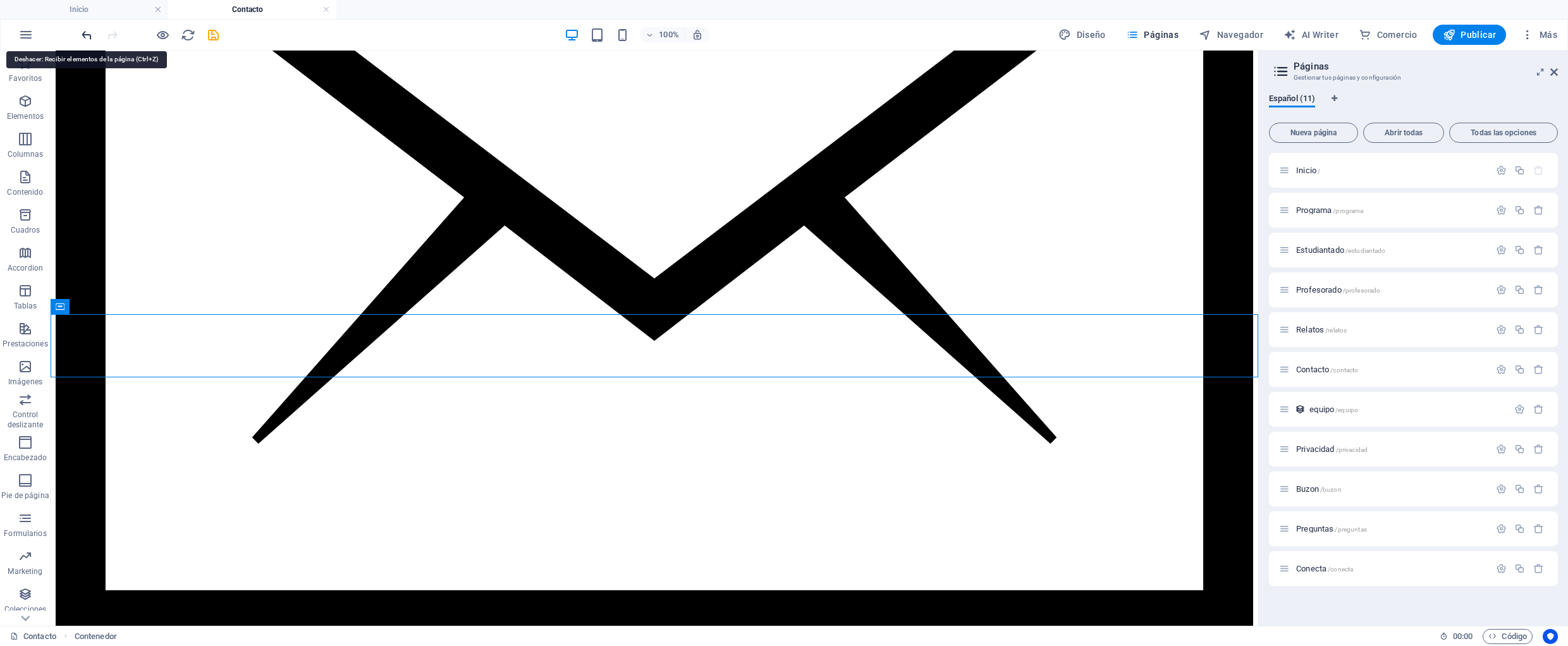
click at [89, 35] on icon "undo" at bounding box center [86, 35] width 15 height 15
click at [103, 372] on icon at bounding box center [106, 370] width 7 height 13
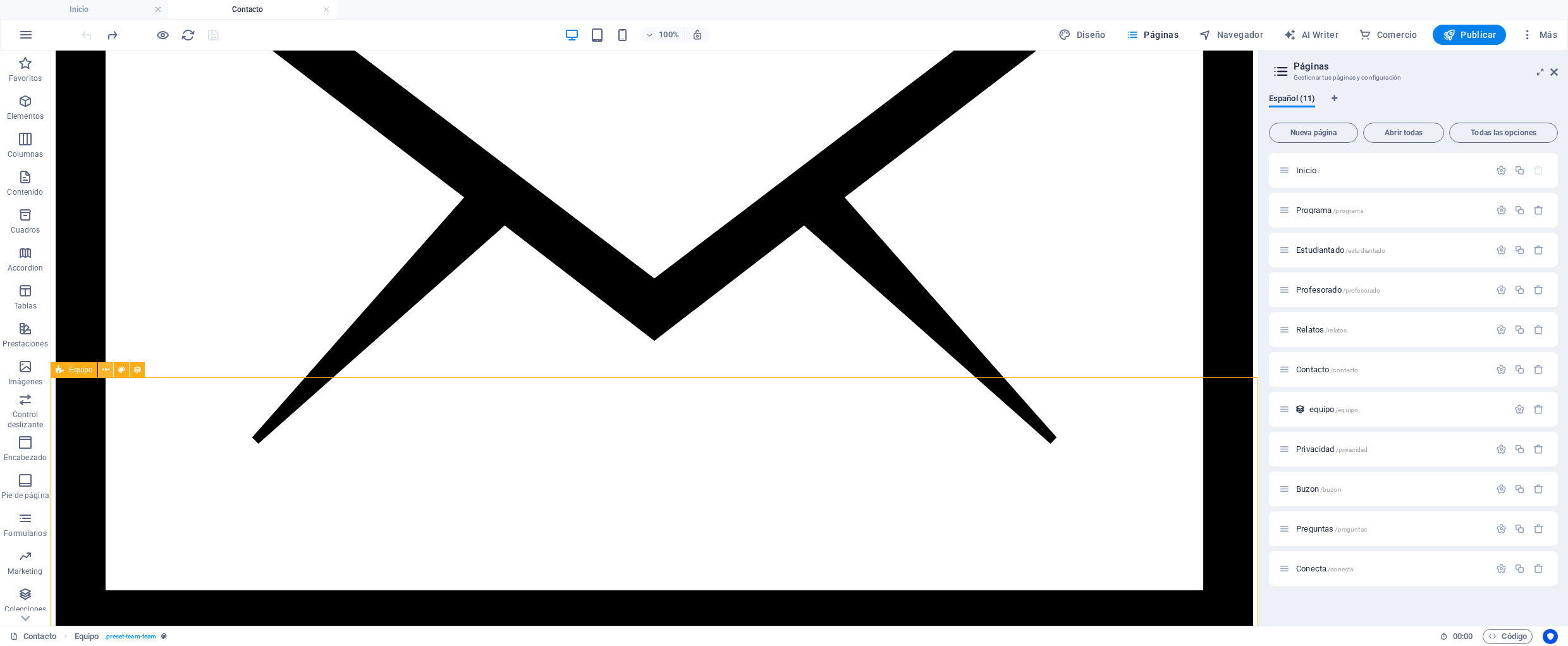
click at [101, 372] on button at bounding box center [105, 369] width 15 height 15
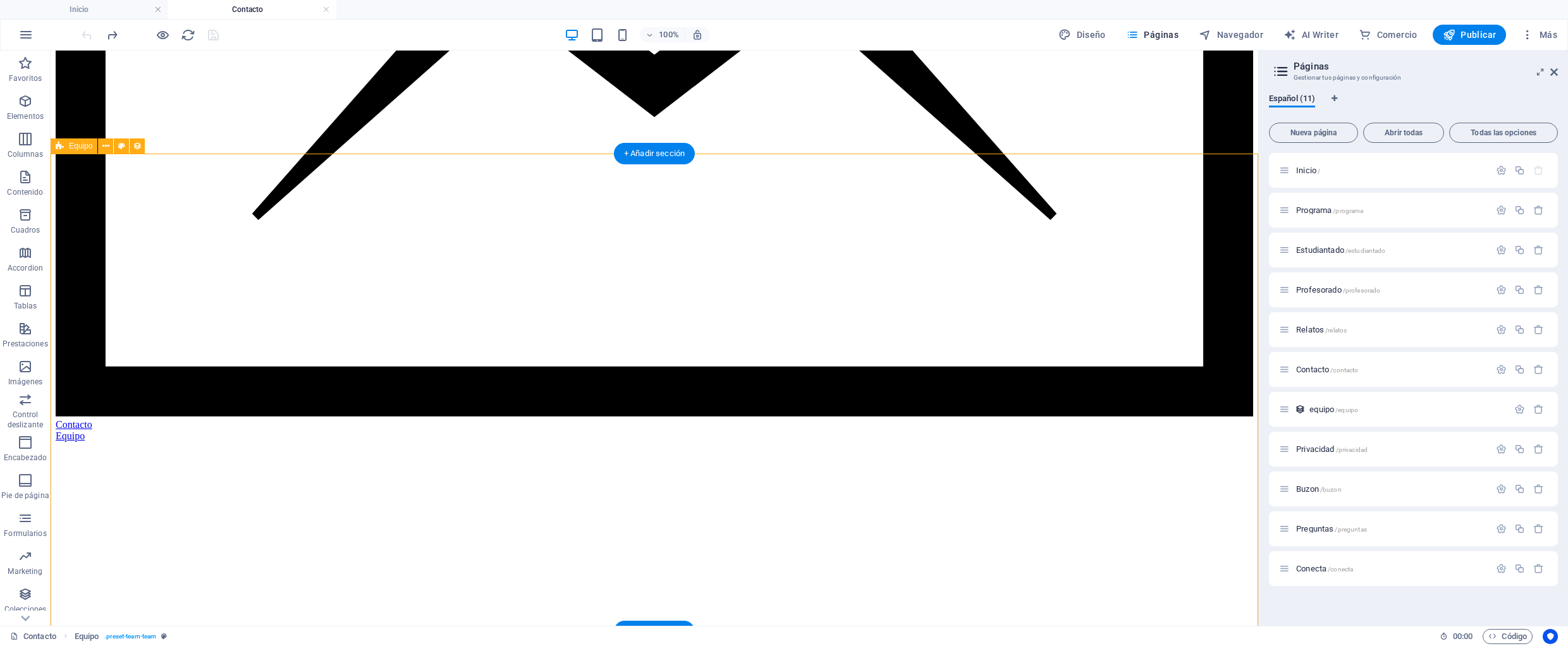
scroll to position [1191, 0]
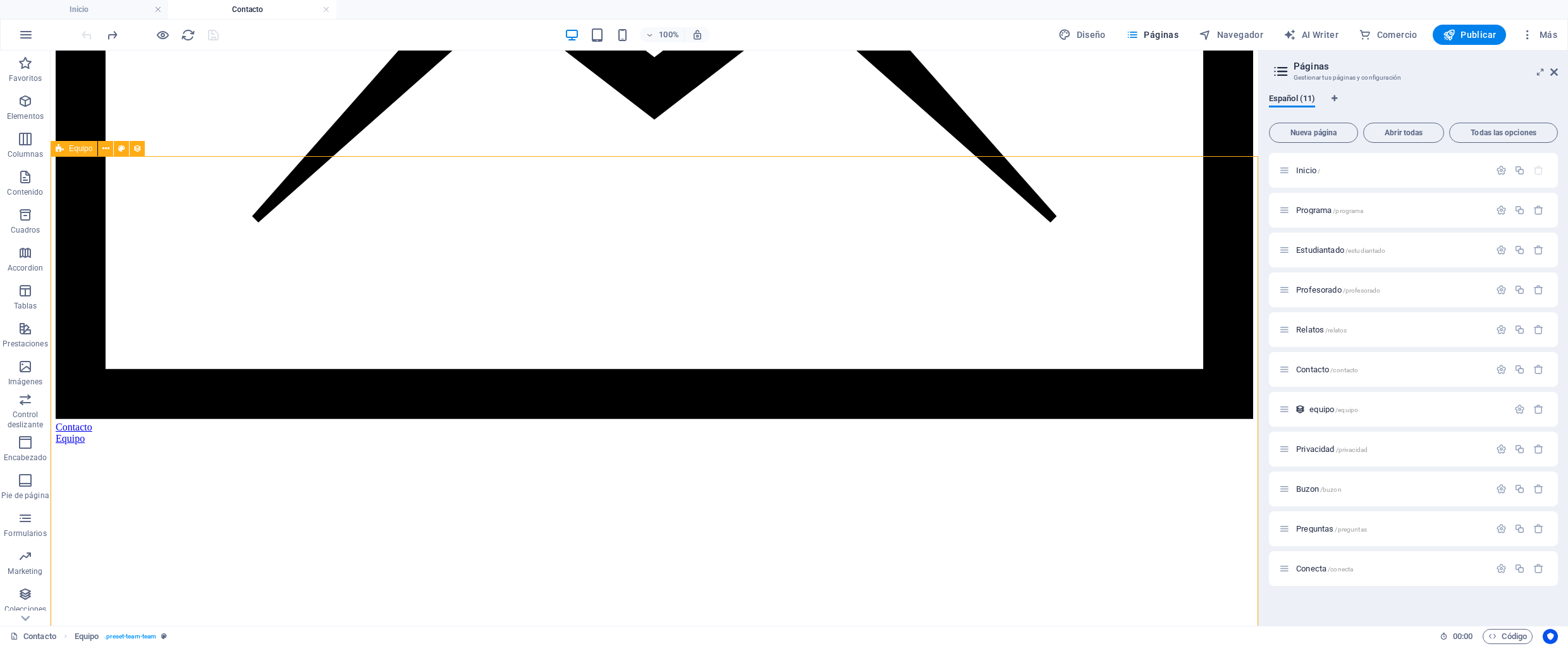
click at [80, 152] on span "Equipo" at bounding box center [80, 148] width 24 height 8
select select "createdAt_DESC"
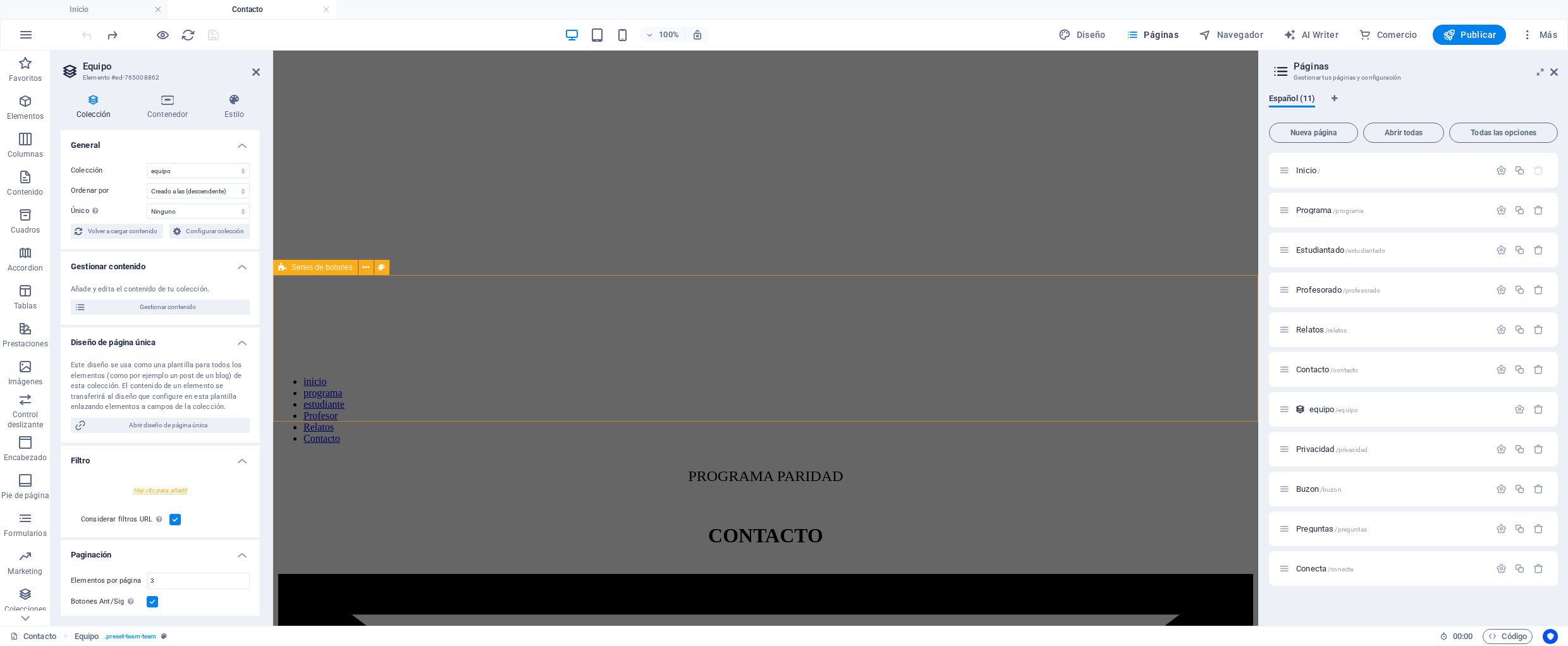
scroll to position [234, 0]
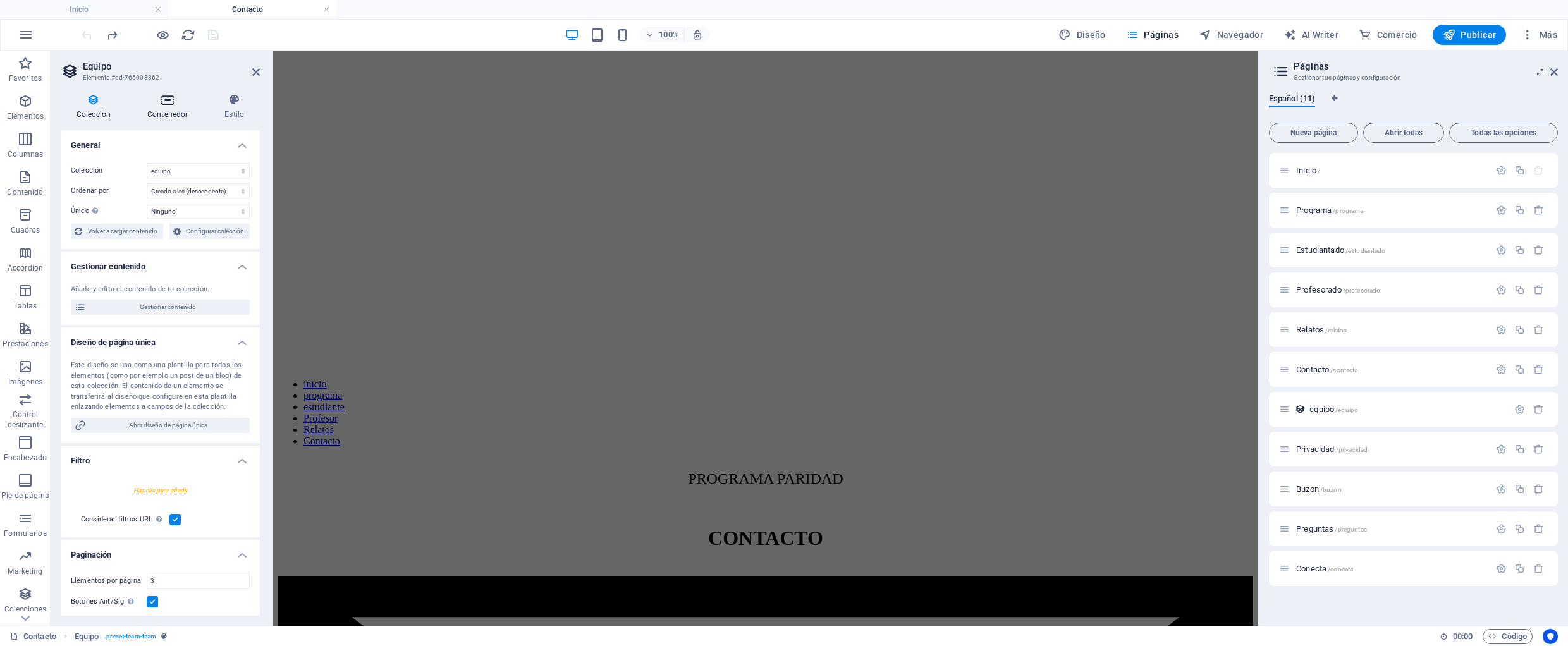
click at [171, 106] on icon at bounding box center [167, 100] width 72 height 12
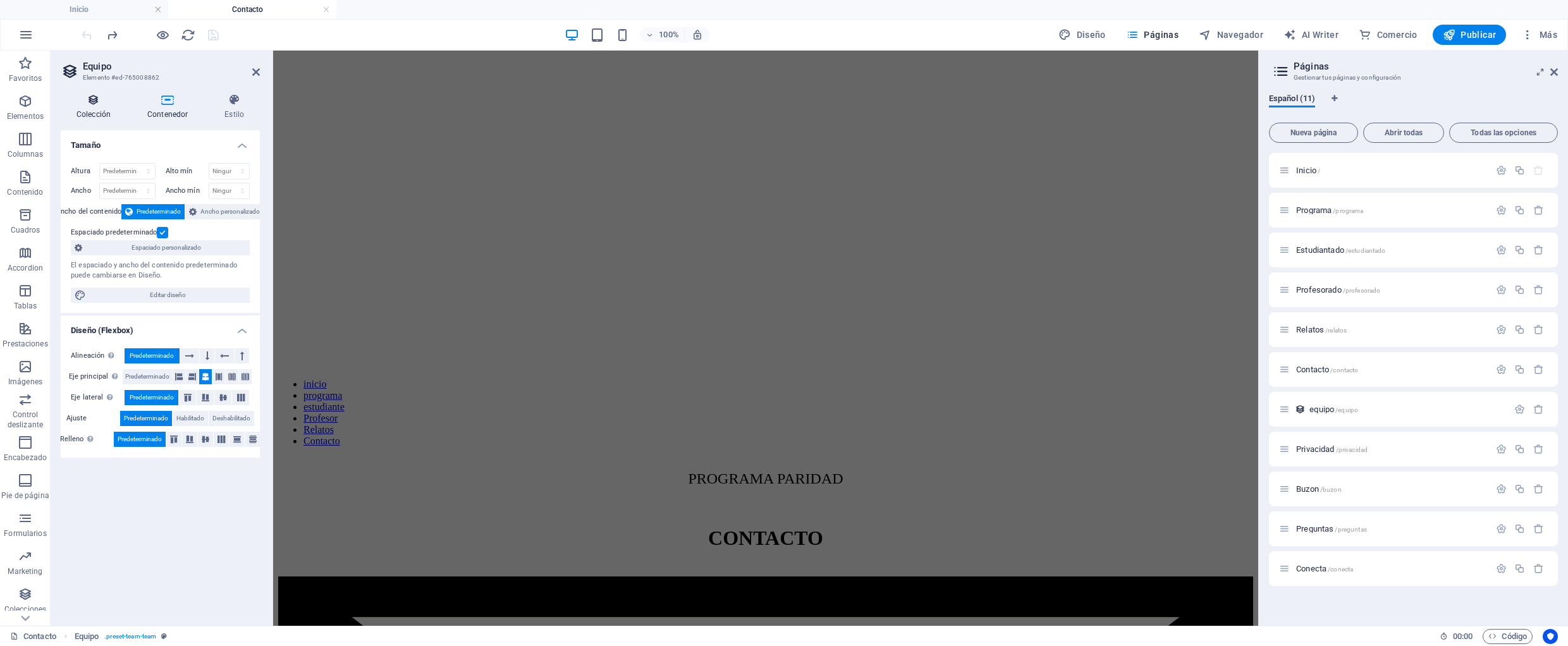
click at [95, 108] on h4 "Colección" at bounding box center [96, 107] width 70 height 26
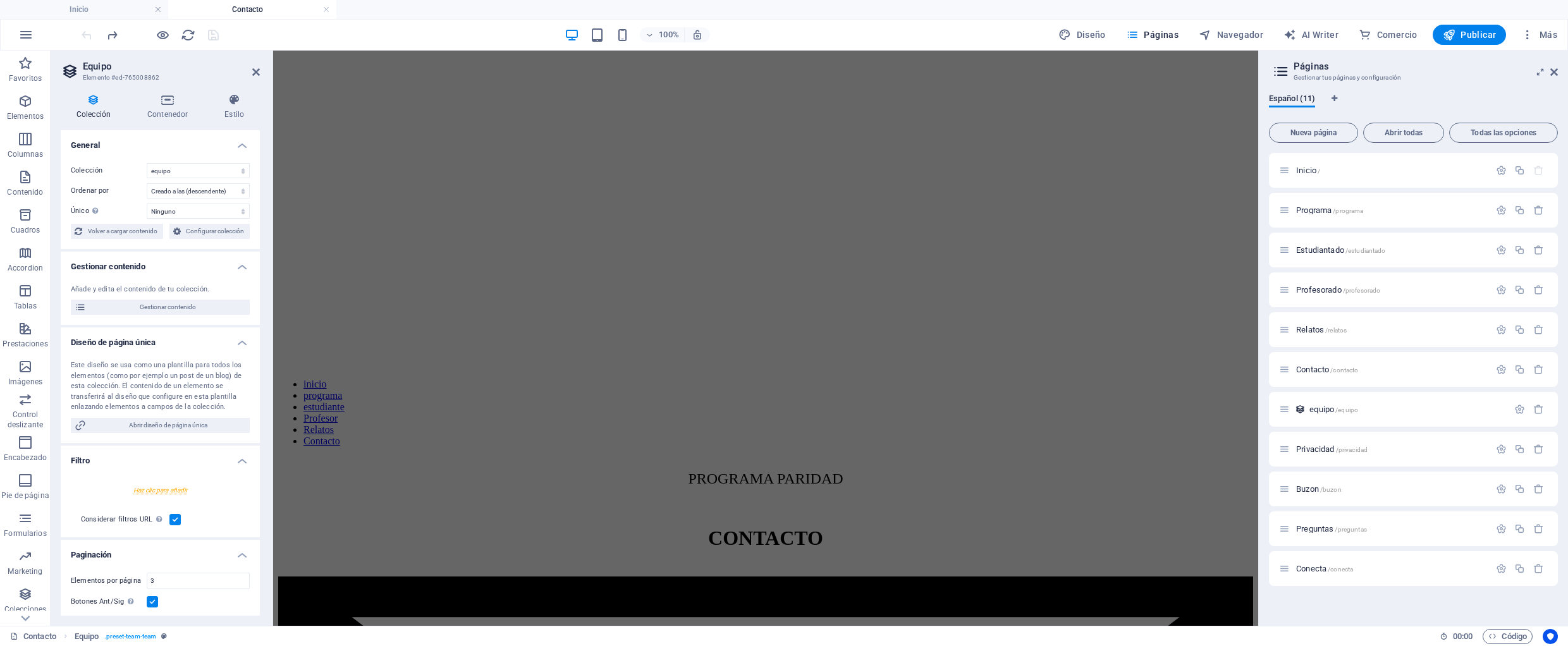
scroll to position [100, 0]
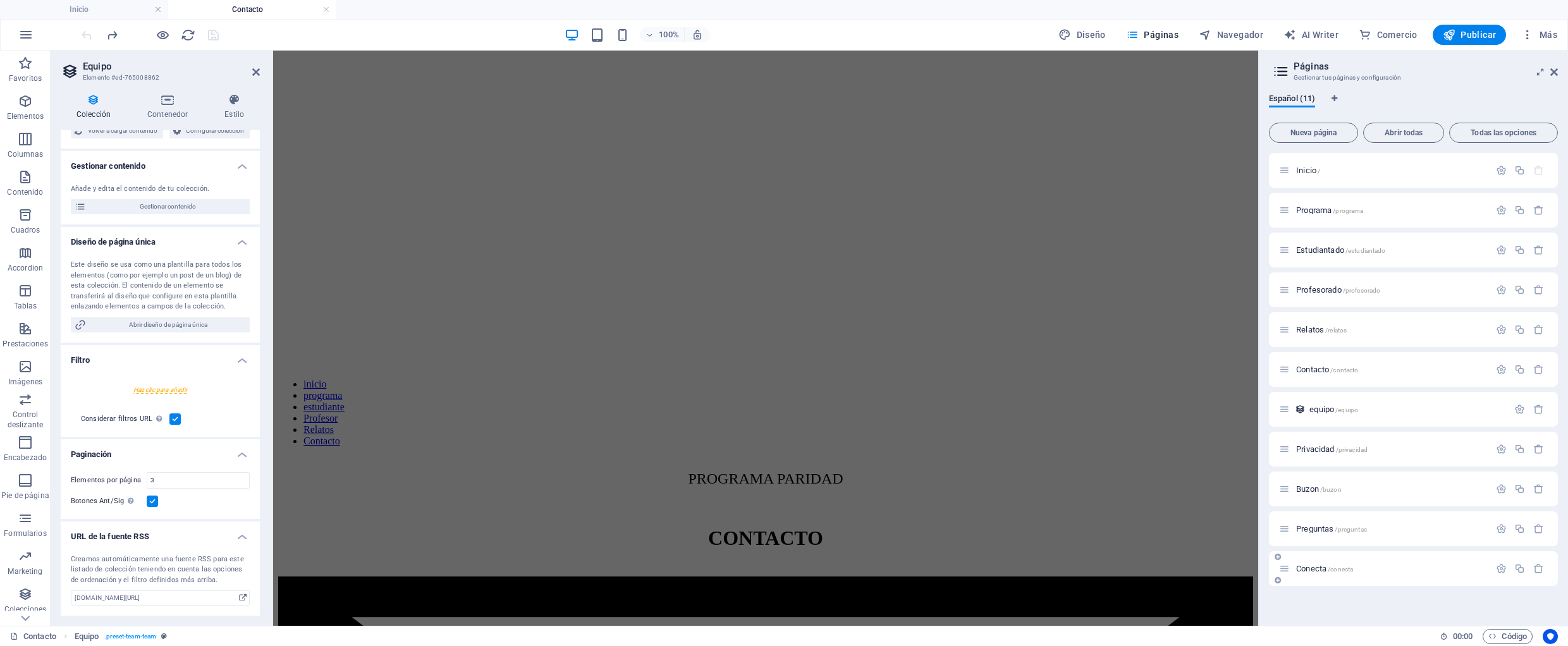
click at [1311, 567] on span "Conecta /conecta" at bounding box center [1324, 568] width 57 height 10
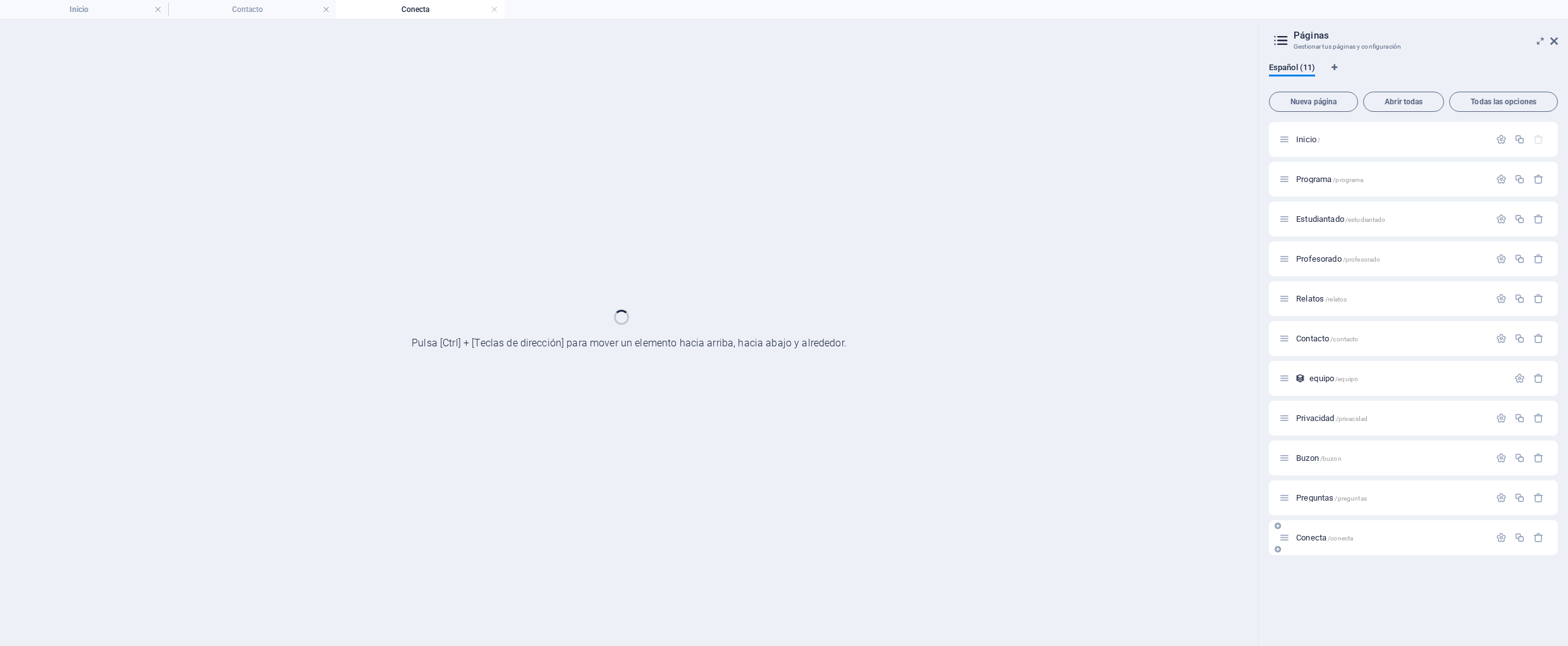
scroll to position [0, 0]
click at [1311, 567] on div "Inicio / Programa /programa Estudiantado /estudiantado Profesorado /profesorado…" at bounding box center [1413, 379] width 289 height 514
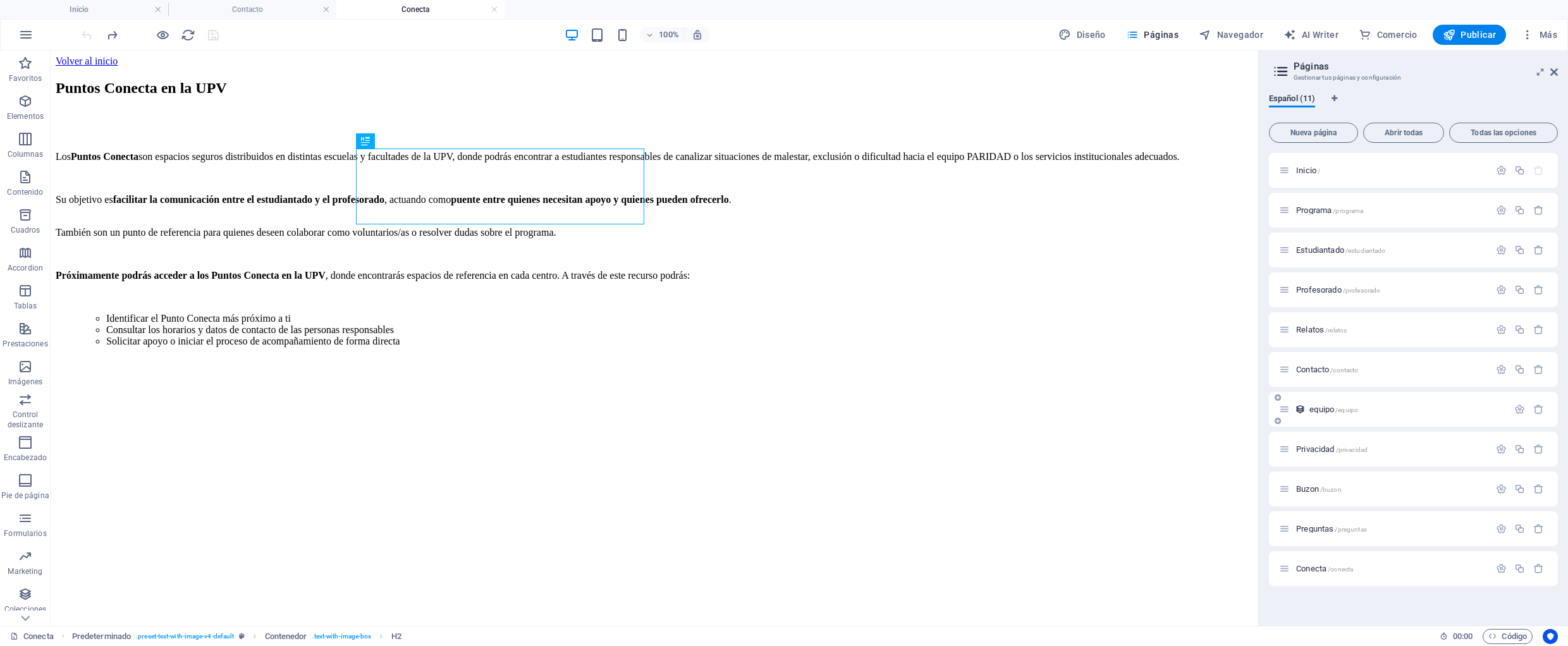
click at [1324, 409] on span "equipo /equipo" at bounding box center [1333, 409] width 48 height 10
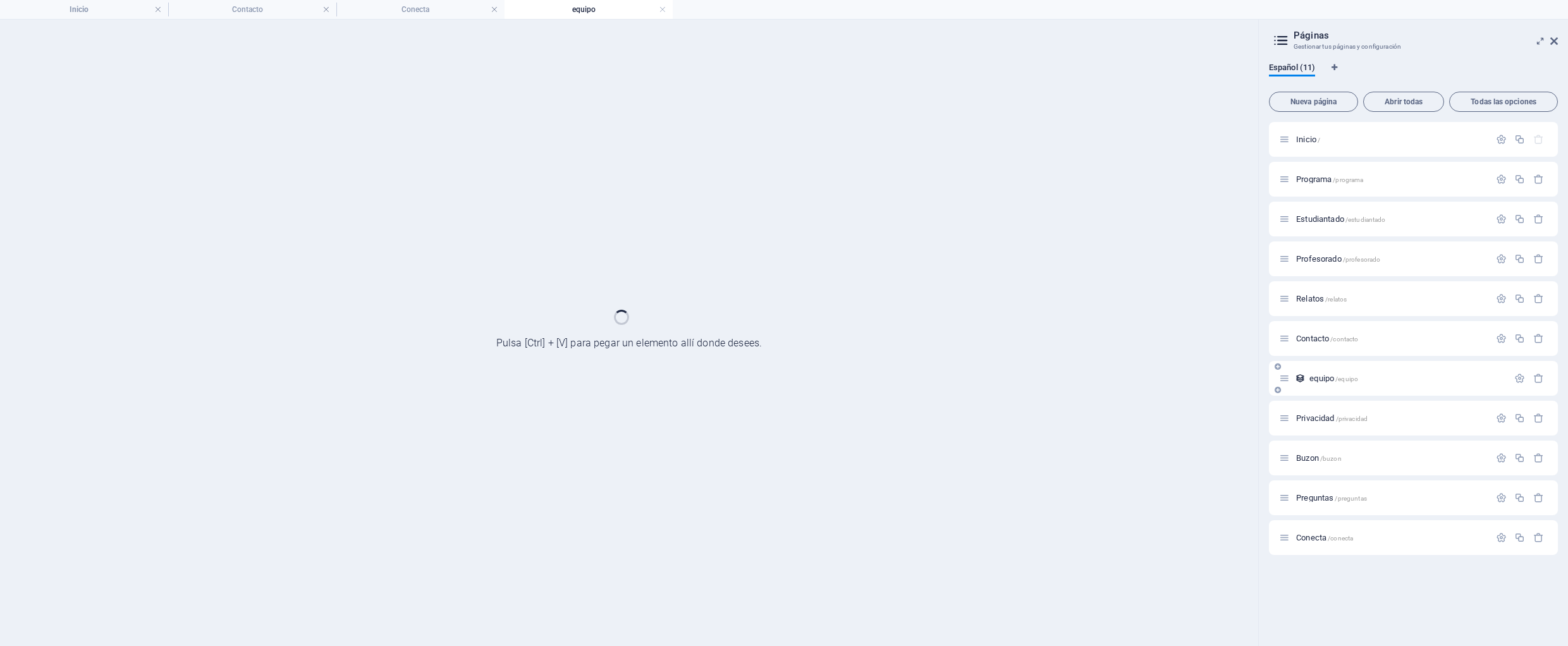
click at [1324, 409] on div "Privacidad /privacidad" at bounding box center [1413, 418] width 289 height 34
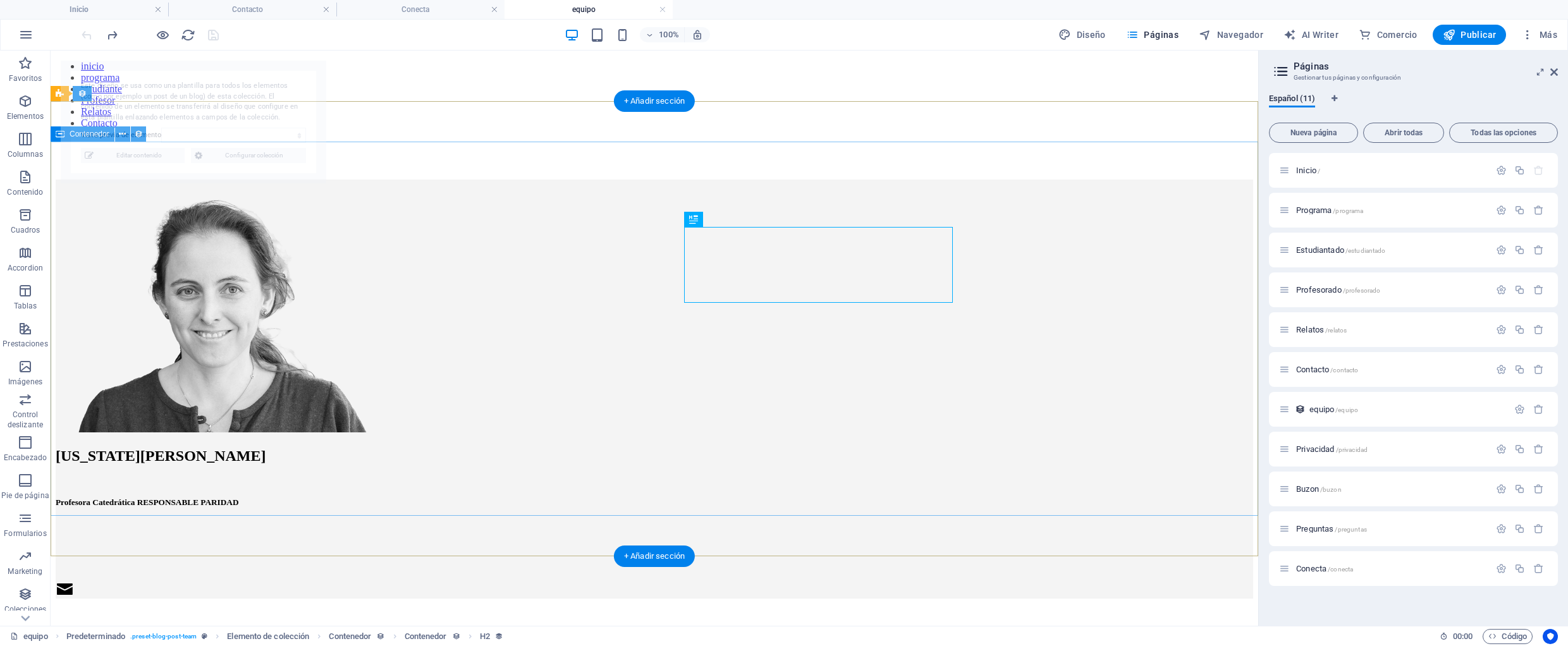
select select "685e8268bf4103f1b1096740"
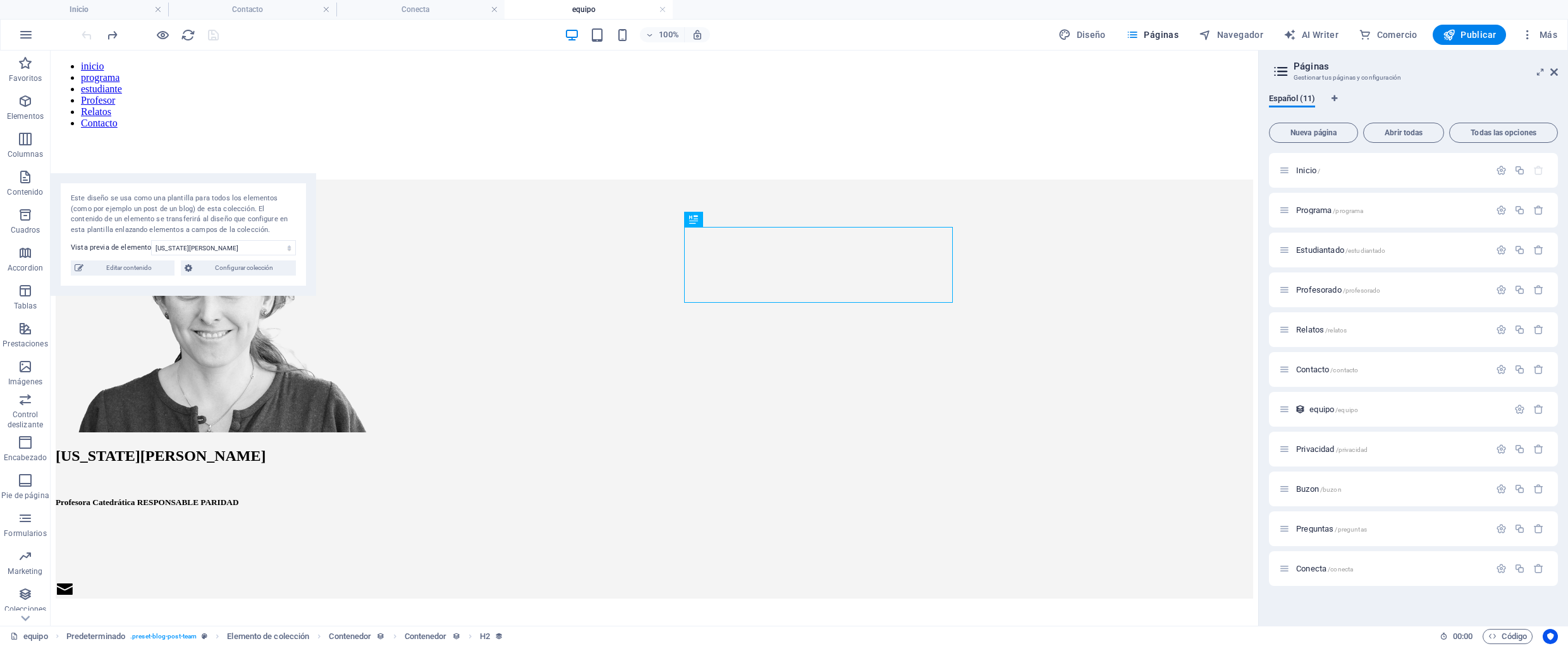
drag, startPoint x: 144, startPoint y: 69, endPoint x: 125, endPoint y: 182, distance: 114.6
click at [125, 182] on div "Este diseño se usa como una plantilla para todos los elementos (como por ejempl…" at bounding box center [182, 234] width 265 height 123
click at [91, 94] on span "Predeterminado" at bounding box center [95, 93] width 54 height 8
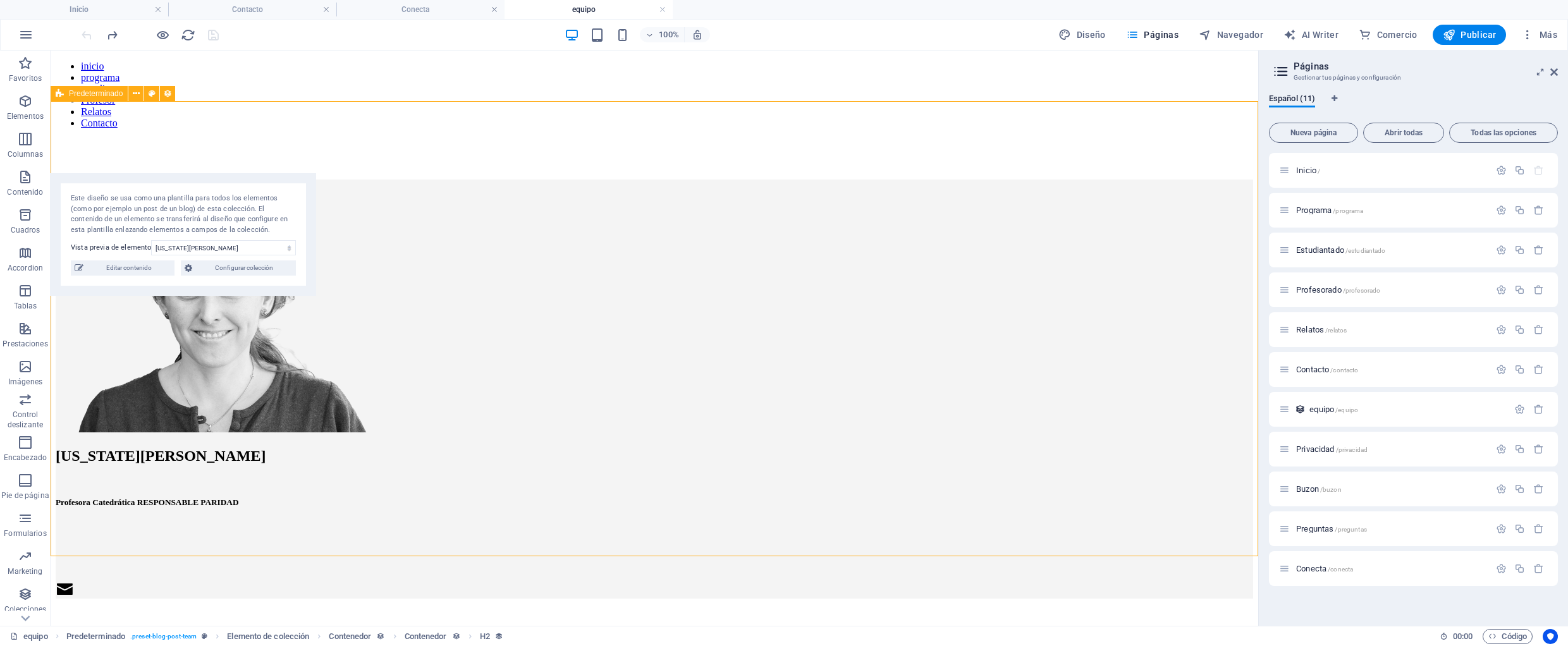
click at [91, 94] on span "Predeterminado" at bounding box center [95, 93] width 54 height 8
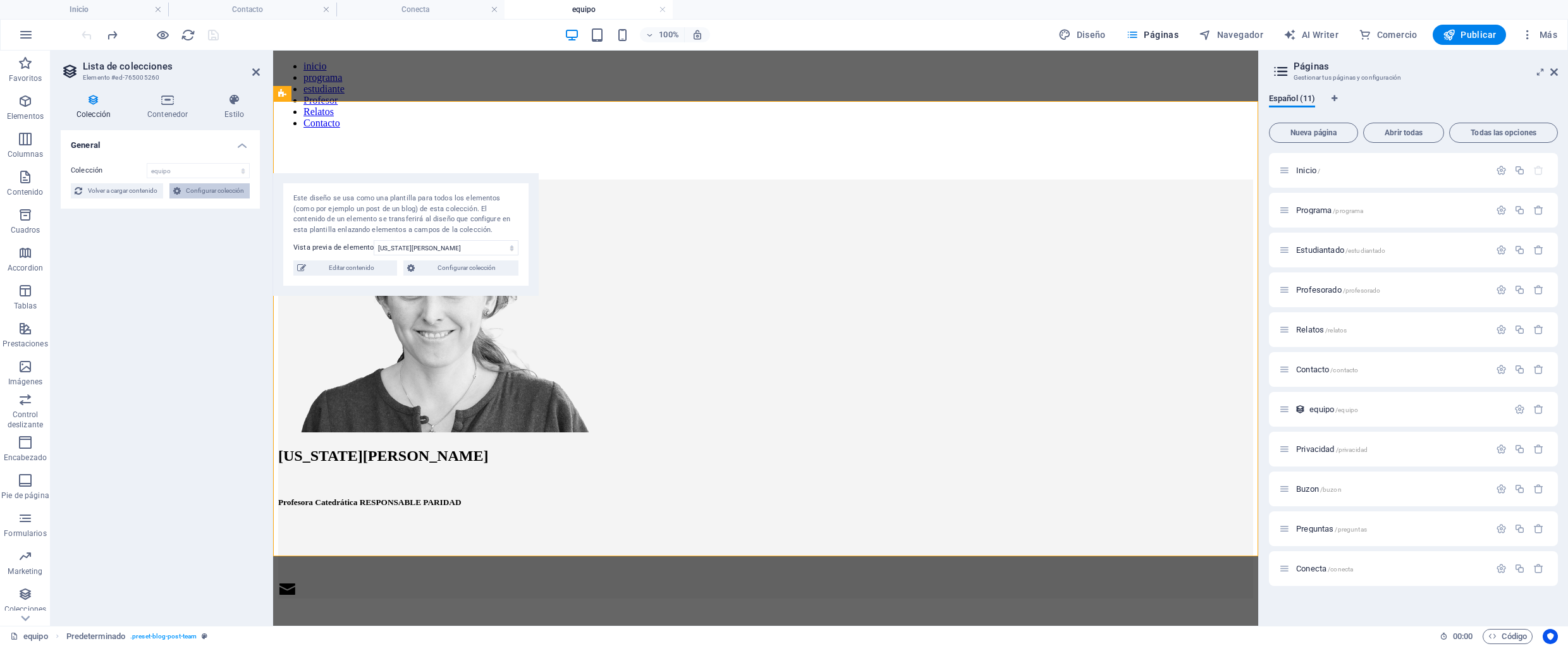
click at [203, 192] on span "Configurar colección" at bounding box center [216, 190] width 62 height 15
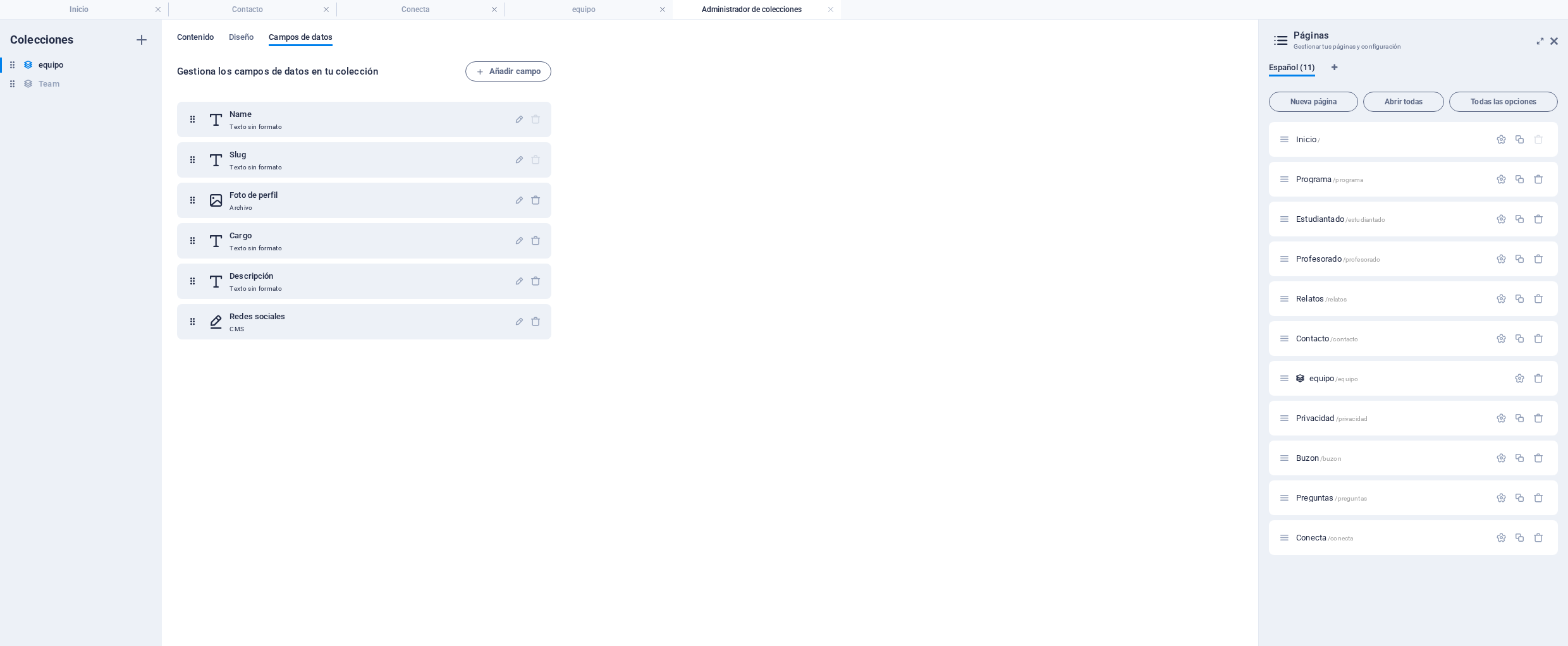
click at [183, 34] on span "Contenido" at bounding box center [196, 39] width 37 height 18
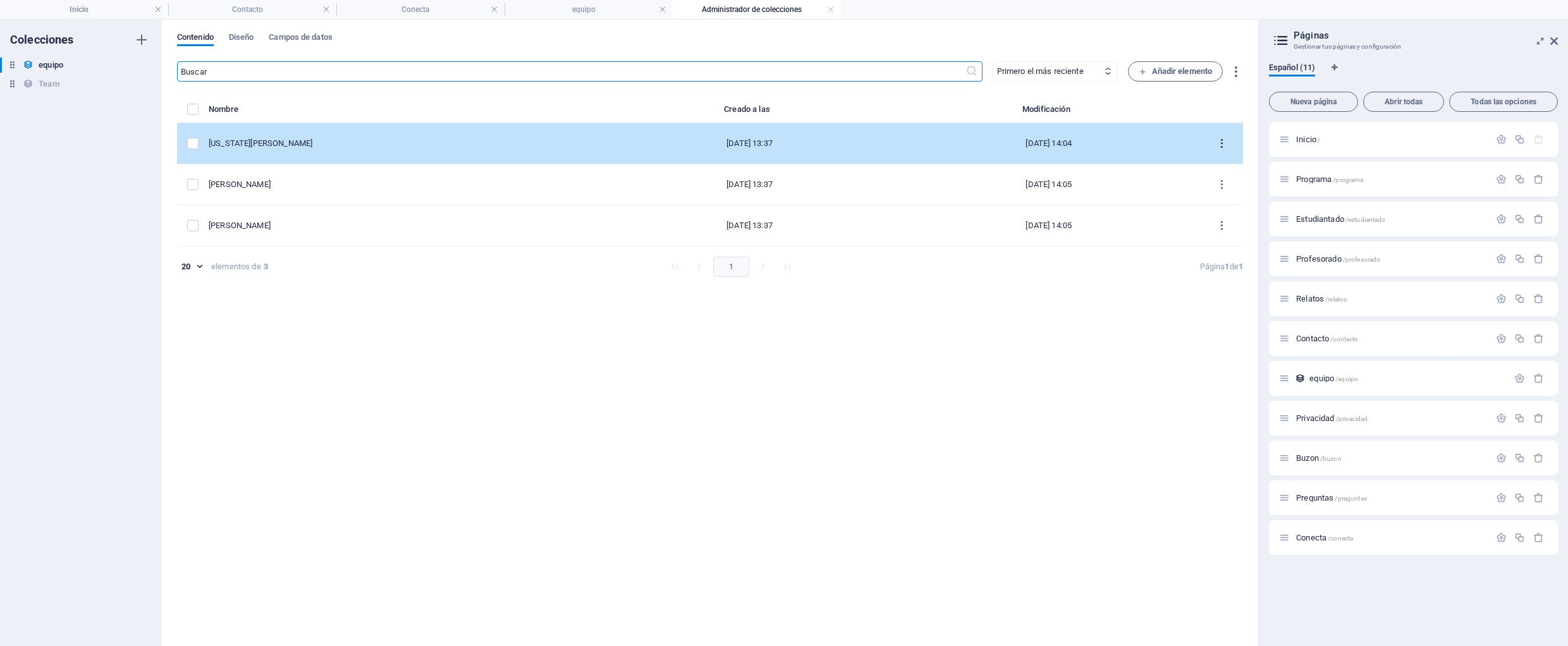
click at [1224, 144] on icon "items list" at bounding box center [1222, 144] width 12 height 12
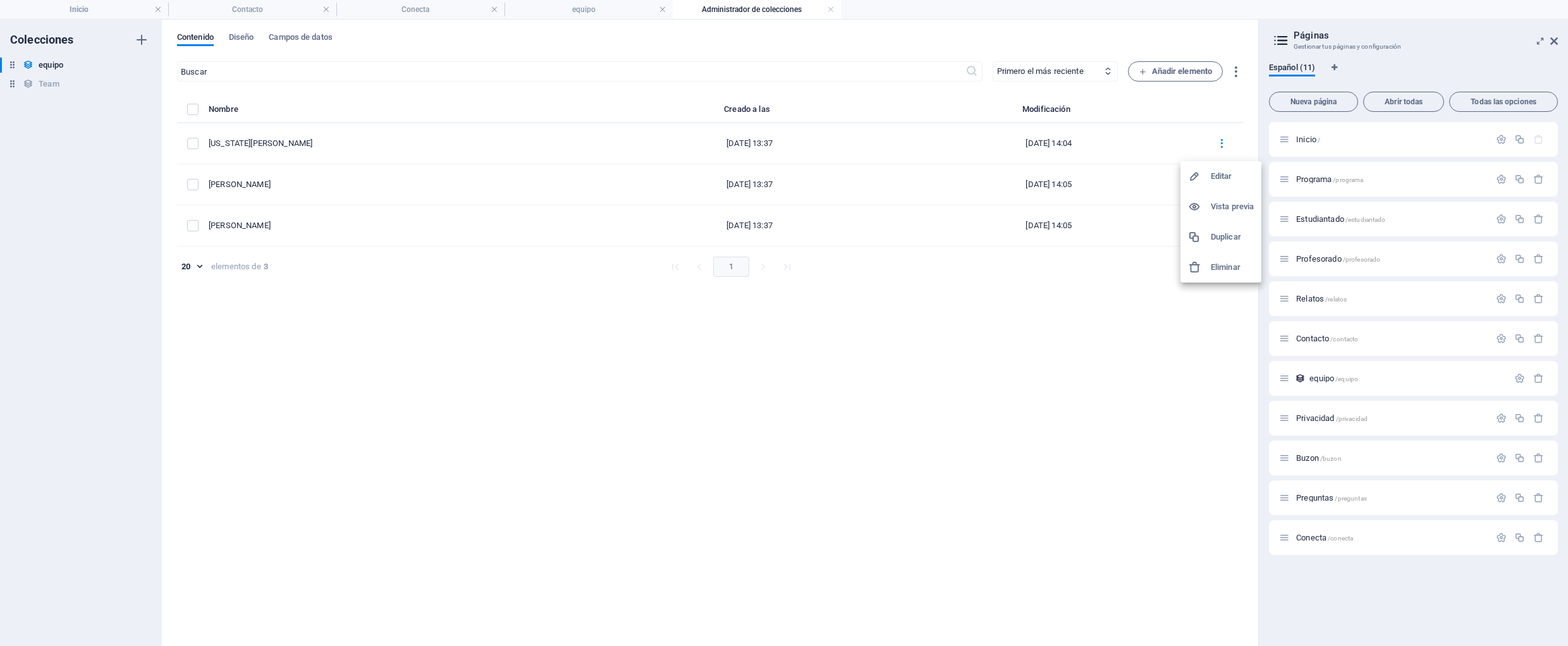
click at [1217, 174] on h6 "Editar" at bounding box center [1231, 176] width 43 height 15
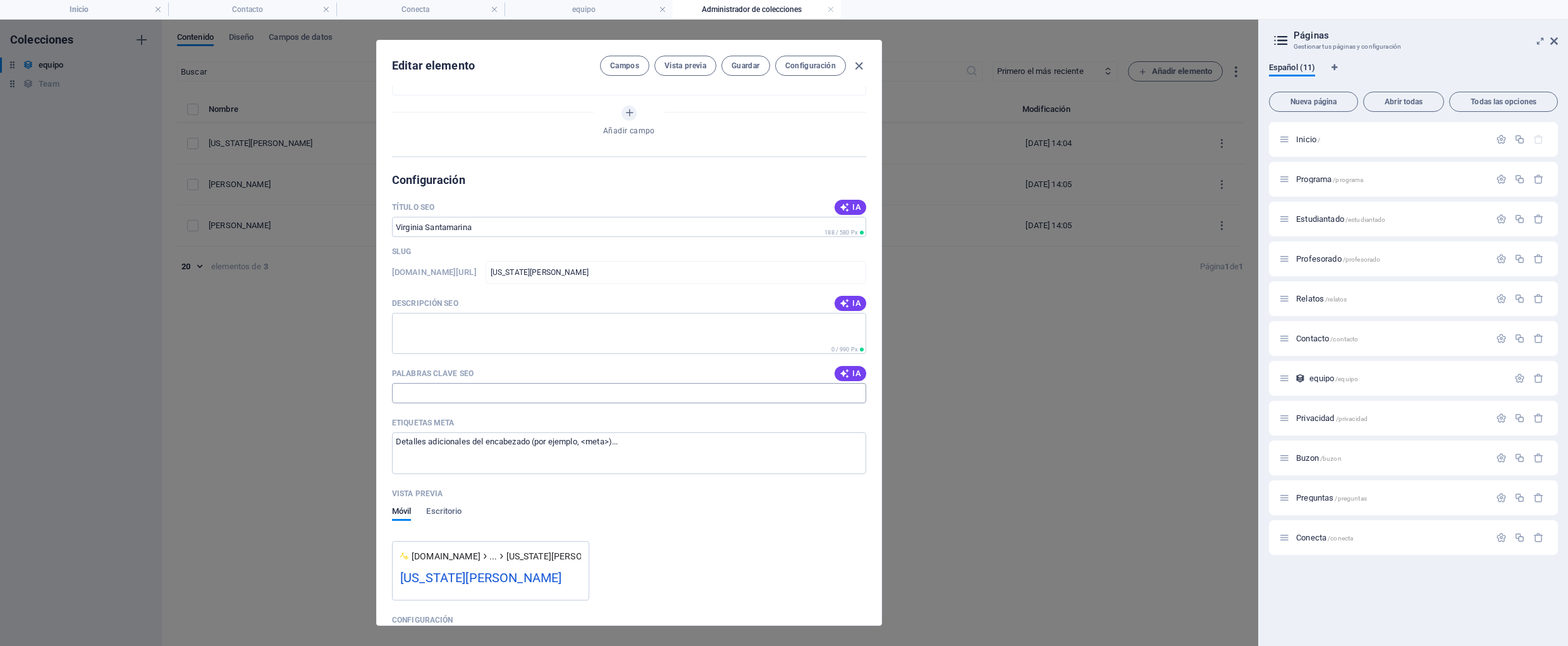
scroll to position [459, 0]
click at [814, 71] on span "Configuración" at bounding box center [810, 65] width 50 height 10
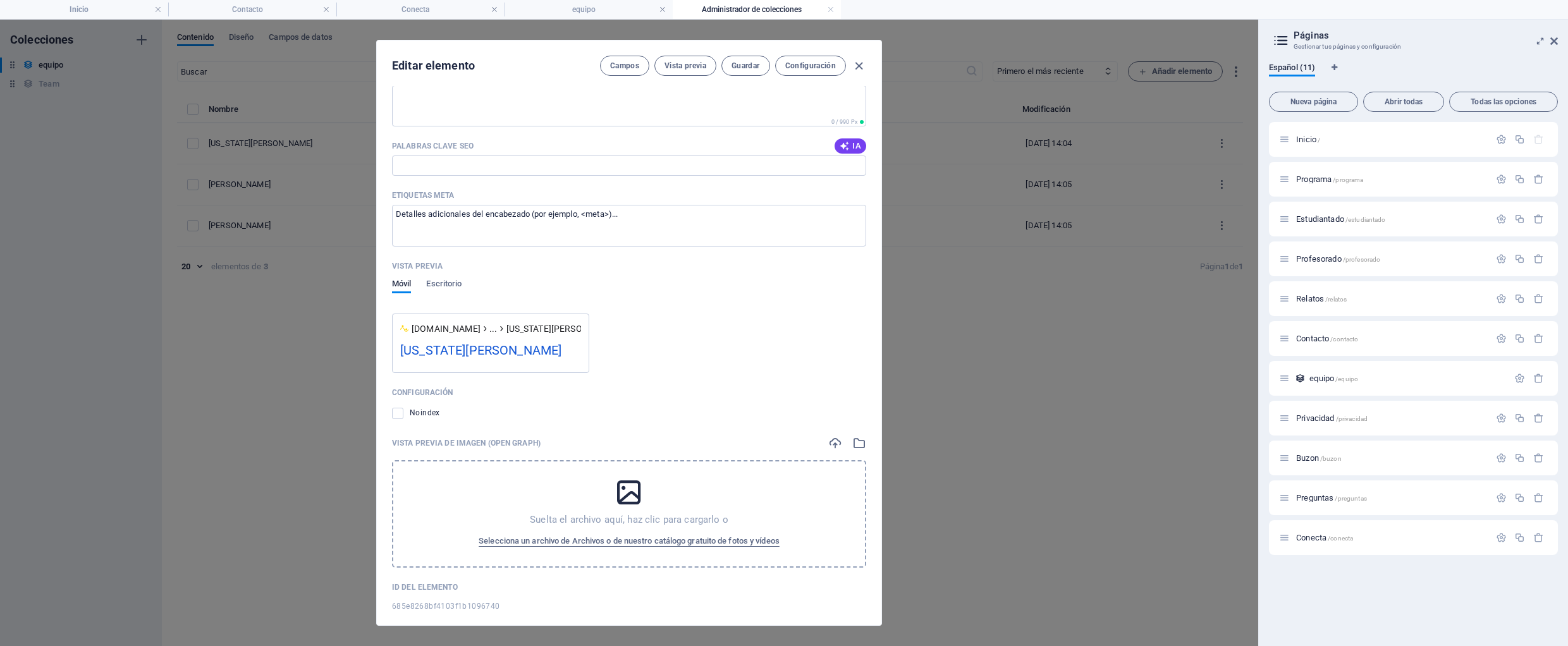
scroll to position [699, 0]
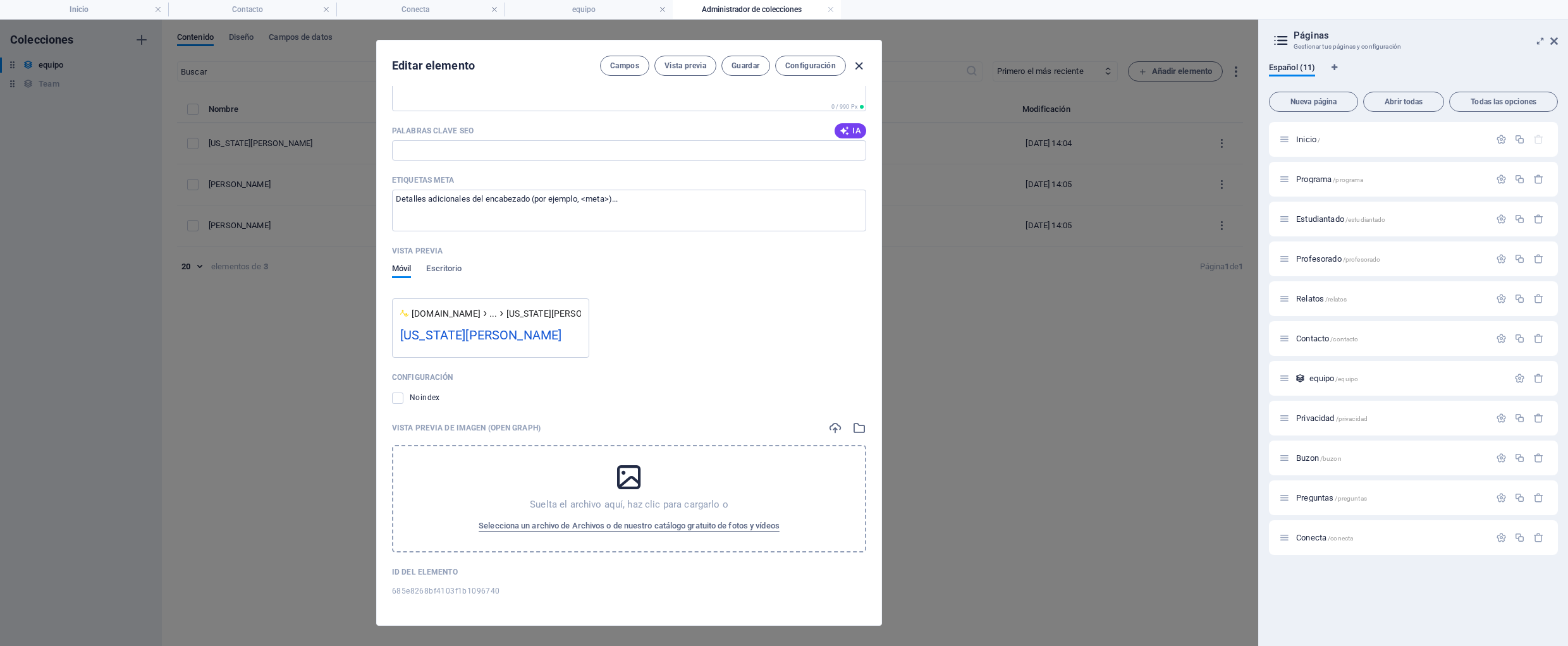
click at [859, 63] on icon "button" at bounding box center [859, 66] width 15 height 15
type input "[US_STATE][PERSON_NAME]"
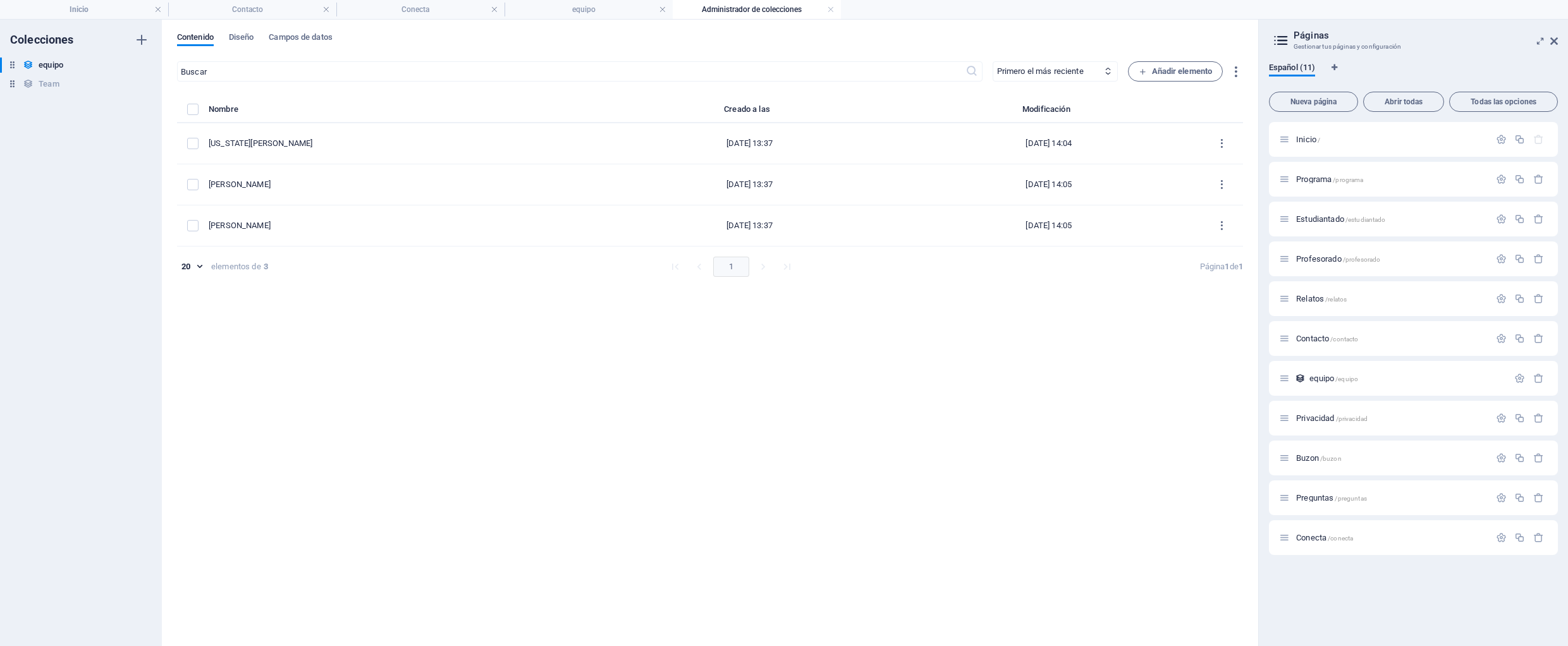
scroll to position [580, 0]
click at [0, 0] on icon at bounding box center [0, 0] width 0 height 0
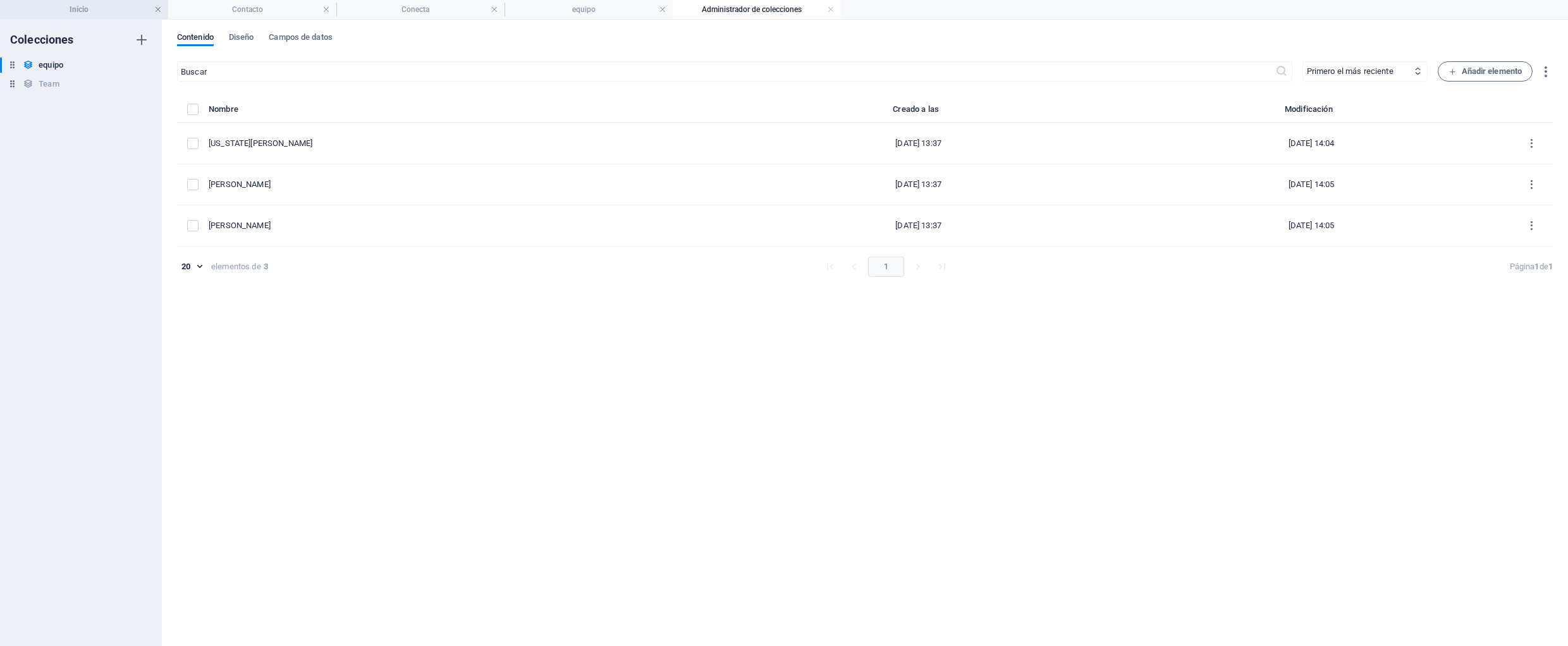
click at [157, 10] on link at bounding box center [158, 10] width 8 height 12
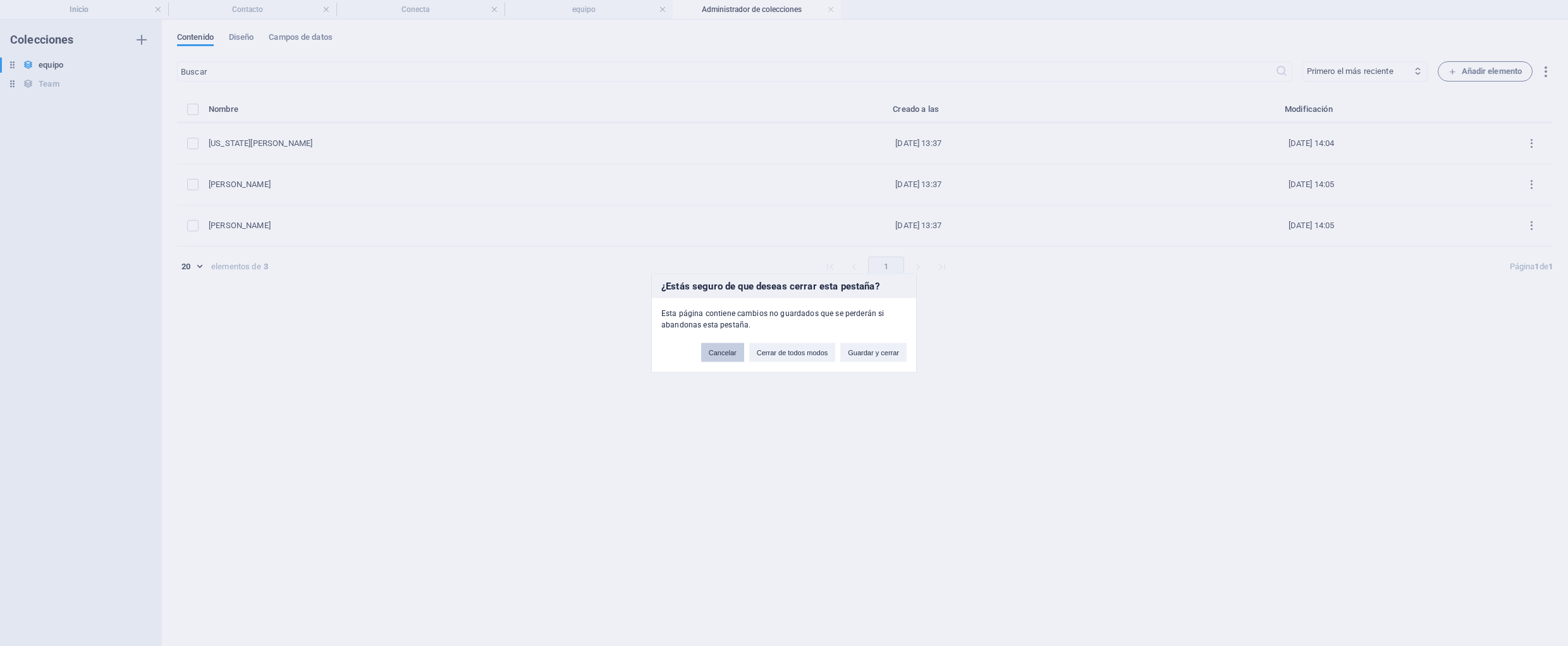
click at [723, 354] on button "Cancelar" at bounding box center [722, 353] width 43 height 19
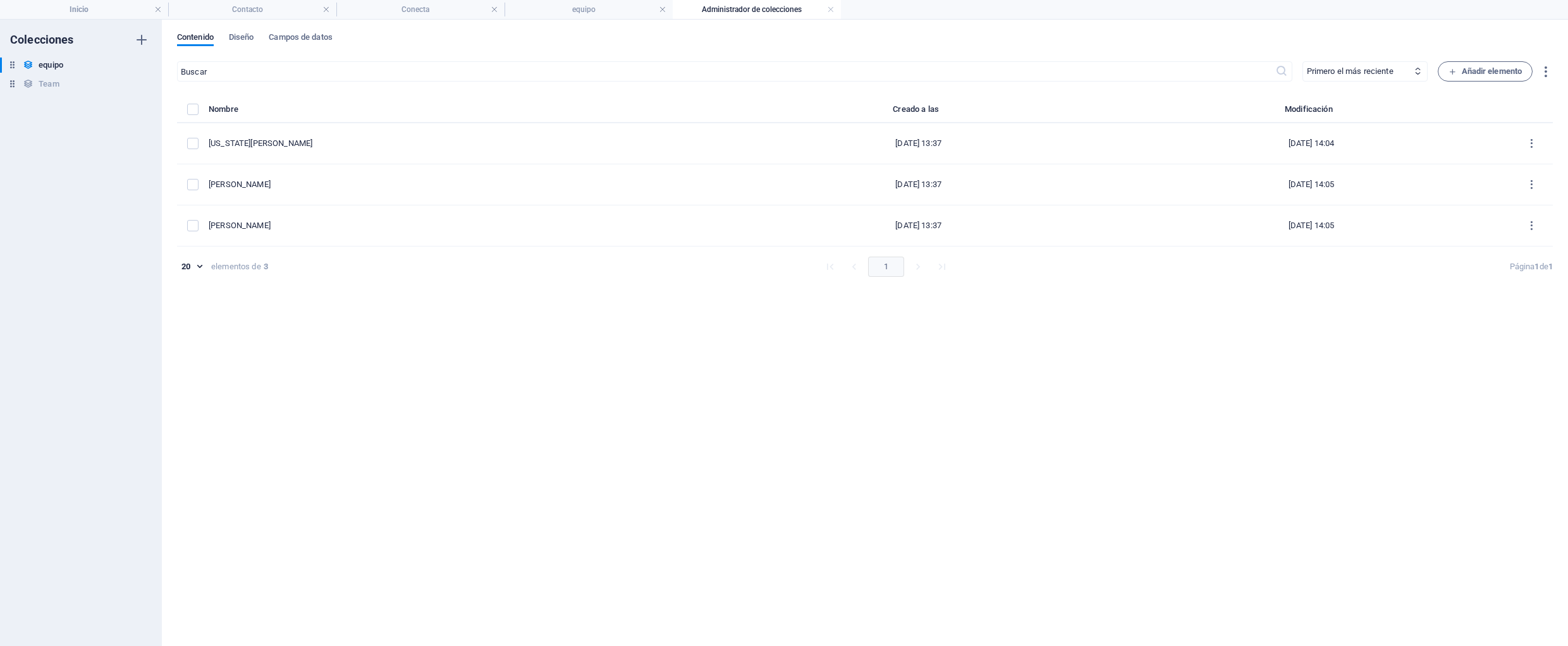
click at [827, 9] on link at bounding box center [831, 10] width 8 height 12
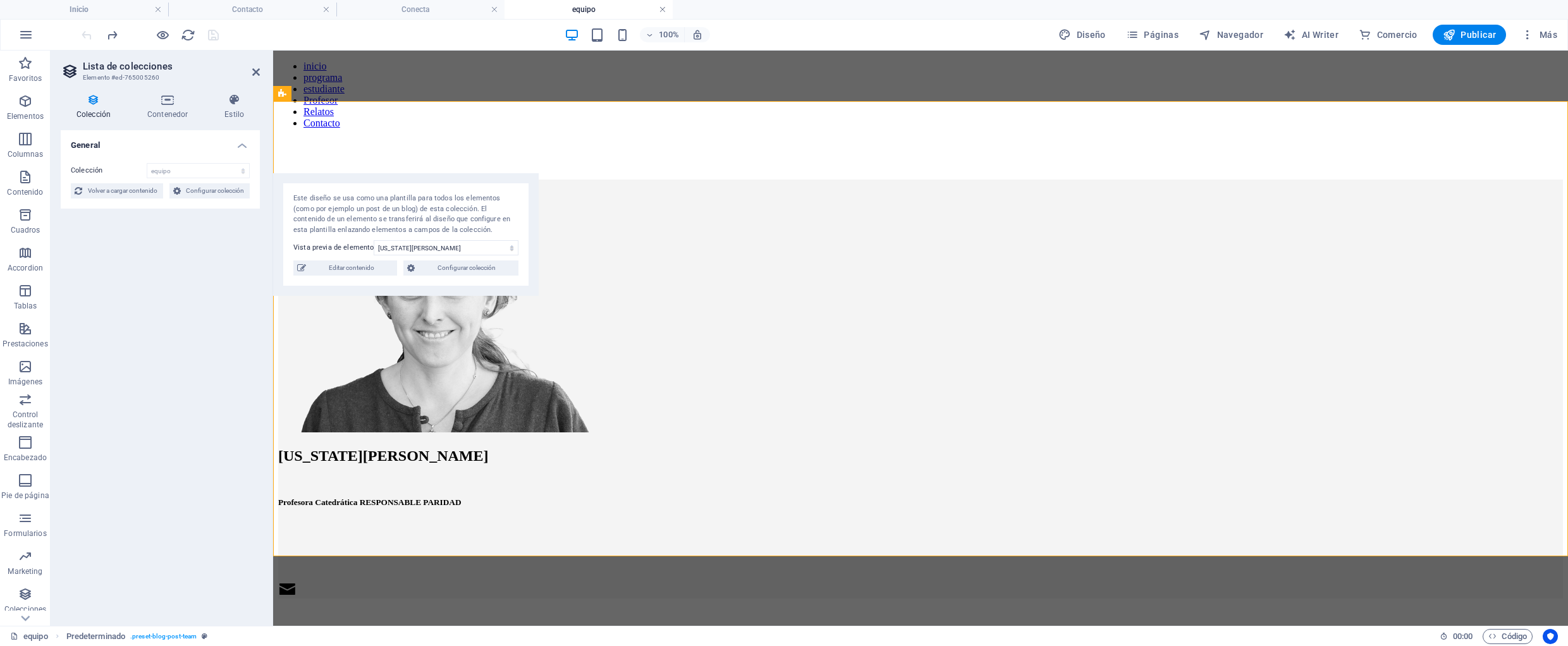
click at [663, 10] on link at bounding box center [662, 10] width 8 height 12
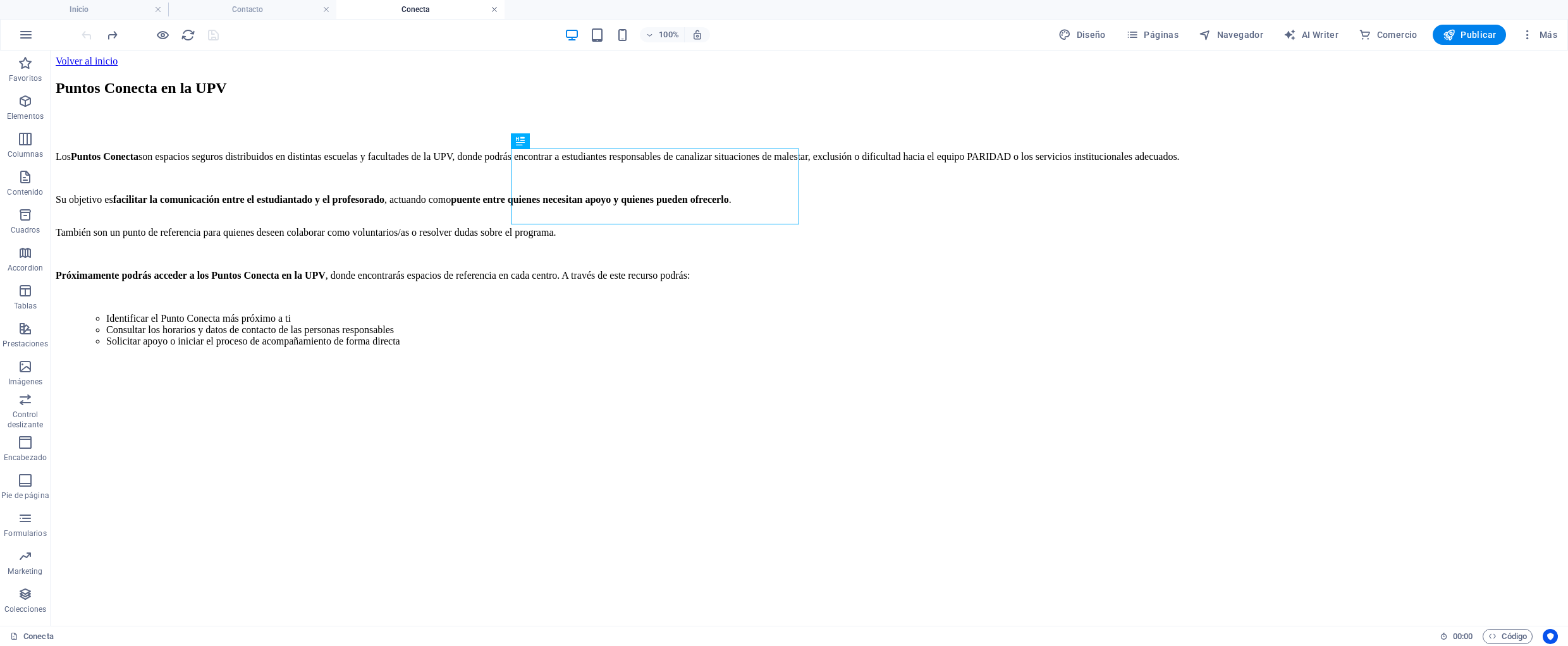
click at [496, 10] on link at bounding box center [494, 10] width 8 height 12
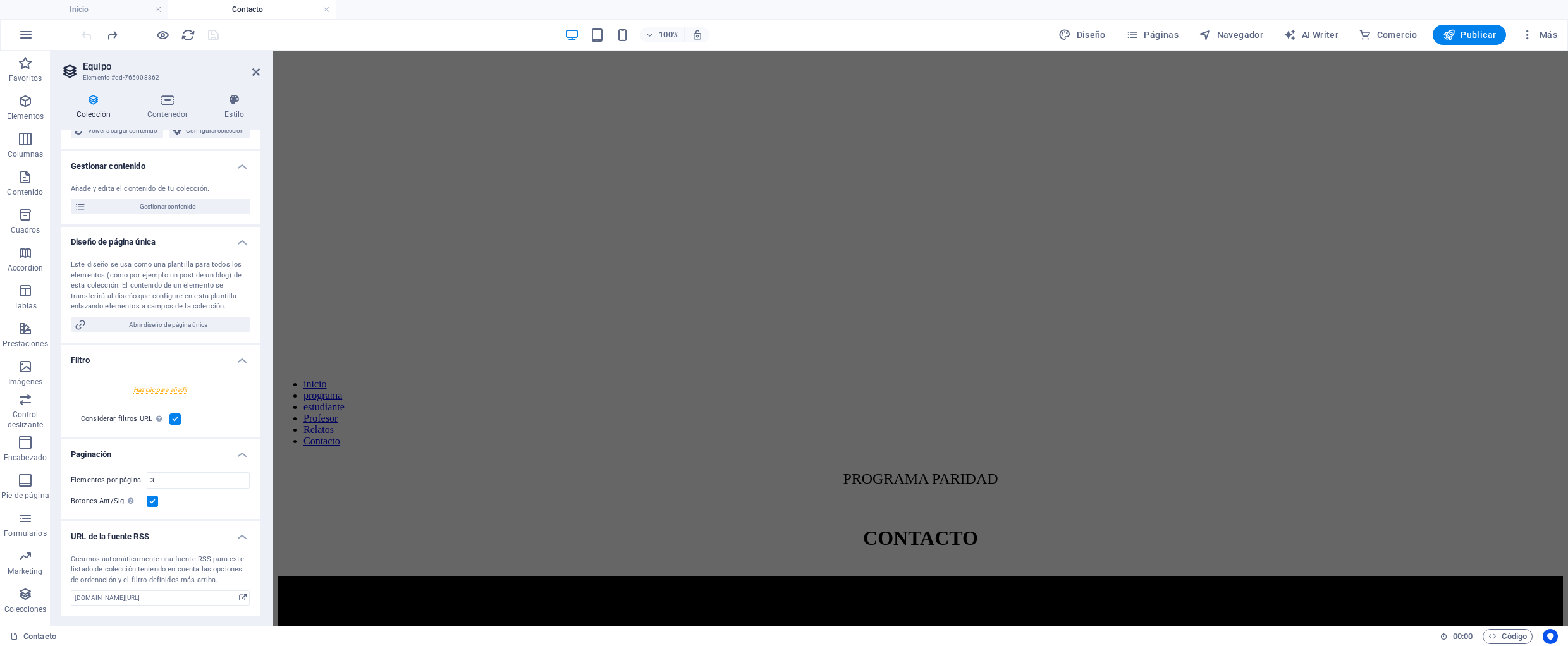
scroll to position [1247, 0]
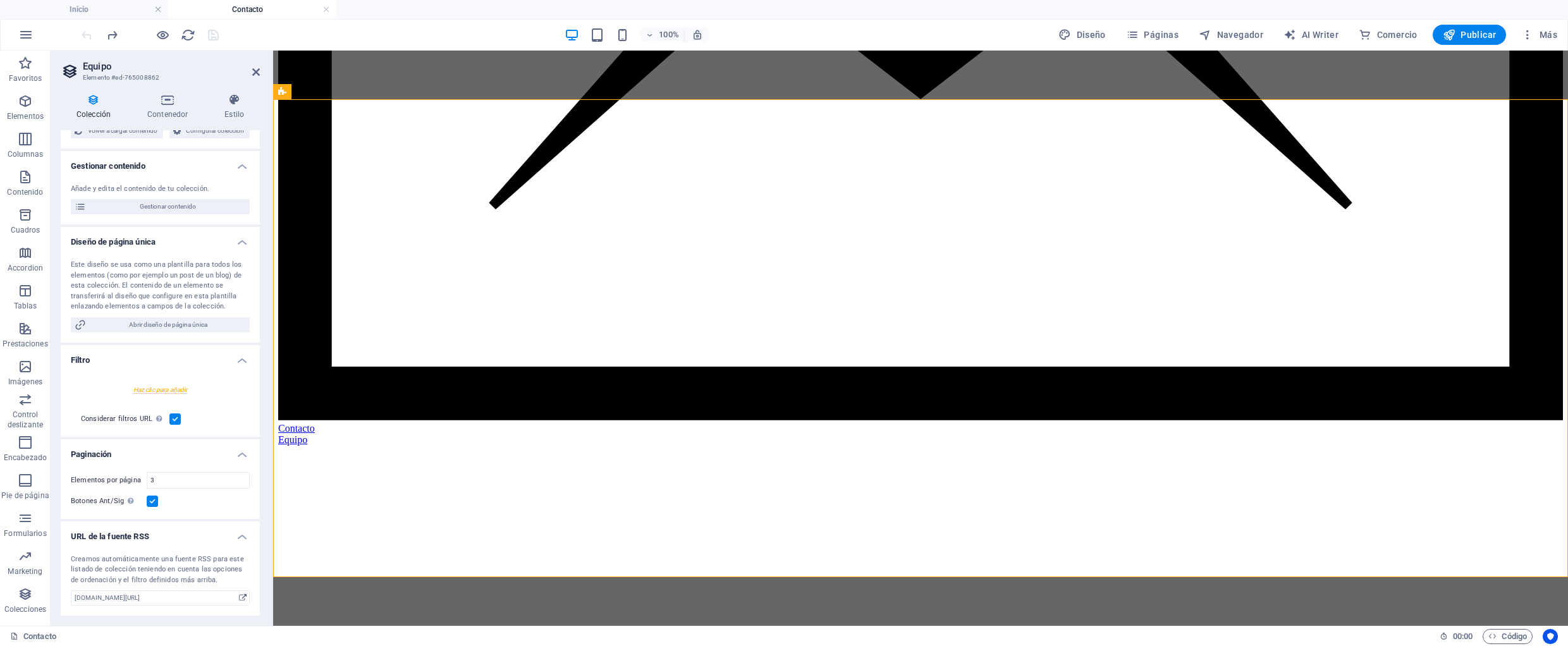
click at [287, 12] on h4 "Contacto" at bounding box center [252, 10] width 168 height 14
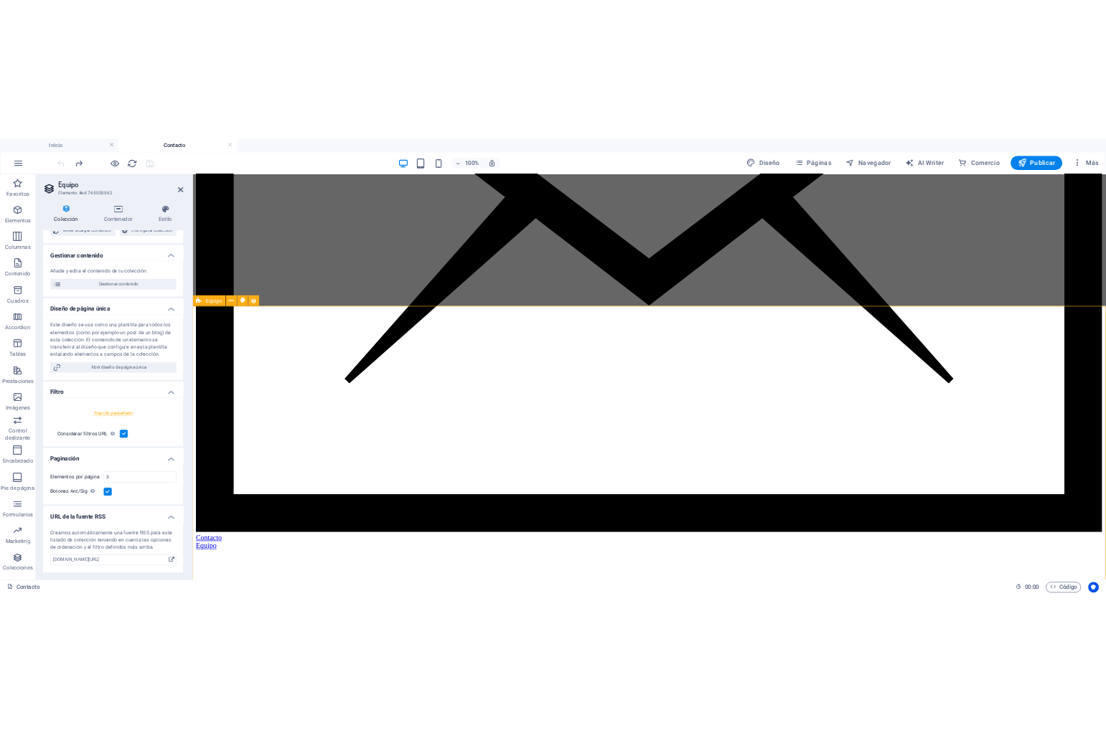
scroll to position [1248, 0]
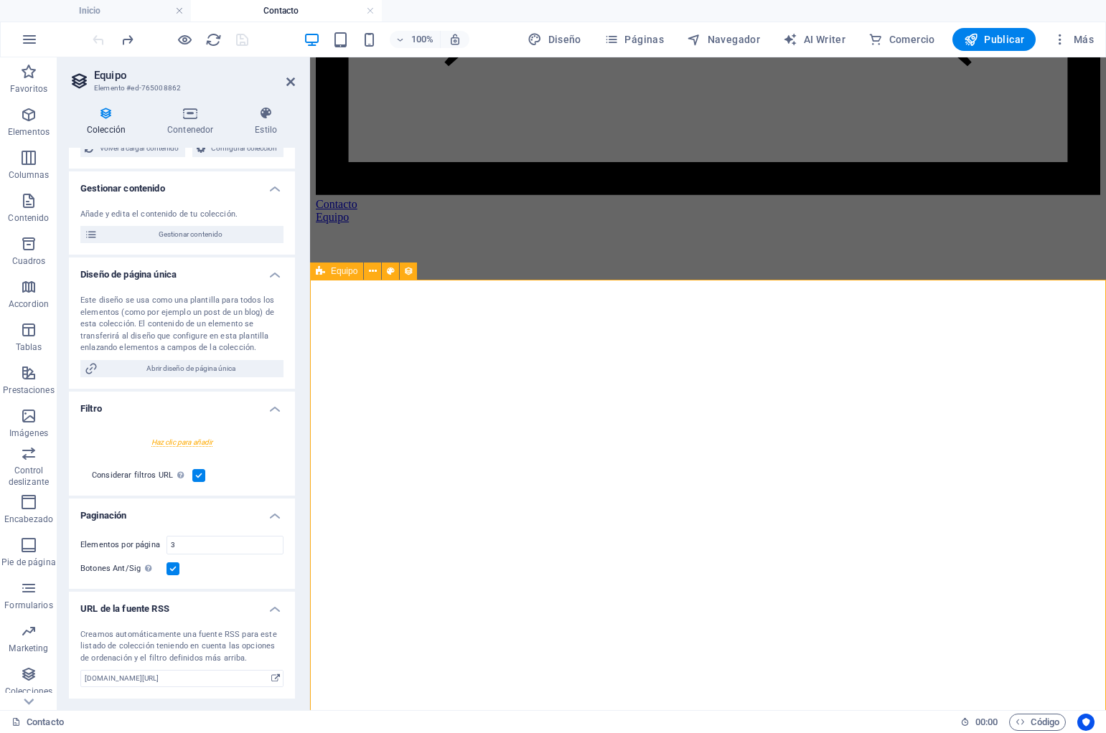
click at [337, 271] on span "Equipo" at bounding box center [344, 271] width 27 height 9
click at [416, 339] on span "Elemento de colección" at bounding box center [434, 340] width 87 height 9
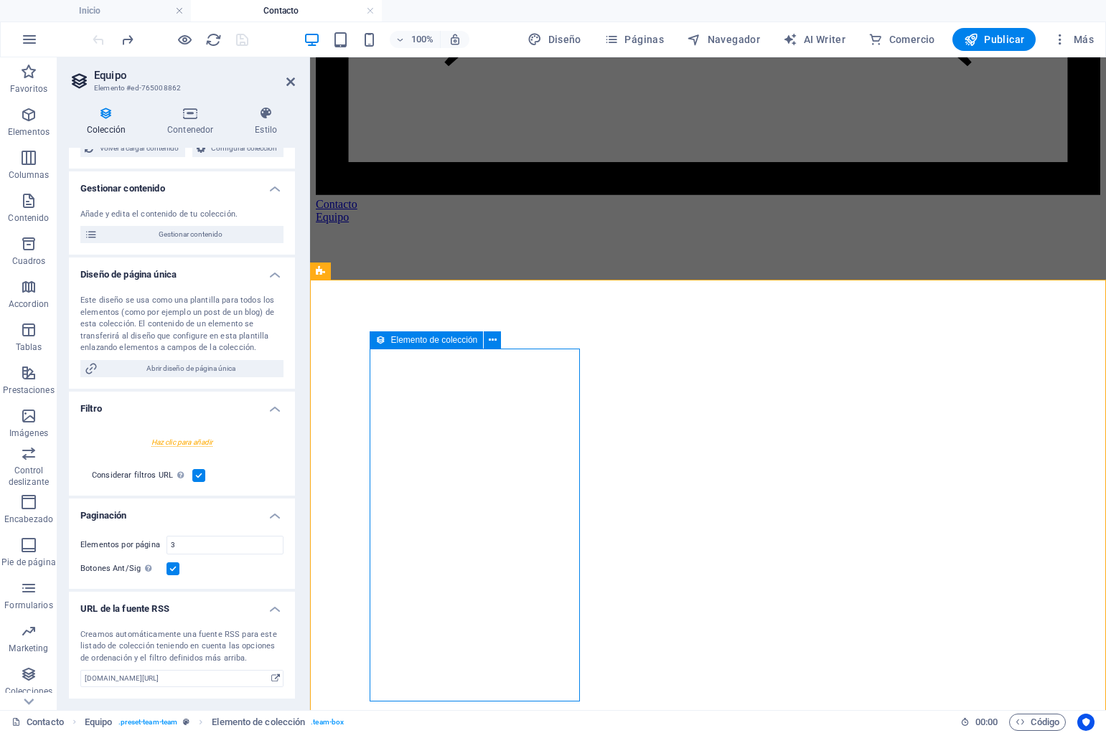
click at [416, 339] on span "Elemento de colección" at bounding box center [434, 340] width 87 height 9
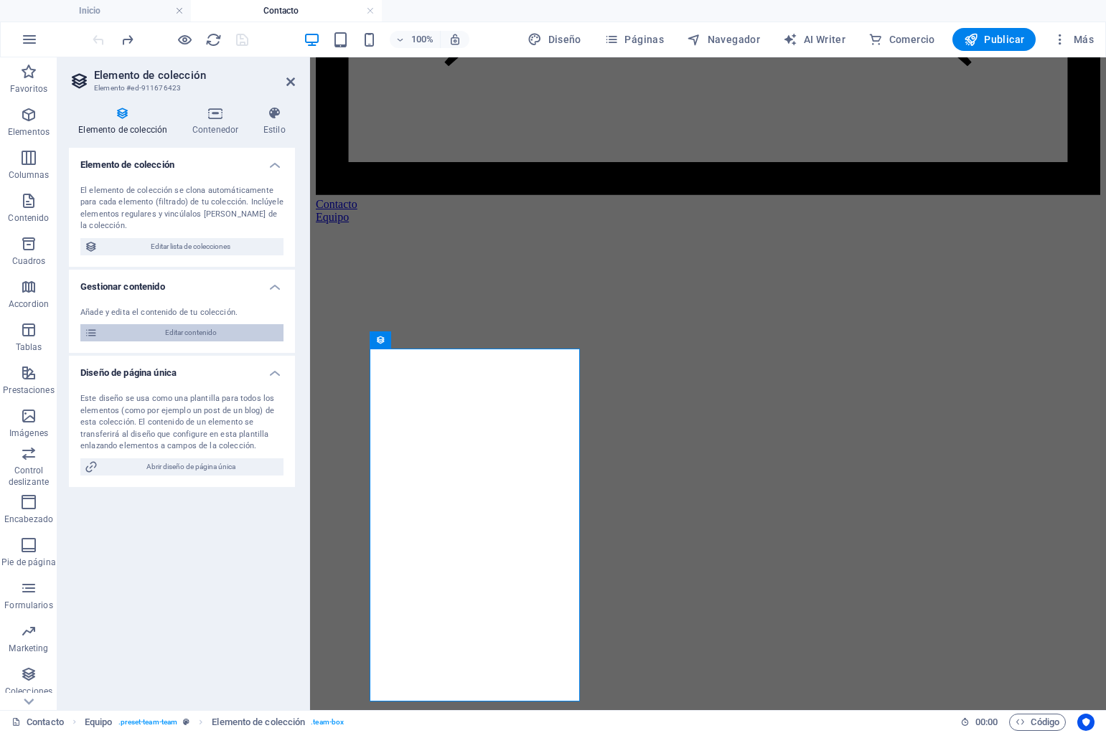
click at [177, 332] on span "Editar contenido" at bounding box center [190, 332] width 177 height 17
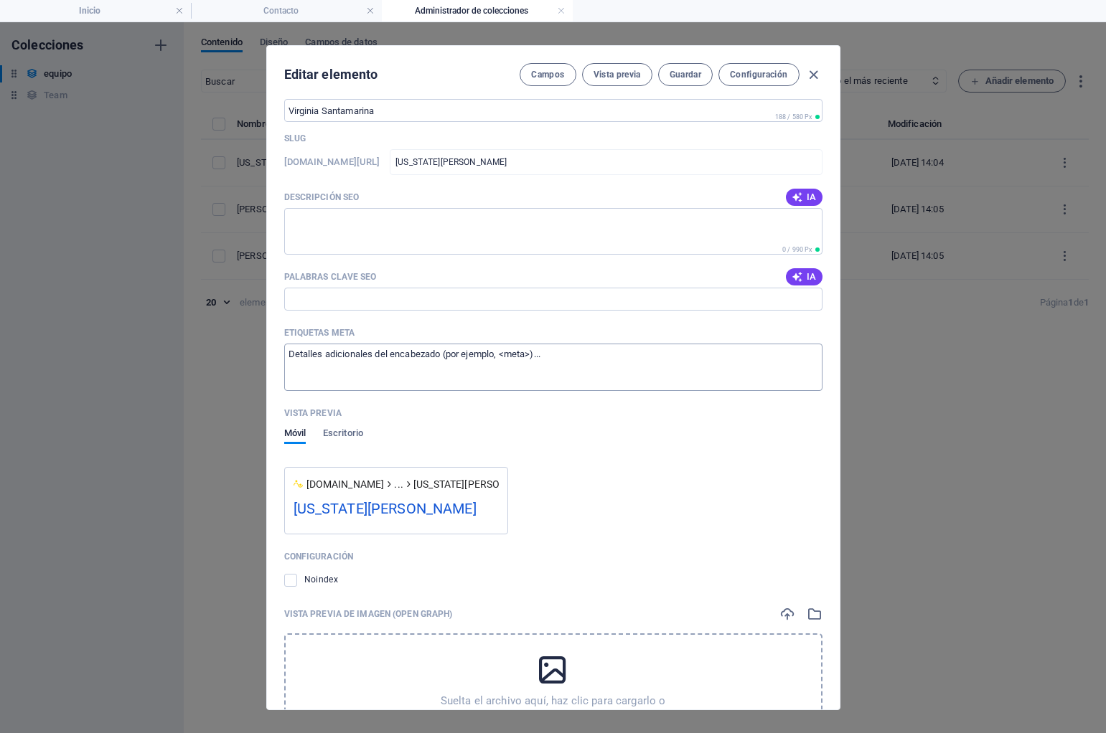
scroll to position [793, 0]
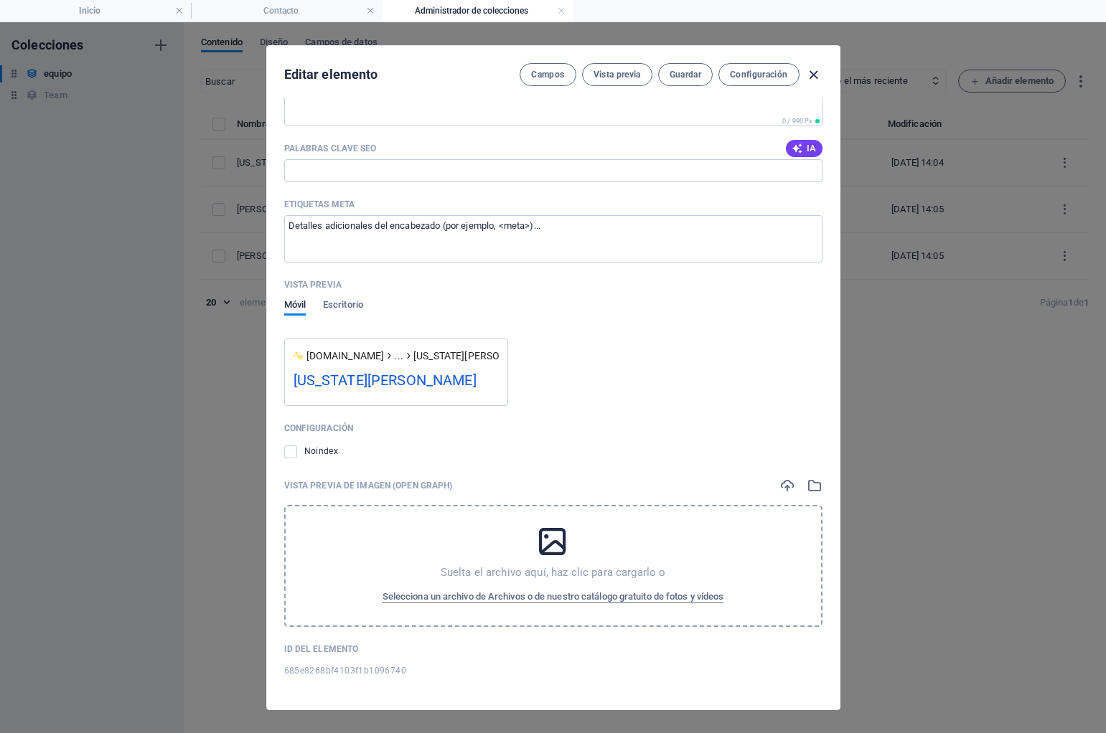
click at [813, 72] on icon "button" at bounding box center [813, 75] width 17 height 17
type input "[US_STATE][PERSON_NAME]"
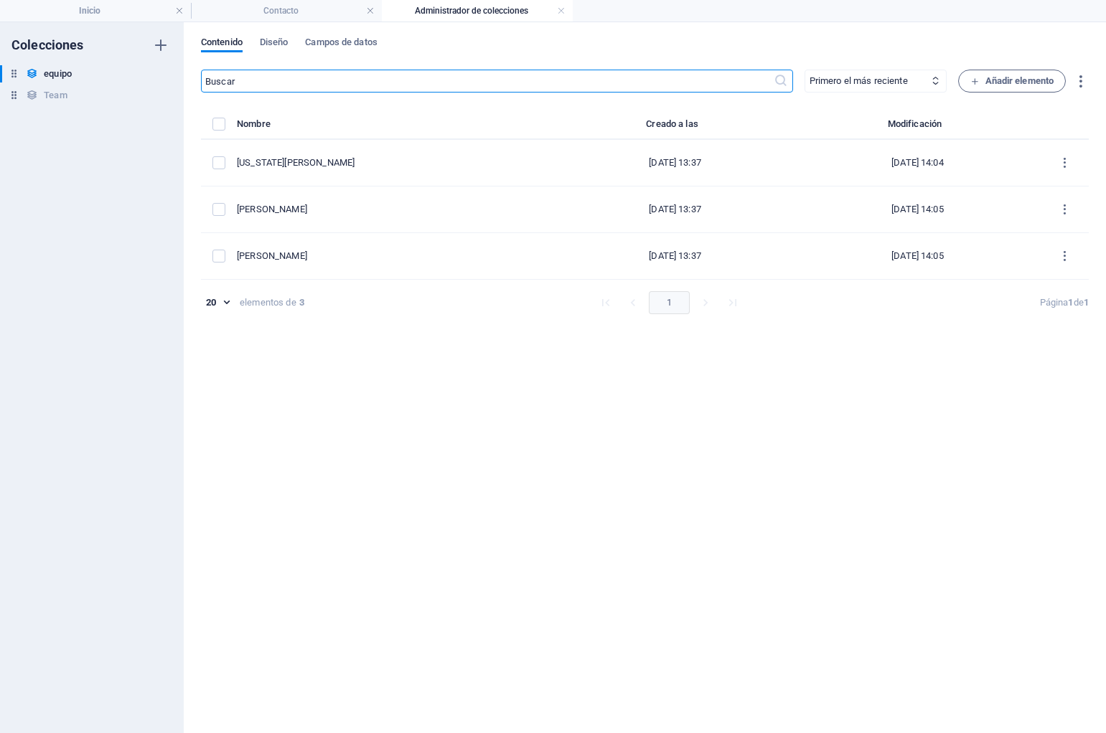
scroll to position [658, 0]
click at [217, 128] on label "items list" at bounding box center [218, 124] width 13 height 13
click at [0, 0] on input "items list" at bounding box center [0, 0] width 0 height 0
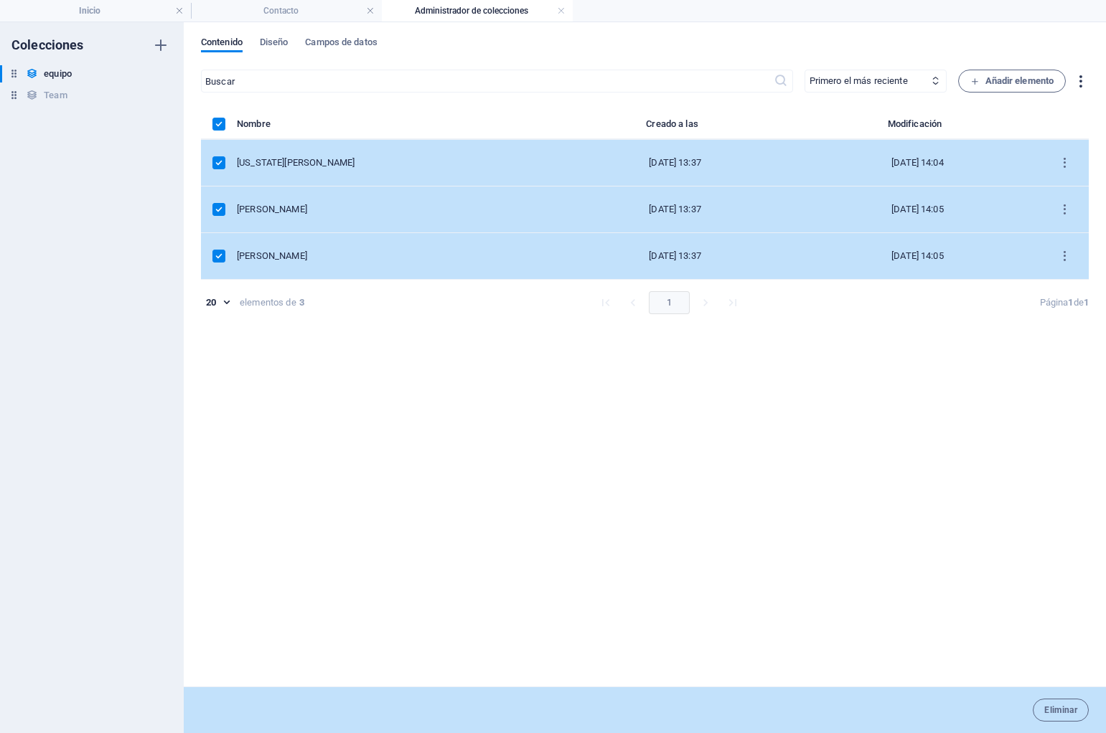
click at [1084, 79] on icon "button" at bounding box center [1080, 81] width 17 height 17
click at [270, 44] on div at bounding box center [553, 366] width 1106 height 733
click at [281, 42] on span "Diseño" at bounding box center [274, 44] width 29 height 20
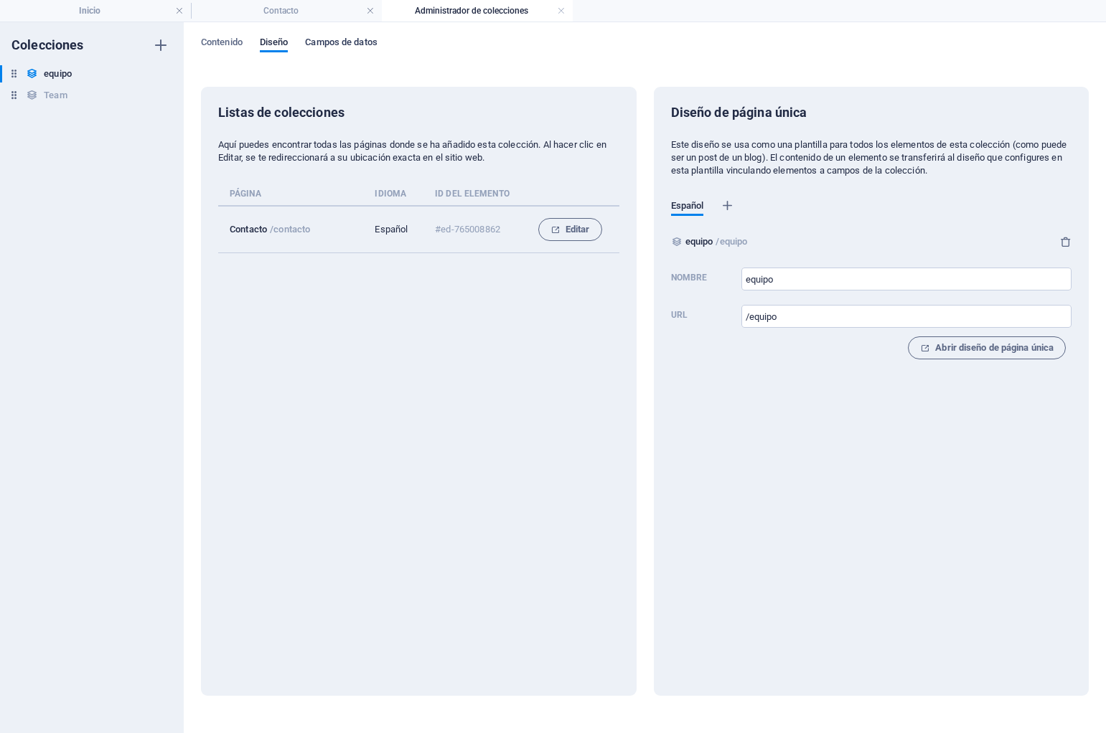
click at [340, 42] on span "Campos de datos" at bounding box center [341, 44] width 72 height 20
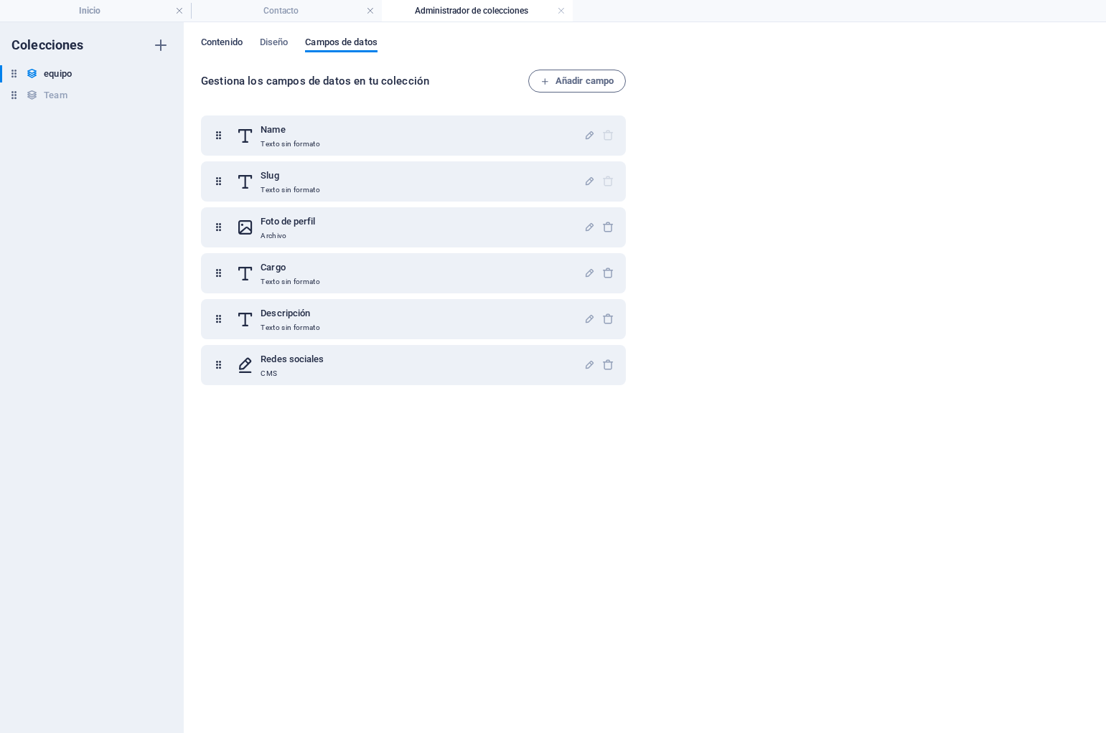
click at [216, 44] on span "Contenido" at bounding box center [222, 44] width 42 height 20
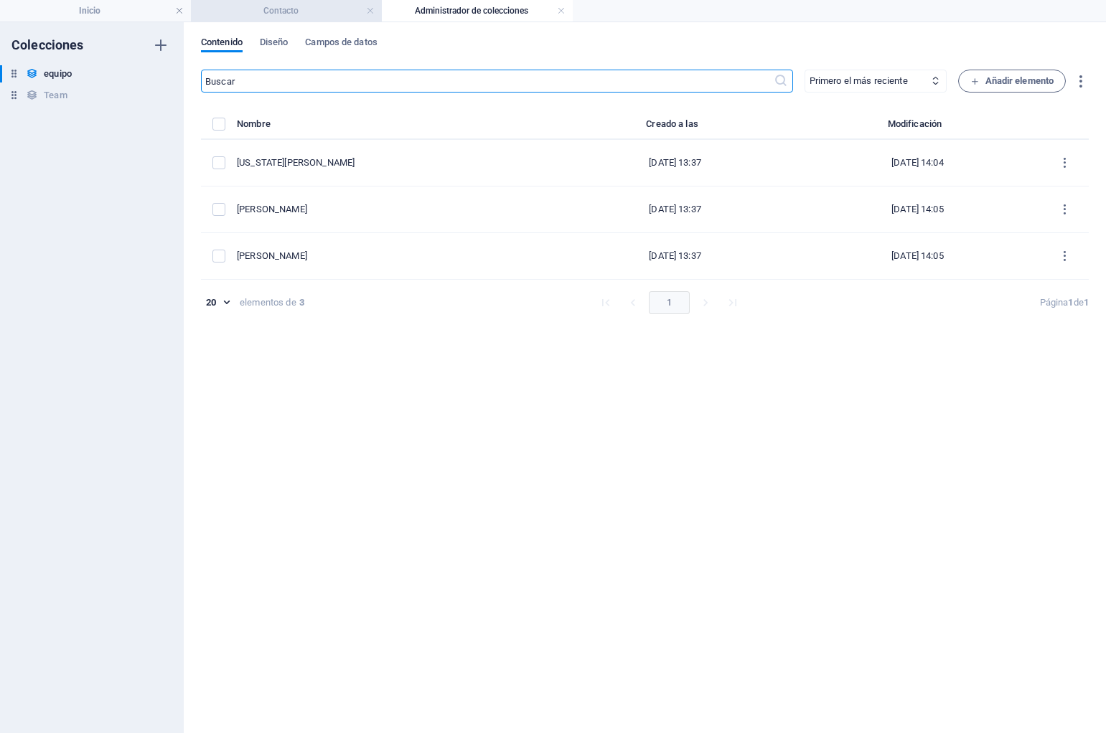
click at [258, 15] on h4 "Contacto" at bounding box center [286, 11] width 191 height 16
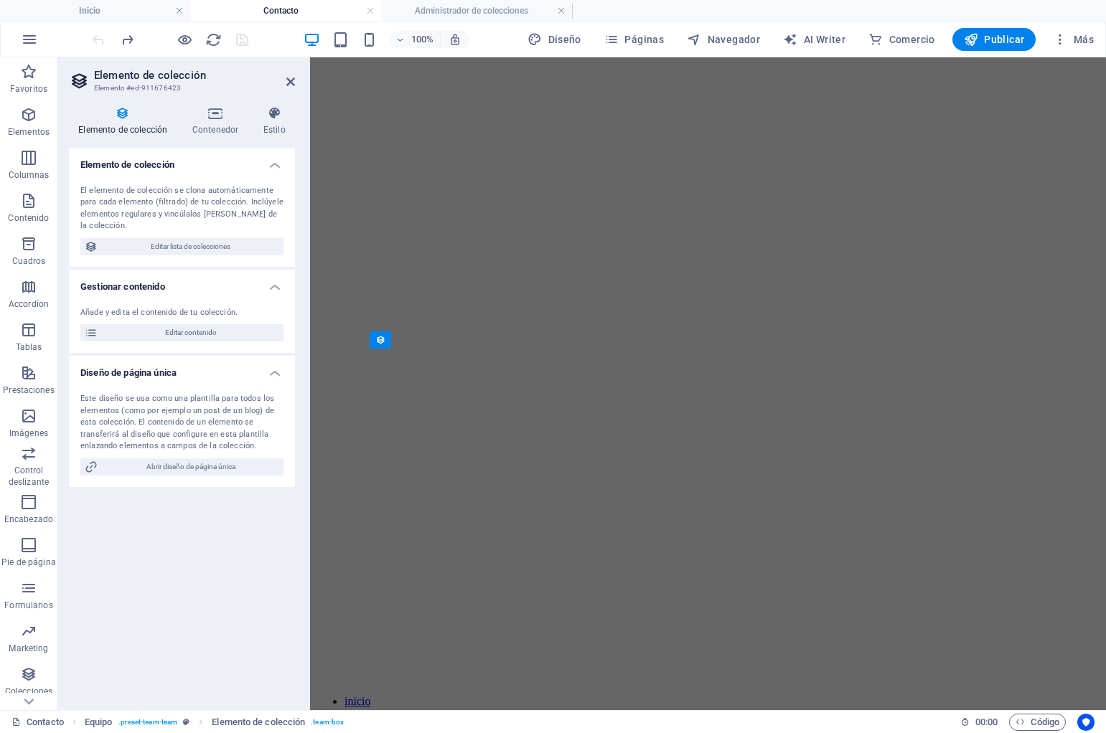
scroll to position [1248, 0]
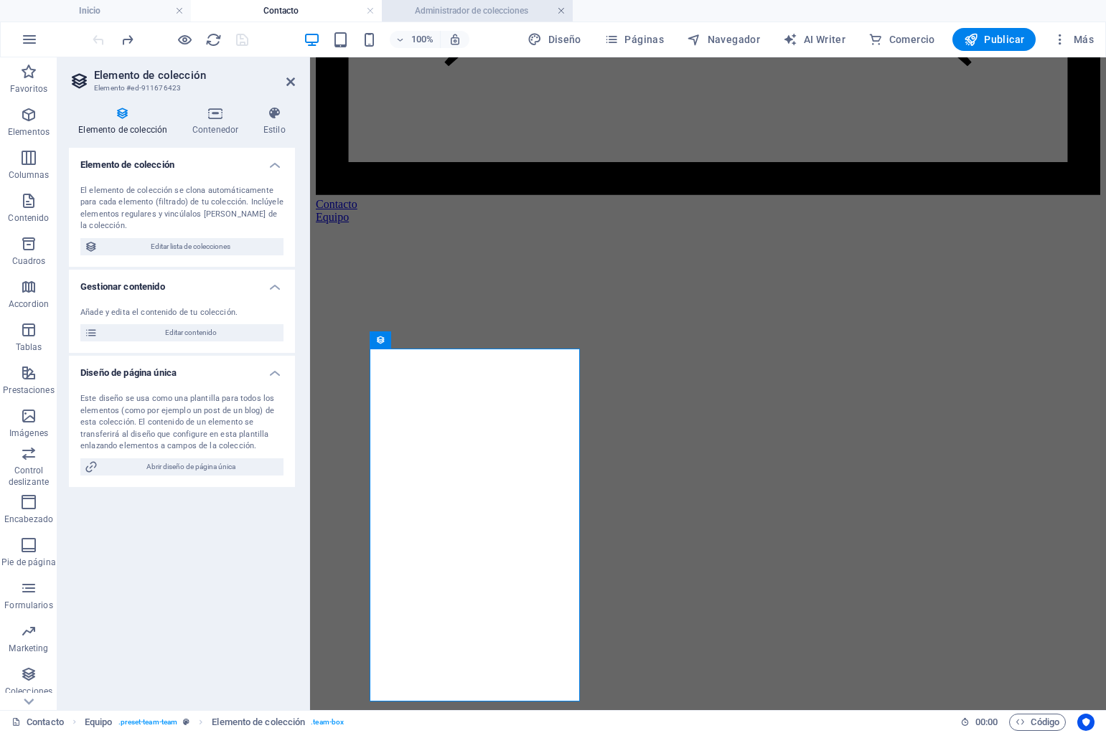
click at [565, 9] on link at bounding box center [561, 11] width 9 height 14
click at [179, 467] on span "Abrir diseño de página única" at bounding box center [190, 467] width 177 height 17
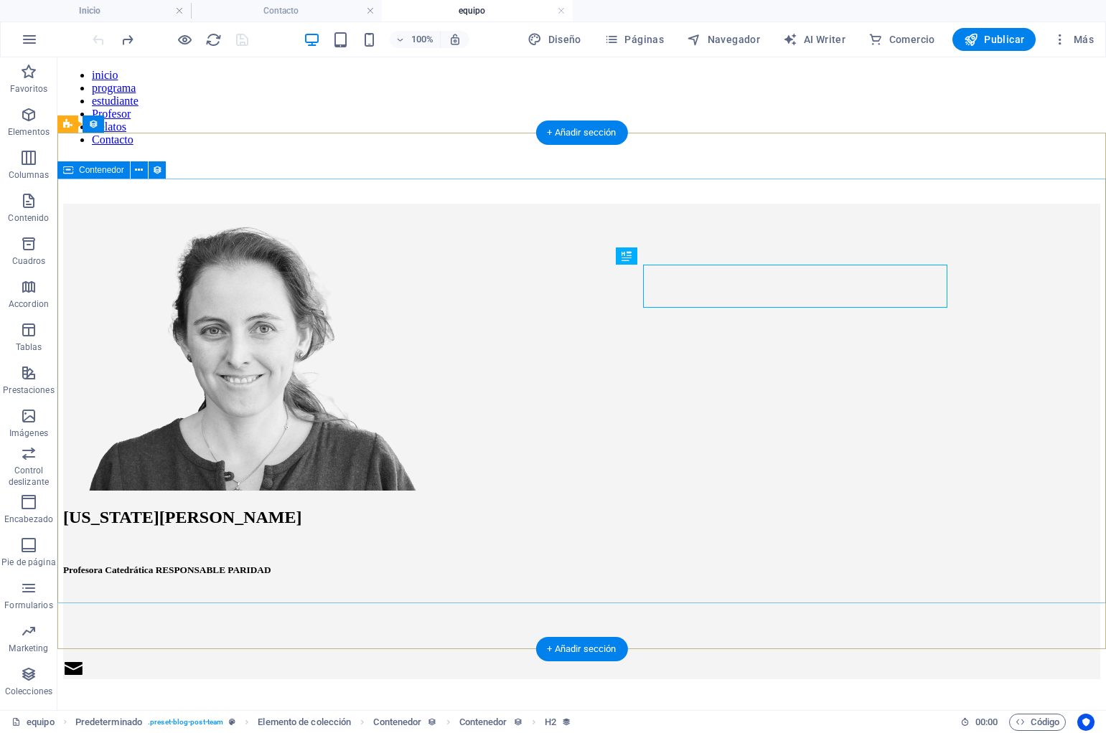
scroll to position [0, 0]
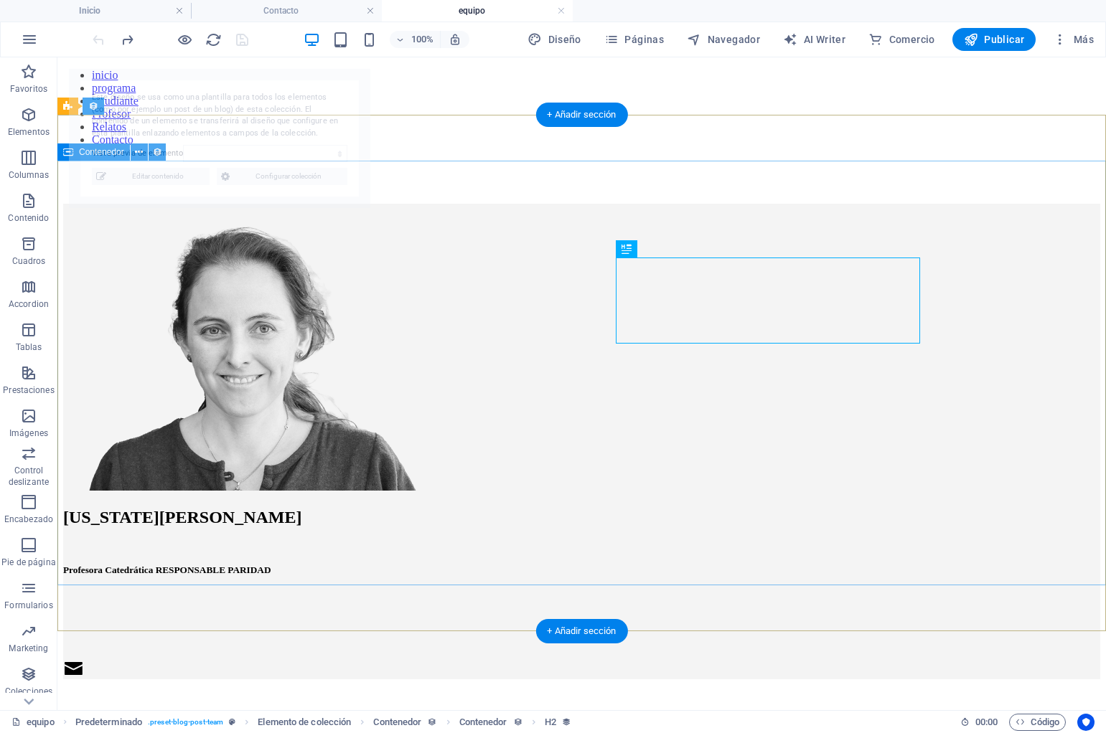
select select "685e8268bf4103f1b1096740"
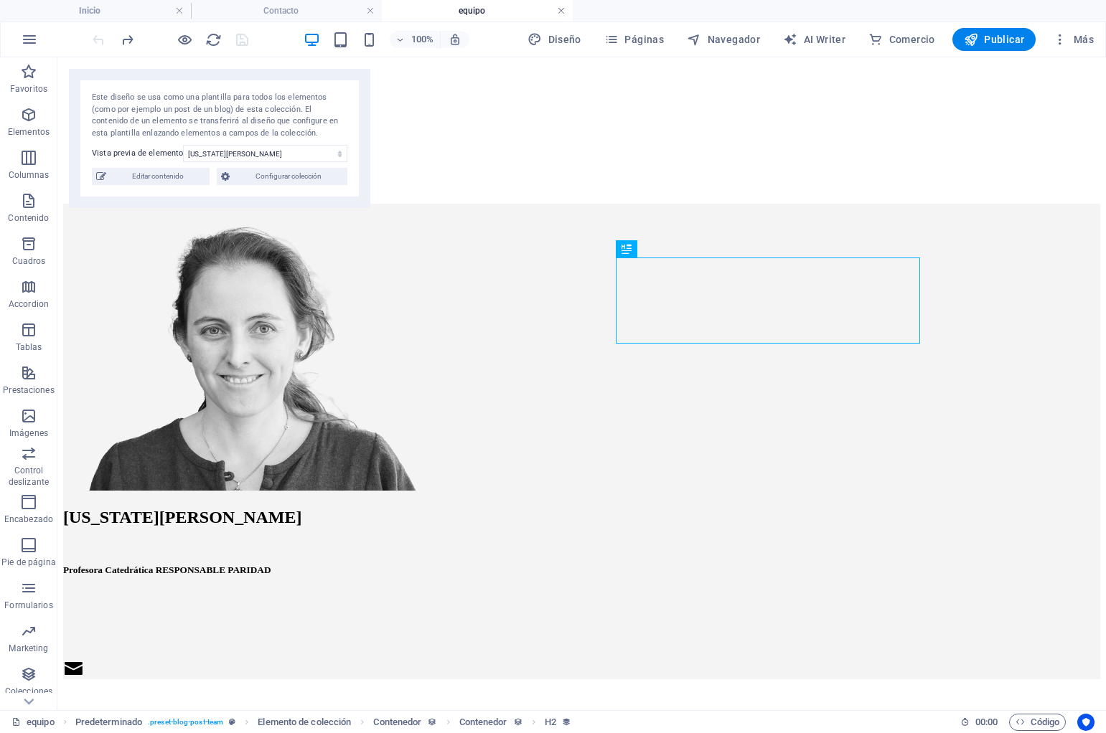
click at [560, 11] on link at bounding box center [561, 11] width 9 height 14
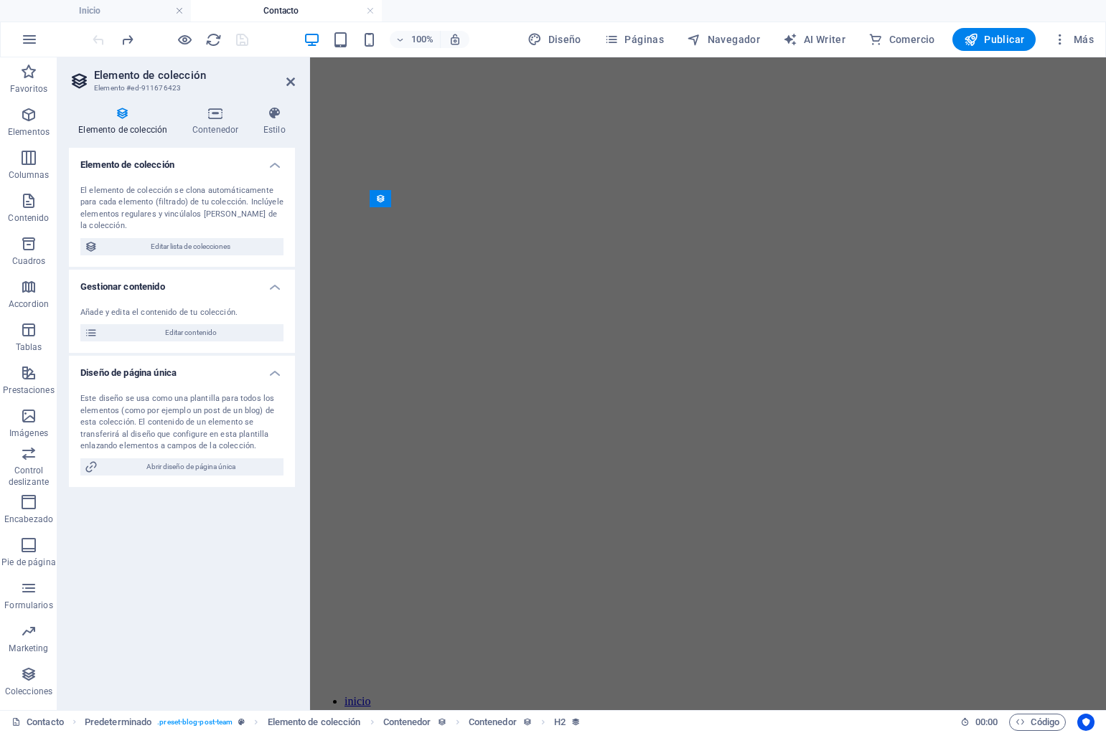
scroll to position [1248, 0]
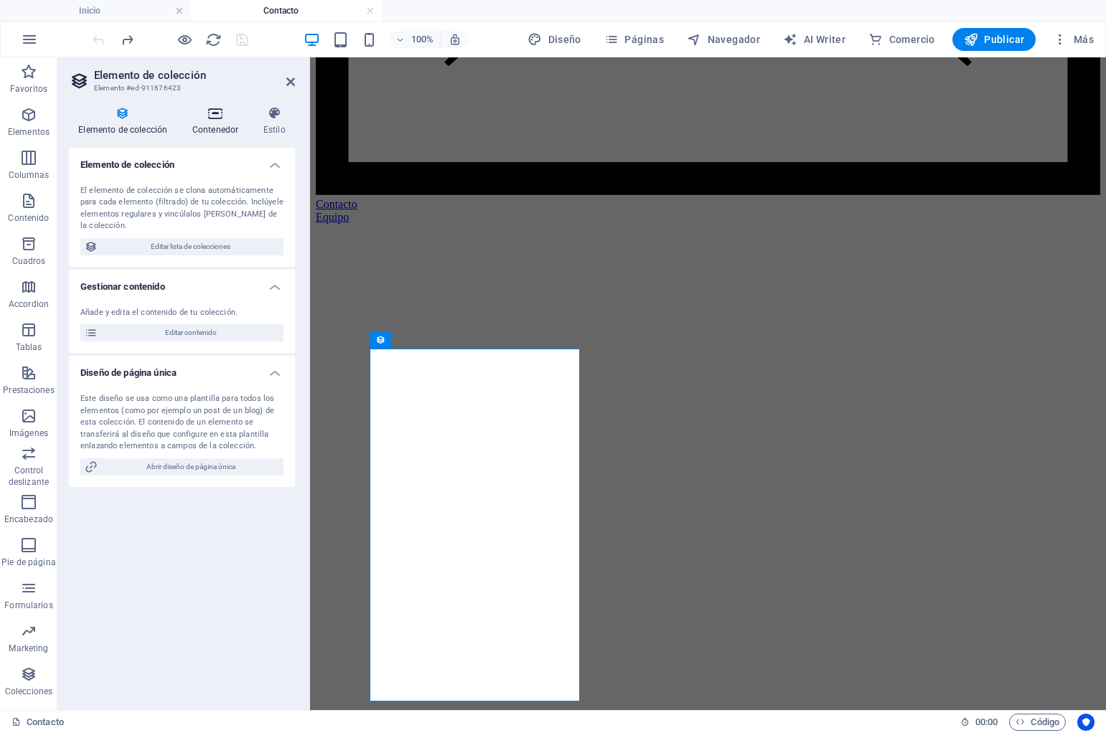
click at [210, 117] on icon at bounding box center [215, 113] width 65 height 14
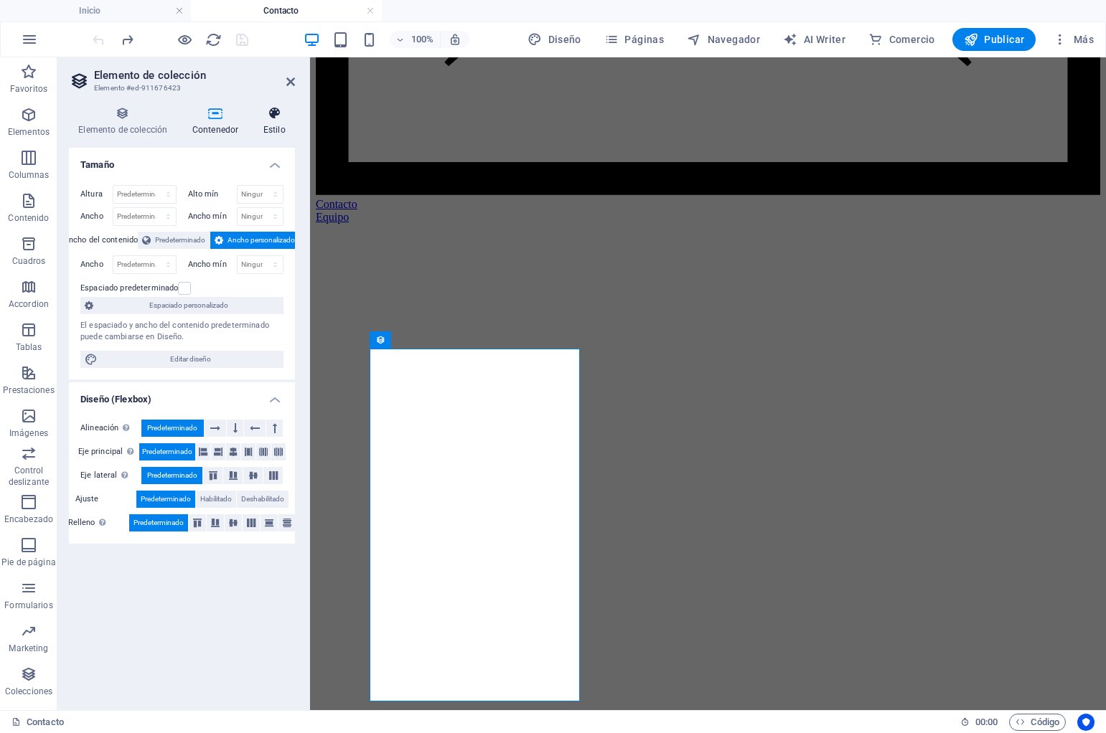
click at [281, 120] on icon at bounding box center [274, 113] width 41 height 14
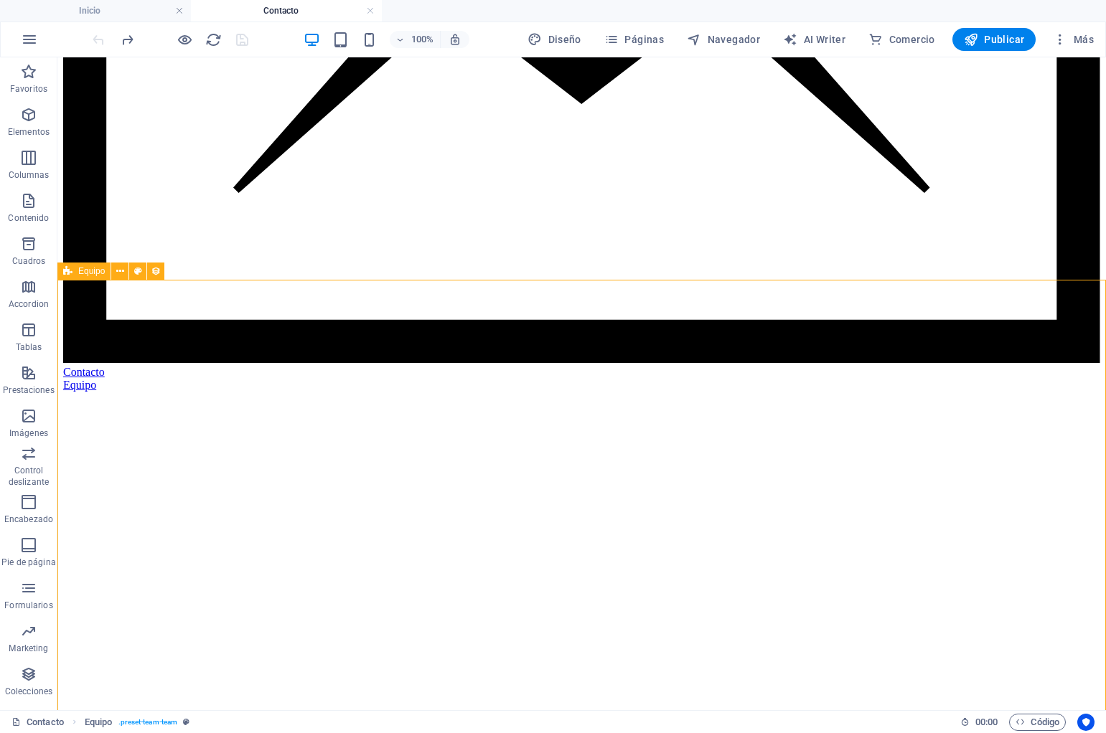
click at [82, 274] on span "Equipo" at bounding box center [91, 271] width 27 height 9
select select "createdAt_DESC"
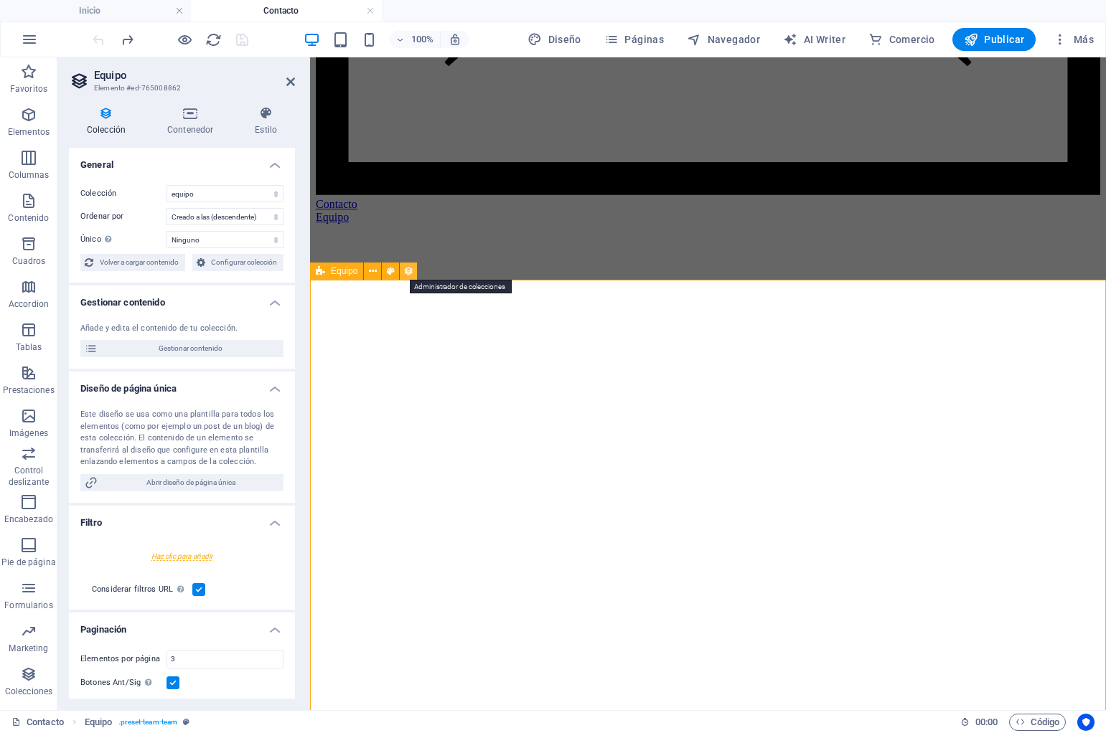
click at [408, 271] on icon at bounding box center [408, 271] width 10 height 15
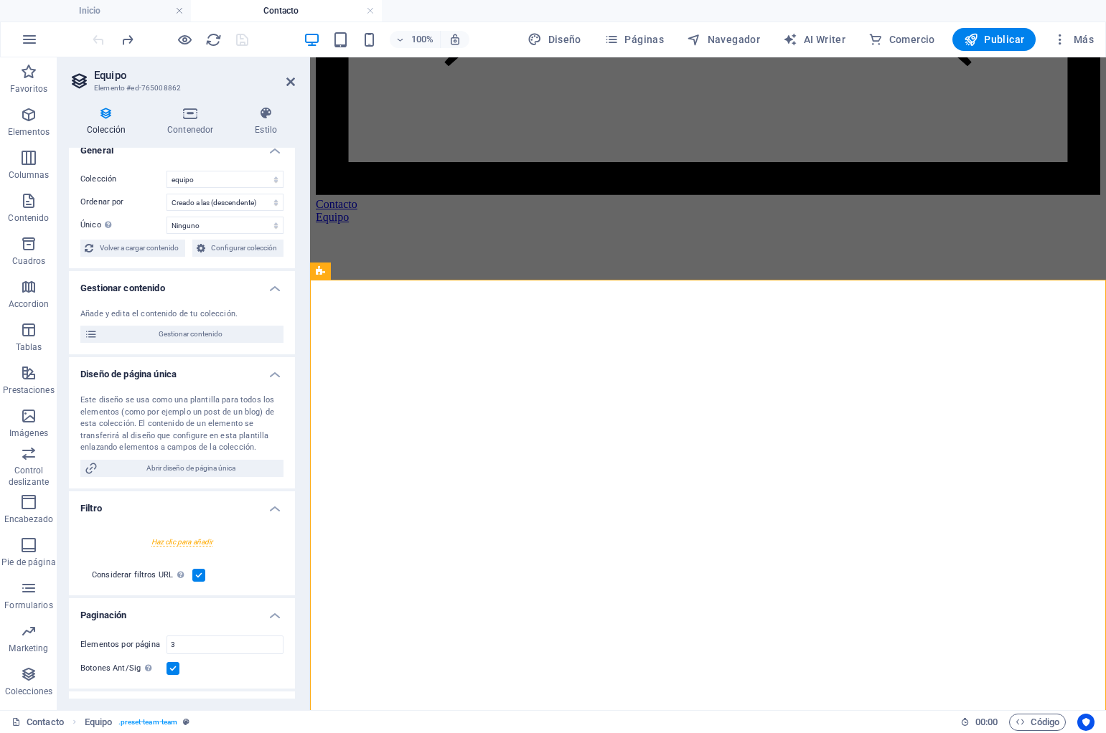
scroll to position [14, 0]
click at [192, 334] on span "Gestionar contenido" at bounding box center [190, 335] width 177 height 17
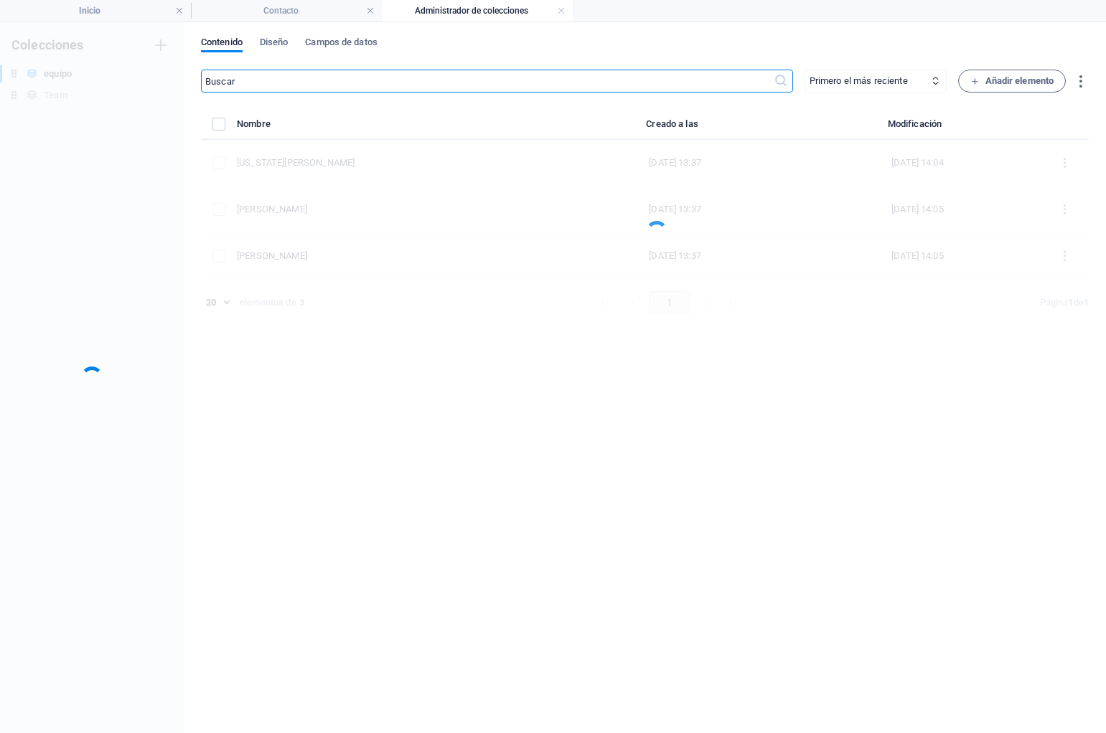
scroll to position [0, 0]
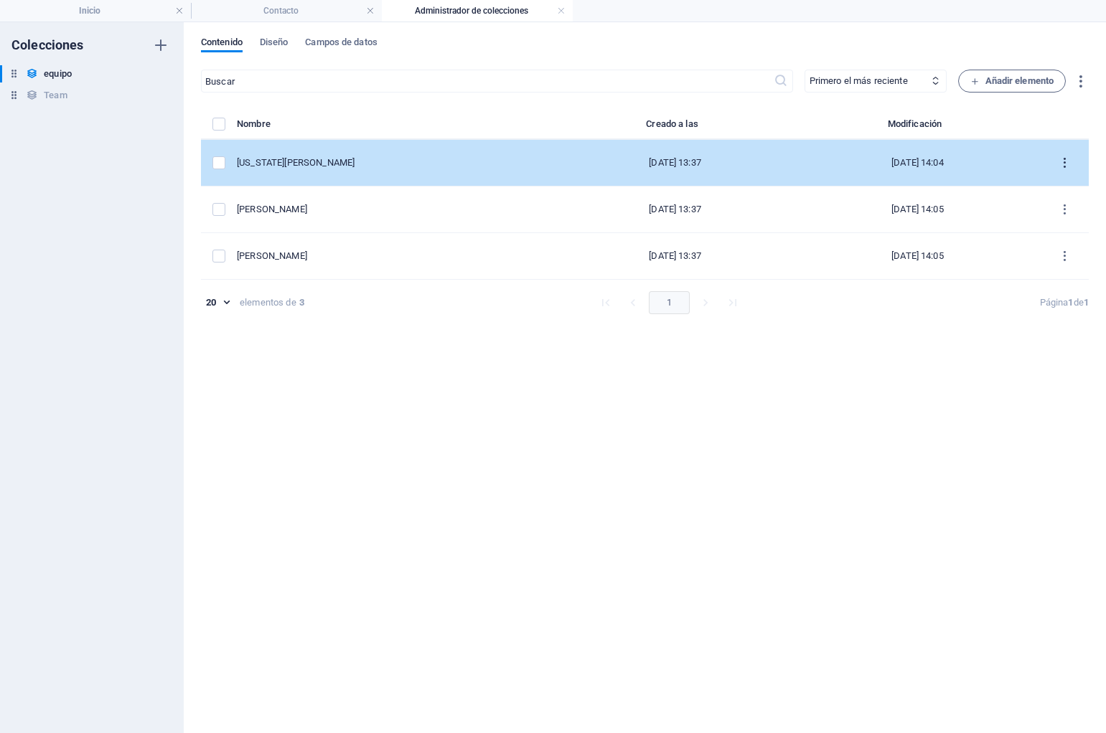
click at [1065, 164] on icon "items list" at bounding box center [1065, 163] width 14 height 14
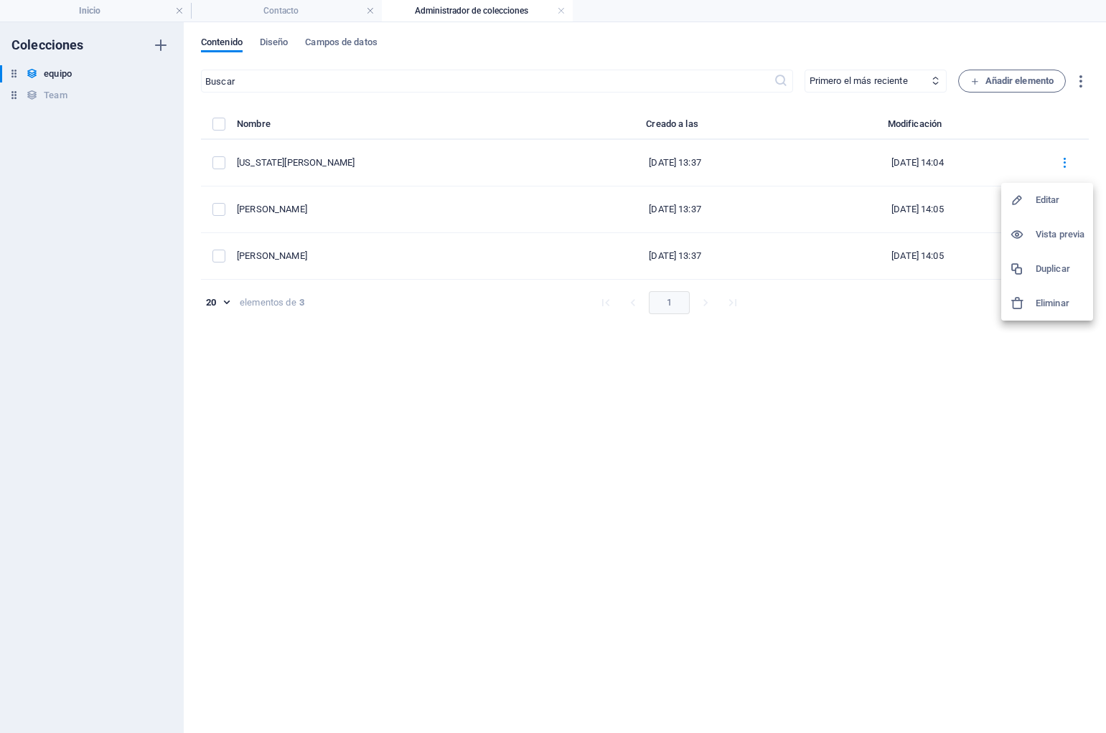
click at [1050, 200] on h6 "Editar" at bounding box center [1060, 200] width 49 height 17
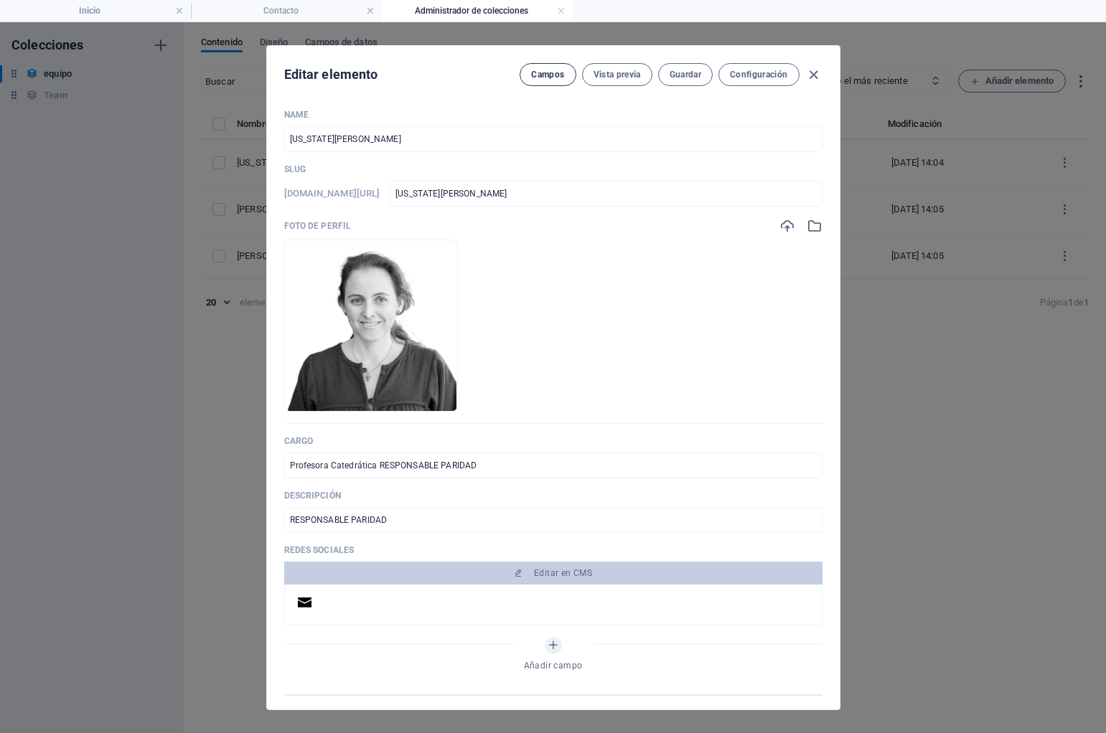
click at [541, 77] on span "Campos" at bounding box center [547, 74] width 33 height 11
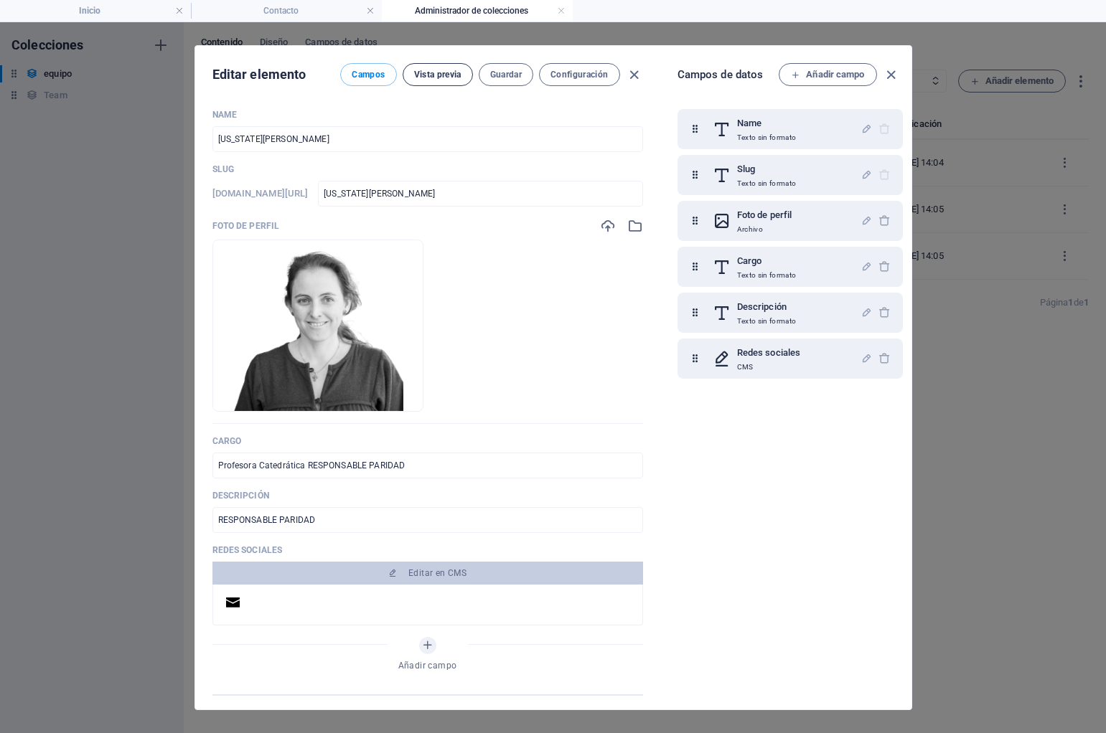
click at [438, 78] on span "Vista previa" at bounding box center [437, 74] width 47 height 11
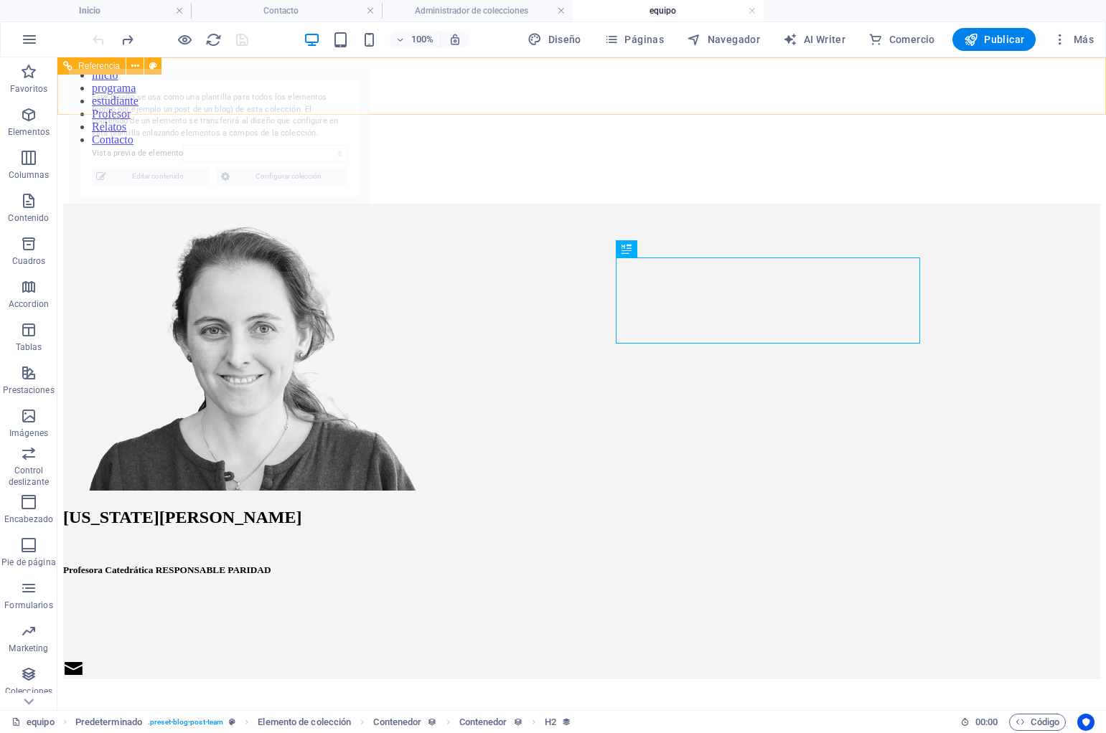
select select "685e8268bf4103f1b1096740"
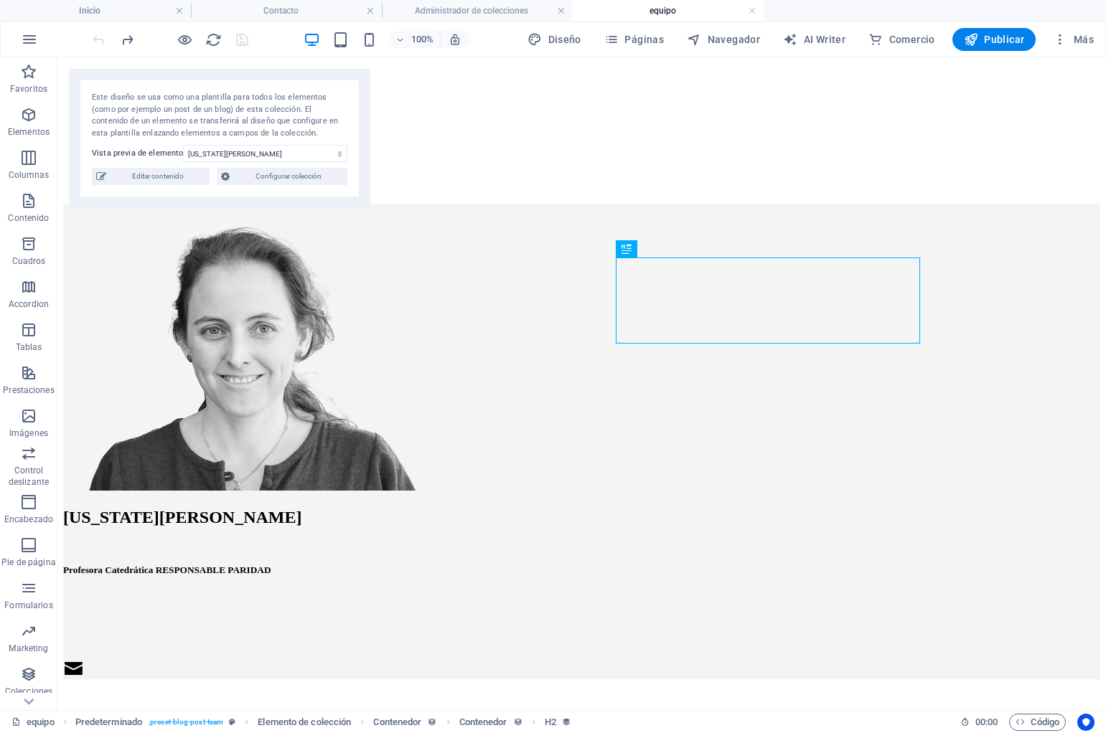
click at [757, 9] on h4 "equipo" at bounding box center [668, 11] width 191 height 16
click at [754, 8] on link at bounding box center [752, 11] width 9 height 14
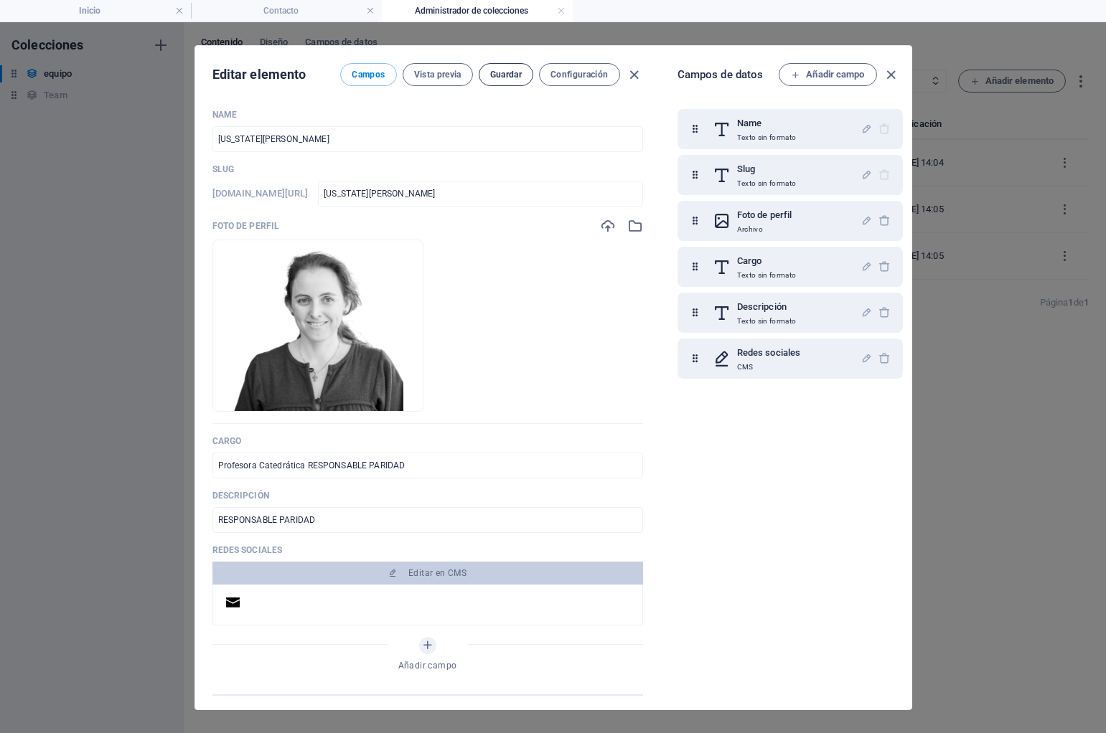
click at [502, 75] on span "Guardar" at bounding box center [506, 74] width 32 height 11
click at [571, 75] on span "Configuración" at bounding box center [578, 74] width 57 height 11
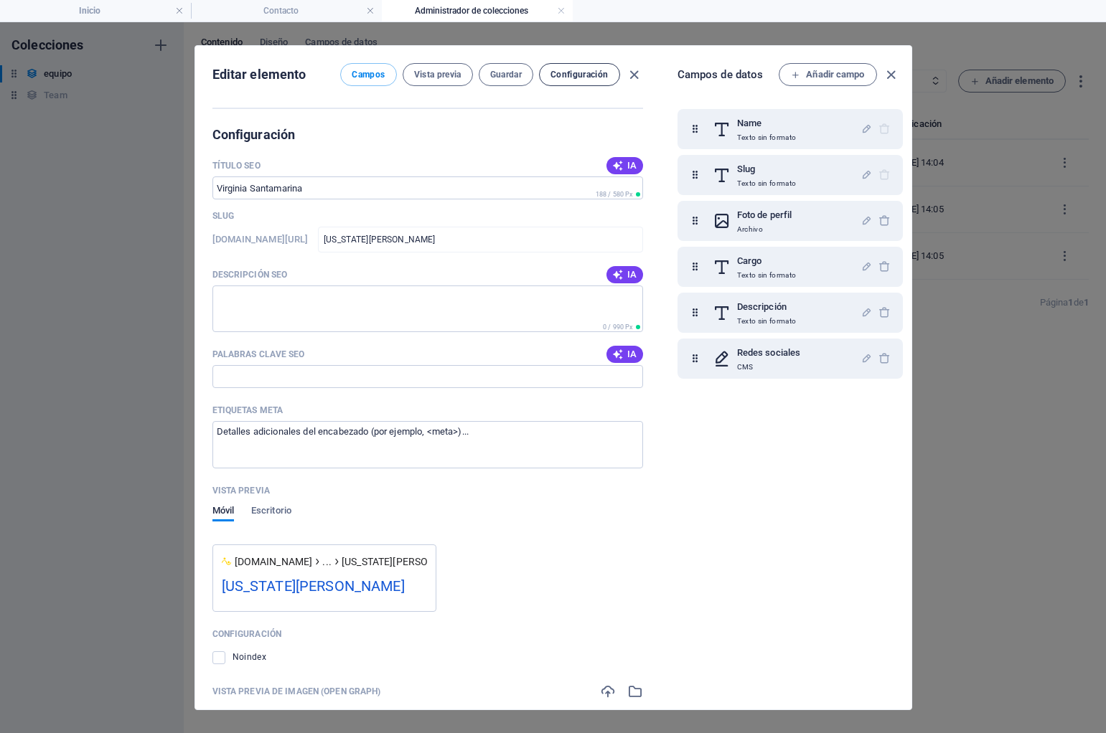
scroll to position [615, 0]
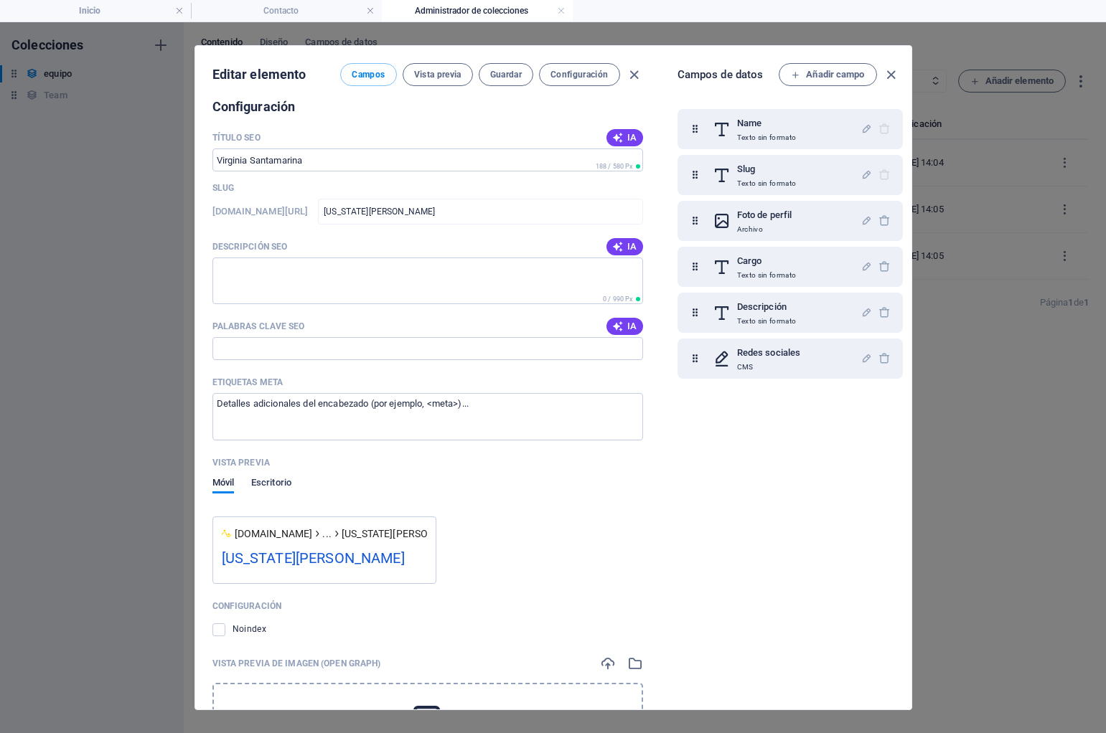
click at [274, 484] on span "Escritorio" at bounding box center [271, 484] width 40 height 20
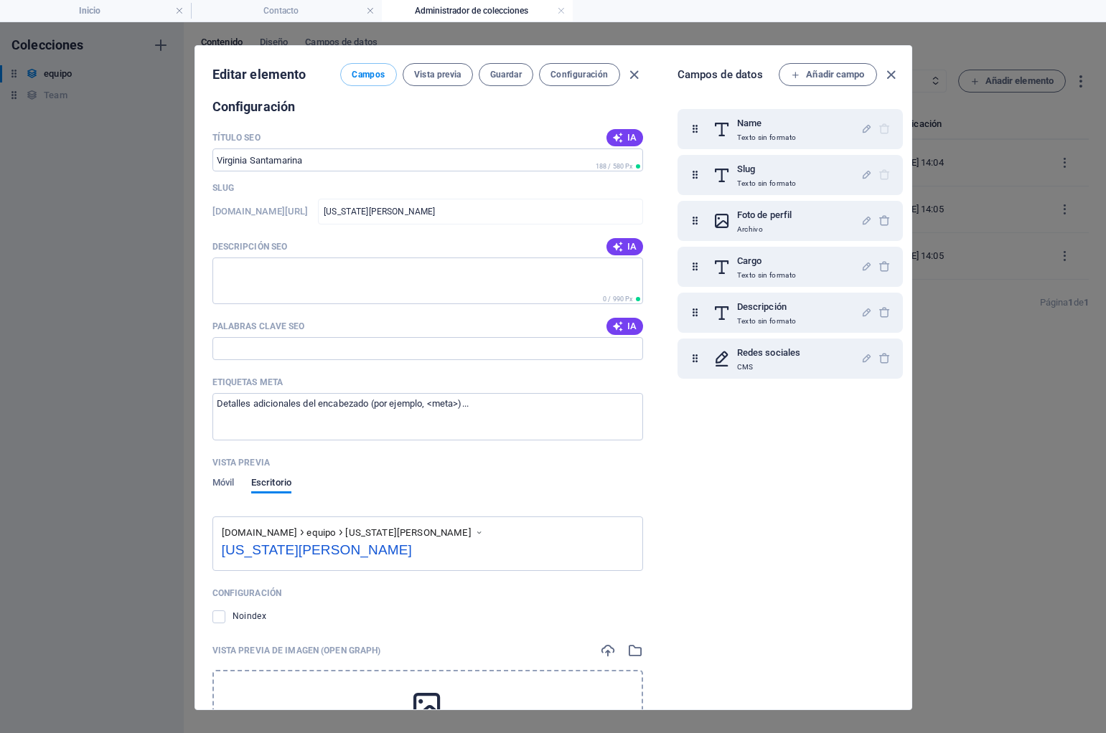
click at [221, 477] on div "Vista previa Móvil Escritorio" at bounding box center [427, 484] width 431 height 65
click at [224, 484] on span "Móvil" at bounding box center [223, 484] width 22 height 20
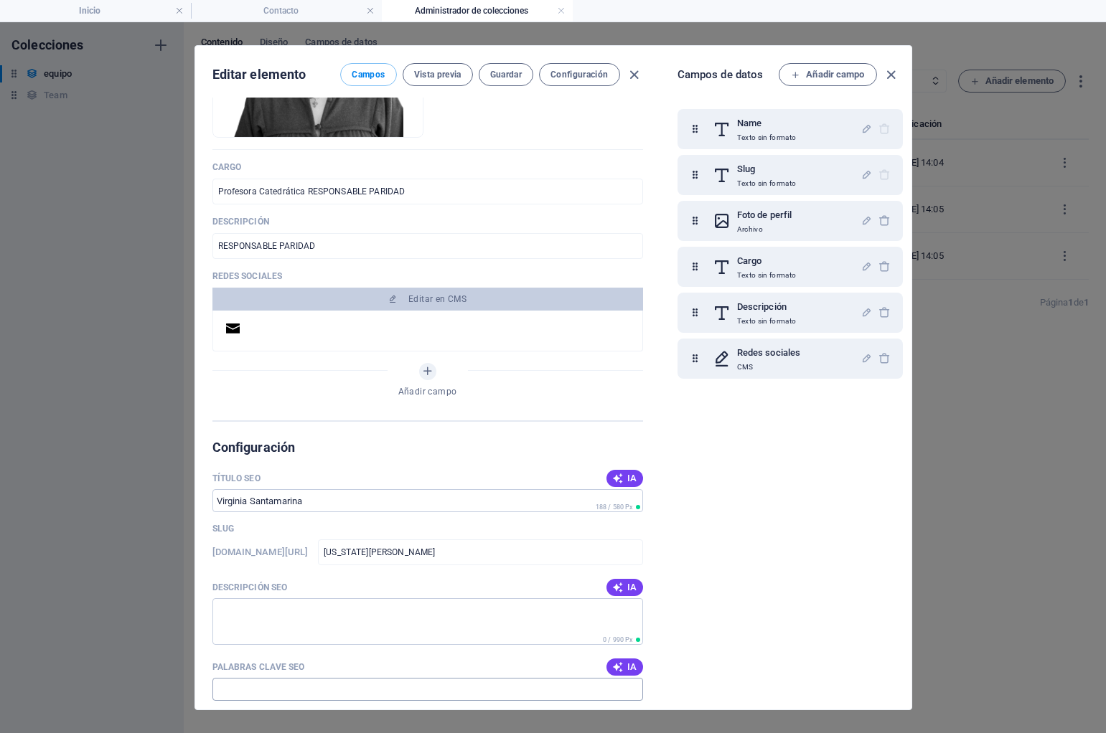
scroll to position [182, 0]
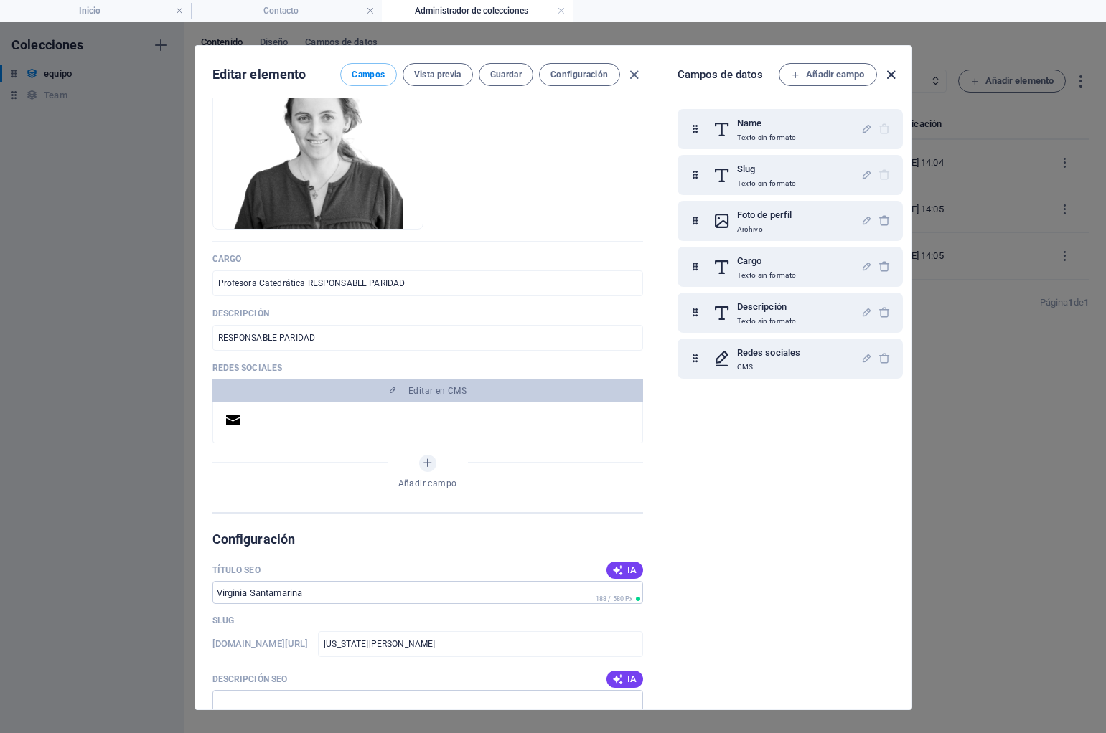
click at [889, 76] on icon "button" at bounding box center [891, 75] width 17 height 17
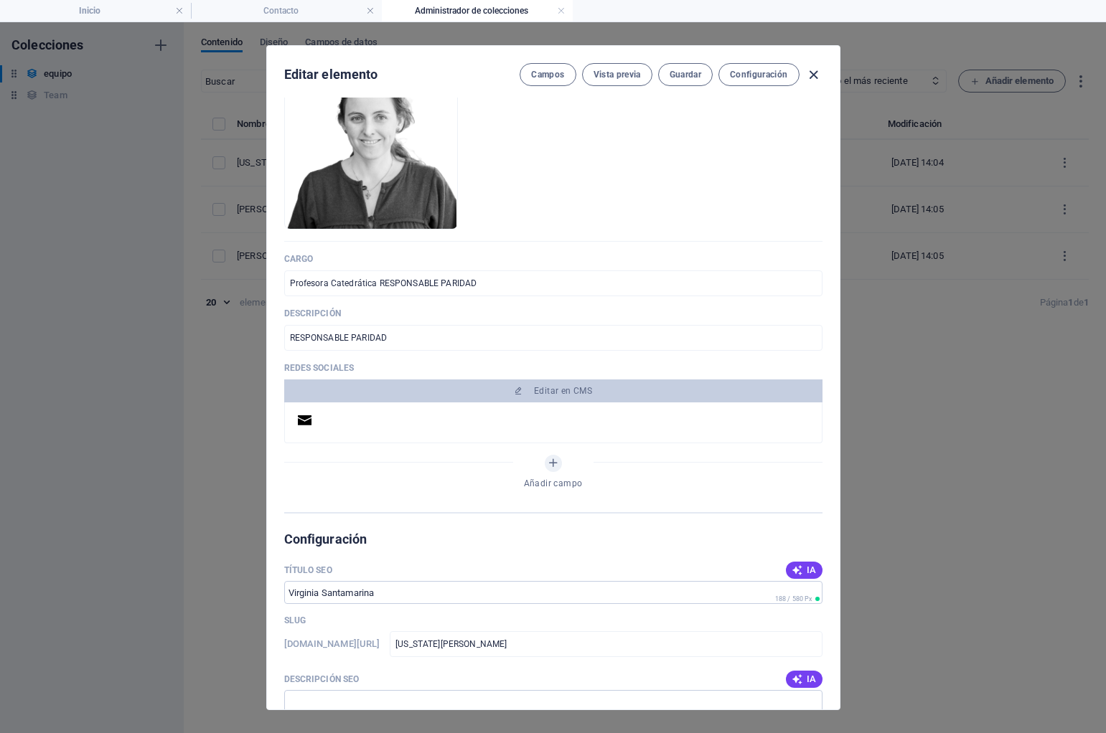
click at [816, 73] on icon "button" at bounding box center [813, 75] width 17 height 17
type input "[US_STATE][PERSON_NAME]"
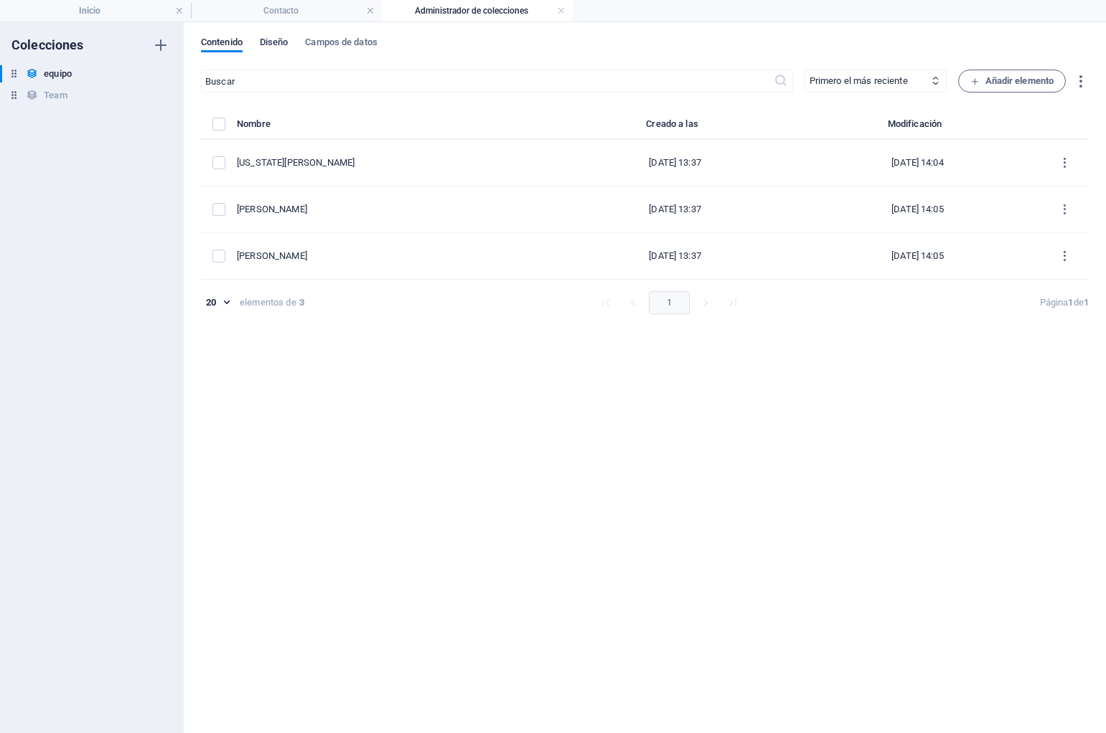
click at [286, 43] on span "Diseño" at bounding box center [274, 44] width 29 height 20
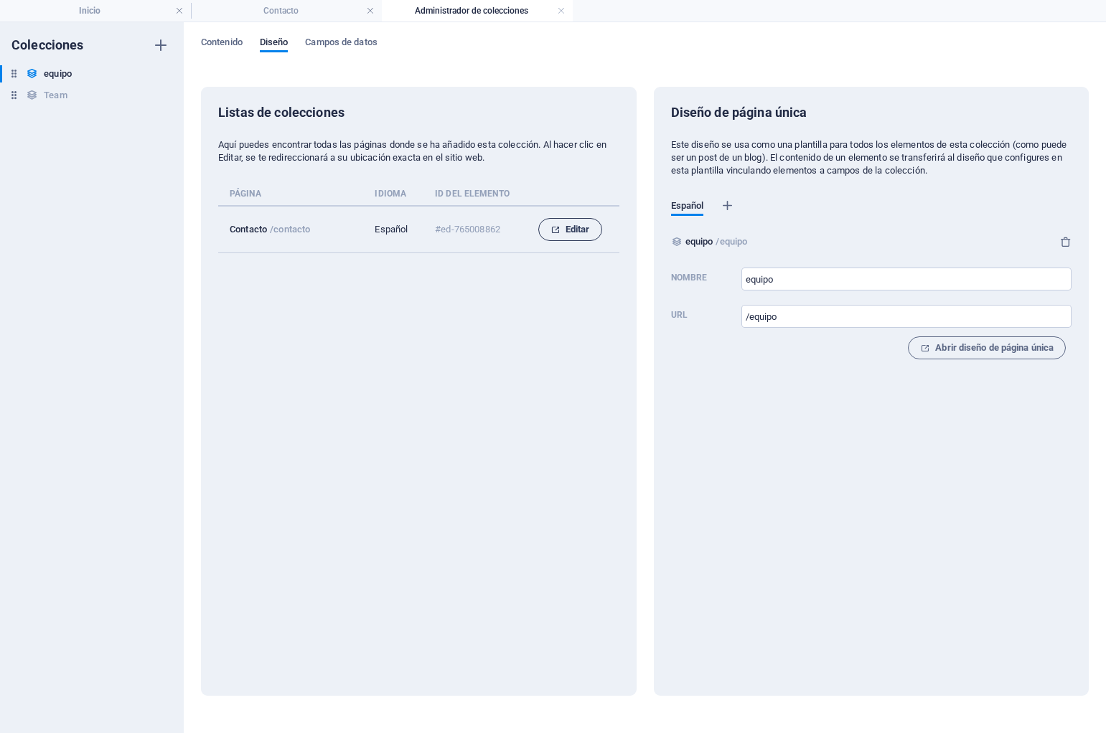
click at [566, 226] on span "Editar" at bounding box center [569, 229] width 39 height 17
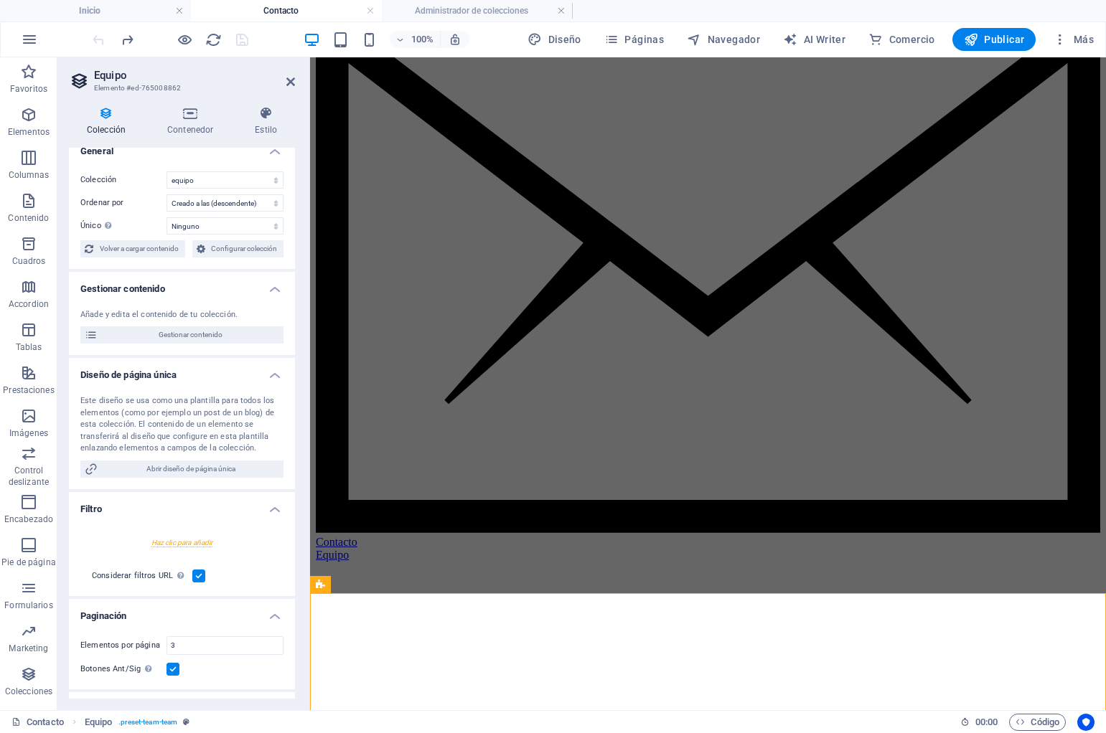
scroll to position [1157, 0]
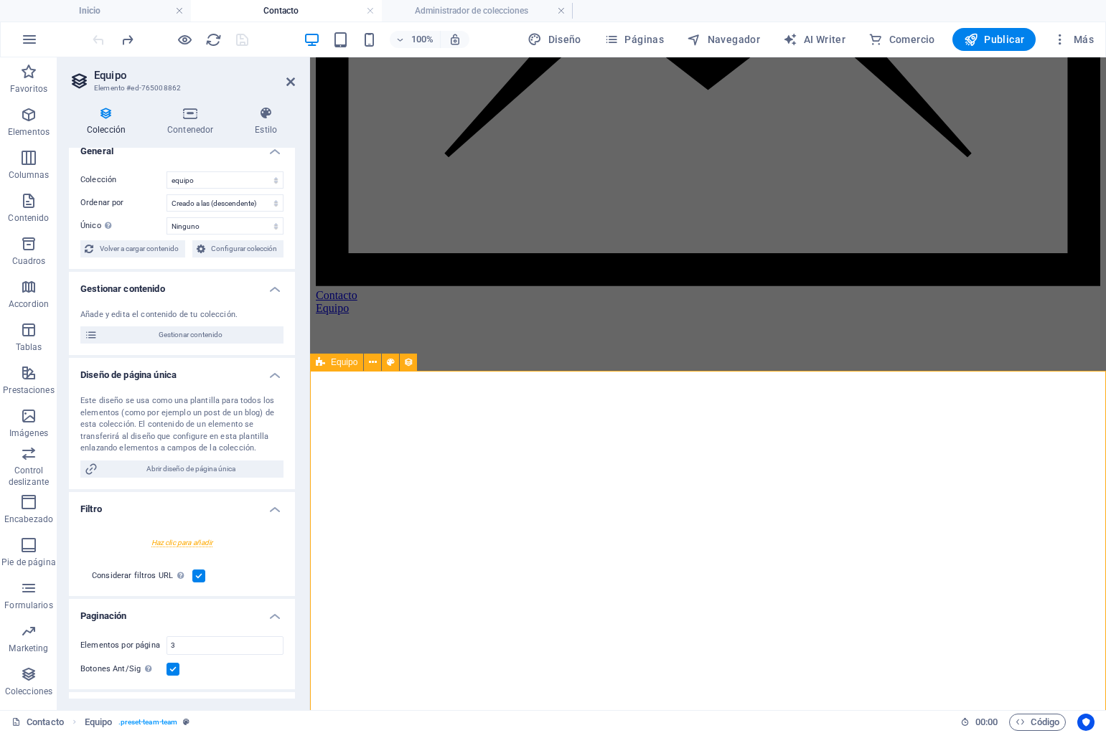
click at [339, 364] on span "Equipo" at bounding box center [344, 362] width 27 height 9
click at [371, 364] on icon at bounding box center [373, 362] width 8 height 15
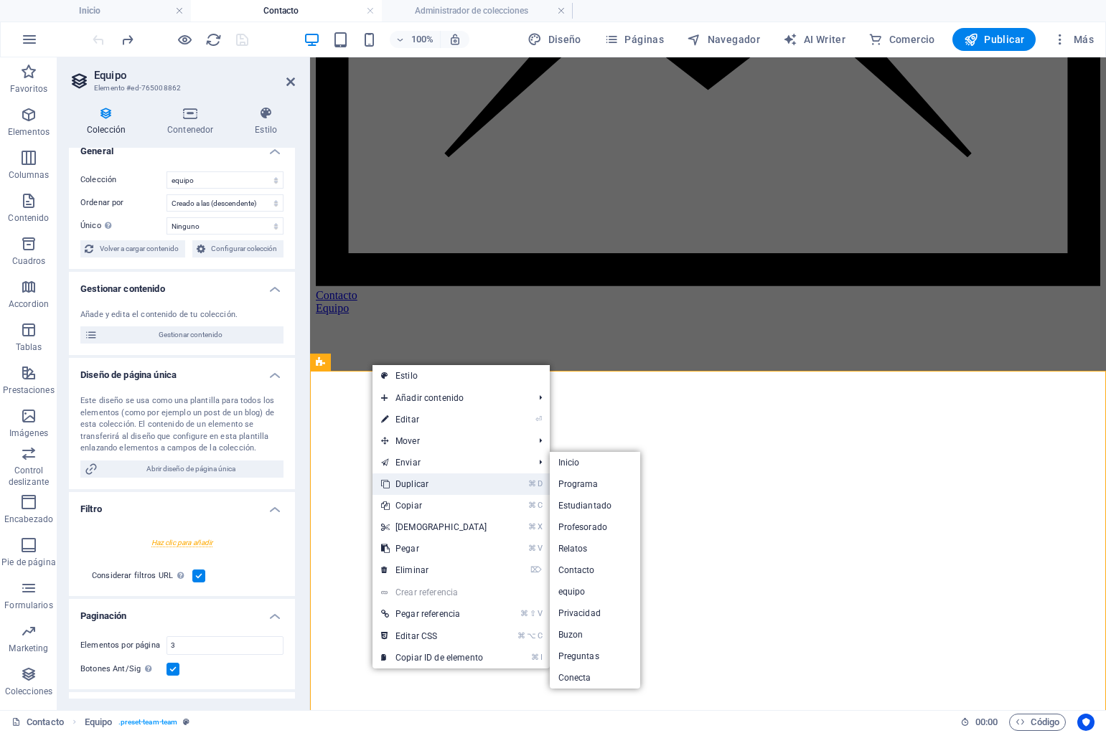
click at [412, 484] on link "⌘ D Duplicar" at bounding box center [433, 485] width 123 height 22
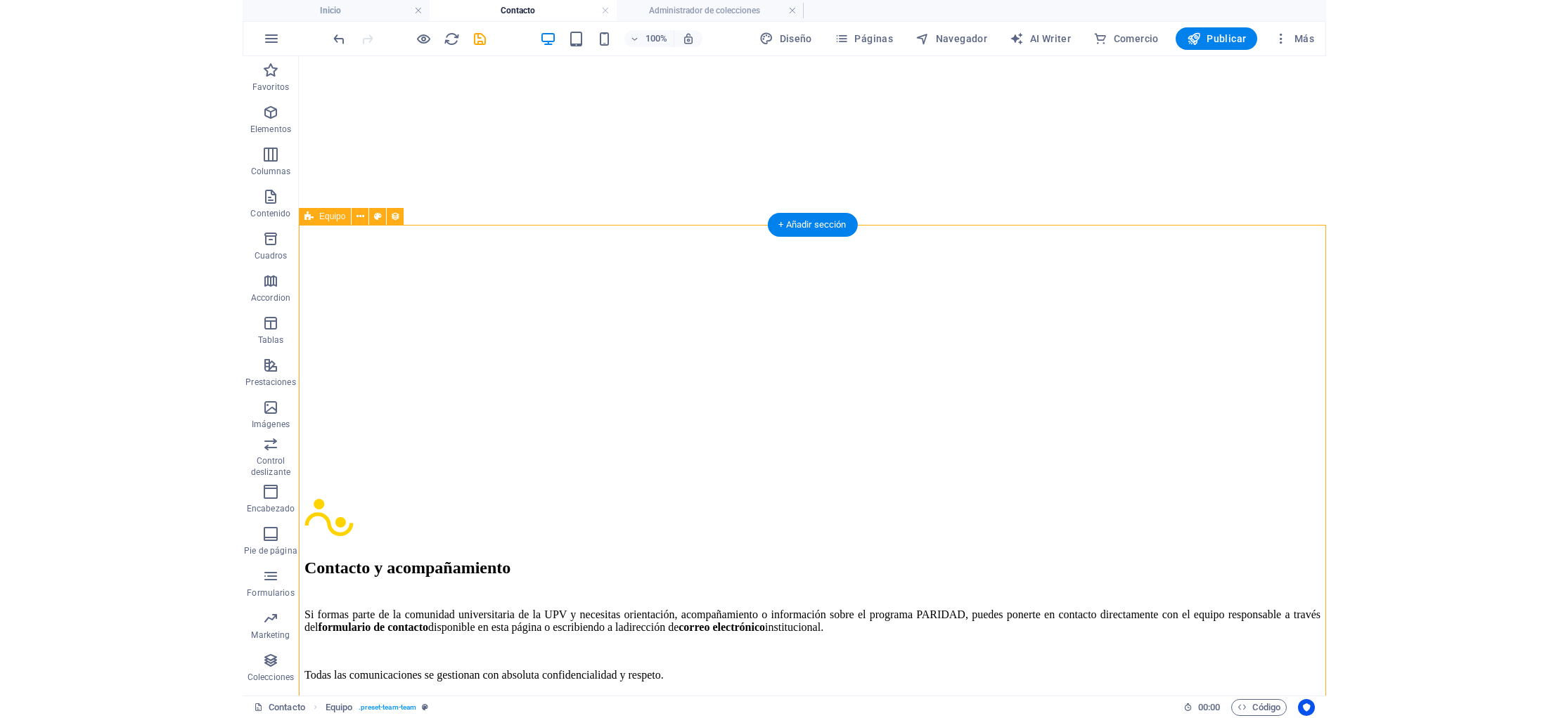
scroll to position [1755, 0]
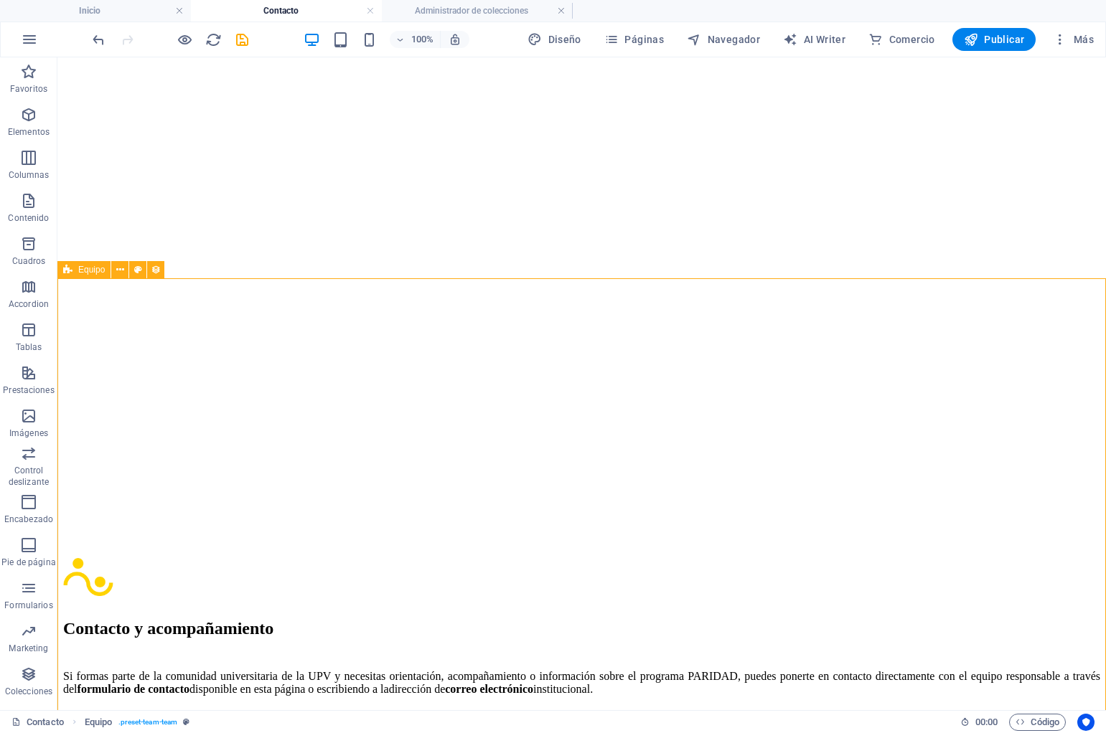
click at [85, 272] on span "Equipo" at bounding box center [91, 270] width 27 height 9
select select "createdAt_DESC"
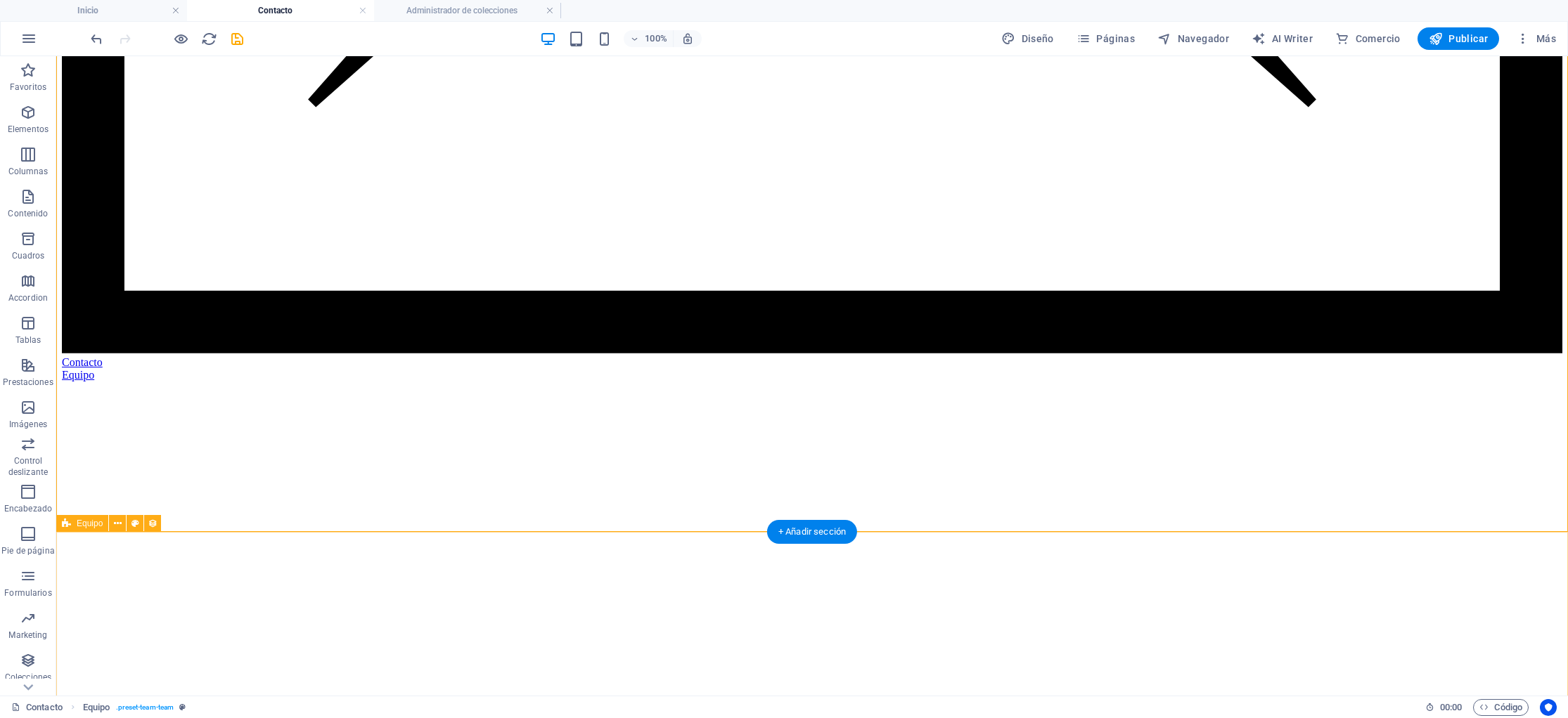
scroll to position [1597, 0]
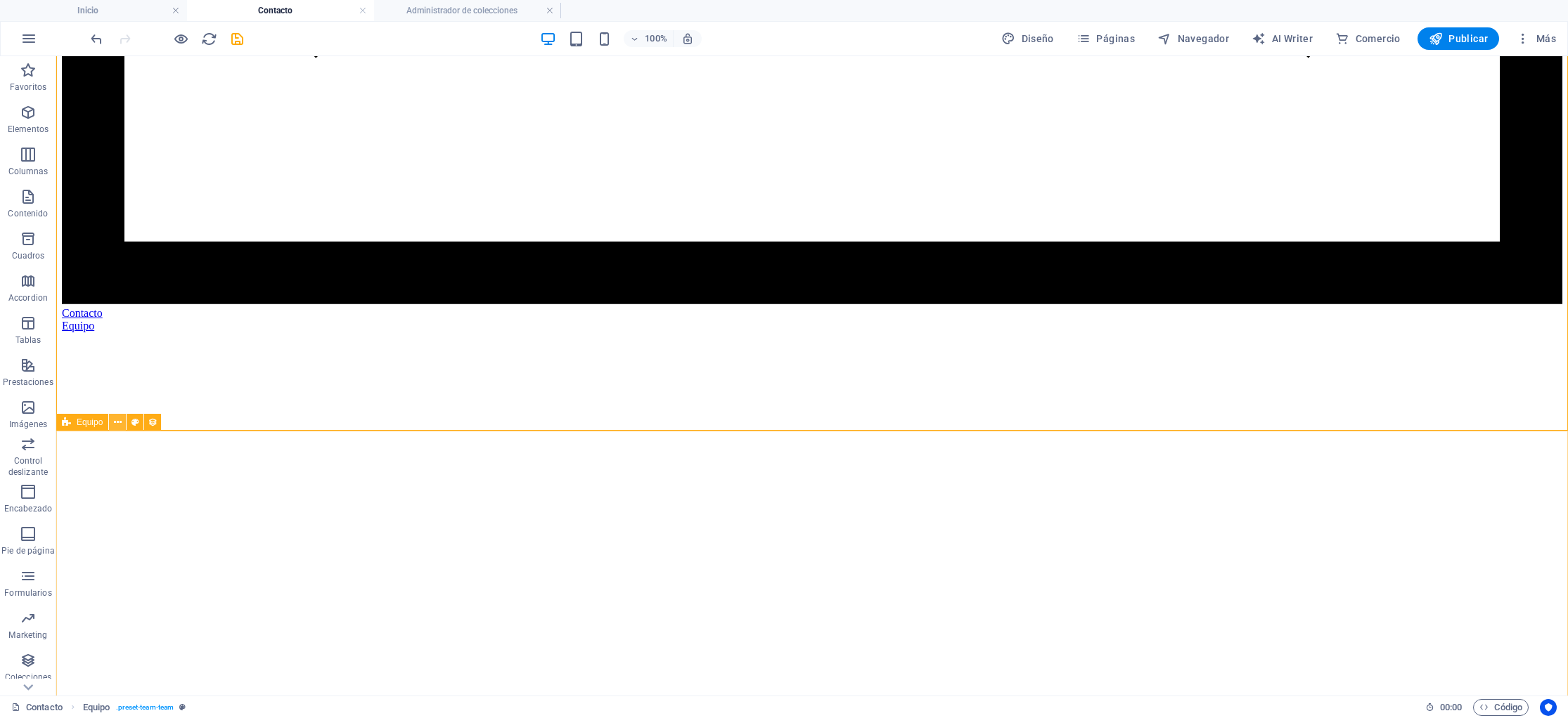
click at [119, 423] on icon at bounding box center [118, 422] width 8 height 15
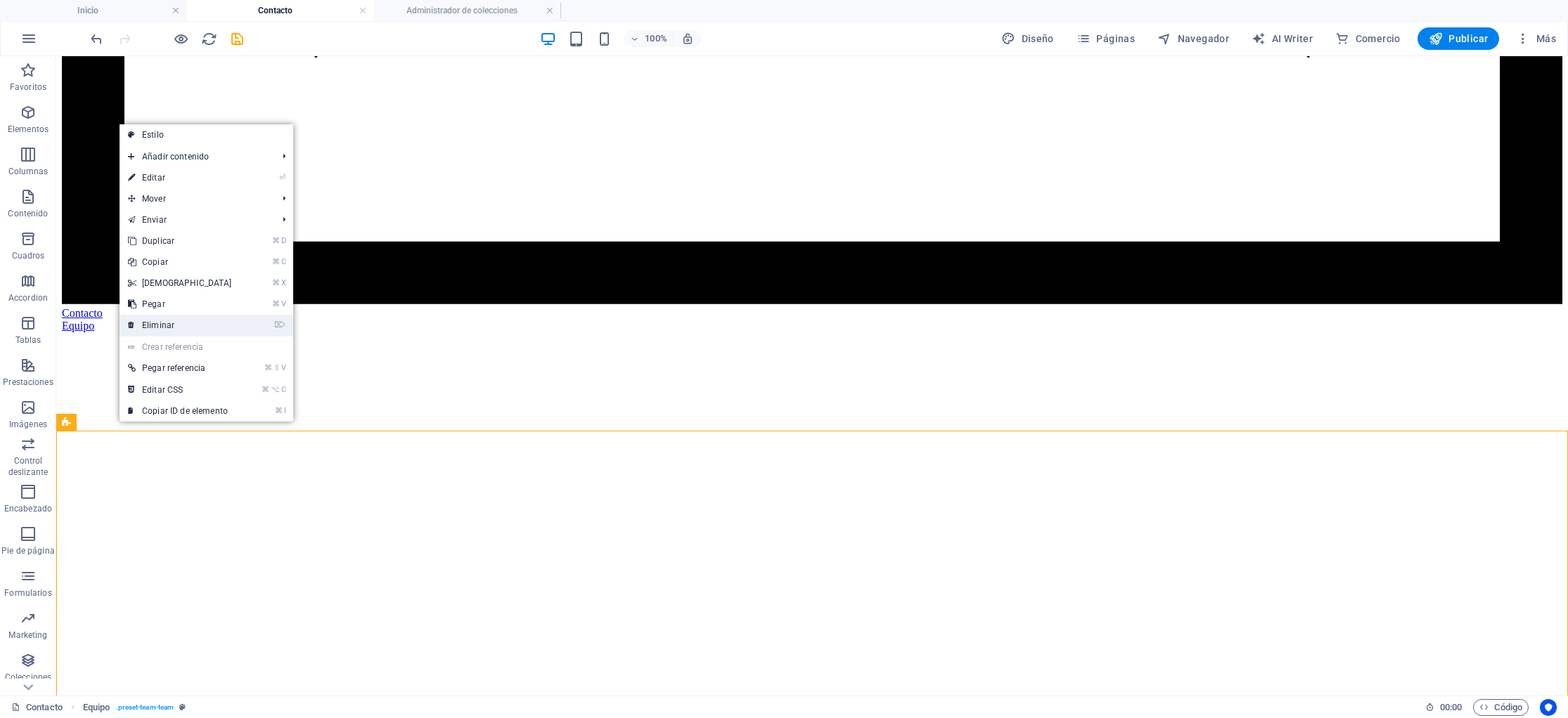
click at [154, 321] on link "⌦ Eliminar" at bounding box center [179, 325] width 121 height 22
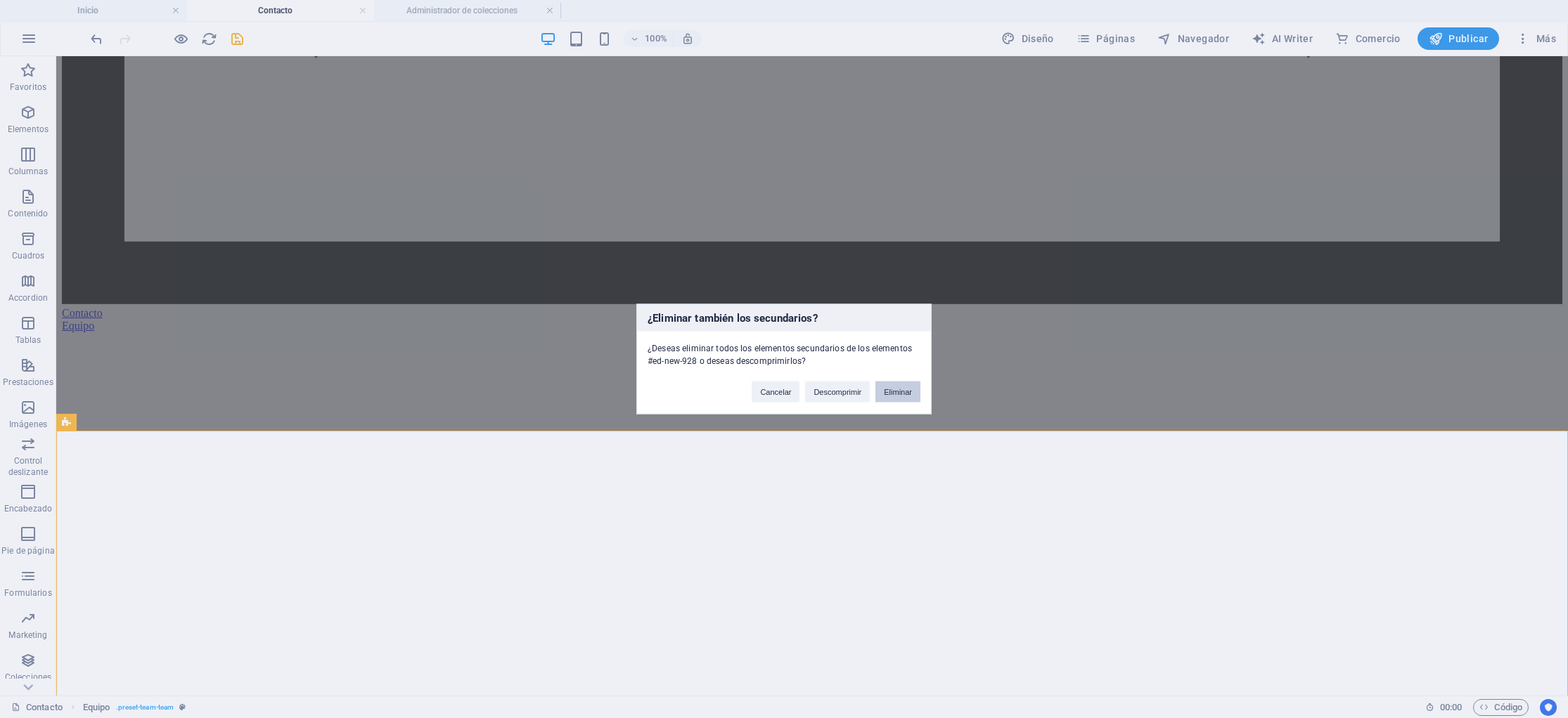
click at [903, 393] on button "Eliminar" at bounding box center [898, 393] width 45 height 22
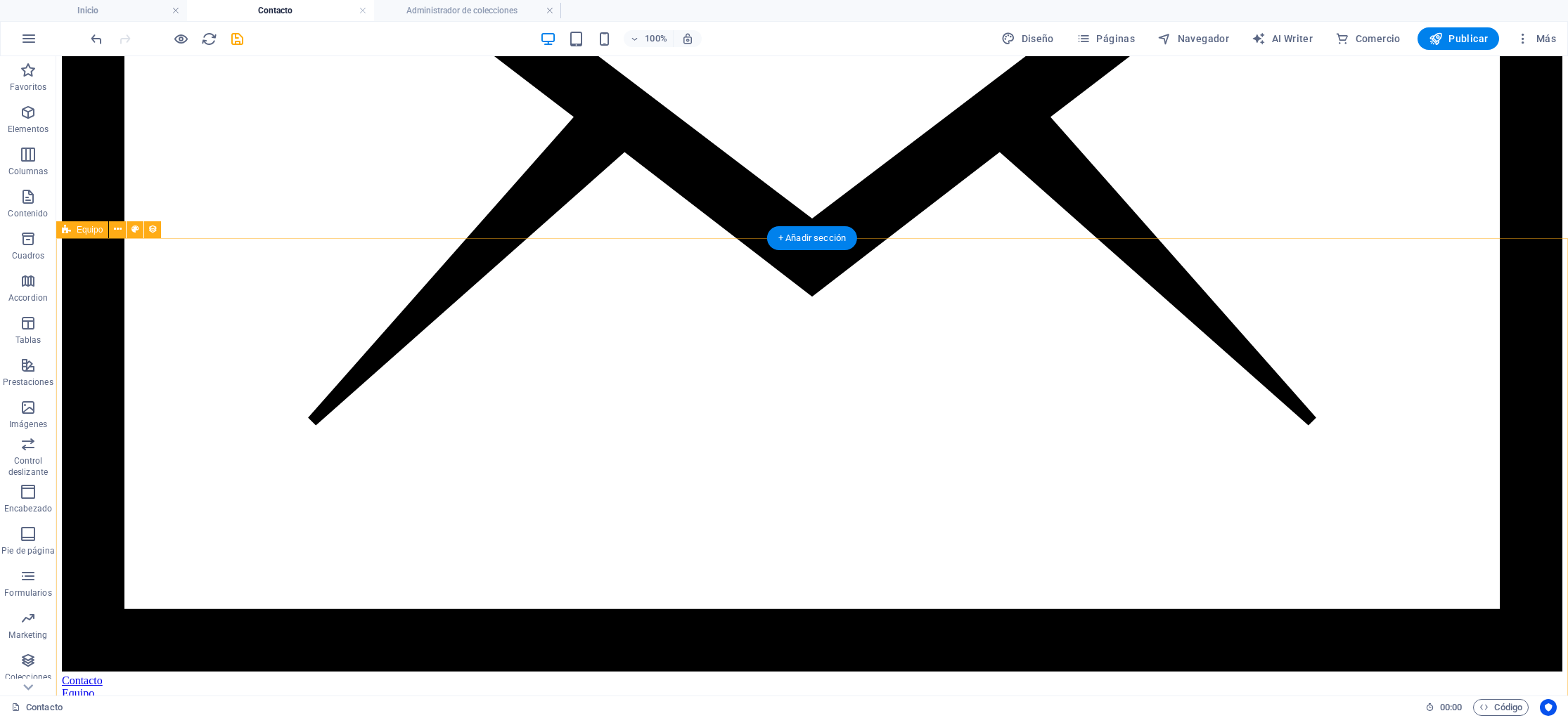
scroll to position [1226, 0]
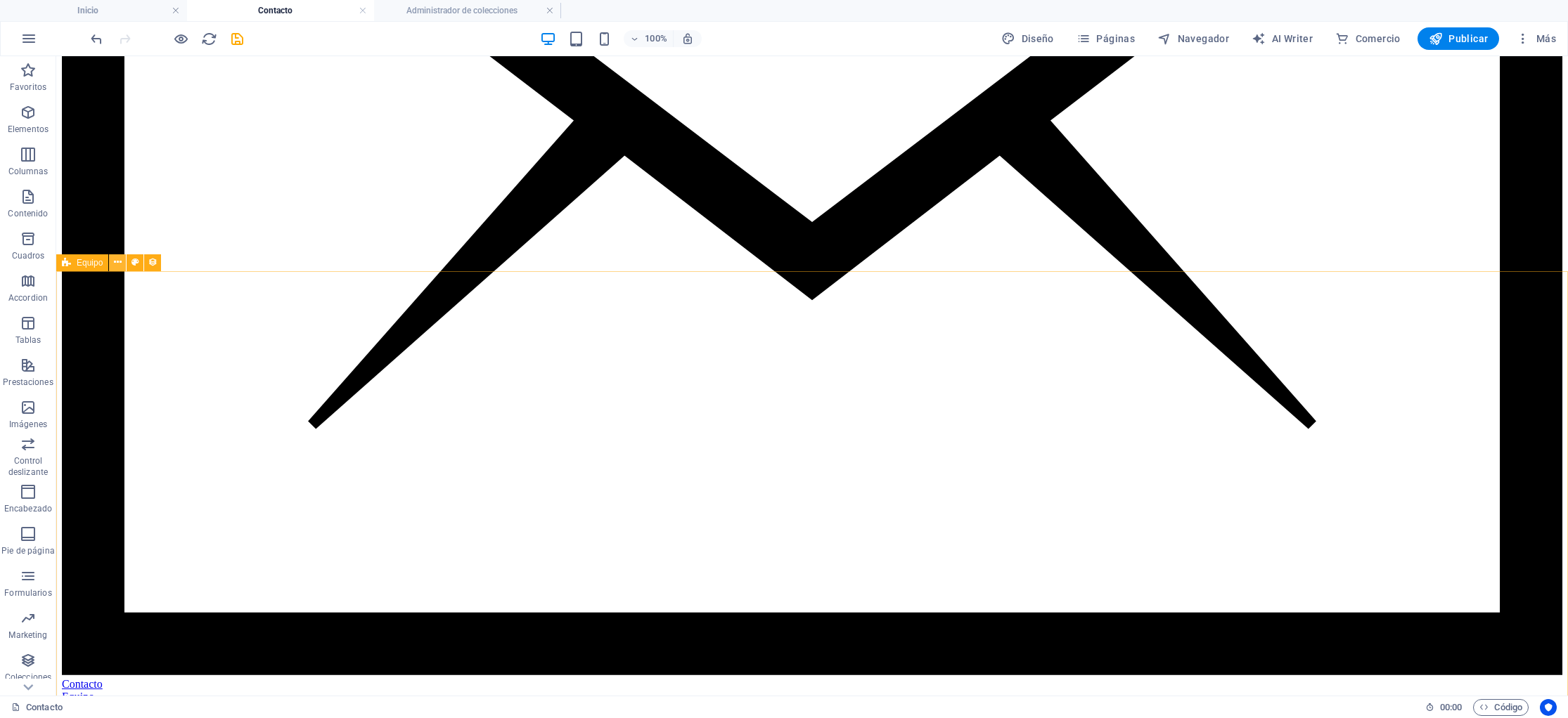
click at [119, 263] on icon at bounding box center [118, 262] width 8 height 15
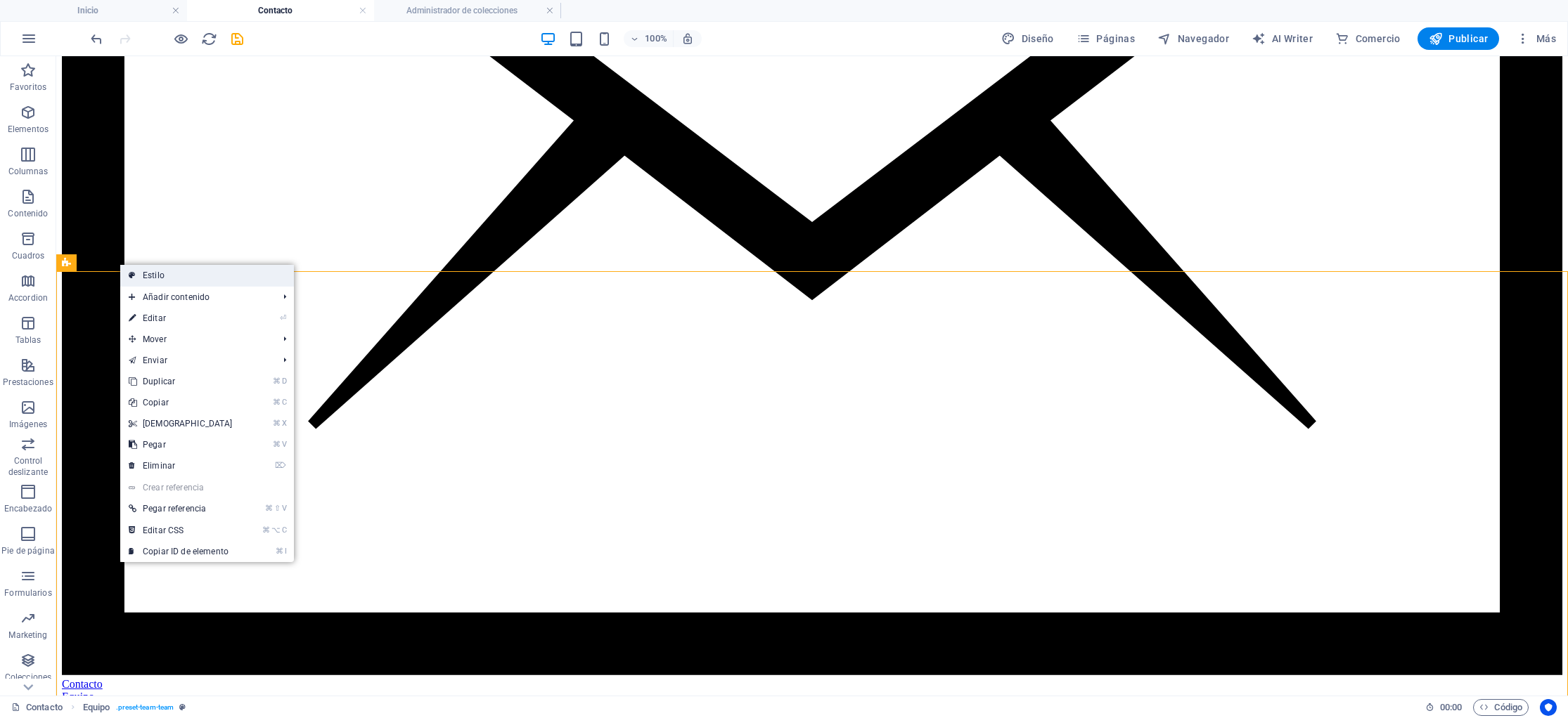
click at [157, 274] on link "Estilo" at bounding box center [207, 276] width 173 height 22
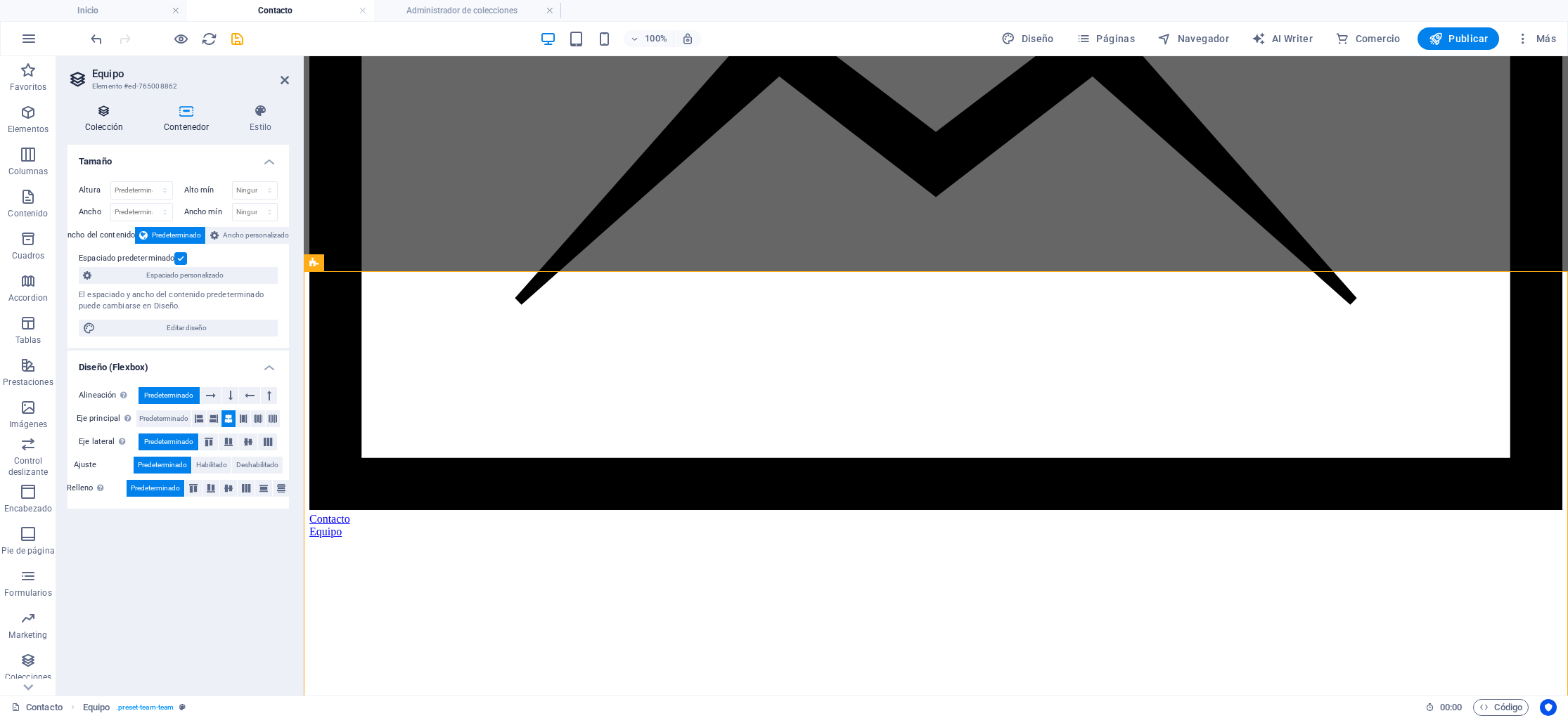
click at [97, 123] on h4 "Colección" at bounding box center [107, 119] width 78 height 29
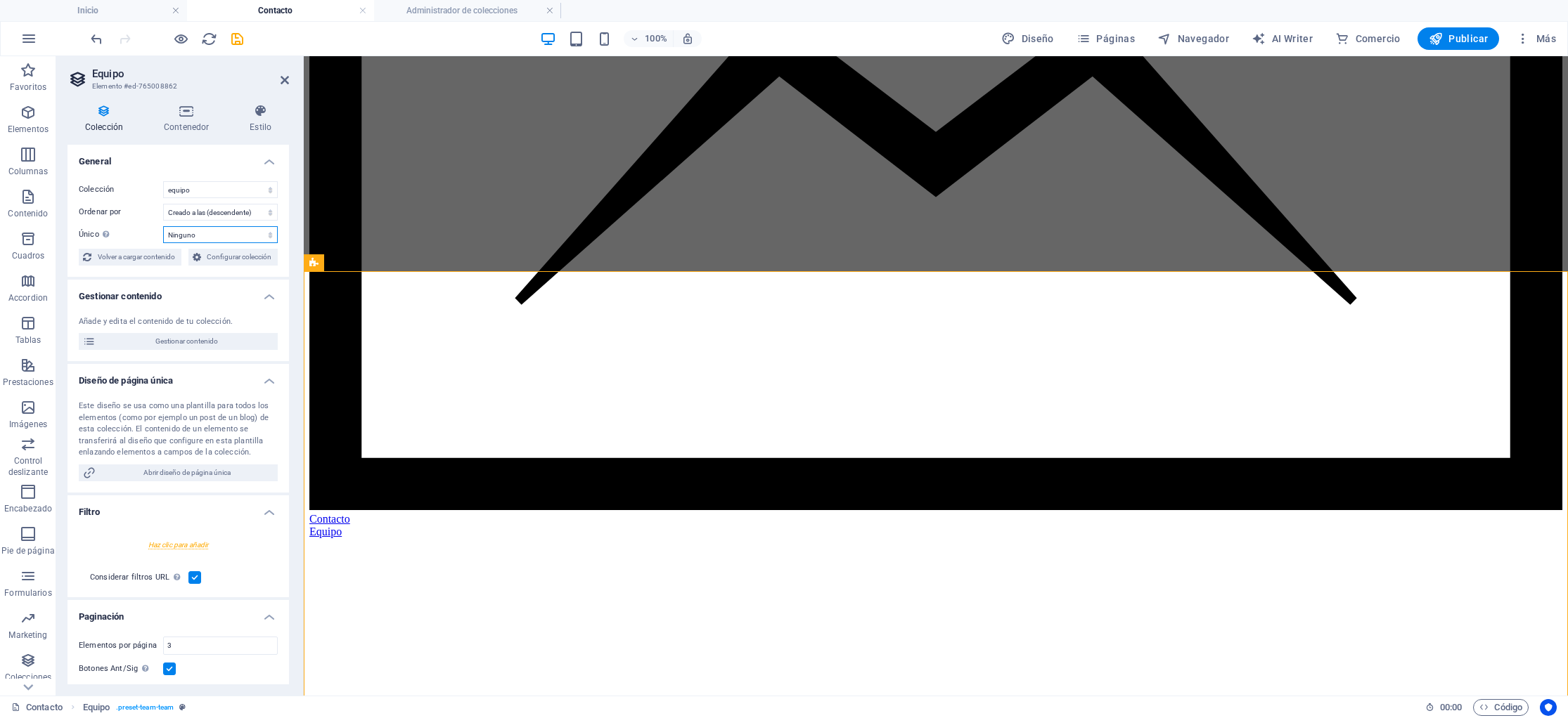
click at [181, 234] on select "Ninguno Name Slug Foto de perfil Cargo Descripción Redes sociales" at bounding box center [220, 234] width 115 height 17
click at [182, 234] on select "Ninguno Name Slug Foto de perfil Cargo Descripción Redes sociales" at bounding box center [220, 234] width 115 height 17
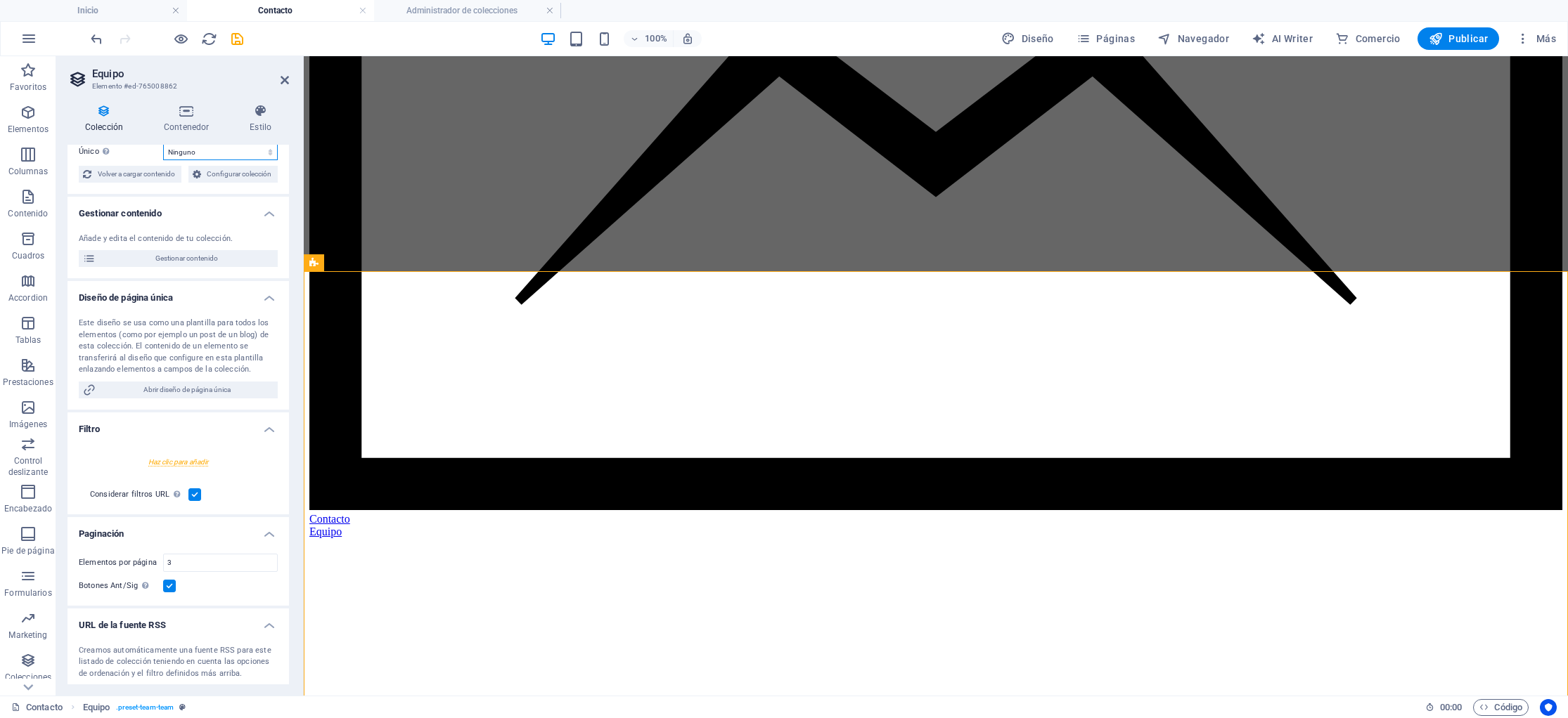
scroll to position [95, 0]
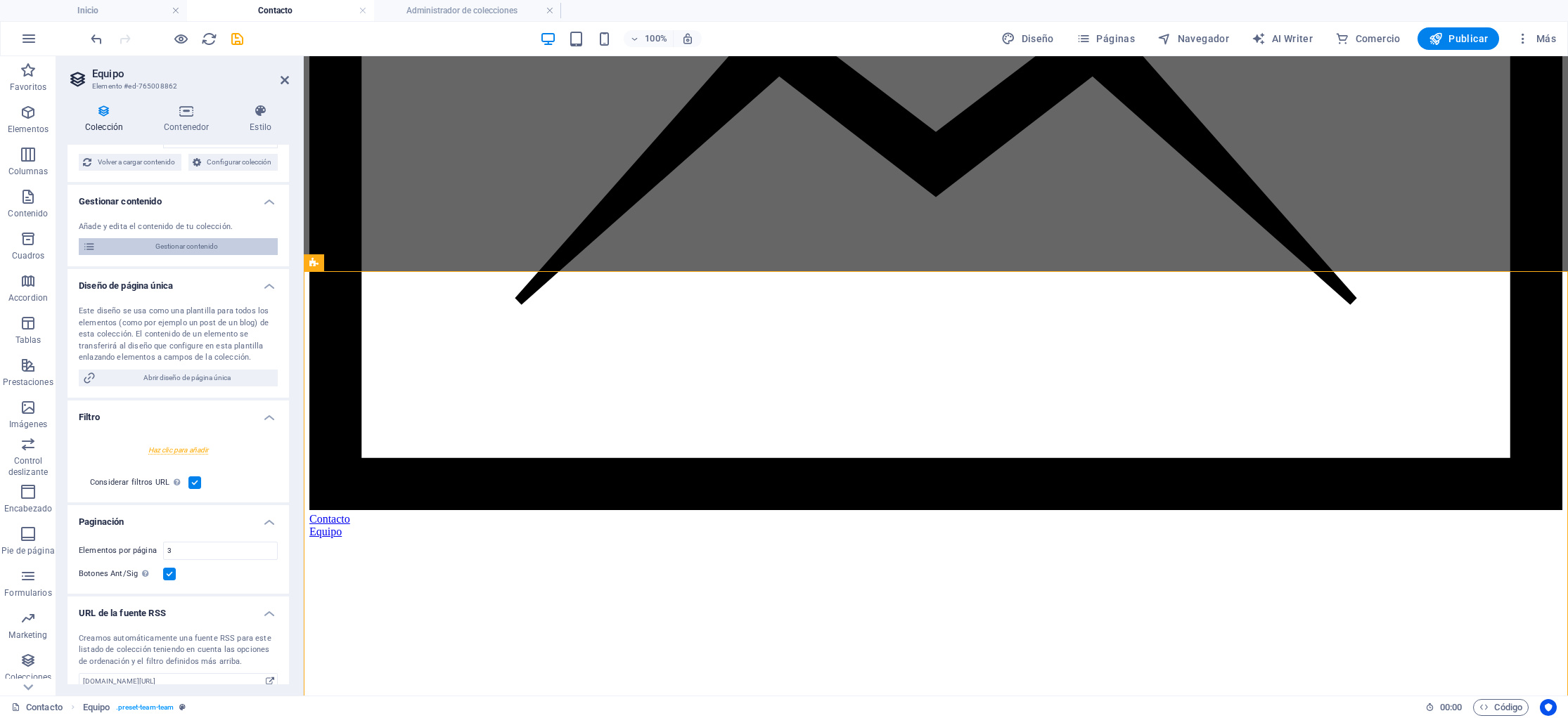
click at [171, 245] on span "Gestionar contenido" at bounding box center [186, 246] width 173 height 17
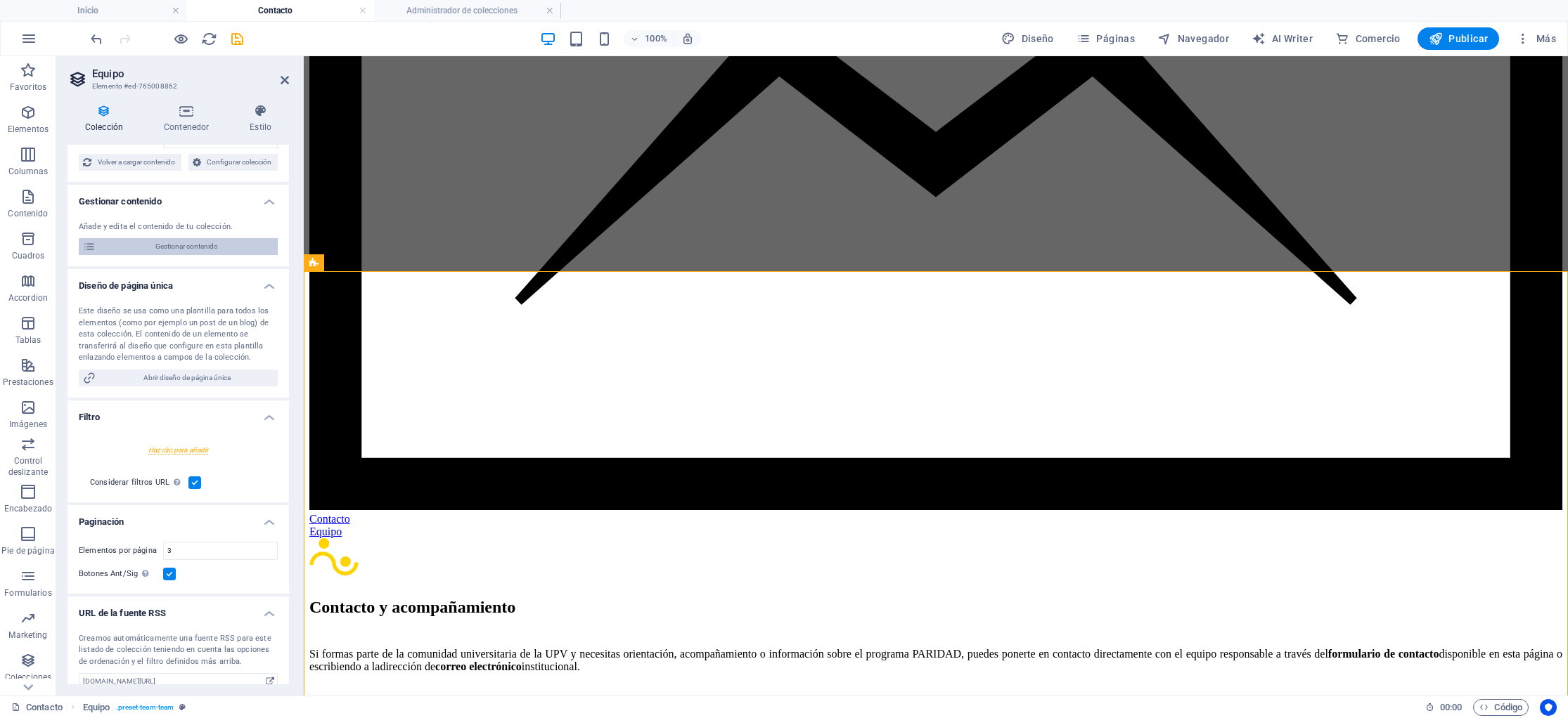
scroll to position [0, 0]
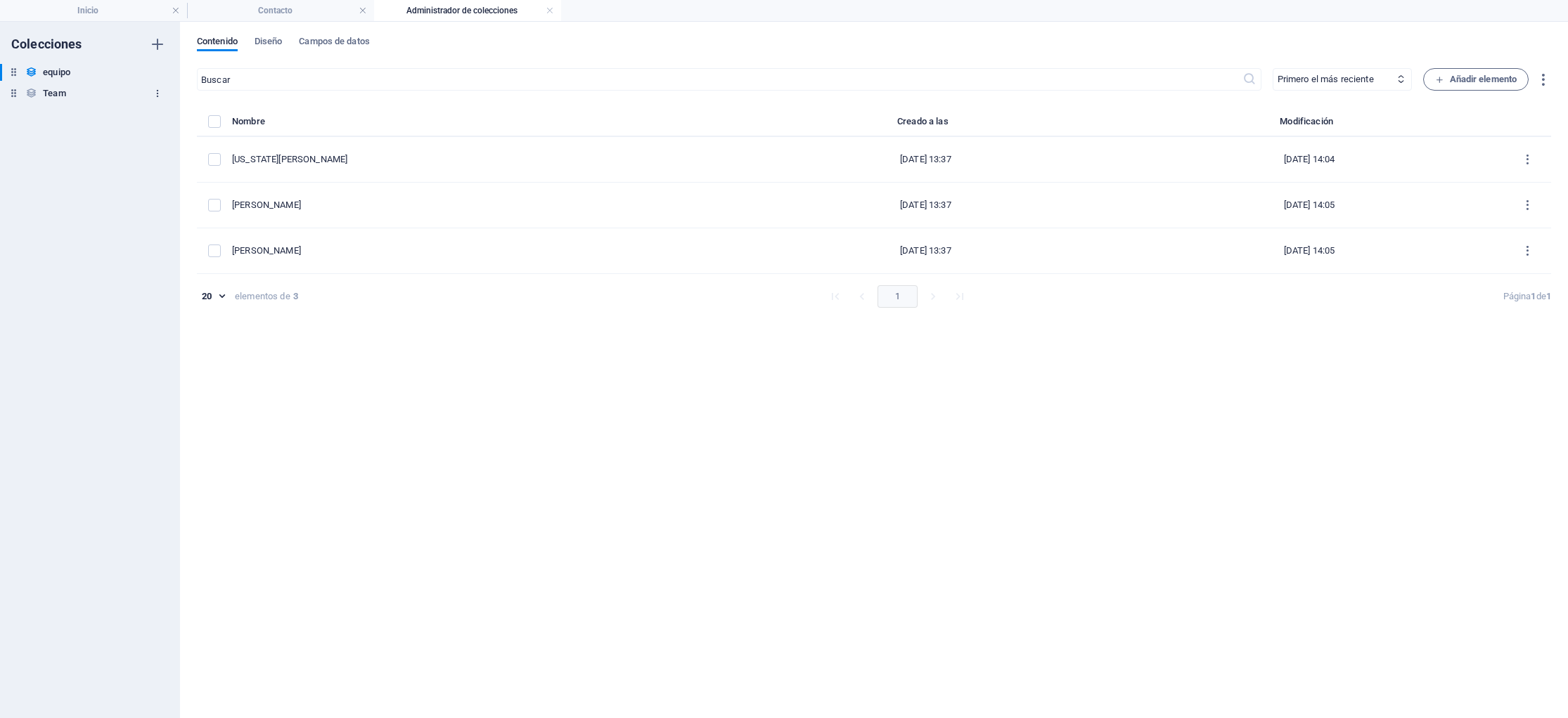
click at [156, 91] on icon "button" at bounding box center [158, 93] width 10 height 10
click at [146, 188] on h6 "Eliminar" at bounding box center [170, 188] width 68 height 17
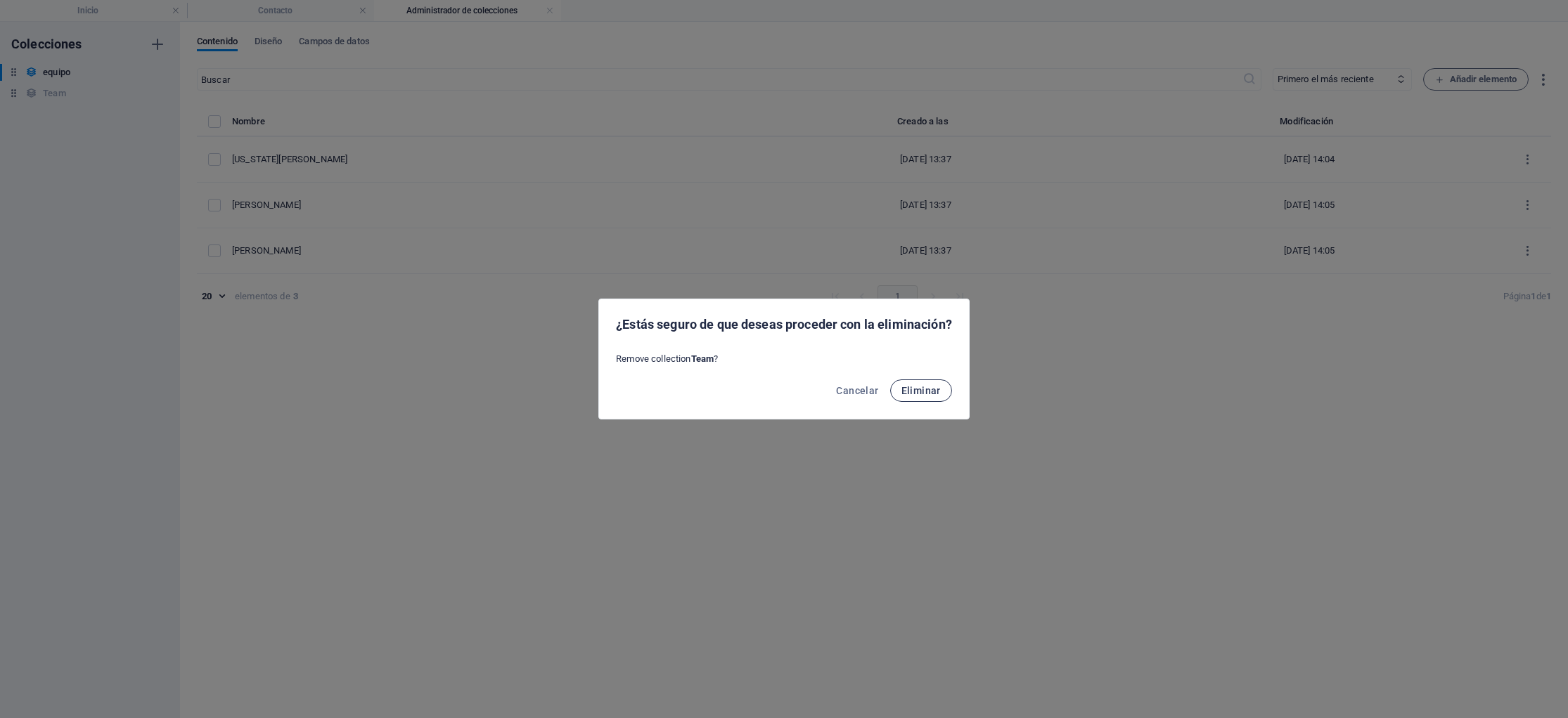
click at [906, 391] on span "Eliminar" at bounding box center [921, 390] width 39 height 11
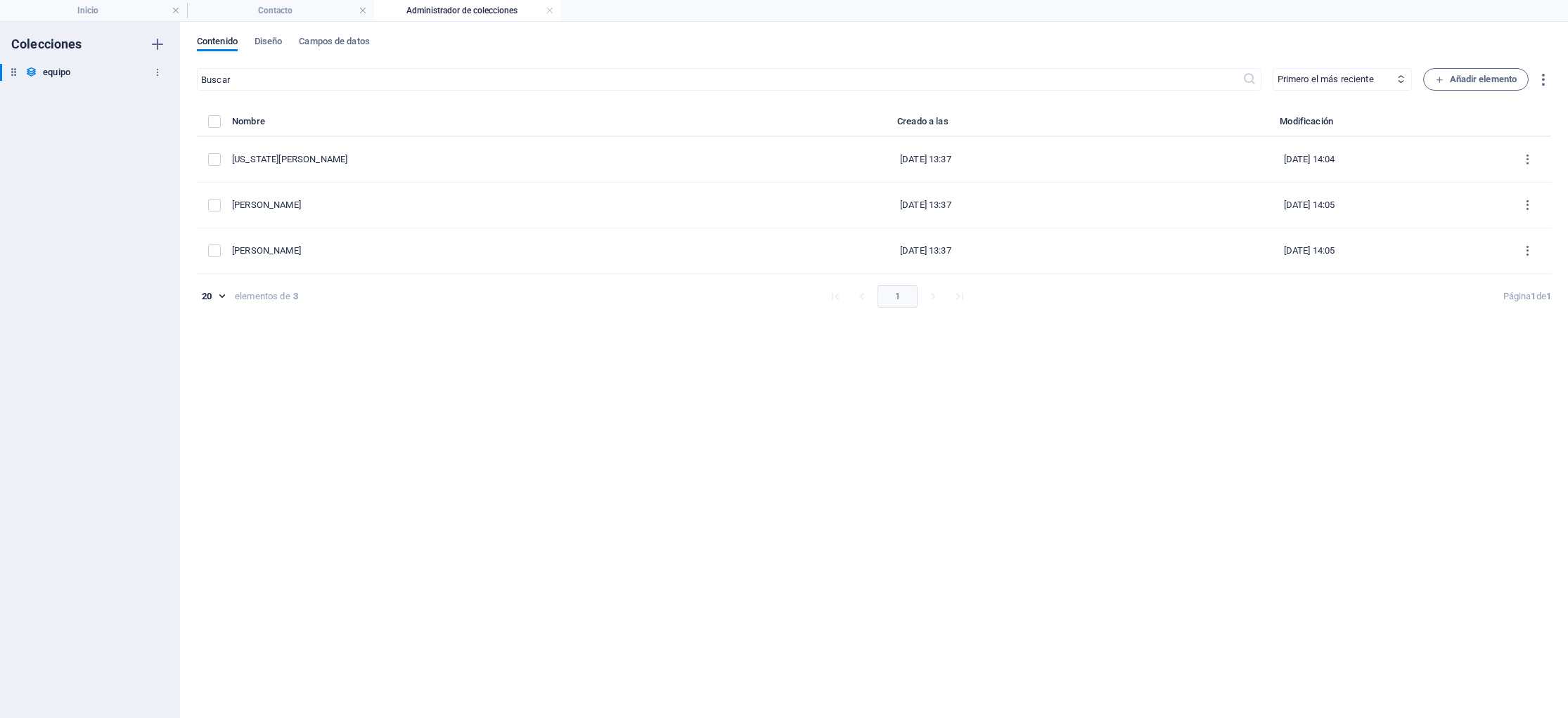
click at [18, 72] on icon at bounding box center [14, 72] width 12 height 12
click at [49, 73] on h6 "equipo" at bounding box center [57, 72] width 27 height 17
click at [156, 71] on icon "button" at bounding box center [158, 72] width 10 height 10
click at [416, 66] on div at bounding box center [784, 359] width 1568 height 718
click at [265, 40] on span "Diseño" at bounding box center [269, 43] width 28 height 20
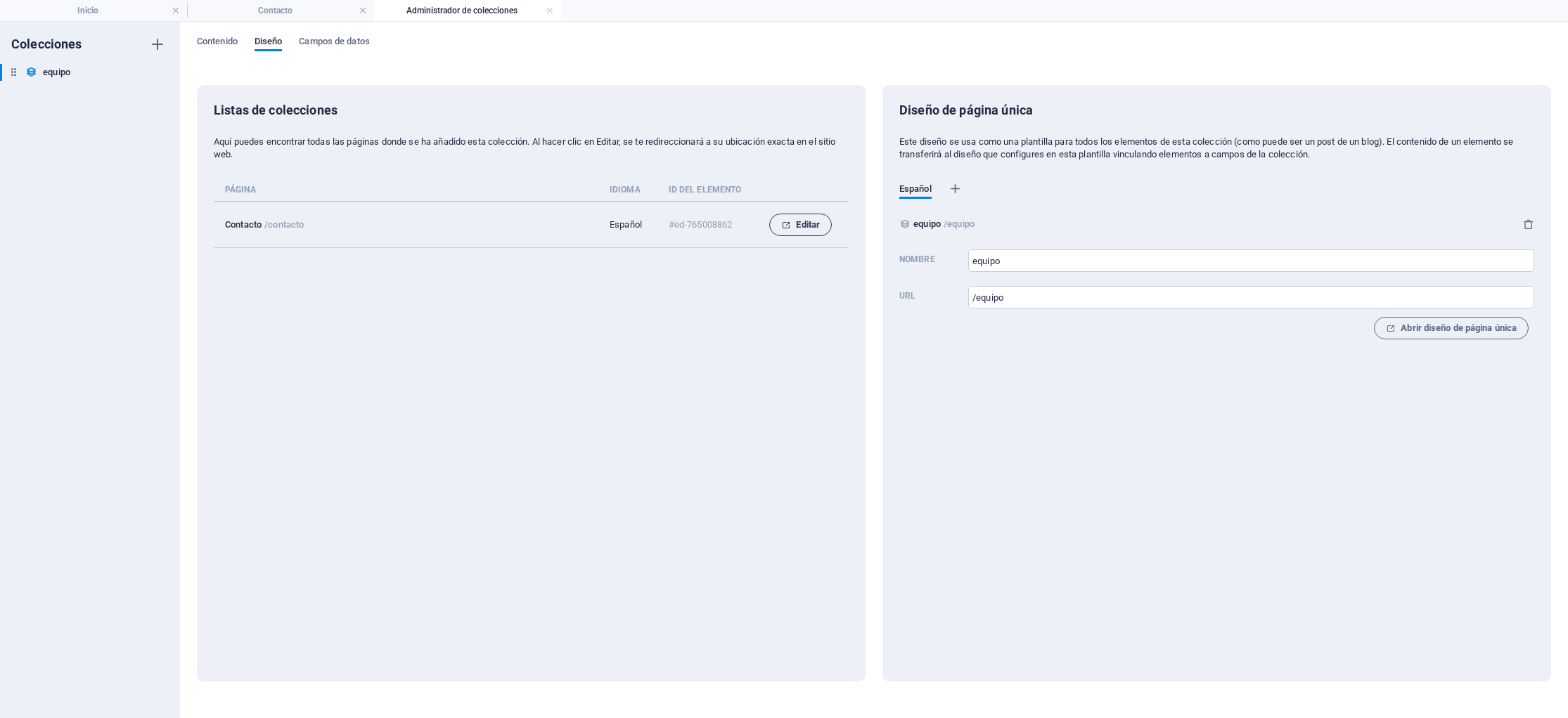
click at [788, 226] on icon "collection list" at bounding box center [785, 224] width 9 height 9
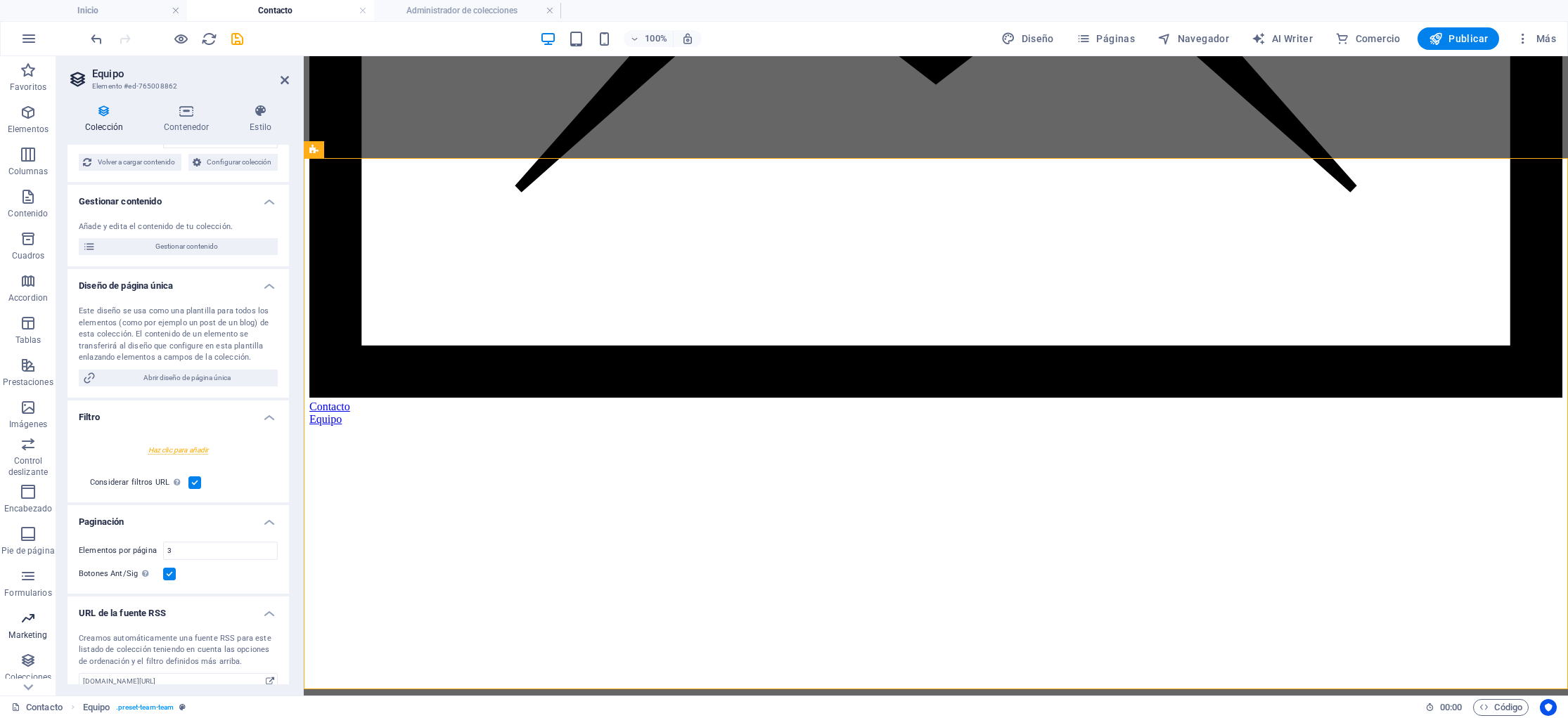
scroll to position [35, 0]
click at [24, 632] on icon "button" at bounding box center [27, 625] width 17 height 17
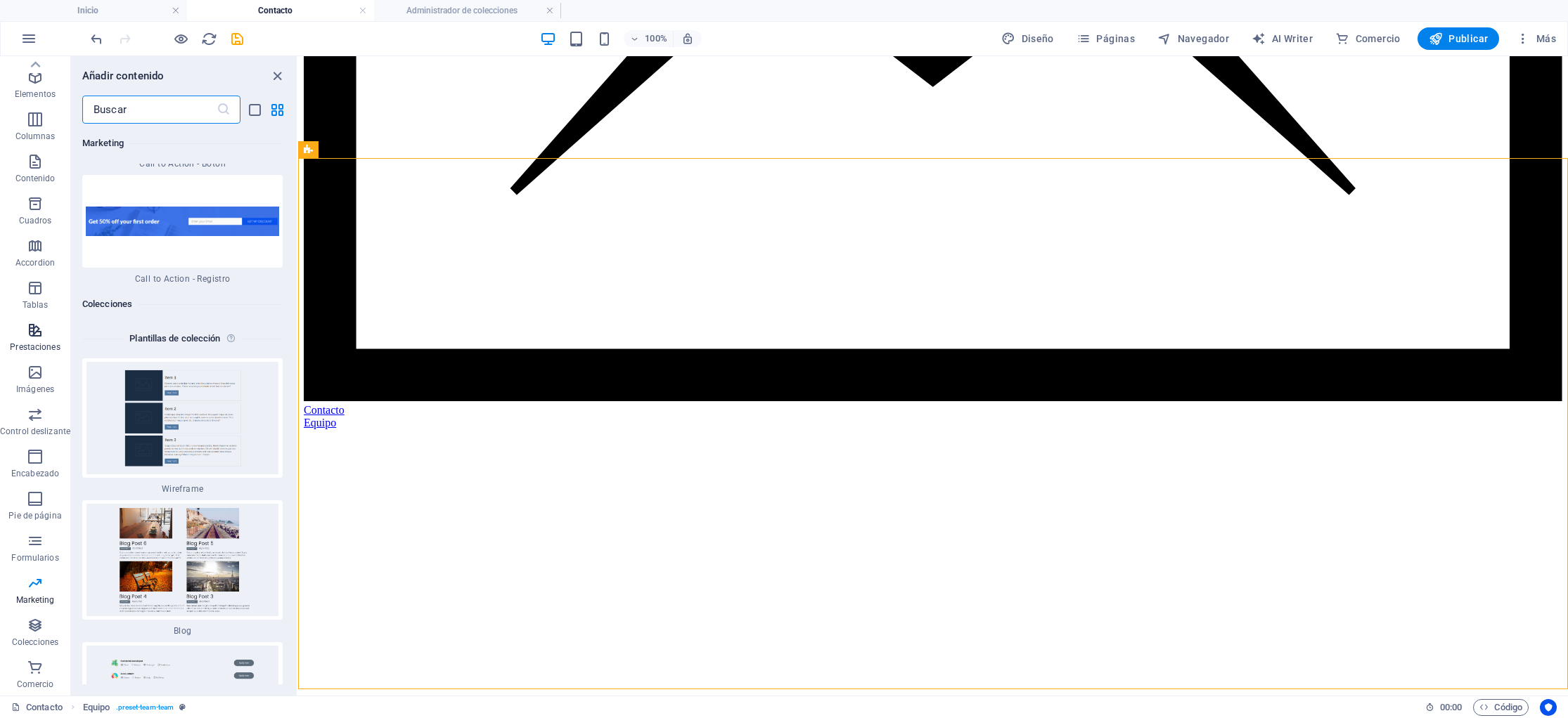
scroll to position [25199, 0]
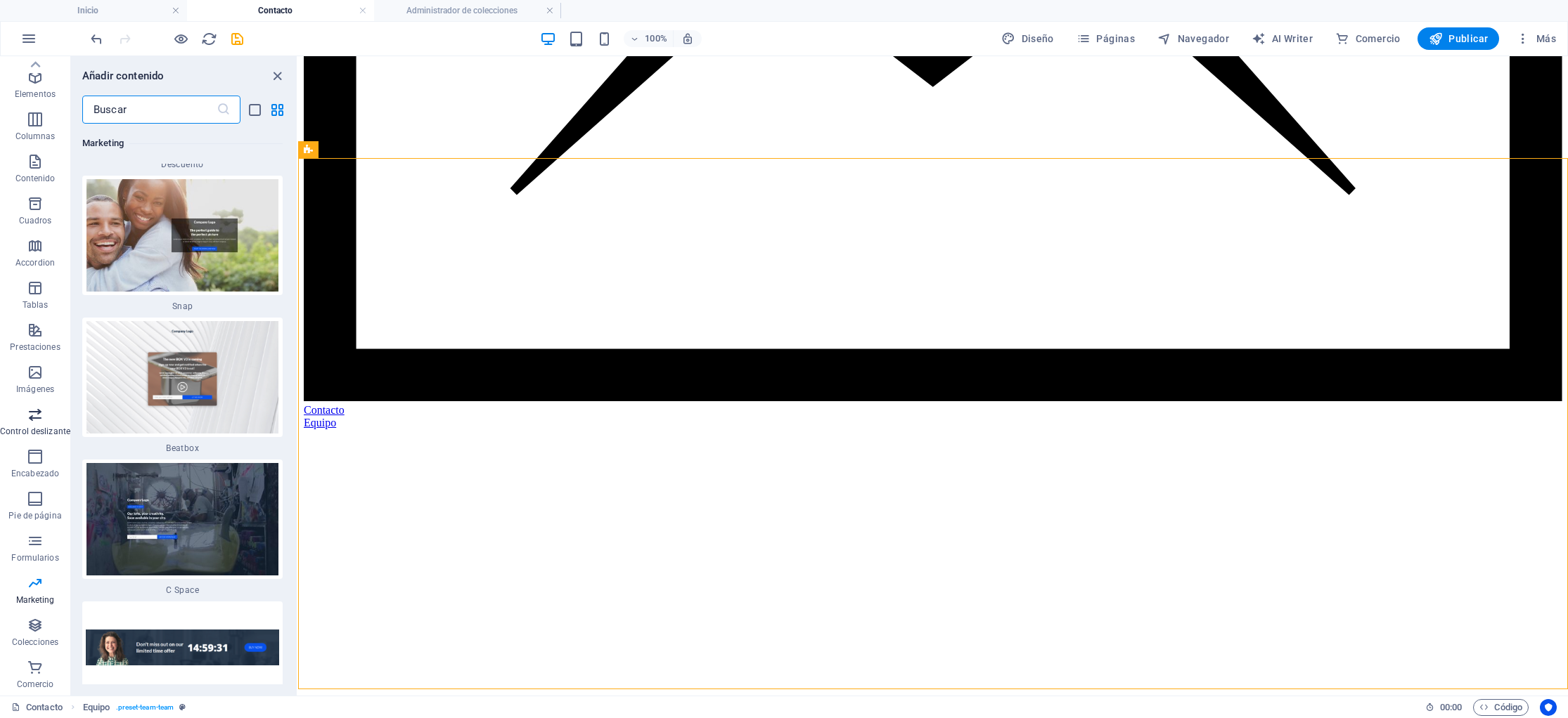
click at [34, 422] on icon "button" at bounding box center [34, 414] width 17 height 17
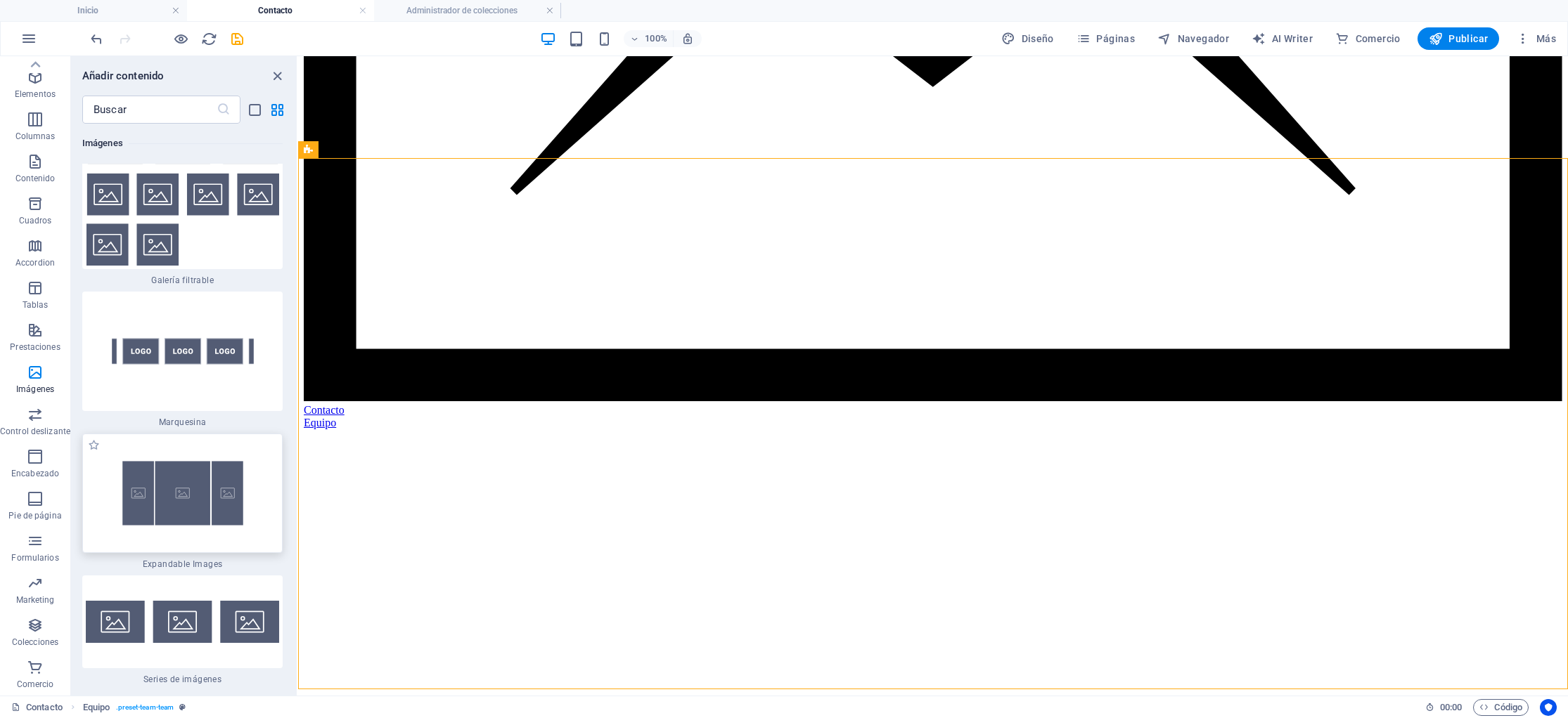
scroll to position [14889, 0]
click at [377, 152] on icon at bounding box center [377, 150] width 8 height 15
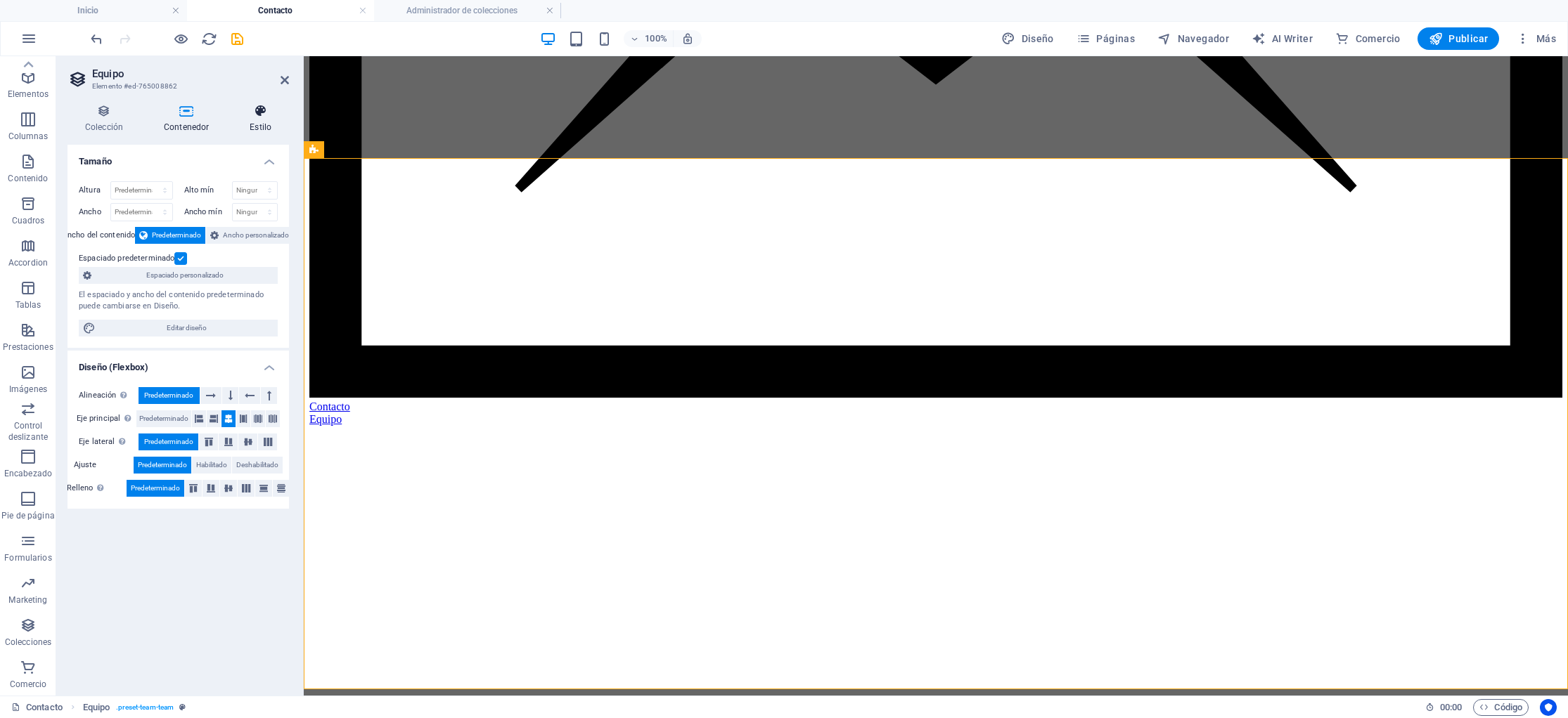
click at [264, 121] on h4 "Estilo" at bounding box center [261, 119] width 57 height 29
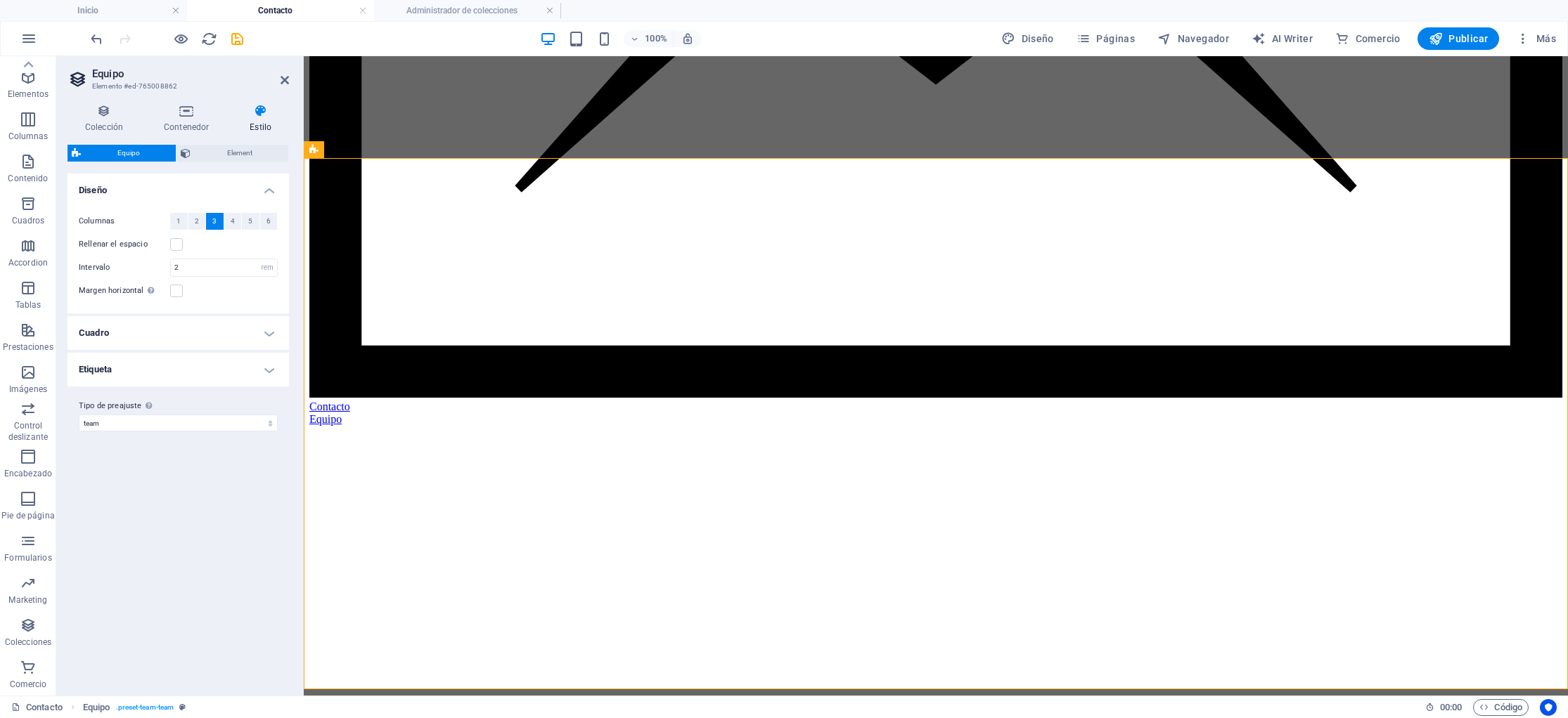
click at [155, 334] on h4 "Cuadro" at bounding box center [178, 333] width 221 height 33
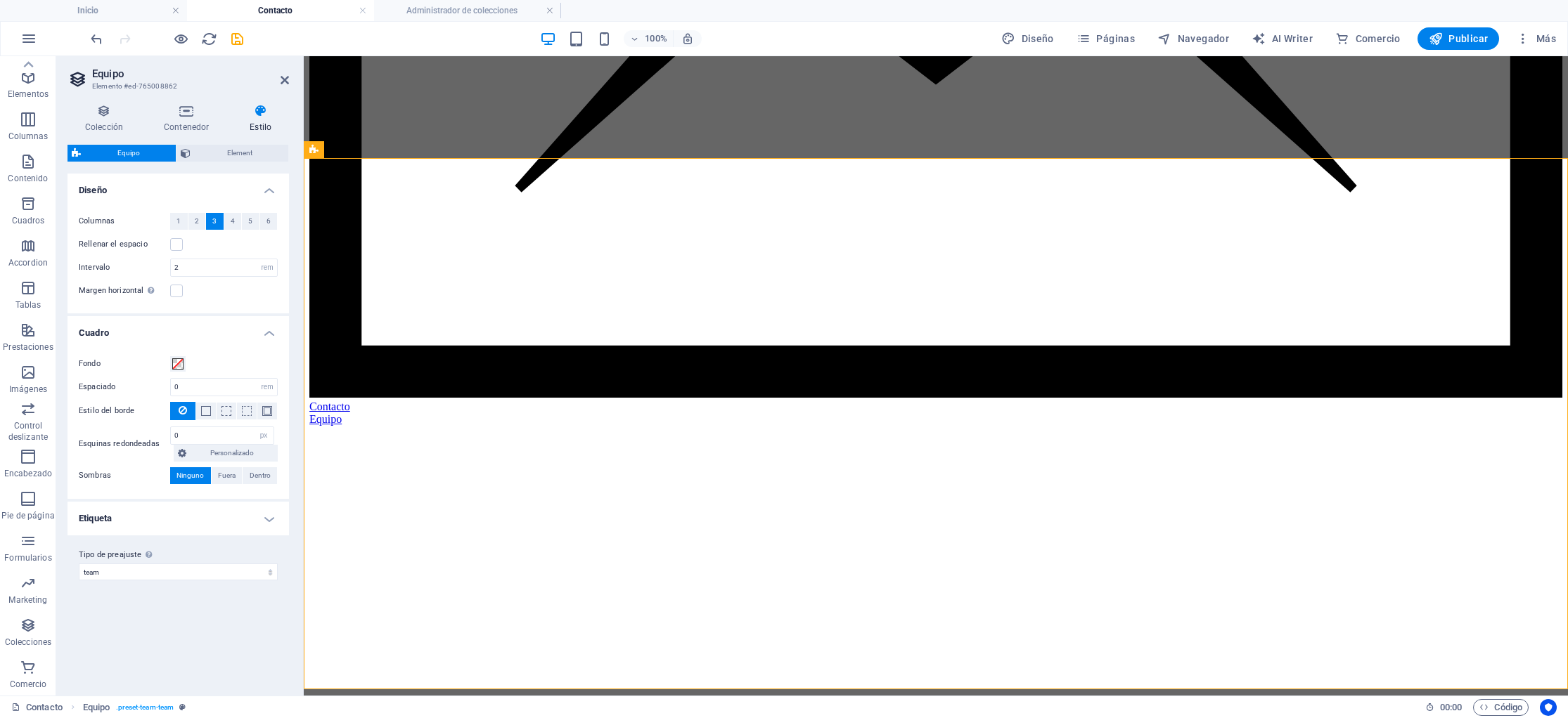
click at [107, 521] on h4 "Etiqueta" at bounding box center [178, 518] width 221 height 33
click at [121, 631] on select "team Añadir tipo de preajuste" at bounding box center [177, 631] width 199 height 17
click at [78, 623] on select "team Añadir tipo de preajuste" at bounding box center [177, 631] width 199 height 17
select select "preset-team-team"
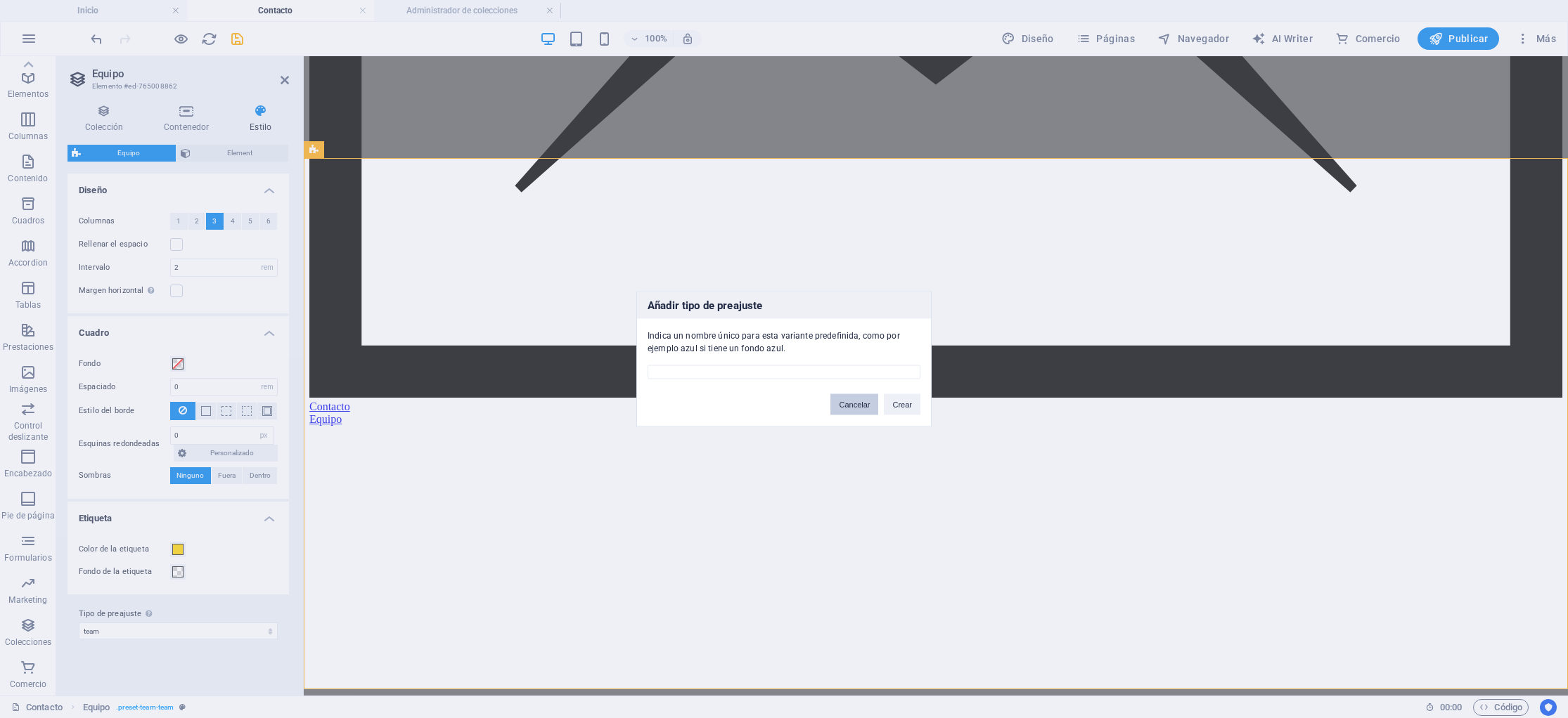
click at [856, 405] on button "Cancelar" at bounding box center [855, 406] width 48 height 22
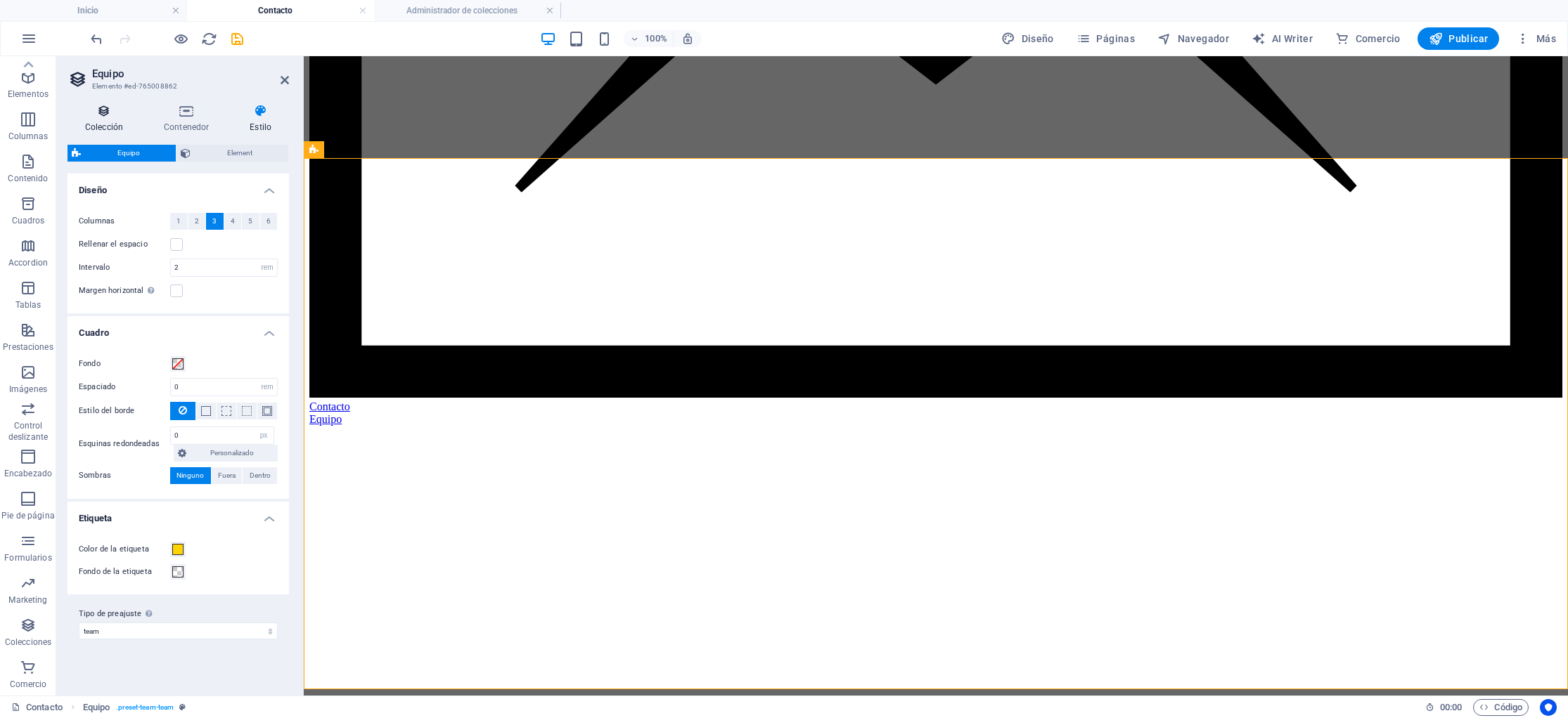
click at [100, 116] on icon at bounding box center [104, 111] width 74 height 14
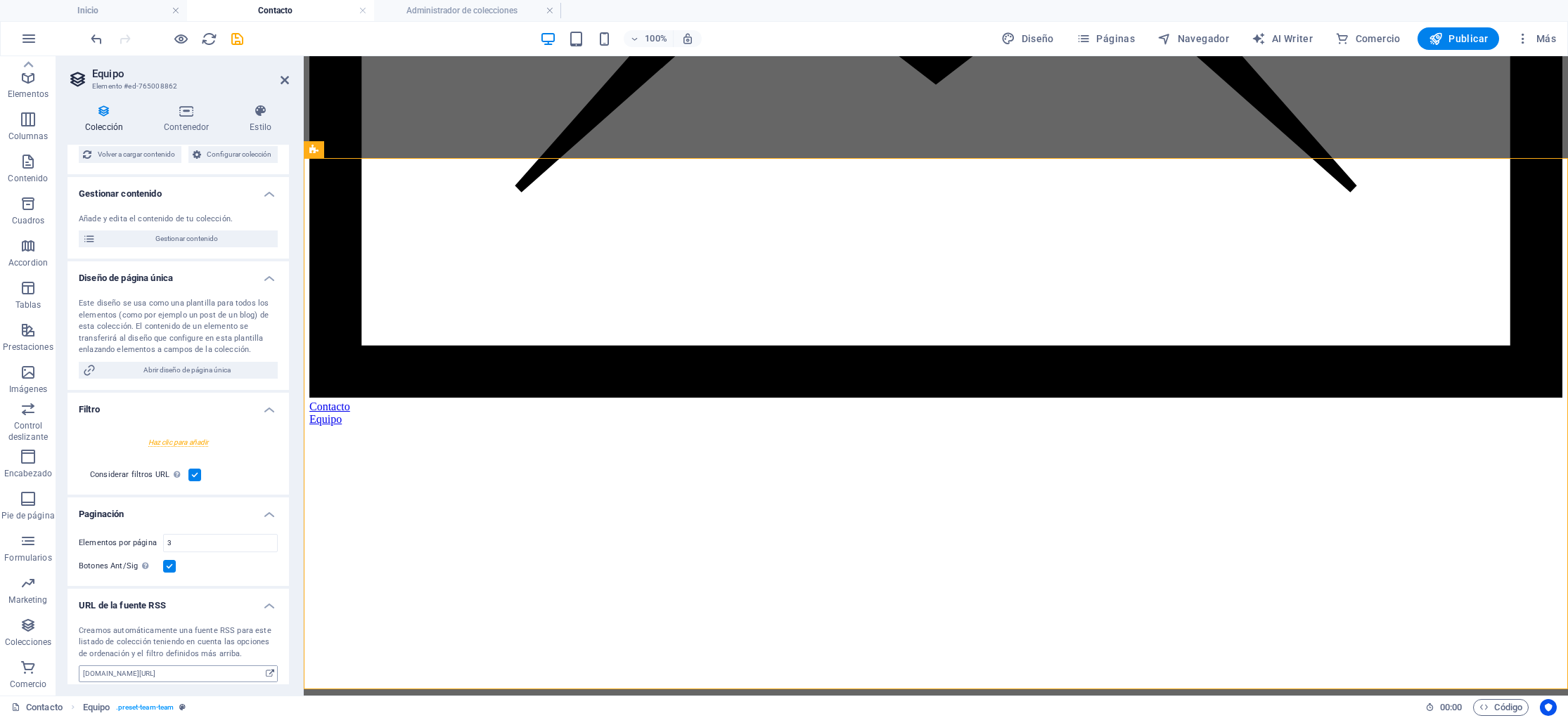
scroll to position [112, 0]
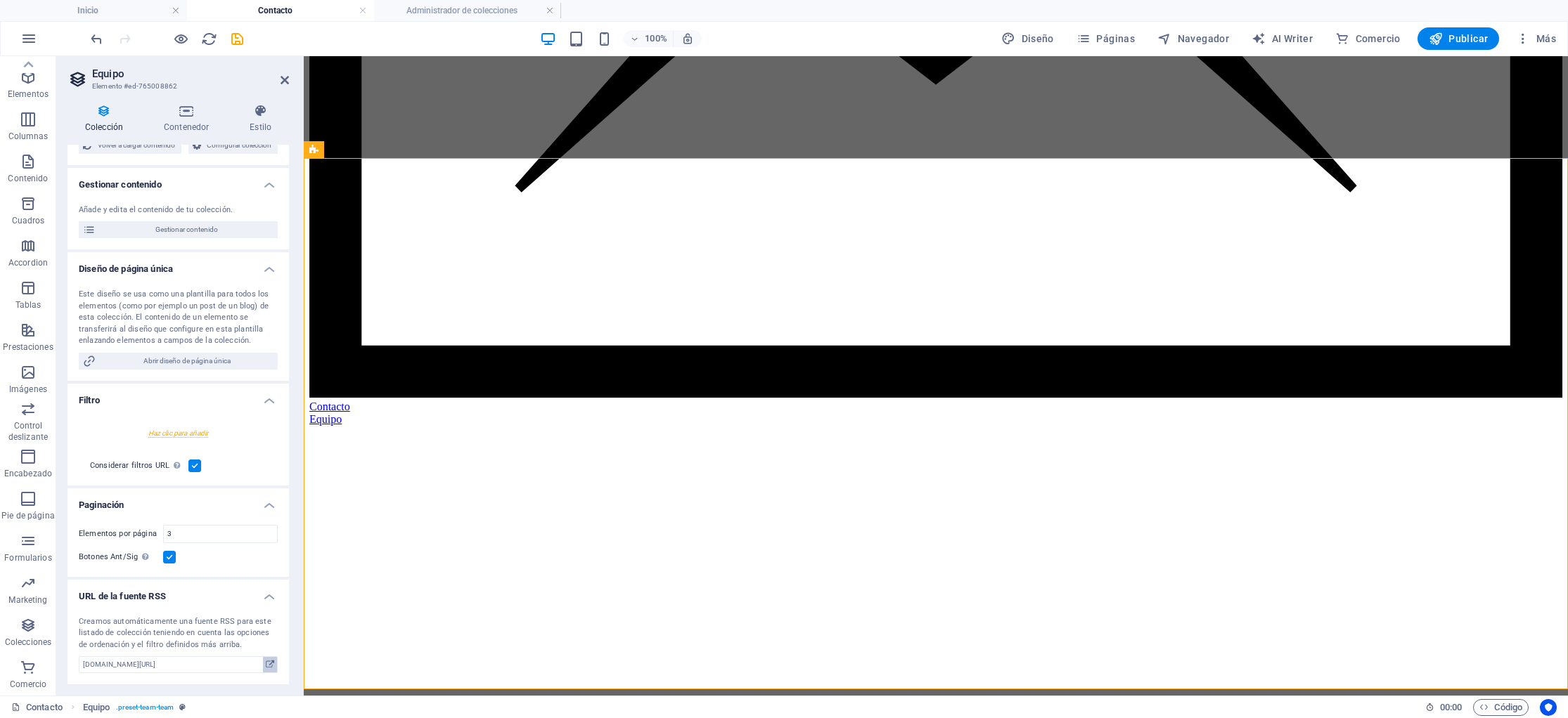
click at [266, 666] on icon at bounding box center [270, 665] width 9 height 16
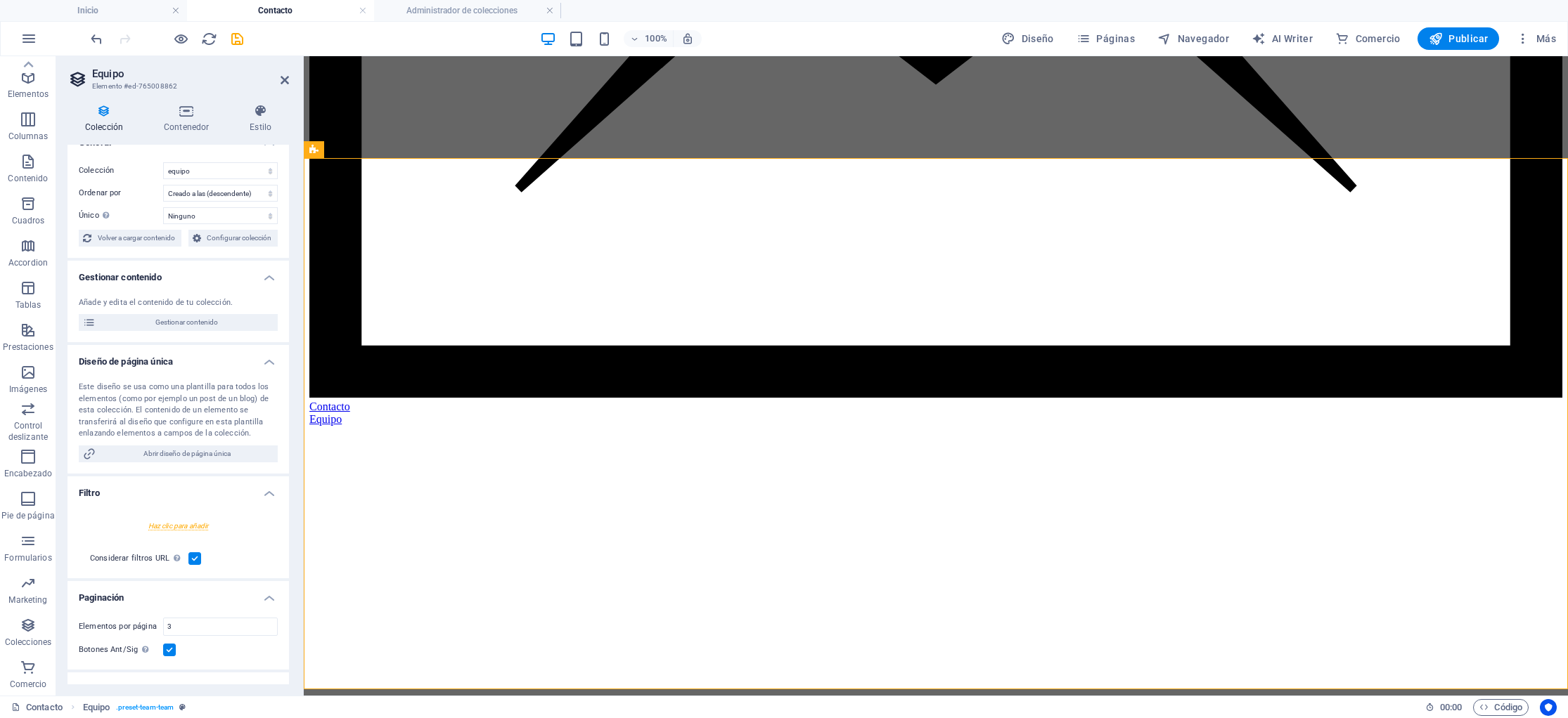
scroll to position [0, 0]
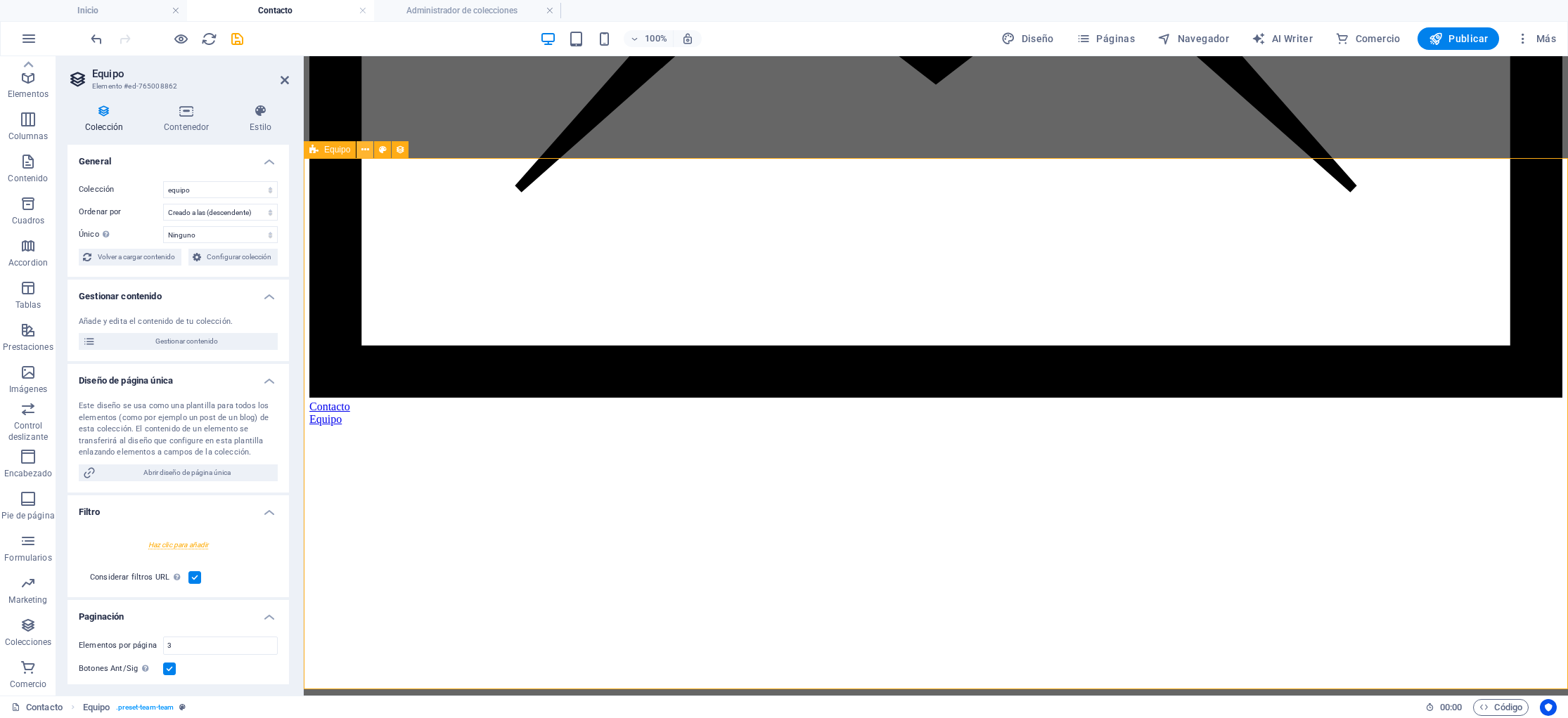
click at [368, 151] on icon at bounding box center [366, 150] width 8 height 15
click at [337, 151] on span "Equipo" at bounding box center [337, 150] width 26 height 9
click at [372, 151] on button at bounding box center [365, 149] width 17 height 17
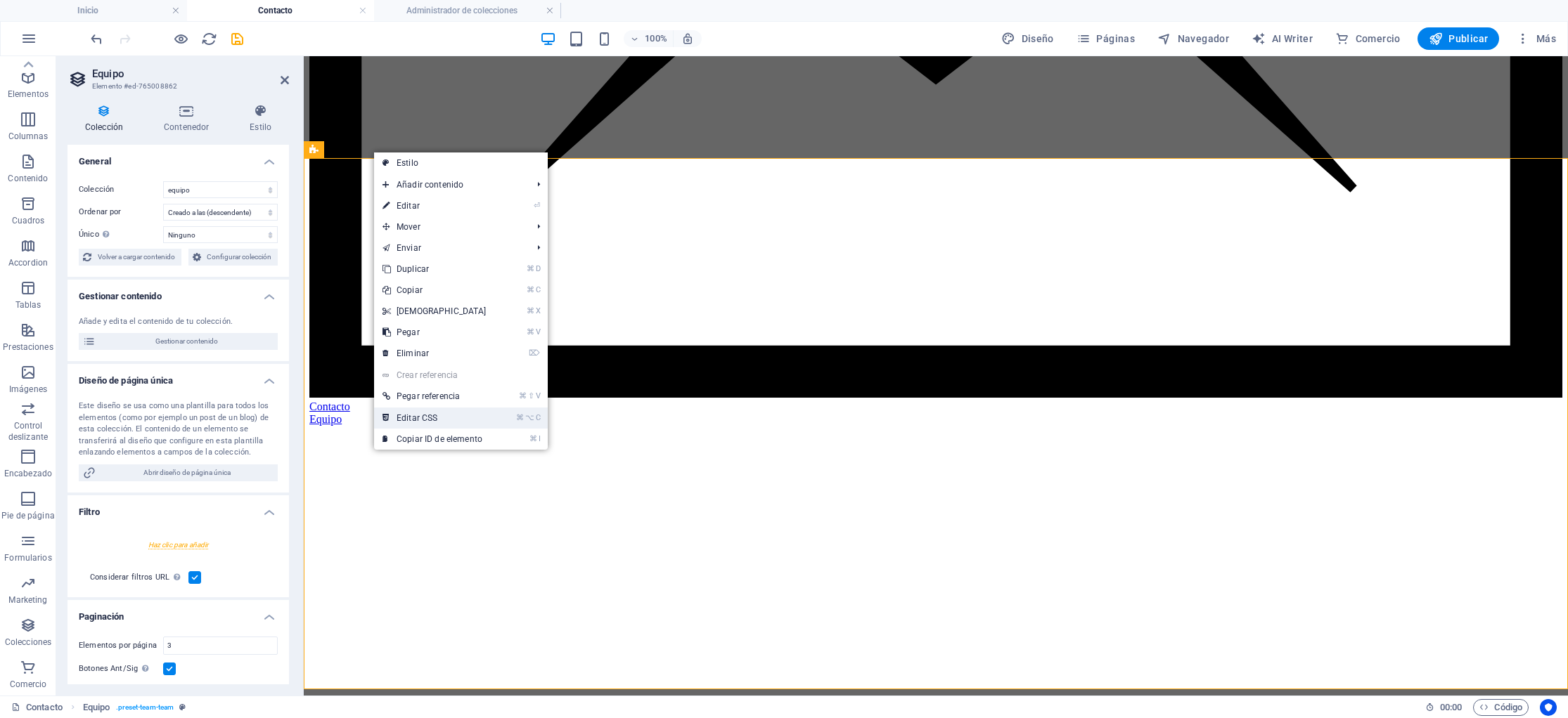
click at [416, 417] on link "⌘ ⌥ C Editar CSS" at bounding box center [434, 418] width 121 height 22
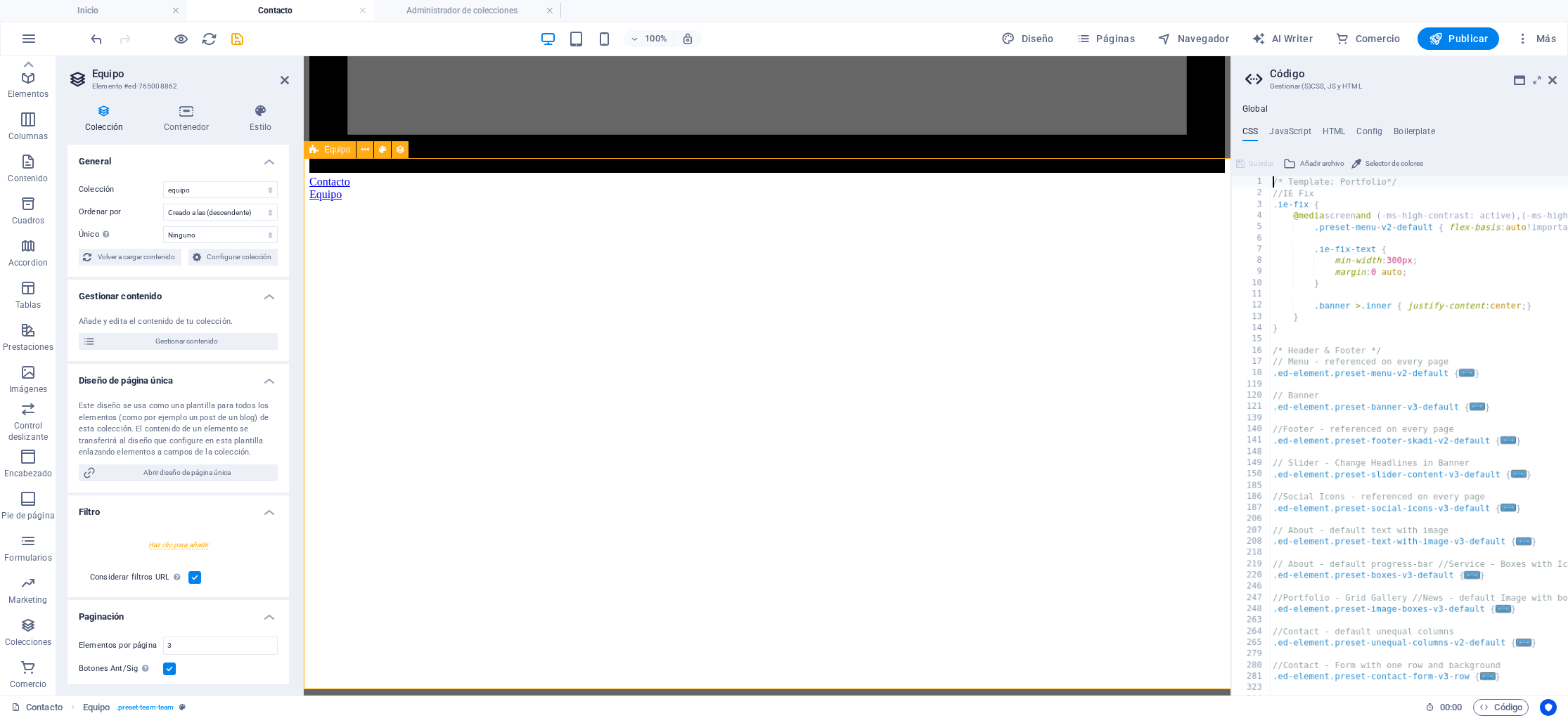
type textarea "@include team;"
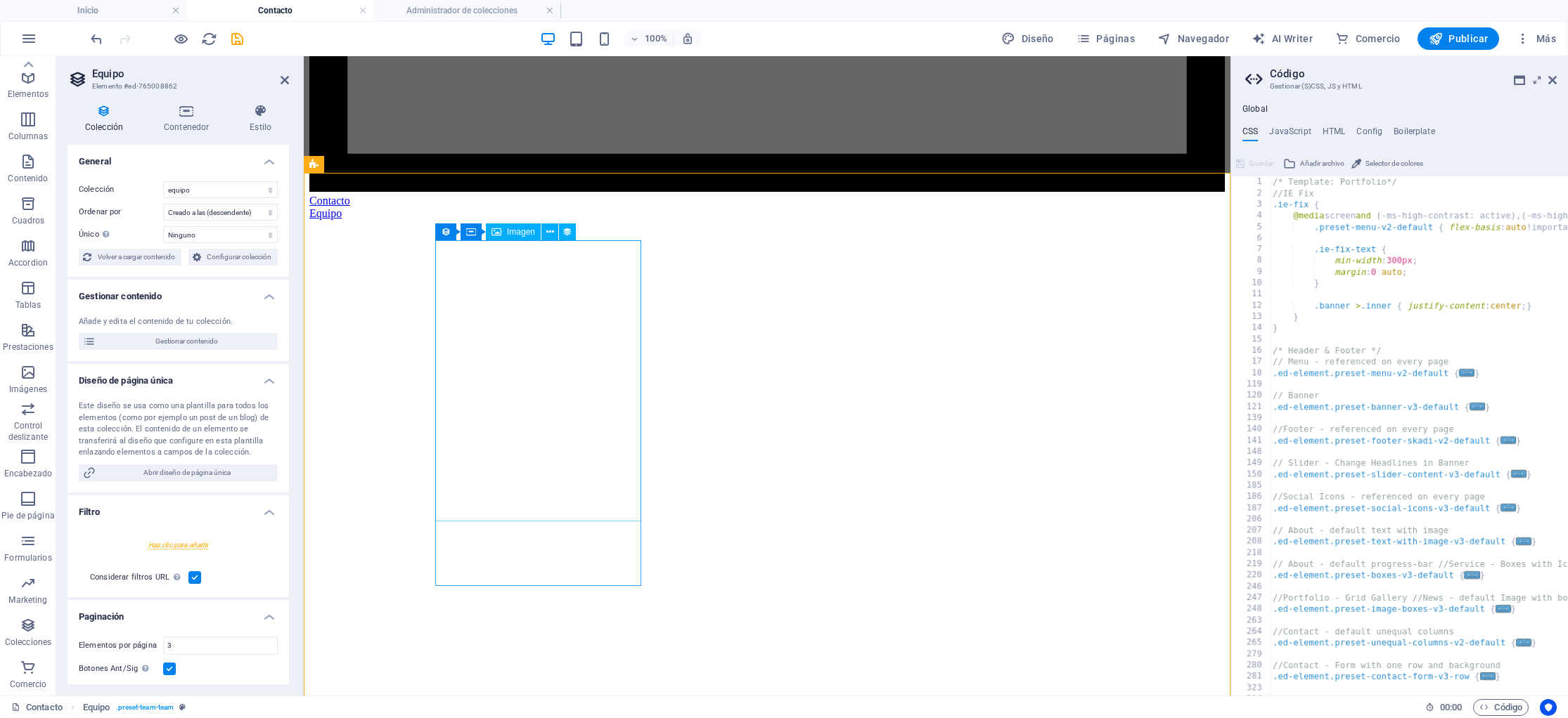
scroll to position [1318, 0]
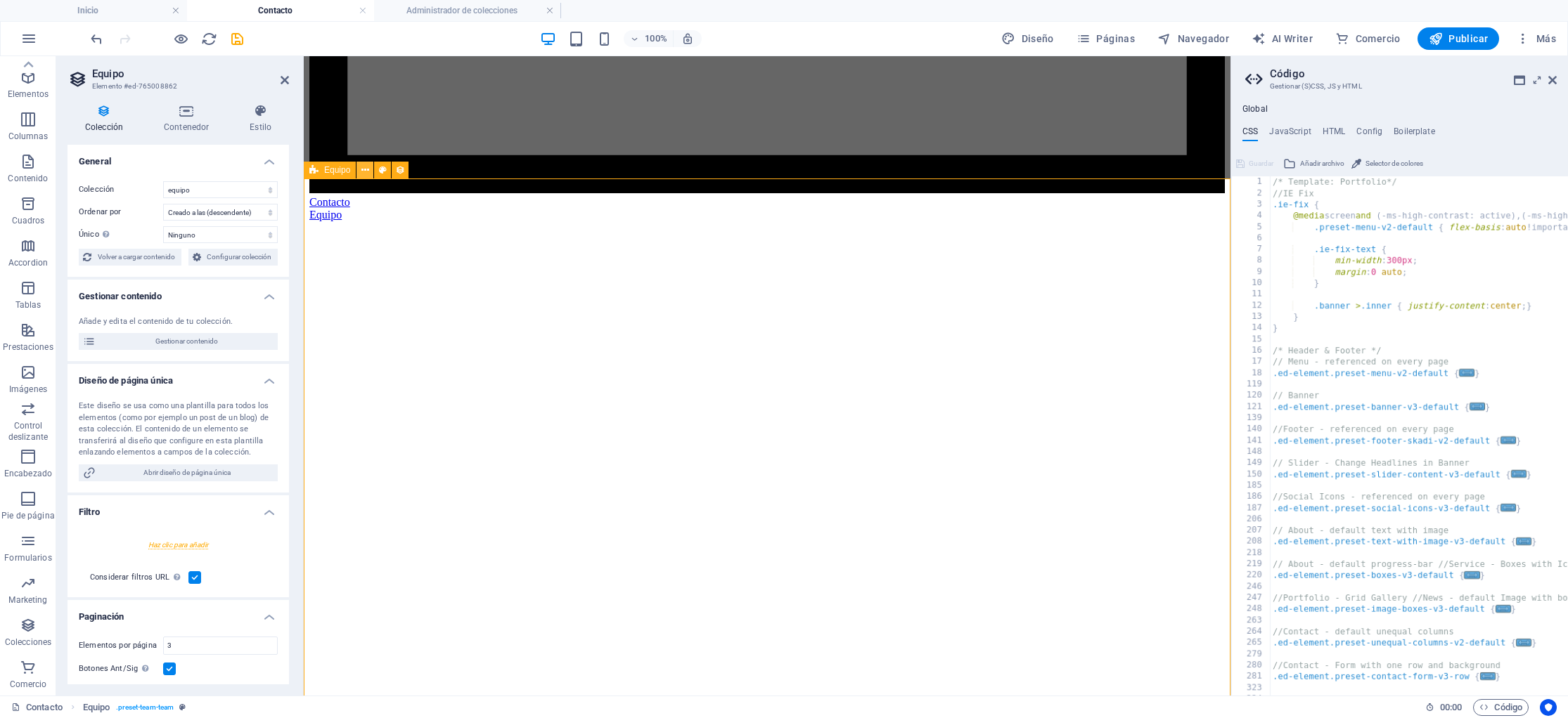
click at [364, 171] on icon at bounding box center [366, 169] width 8 height 15
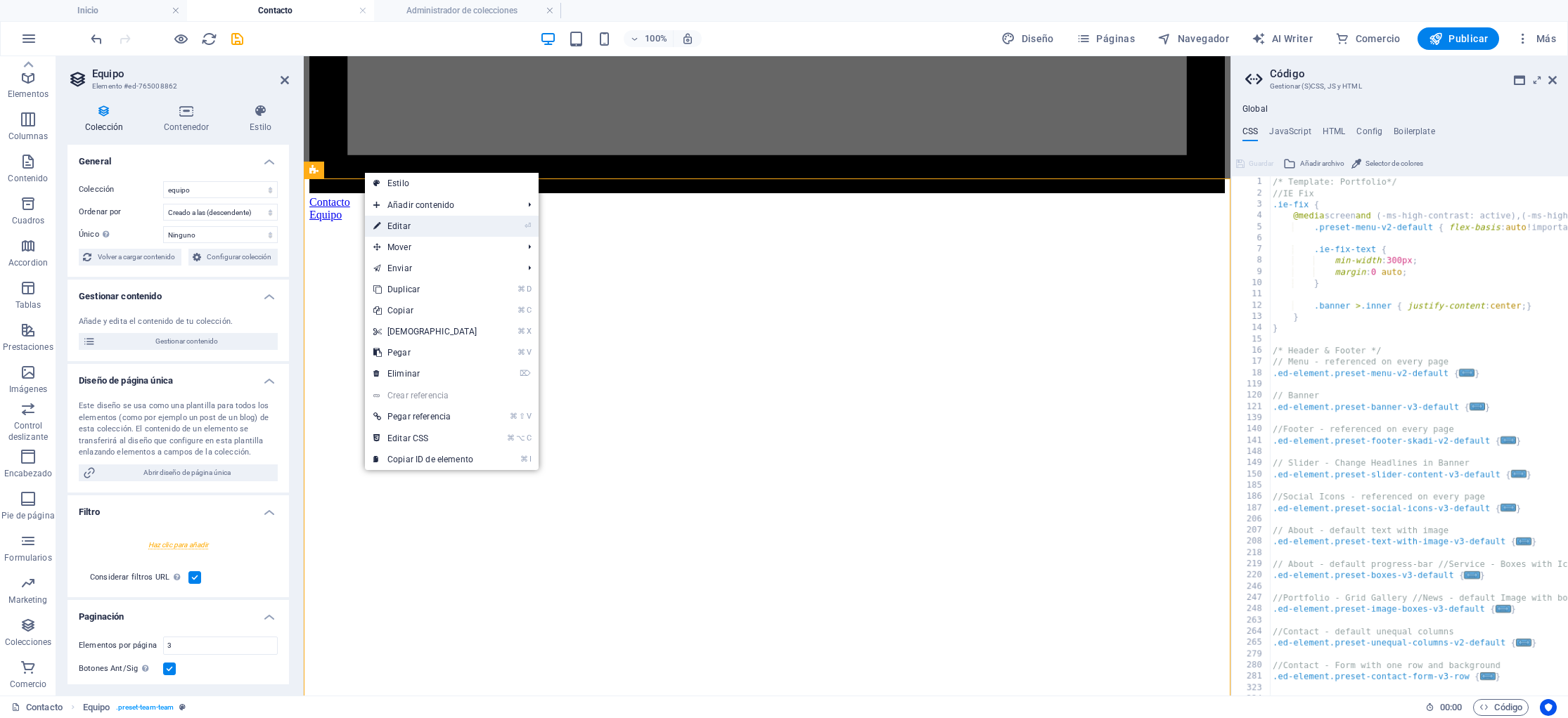
click at [405, 225] on link "⏎ Editar" at bounding box center [424, 226] width 121 height 22
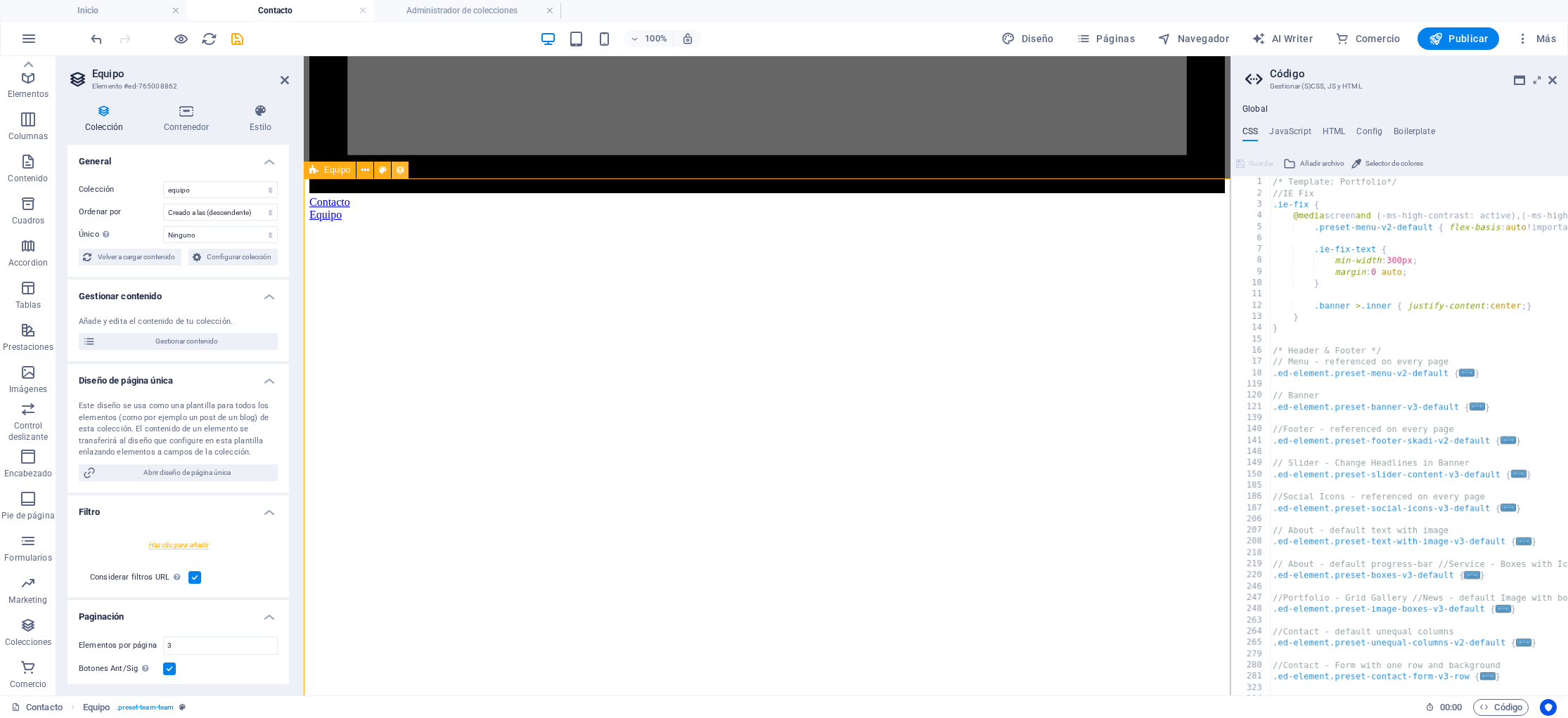
click at [398, 170] on icon at bounding box center [400, 169] width 10 height 15
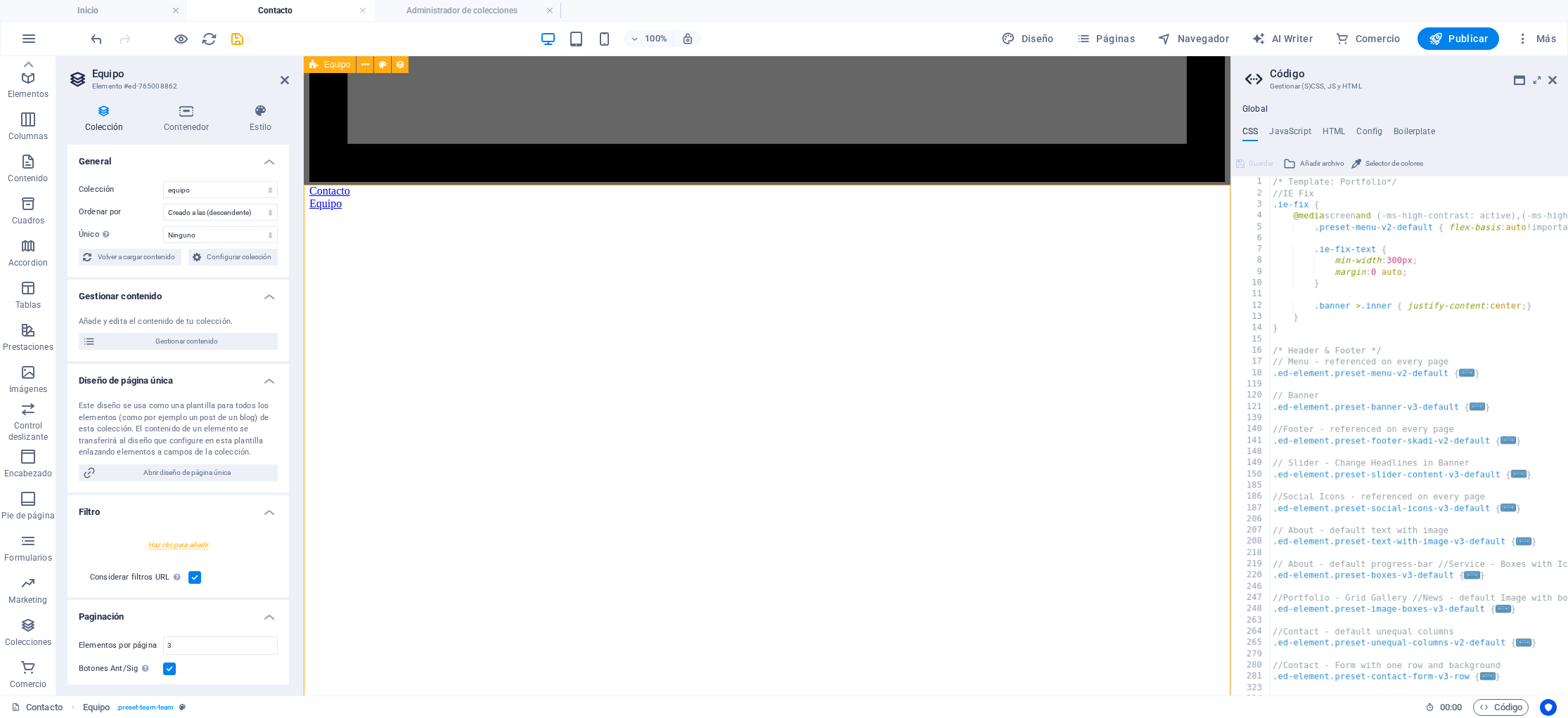
scroll to position [1170, 0]
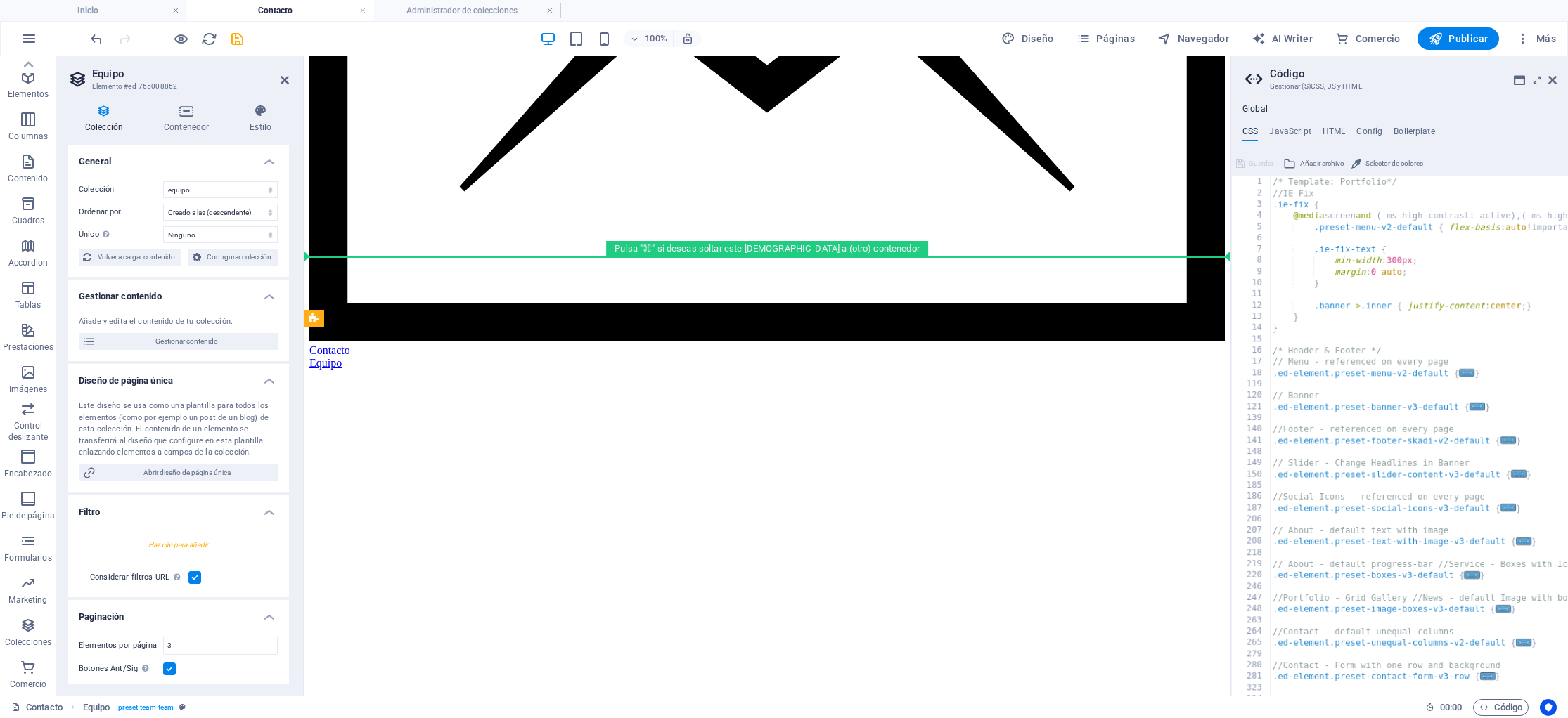
drag, startPoint x: 635, startPoint y: 373, endPoint x: 384, endPoint y: 265, distance: 273.2
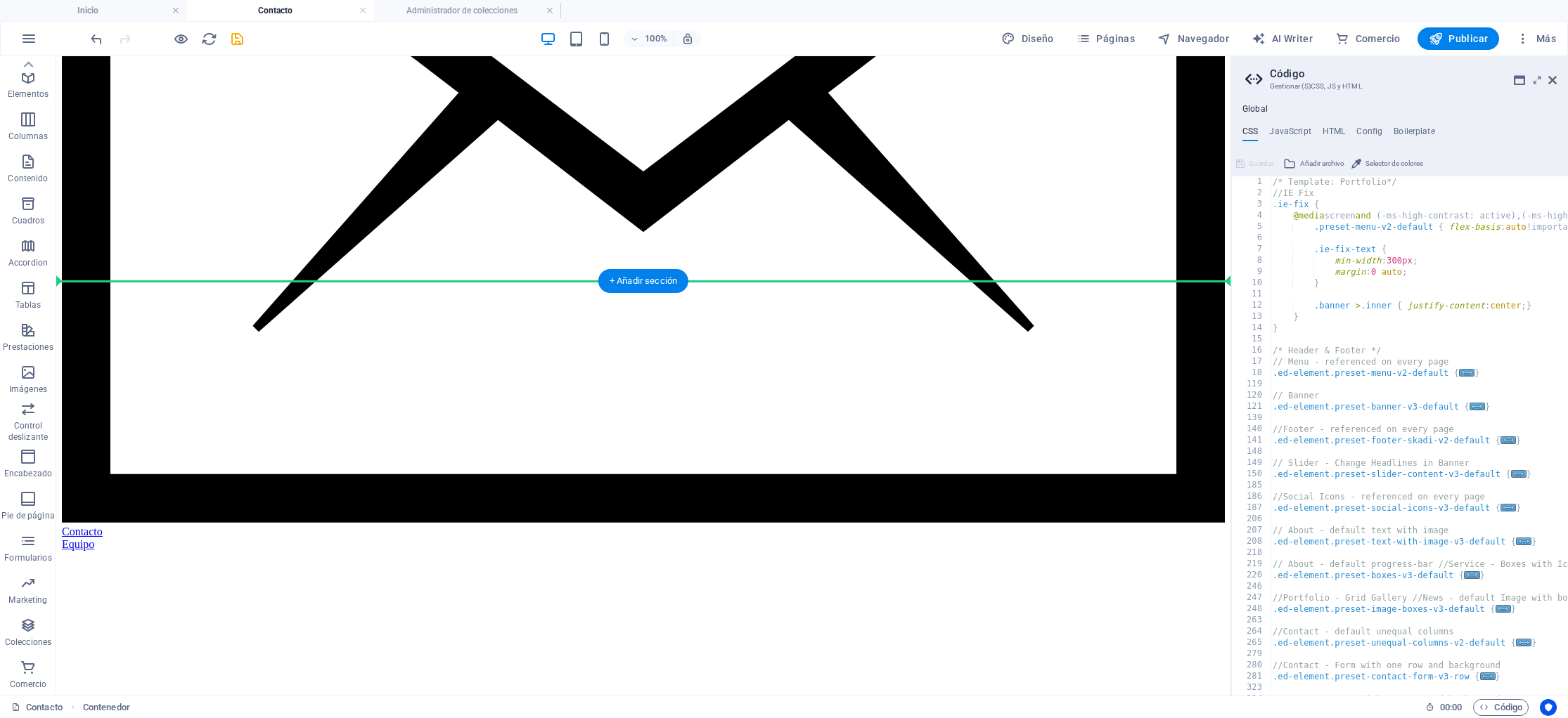
scroll to position [1108, 0]
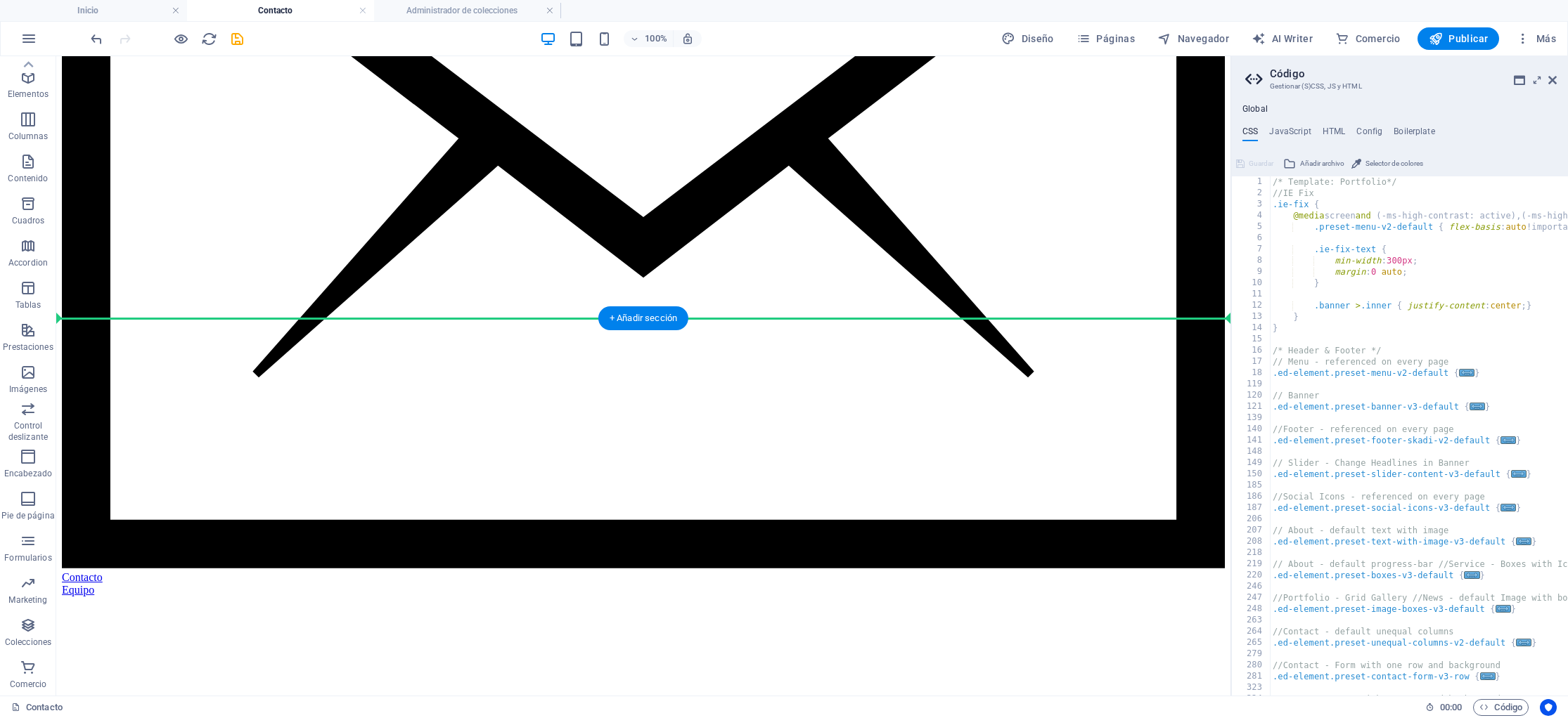
drag, startPoint x: 399, startPoint y: 672, endPoint x: 234, endPoint y: 322, distance: 386.9
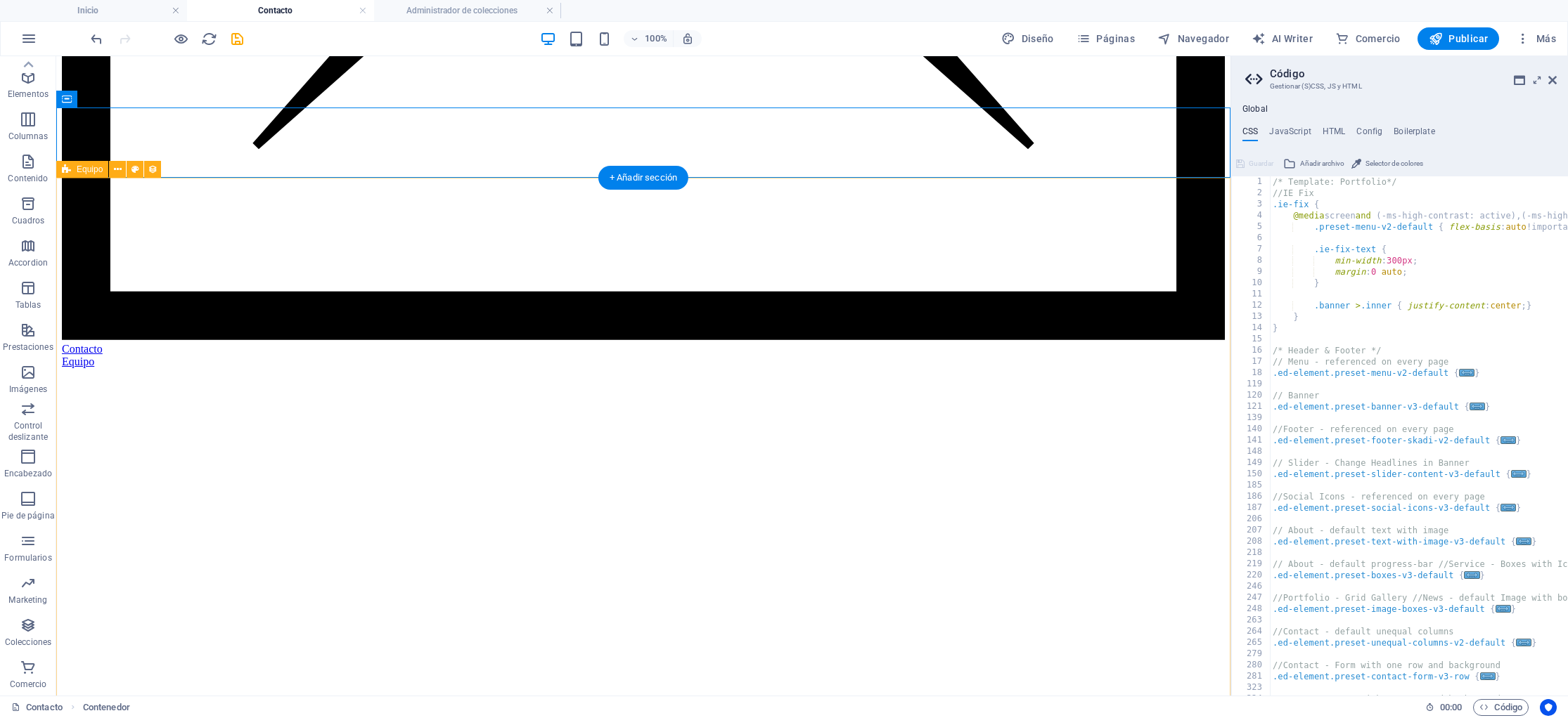
scroll to position [1343, 0]
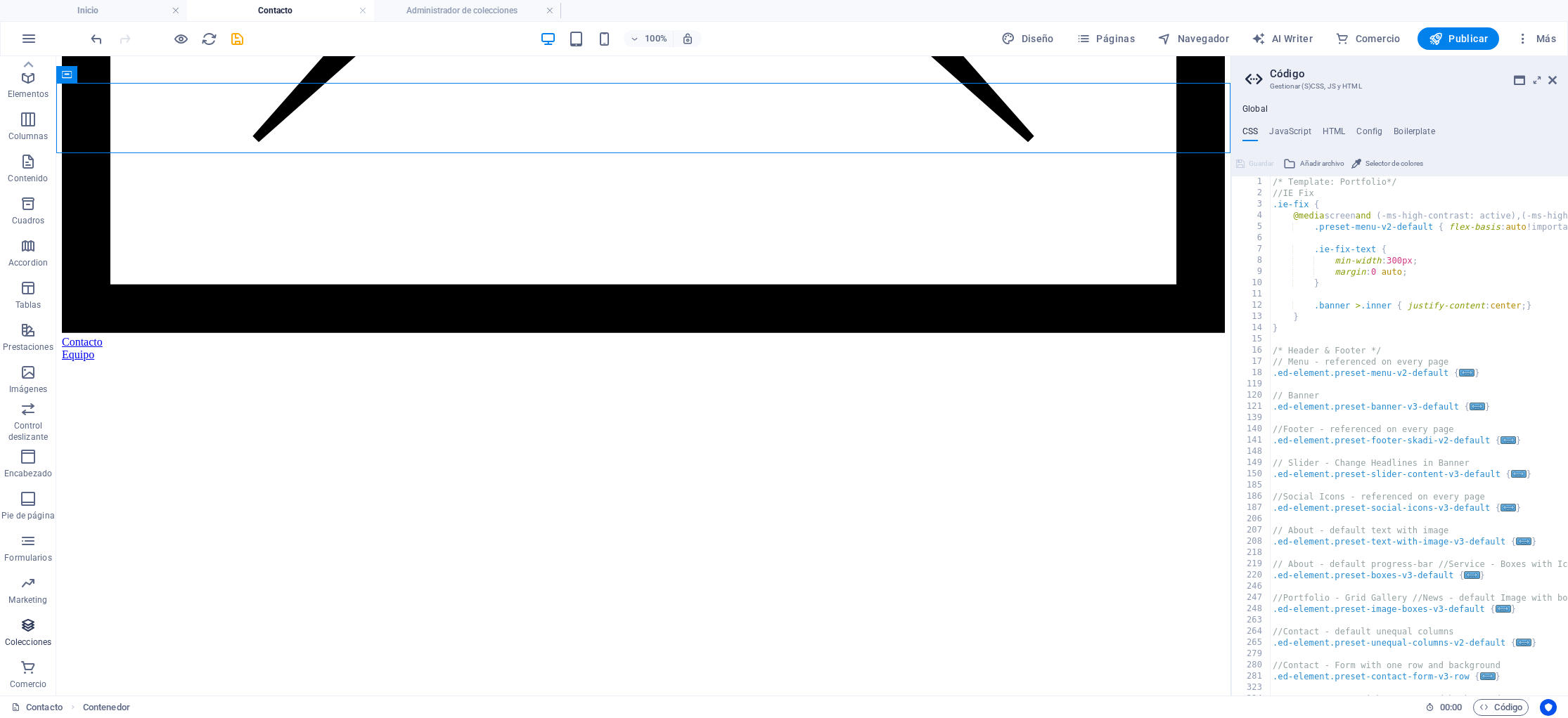
drag, startPoint x: 29, startPoint y: 632, endPoint x: 21, endPoint y: 629, distance: 8.5
click at [28, 632] on icon "button" at bounding box center [27, 625] width 17 height 17
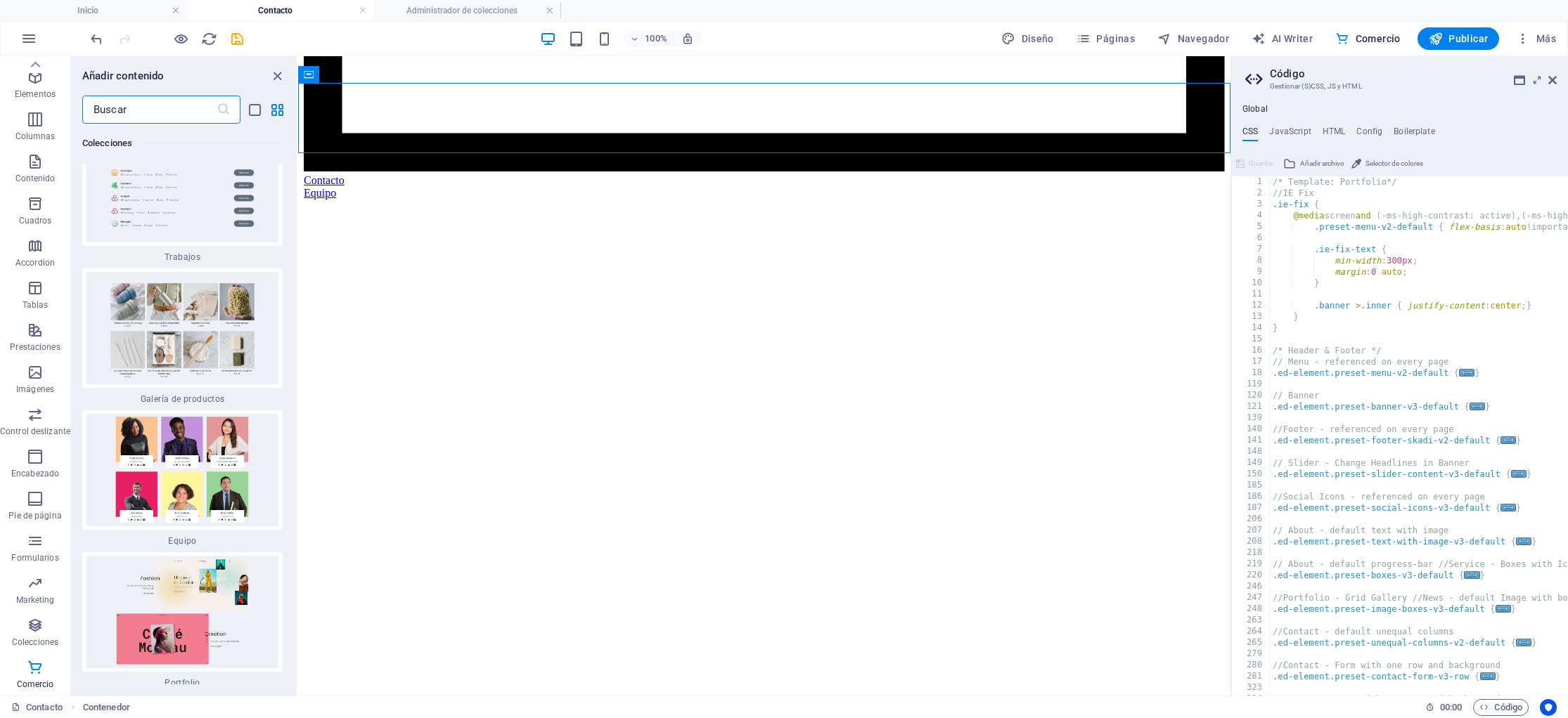
scroll to position [26370, 0]
click at [555, 211] on icon at bounding box center [553, 213] width 8 height 15
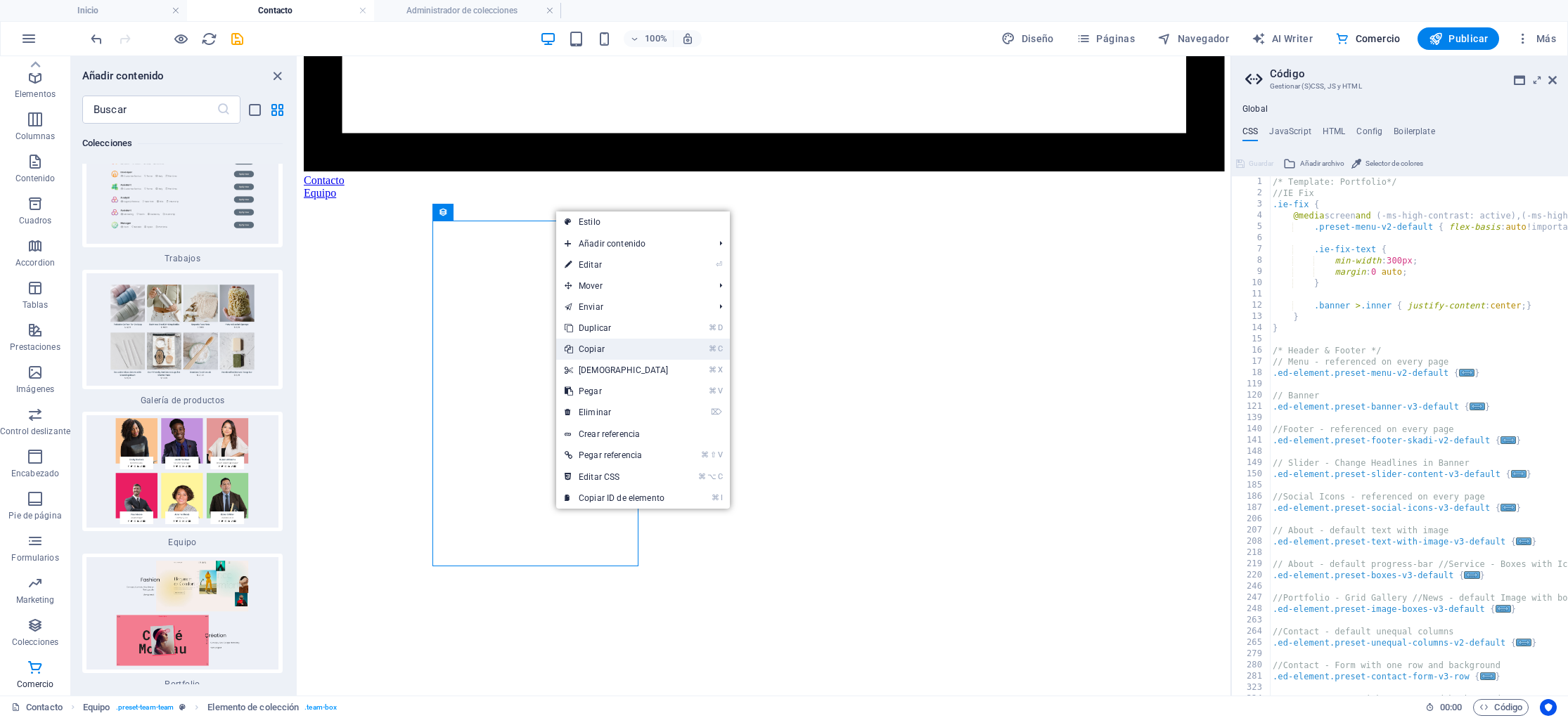
click at [589, 350] on link "⌘ C Copiar" at bounding box center [616, 350] width 121 height 22
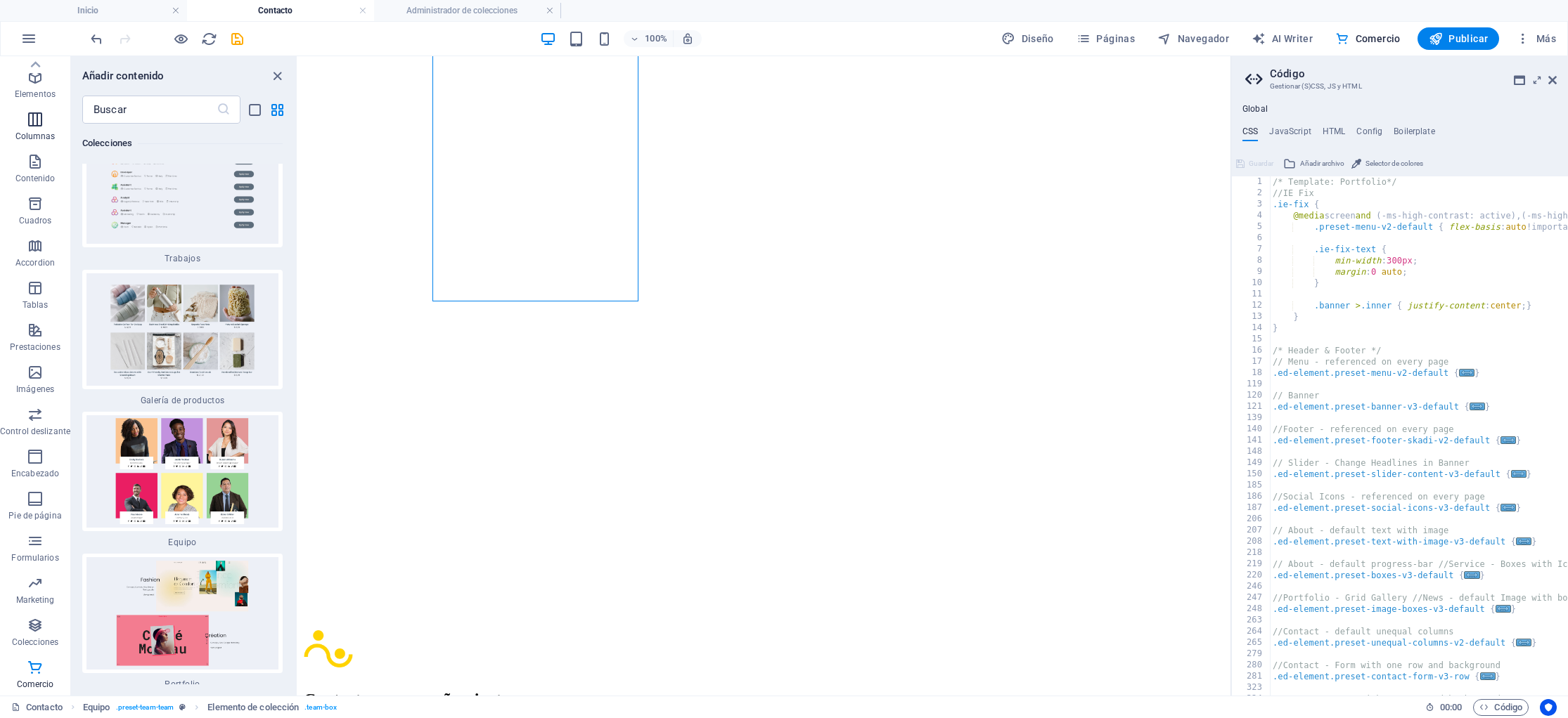
scroll to position [0, 0]
click at [31, 138] on button "Elementos" at bounding box center [35, 119] width 71 height 42
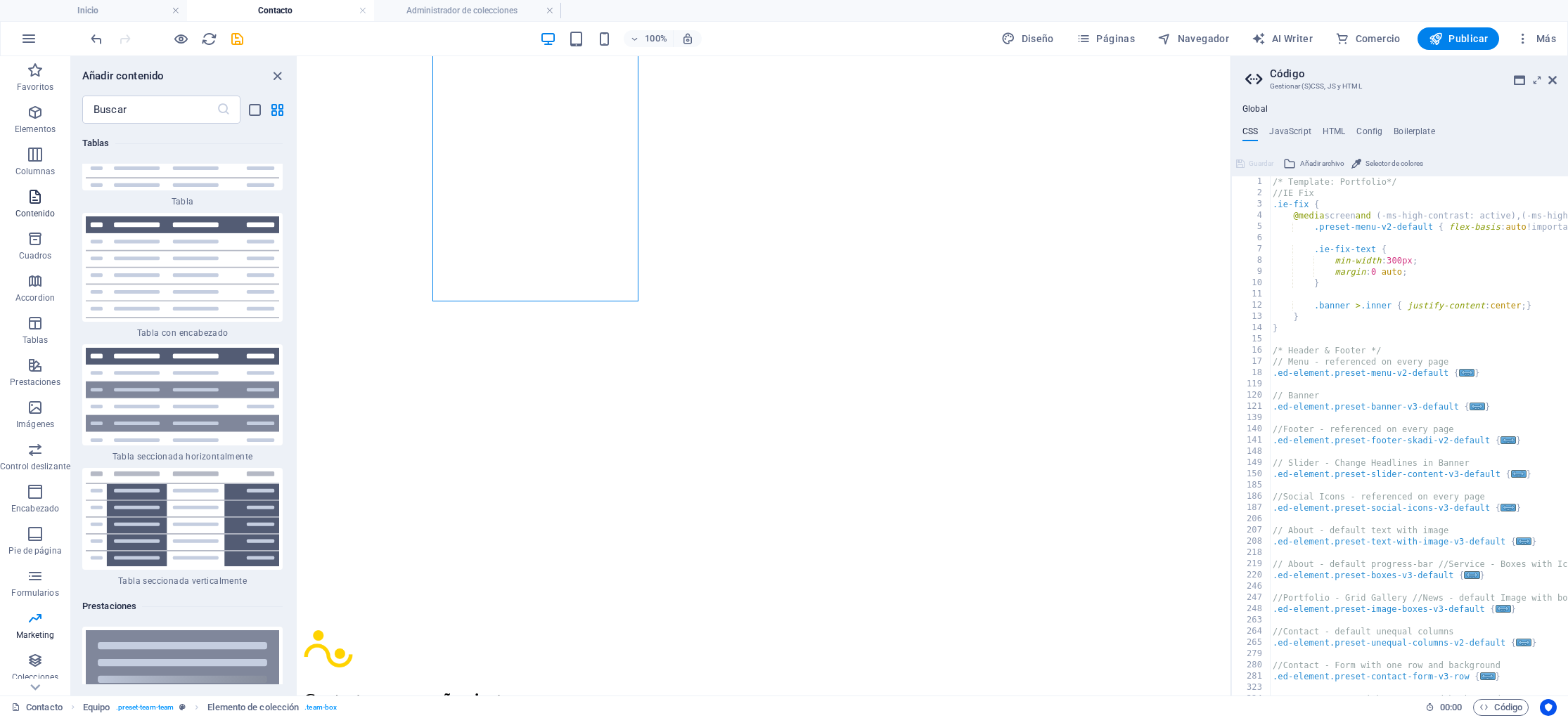
scroll to position [265, 0]
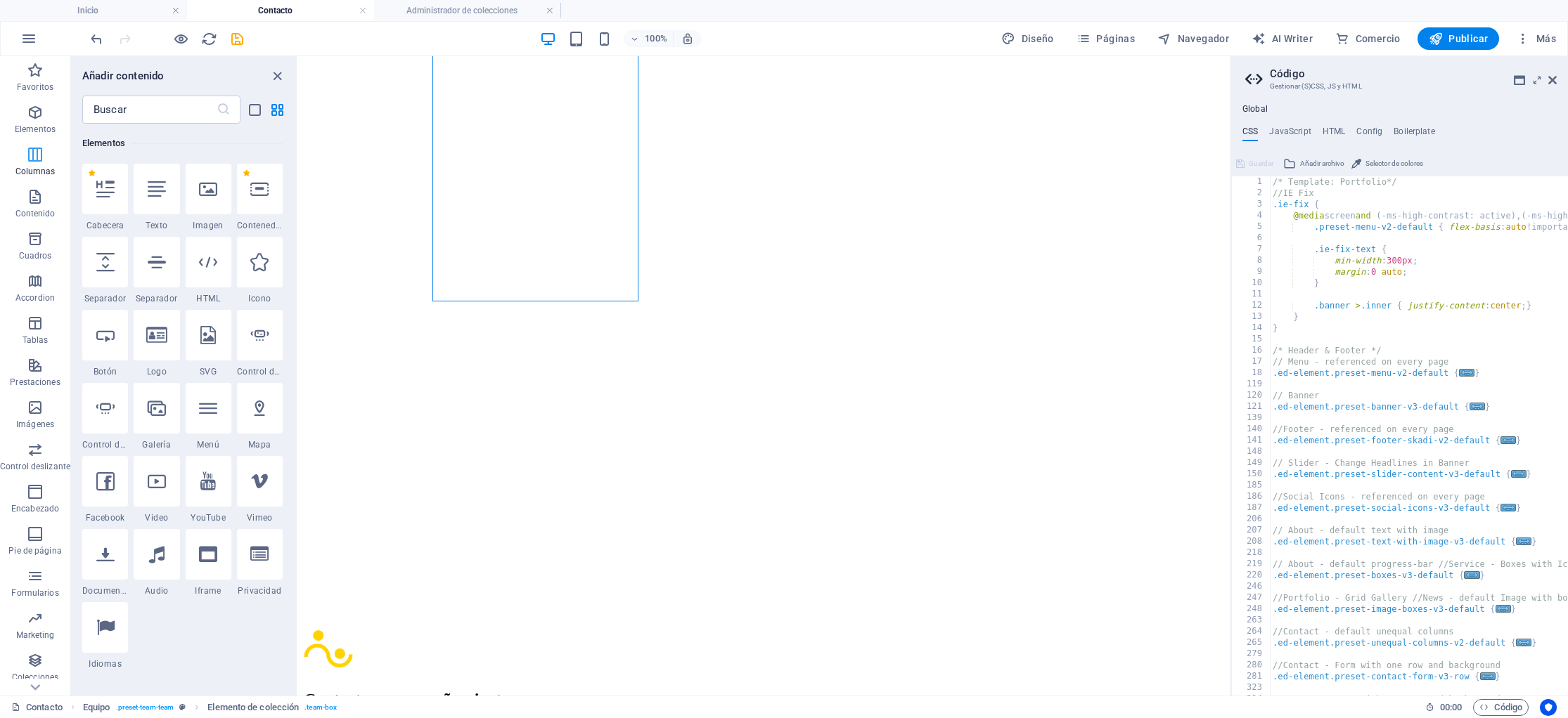
click at [38, 160] on icon "button" at bounding box center [34, 154] width 17 height 17
click at [32, 115] on icon "button" at bounding box center [34, 112] width 17 height 17
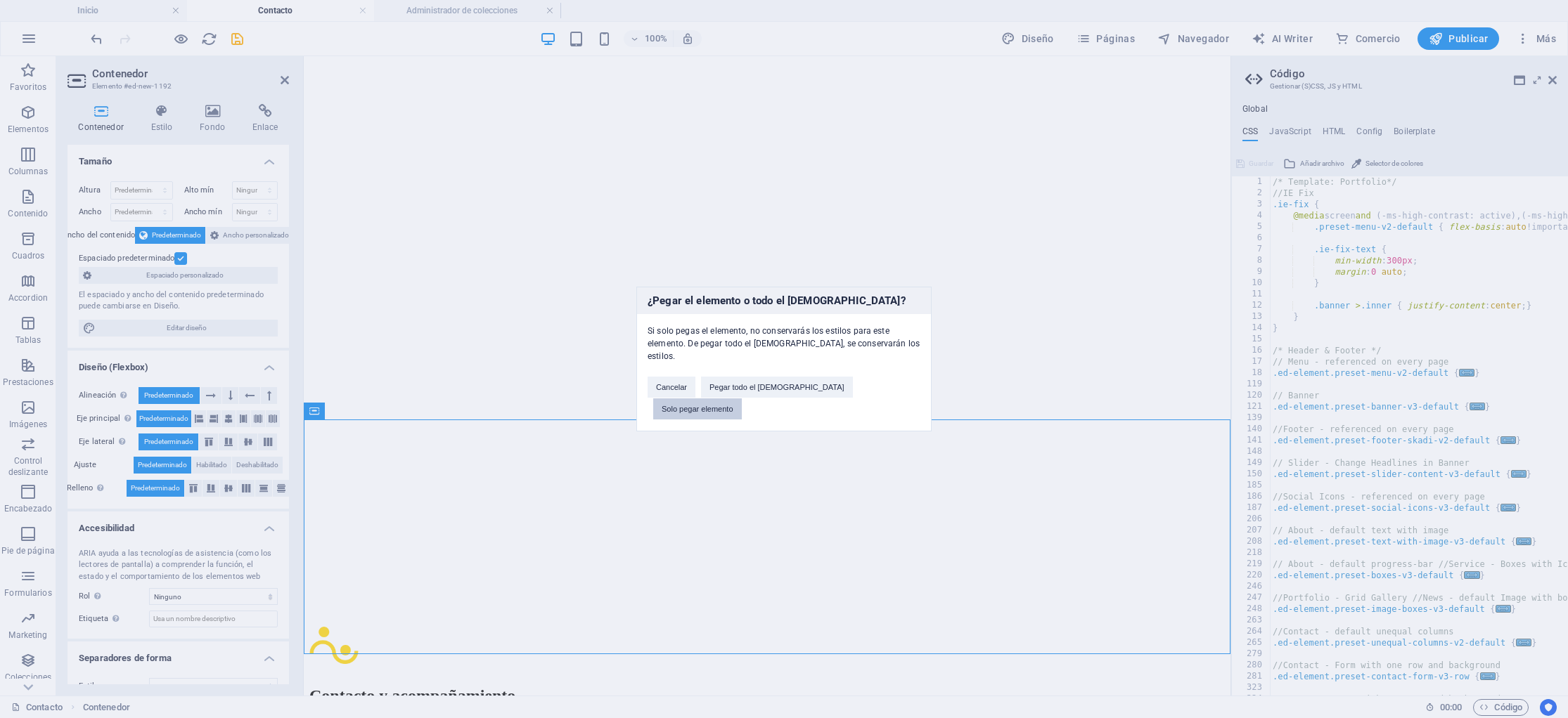
click at [742, 399] on button "Solo pegar elemento" at bounding box center [698, 409] width 88 height 22
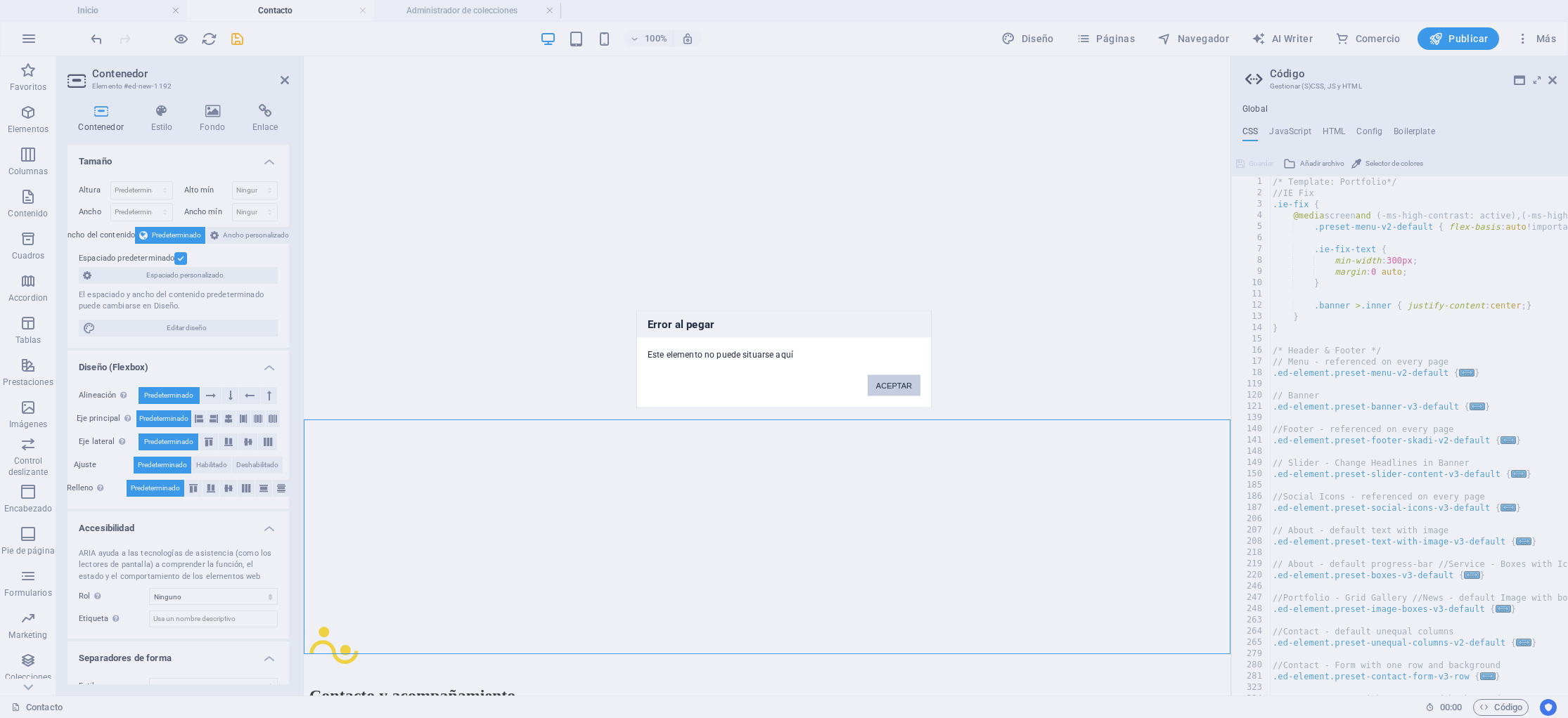
click at [880, 386] on button "ACEPTAR" at bounding box center [895, 386] width 53 height 22
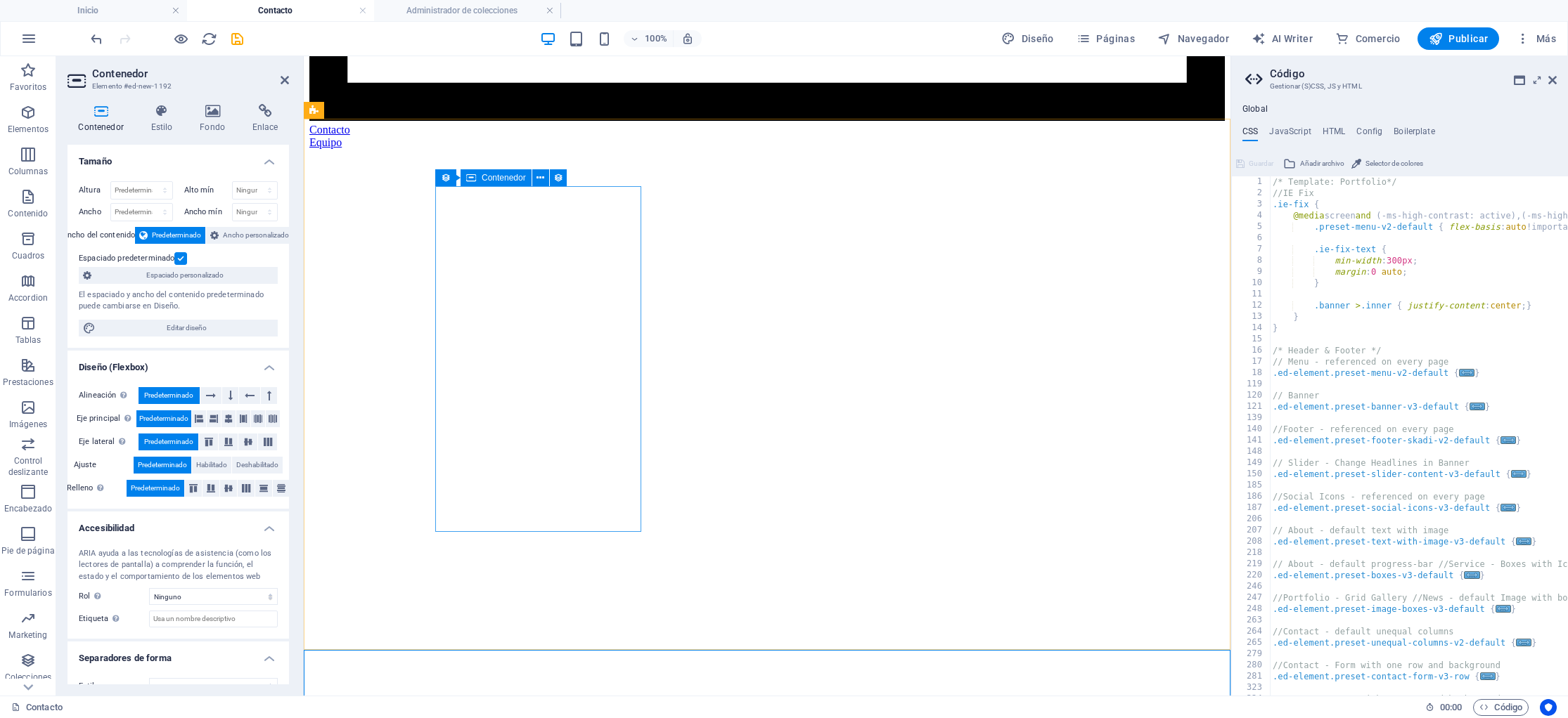
scroll to position [1378, 0]
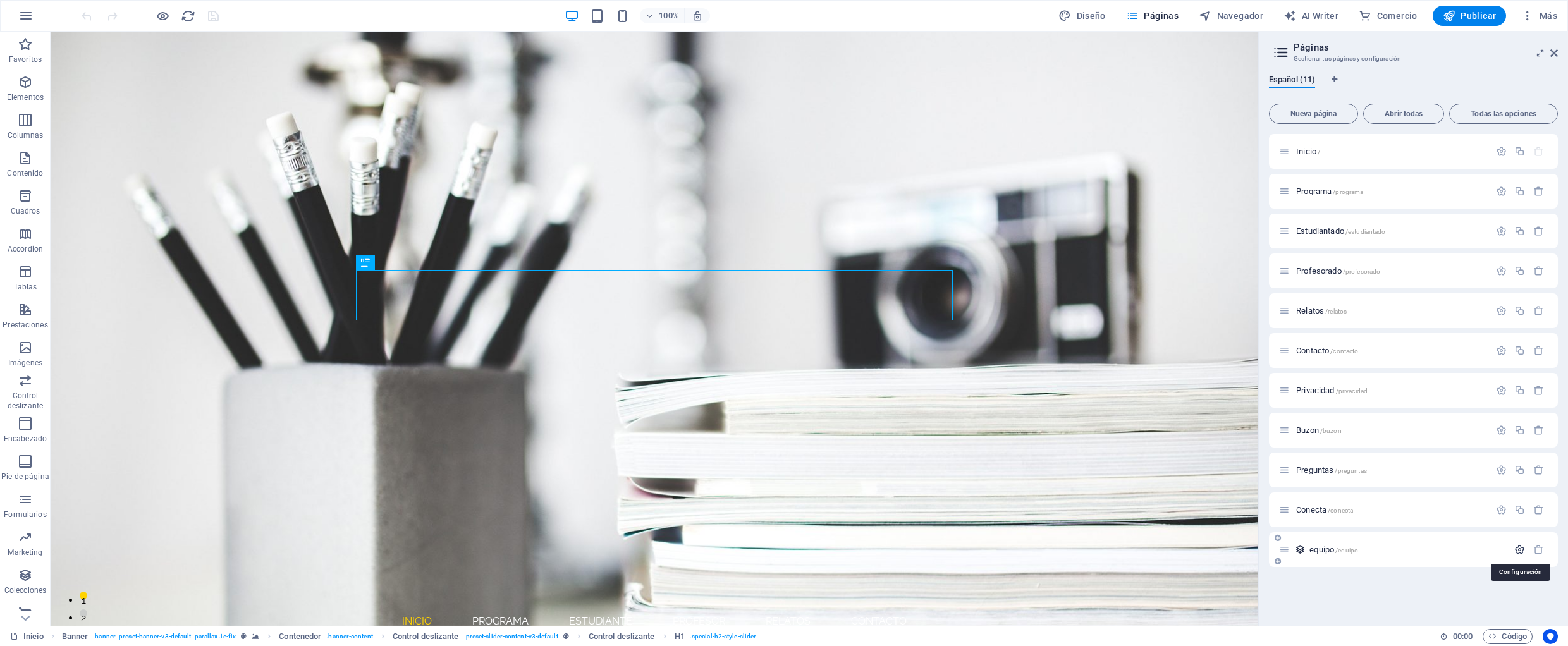
click at [1521, 549] on icon "button" at bounding box center [1520, 550] width 11 height 11
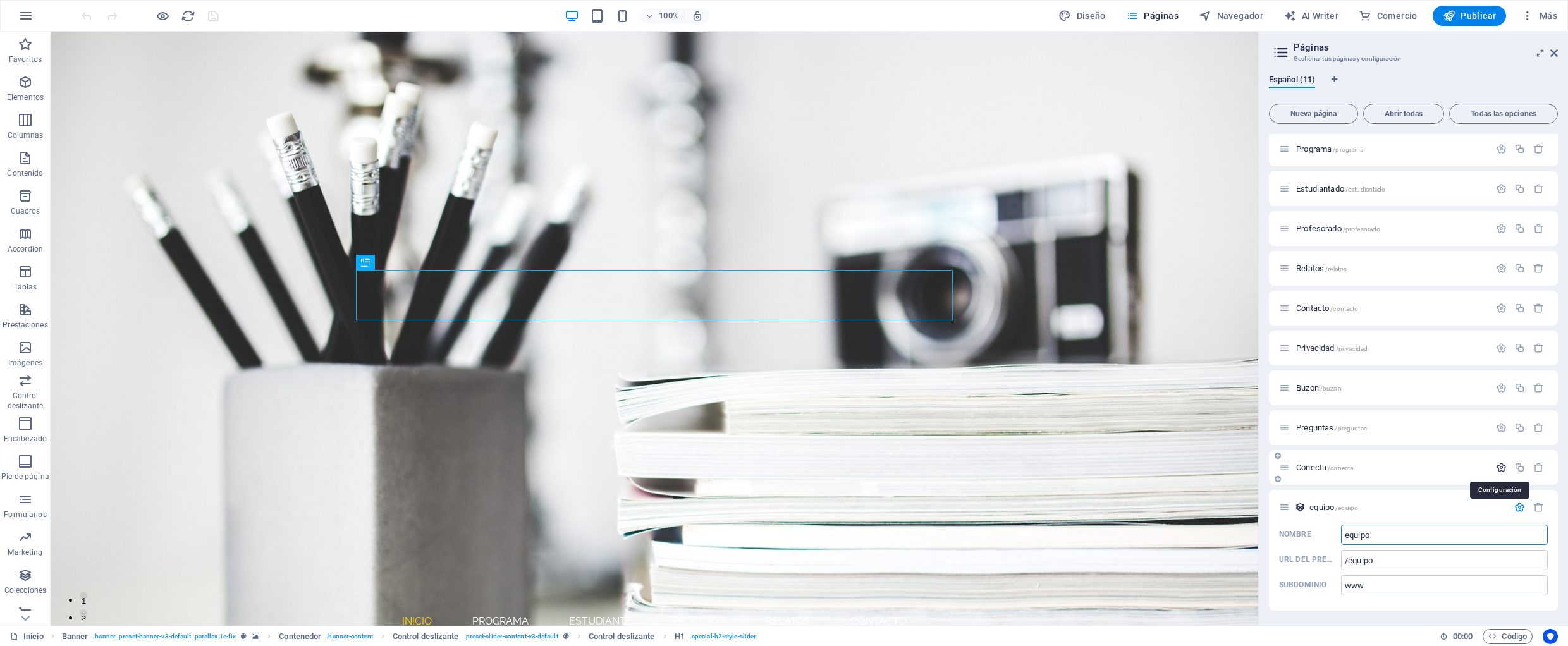
click at [1496, 468] on icon "button" at bounding box center [1501, 468] width 11 height 11
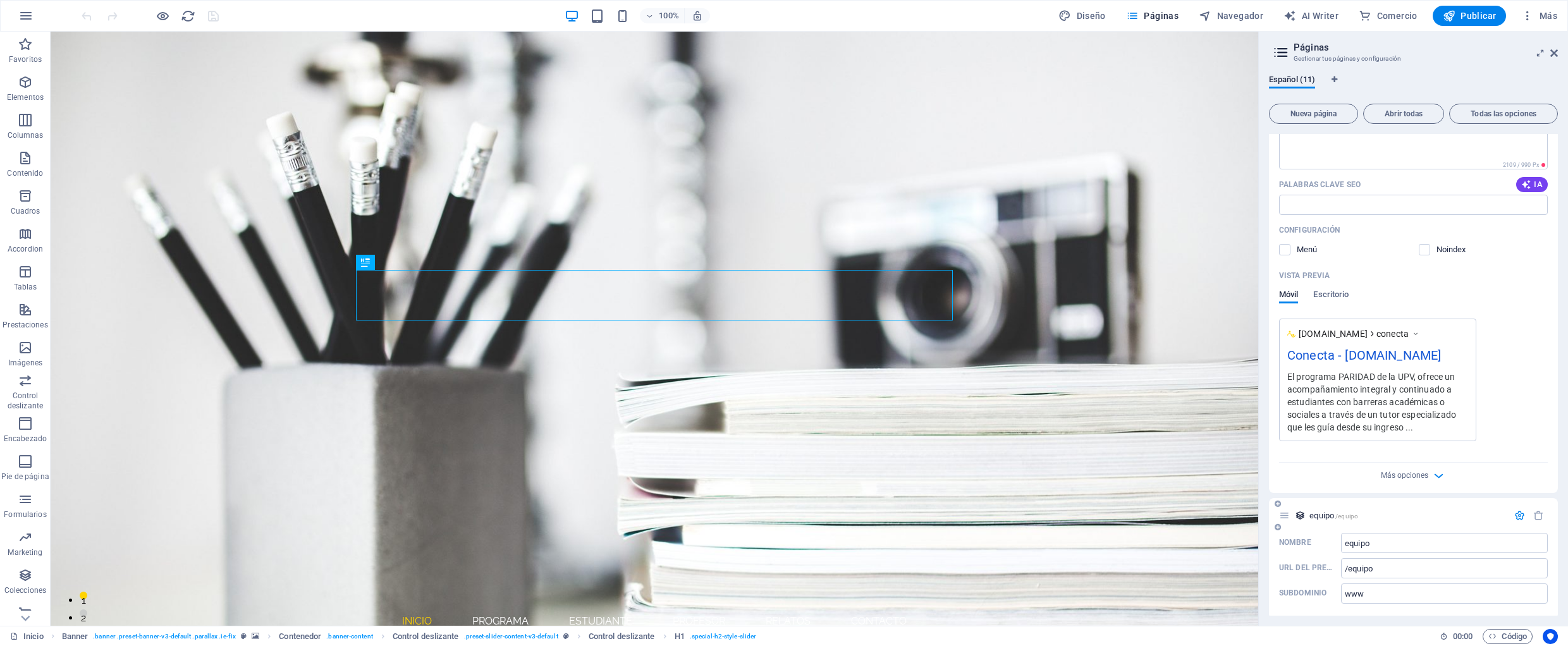
scroll to position [564, 0]
click at [1318, 507] on span "equipo /equipo" at bounding box center [1333, 508] width 48 height 10
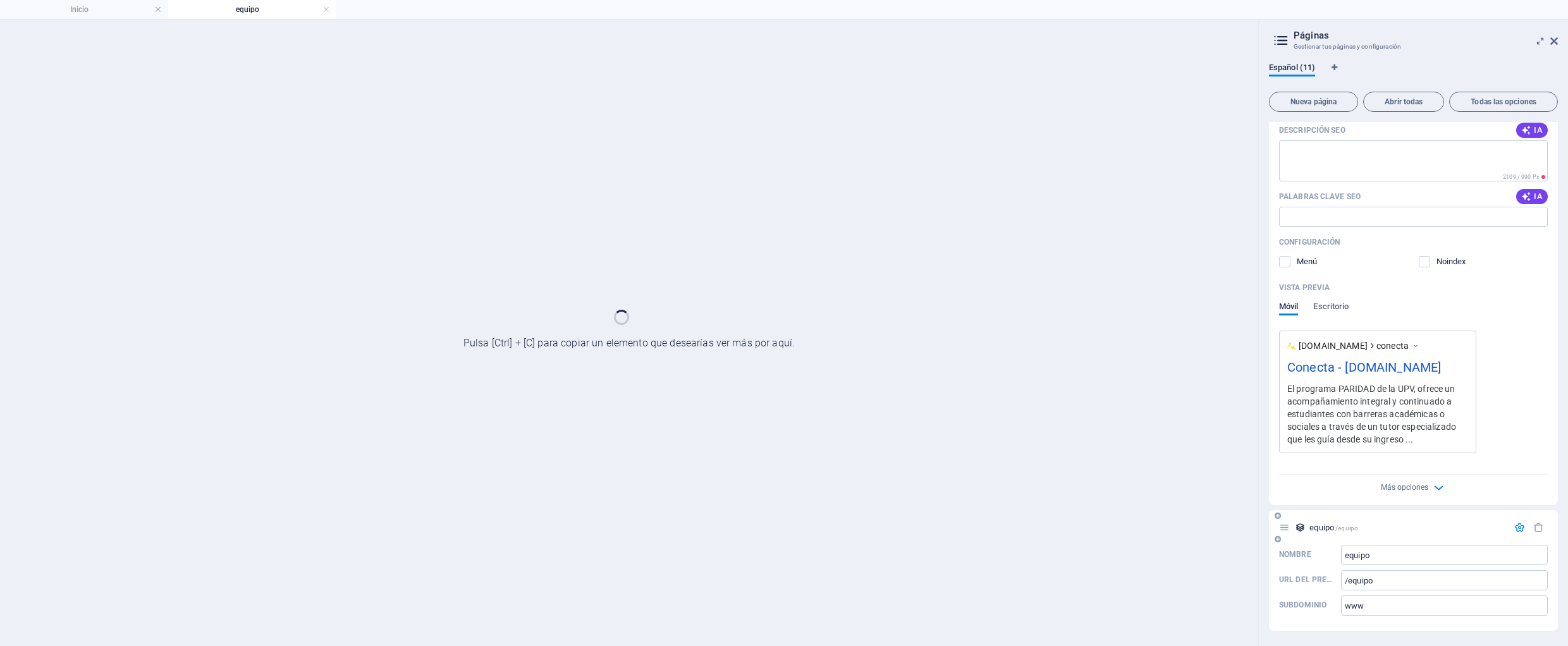
scroll to position [532, 0]
click at [0, 0] on div "Inicio / Programa /programa Estudiantado /estudiantado Profesorado /profesorado…" at bounding box center [0, 0] width 0 height 0
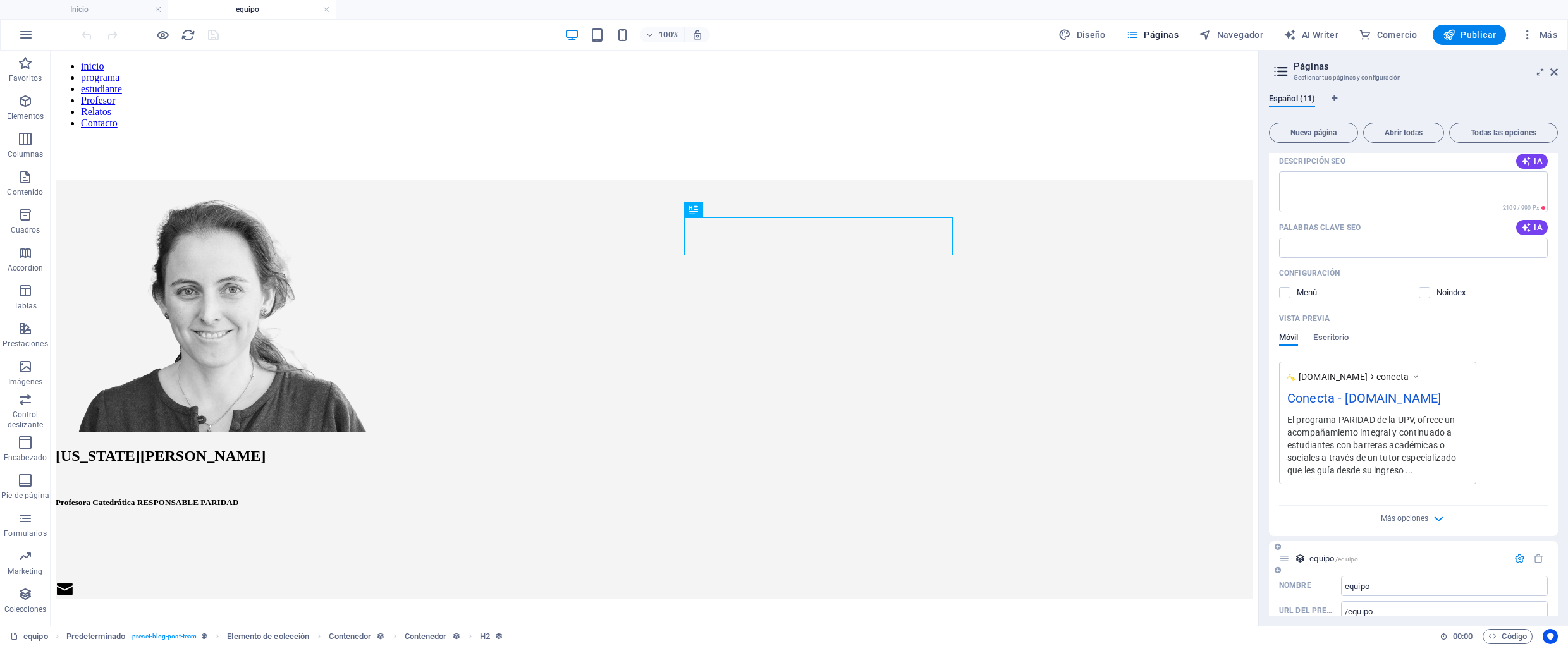
scroll to position [0, 0]
select select "685e8268bf4103f1b1096740"
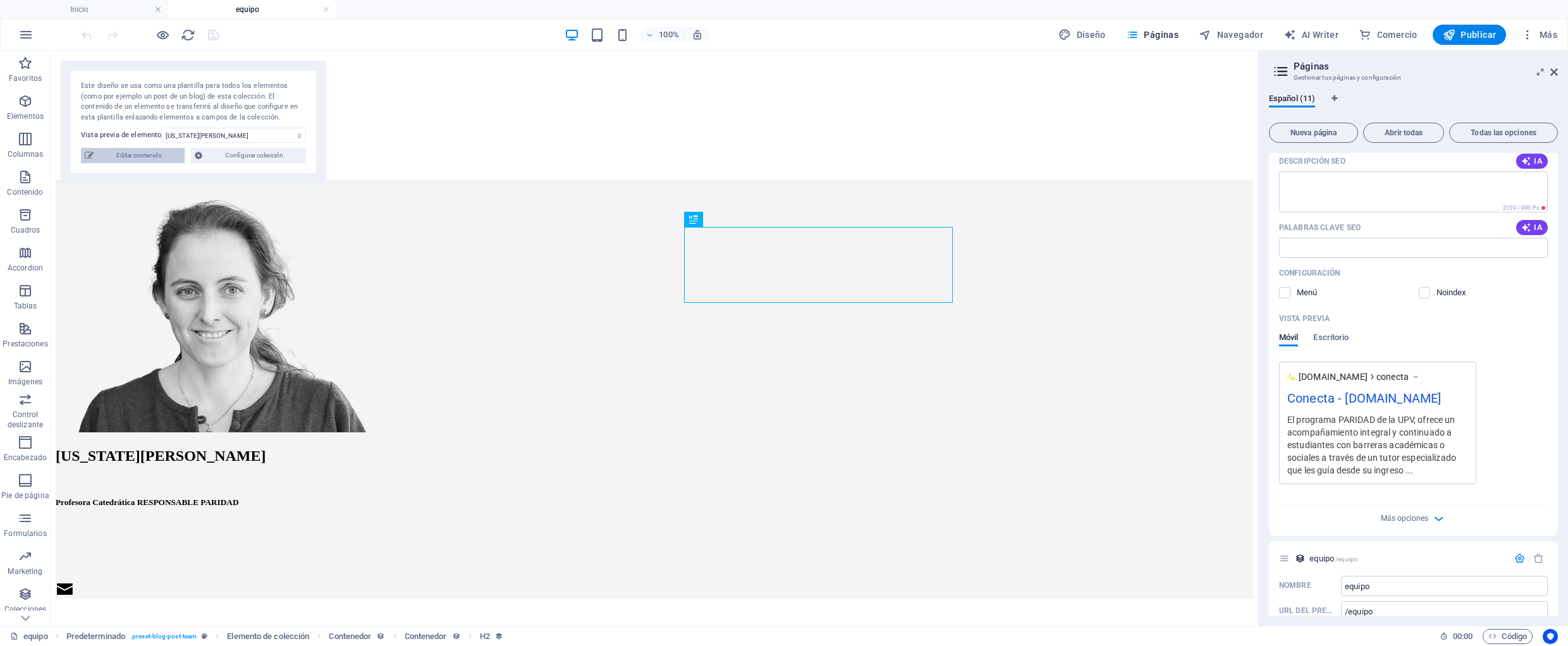
click at [137, 160] on span "Editar contenido" at bounding box center [139, 155] width 84 height 15
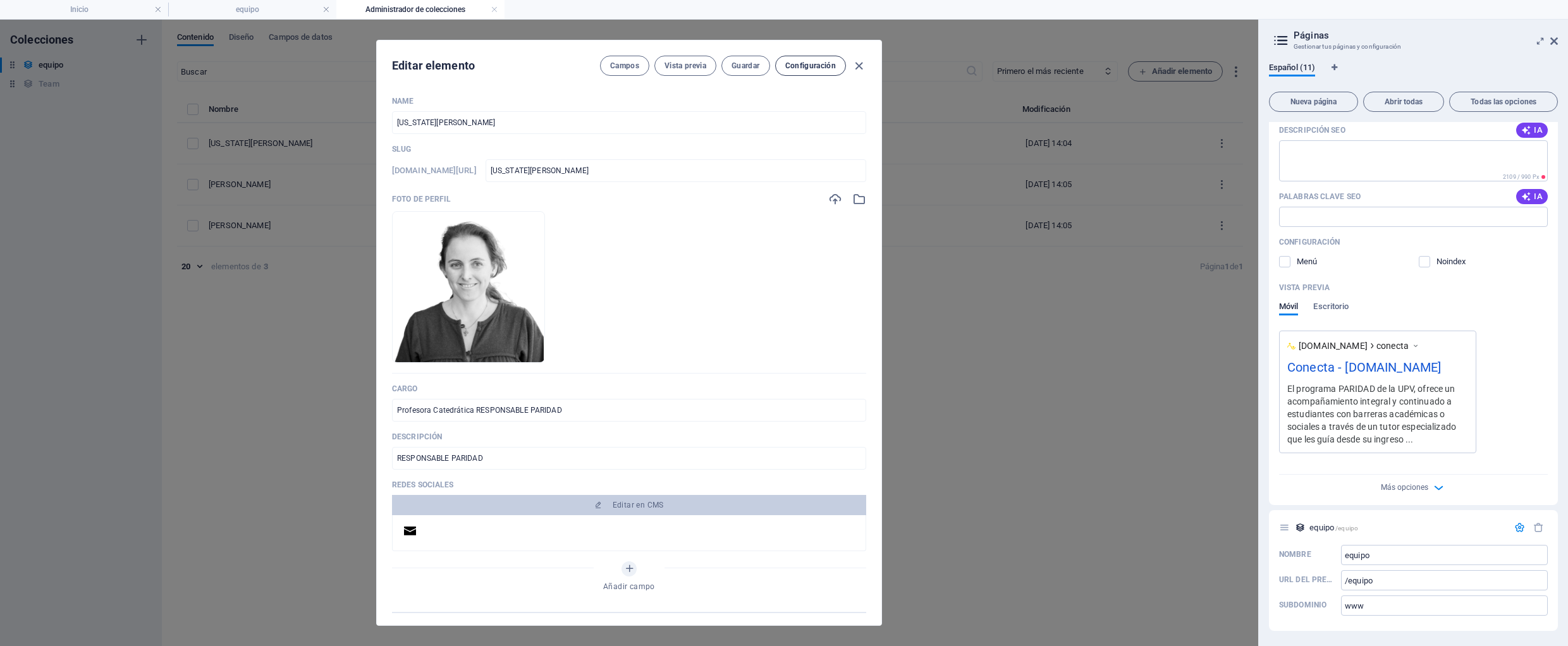
click at [791, 62] on span "Configuración" at bounding box center [810, 65] width 50 height 10
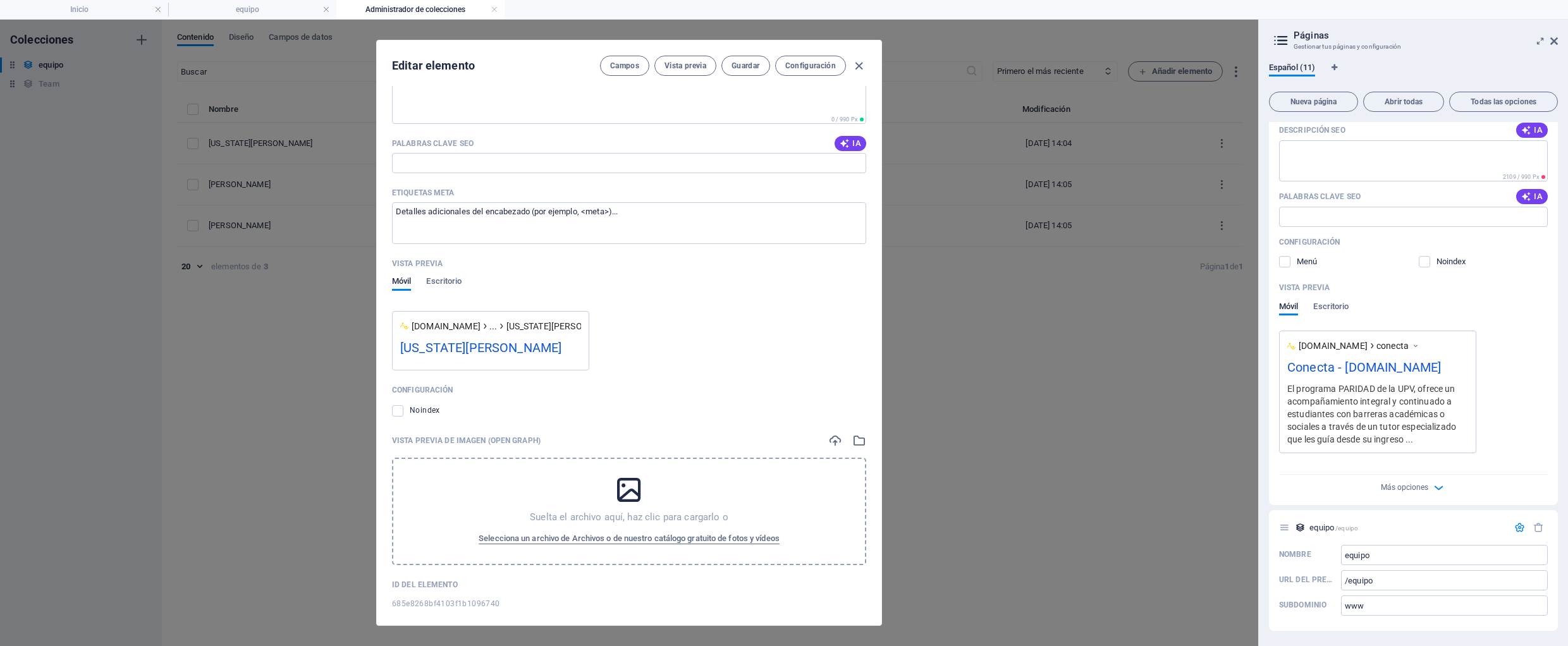
scroll to position [699, 0]
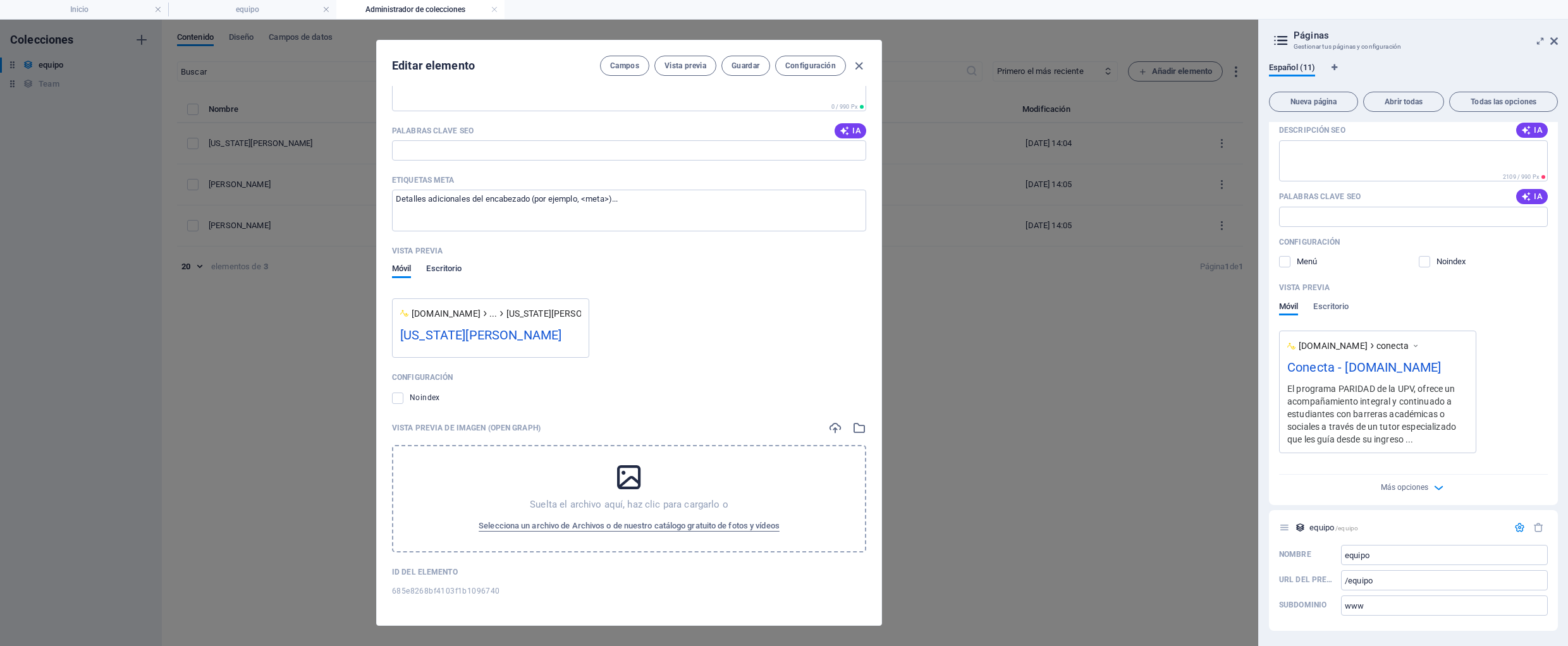
click at [444, 270] on span "Escritorio" at bounding box center [444, 270] width 35 height 18
click at [410, 280] on span "Móvil" at bounding box center [402, 280] width 19 height 18
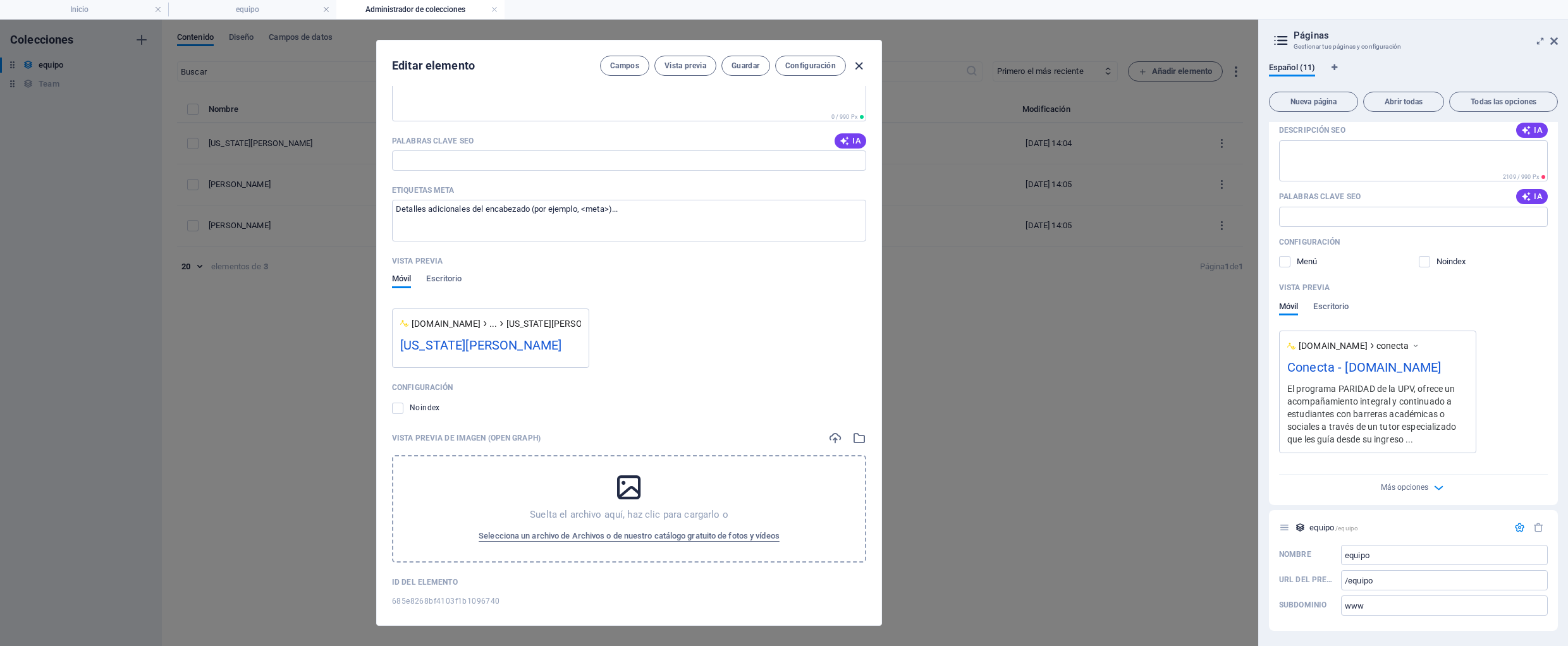
click at [856, 65] on icon "button" at bounding box center [859, 66] width 15 height 15
type input "[US_STATE][PERSON_NAME]"
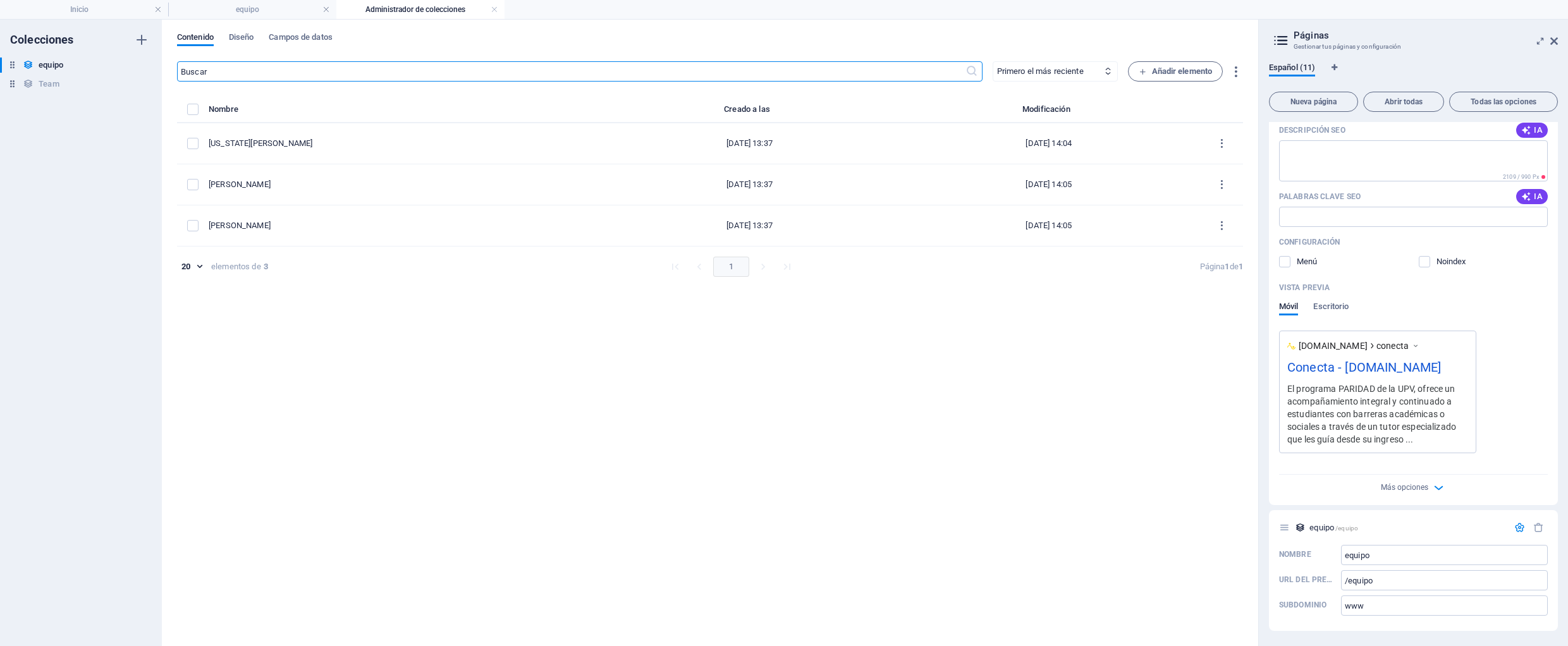
scroll to position [0, 0]
click at [1235, 70] on icon "button" at bounding box center [1235, 71] width 15 height 15
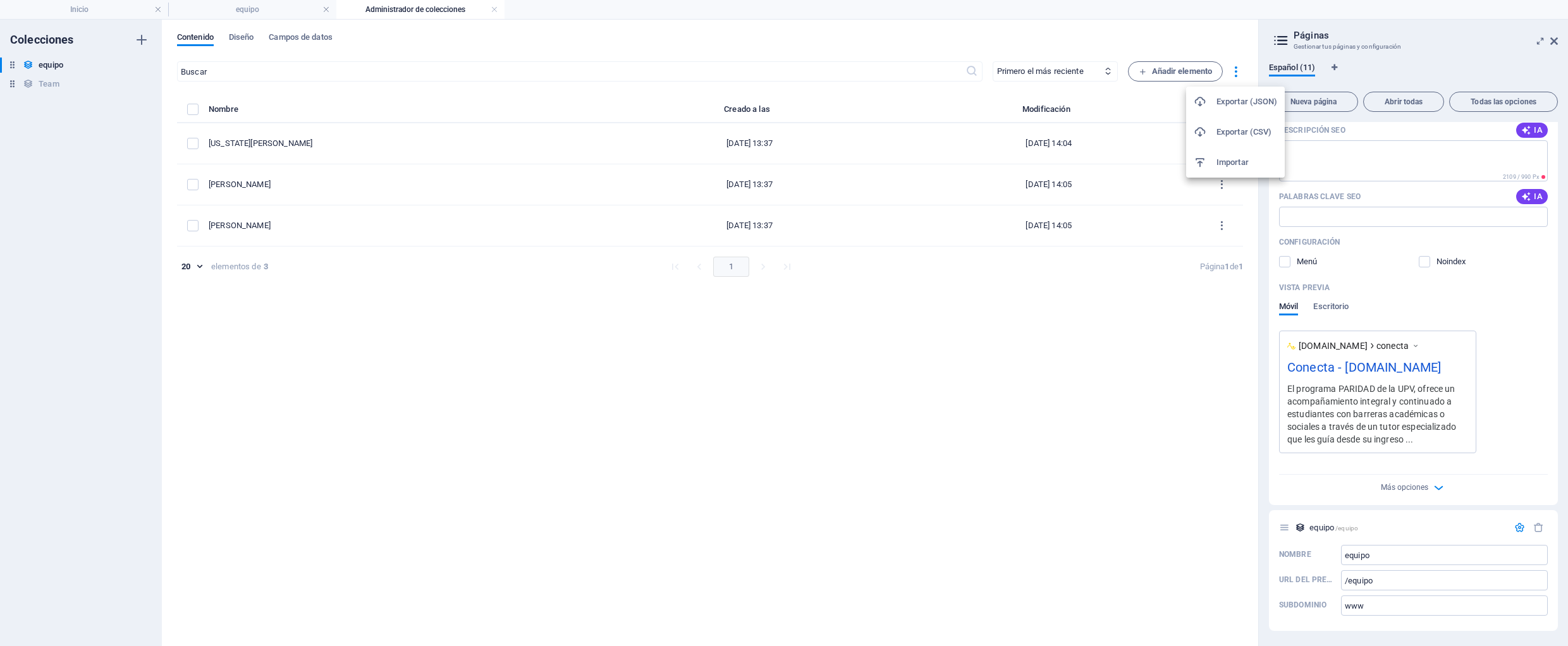
click at [970, 375] on div at bounding box center [784, 323] width 1568 height 646
click at [44, 81] on h6 "Team" at bounding box center [48, 84] width 20 height 15
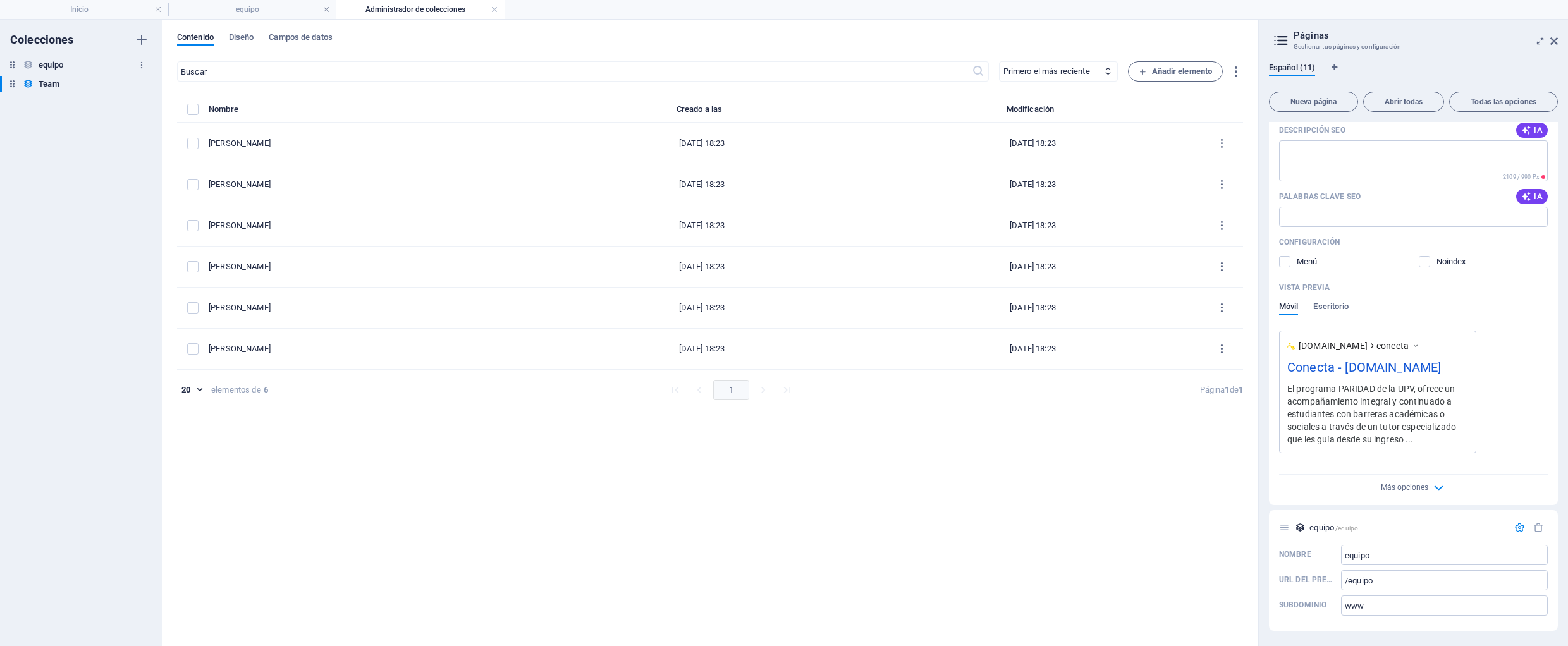
click at [50, 62] on h6 "equipo" at bounding box center [51, 64] width 25 height 15
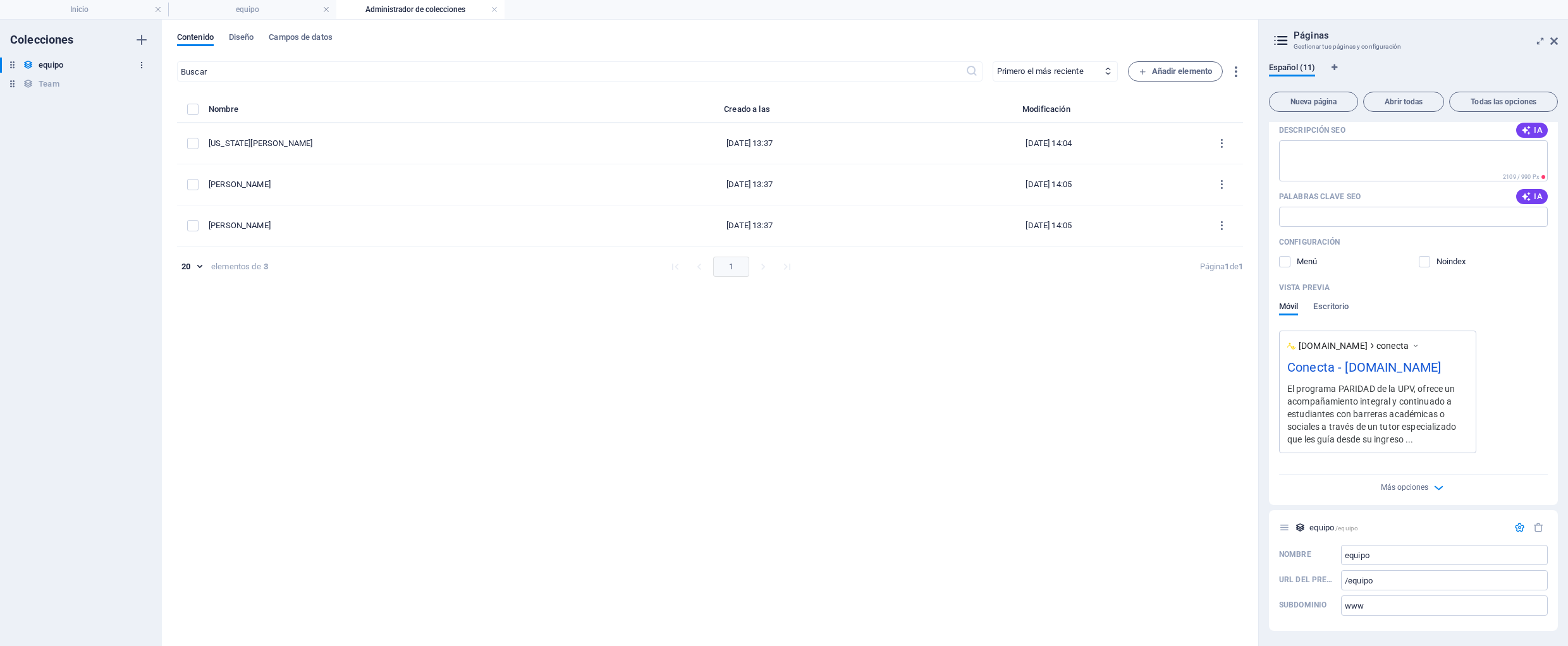
click at [141, 66] on icon "button" at bounding box center [142, 65] width 9 height 9
click at [563, 366] on div at bounding box center [784, 323] width 1568 height 646
click at [235, 33] on span "Diseño" at bounding box center [241, 39] width 26 height 18
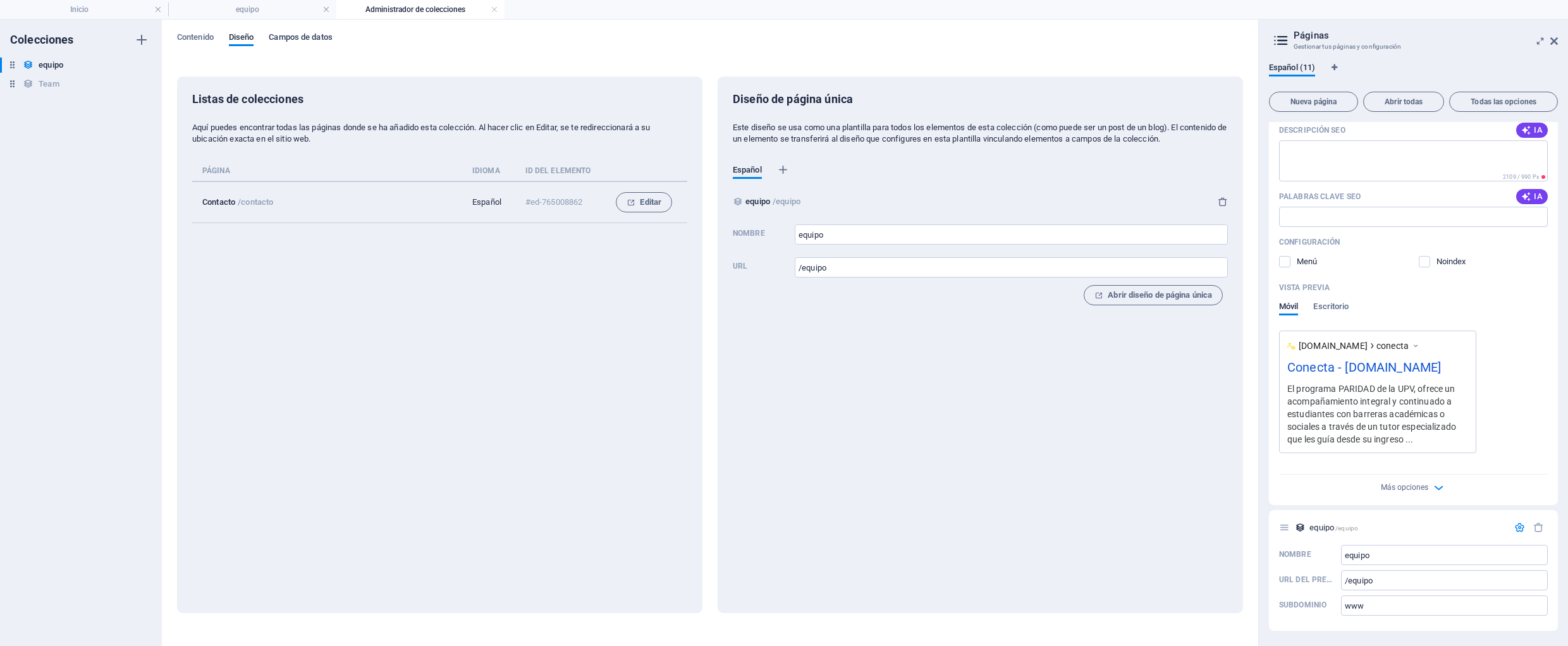
click at [298, 36] on span "Campos de datos" at bounding box center [300, 39] width 63 height 18
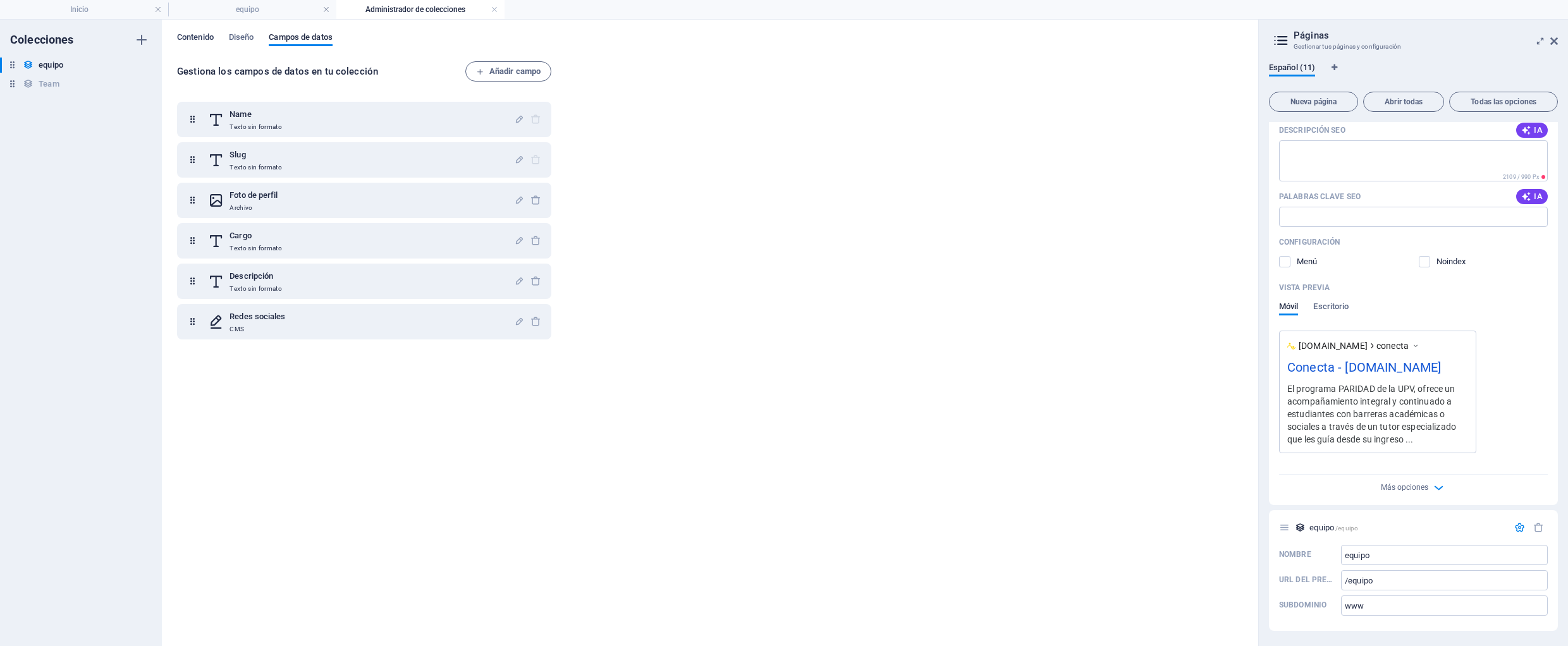
click at [187, 41] on span "Contenido" at bounding box center [196, 39] width 37 height 18
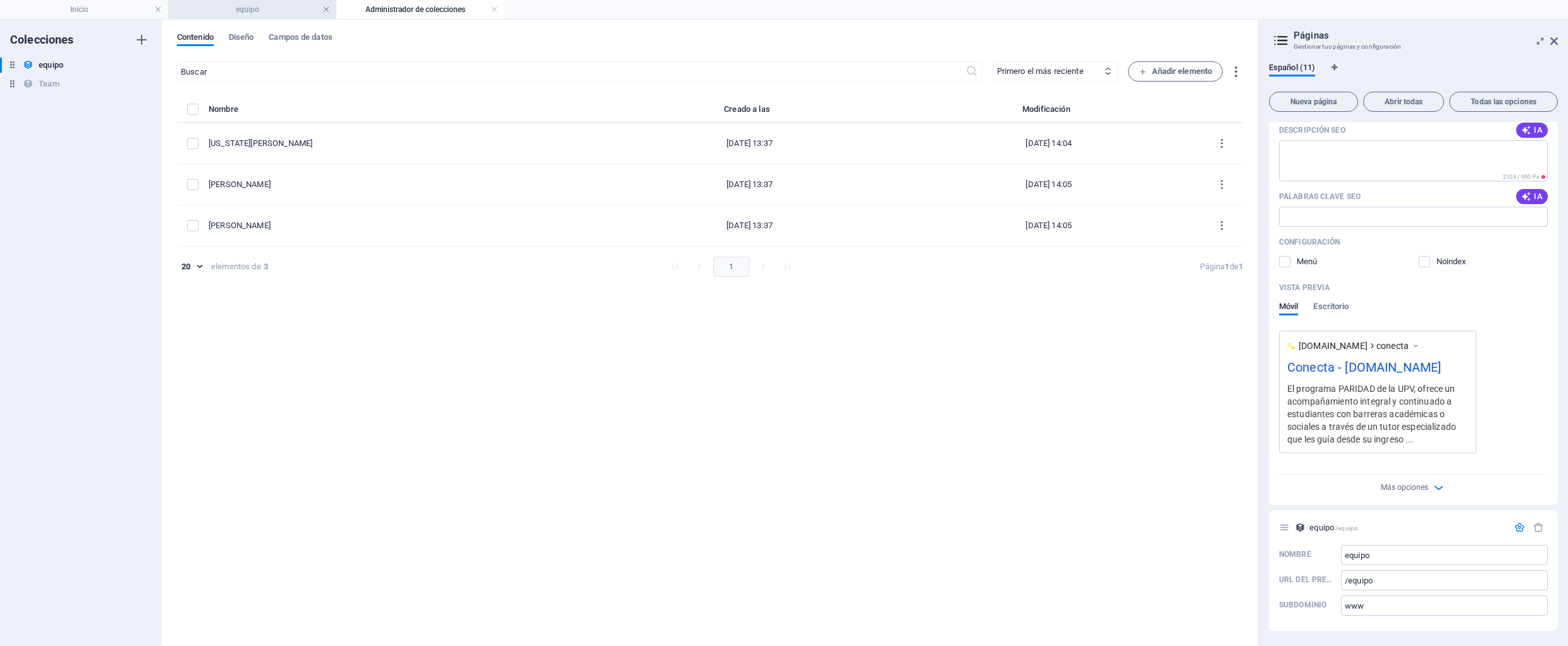
click at [323, 10] on link at bounding box center [326, 10] width 8 height 12
drag, startPoint x: 158, startPoint y: 9, endPoint x: 1496, endPoint y: 5, distance: 1338.0
click at [158, 9] on link at bounding box center [158, 10] width 8 height 12
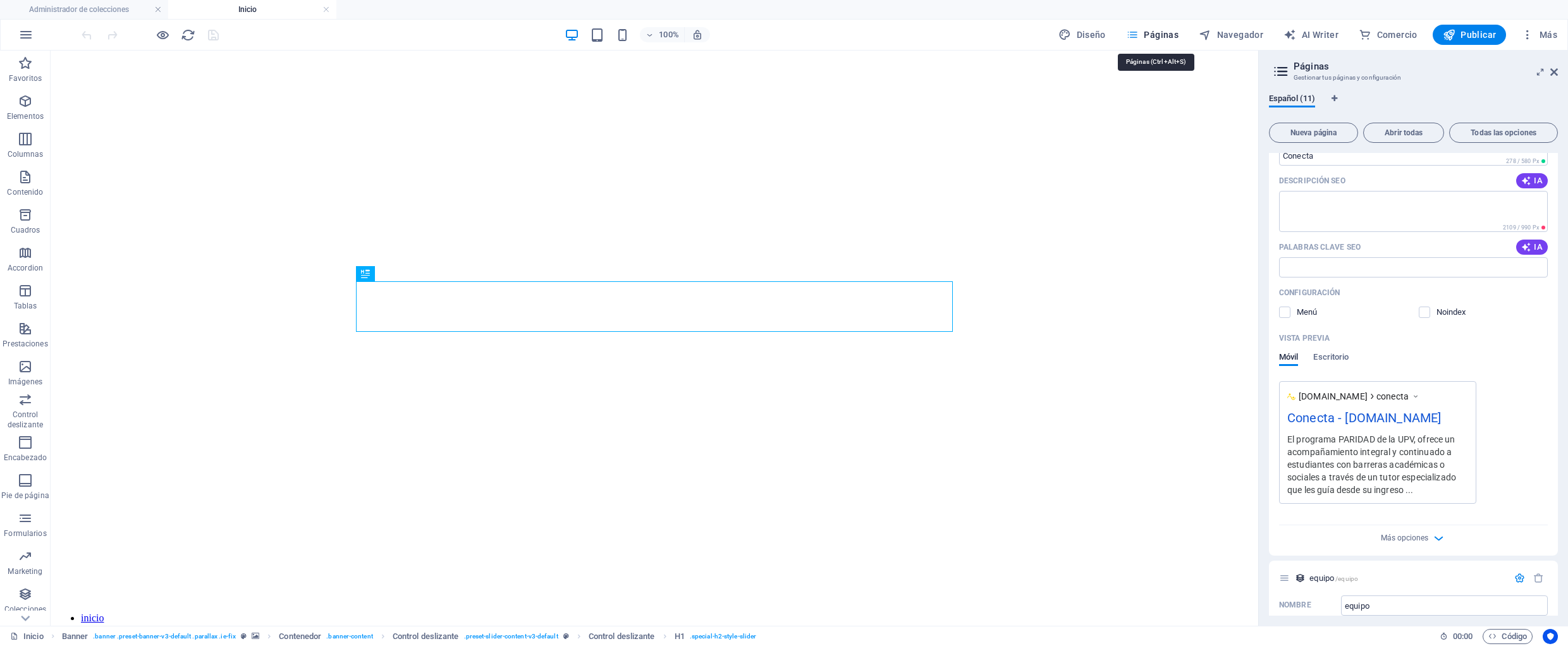
click at [1165, 32] on span "Páginas" at bounding box center [1152, 34] width 53 height 12
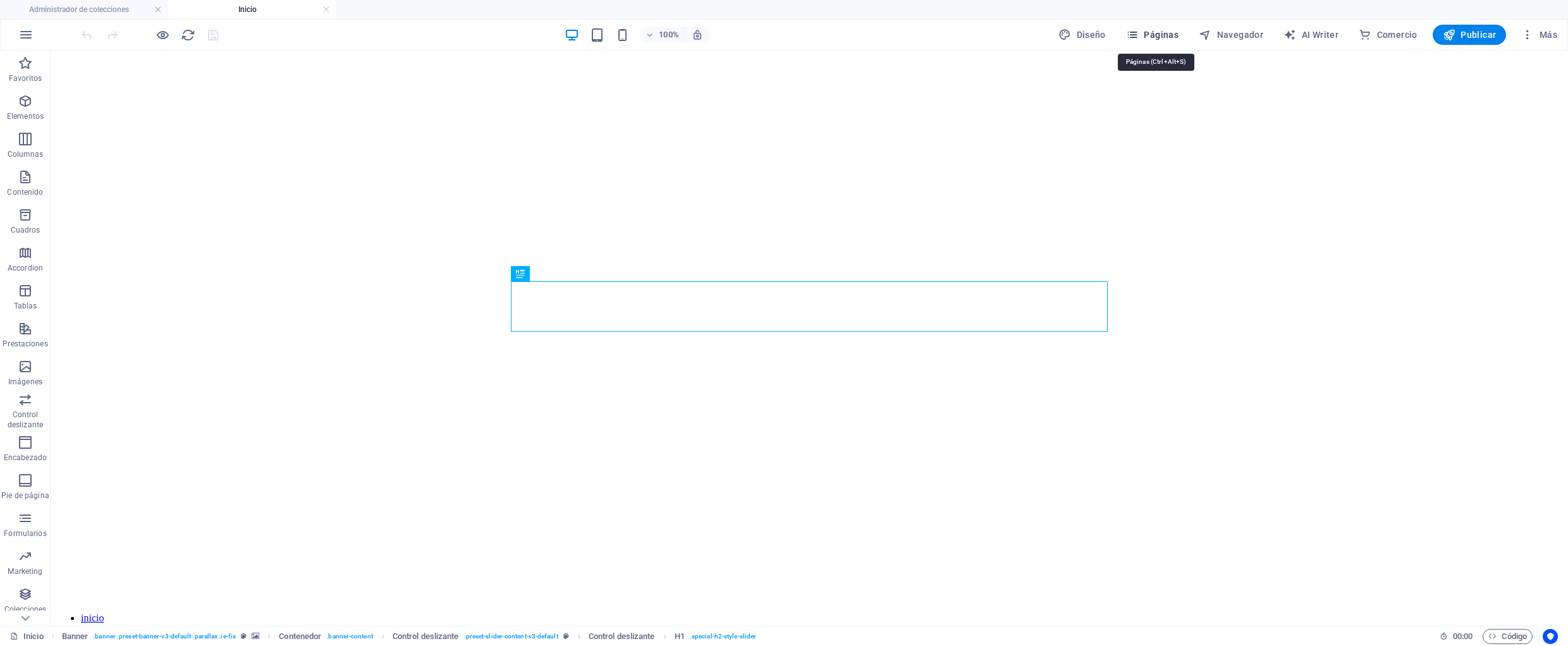
click at [1164, 32] on span "Páginas" at bounding box center [1152, 34] width 53 height 12
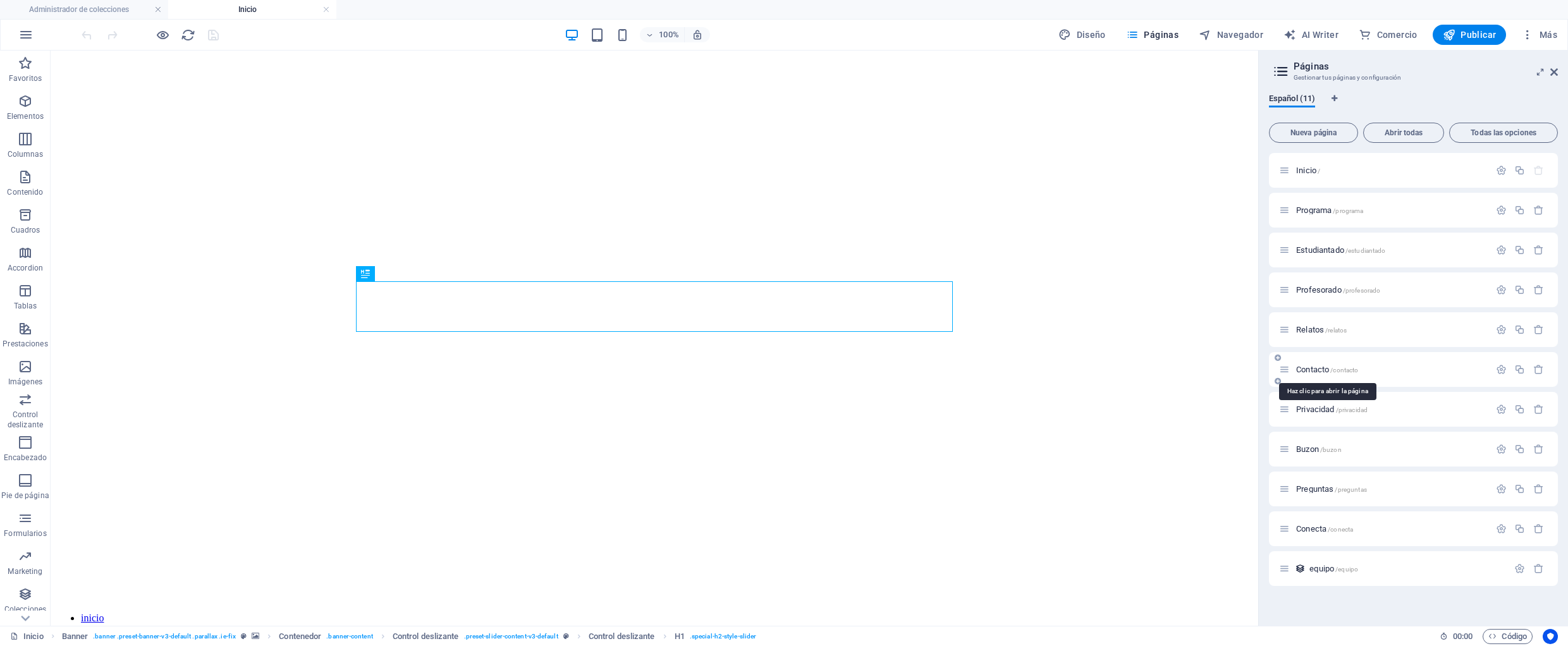
click at [1307, 368] on span "Contacto /contacto" at bounding box center [1327, 369] width 62 height 10
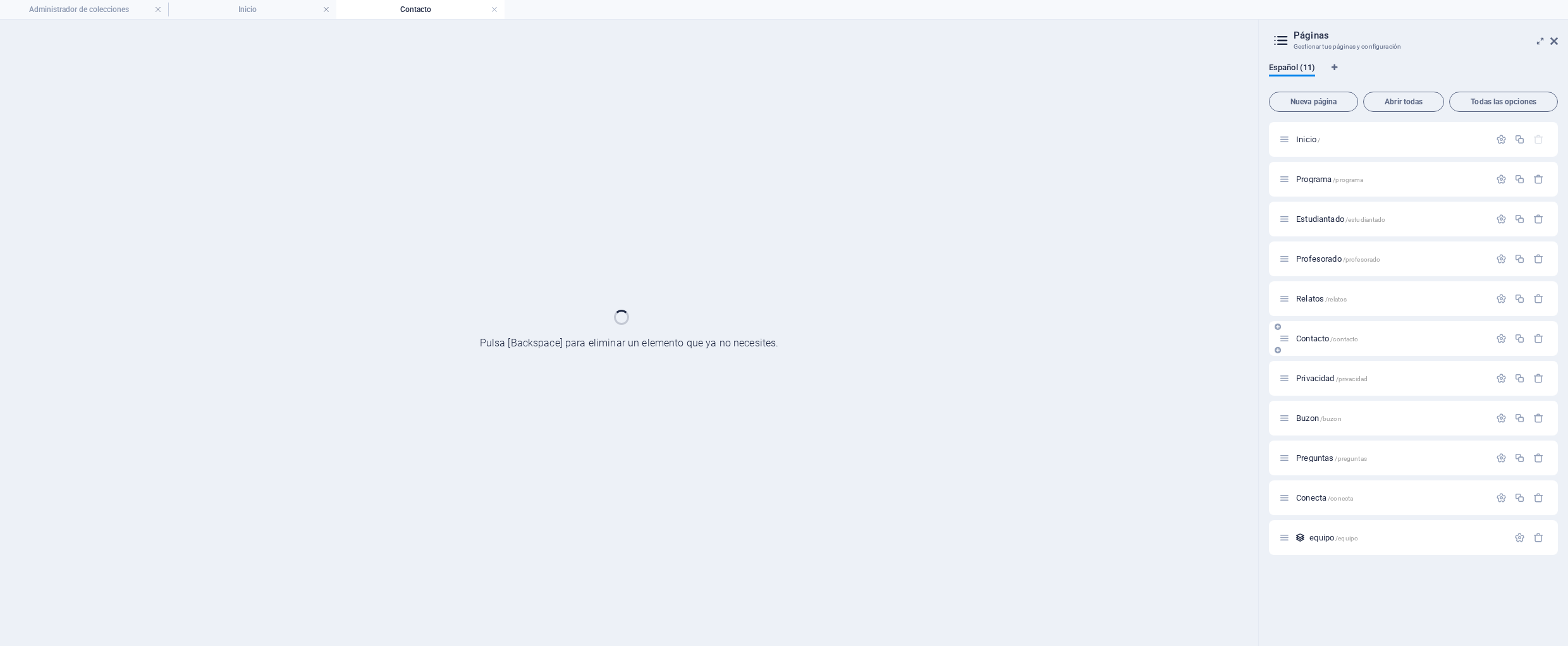
click at [1307, 368] on div "Privacidad /privacidad" at bounding box center [1413, 378] width 289 height 34
click at [159, 11] on link at bounding box center [158, 10] width 8 height 12
